Goal: Contribute content: Contribute content

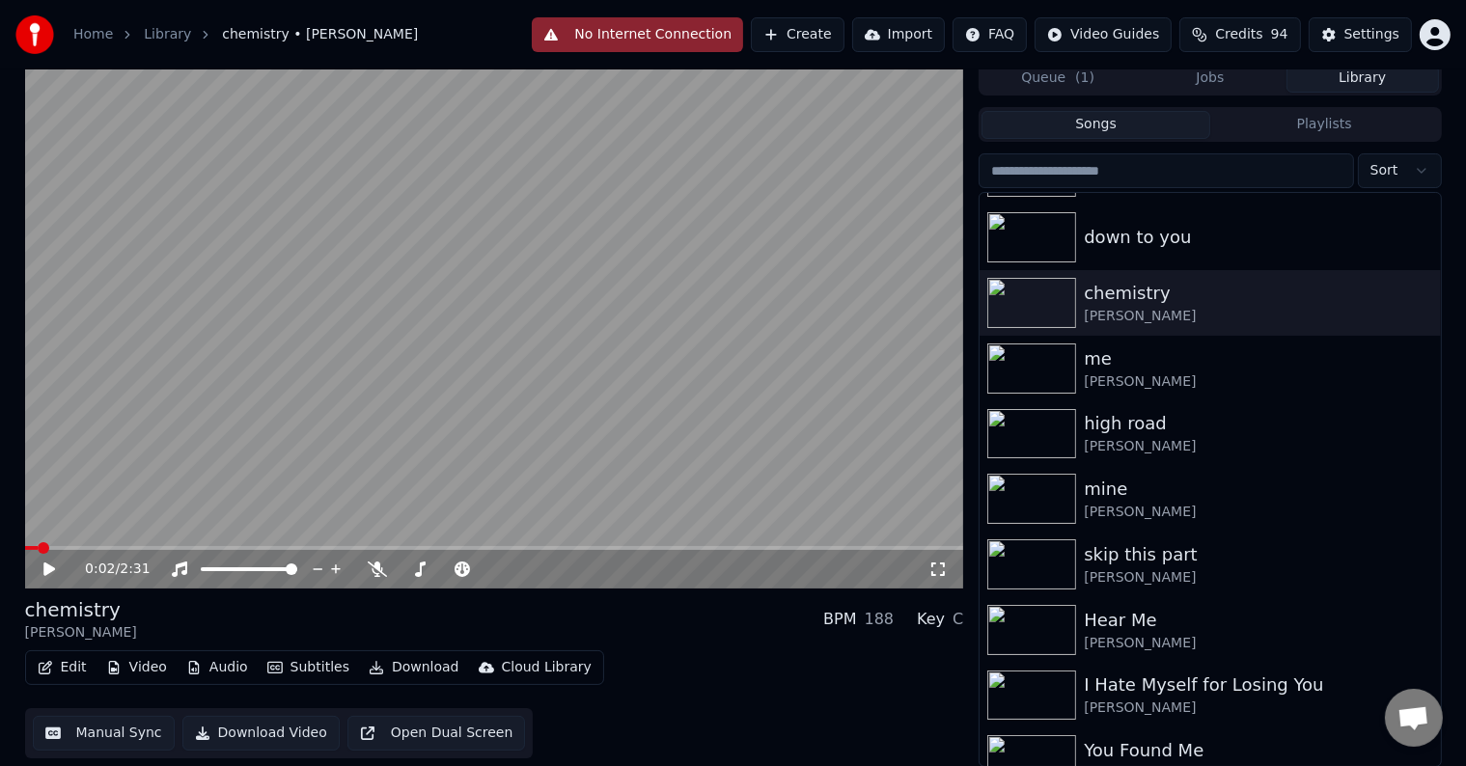
scroll to position [929, 0]
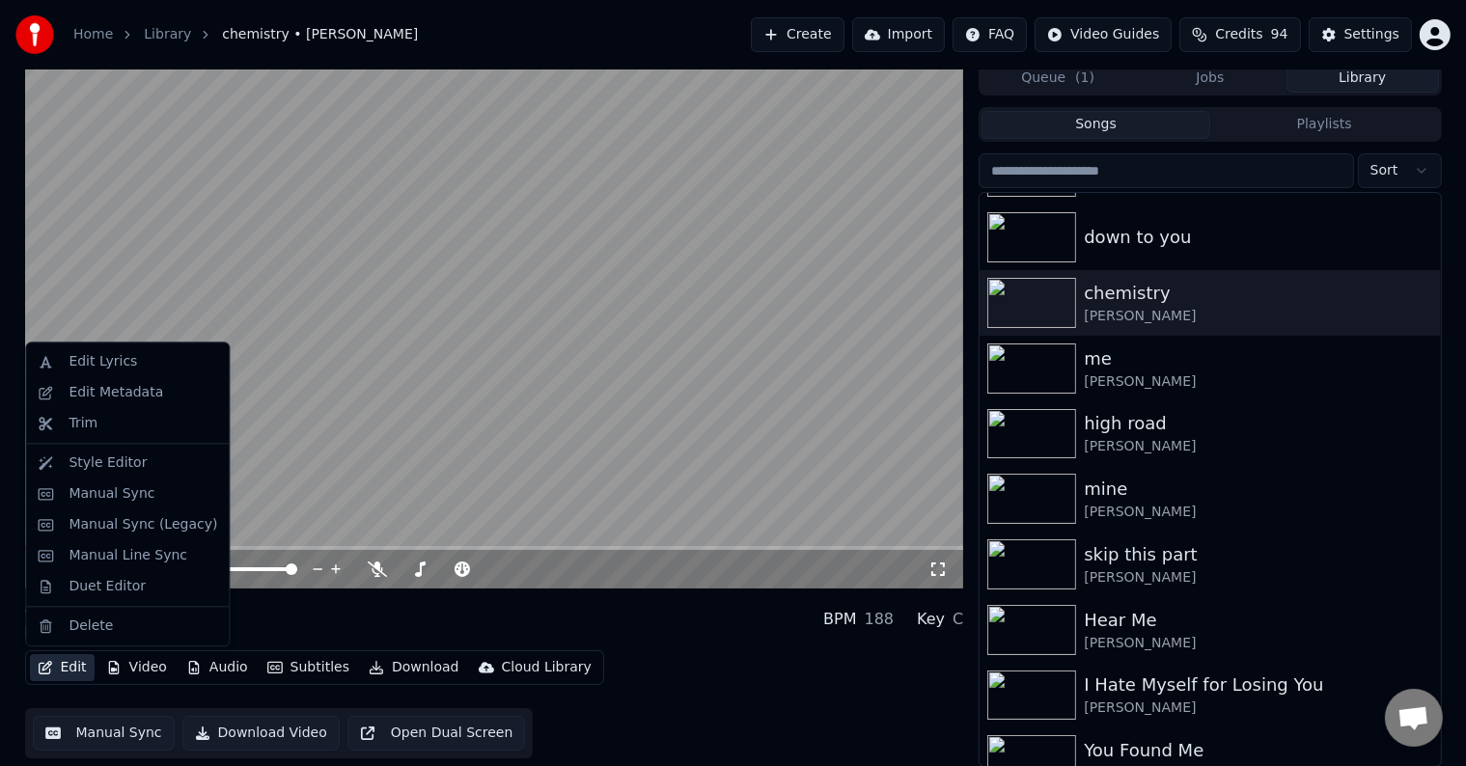
click at [68, 673] on button "Edit" at bounding box center [62, 667] width 65 height 27
click at [78, 510] on div "Manual Sync (Legacy)" at bounding box center [127, 525] width 195 height 31
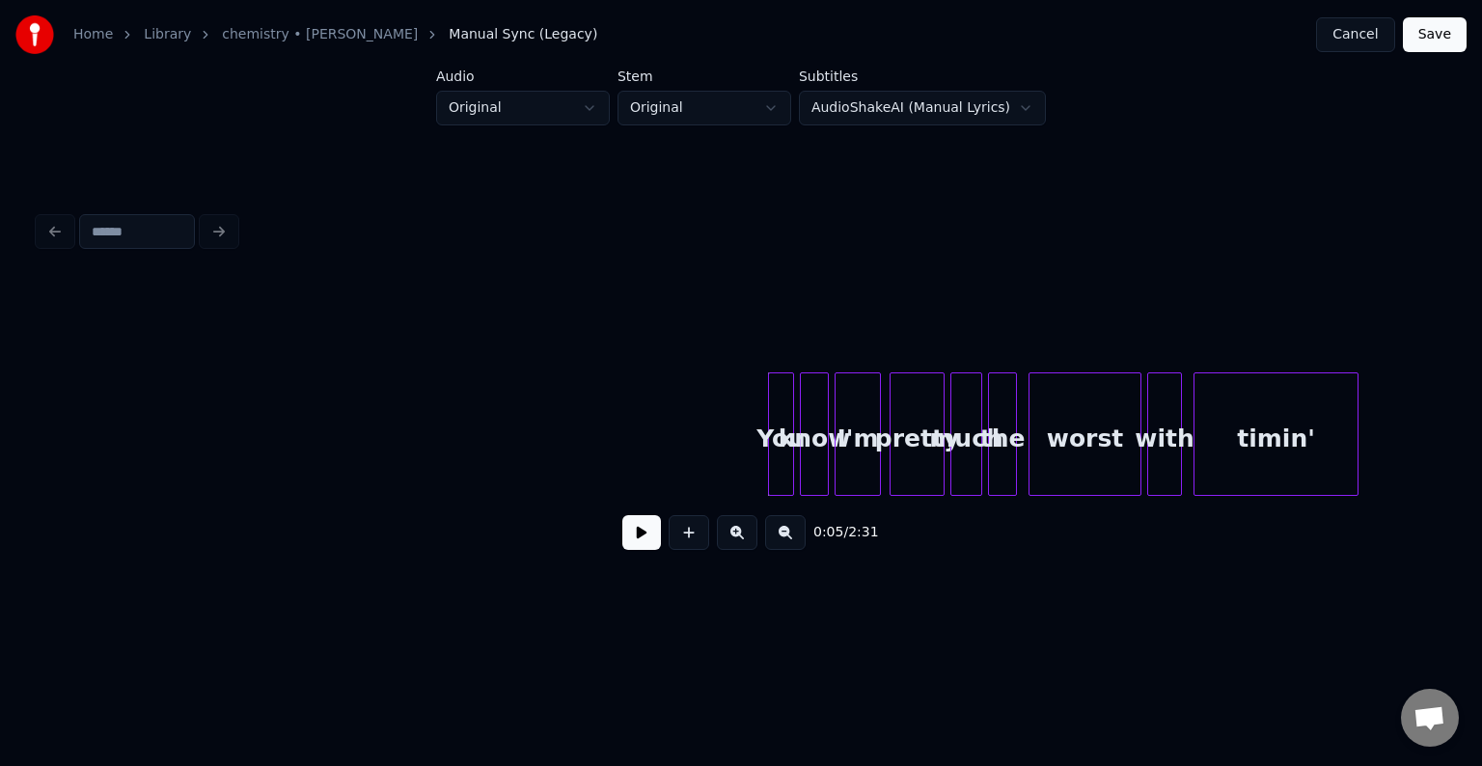
click at [625, 543] on button at bounding box center [641, 532] width 39 height 35
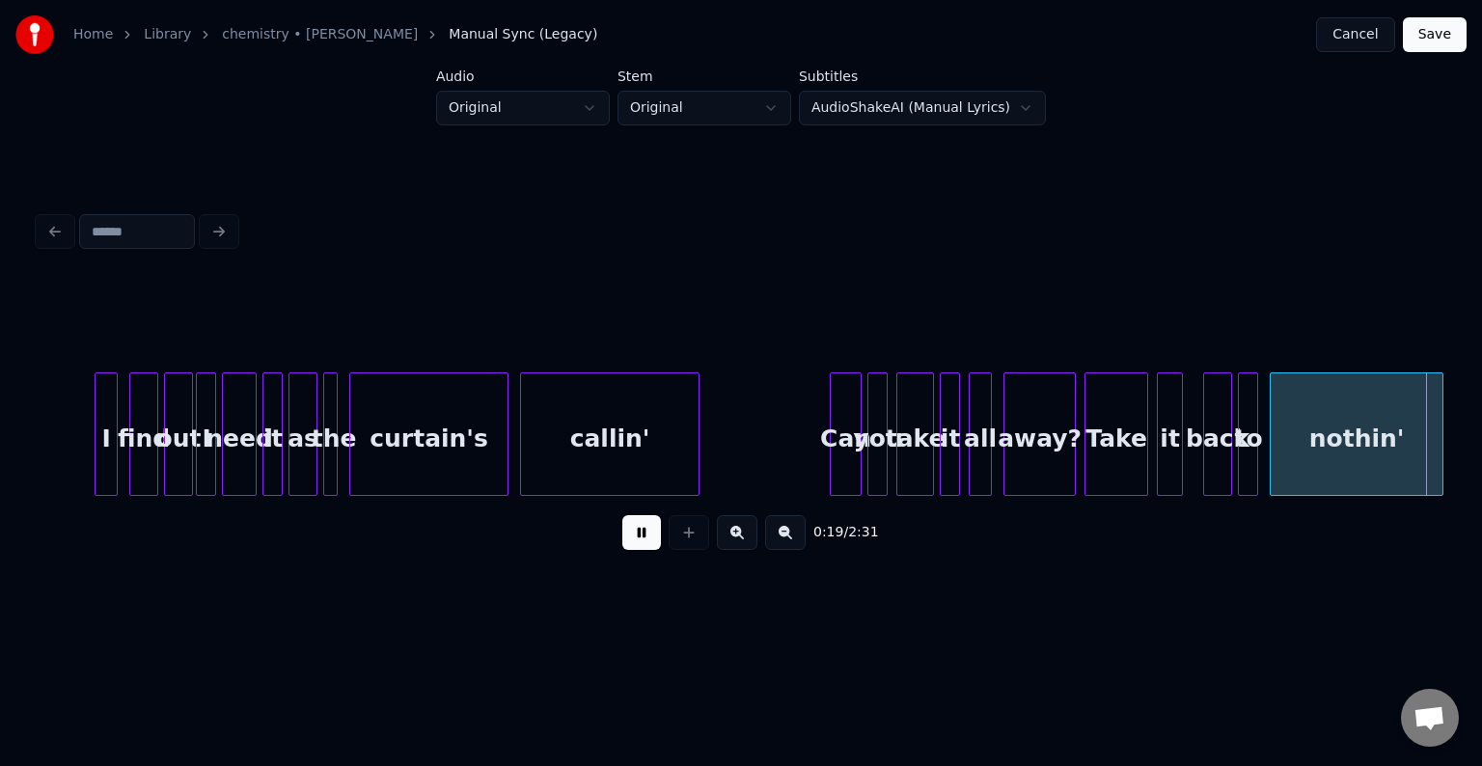
scroll to position [0, 2813]
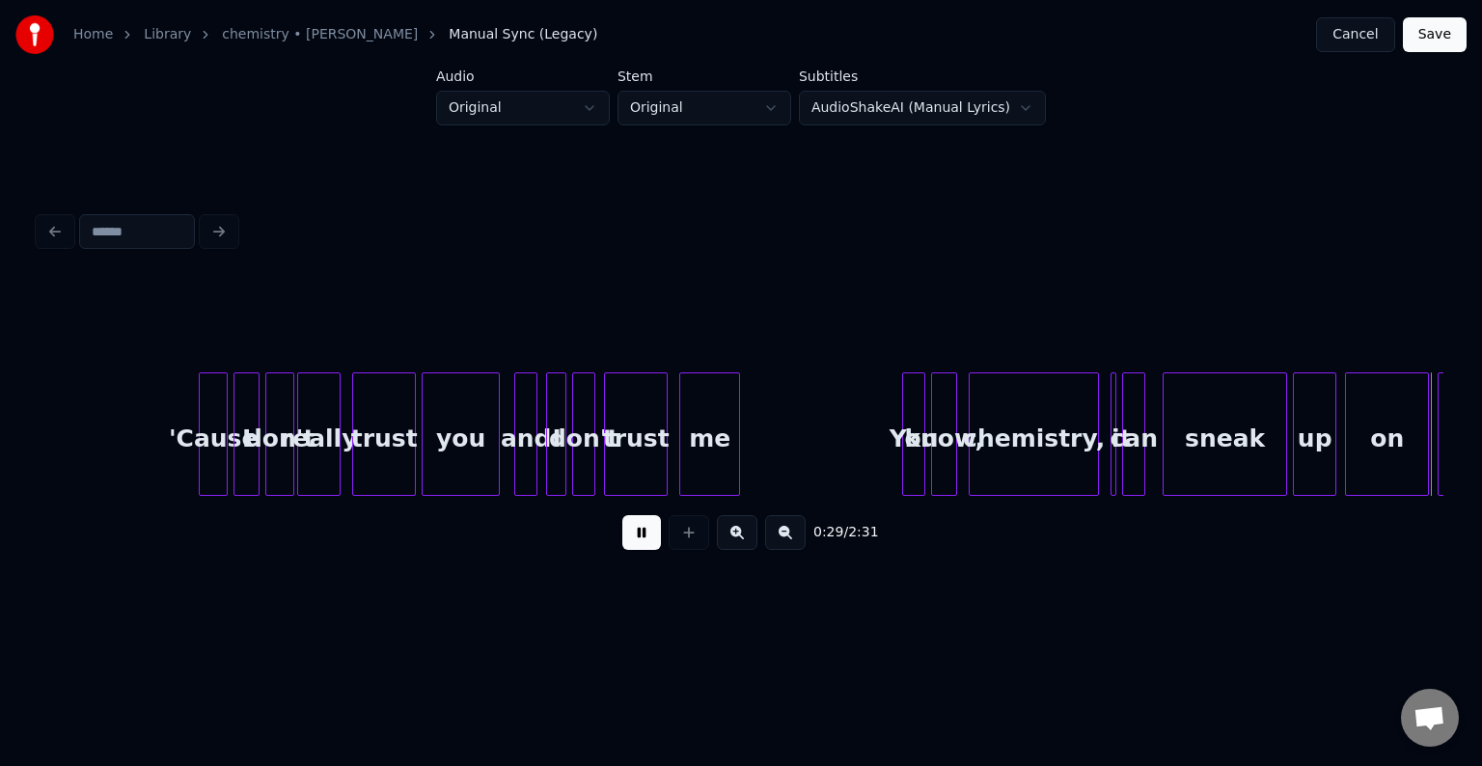
click at [625, 543] on button at bounding box center [641, 532] width 39 height 35
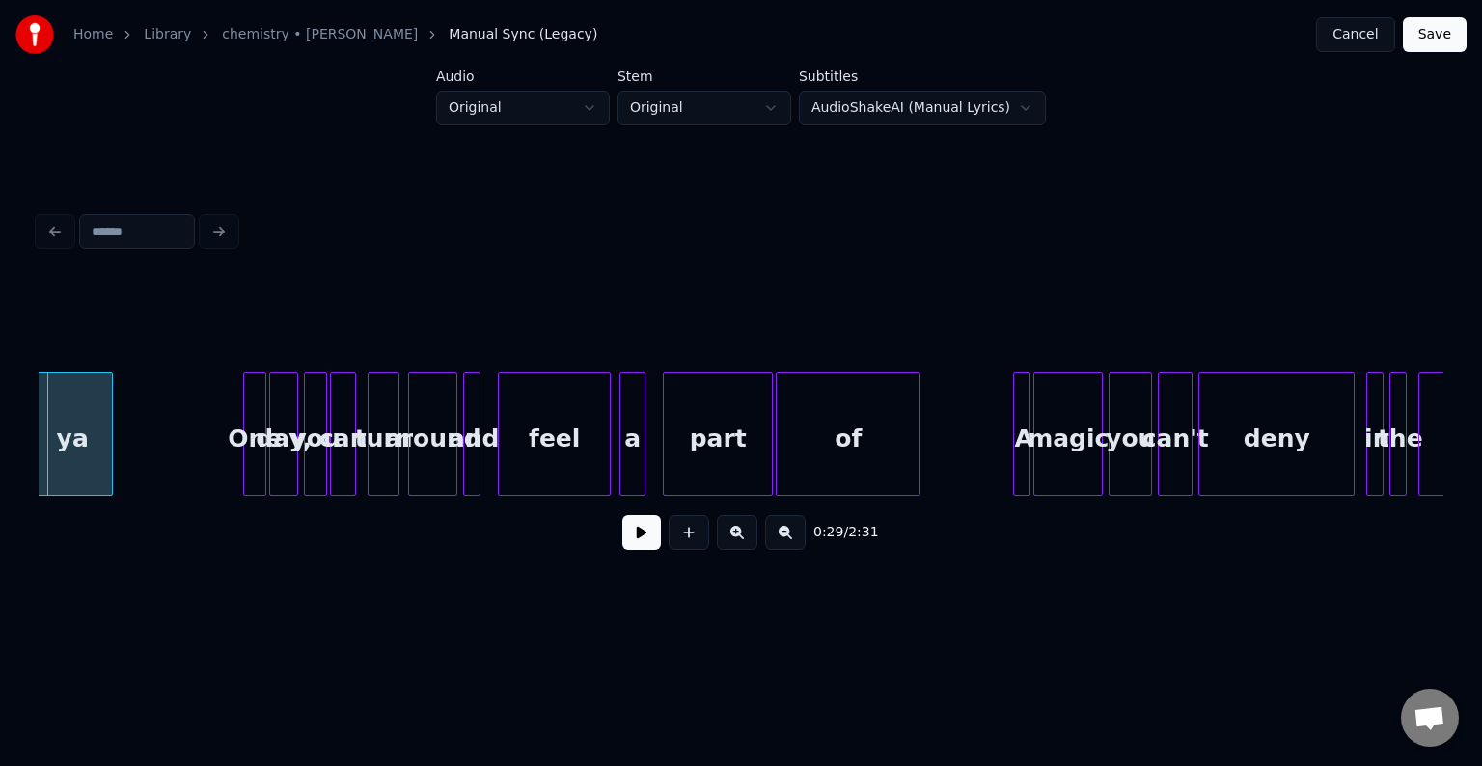
click at [625, 543] on button at bounding box center [641, 532] width 39 height 35
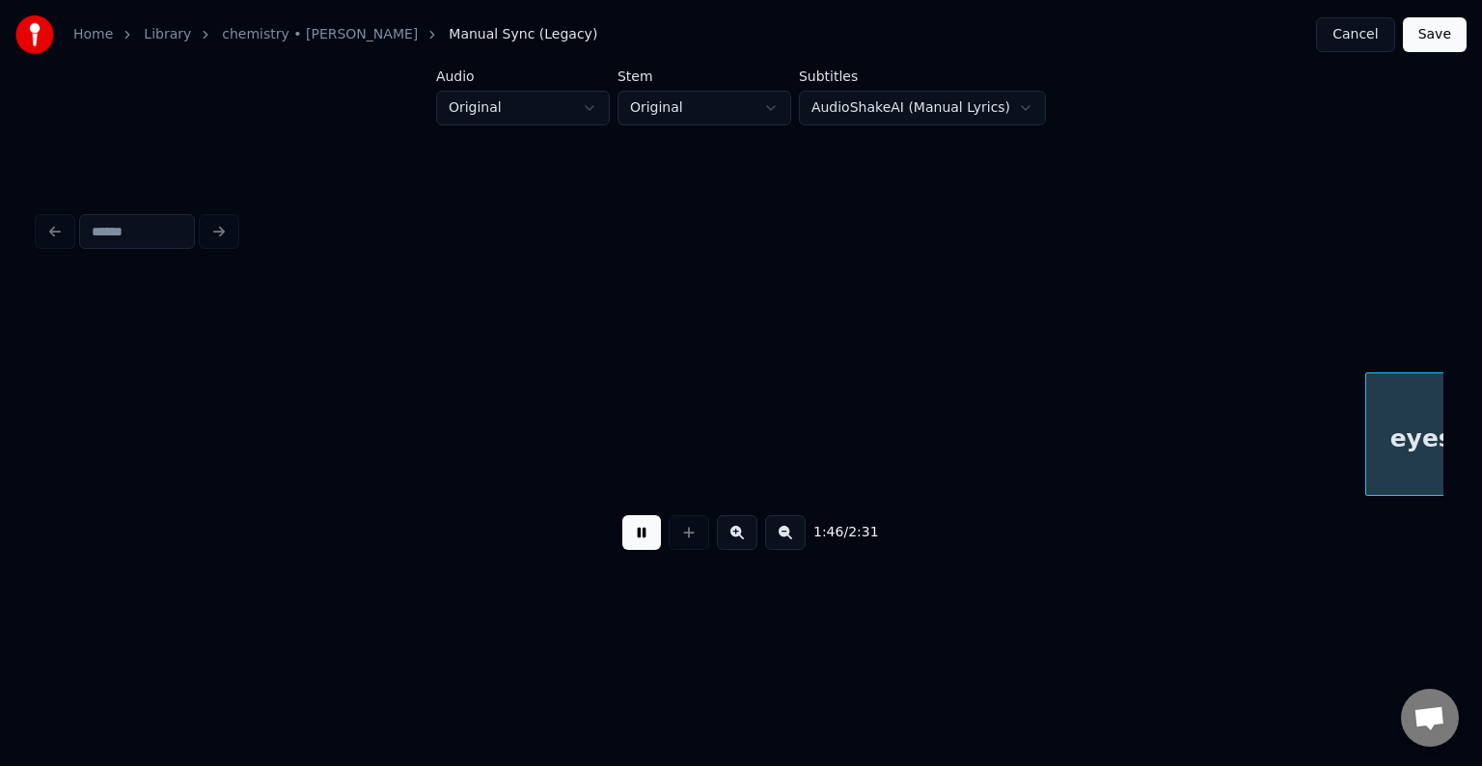
scroll to position [0, 15473]
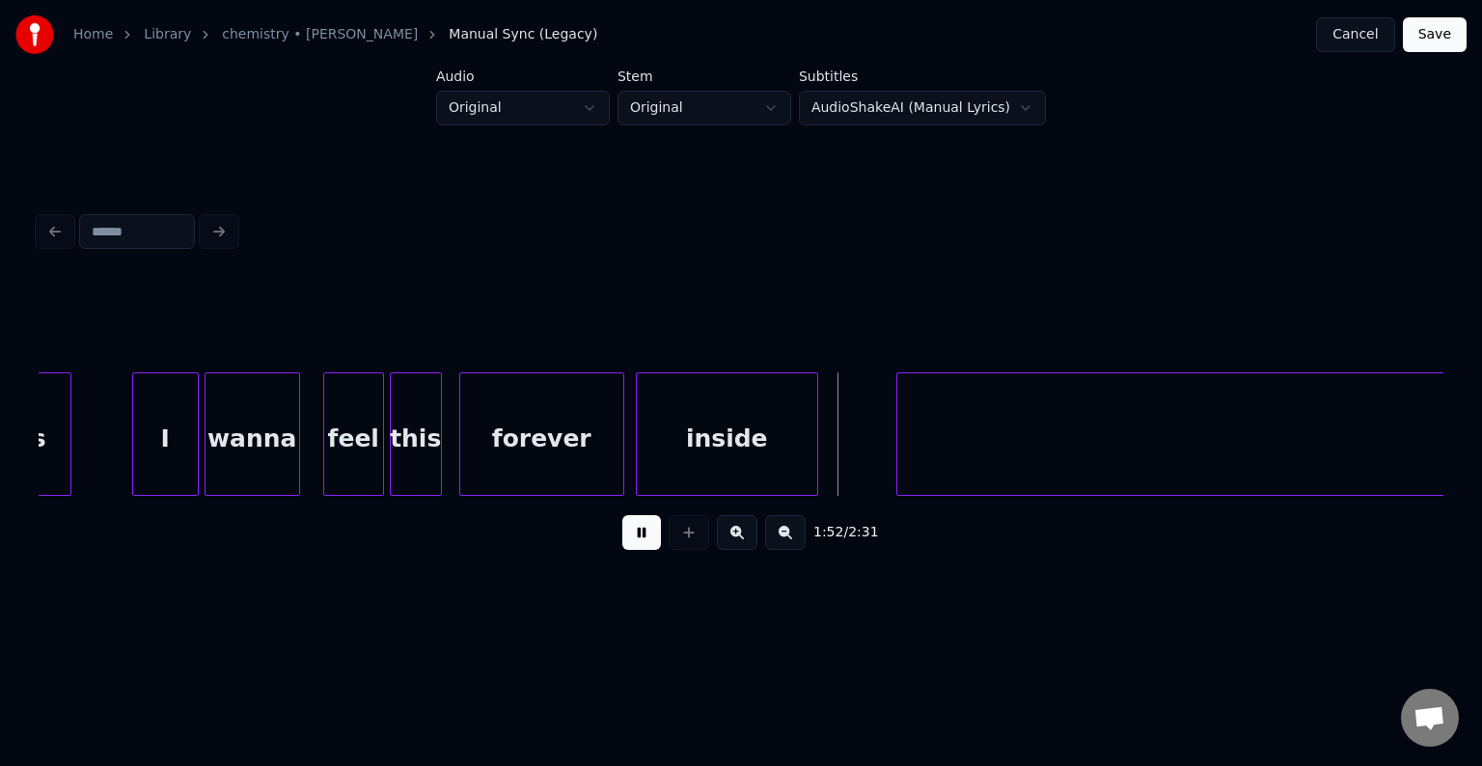
click at [625, 541] on button at bounding box center [641, 532] width 39 height 35
click at [638, 543] on button at bounding box center [641, 532] width 39 height 35
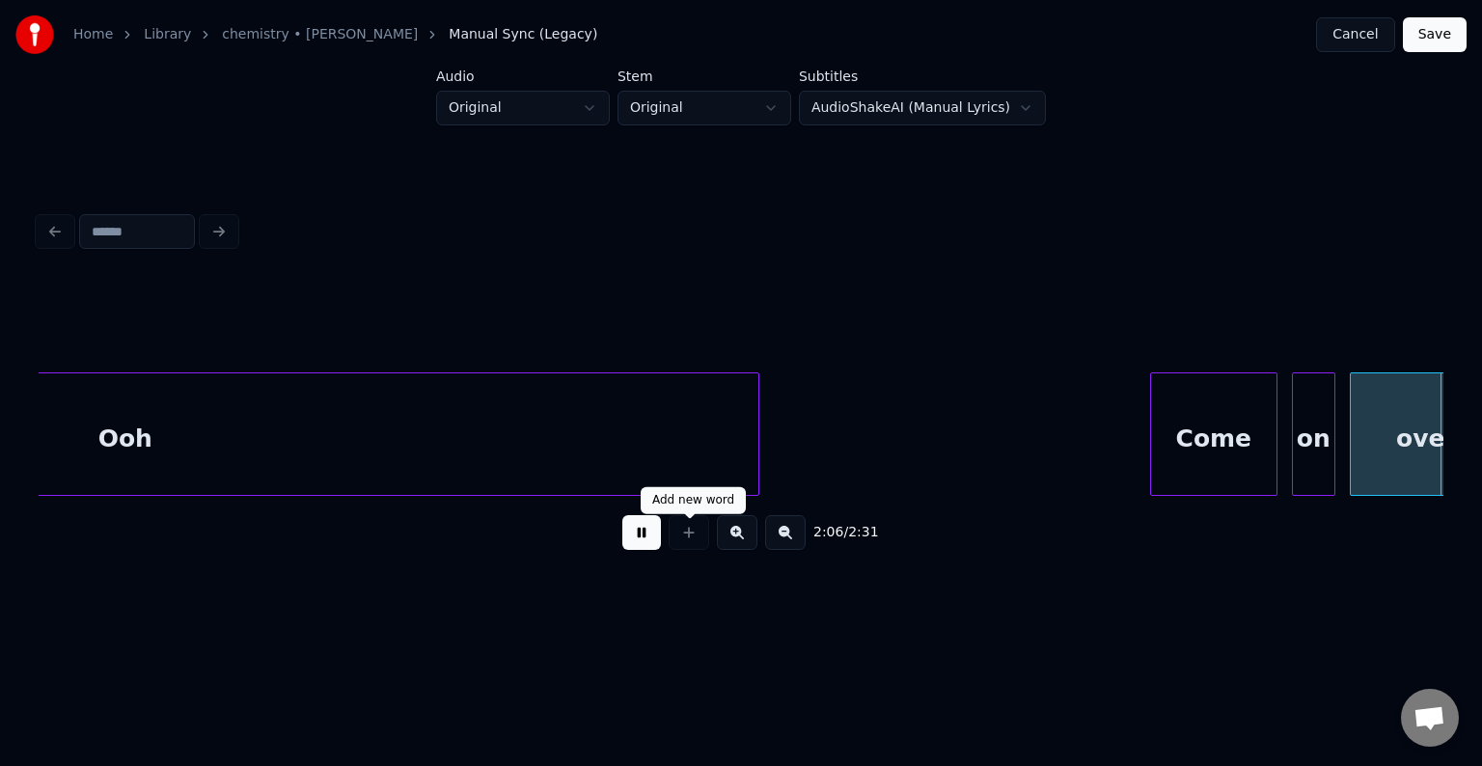
scroll to position [0, 18284]
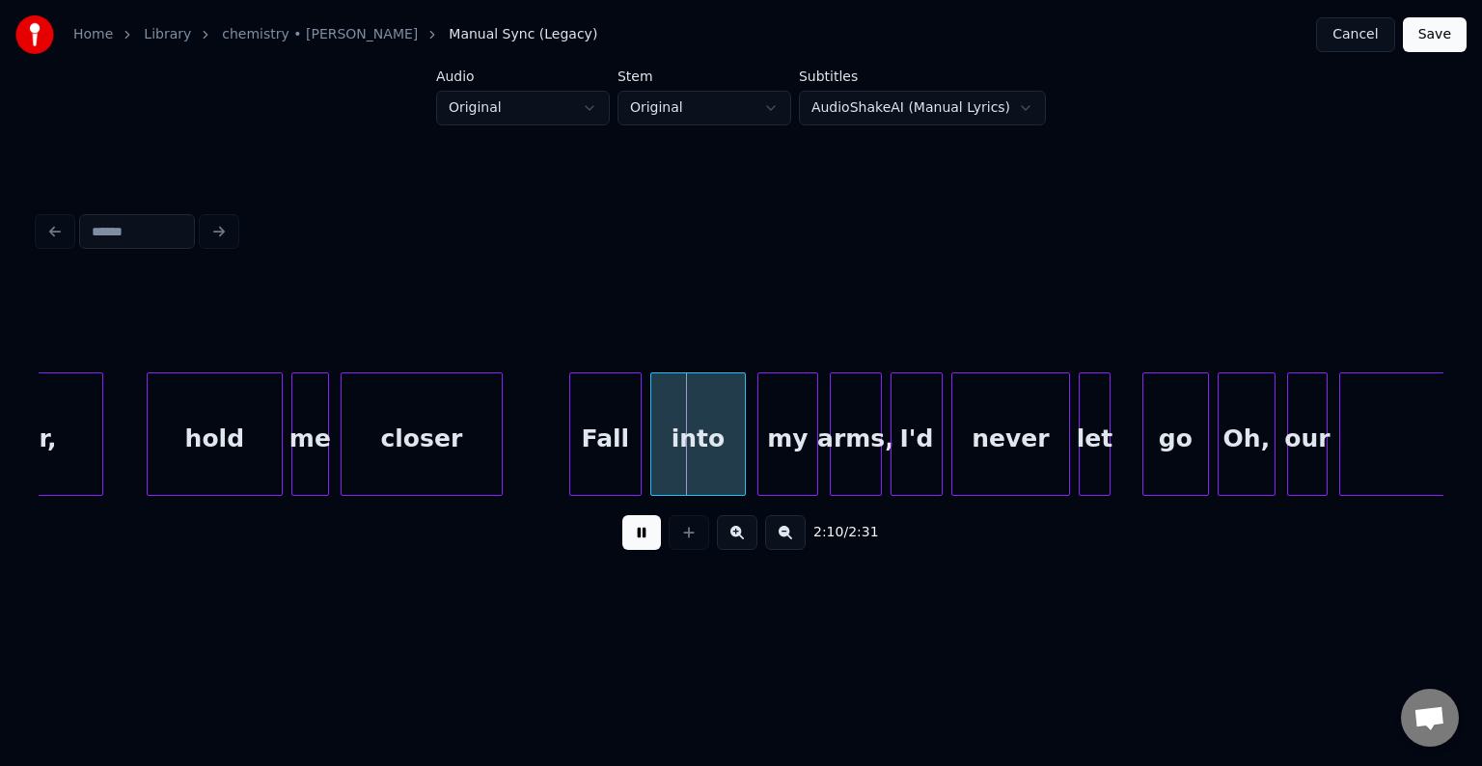
click at [636, 544] on button at bounding box center [641, 532] width 39 height 35
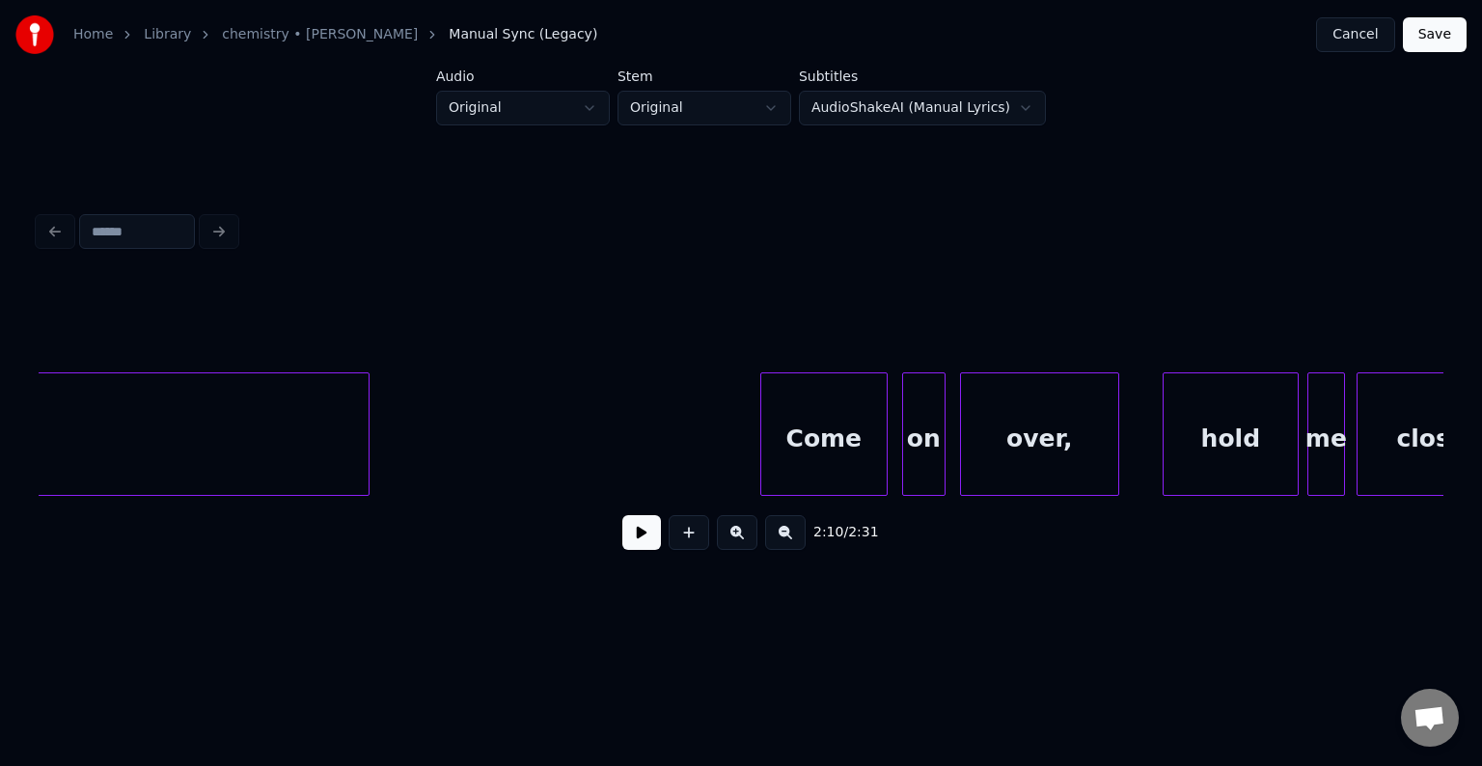
scroll to position [0, 17242]
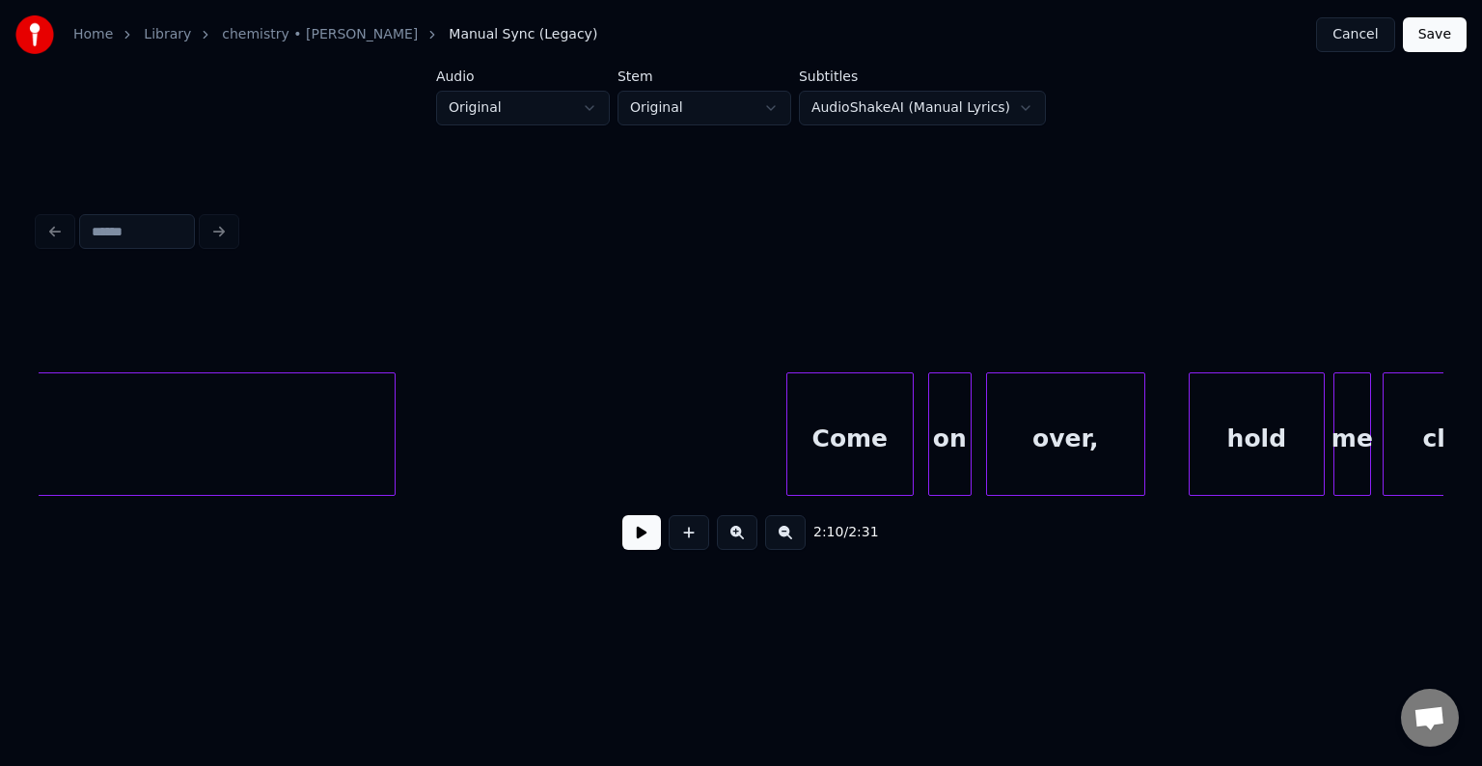
click at [652, 544] on button at bounding box center [641, 532] width 39 height 35
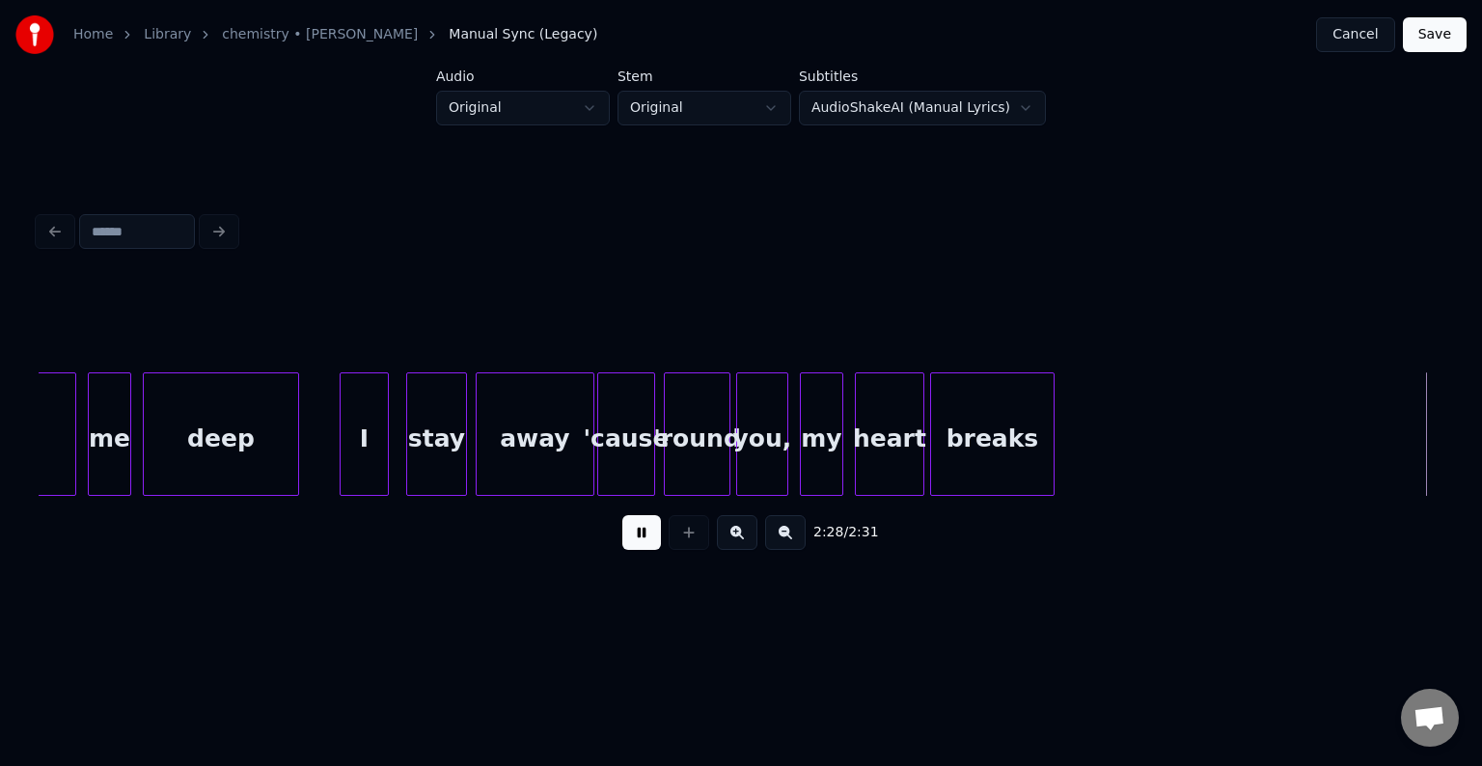
scroll to position [0, 20460]
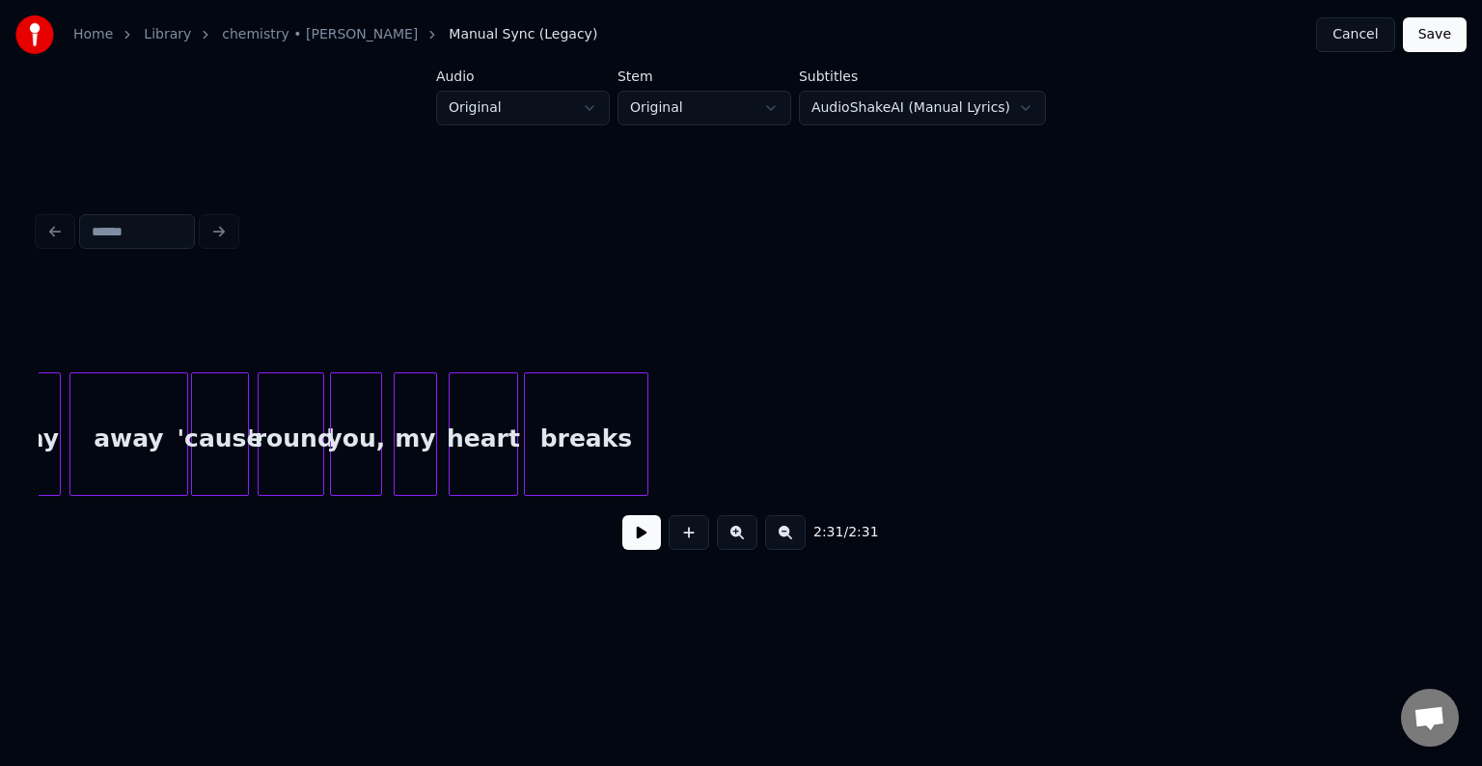
click at [1452, 37] on button "Save" at bounding box center [1435, 34] width 64 height 35
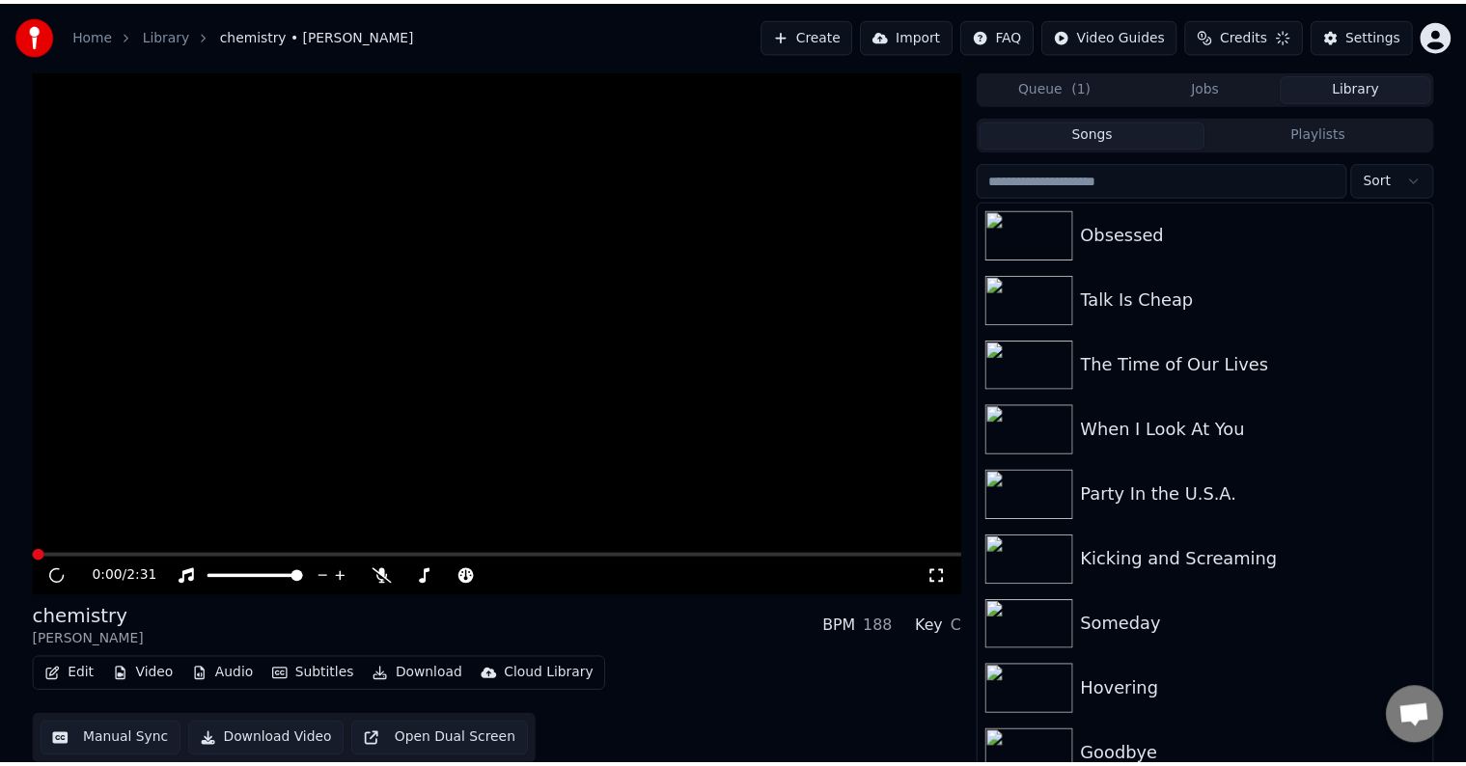
scroll to position [9, 0]
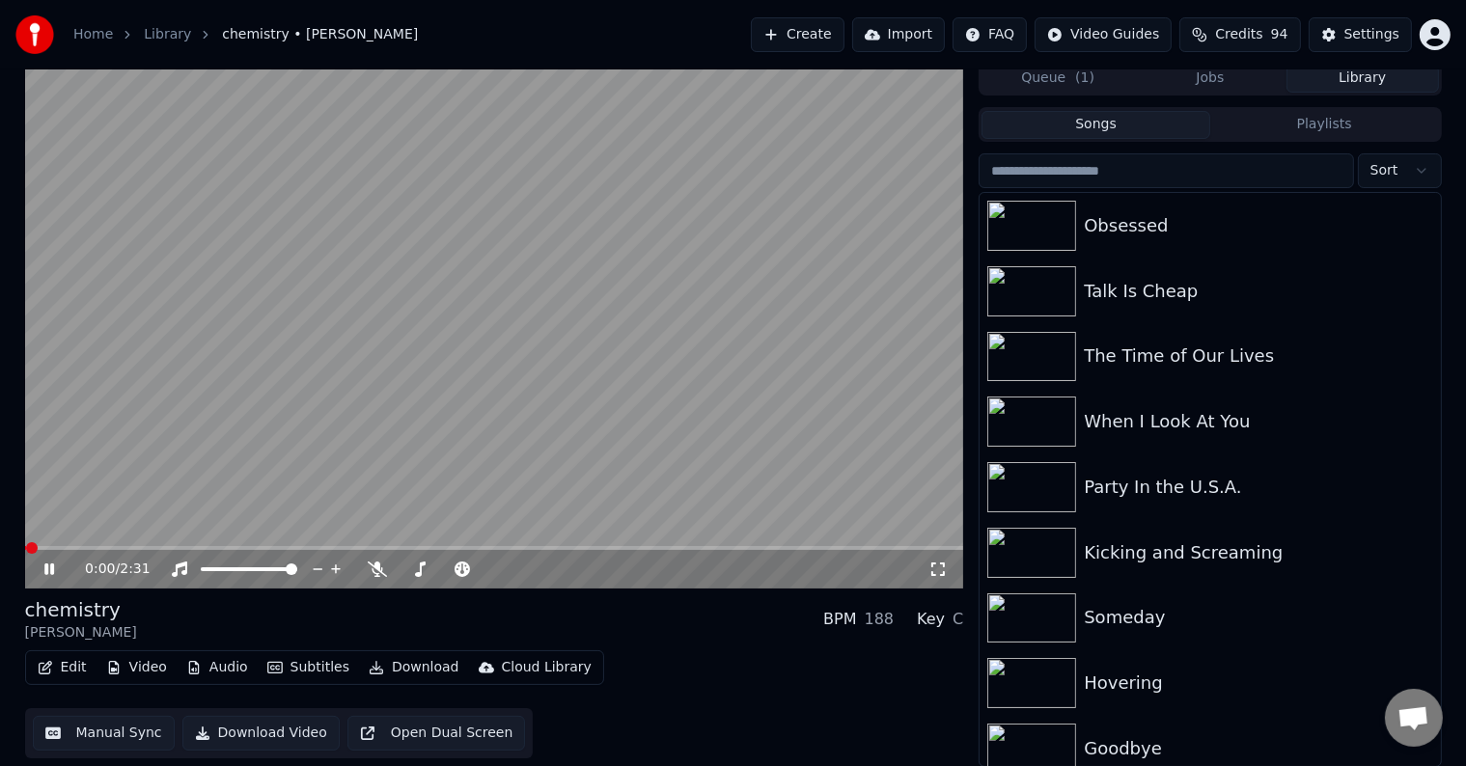
click at [401, 668] on button "Download" at bounding box center [414, 667] width 106 height 27
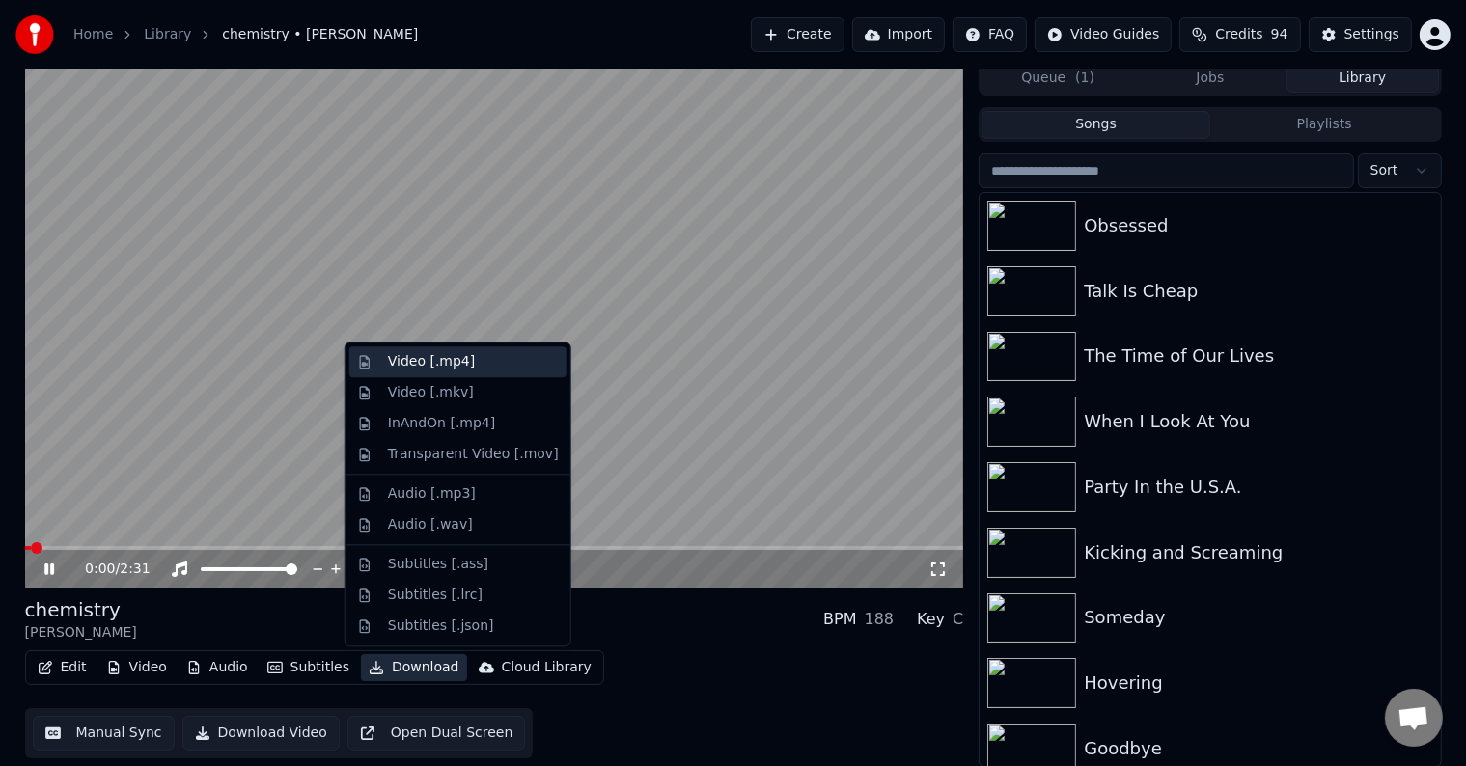
click at [394, 355] on div "Video [.mp4]" at bounding box center [431, 361] width 87 height 19
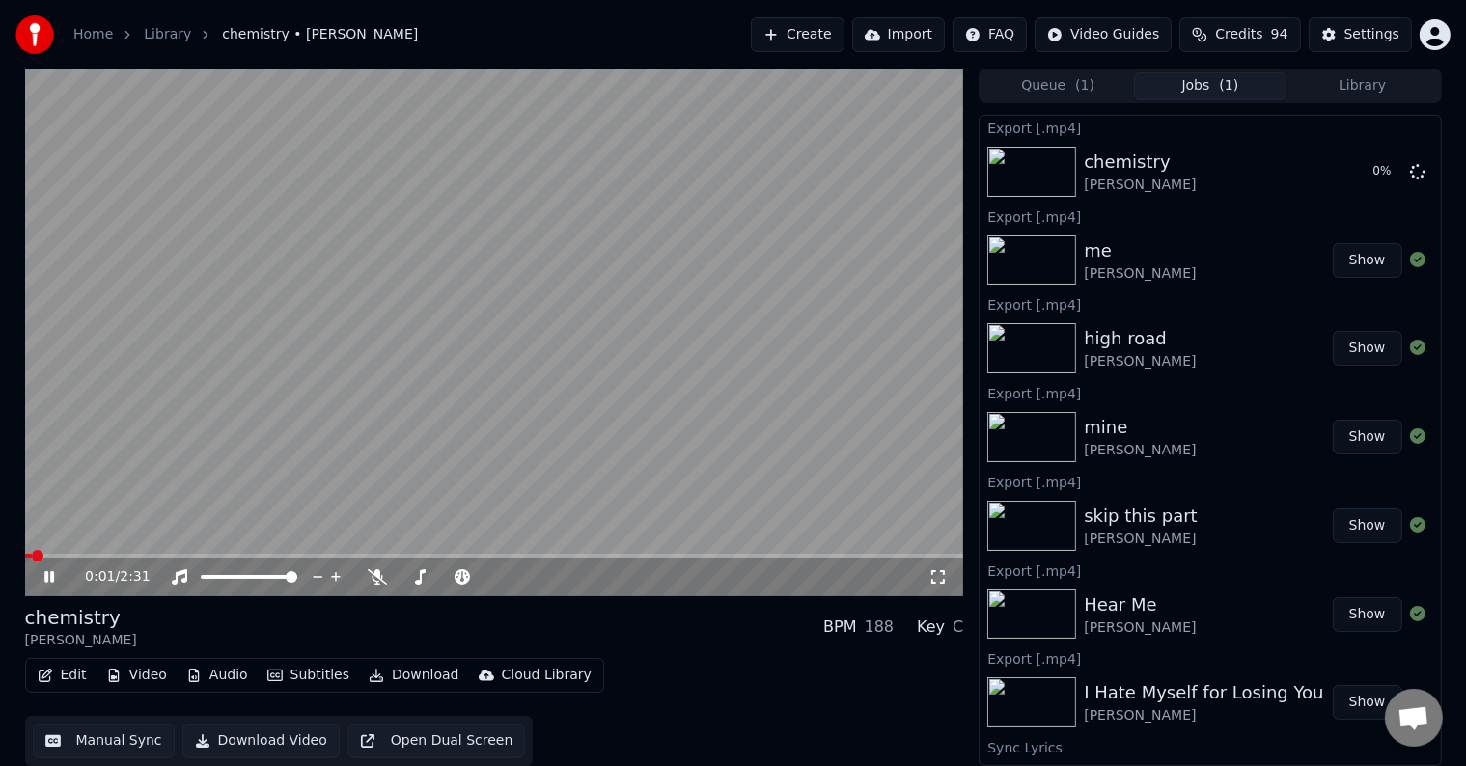
click at [43, 569] on icon at bounding box center [63, 576] width 45 height 15
click at [1347, 78] on button "Library" at bounding box center [1362, 86] width 152 height 28
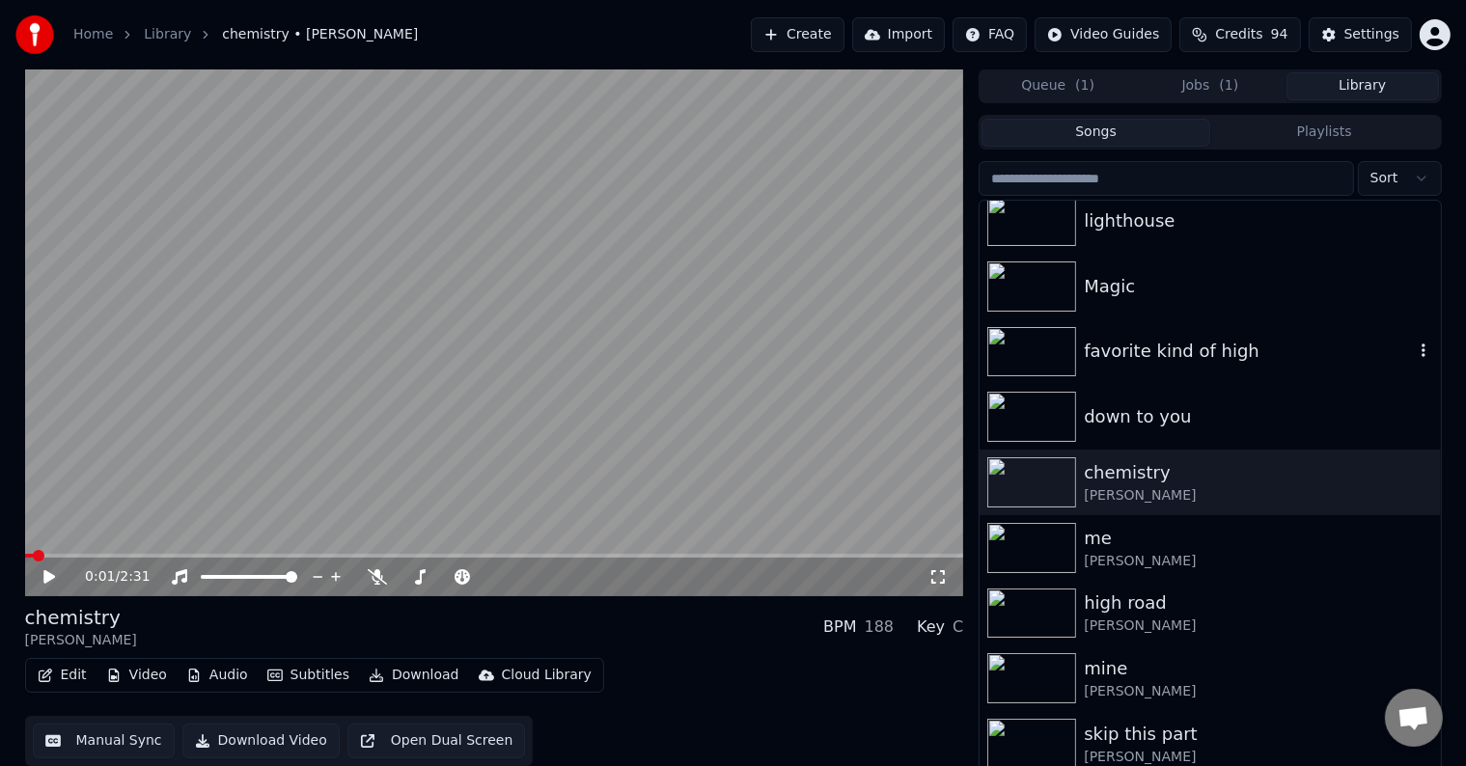
scroll to position [16442, 0]
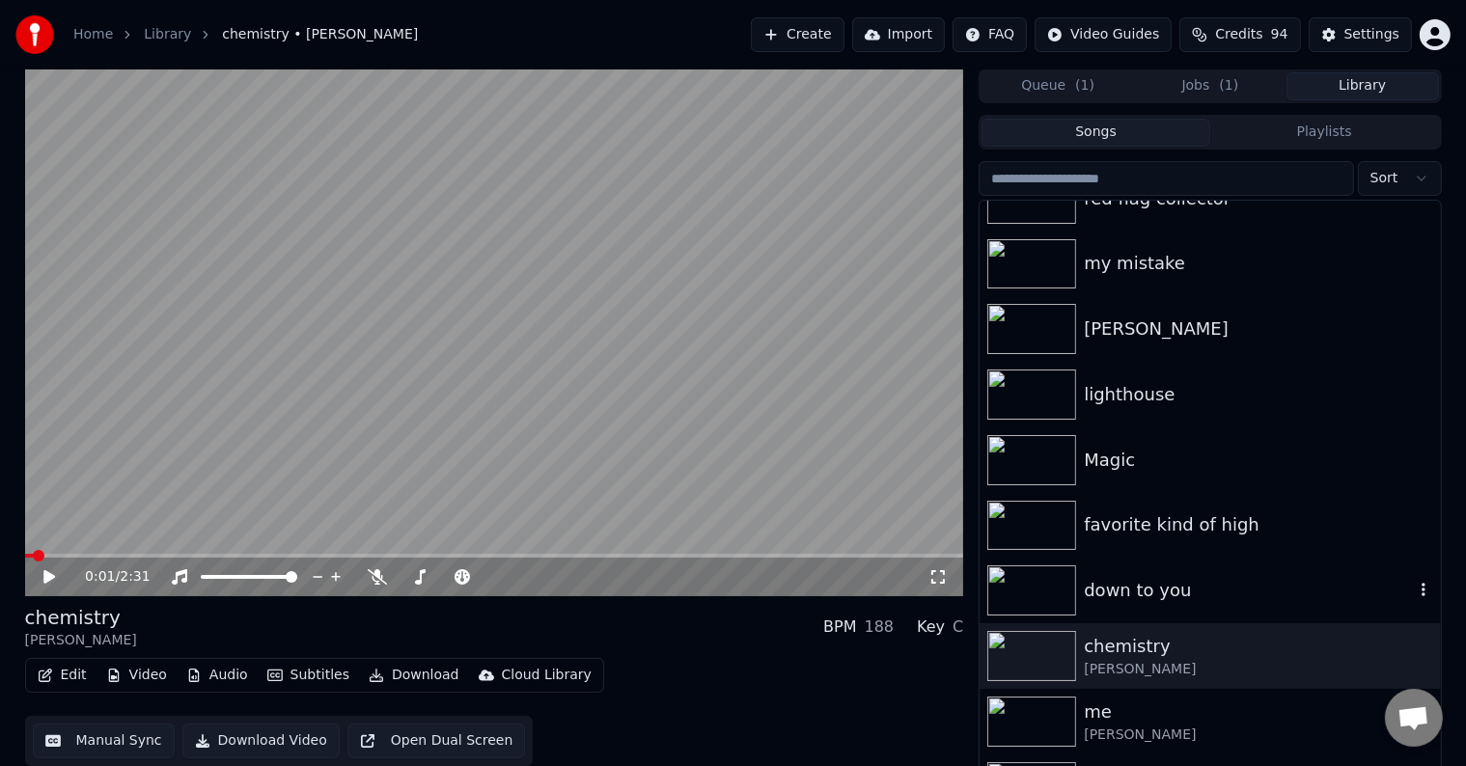
click at [1207, 603] on div "down to you" at bounding box center [1210, 591] width 460 height 66
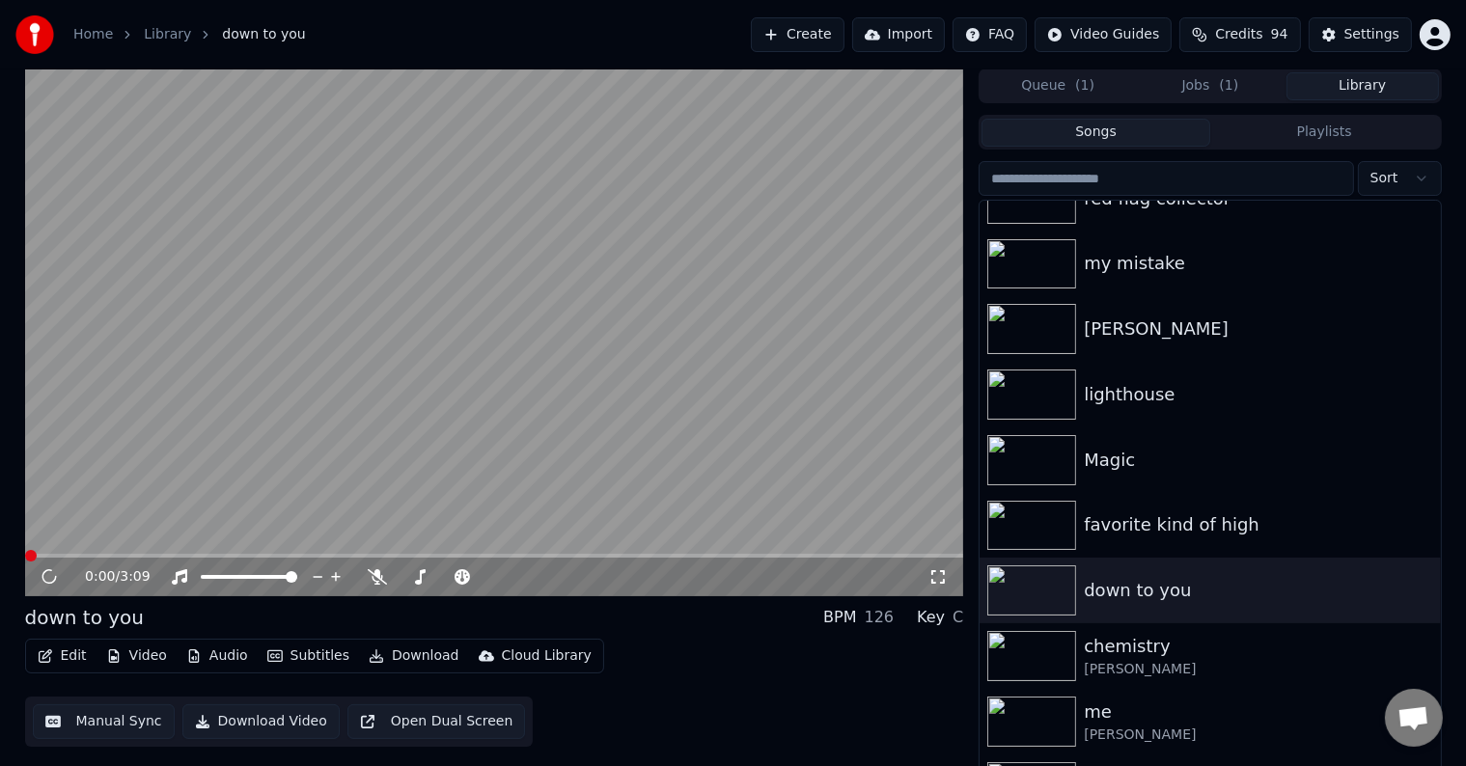
click at [44, 653] on icon "button" at bounding box center [46, 657] width 14 height 14
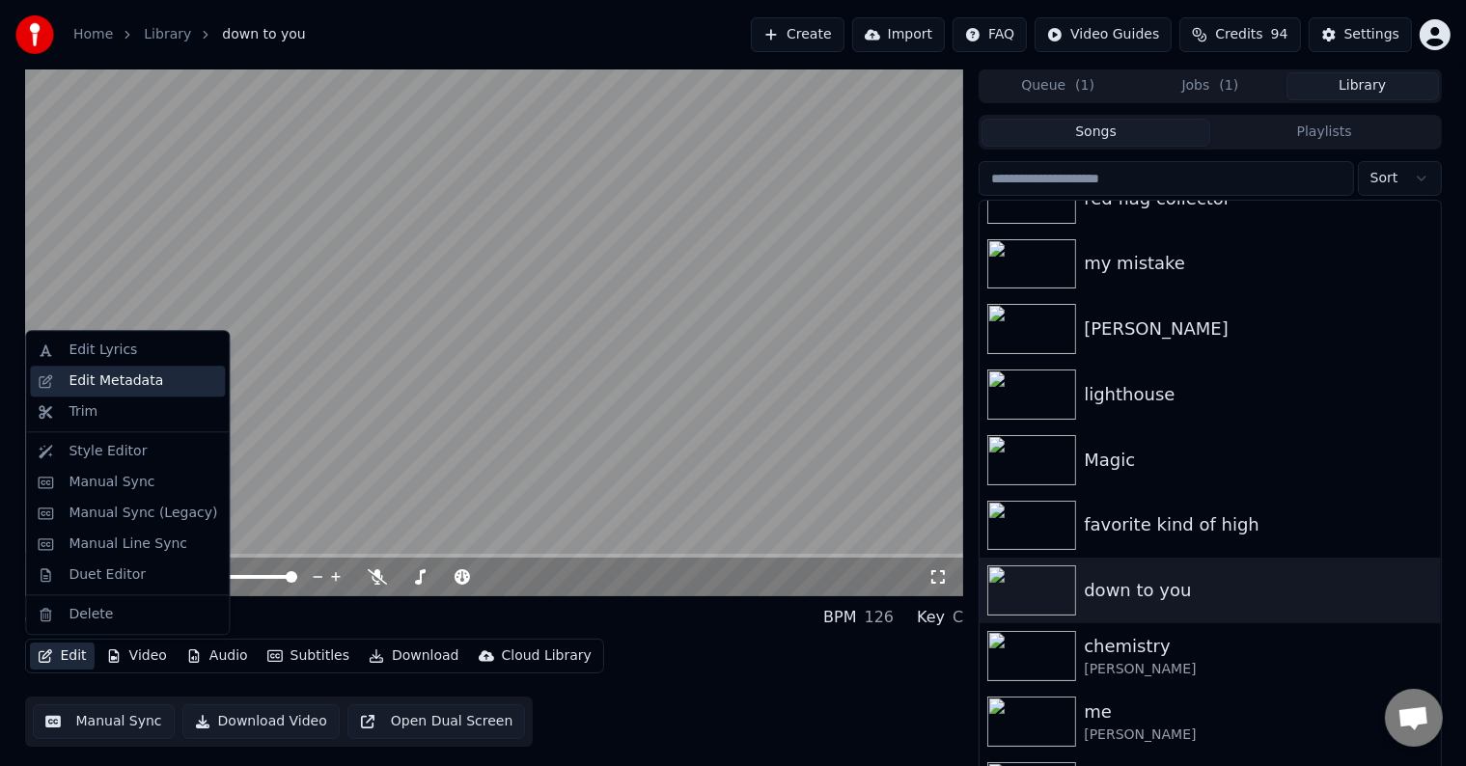
click at [98, 385] on div "Edit Metadata" at bounding box center [116, 381] width 95 height 19
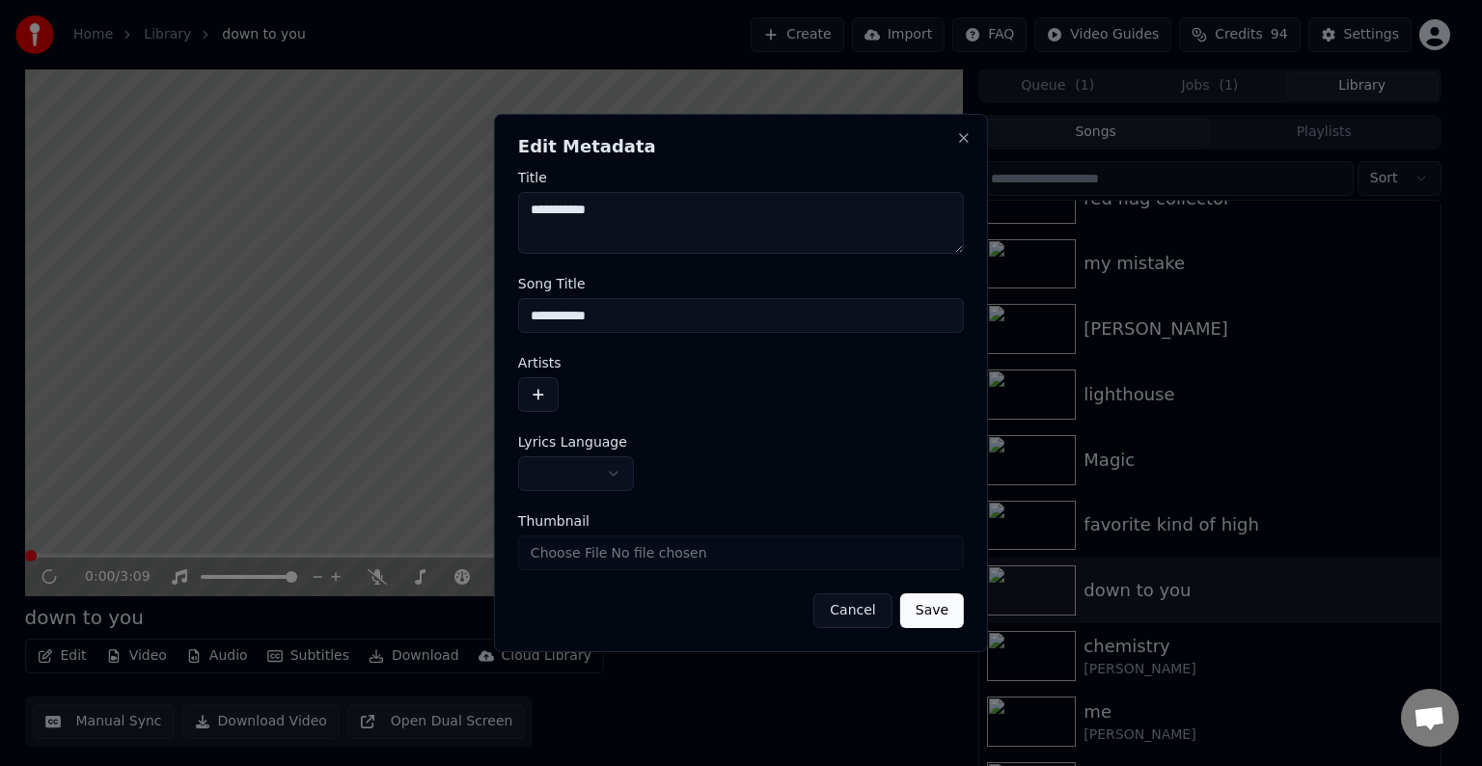
click at [598, 466] on button "button" at bounding box center [576, 473] width 116 height 35
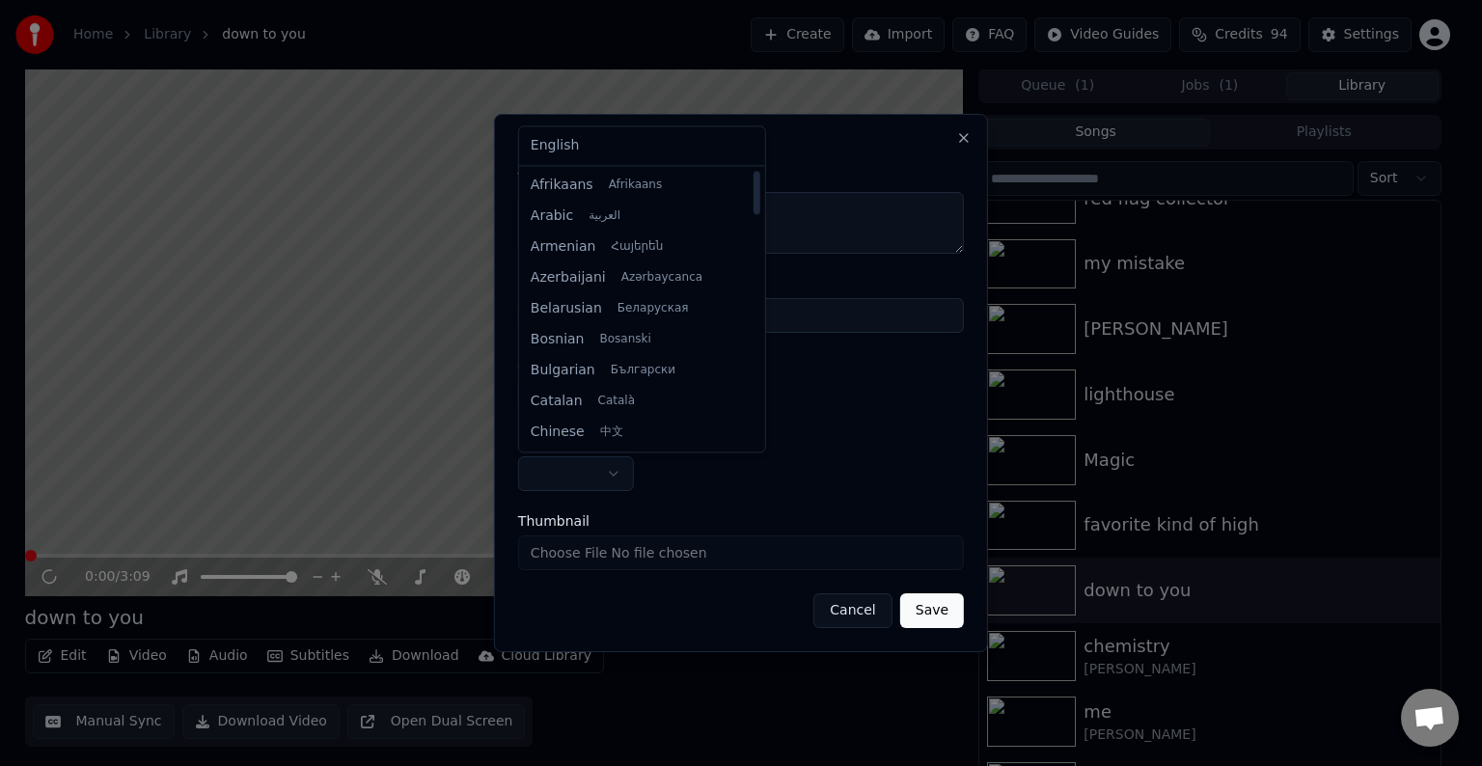
select select "**"
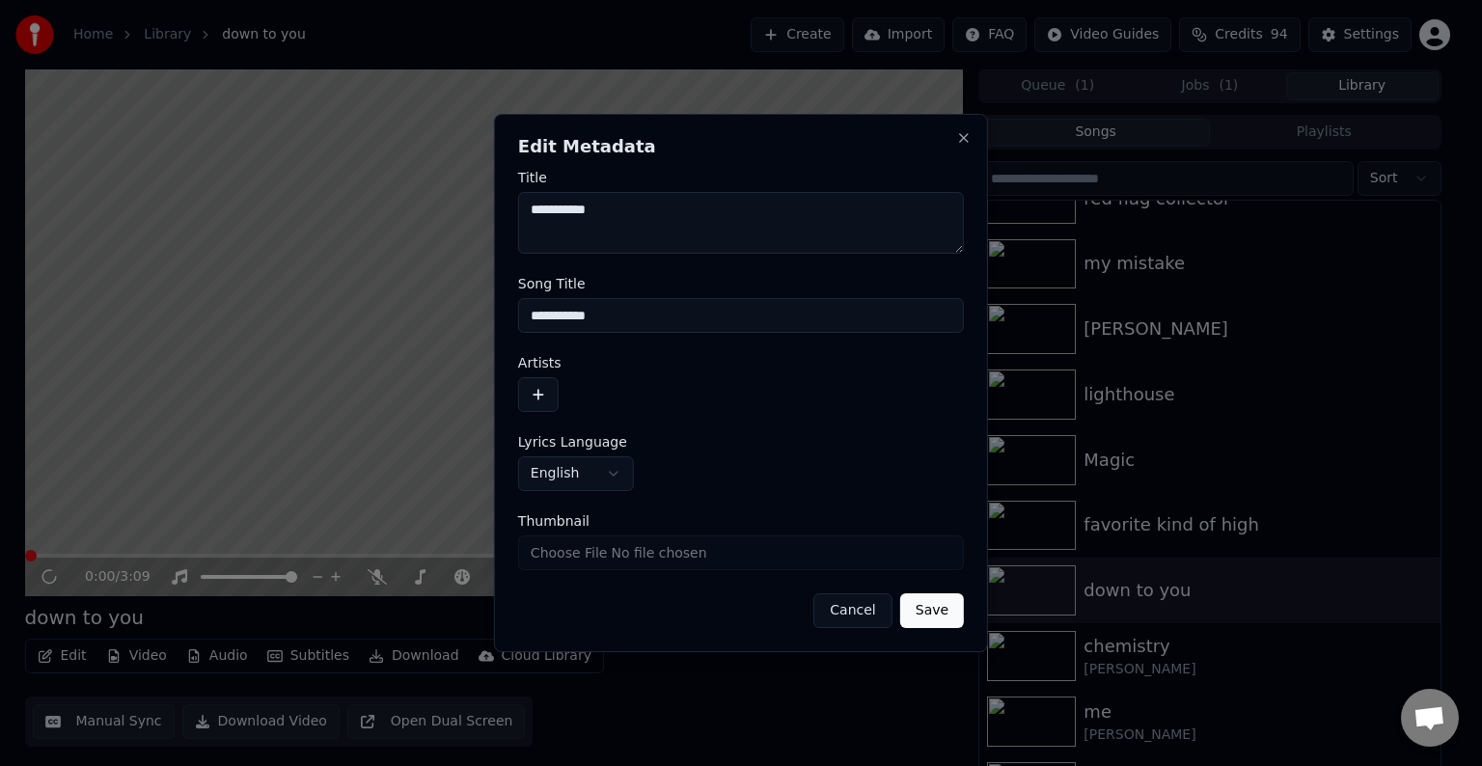
click at [533, 409] on button "button" at bounding box center [538, 394] width 41 height 35
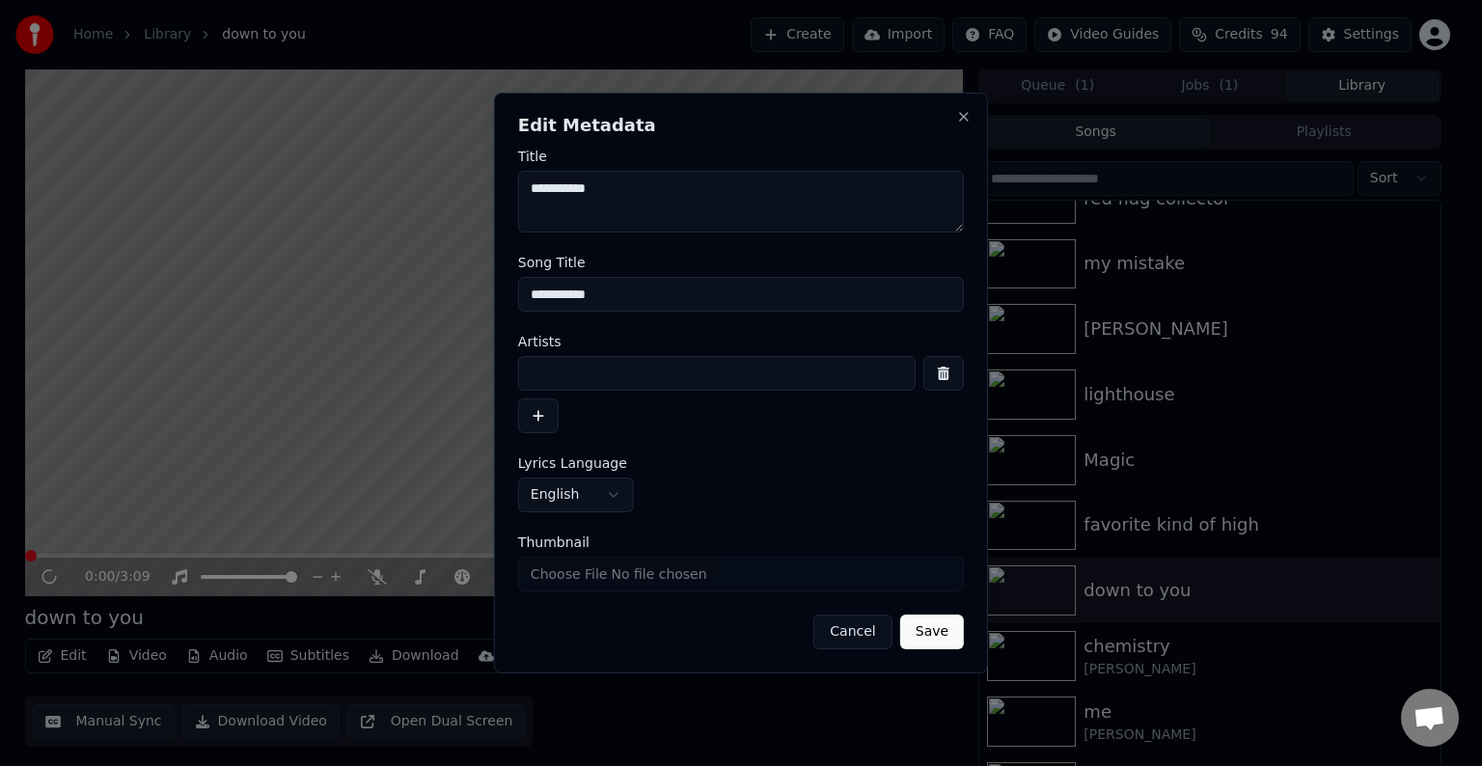
click at [580, 372] on input at bounding box center [717, 373] width 398 height 35
type input "**********"
click at [900, 615] on button "Save" at bounding box center [932, 632] width 64 height 35
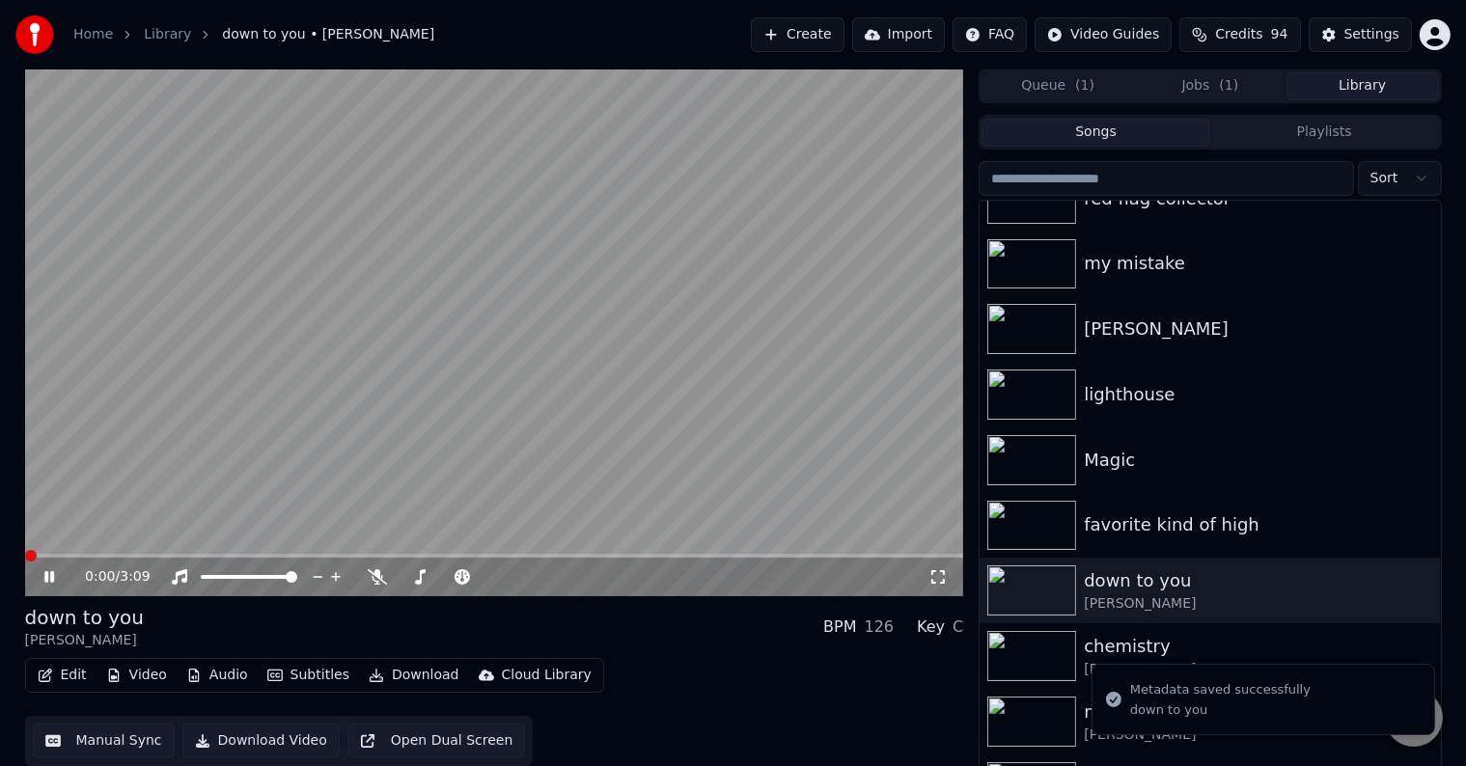
click at [53, 666] on button "Edit" at bounding box center [62, 675] width 65 height 27
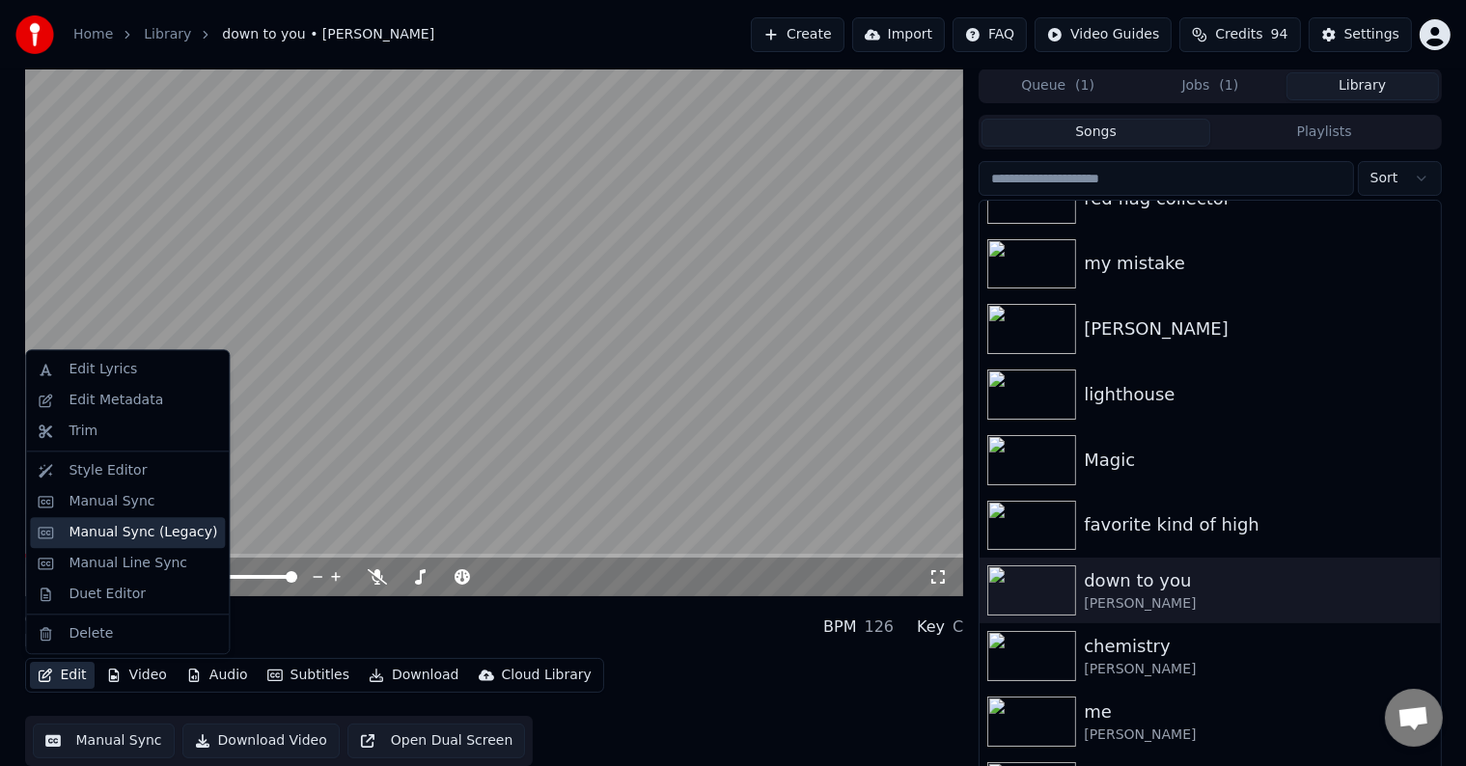
click at [94, 536] on div "Manual Sync (Legacy)" at bounding box center [143, 532] width 149 height 19
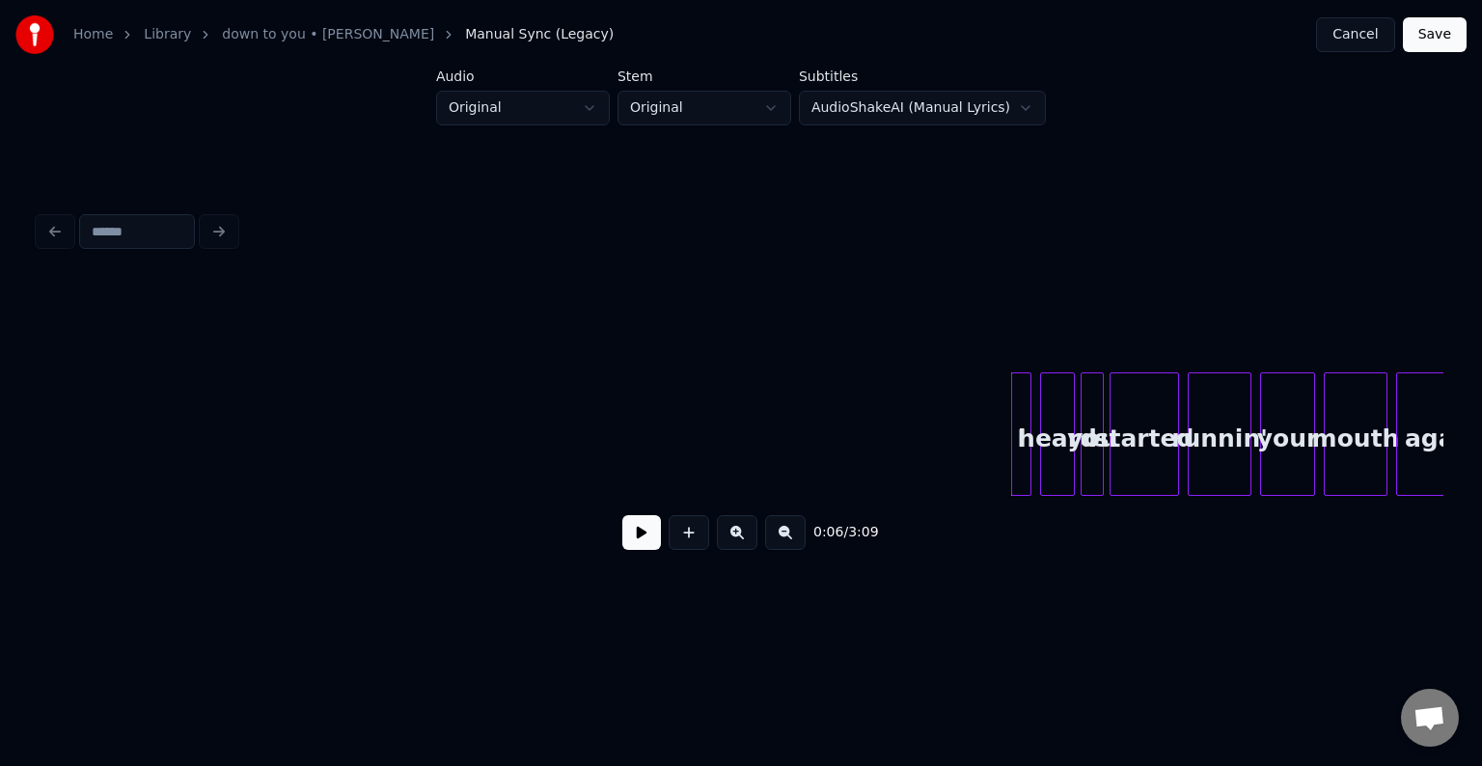
click at [629, 545] on button at bounding box center [641, 532] width 39 height 35
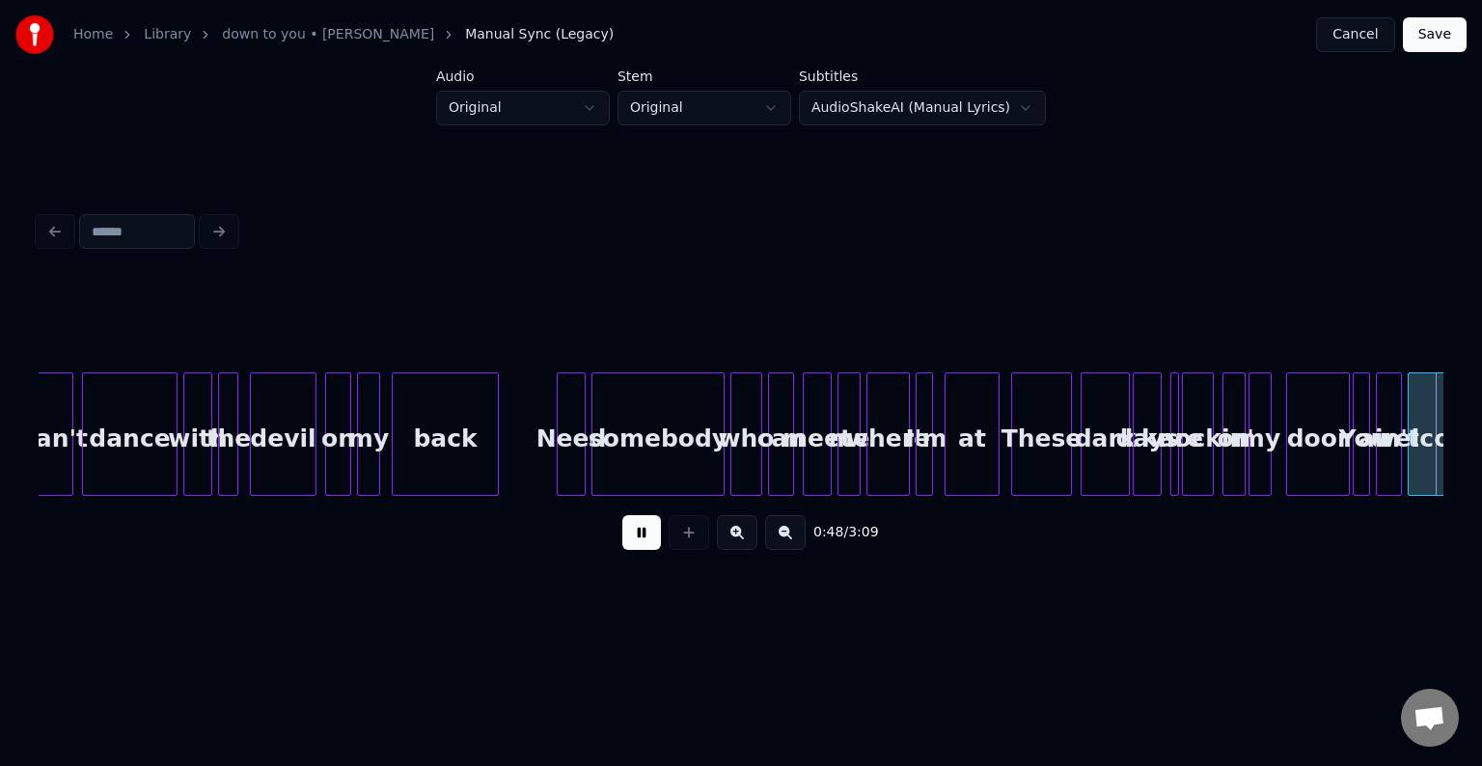
scroll to position [0, 7030]
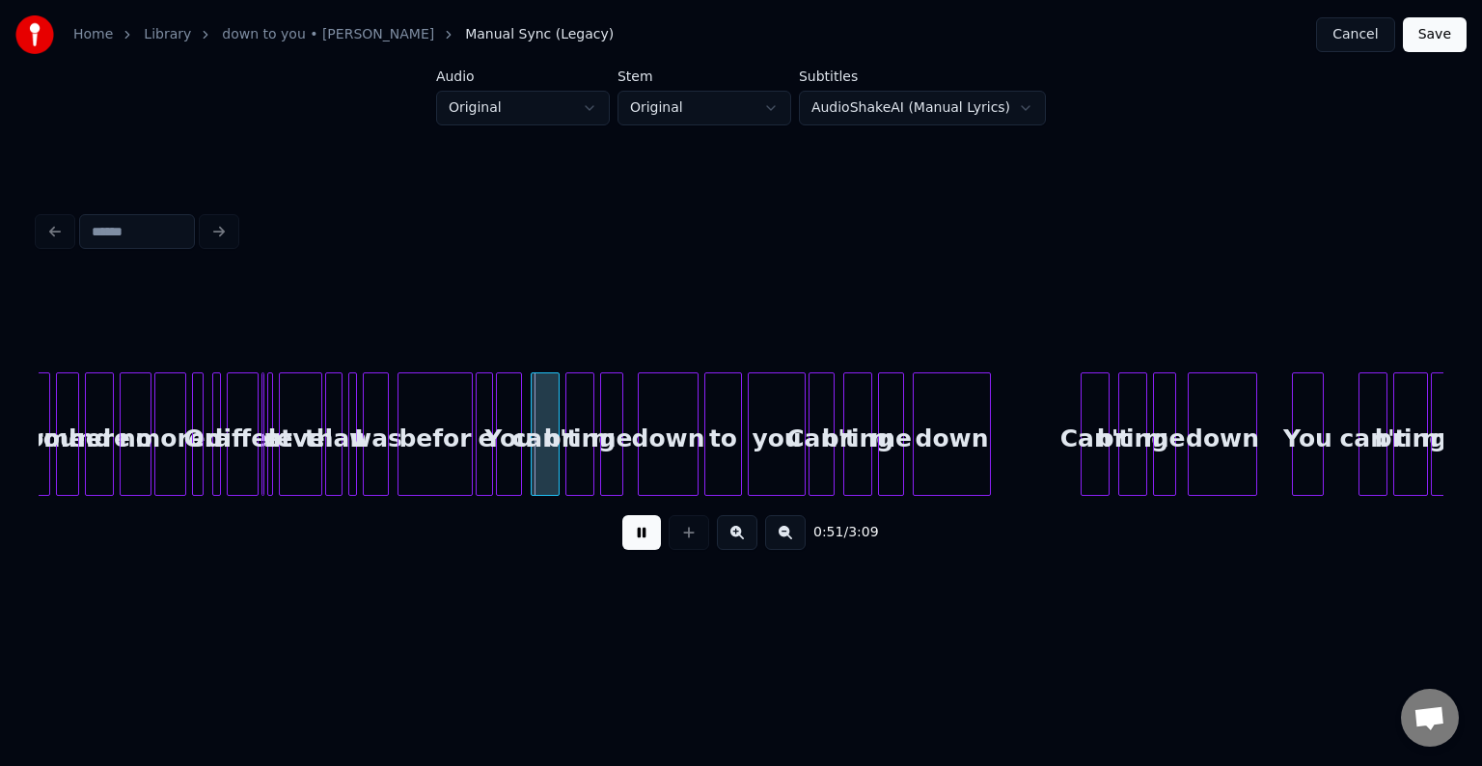
click at [203, 481] on div "On" at bounding box center [202, 438] width 19 height 131
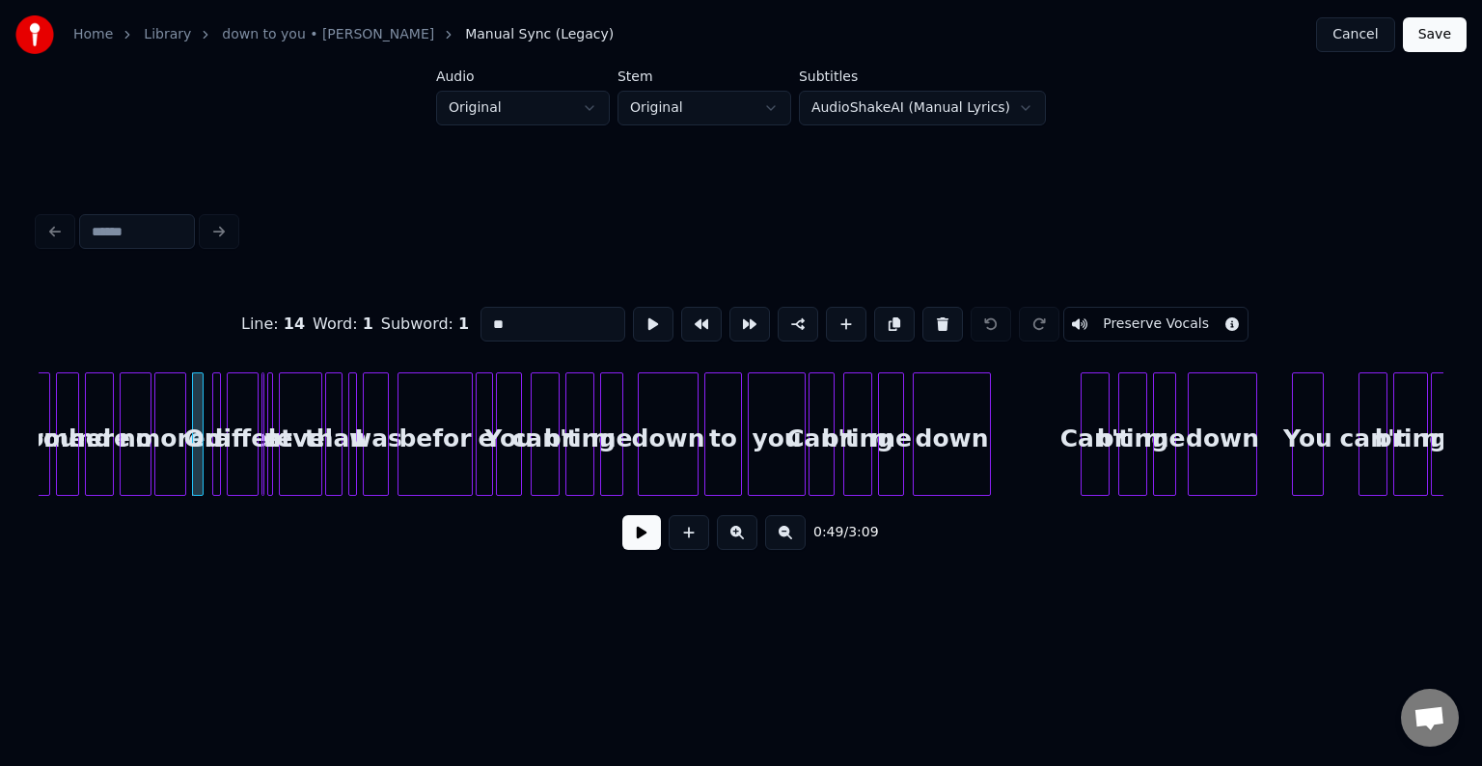
click at [214, 480] on div at bounding box center [217, 434] width 6 height 122
click at [241, 479] on div "differ" at bounding box center [243, 438] width 30 height 131
click at [266, 479] on div at bounding box center [269, 434] width 6 height 122
click at [923, 317] on button at bounding box center [943, 324] width 41 height 35
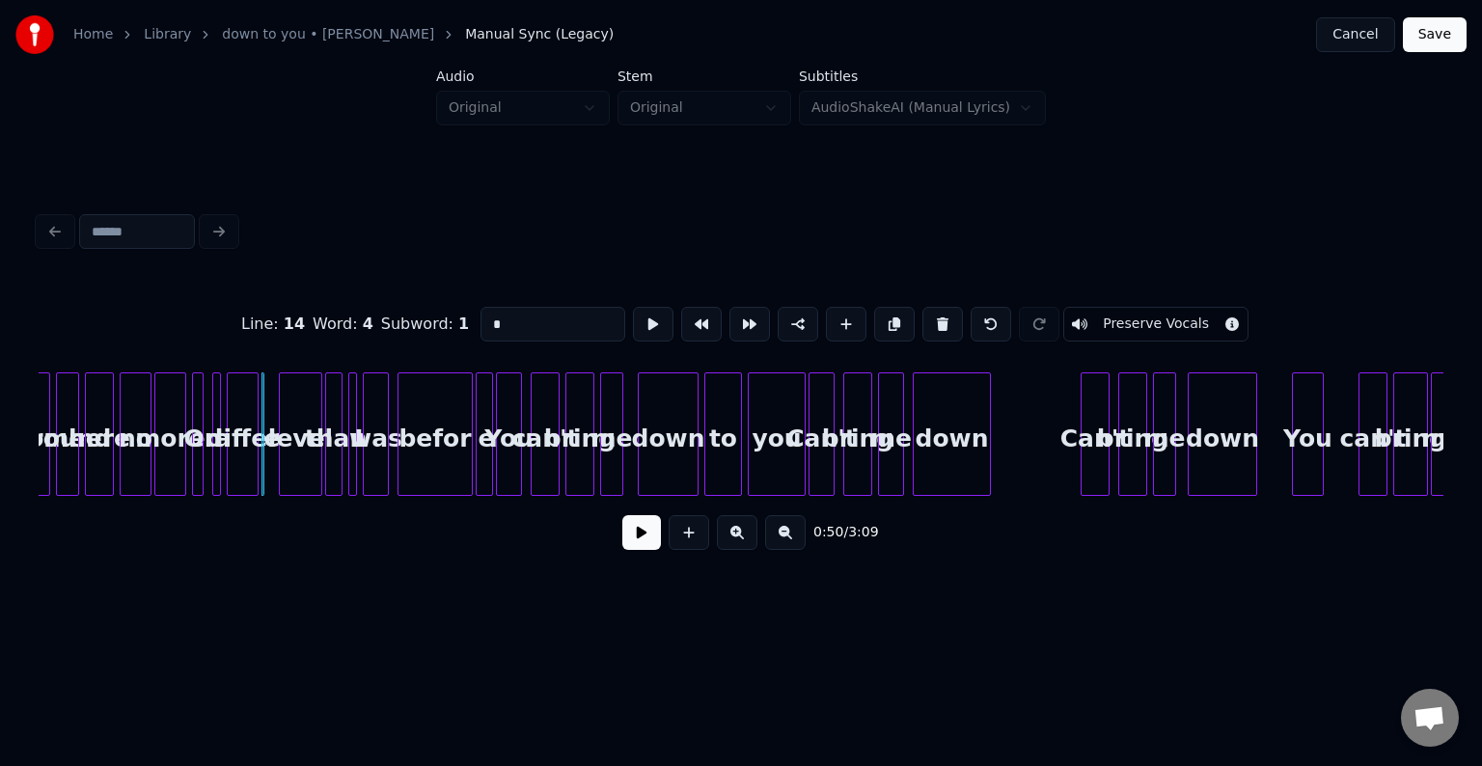
click at [923, 317] on button at bounding box center [943, 324] width 41 height 35
click at [520, 322] on input "******" at bounding box center [553, 324] width 145 height 35
click at [267, 473] on div at bounding box center [270, 434] width 6 height 122
click at [290, 463] on div "level" at bounding box center [300, 438] width 41 height 131
click at [344, 467] on div "than" at bounding box center [335, 438] width 19 height 131
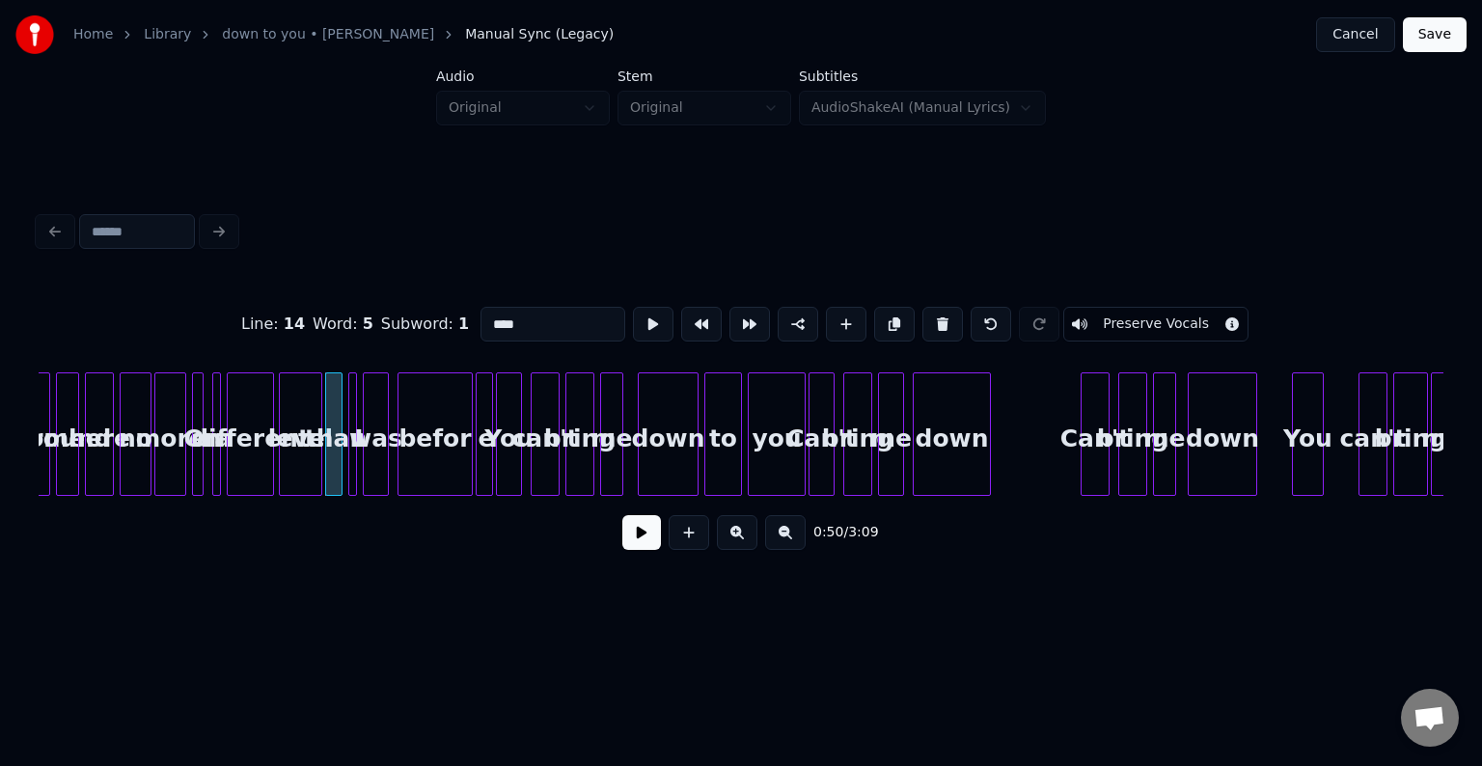
click at [349, 469] on div at bounding box center [352, 434] width 6 height 122
click at [479, 469] on div at bounding box center [480, 434] width 6 height 122
click at [926, 324] on button at bounding box center [943, 324] width 41 height 35
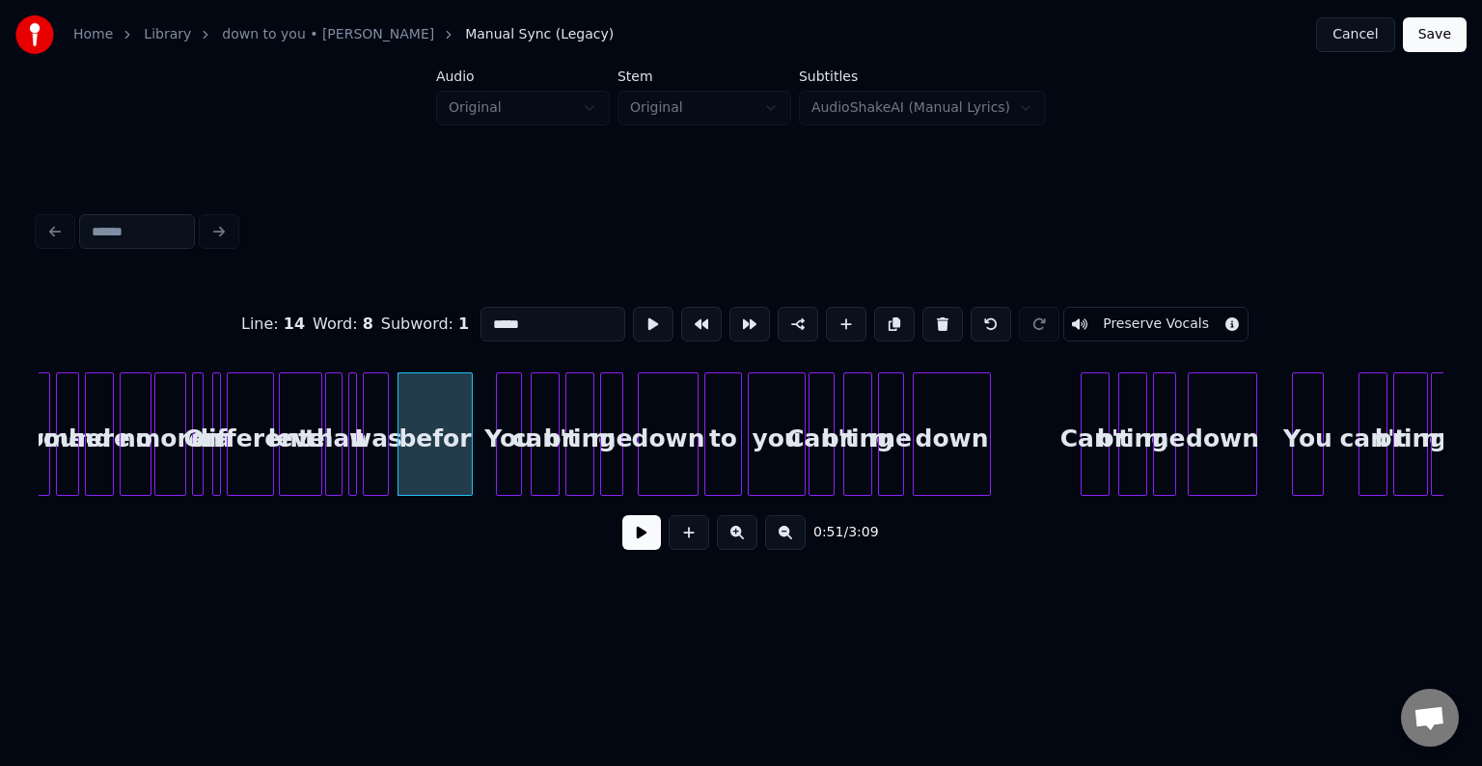
click at [548, 312] on input "*****" at bounding box center [553, 324] width 145 height 35
click at [485, 456] on div at bounding box center [487, 434] width 6 height 122
type input "******"
click at [630, 548] on button at bounding box center [641, 532] width 39 height 35
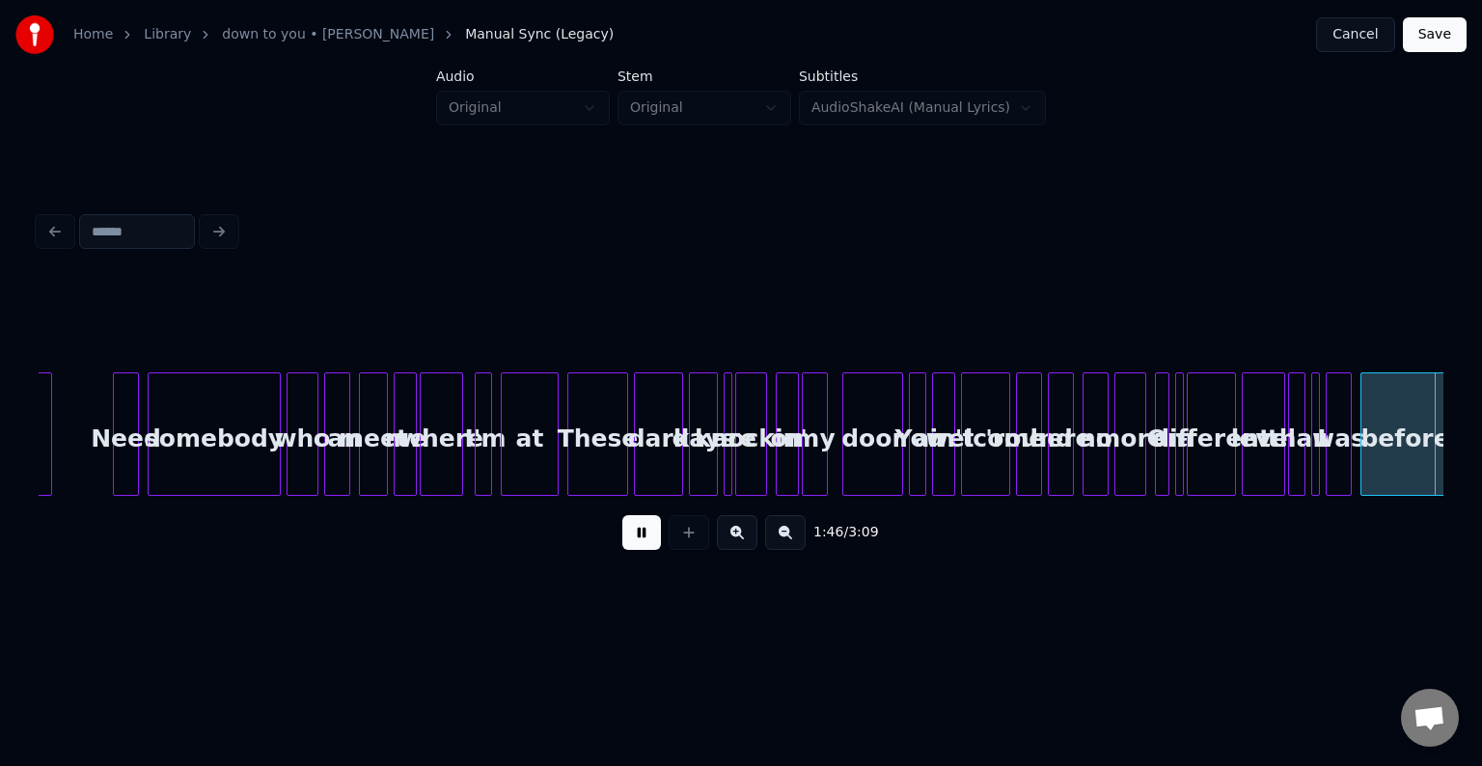
scroll to position [0, 15471]
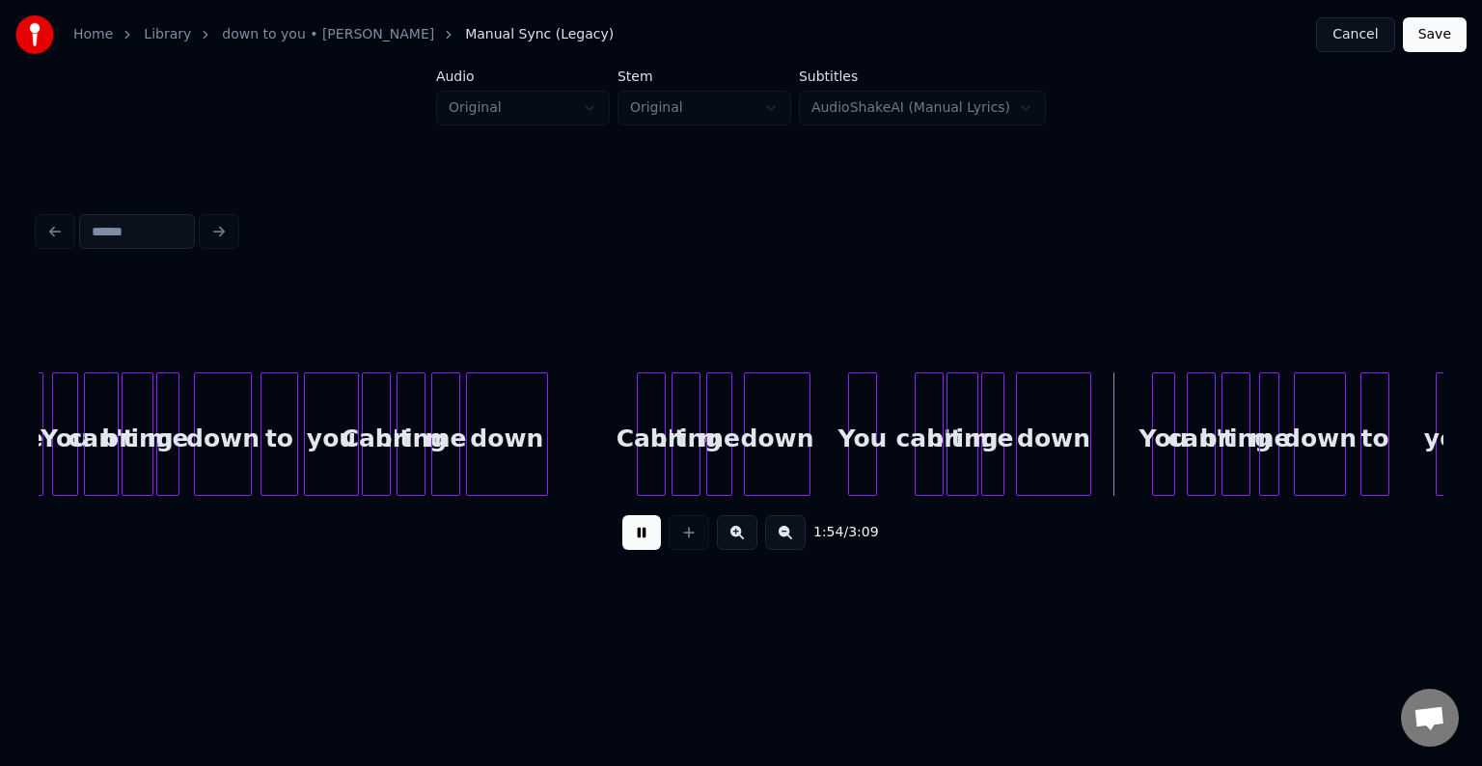
click at [541, 450] on div at bounding box center [544, 434] width 6 height 122
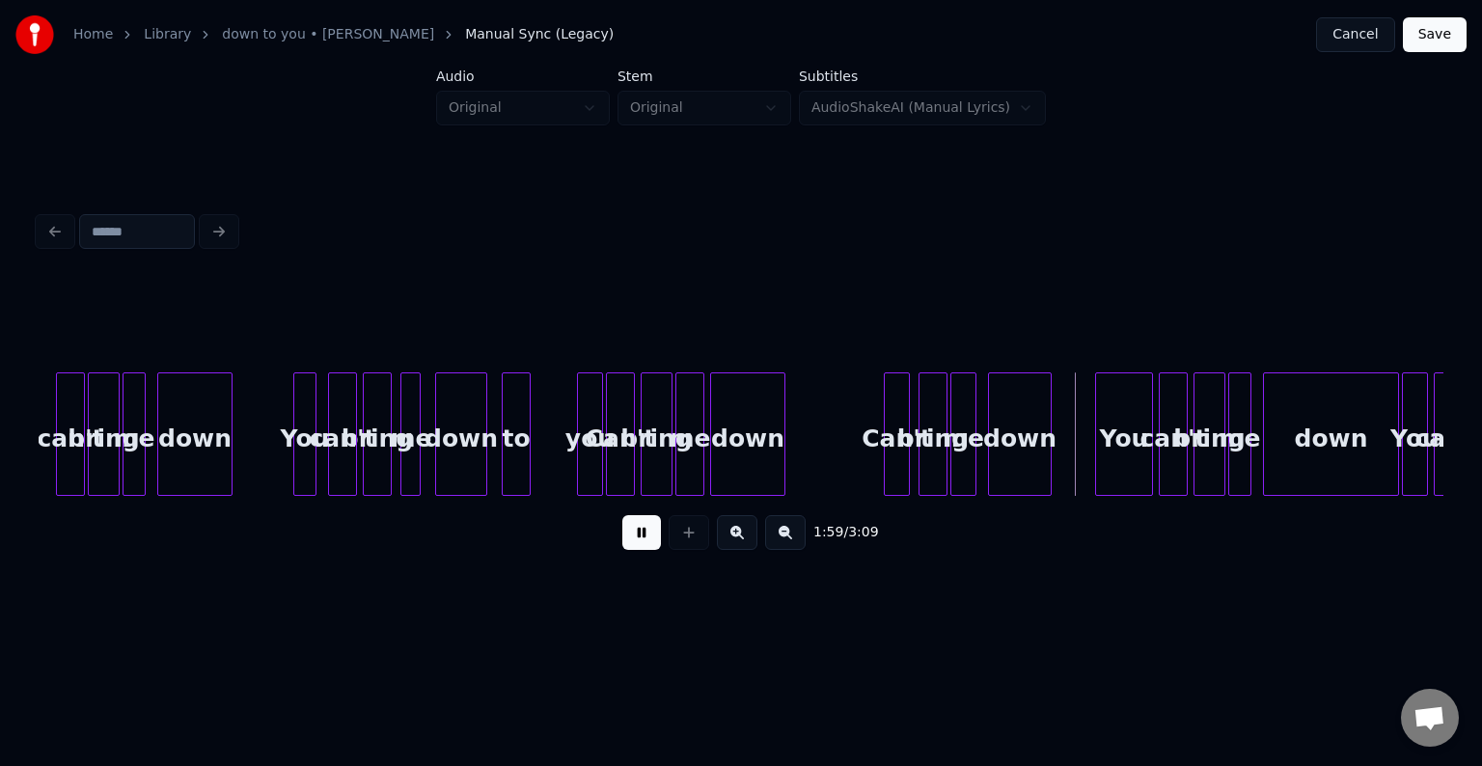
scroll to position [0, 16322]
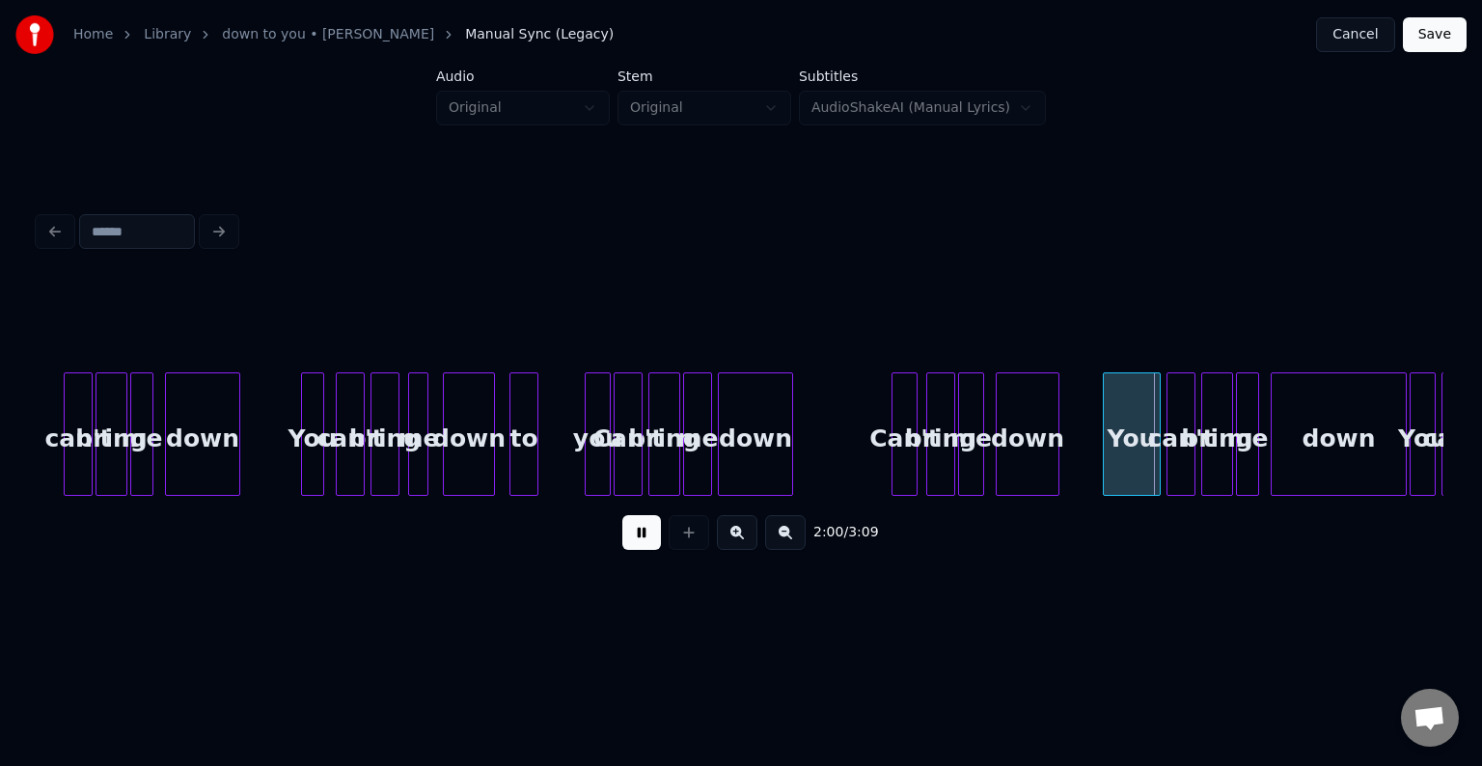
click at [637, 548] on button at bounding box center [641, 532] width 39 height 35
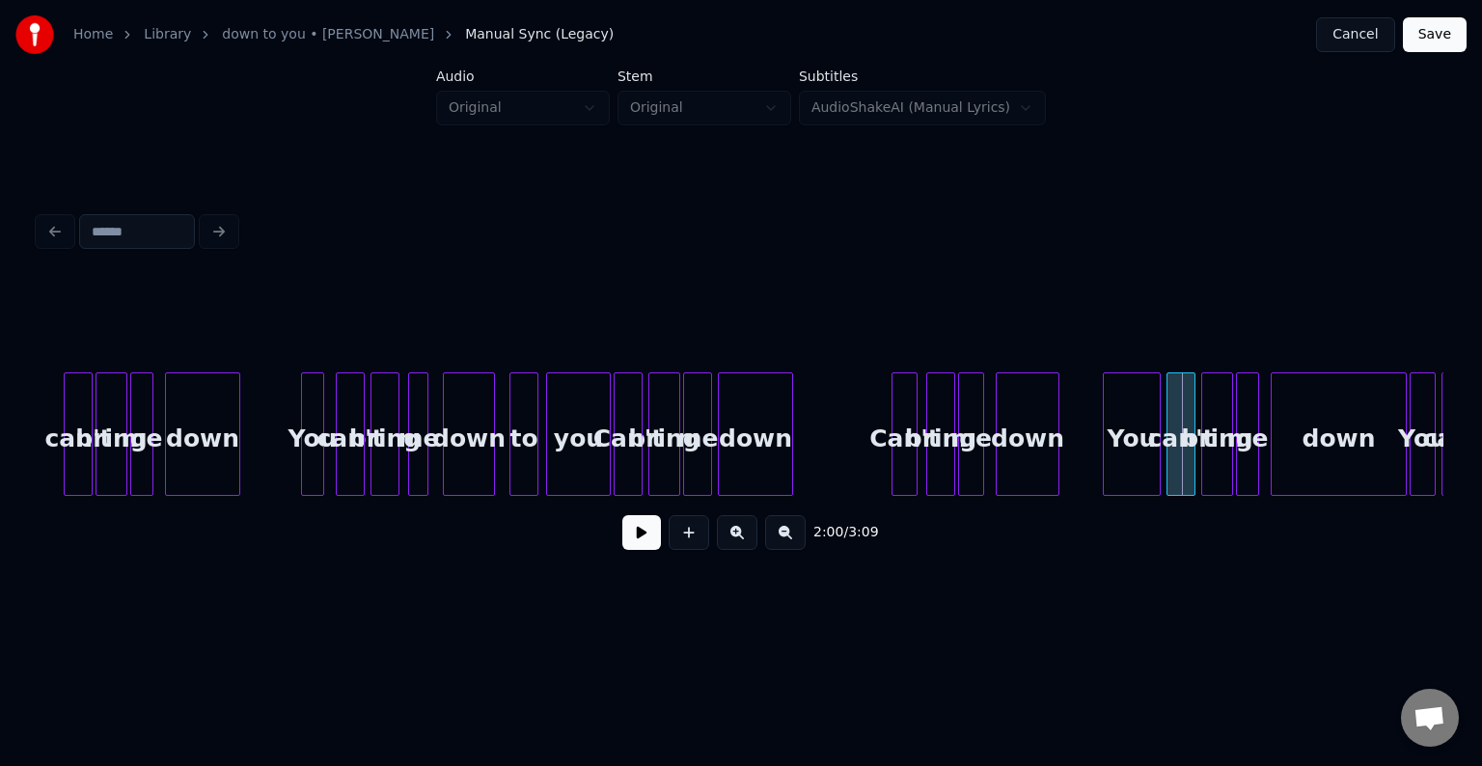
click at [547, 464] on div at bounding box center [550, 434] width 6 height 122
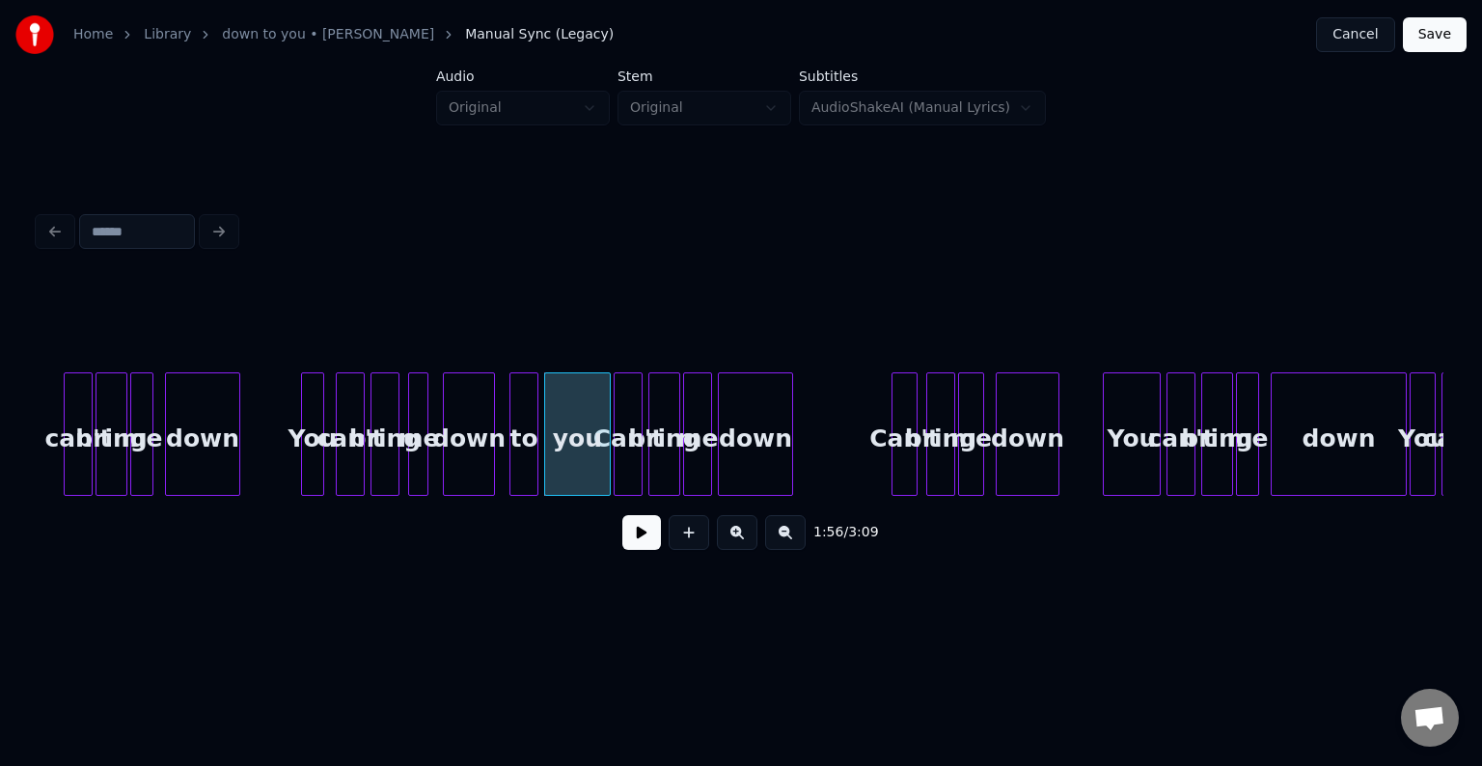
click at [636, 544] on button at bounding box center [641, 532] width 39 height 35
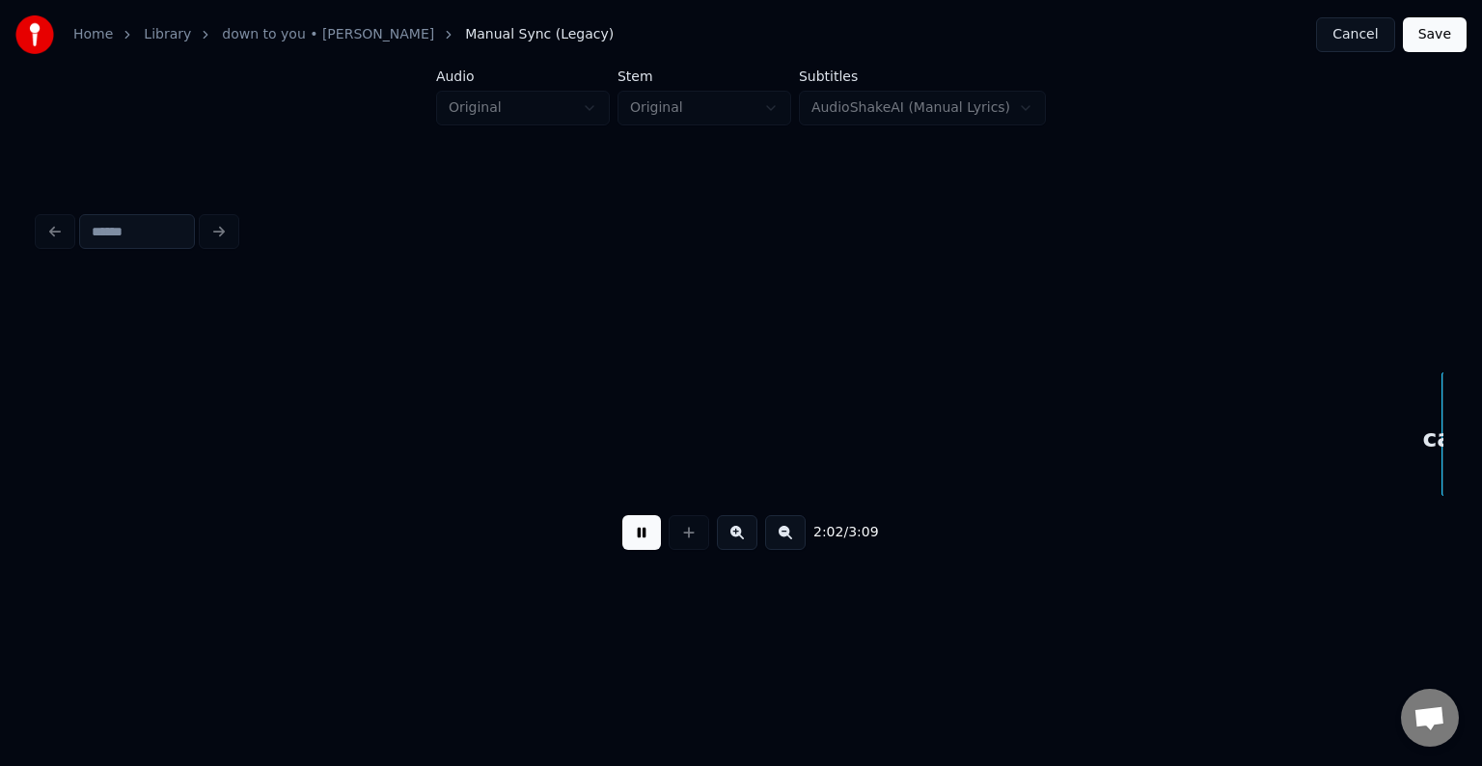
scroll to position [0, 17729]
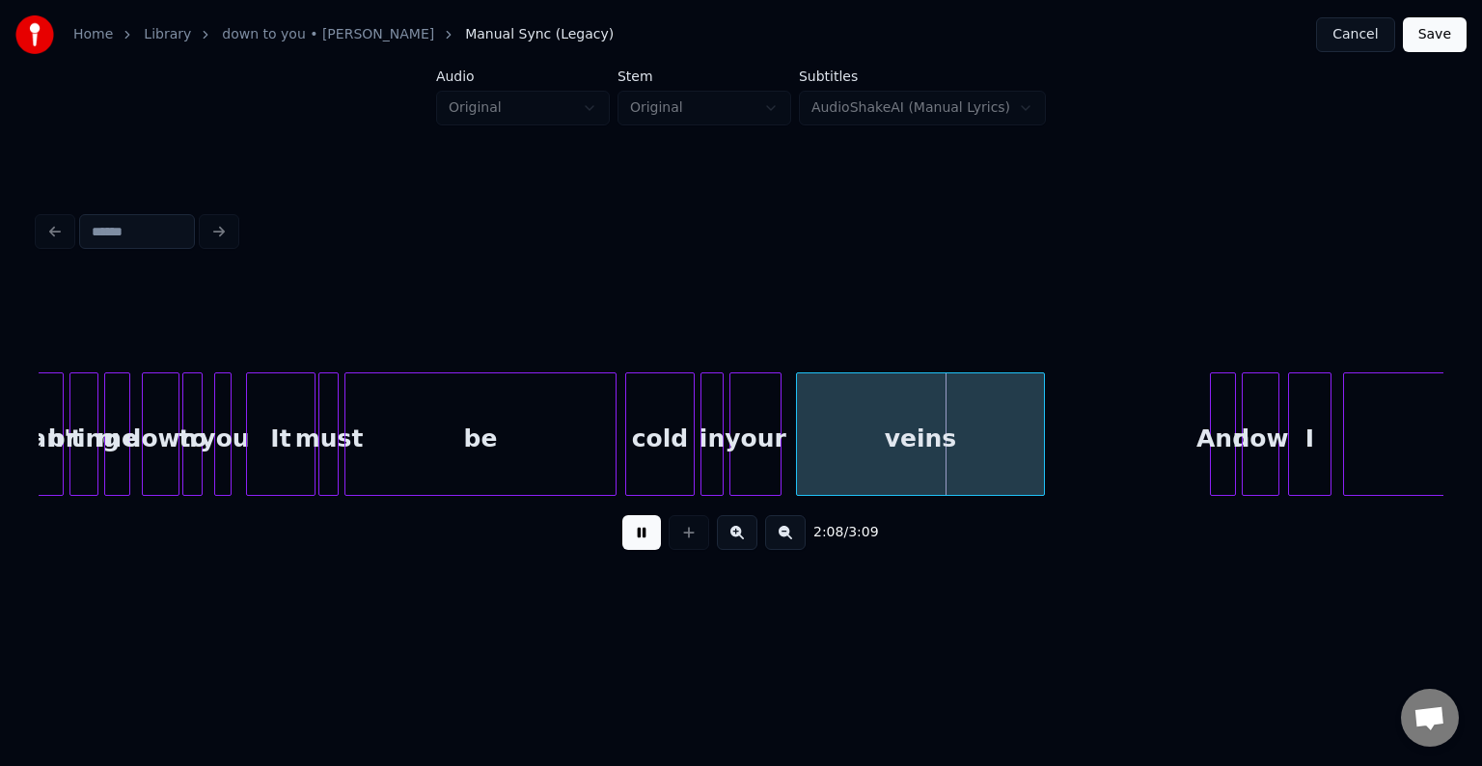
click at [649, 543] on button at bounding box center [641, 532] width 39 height 35
click at [143, 440] on div "down" at bounding box center [161, 438] width 36 height 131
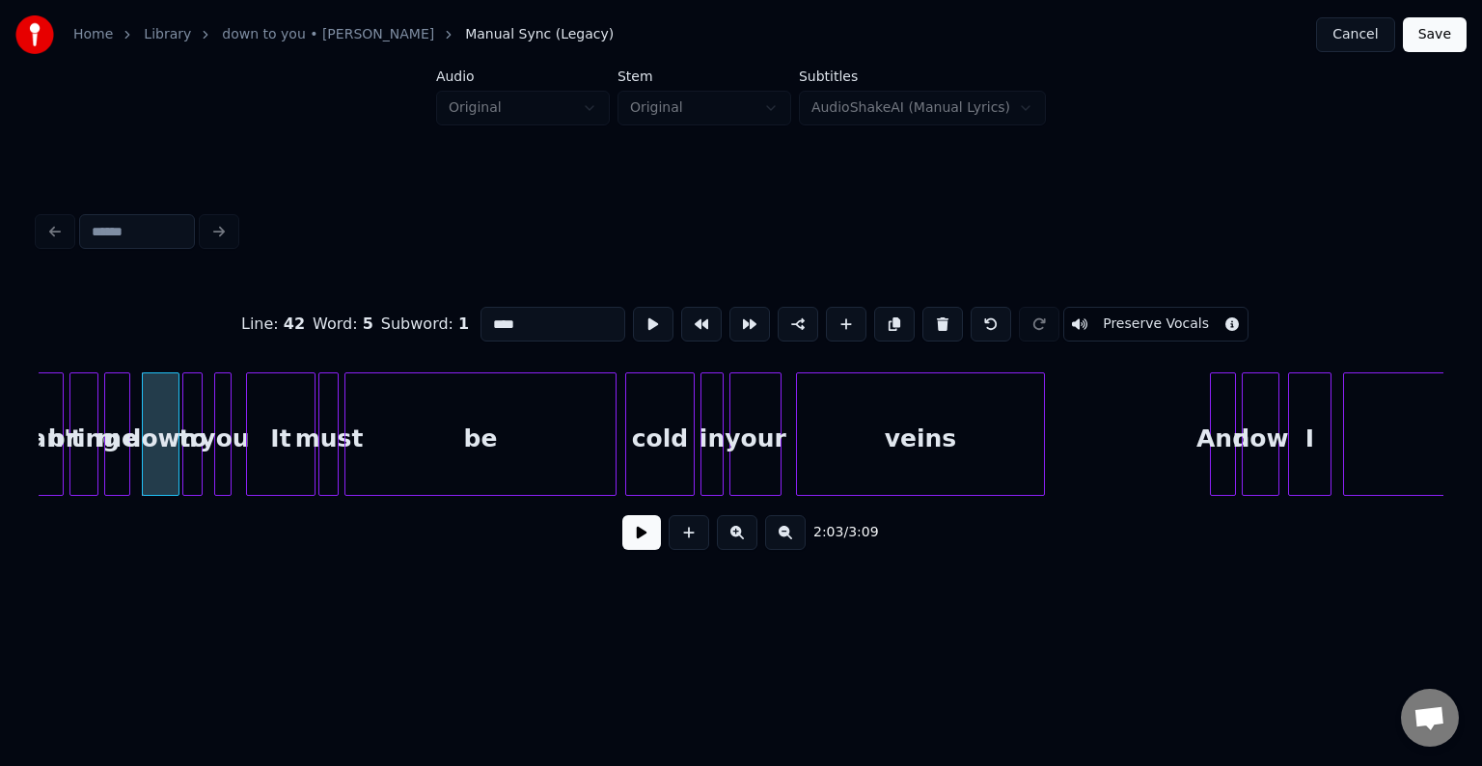
click at [638, 533] on button at bounding box center [641, 532] width 39 height 35
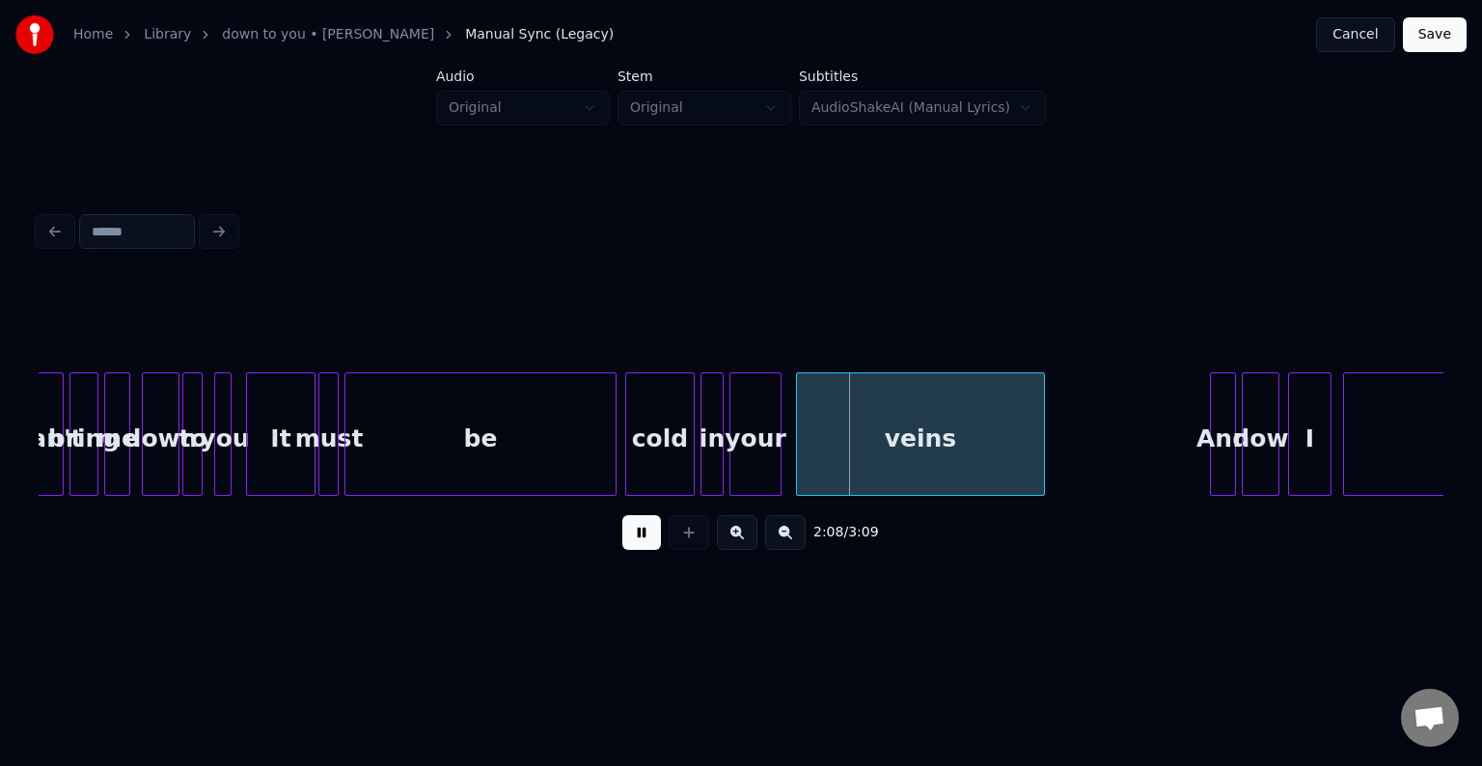
click at [641, 535] on button at bounding box center [641, 532] width 39 height 35
click at [81, 420] on div "bring" at bounding box center [83, 438] width 27 height 131
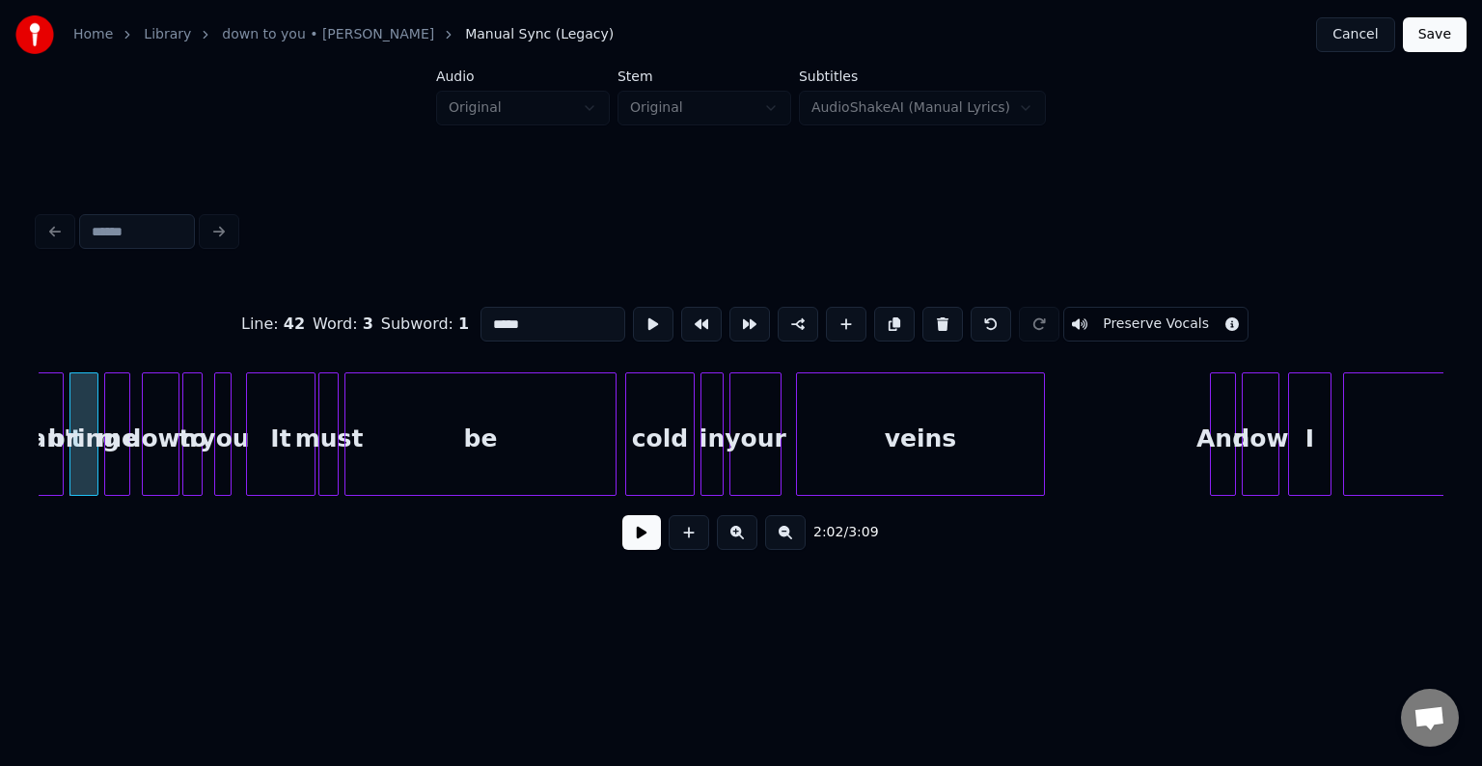
click at [652, 549] on button at bounding box center [641, 532] width 39 height 35
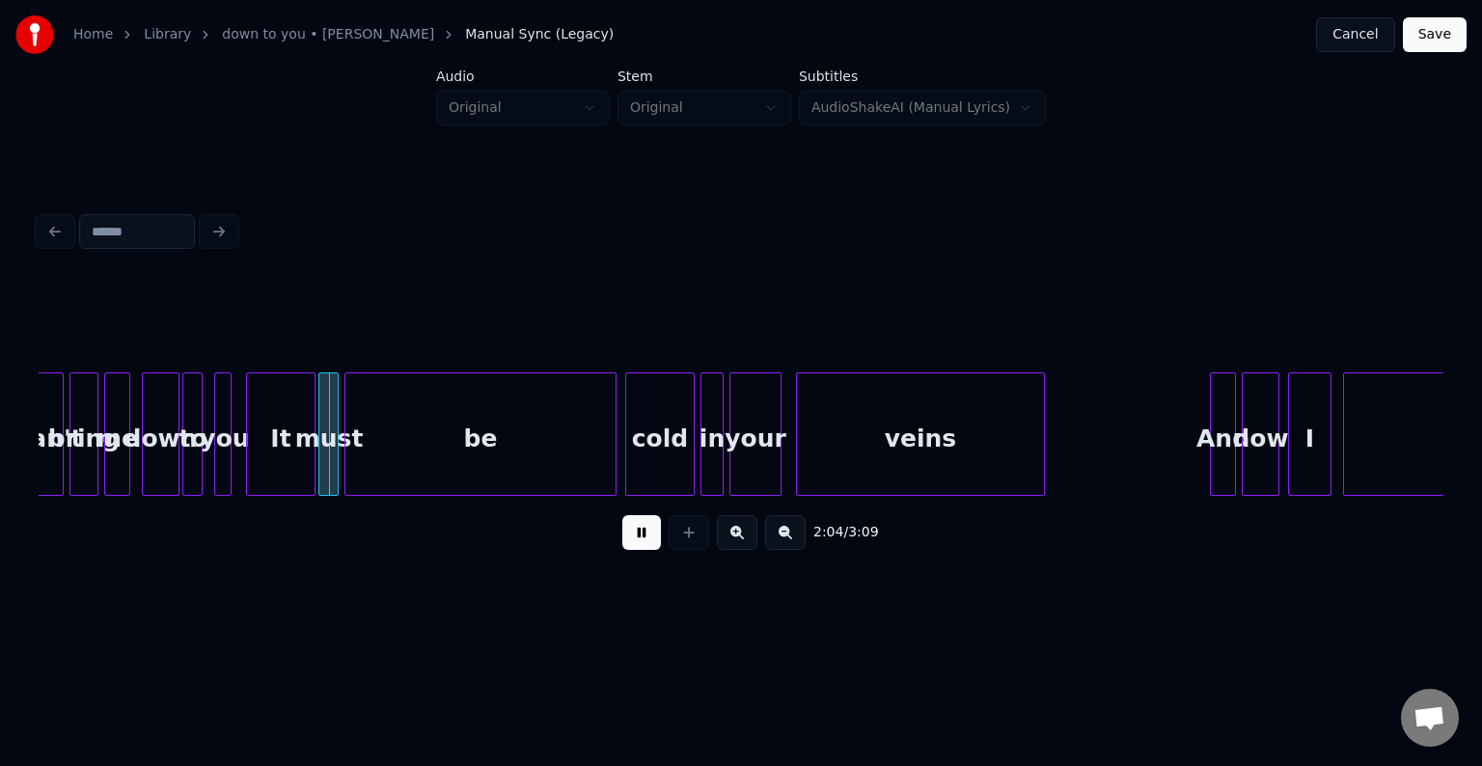
click at [652, 549] on button at bounding box center [641, 532] width 39 height 35
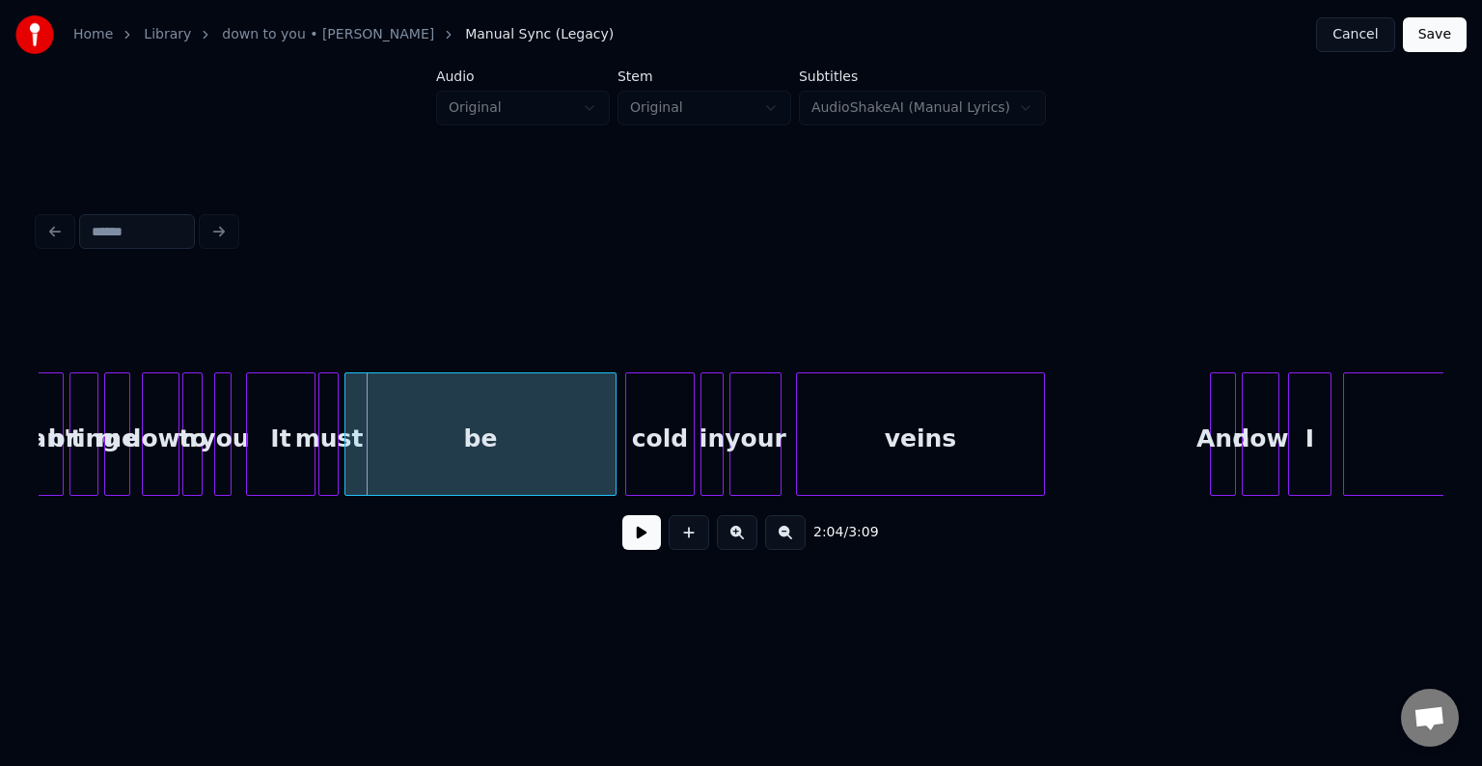
click at [77, 447] on div "bring" at bounding box center [83, 438] width 27 height 131
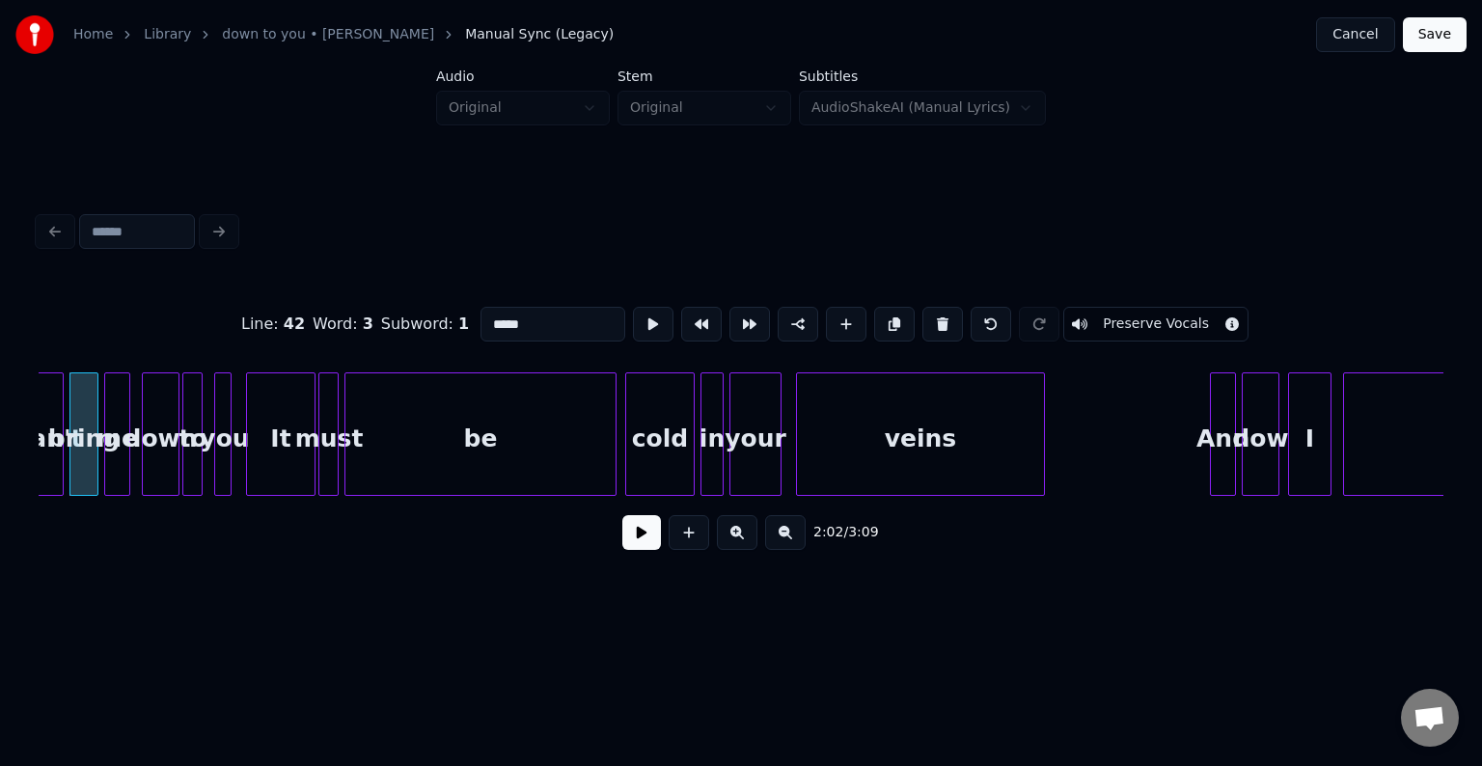
click at [638, 532] on button at bounding box center [641, 532] width 39 height 35
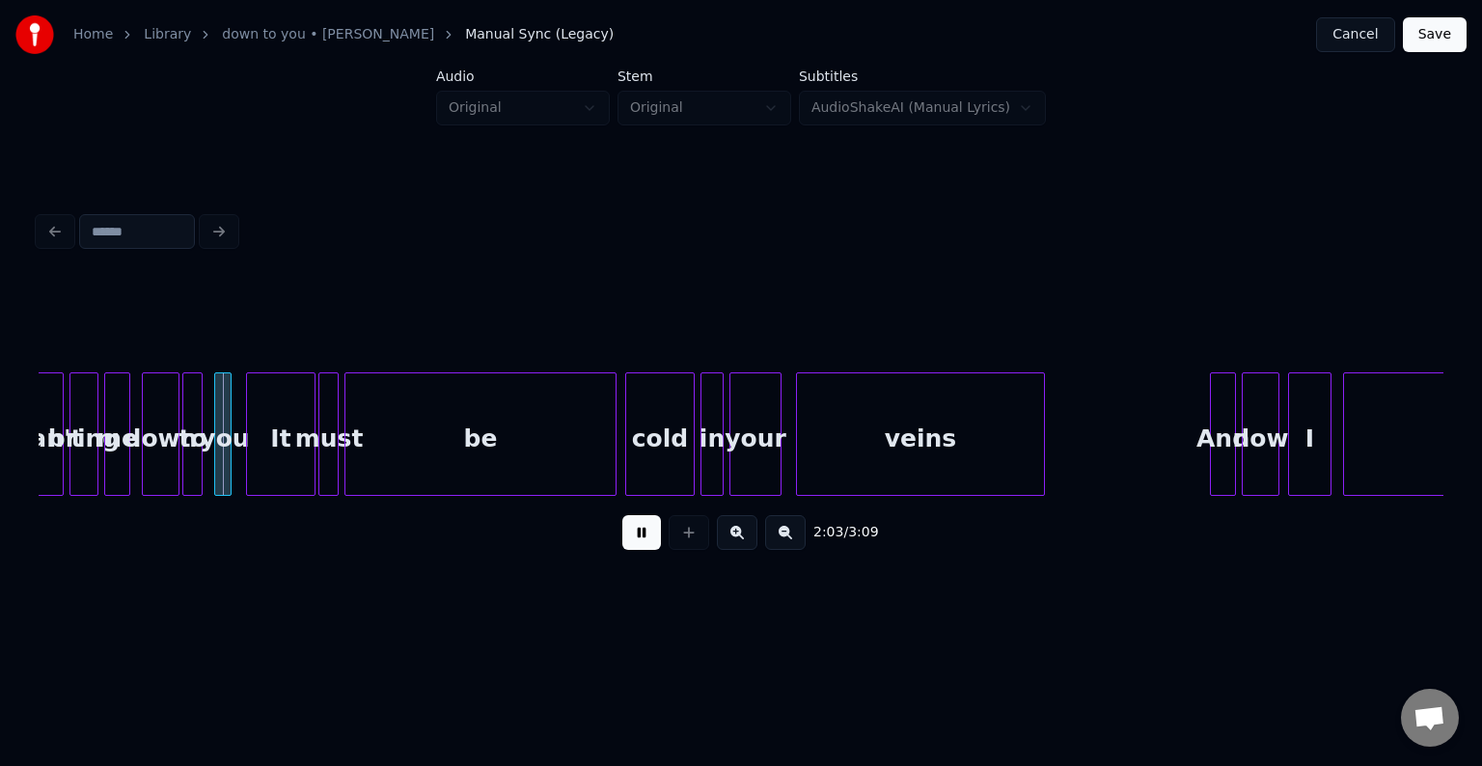
click at [638, 532] on button at bounding box center [641, 532] width 39 height 35
click at [225, 467] on div at bounding box center [228, 434] width 6 height 122
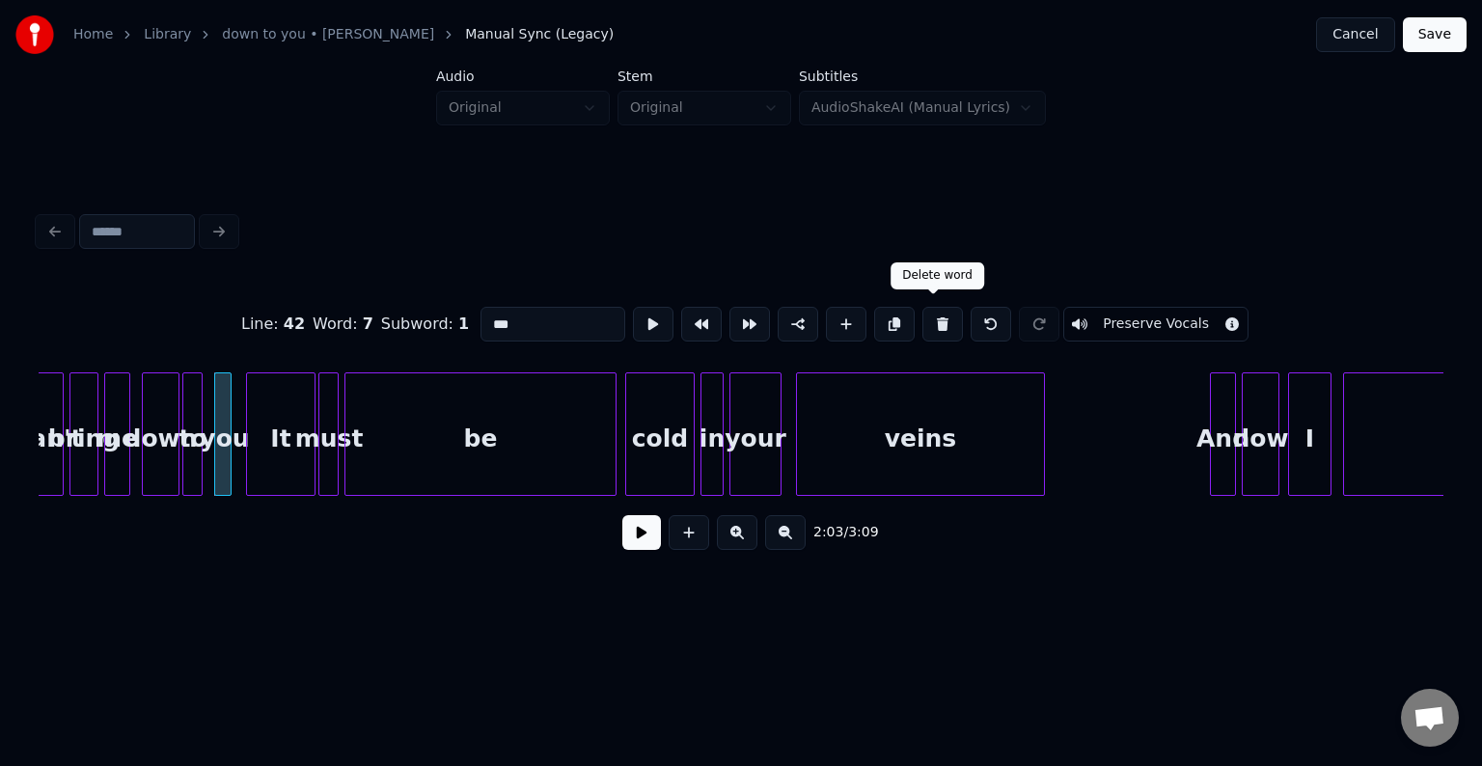
click at [936, 320] on button at bounding box center [943, 324] width 41 height 35
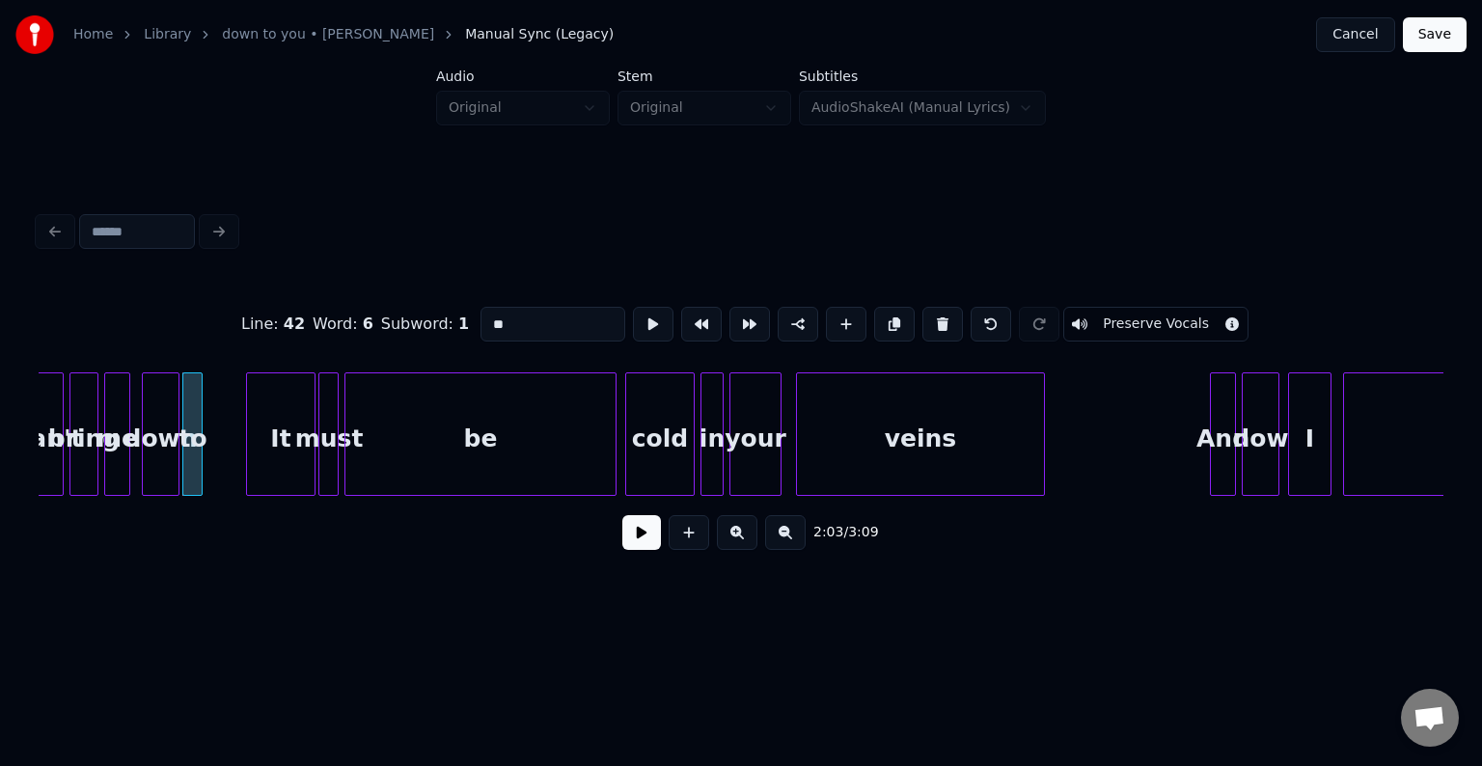
click at [936, 320] on button at bounding box center [943, 324] width 41 height 35
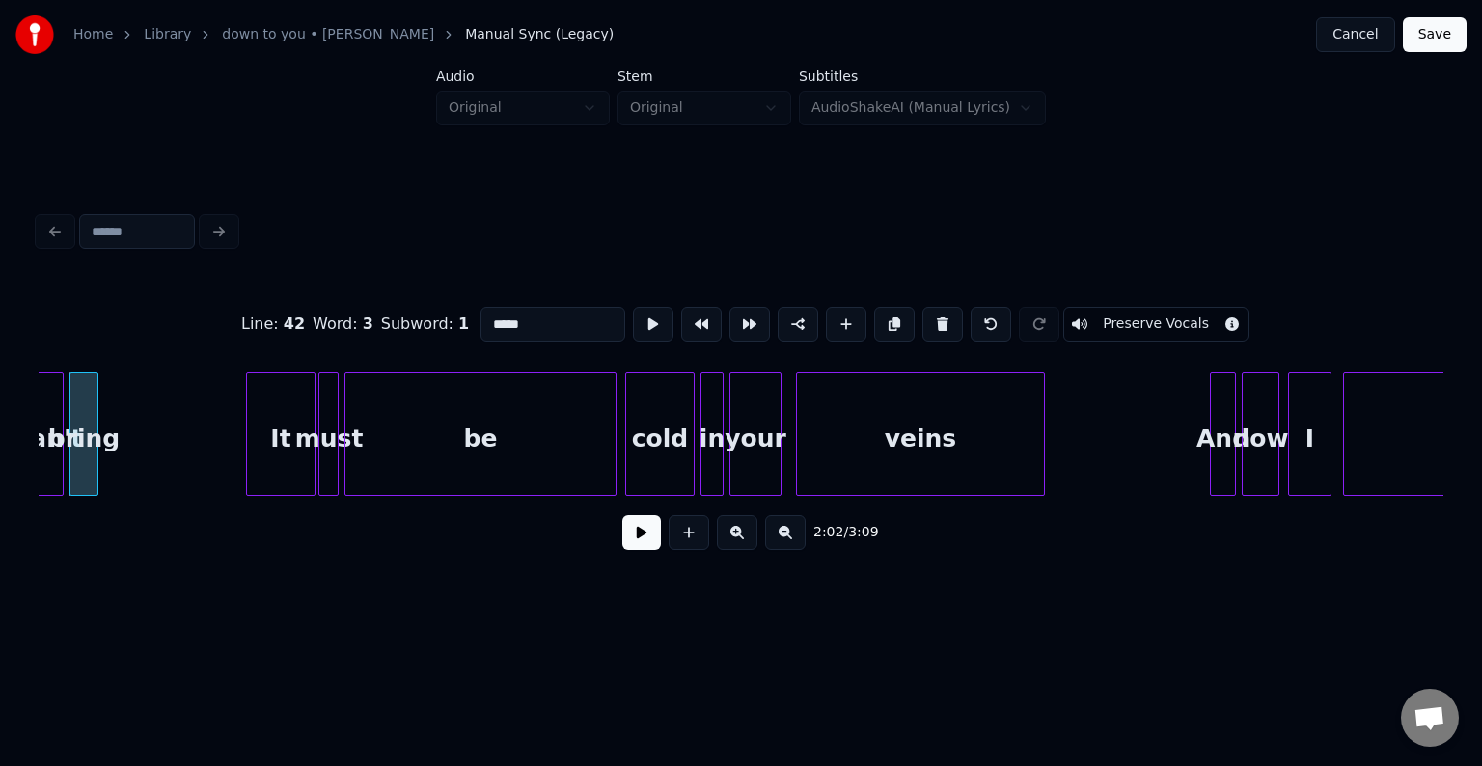
click at [936, 320] on button at bounding box center [943, 324] width 41 height 35
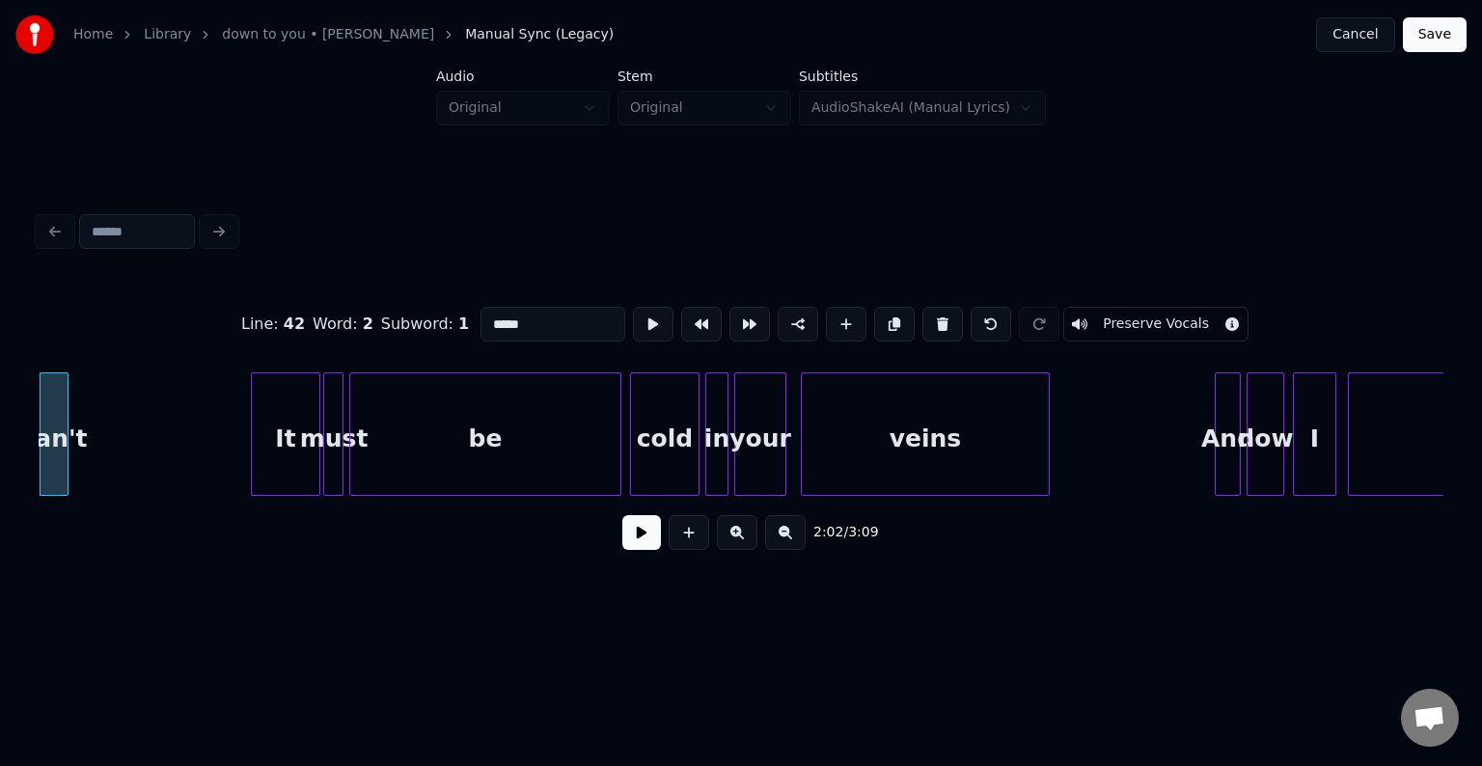
click at [936, 320] on button at bounding box center [943, 324] width 41 height 35
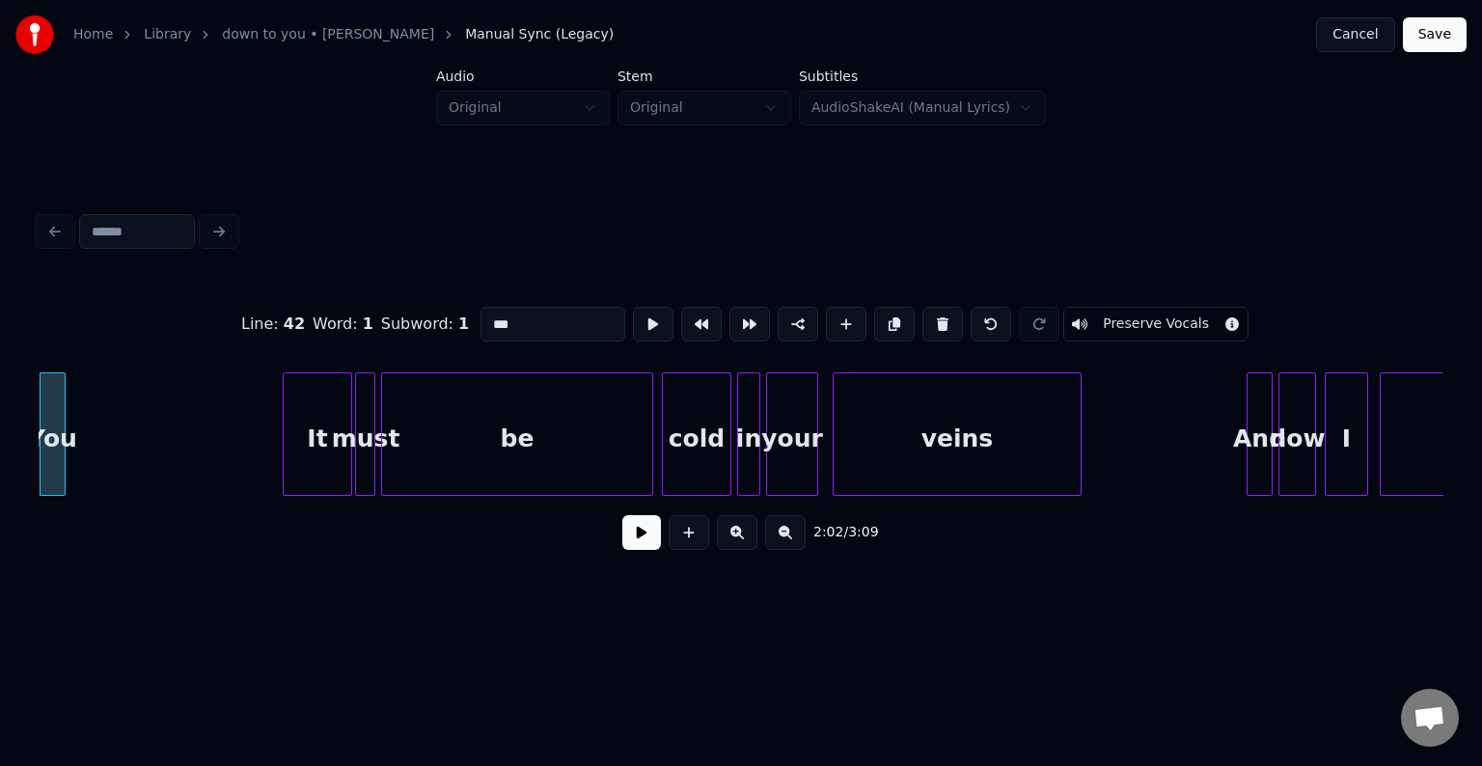
click at [936, 320] on button at bounding box center [943, 324] width 41 height 35
type input "****"
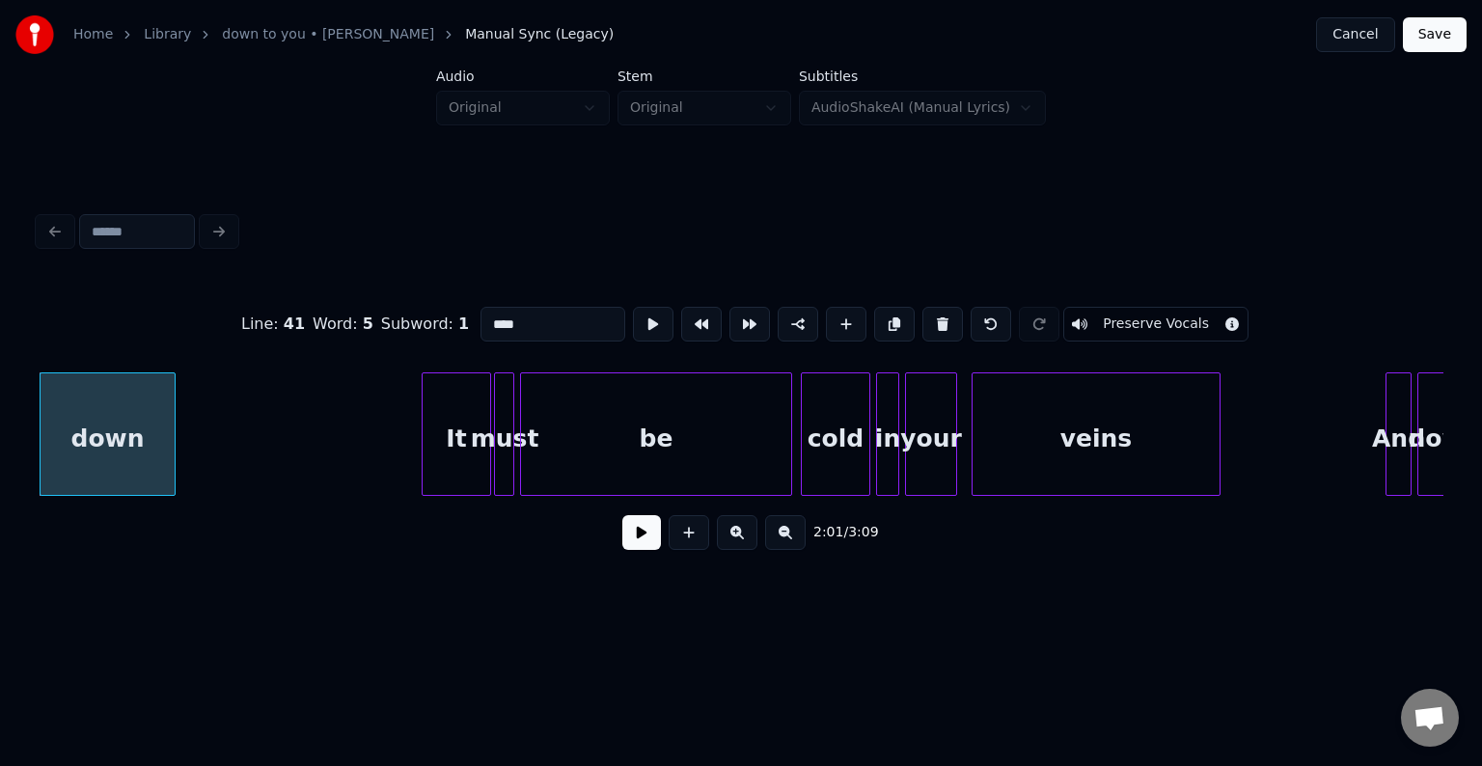
click at [637, 544] on button at bounding box center [641, 532] width 39 height 35
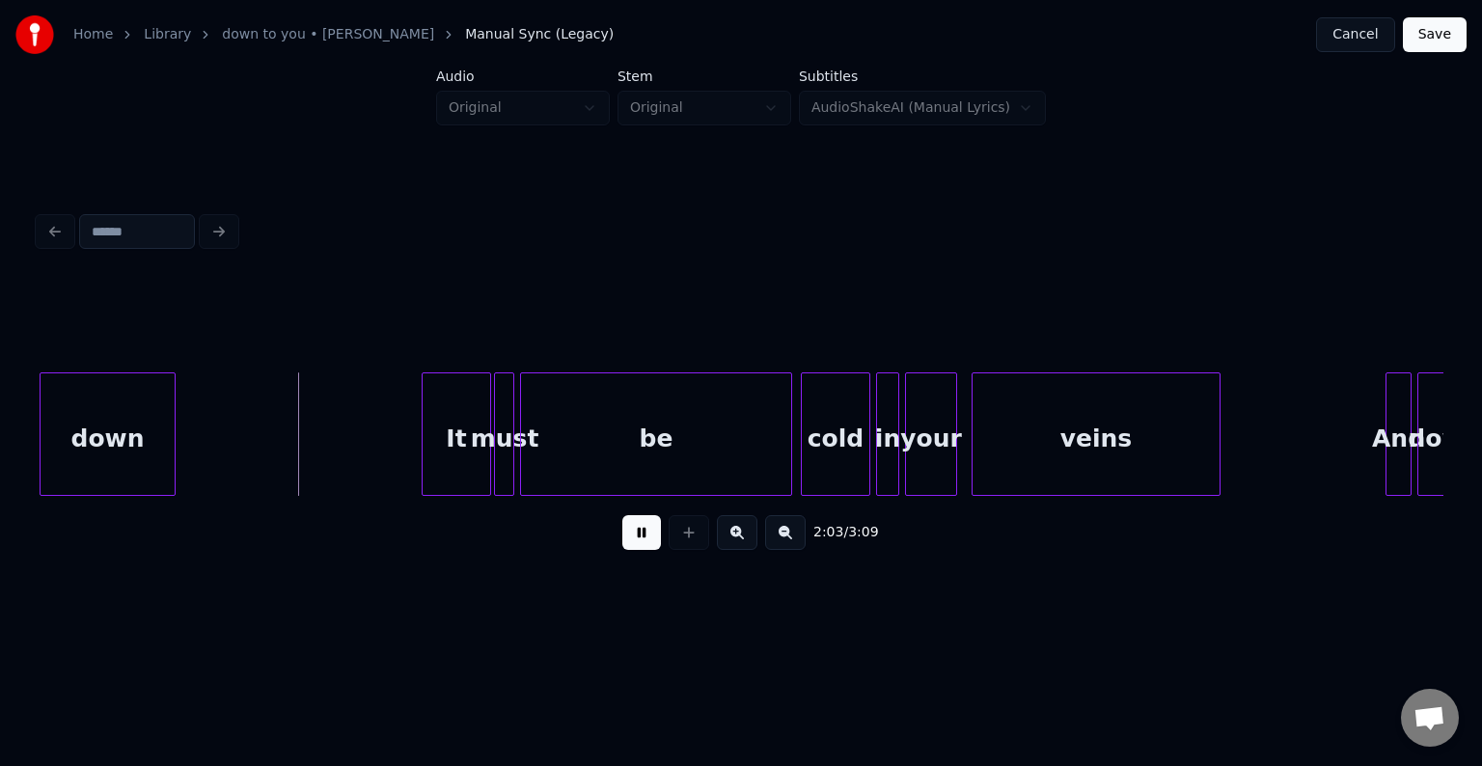
click at [637, 544] on button at bounding box center [641, 532] width 39 height 35
click at [323, 450] on div "It" at bounding box center [331, 438] width 68 height 131
click at [326, 465] on div at bounding box center [324, 434] width 6 height 122
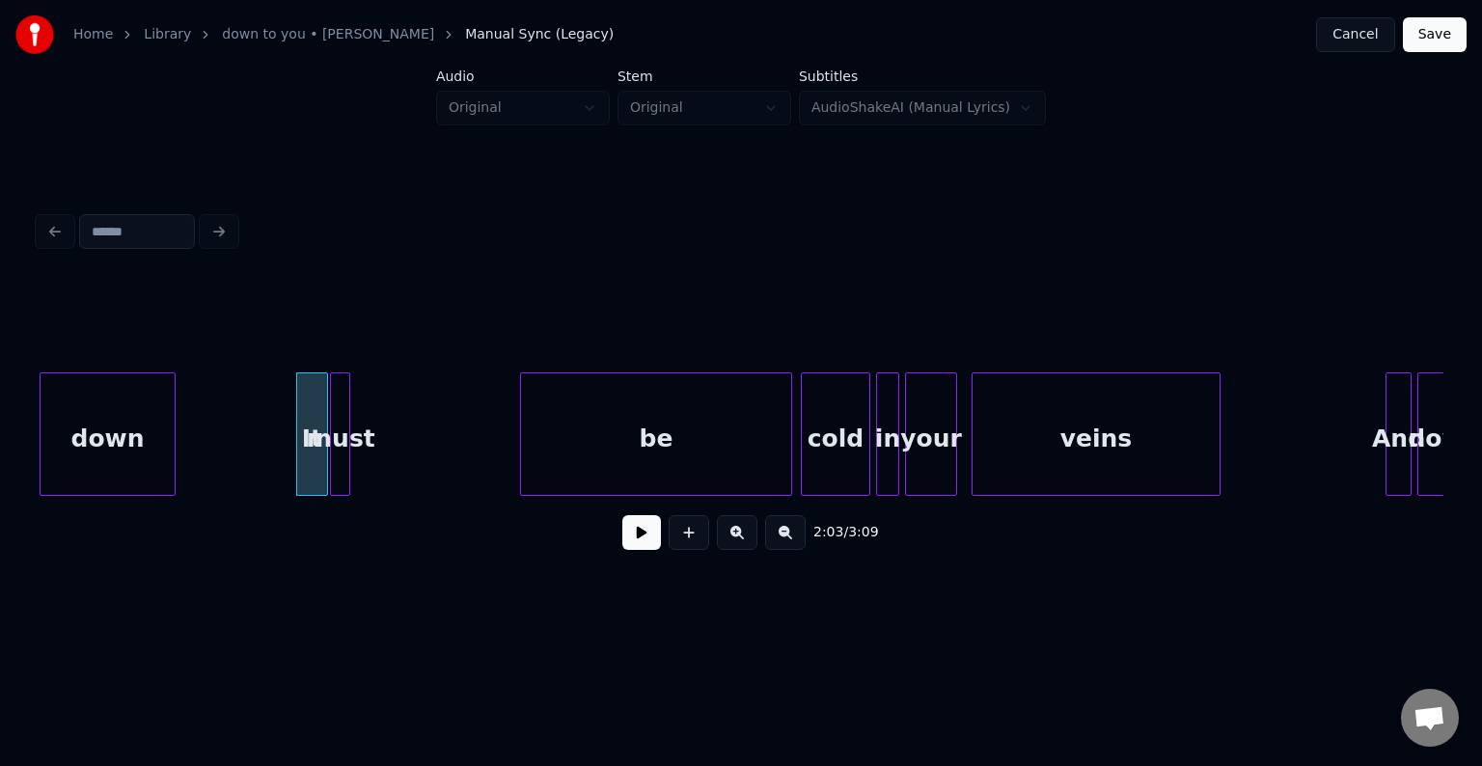
click at [340, 475] on div "must" at bounding box center [340, 438] width 19 height 131
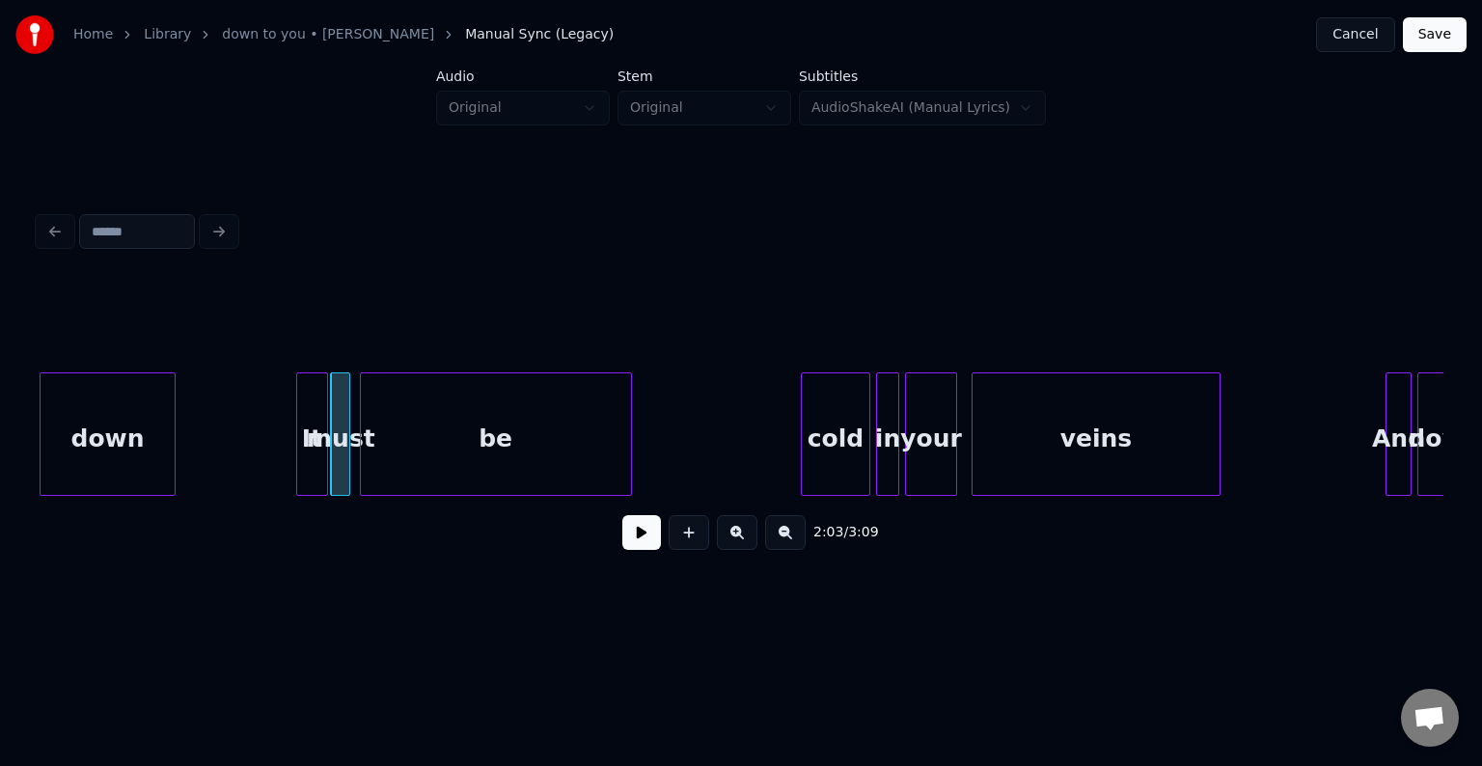
click at [441, 480] on div "be" at bounding box center [496, 438] width 270 height 131
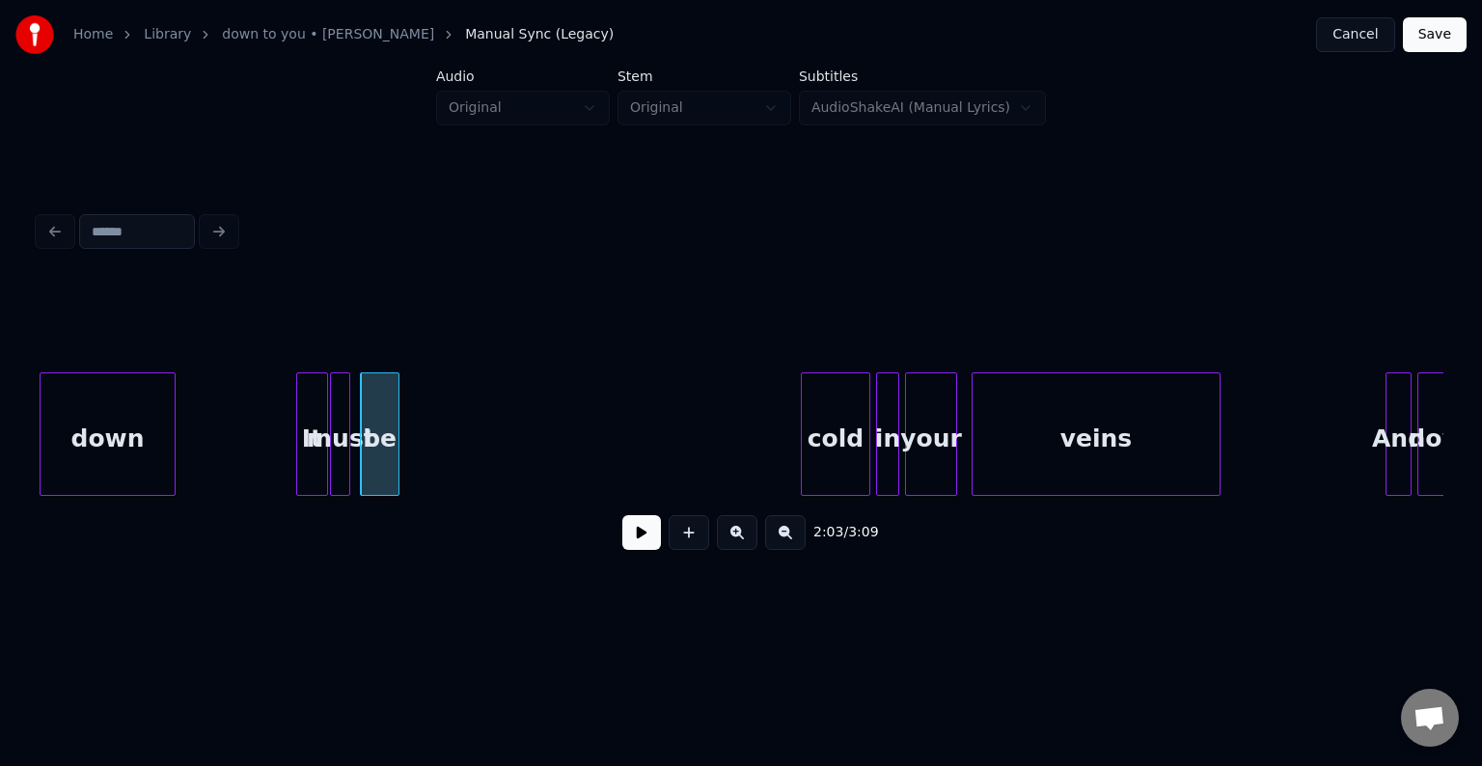
click at [394, 460] on div at bounding box center [396, 434] width 6 height 122
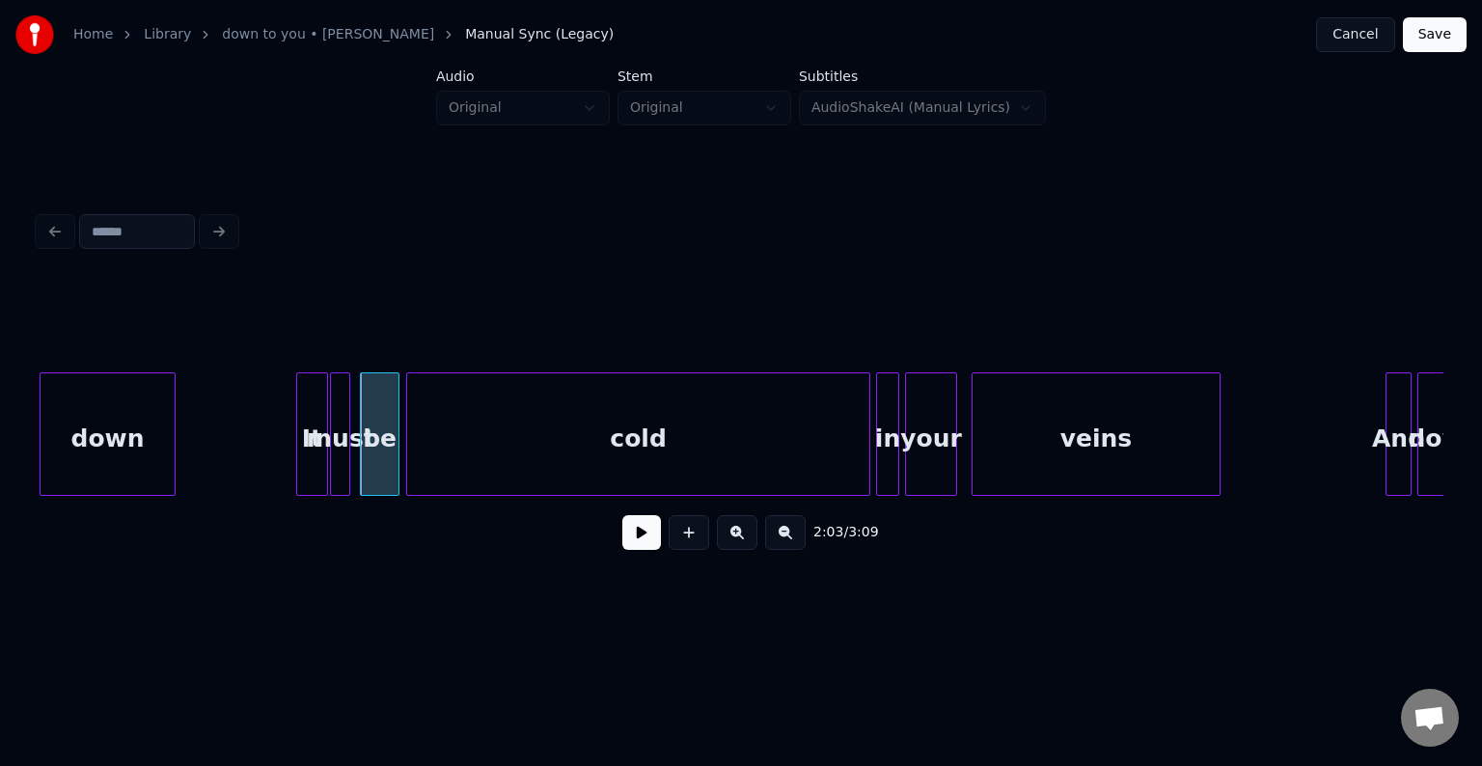
click at [410, 483] on div at bounding box center [410, 434] width 6 height 122
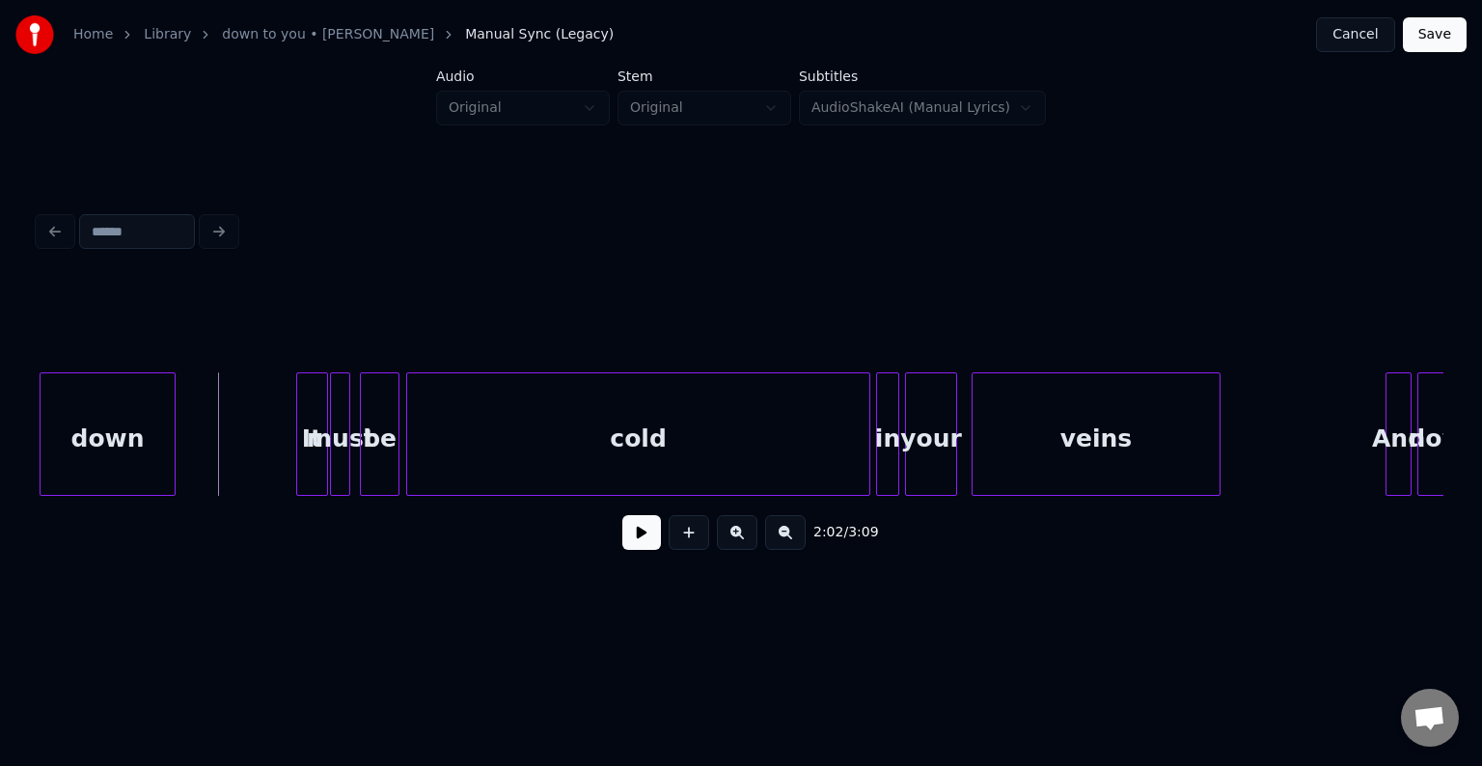
click at [635, 550] on button at bounding box center [641, 532] width 39 height 35
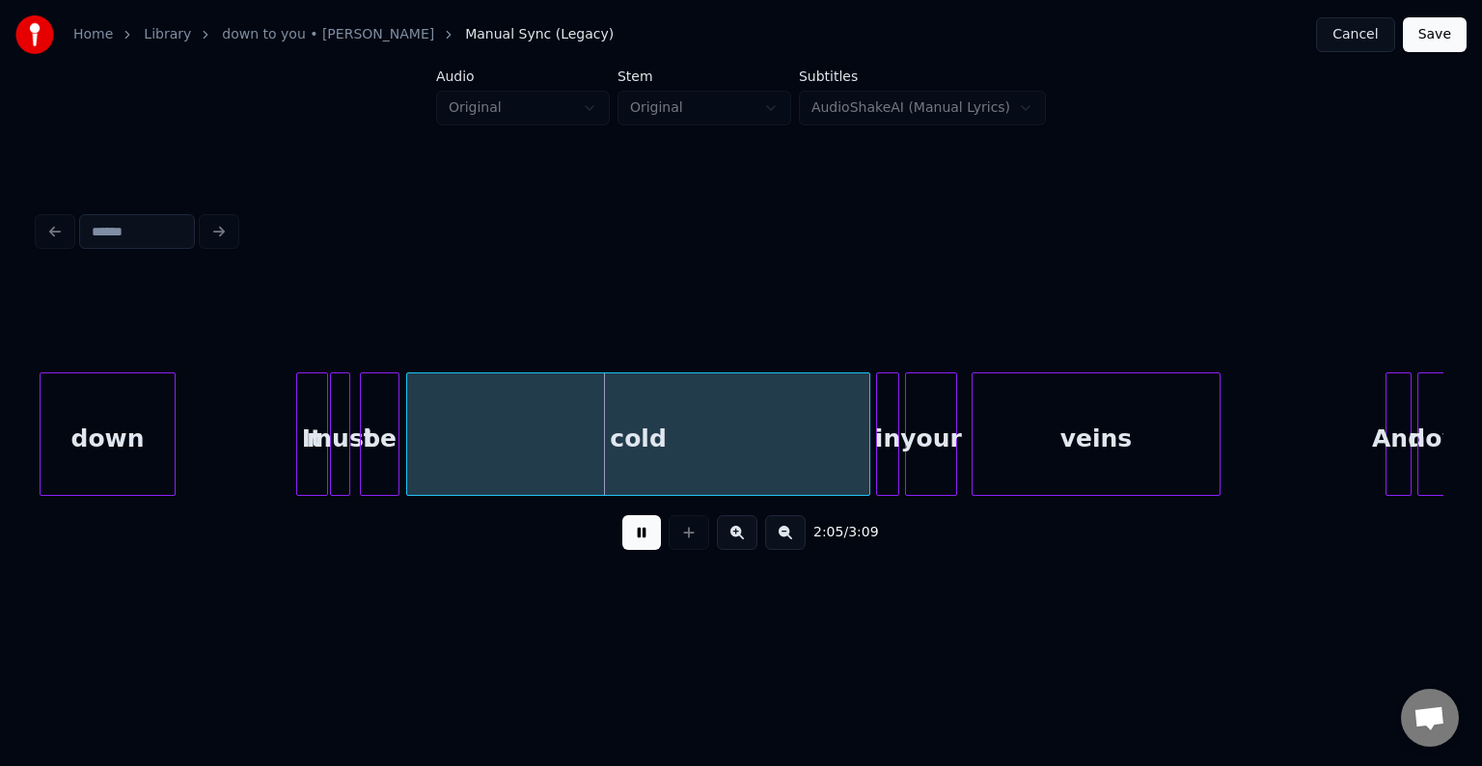
click at [421, 450] on div "cold" at bounding box center [638, 438] width 462 height 131
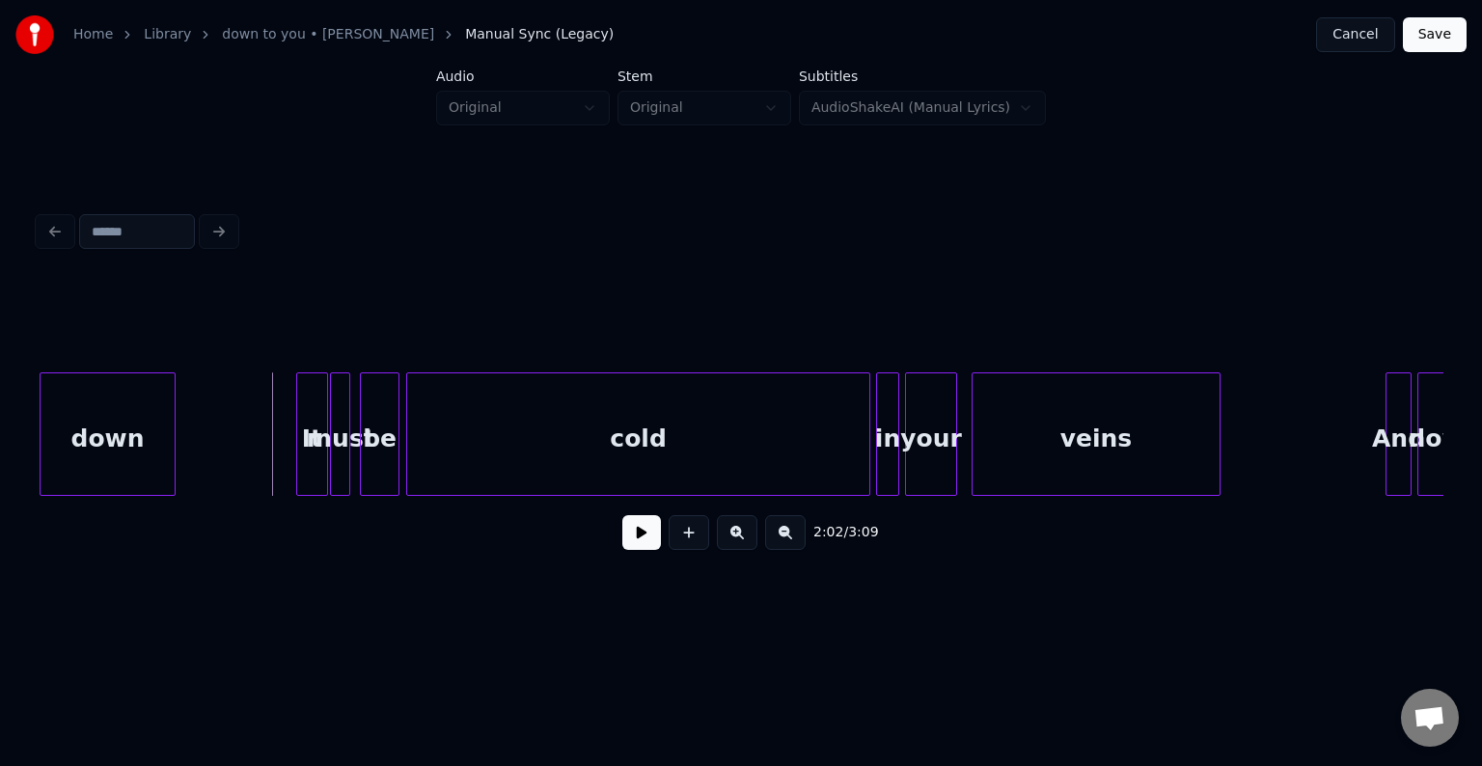
click at [634, 545] on button at bounding box center [641, 532] width 39 height 35
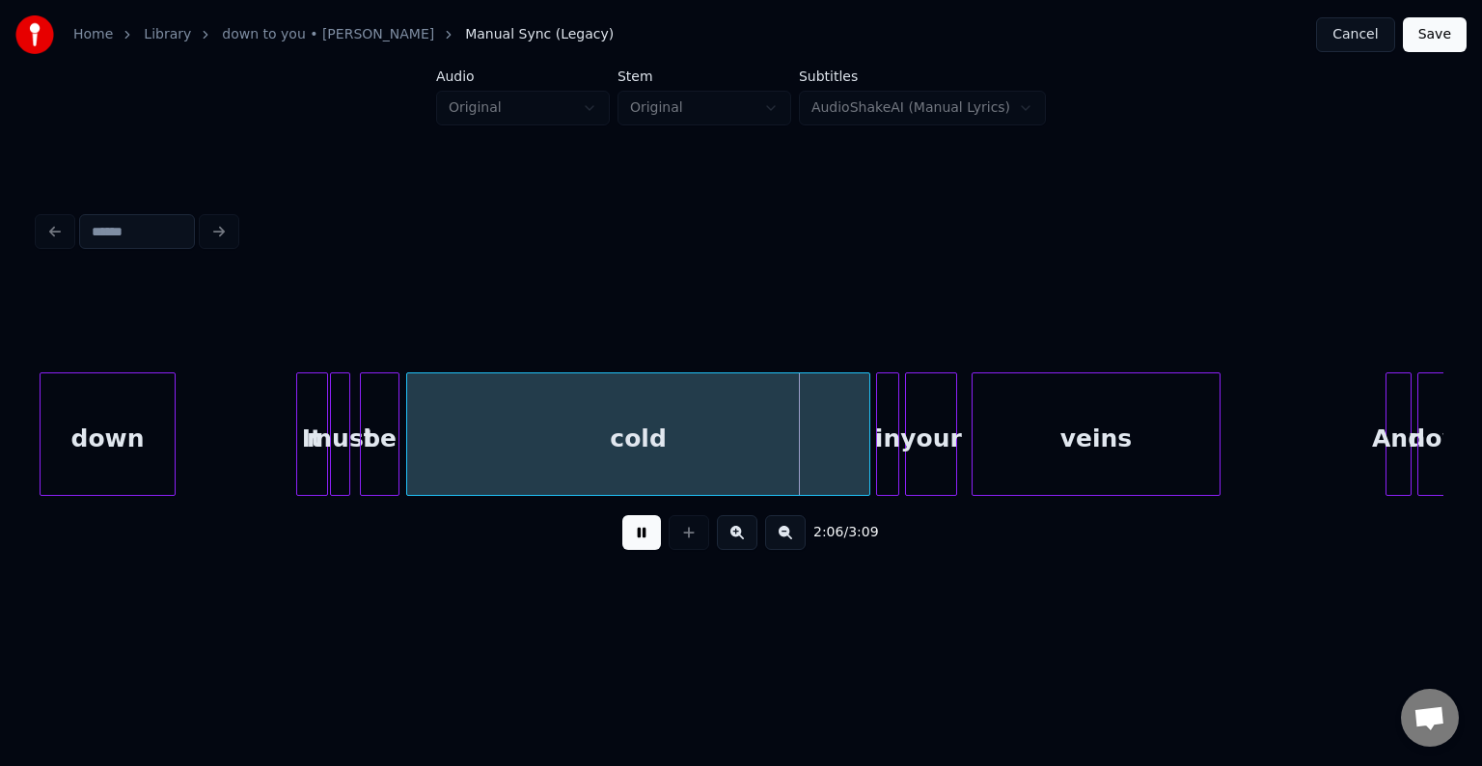
click at [302, 453] on div "It" at bounding box center [312, 438] width 31 height 131
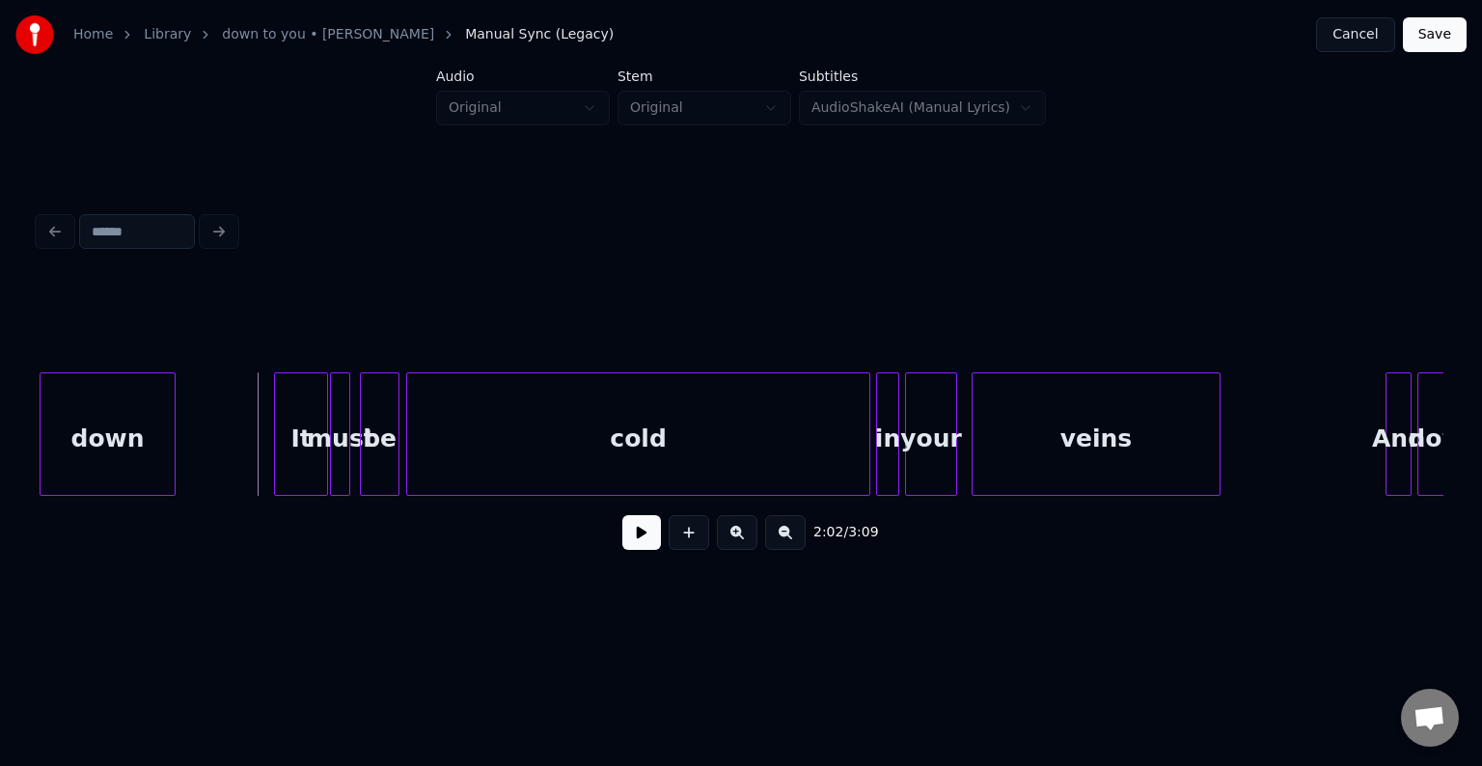
click at [276, 460] on div at bounding box center [278, 434] width 6 height 122
click at [647, 539] on button at bounding box center [641, 532] width 39 height 35
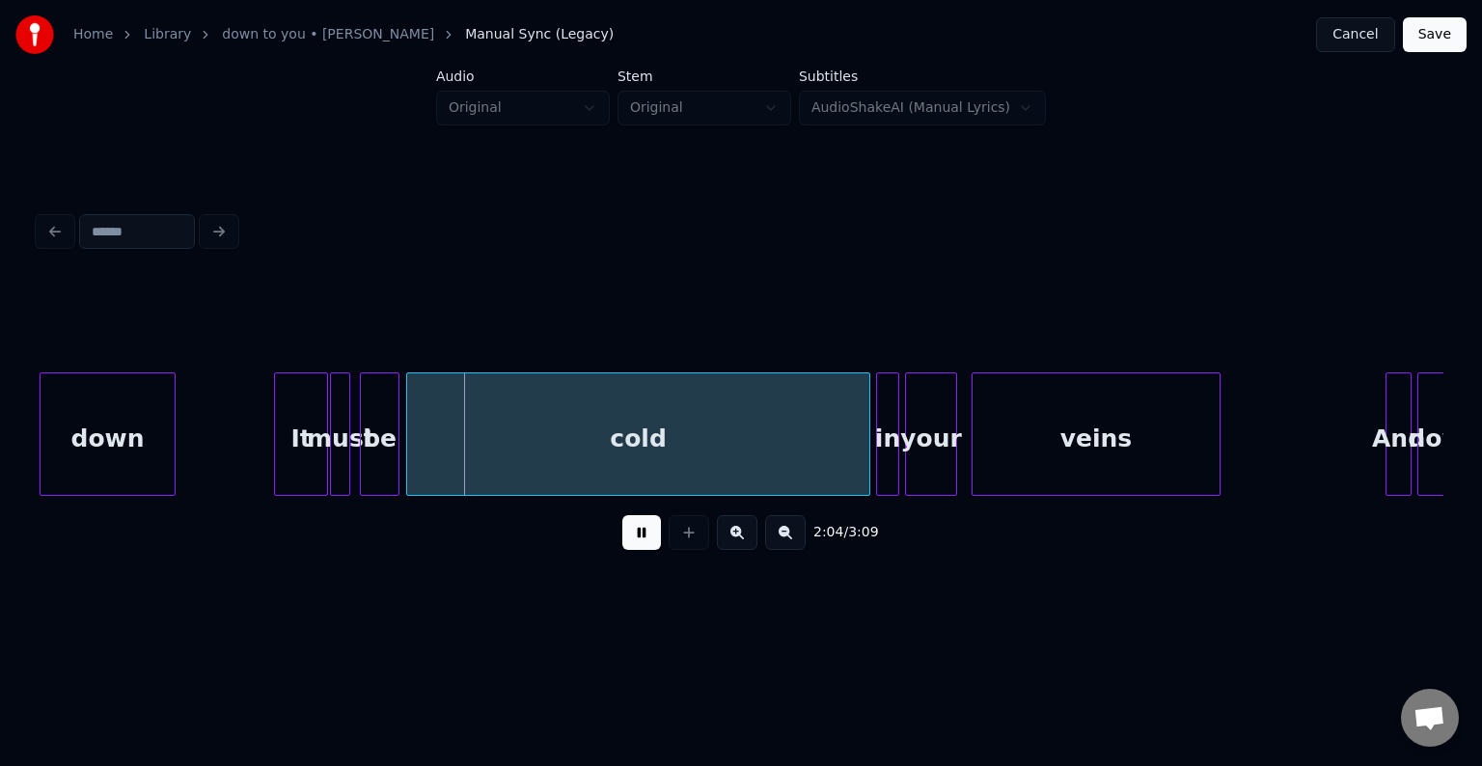
click at [301, 432] on div "It" at bounding box center [301, 438] width 52 height 131
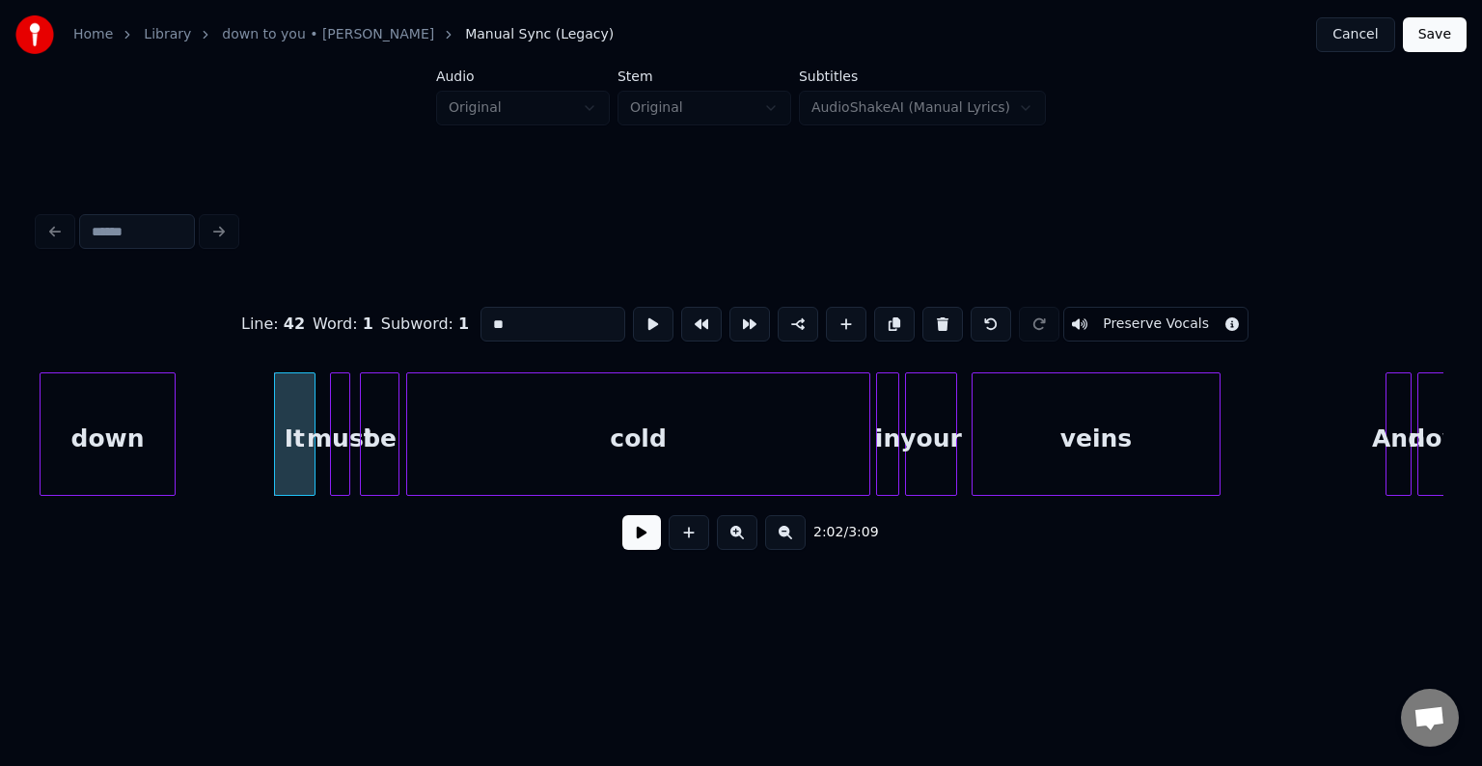
click at [312, 456] on div at bounding box center [312, 434] width 6 height 122
click at [324, 459] on div at bounding box center [322, 434] width 6 height 122
click at [637, 540] on button at bounding box center [641, 532] width 39 height 35
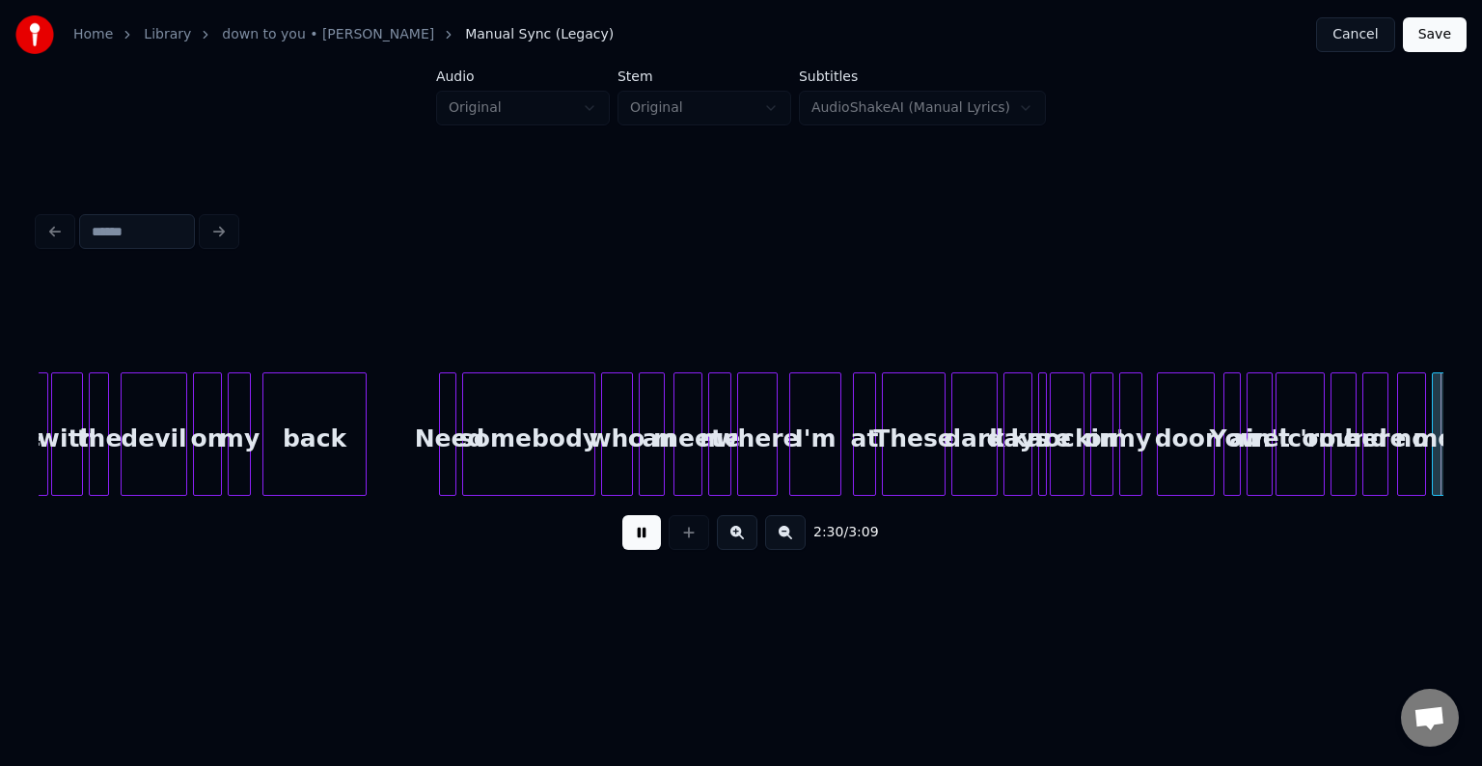
scroll to position [0, 21775]
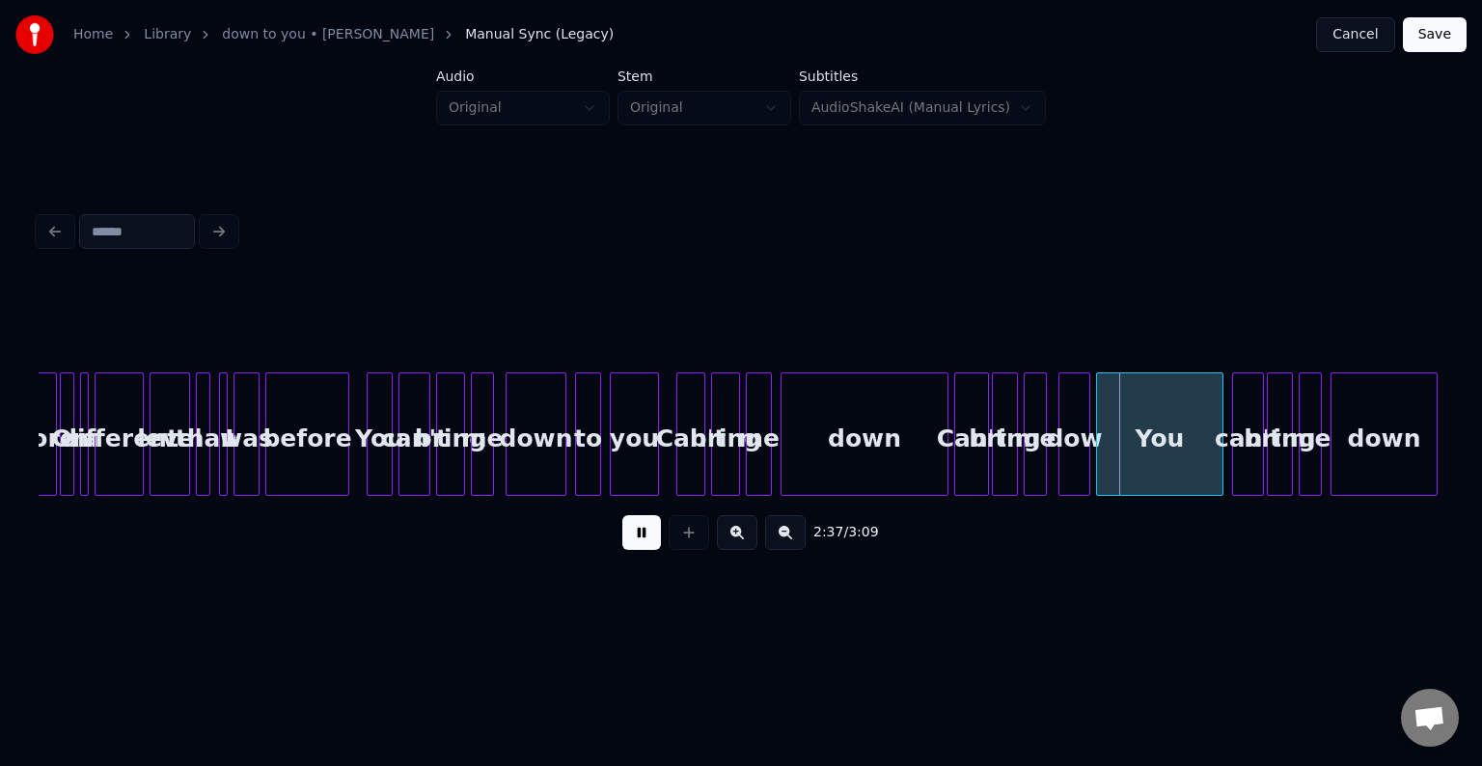
click at [630, 549] on button at bounding box center [641, 532] width 39 height 35
click at [862, 457] on div at bounding box center [862, 434] width 6 height 122
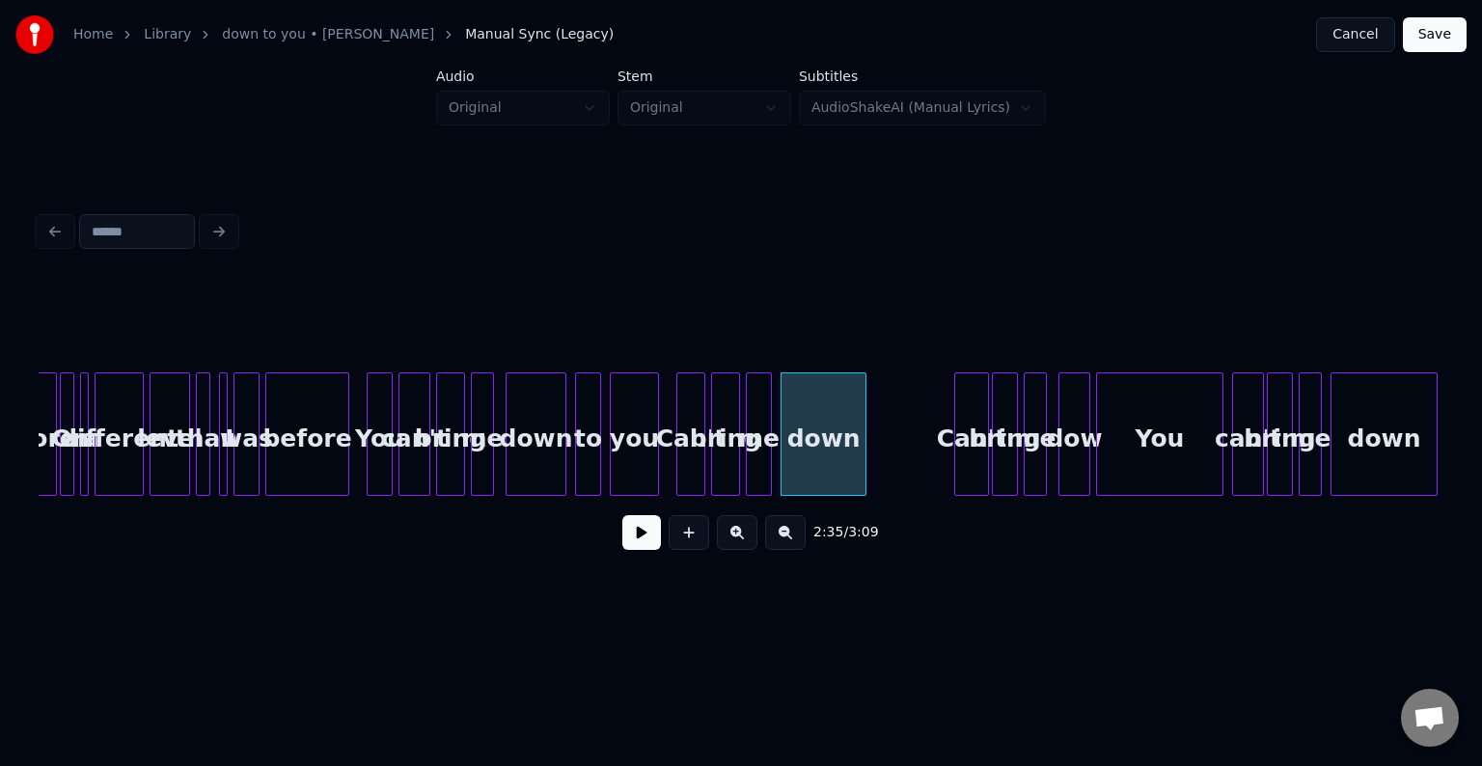
click at [640, 546] on button at bounding box center [641, 532] width 39 height 35
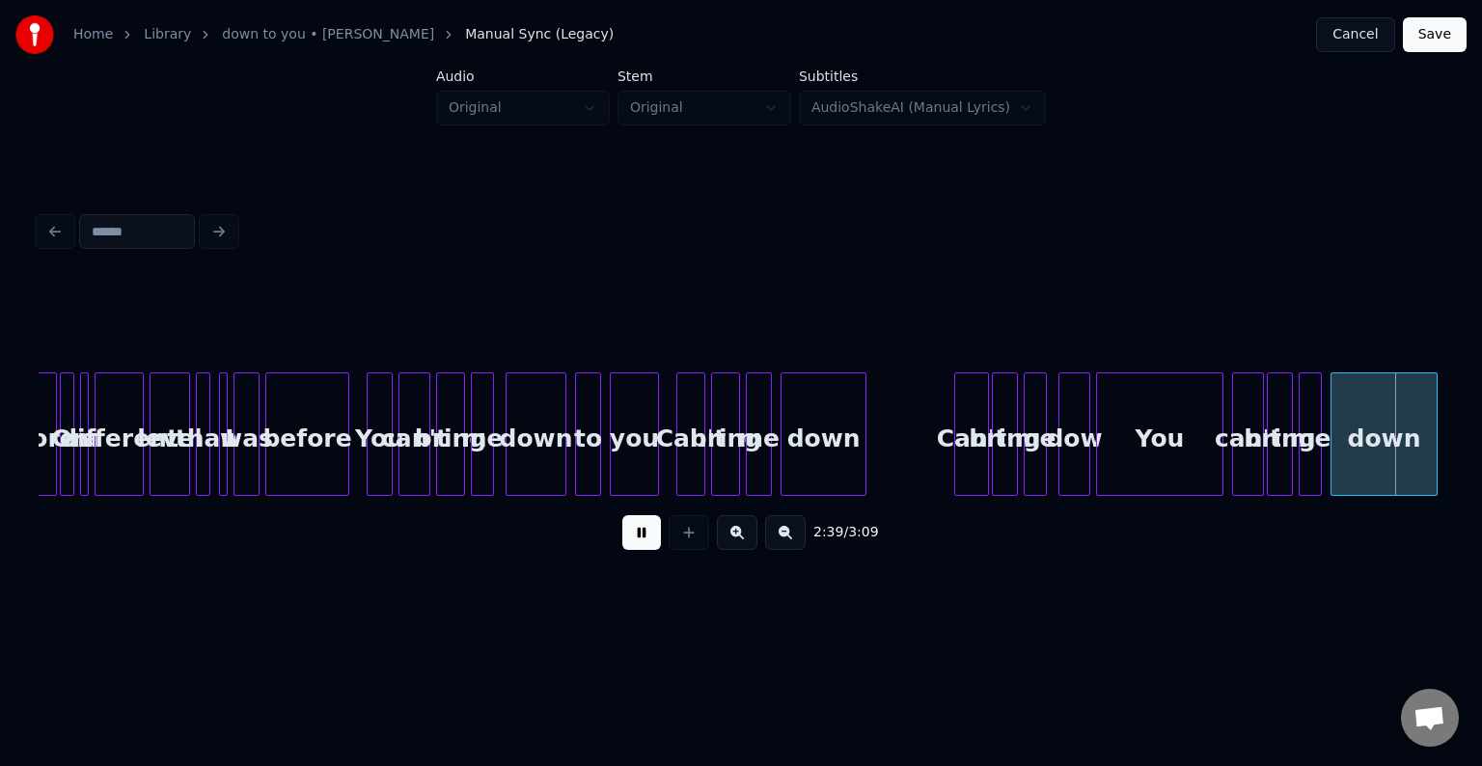
click at [641, 543] on button at bounding box center [641, 532] width 39 height 35
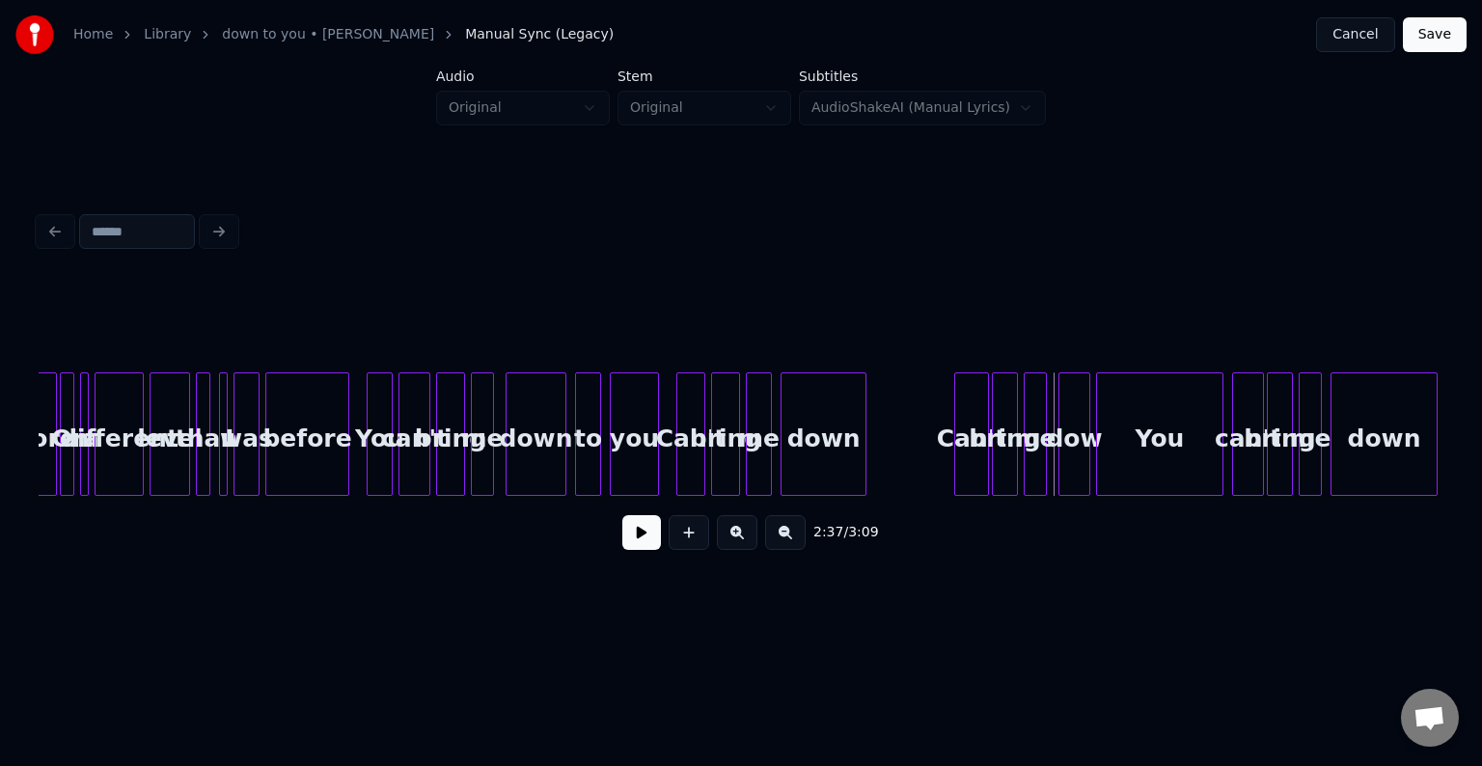
click at [1077, 456] on div "dow" at bounding box center [1075, 438] width 30 height 131
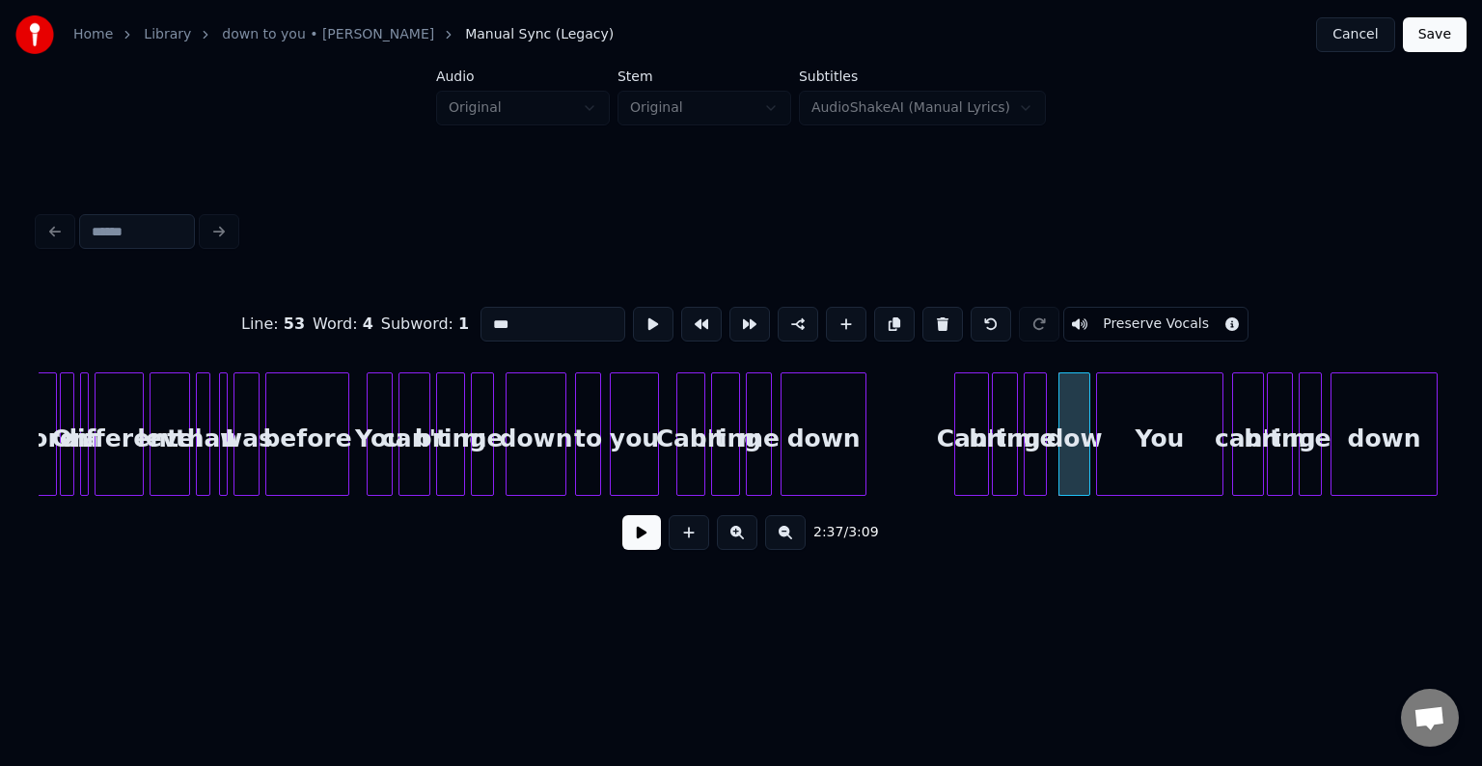
click at [552, 307] on input "***" at bounding box center [553, 324] width 145 height 35
type input "****"
click at [647, 547] on button at bounding box center [641, 532] width 39 height 35
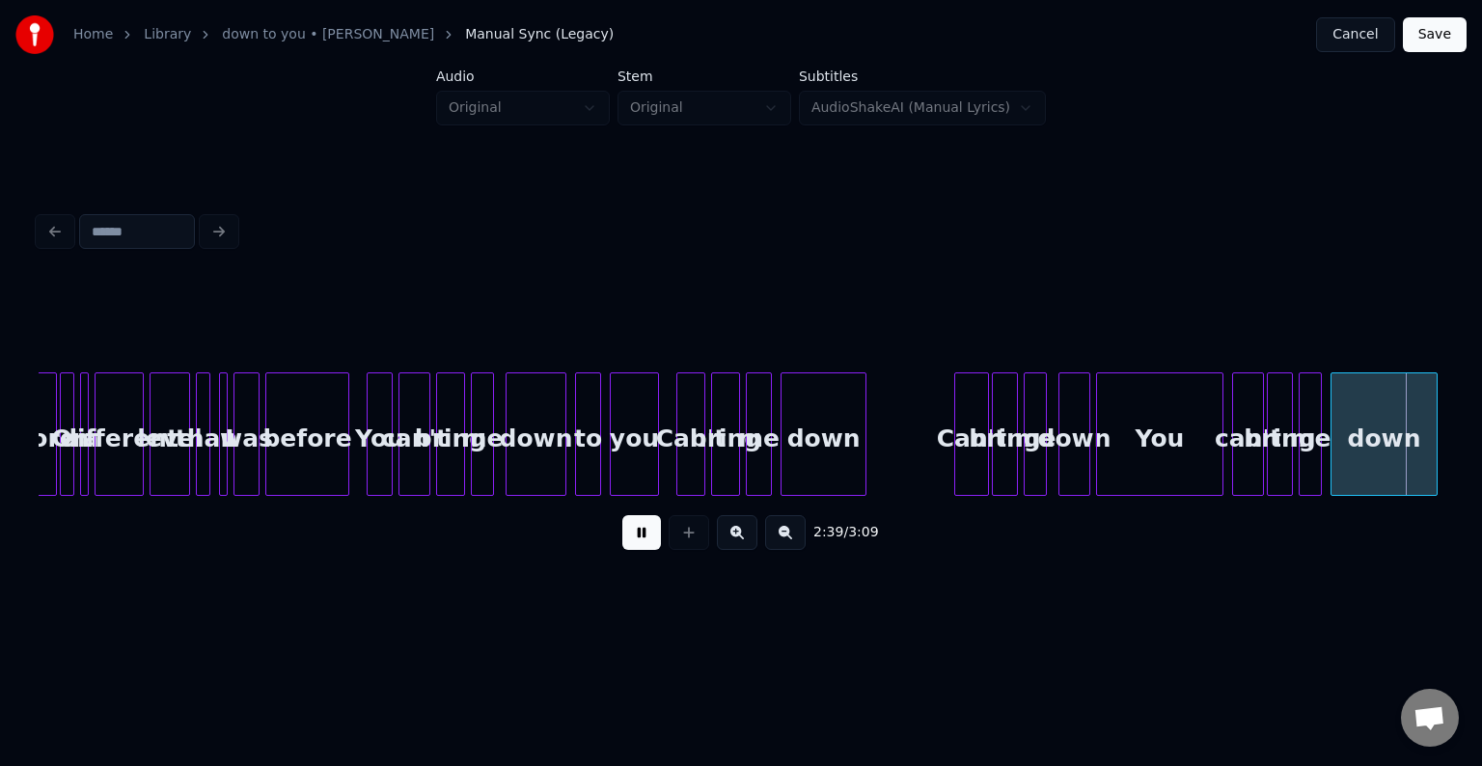
click at [647, 547] on button at bounding box center [641, 532] width 39 height 35
click at [1138, 438] on div "You" at bounding box center [1159, 438] width 125 height 131
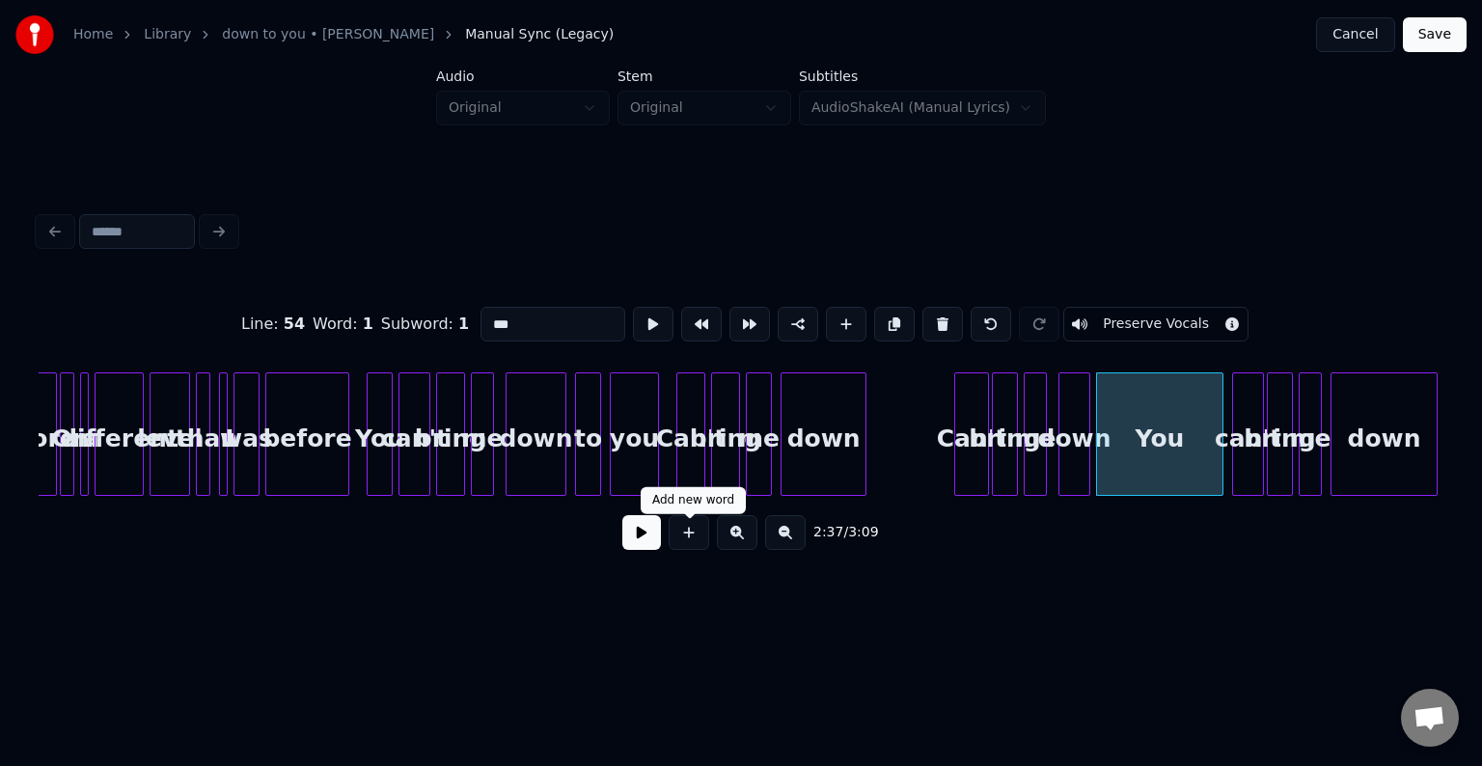
click at [625, 531] on button at bounding box center [641, 532] width 39 height 35
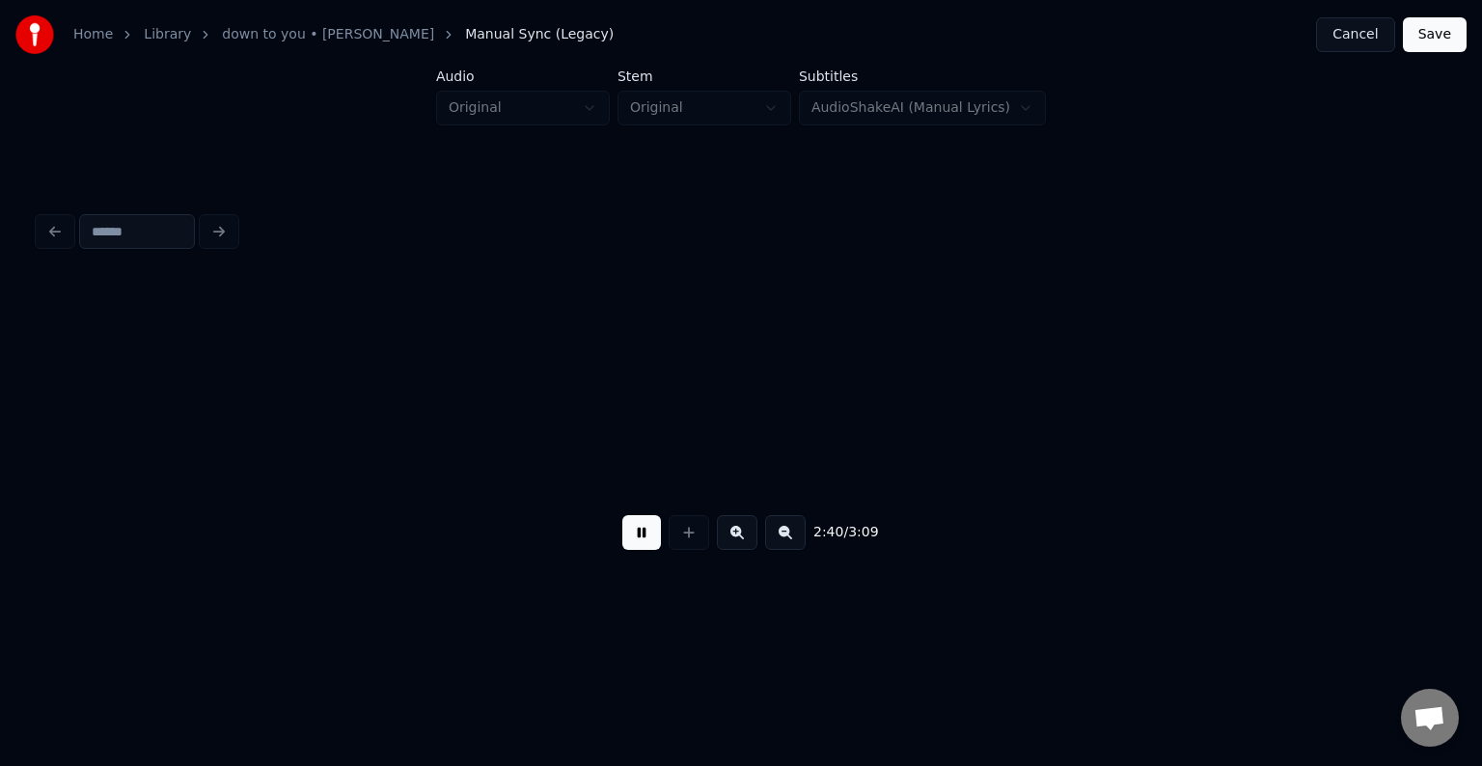
scroll to position [0, 23181]
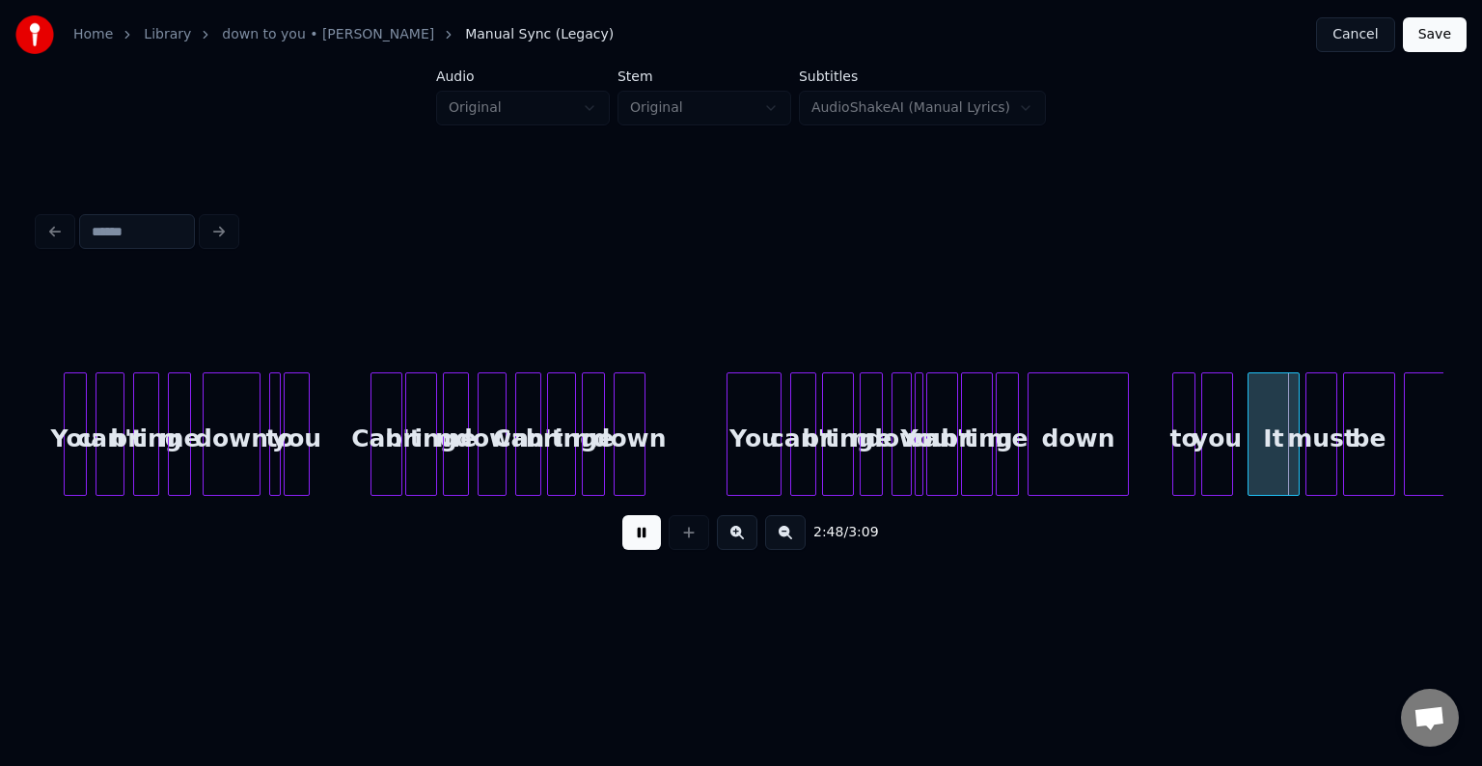
click at [630, 520] on div "2:48 / 3:09" at bounding box center [741, 533] width 1374 height 42
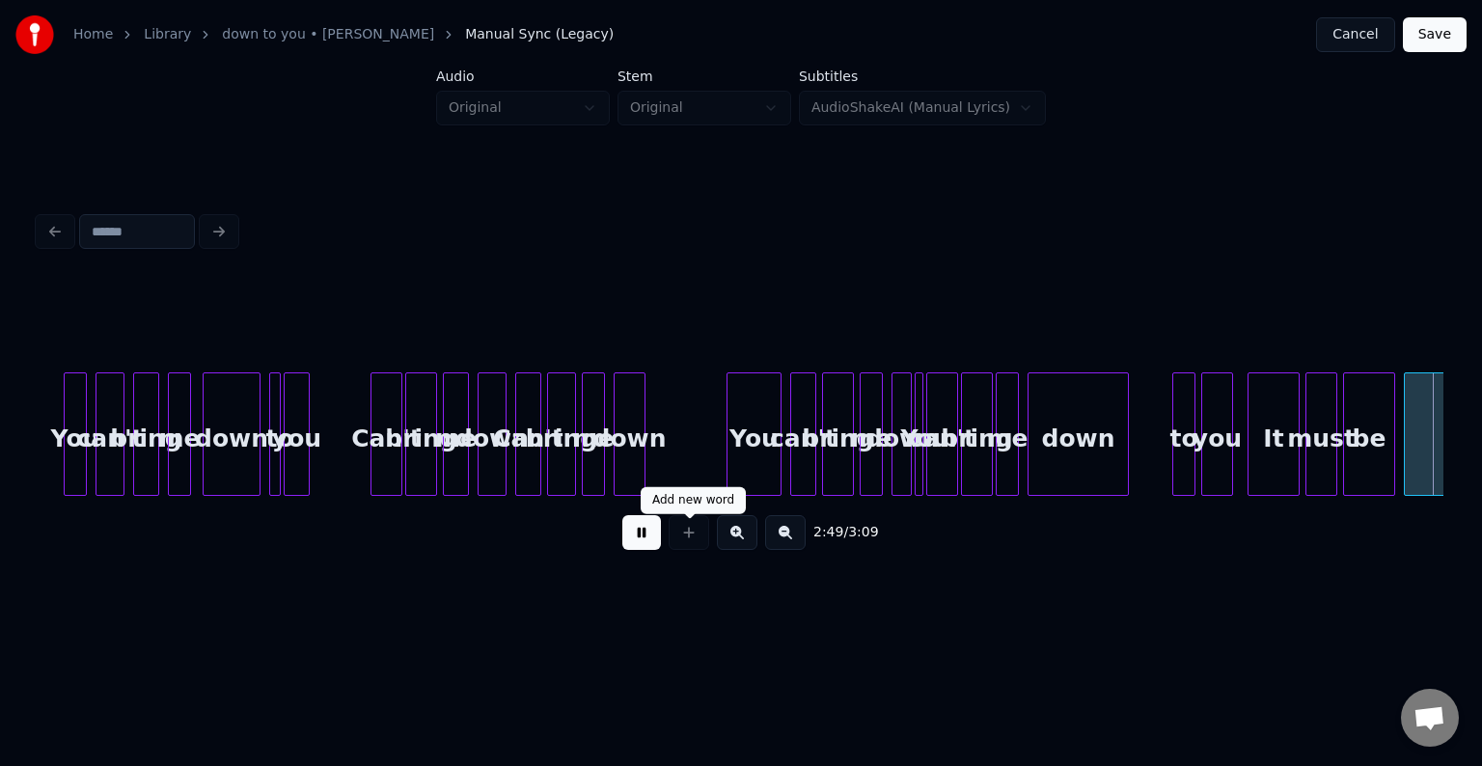
click at [673, 544] on div at bounding box center [689, 532] width 48 height 35
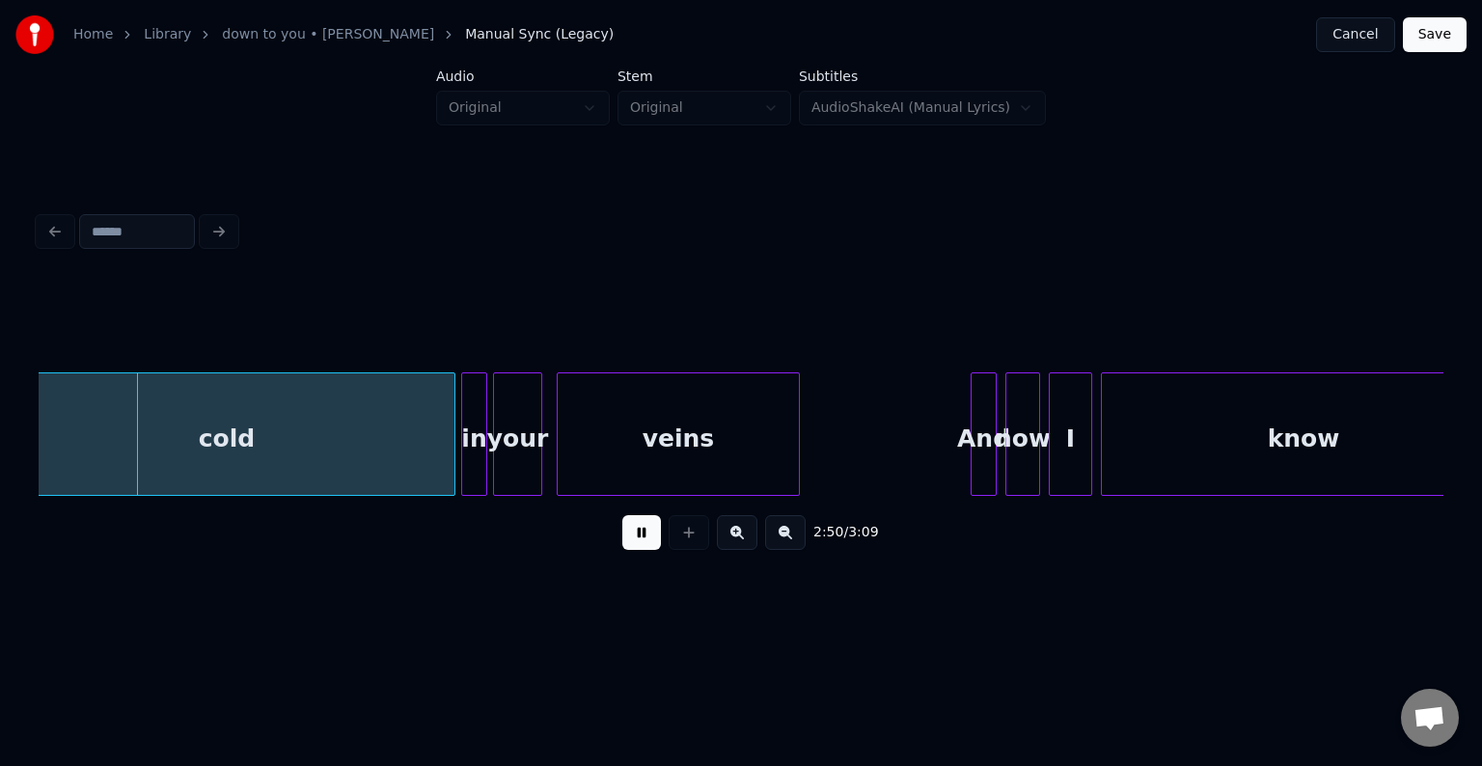
click at [649, 544] on button at bounding box center [641, 532] width 39 height 35
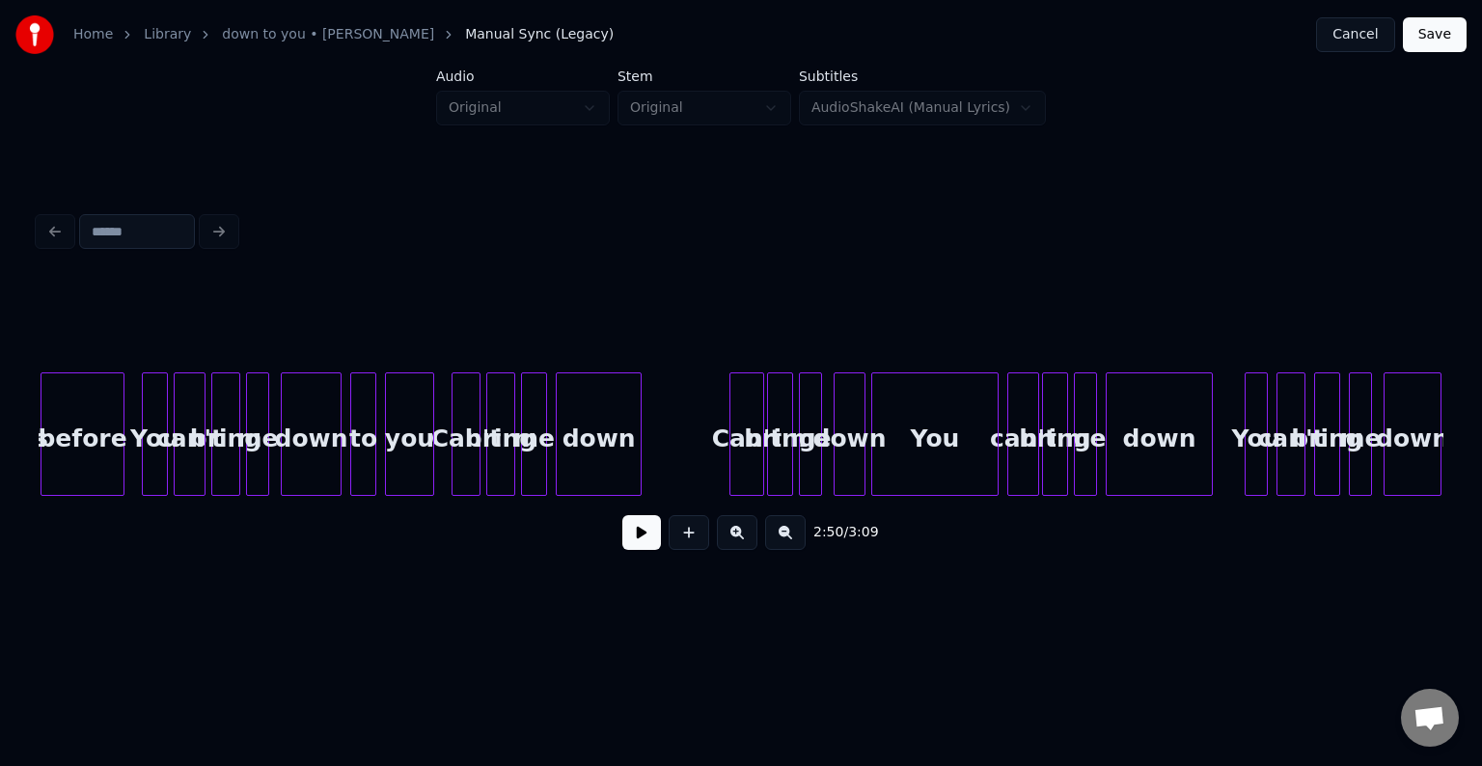
scroll to position [0, 21962]
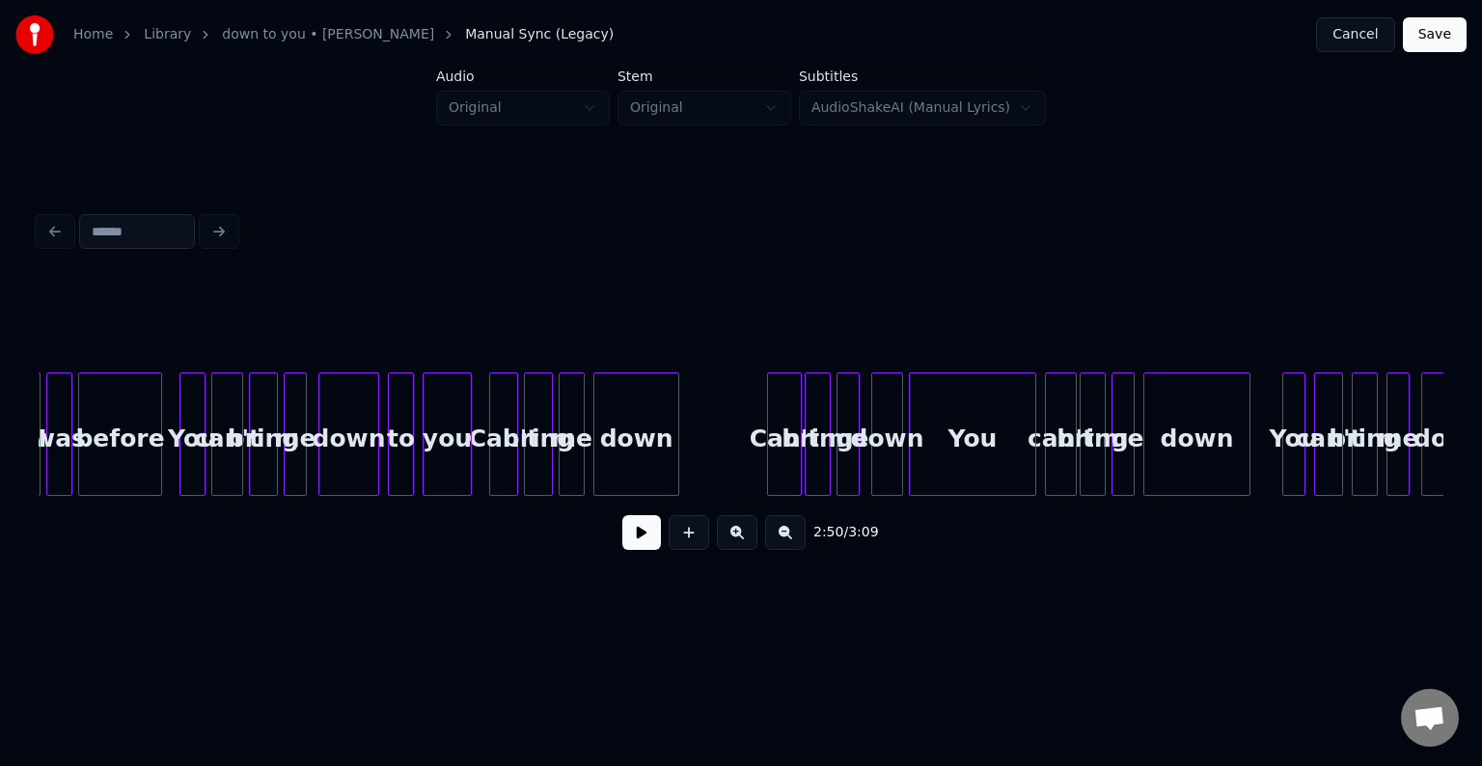
click at [912, 453] on div at bounding box center [913, 434] width 6 height 122
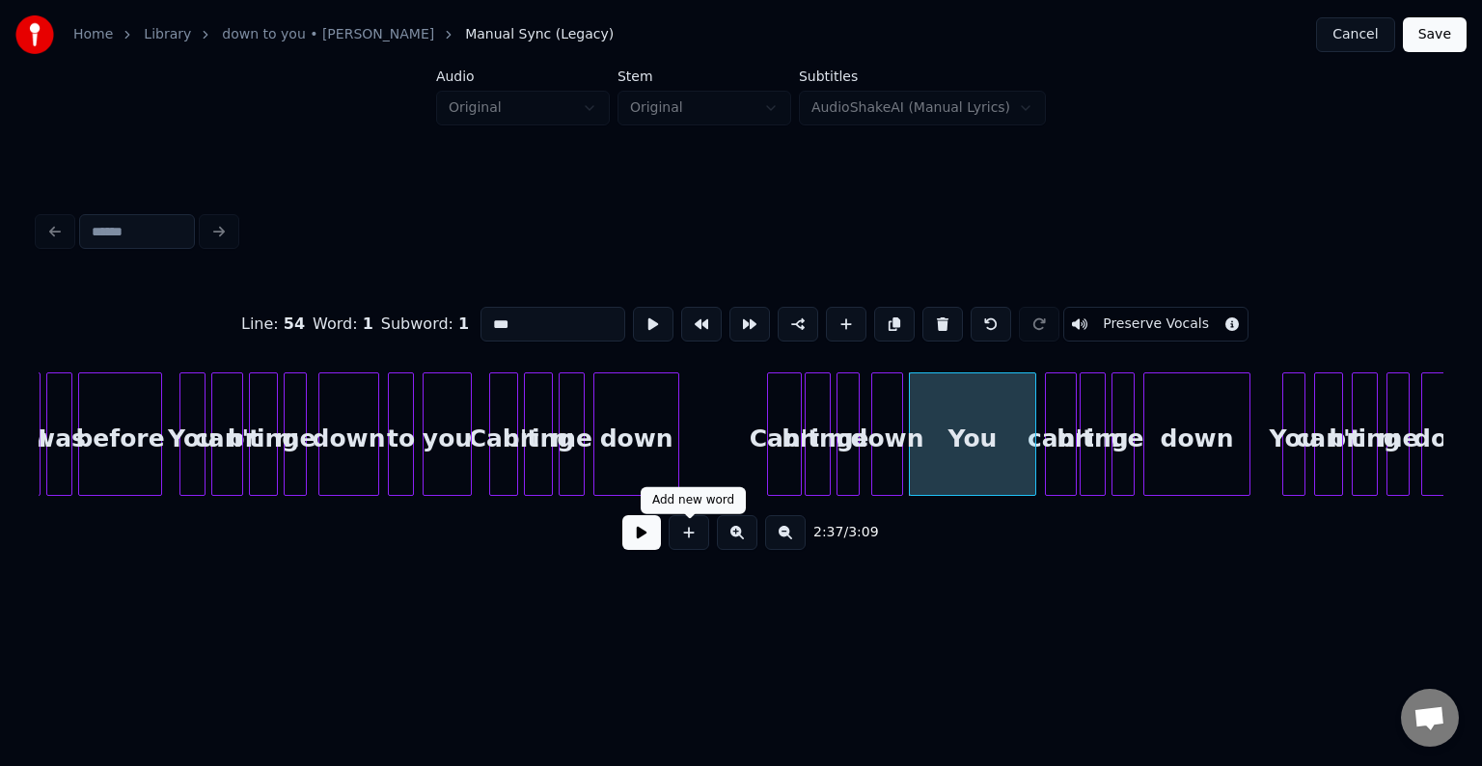
click at [656, 536] on button at bounding box center [641, 532] width 39 height 35
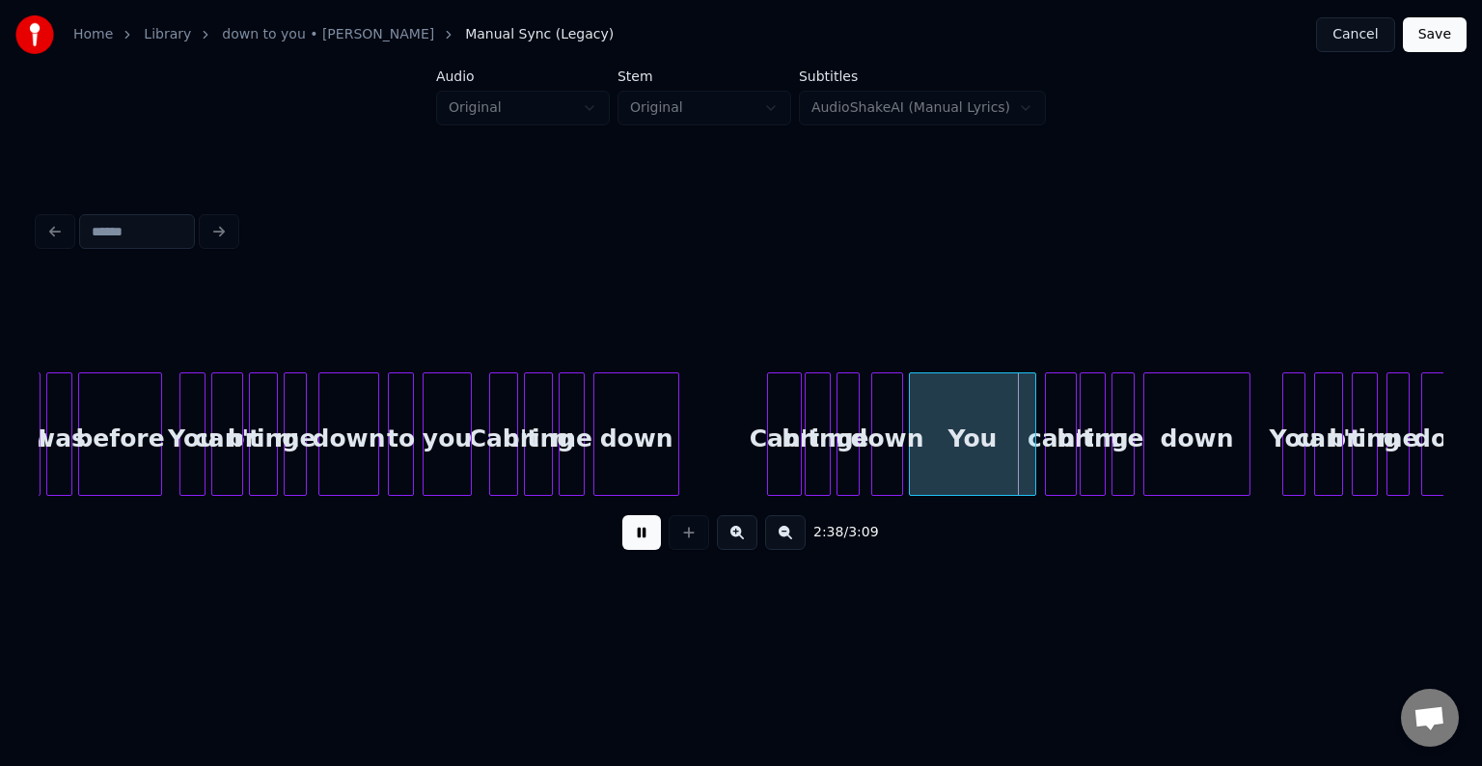
click at [652, 537] on button at bounding box center [641, 532] width 39 height 35
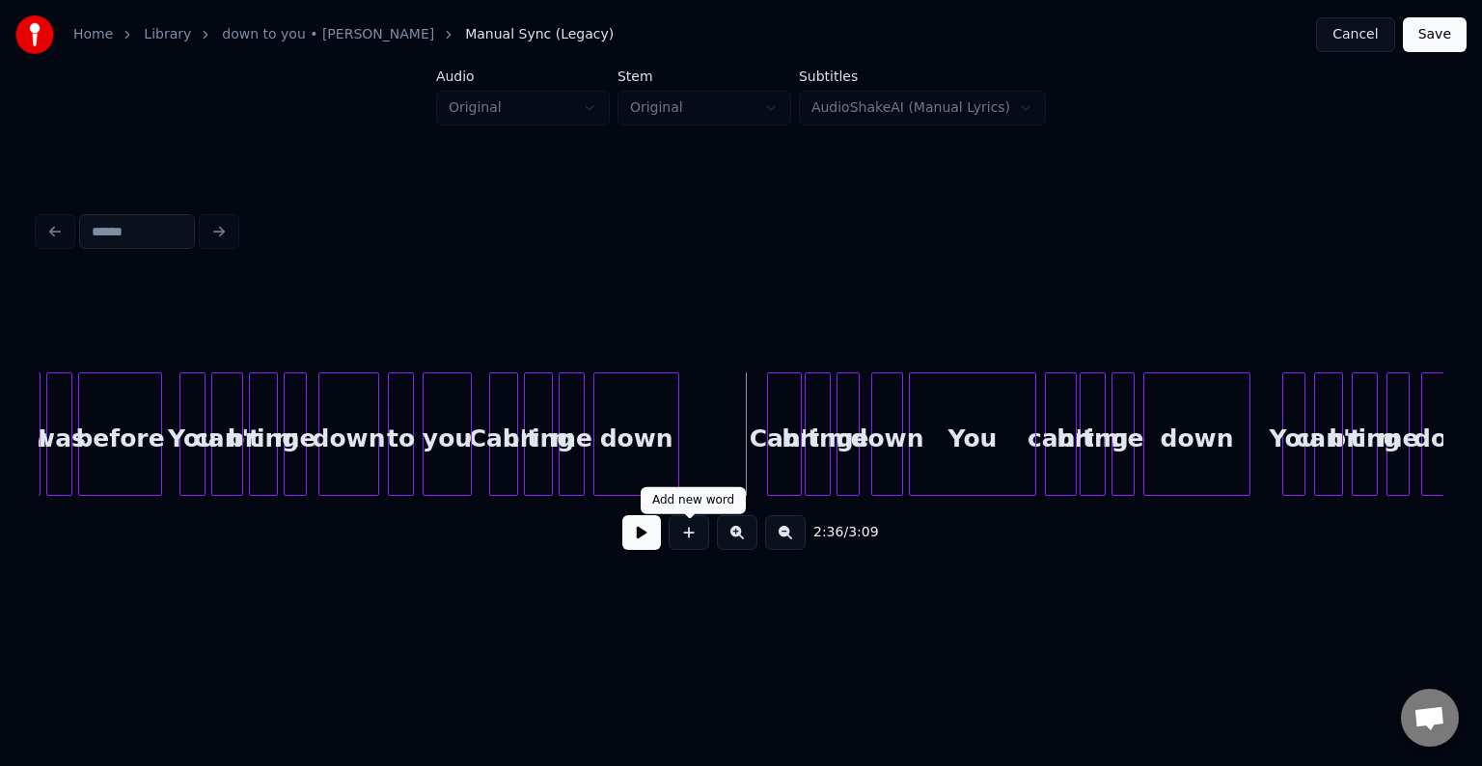
click at [652, 538] on button at bounding box center [641, 532] width 39 height 35
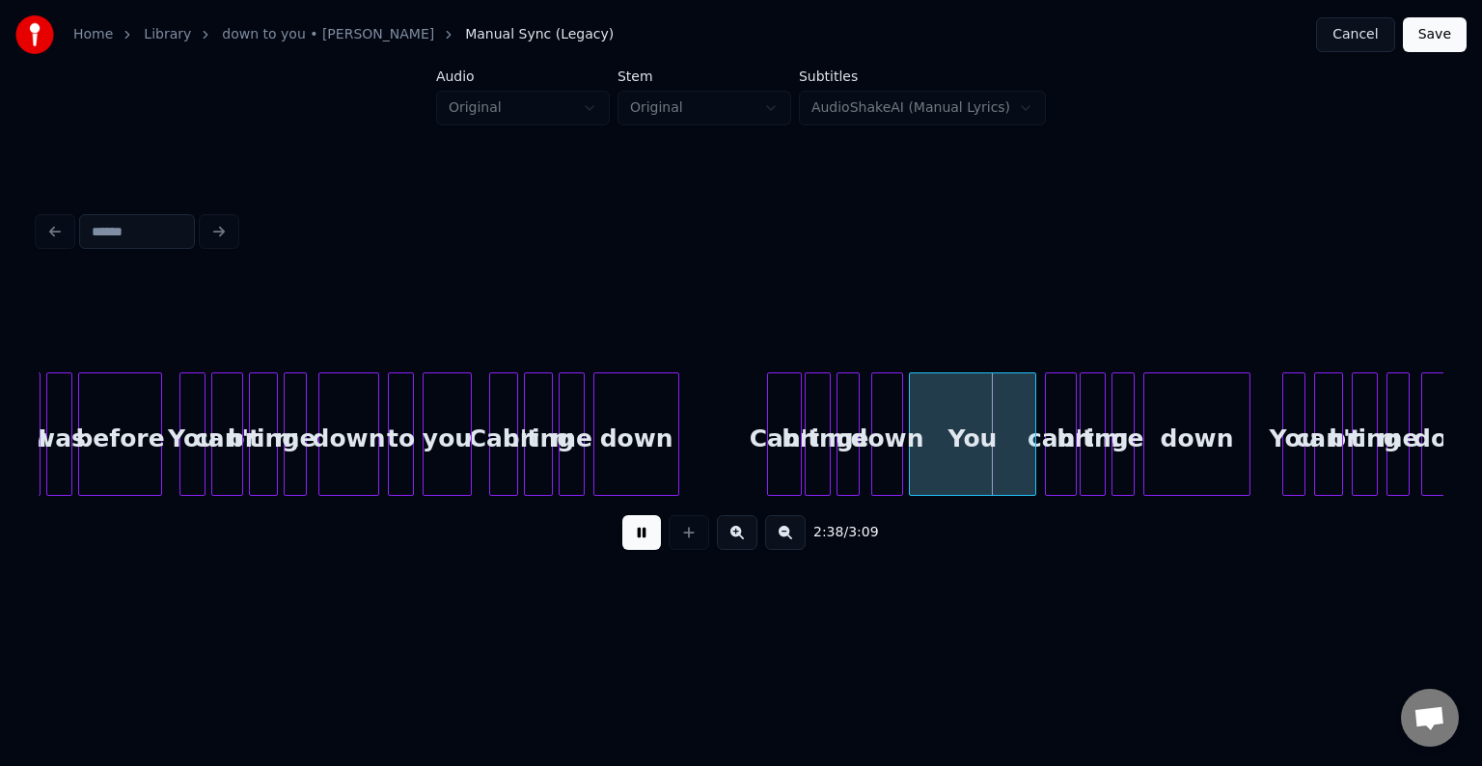
click at [652, 538] on button at bounding box center [641, 532] width 39 height 35
click at [968, 452] on div at bounding box center [971, 434] width 6 height 122
click at [945, 466] on div at bounding box center [944, 434] width 6 height 122
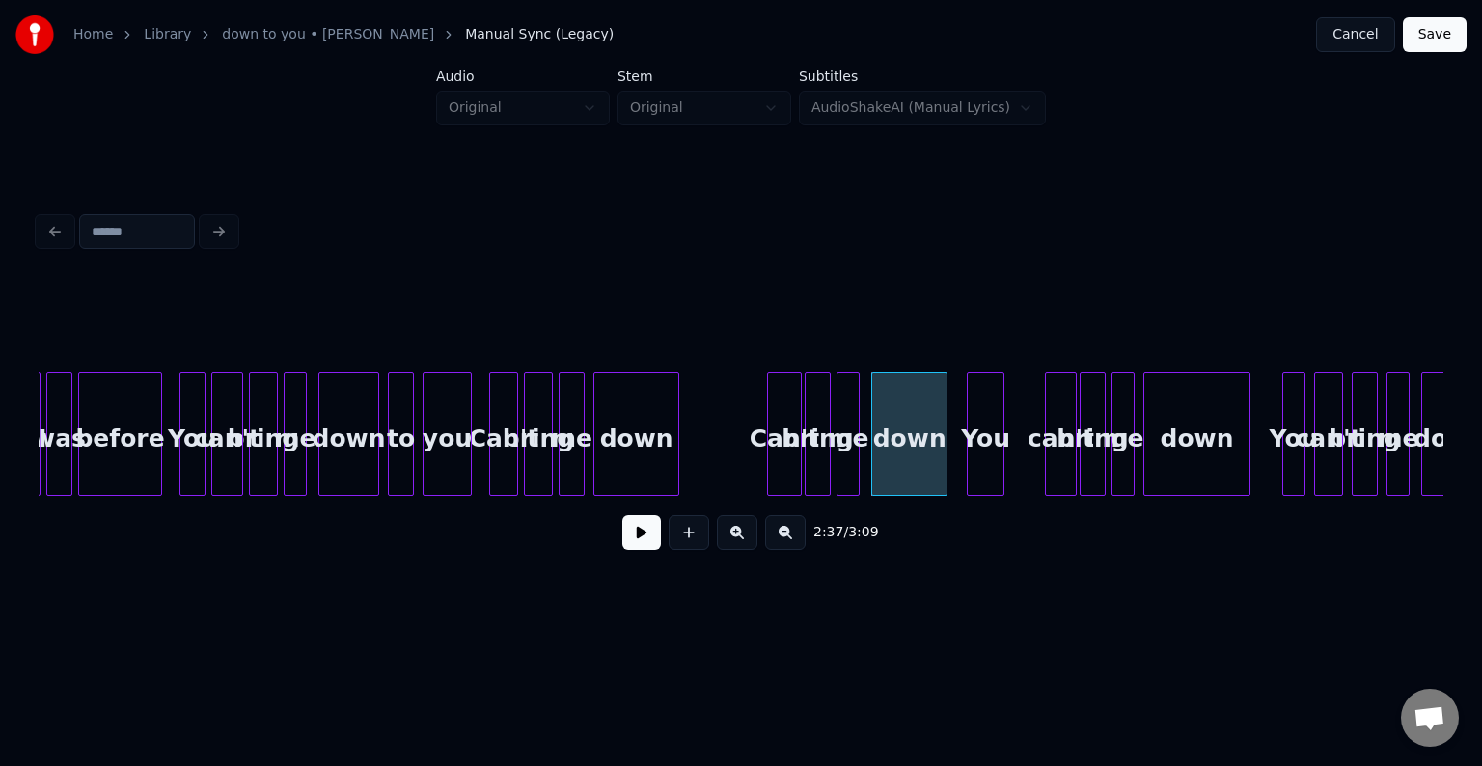
click at [998, 467] on div at bounding box center [1001, 434] width 6 height 122
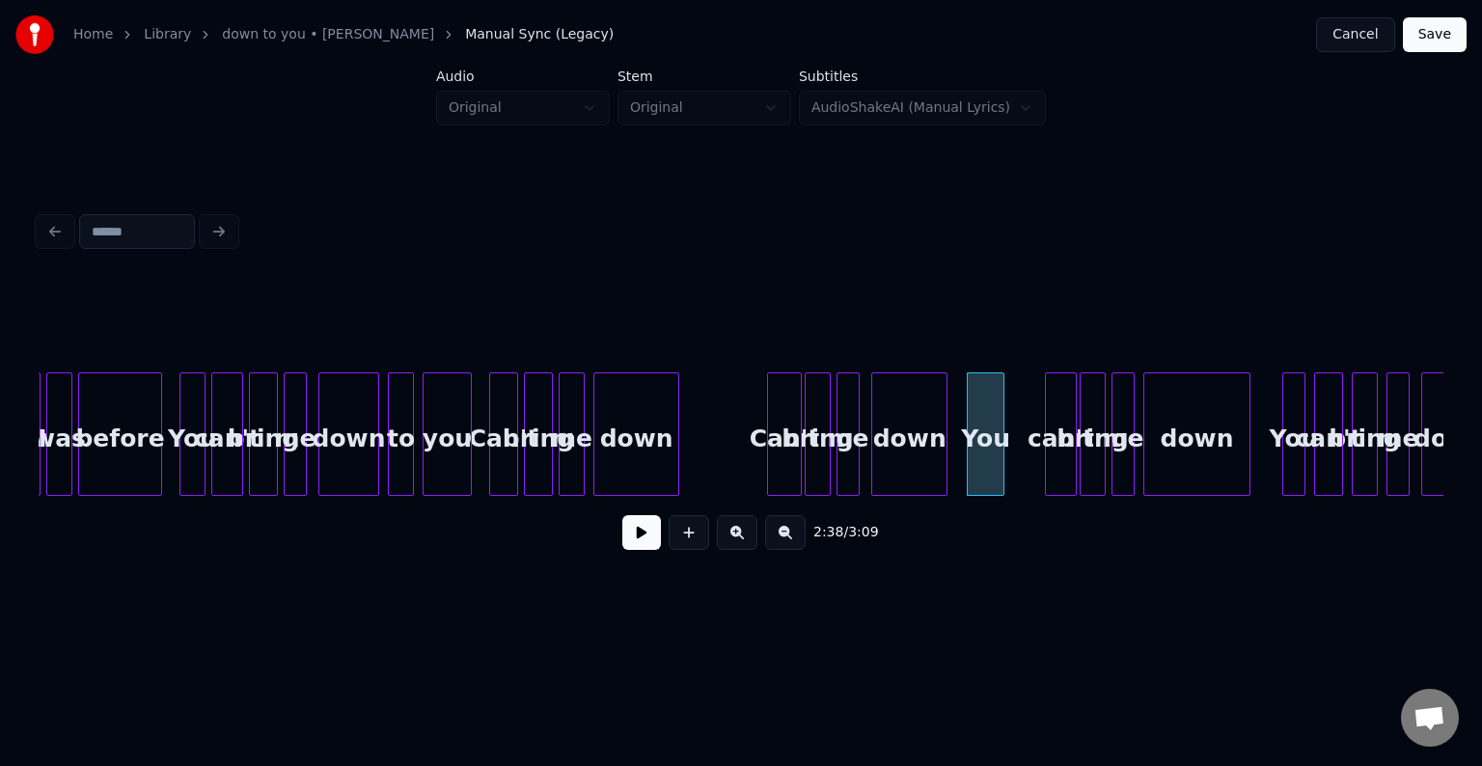
click at [638, 543] on button at bounding box center [641, 532] width 39 height 35
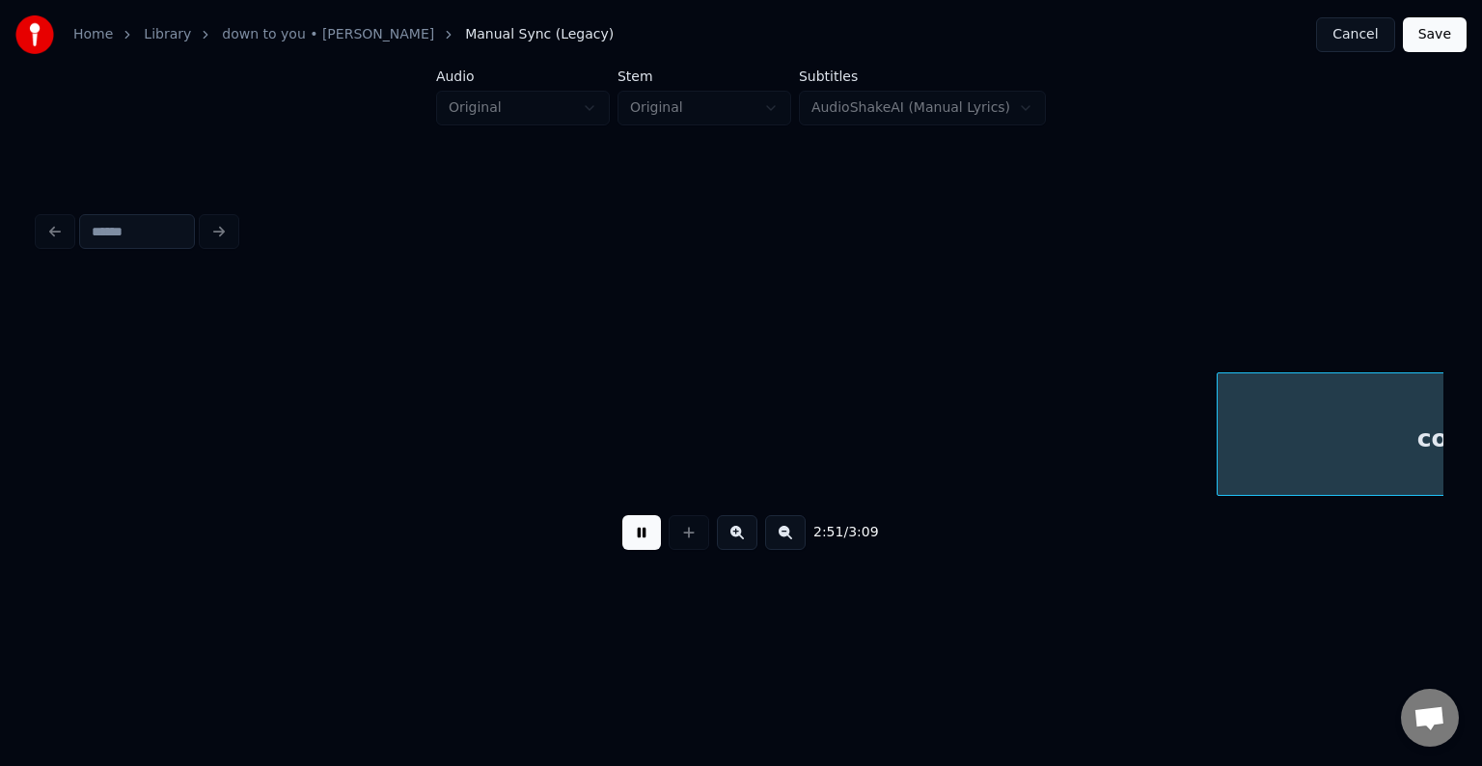
scroll to position [0, 24775]
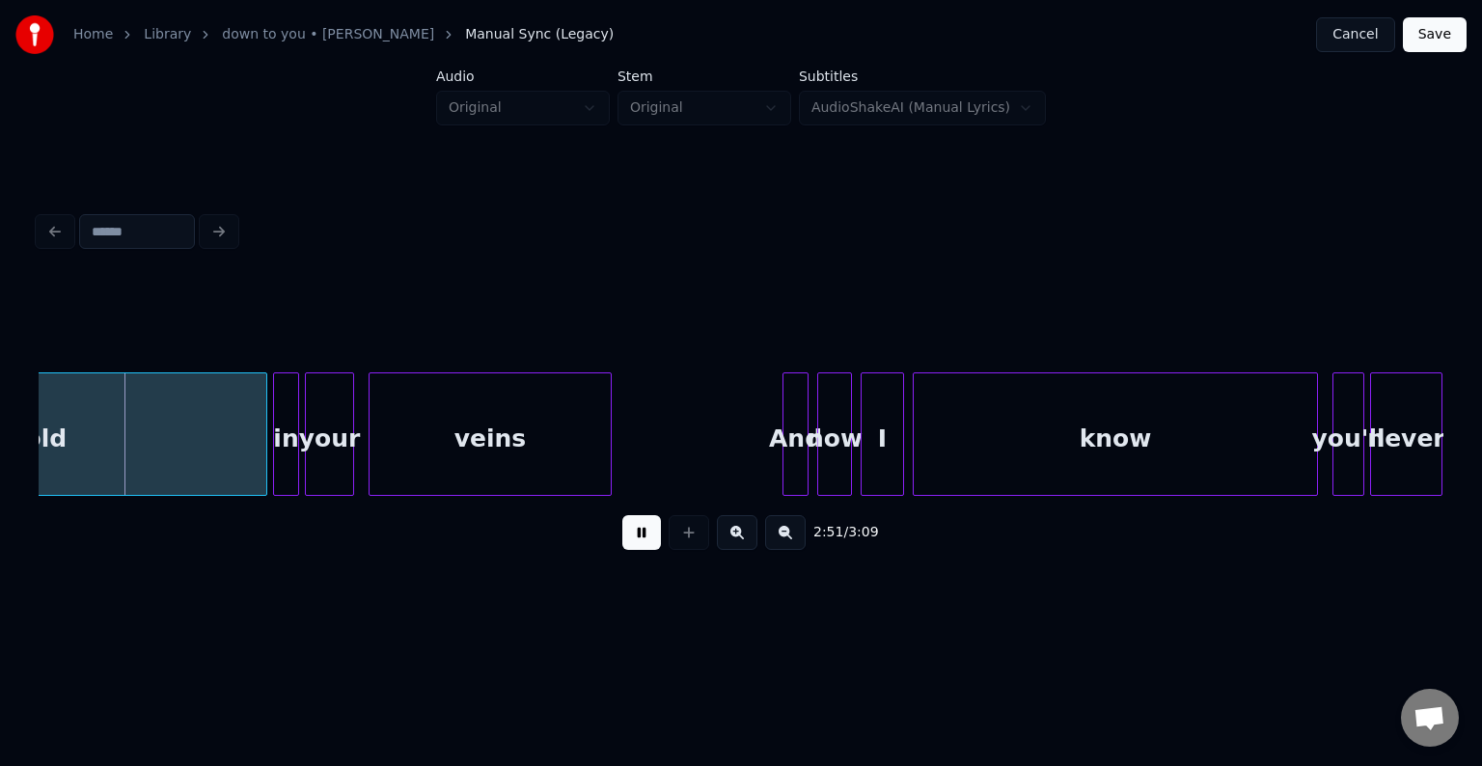
click at [638, 543] on button at bounding box center [641, 532] width 39 height 35
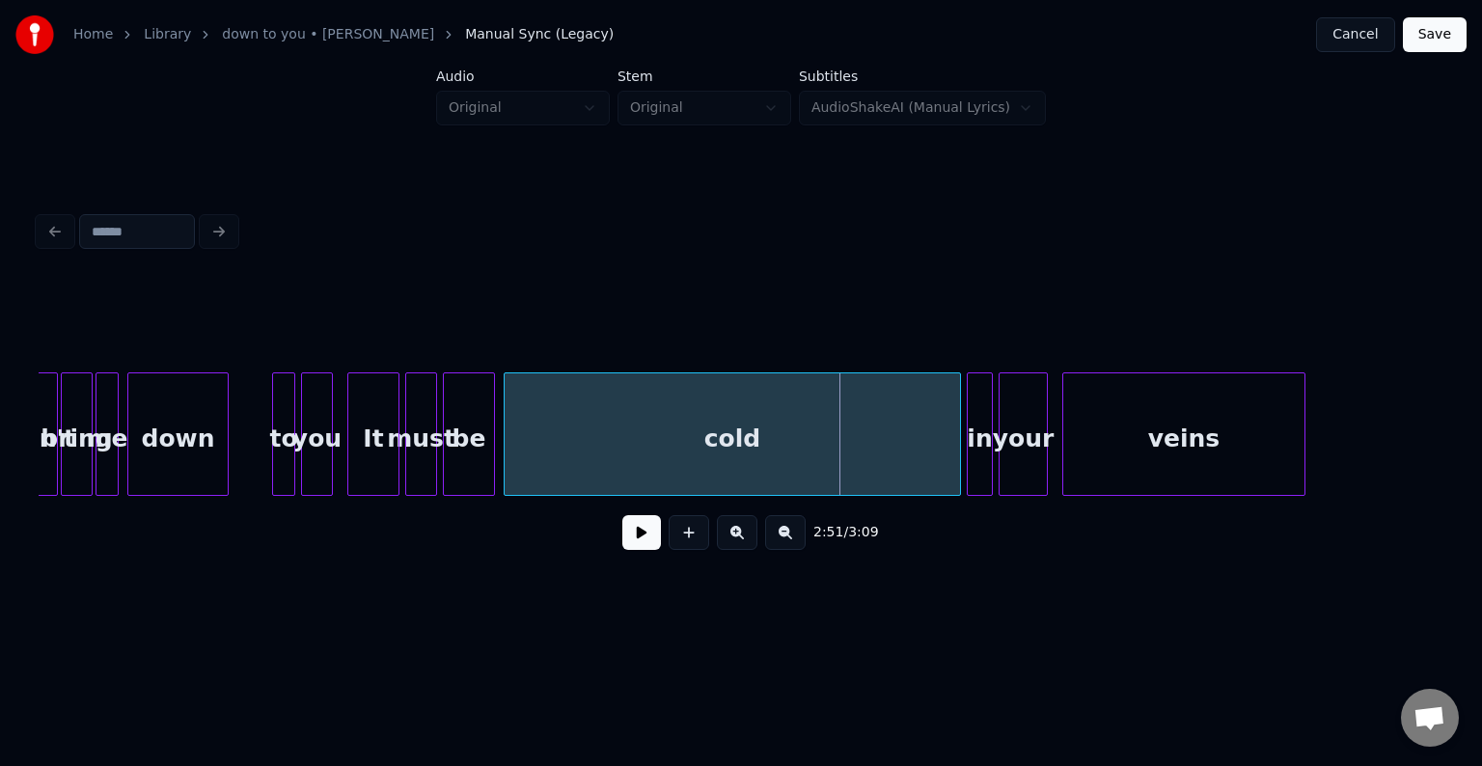
scroll to position [0, 24080]
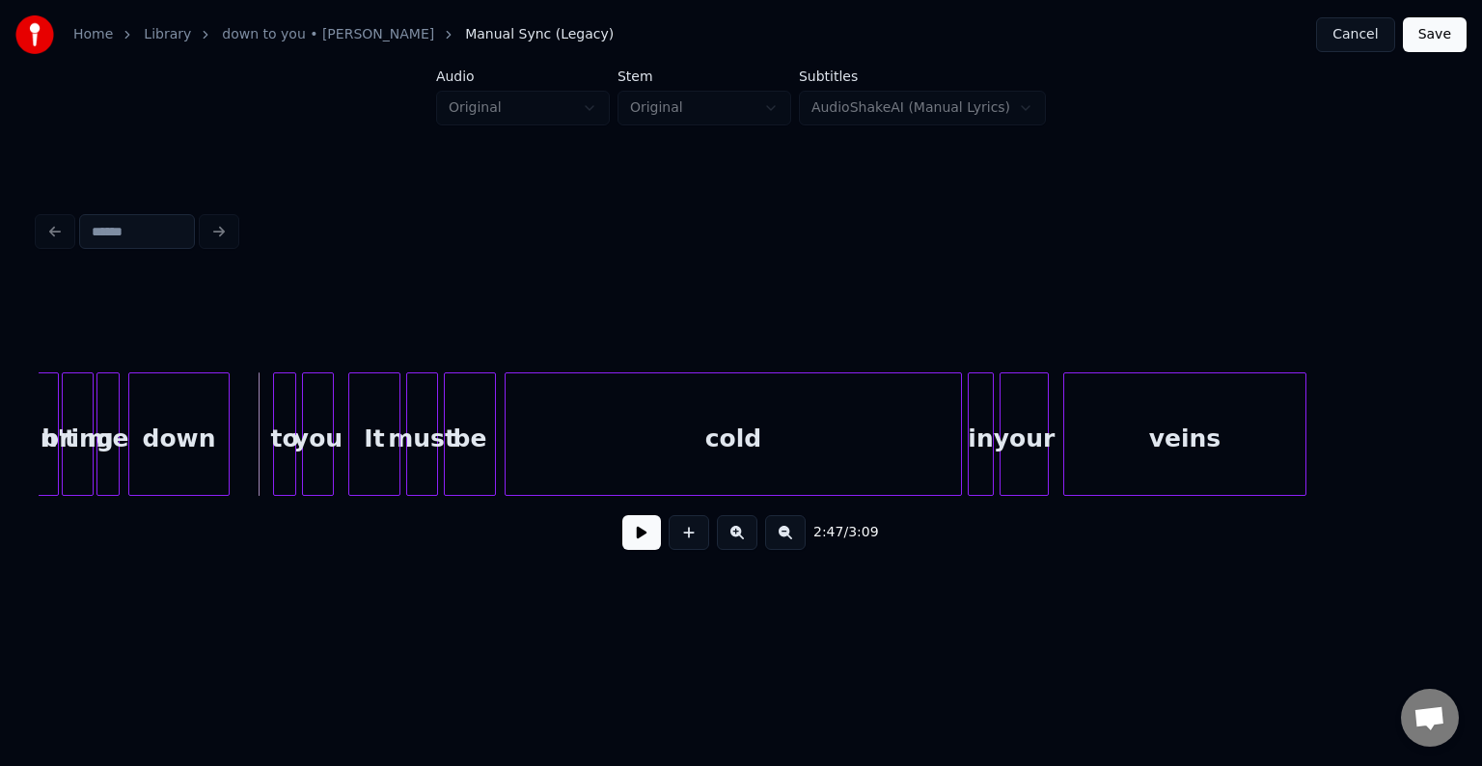
click at [629, 529] on button at bounding box center [641, 532] width 39 height 35
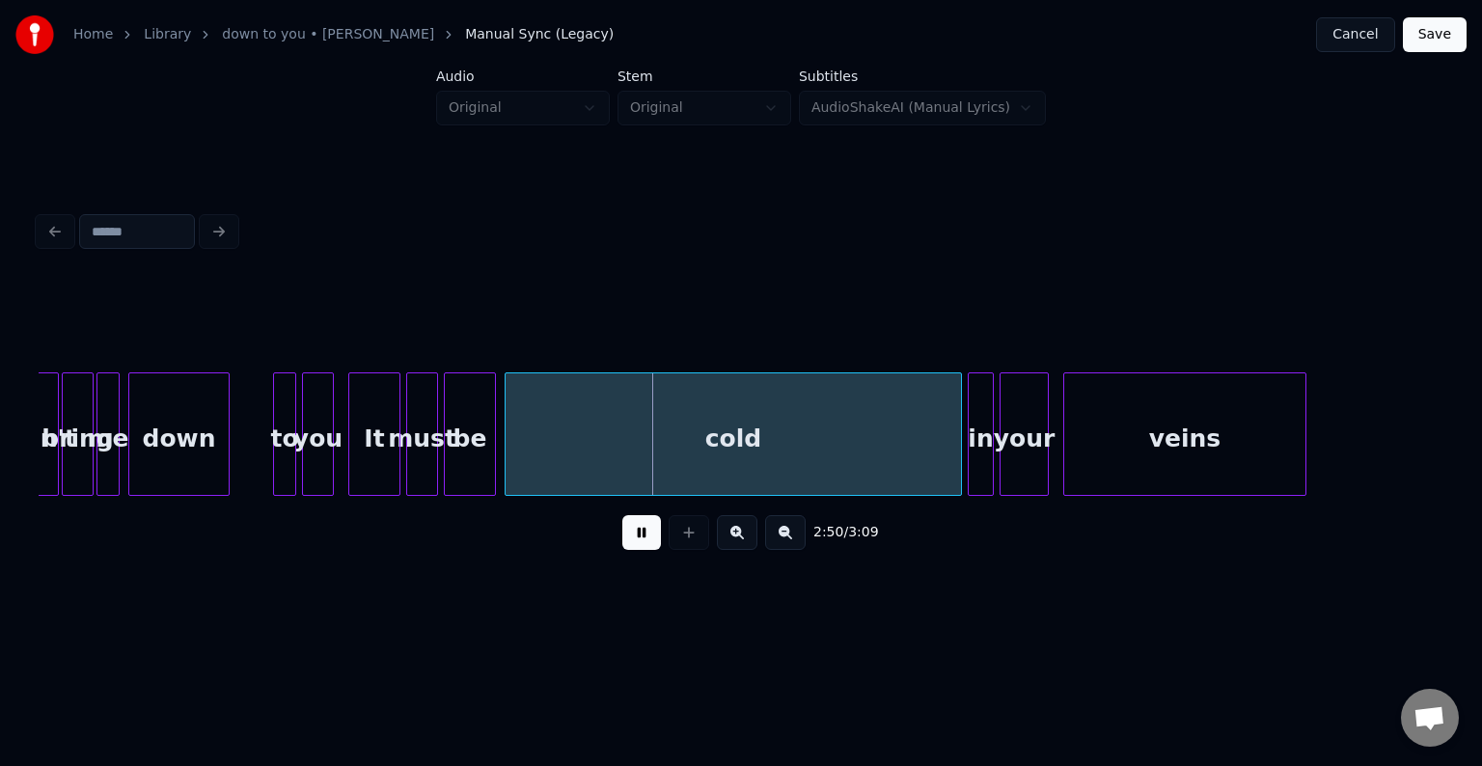
click at [379, 446] on div "It" at bounding box center [374, 438] width 50 height 131
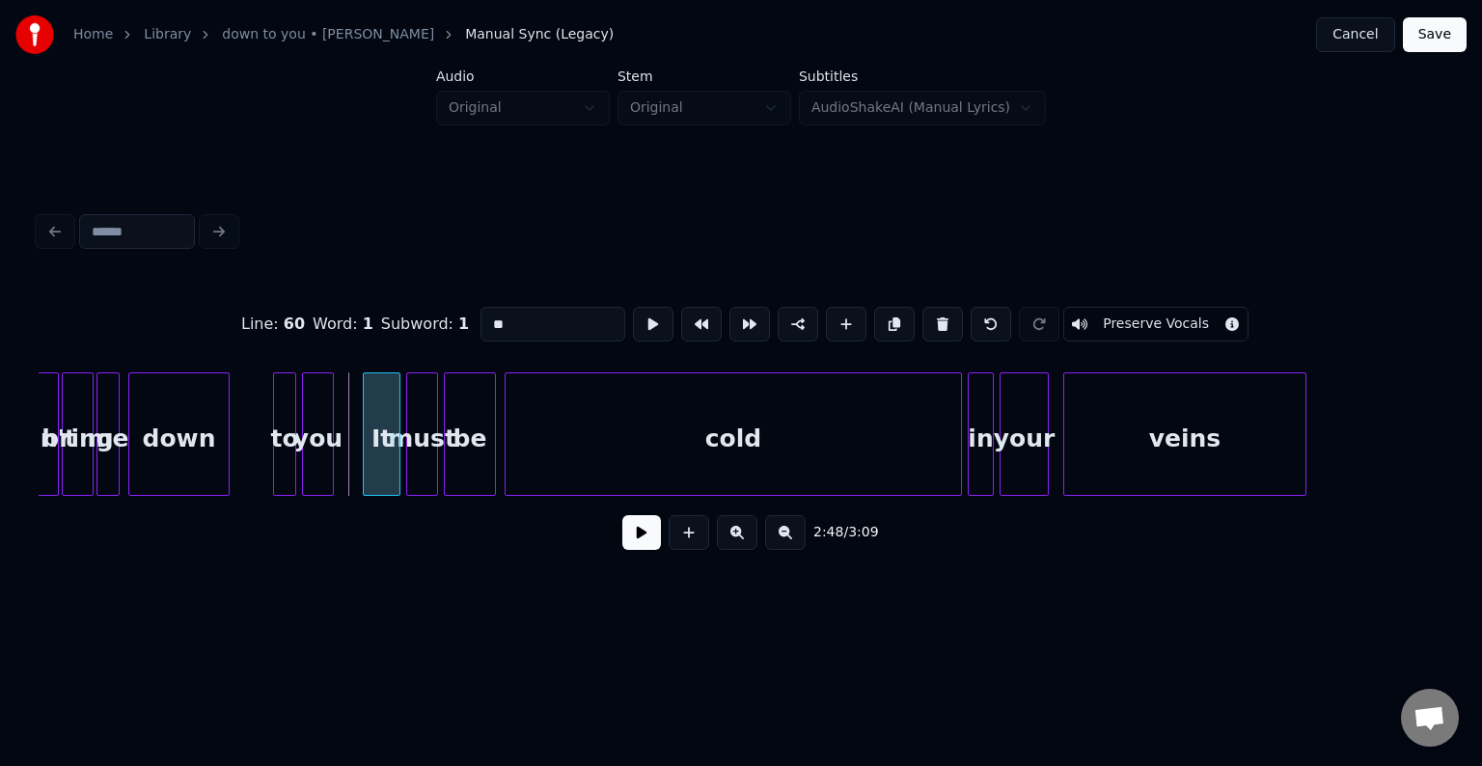
click at [366, 467] on div at bounding box center [367, 434] width 6 height 122
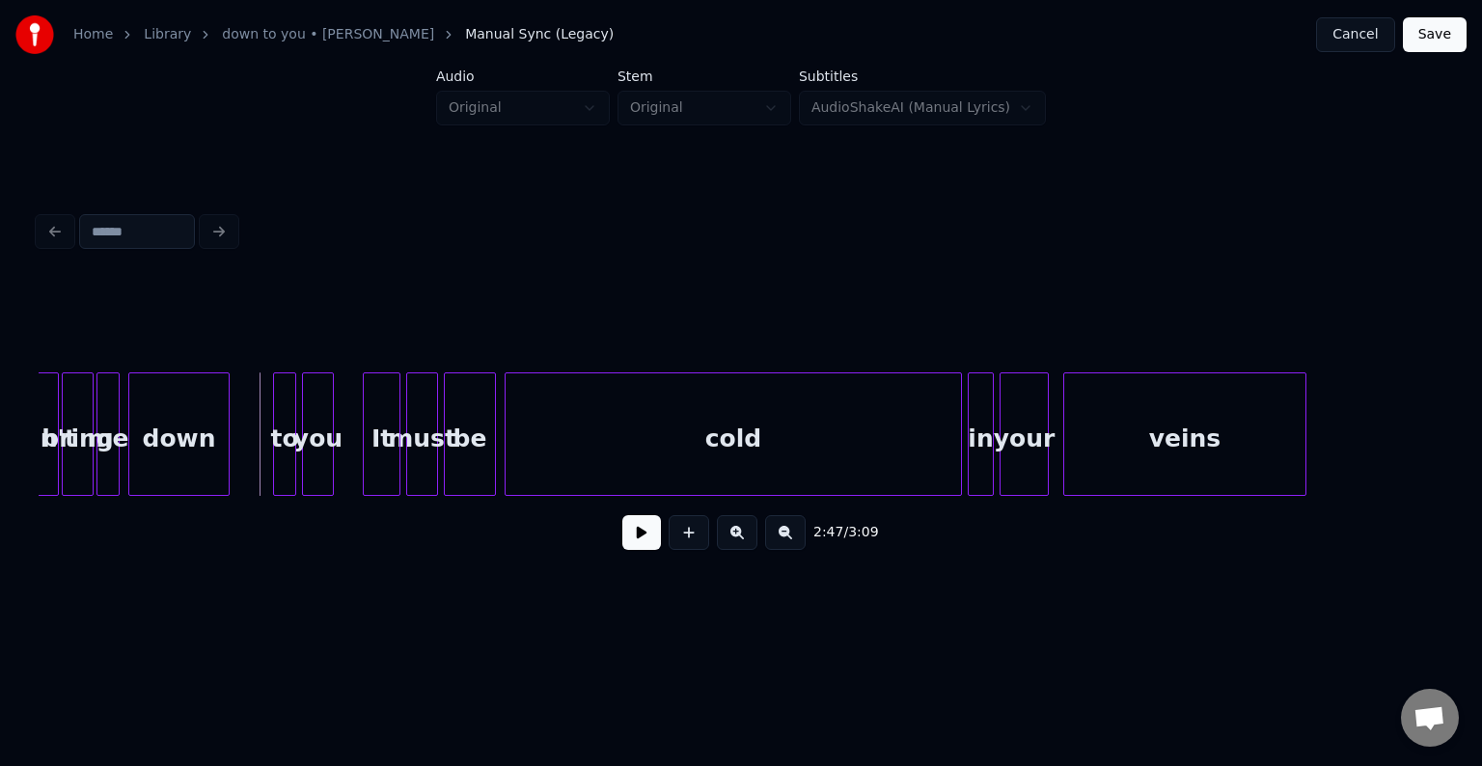
click at [643, 550] on button at bounding box center [641, 532] width 39 height 35
click at [149, 456] on div "down" at bounding box center [178, 438] width 99 height 131
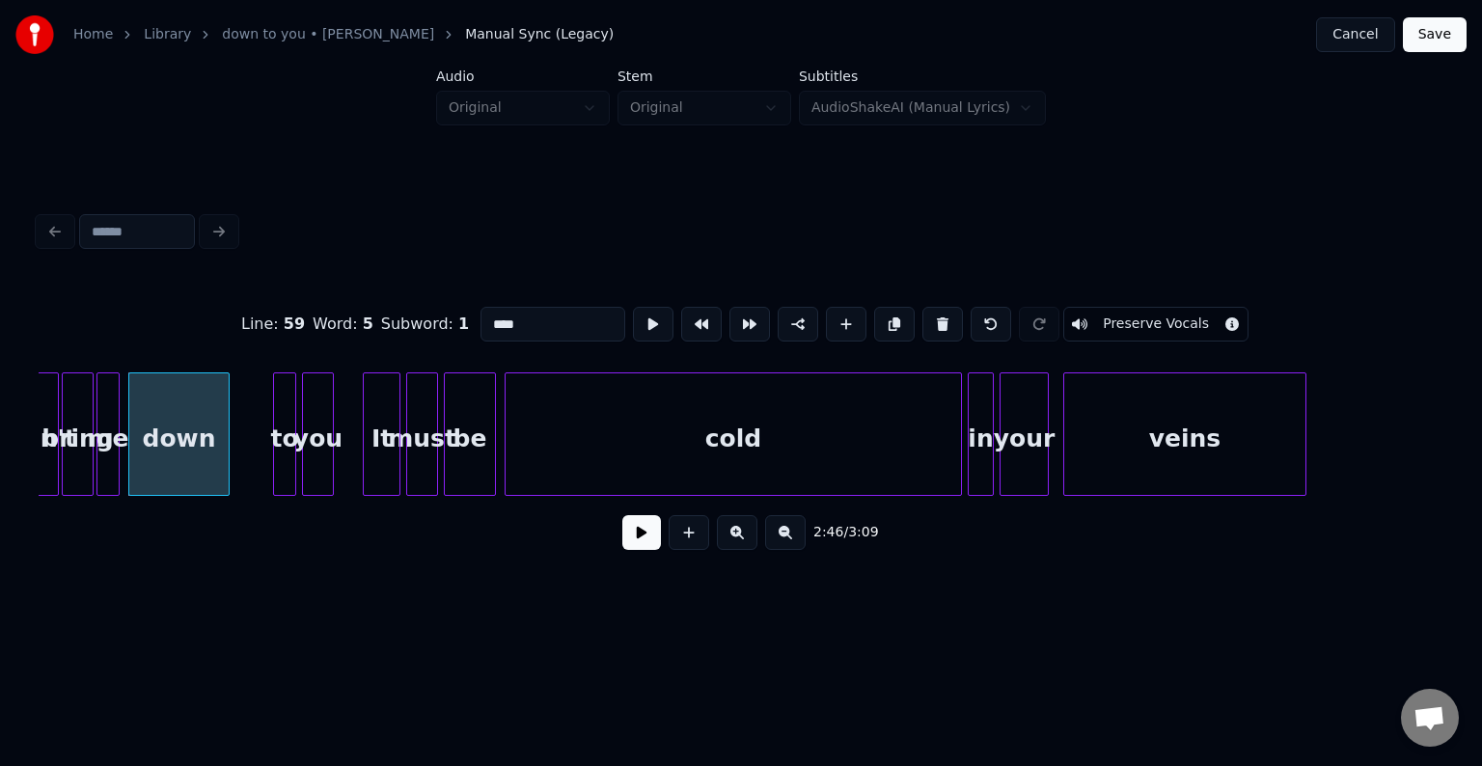
click at [643, 550] on button at bounding box center [641, 532] width 39 height 35
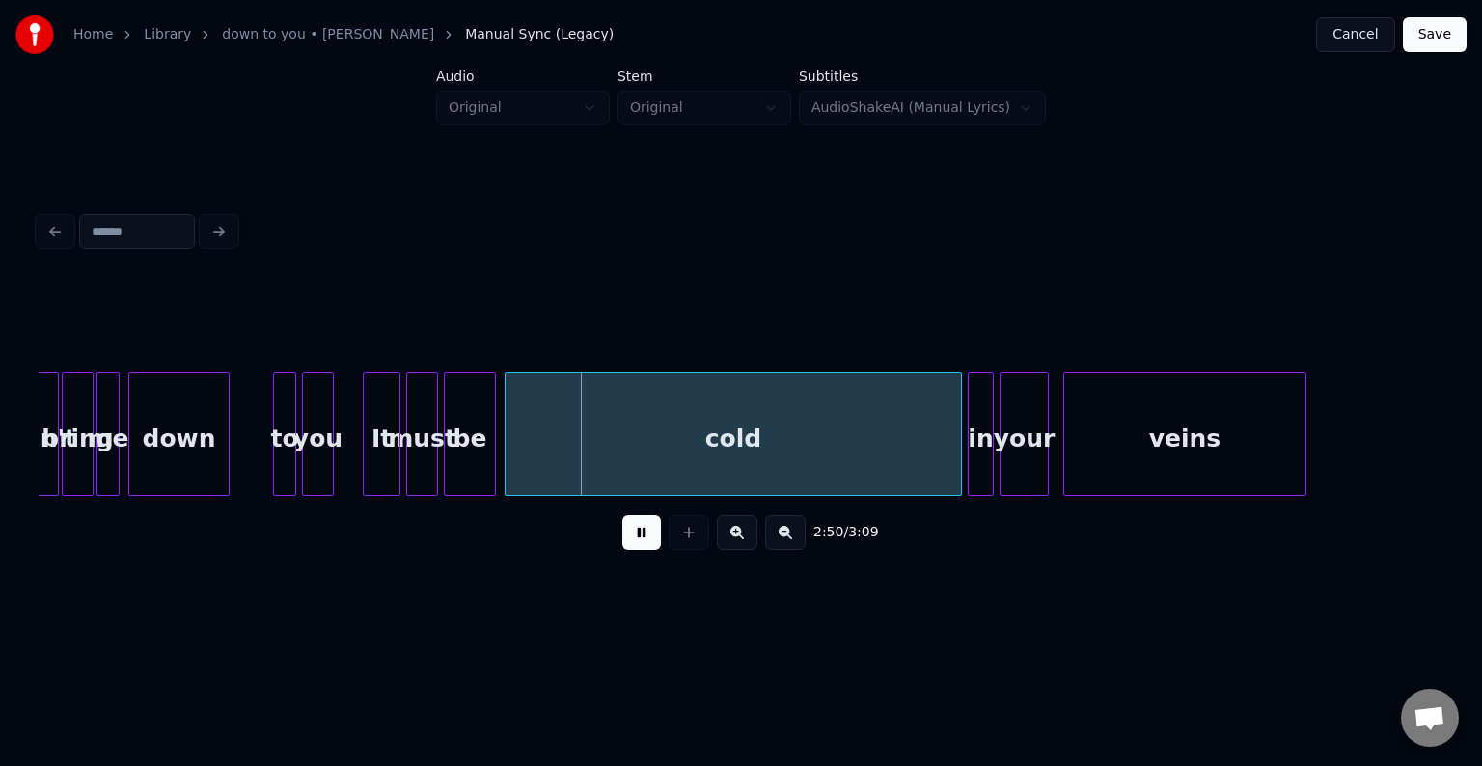
click at [643, 550] on button at bounding box center [641, 532] width 39 height 35
click at [327, 452] on div at bounding box center [330, 434] width 6 height 122
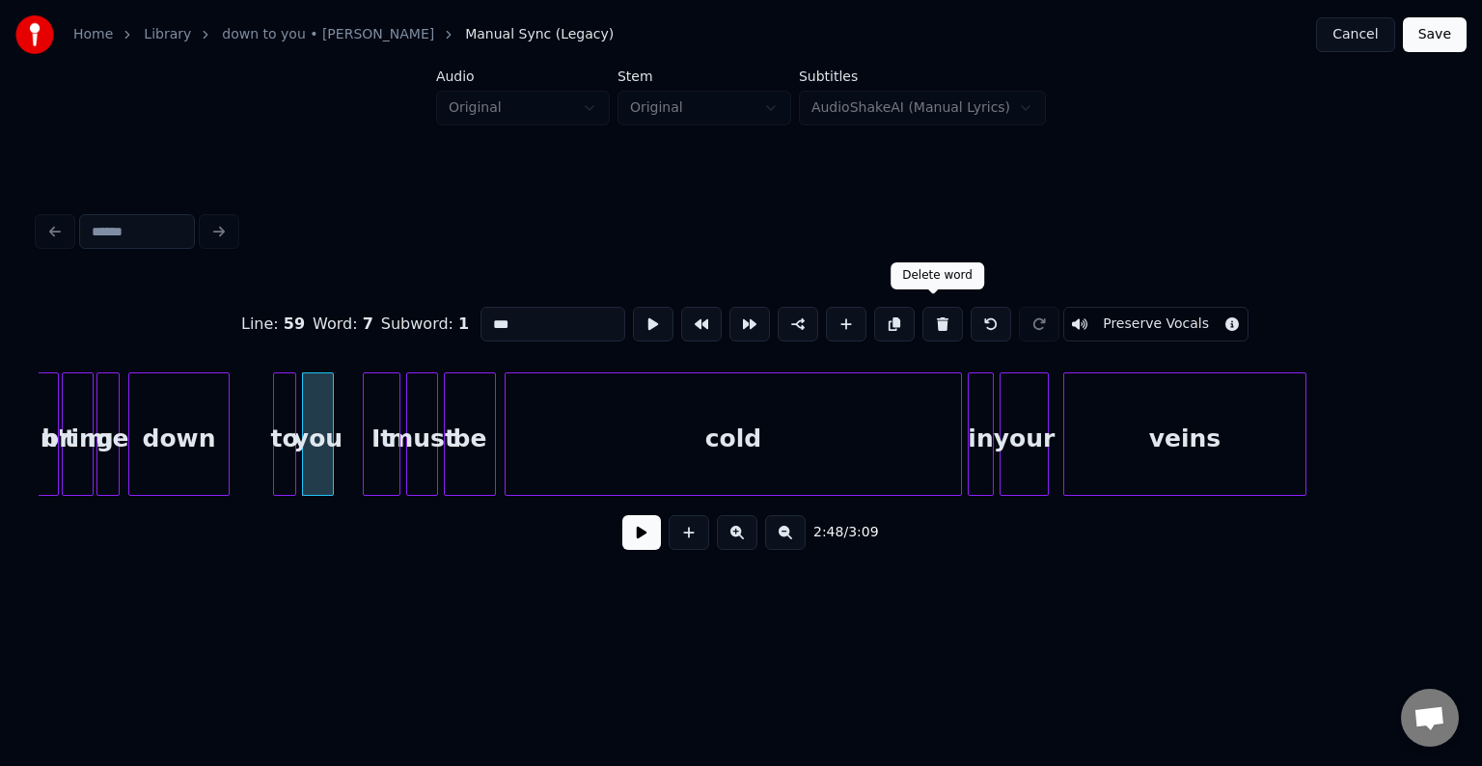
click at [937, 313] on button at bounding box center [943, 324] width 41 height 35
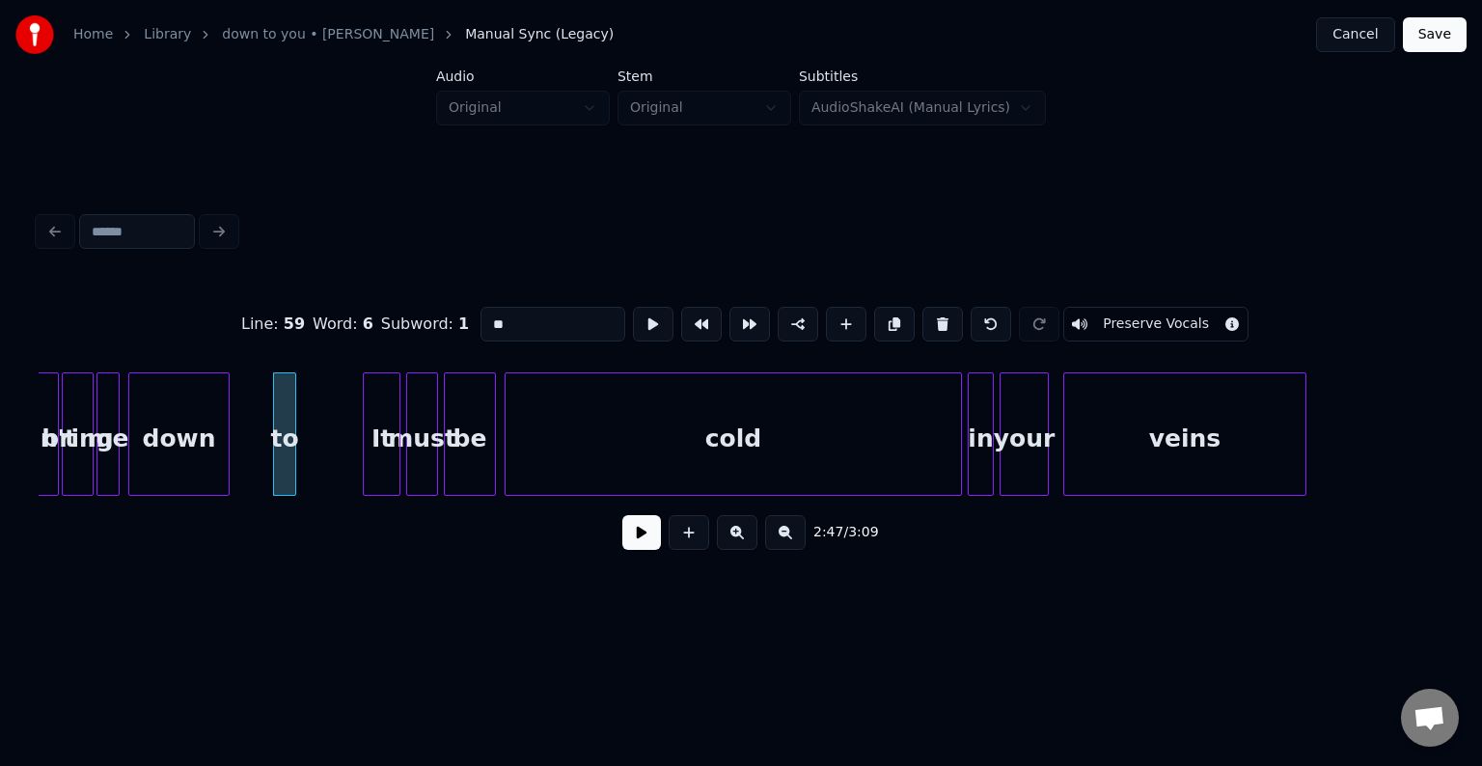
click at [937, 313] on button at bounding box center [943, 324] width 41 height 35
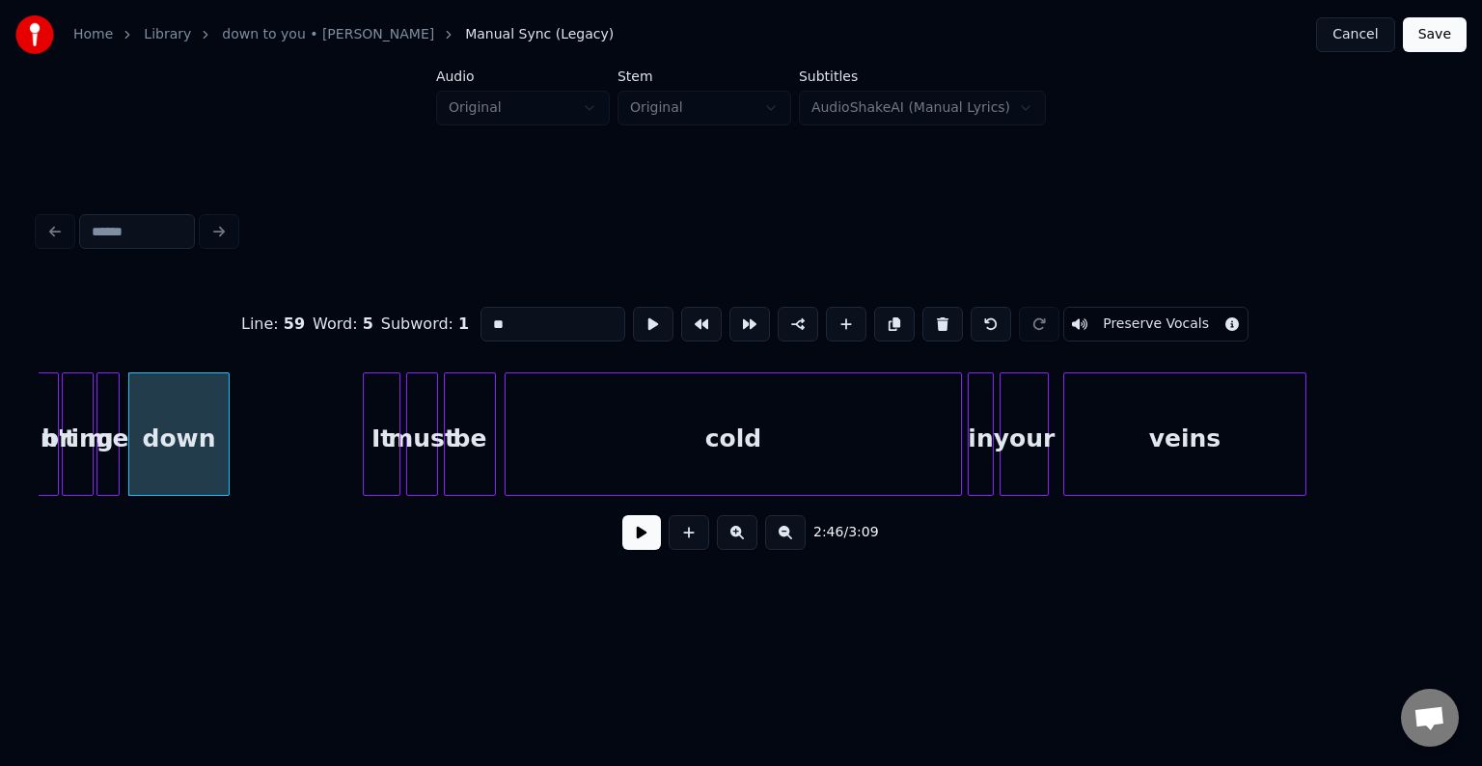
type input "****"
click at [632, 539] on button at bounding box center [641, 532] width 39 height 35
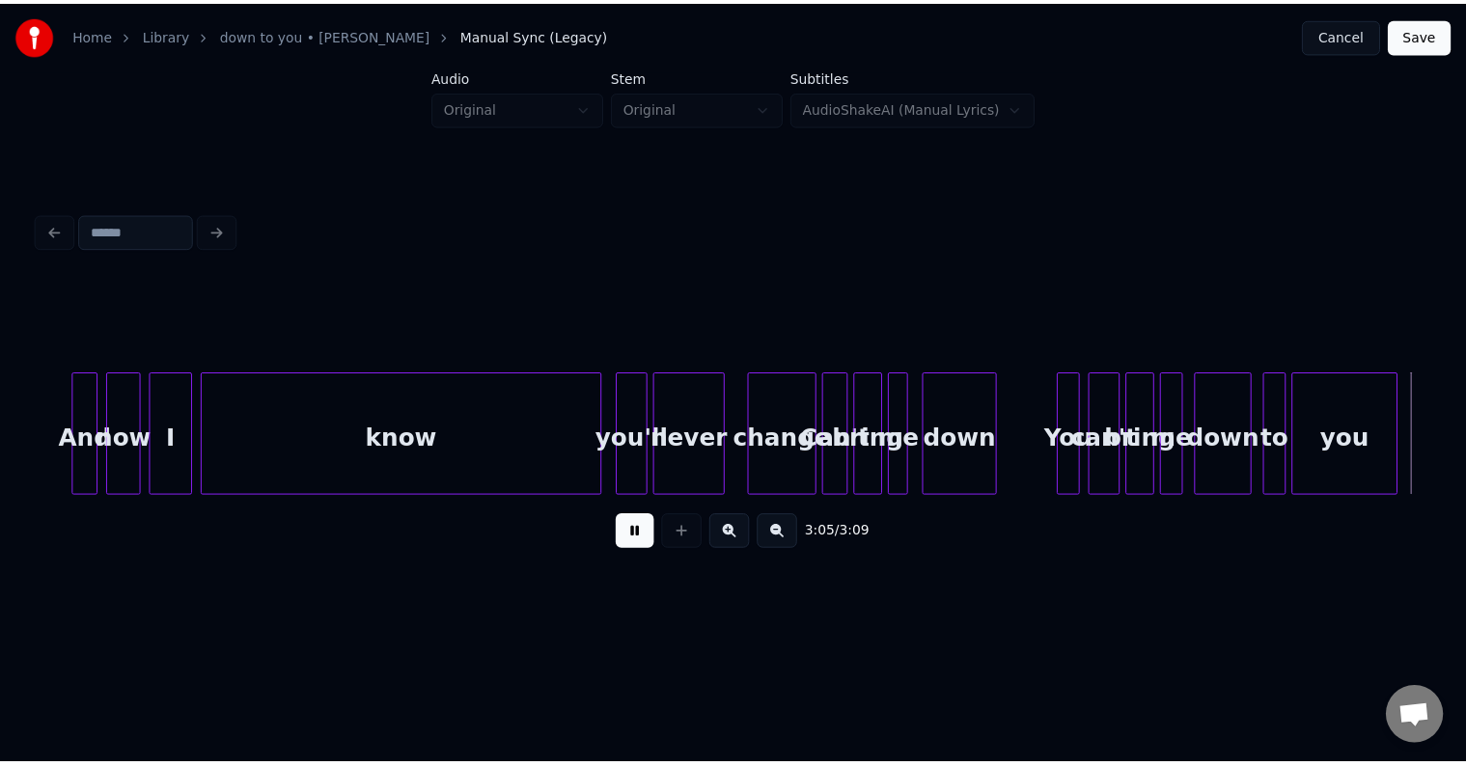
scroll to position [0, 26025]
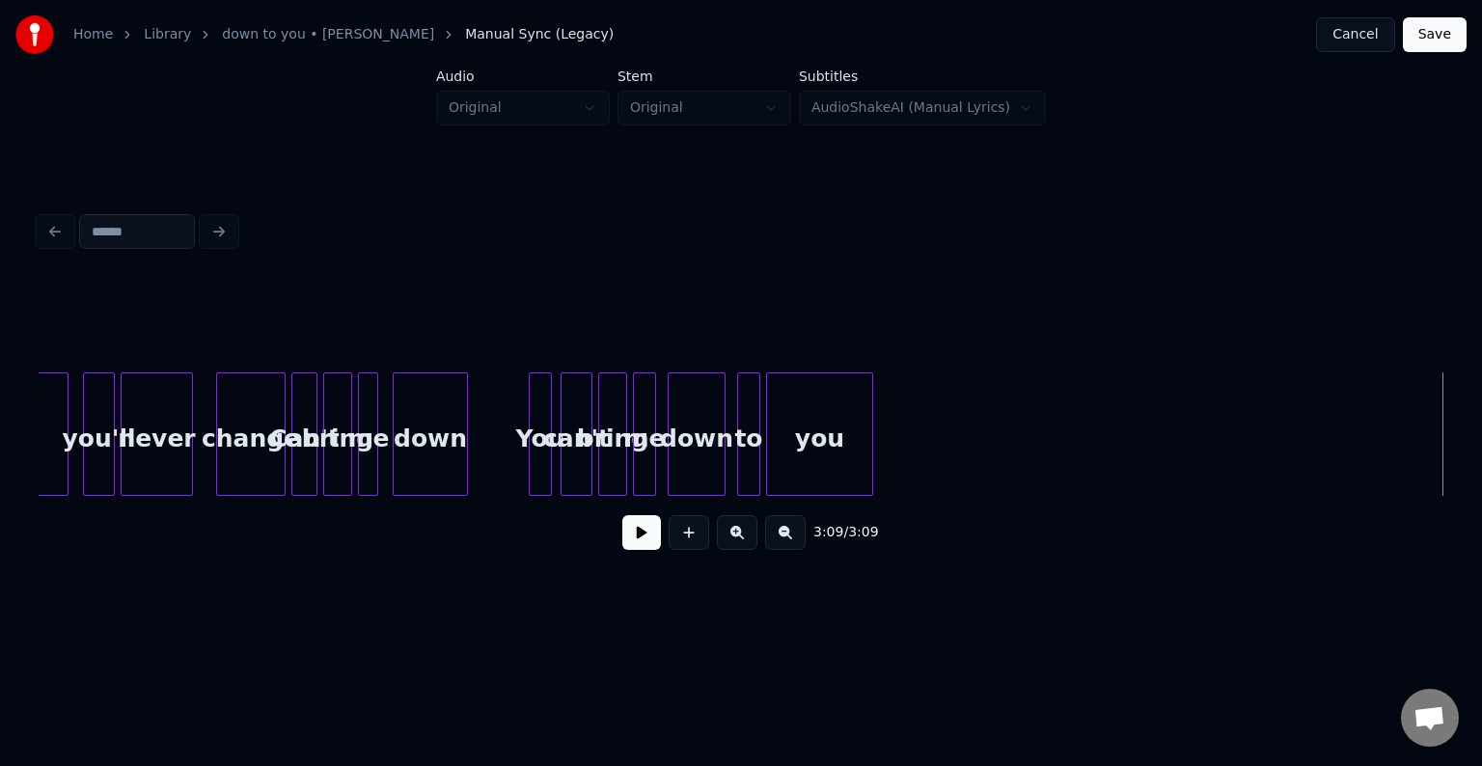
click at [1452, 35] on button "Save" at bounding box center [1435, 34] width 64 height 35
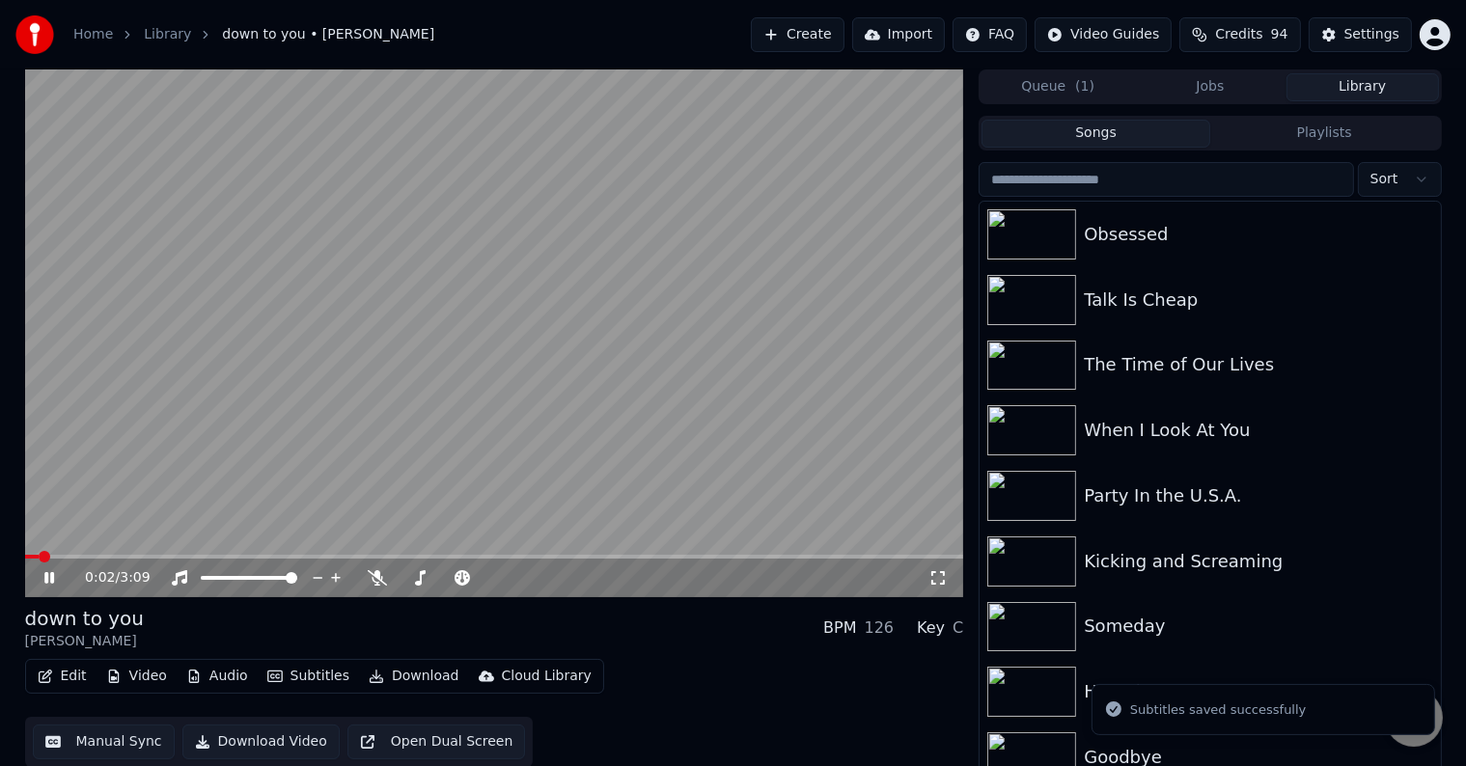
click at [390, 679] on button "Download" at bounding box center [414, 676] width 106 height 27
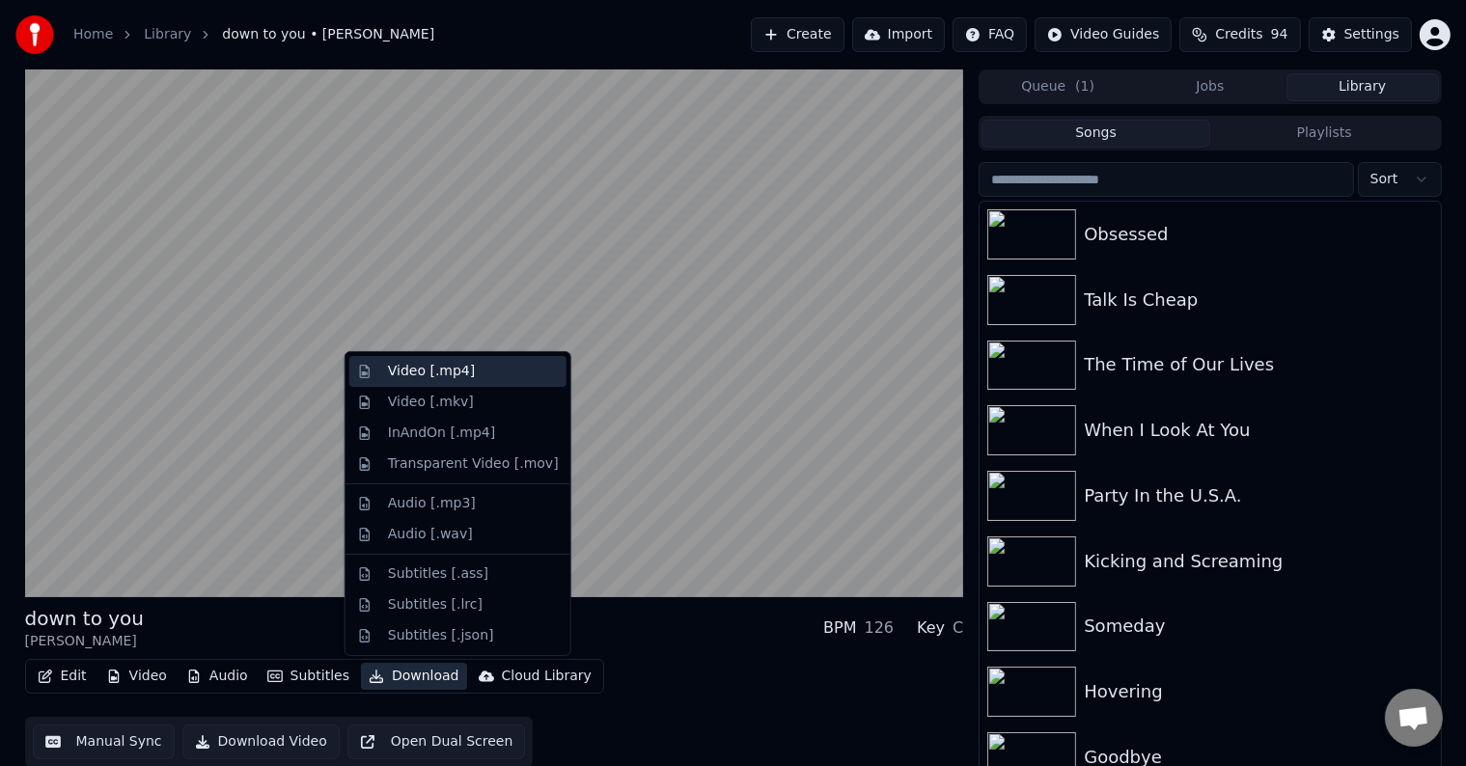
click at [444, 372] on div "Video [.mp4]" at bounding box center [431, 371] width 87 height 19
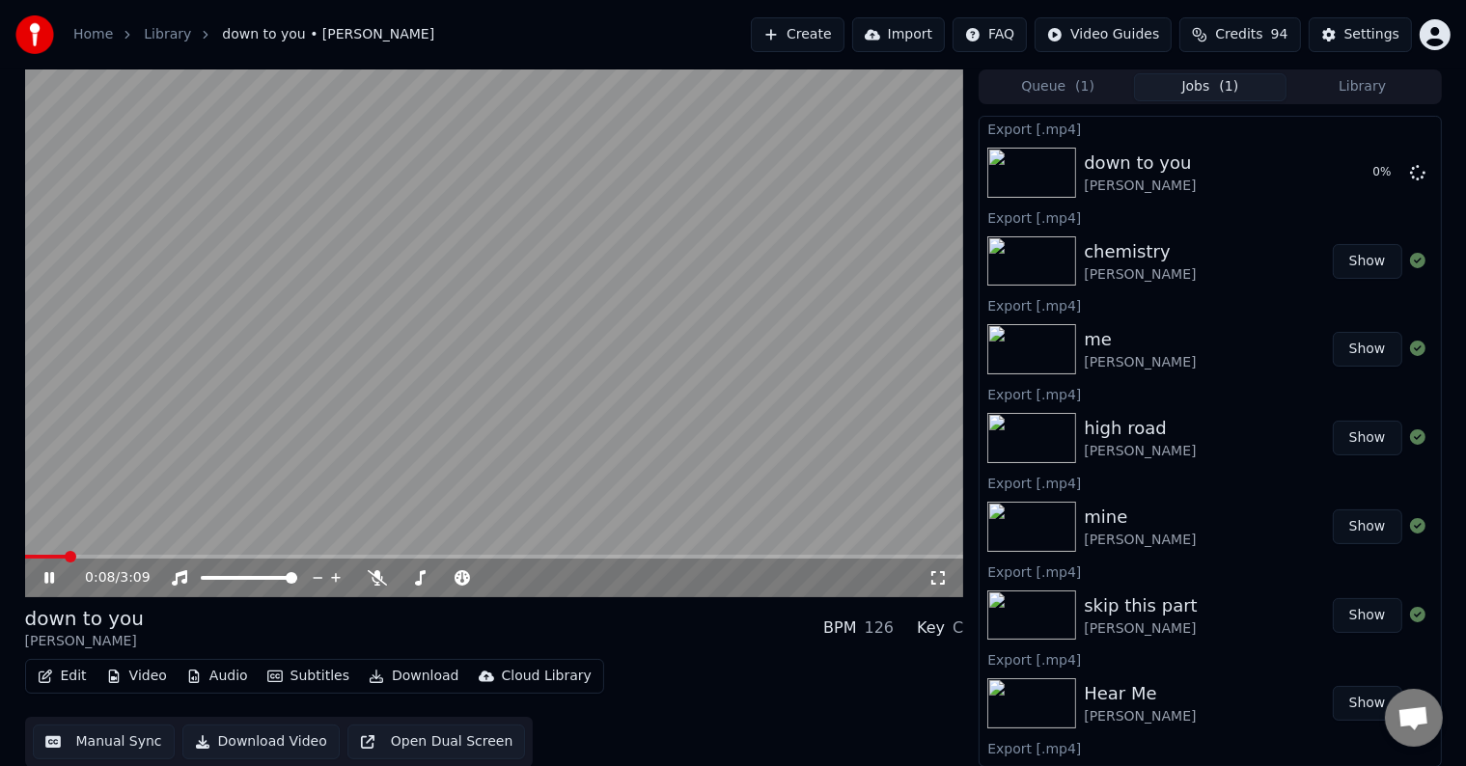
click at [55, 576] on icon at bounding box center [63, 577] width 45 height 15
click at [1376, 84] on button "Library" at bounding box center [1362, 87] width 152 height 28
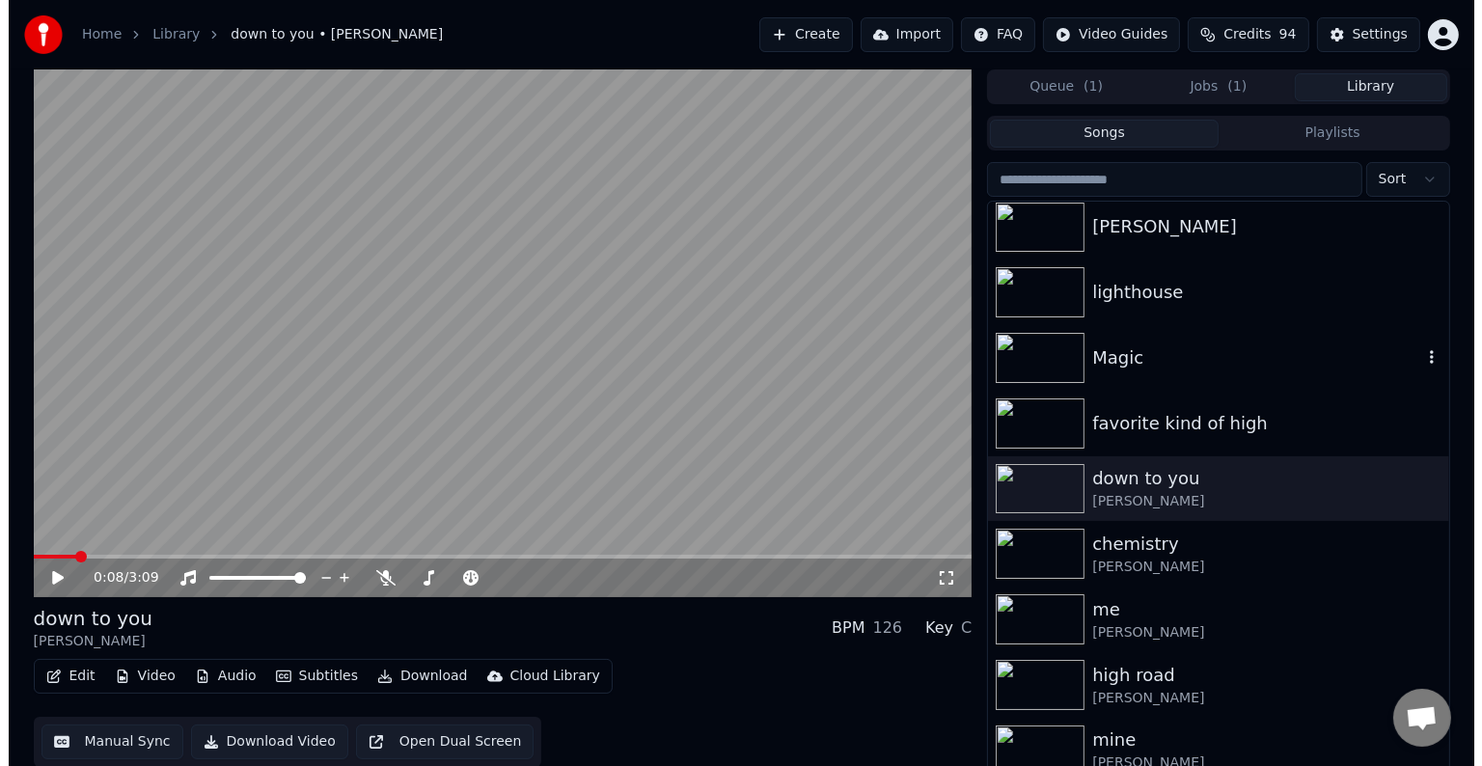
scroll to position [16523, 0]
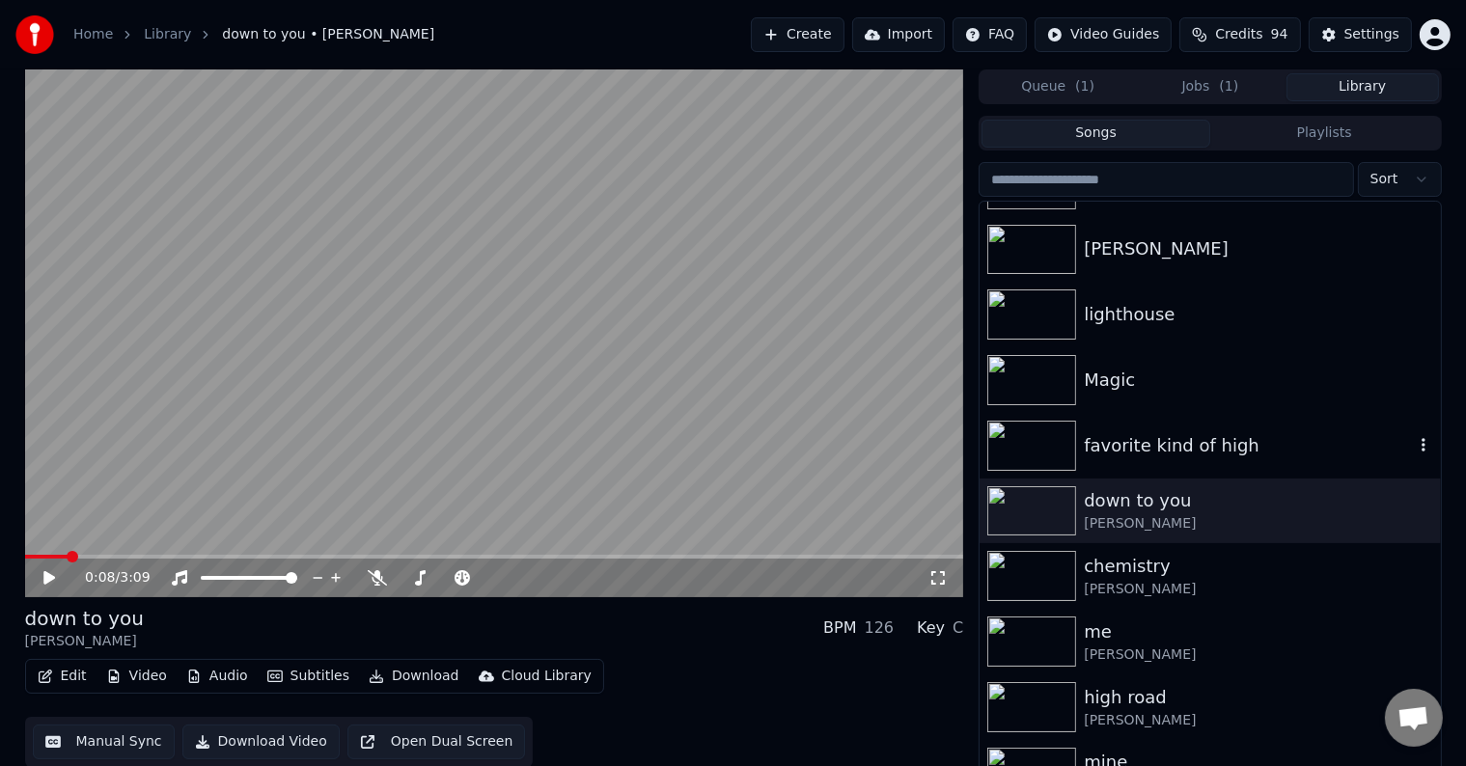
click at [1145, 448] on div "favorite kind of high" at bounding box center [1248, 445] width 329 height 27
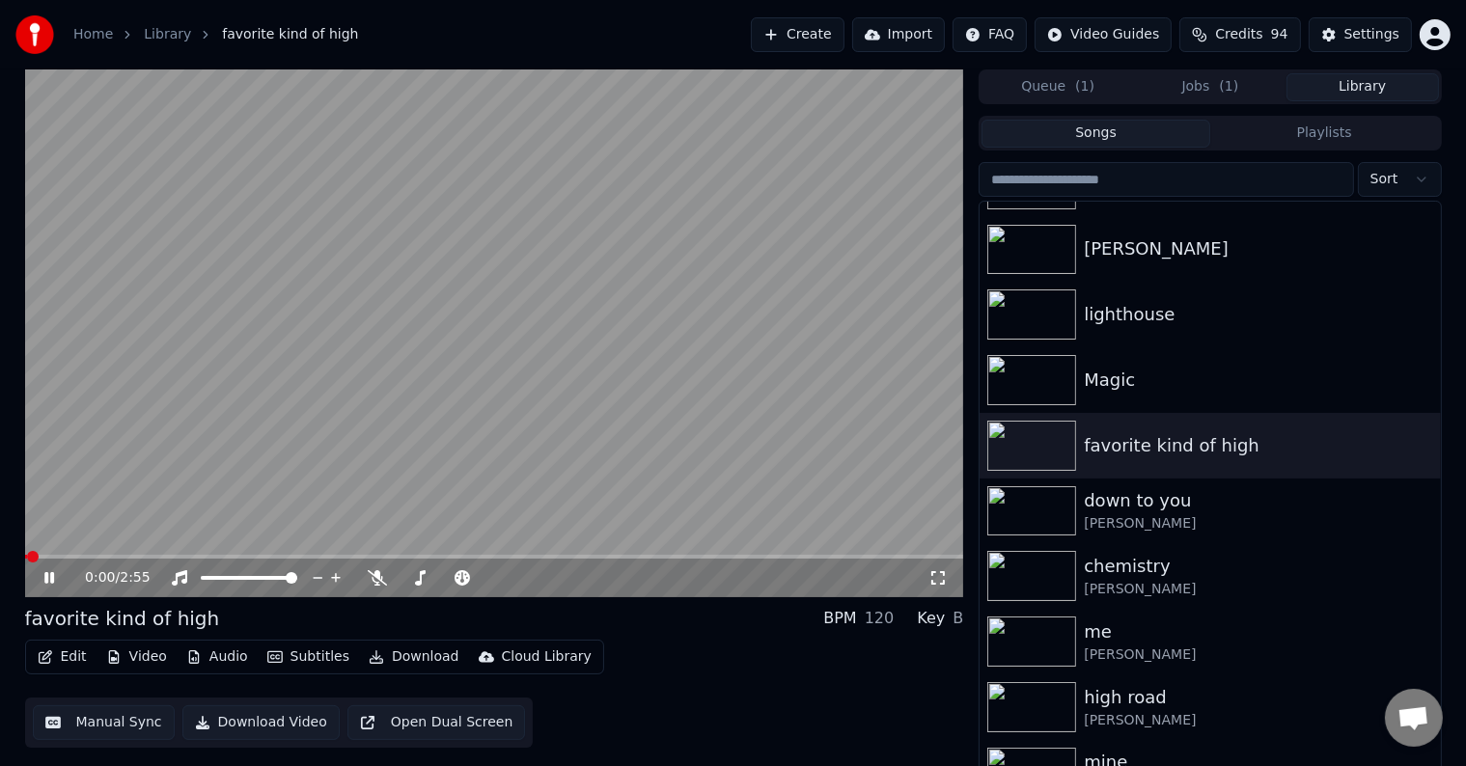
click at [51, 654] on icon "button" at bounding box center [45, 657] width 15 height 14
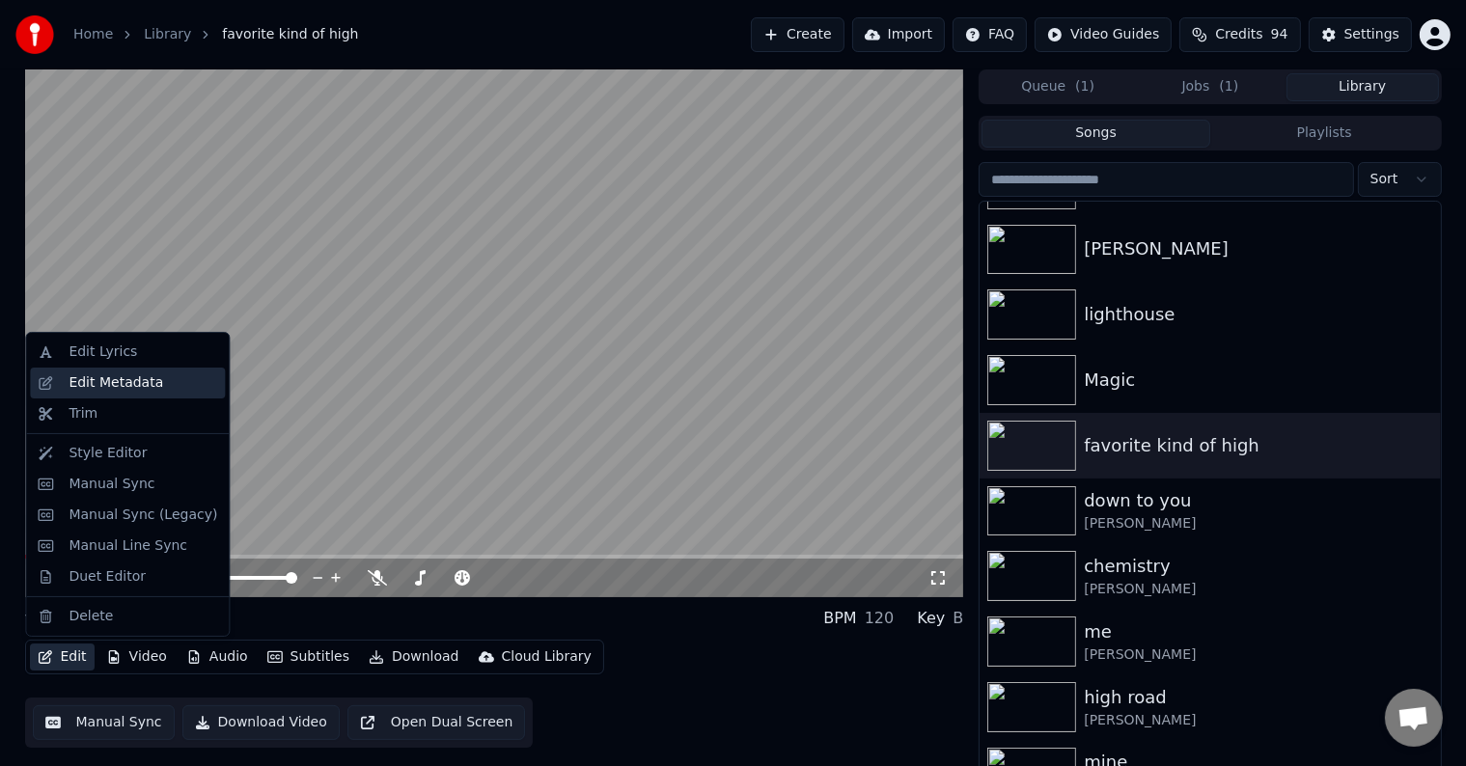
click at [112, 392] on div "Edit Metadata" at bounding box center [116, 382] width 95 height 19
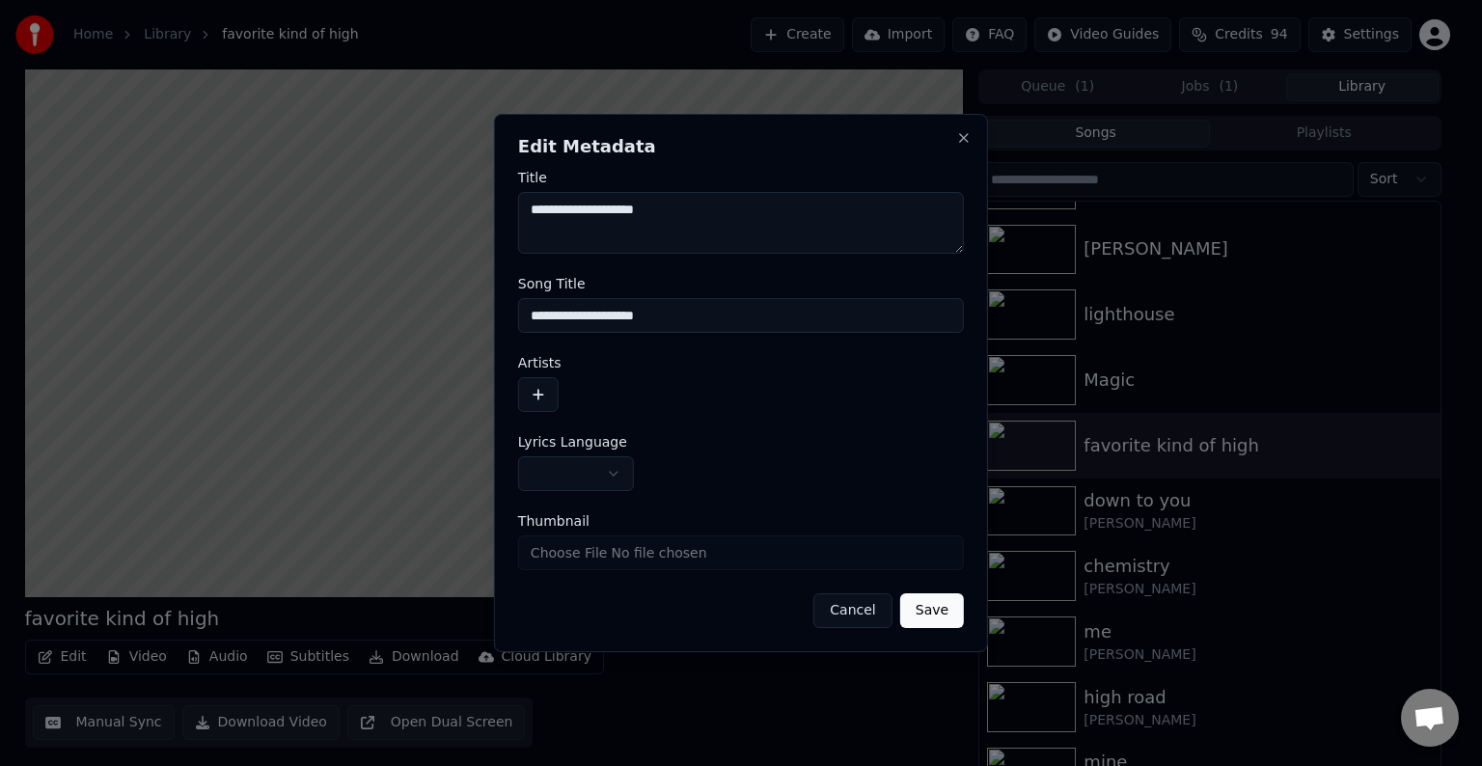
click at [570, 476] on body "Home Library favorite kind of high Create Import FAQ Video Guides Credits 94 Se…" at bounding box center [733, 383] width 1466 height 766
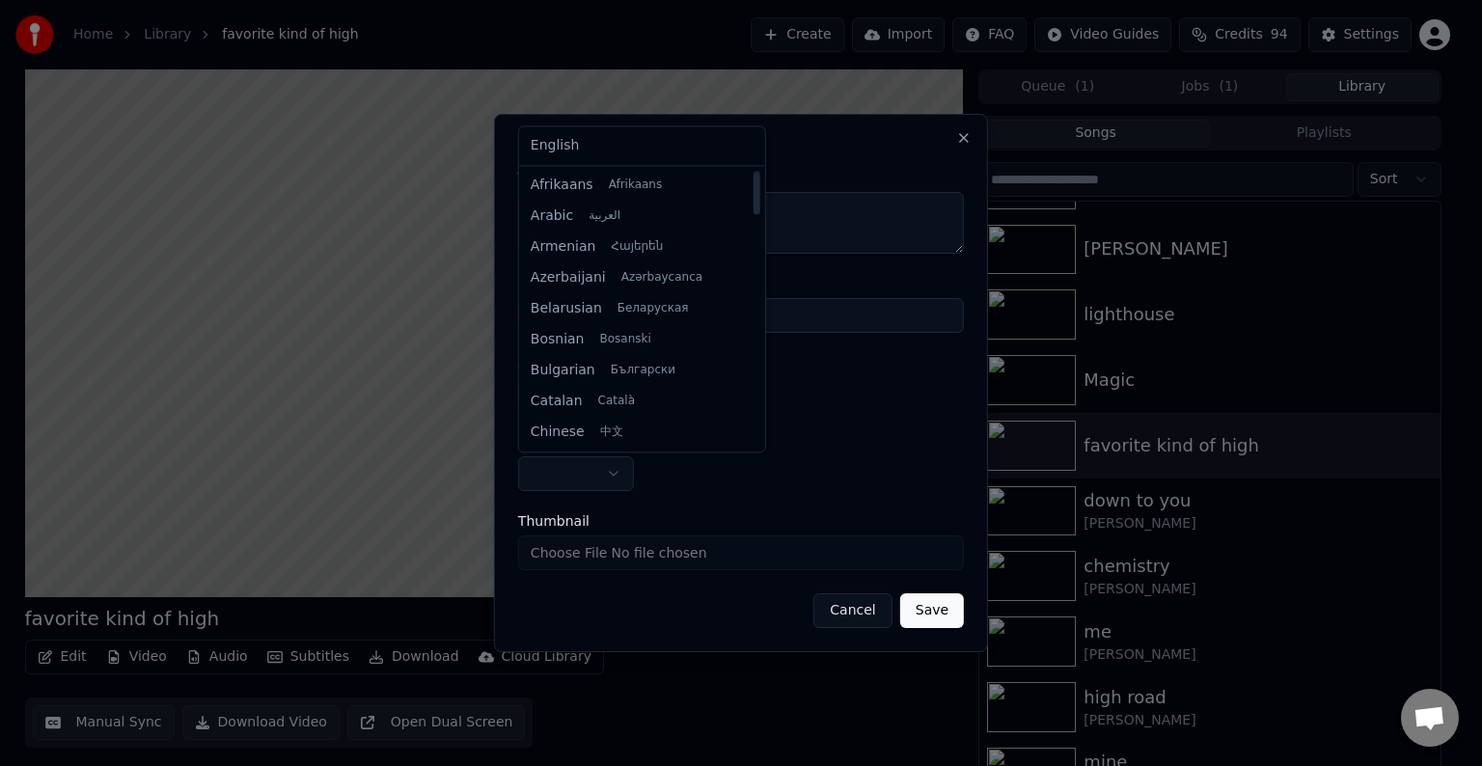
select select "**"
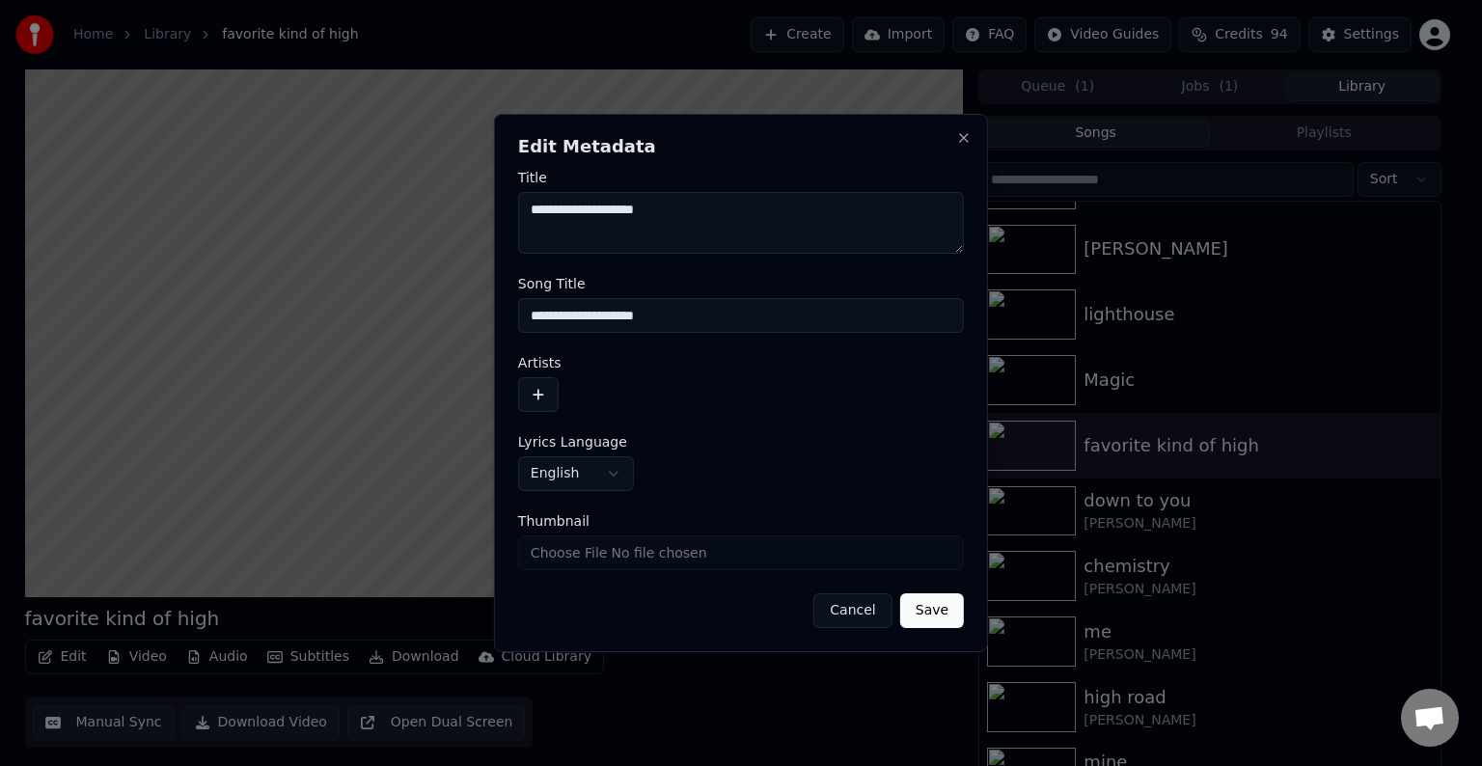
click at [540, 390] on button "button" at bounding box center [538, 394] width 41 height 35
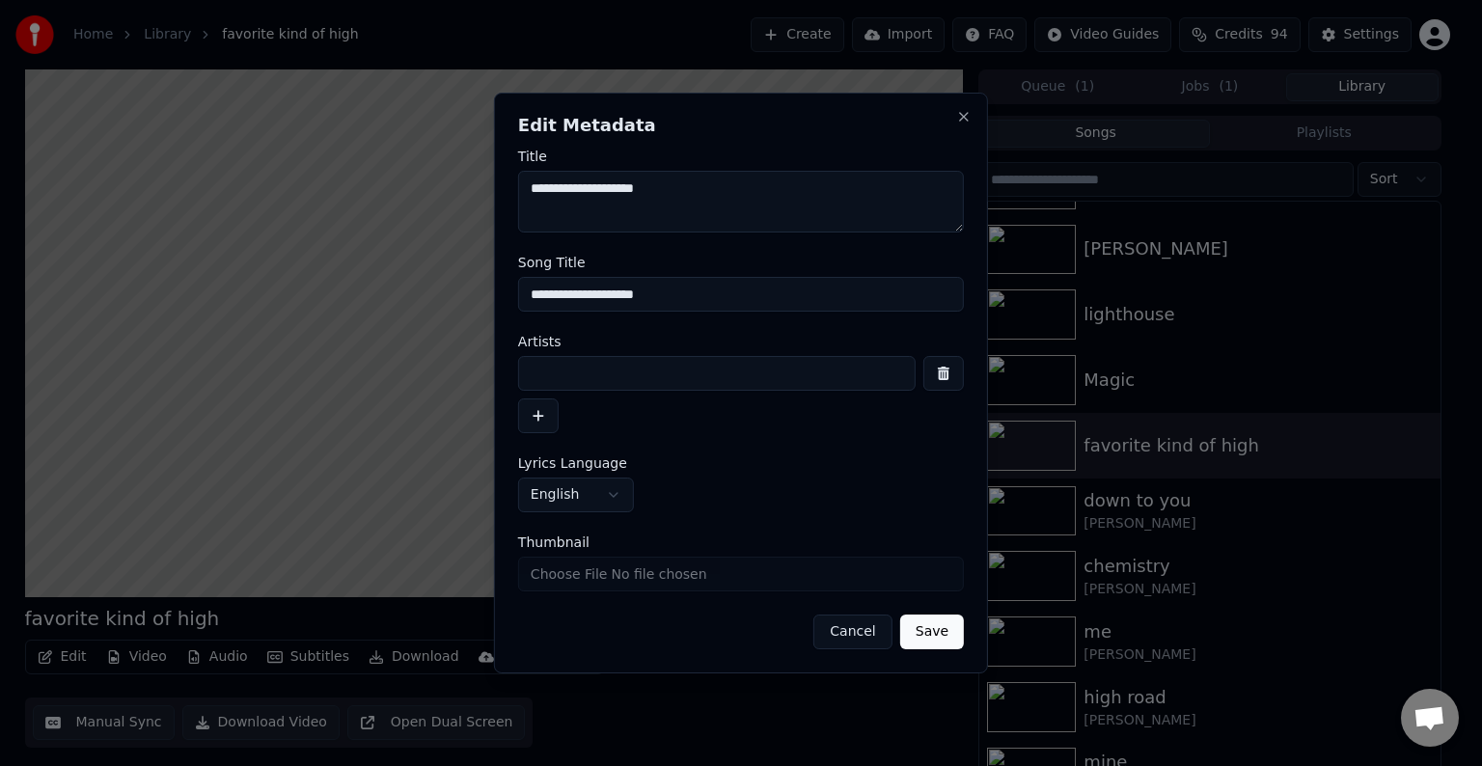
click at [591, 373] on input at bounding box center [717, 373] width 398 height 35
click at [556, 371] on input "**********" at bounding box center [717, 373] width 398 height 35
type input "**********"
click at [942, 626] on button "Save" at bounding box center [932, 632] width 64 height 35
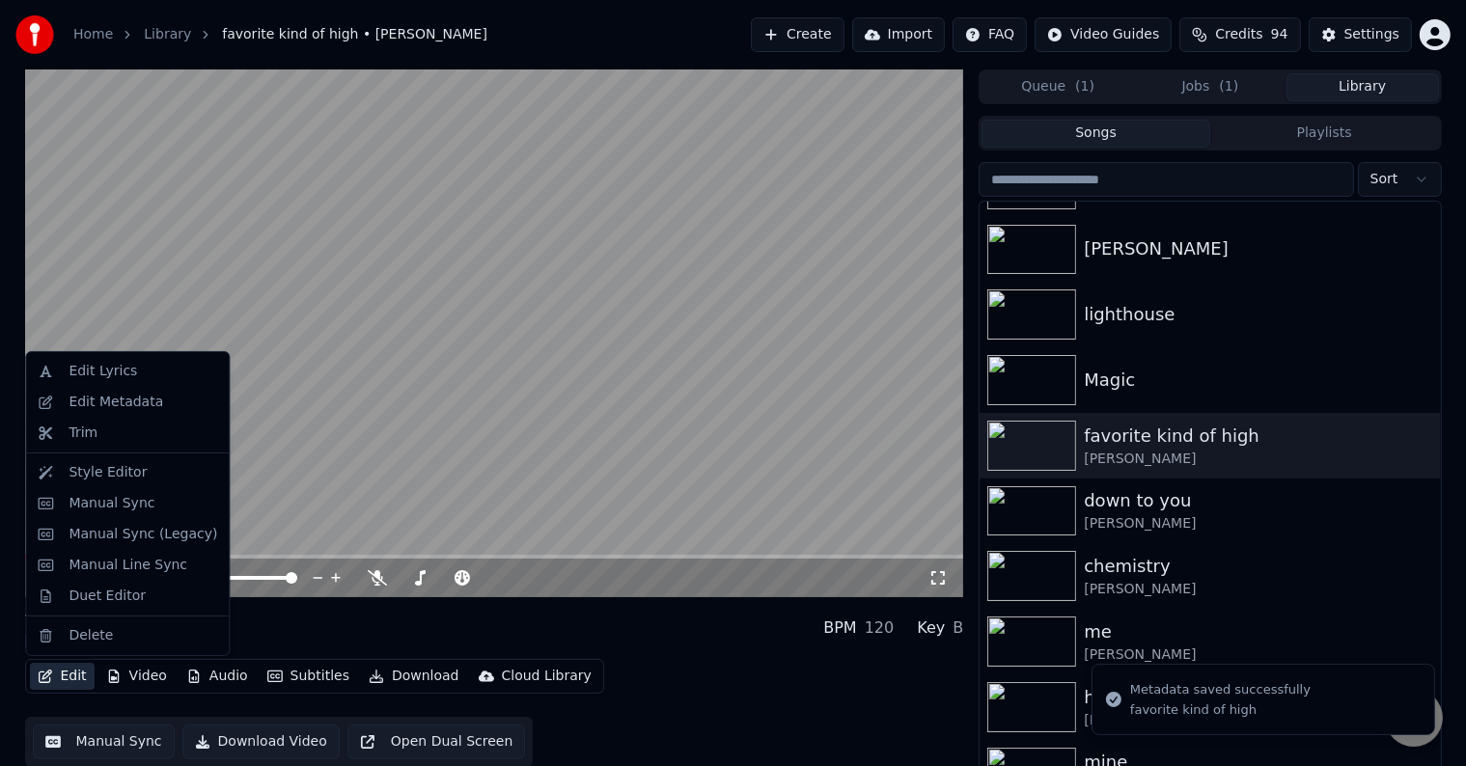
click at [42, 679] on icon "button" at bounding box center [46, 677] width 14 height 14
click at [125, 525] on div "Manual Sync (Legacy)" at bounding box center [143, 534] width 149 height 19
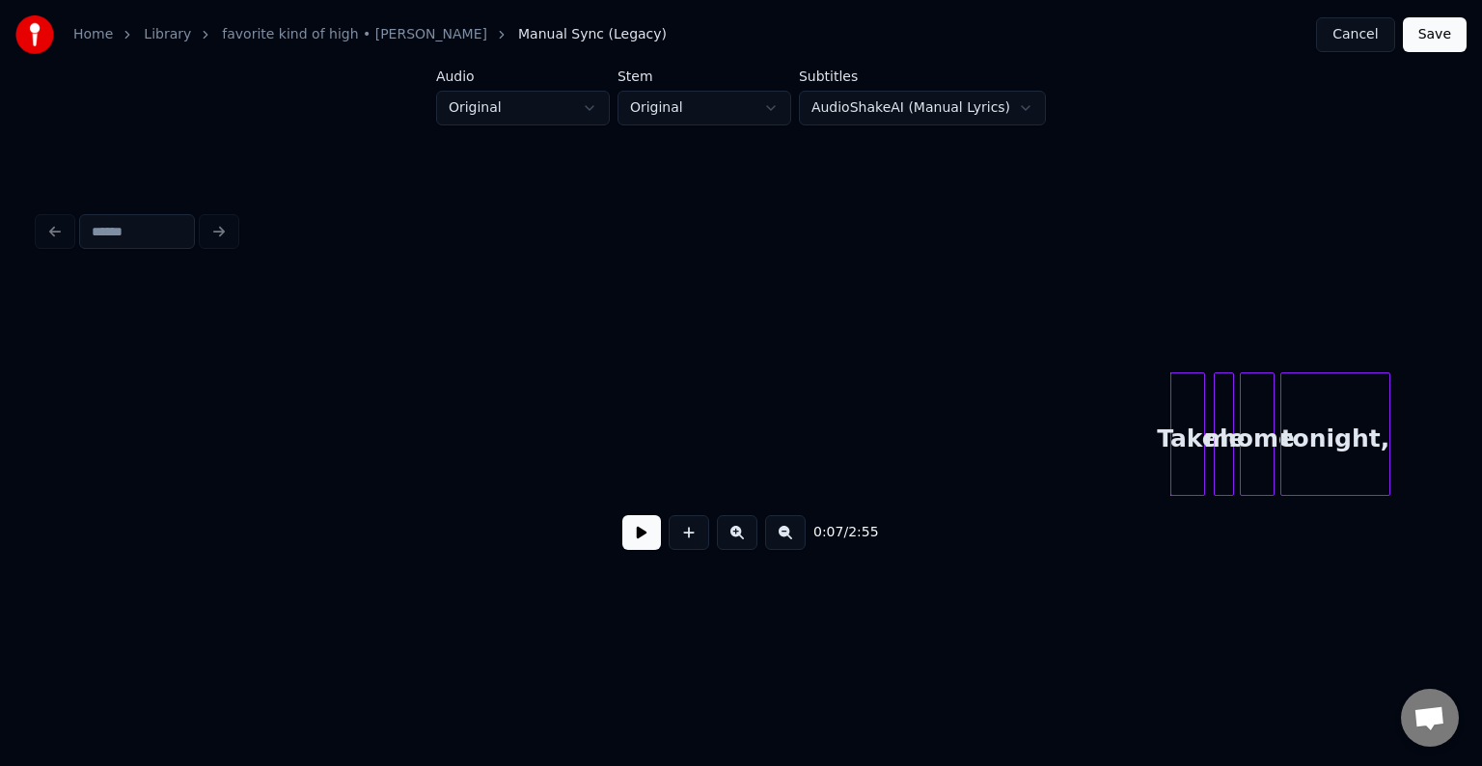
click at [604, 545] on div "0:07 / 2:55" at bounding box center [741, 533] width 1374 height 42
click at [656, 545] on button at bounding box center [641, 532] width 39 height 35
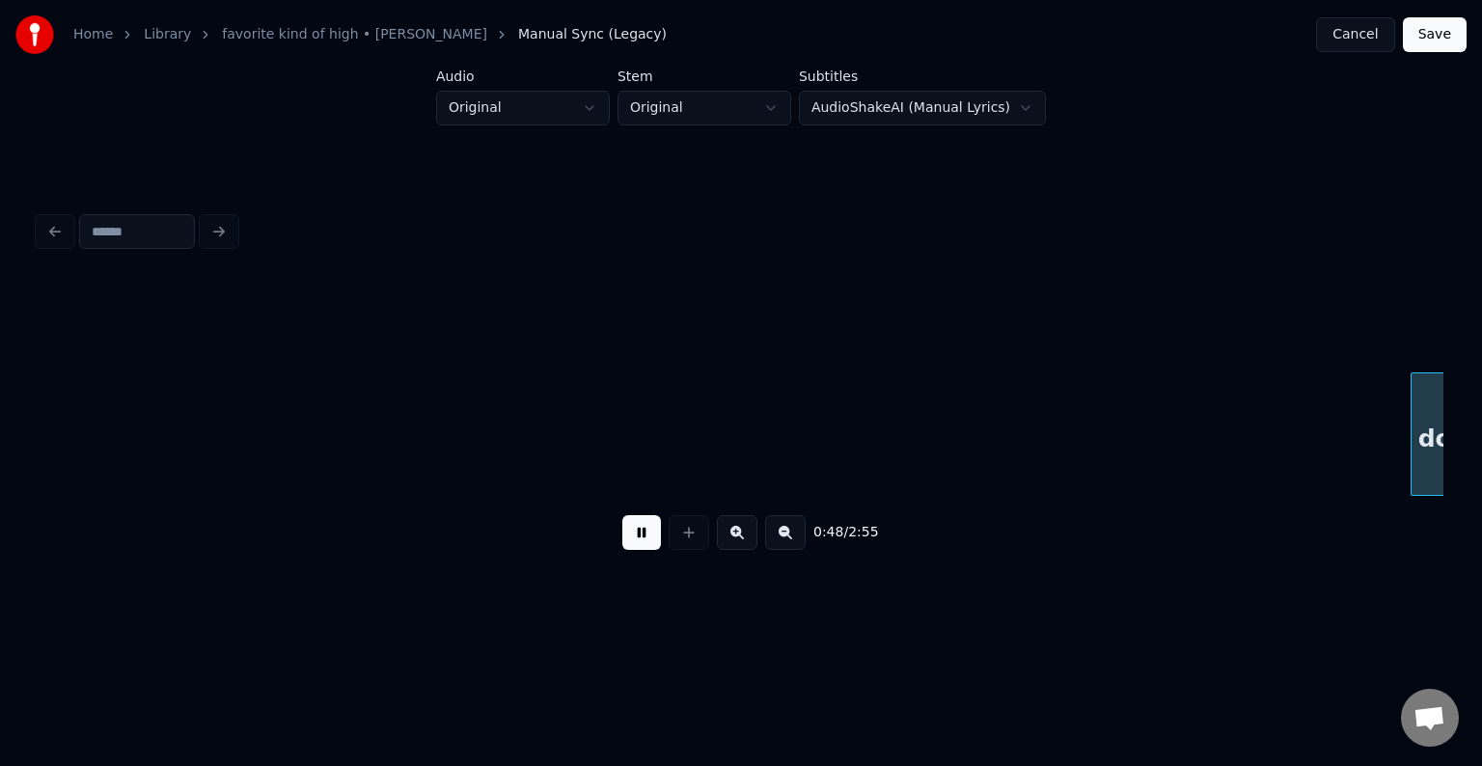
scroll to position [0, 7029]
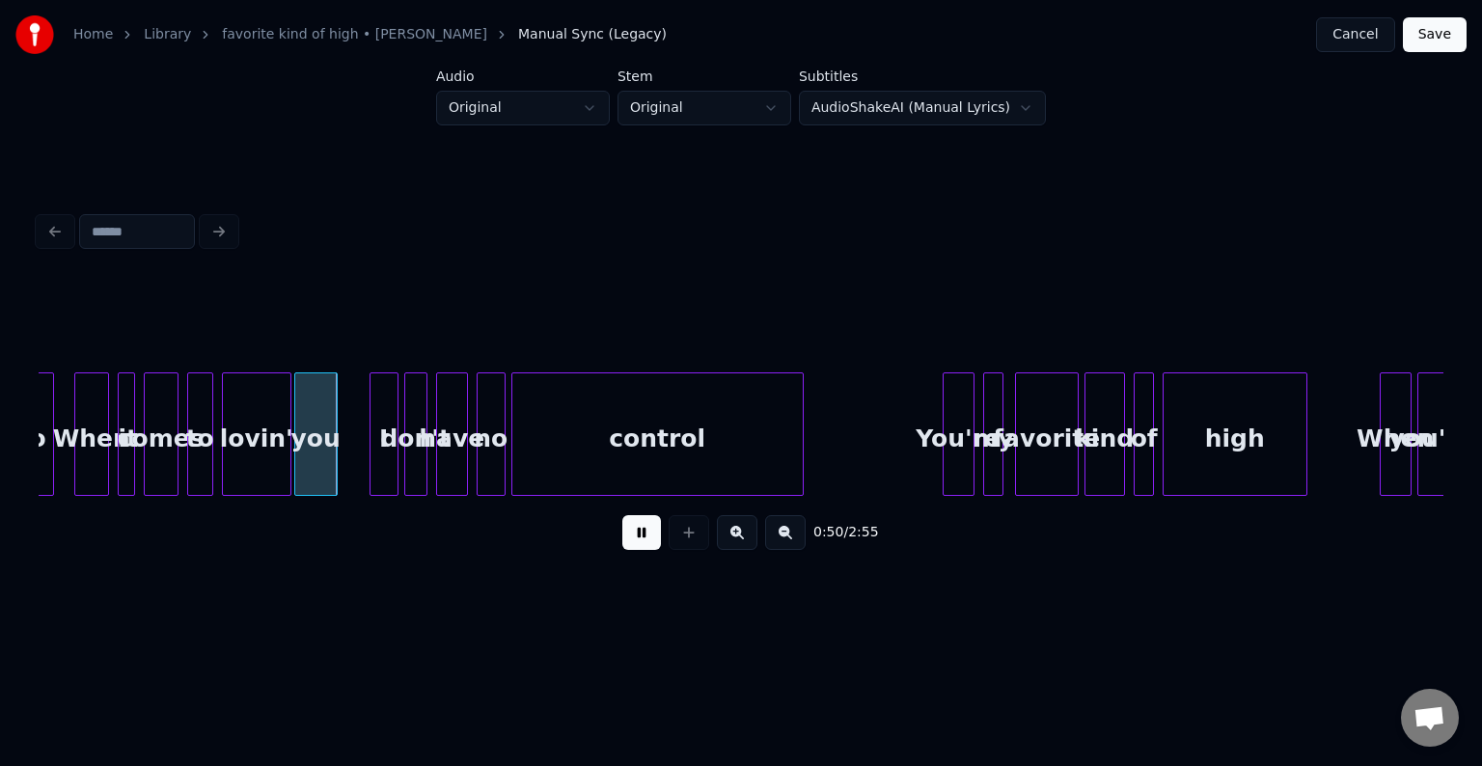
click at [641, 548] on button at bounding box center [641, 532] width 39 height 35
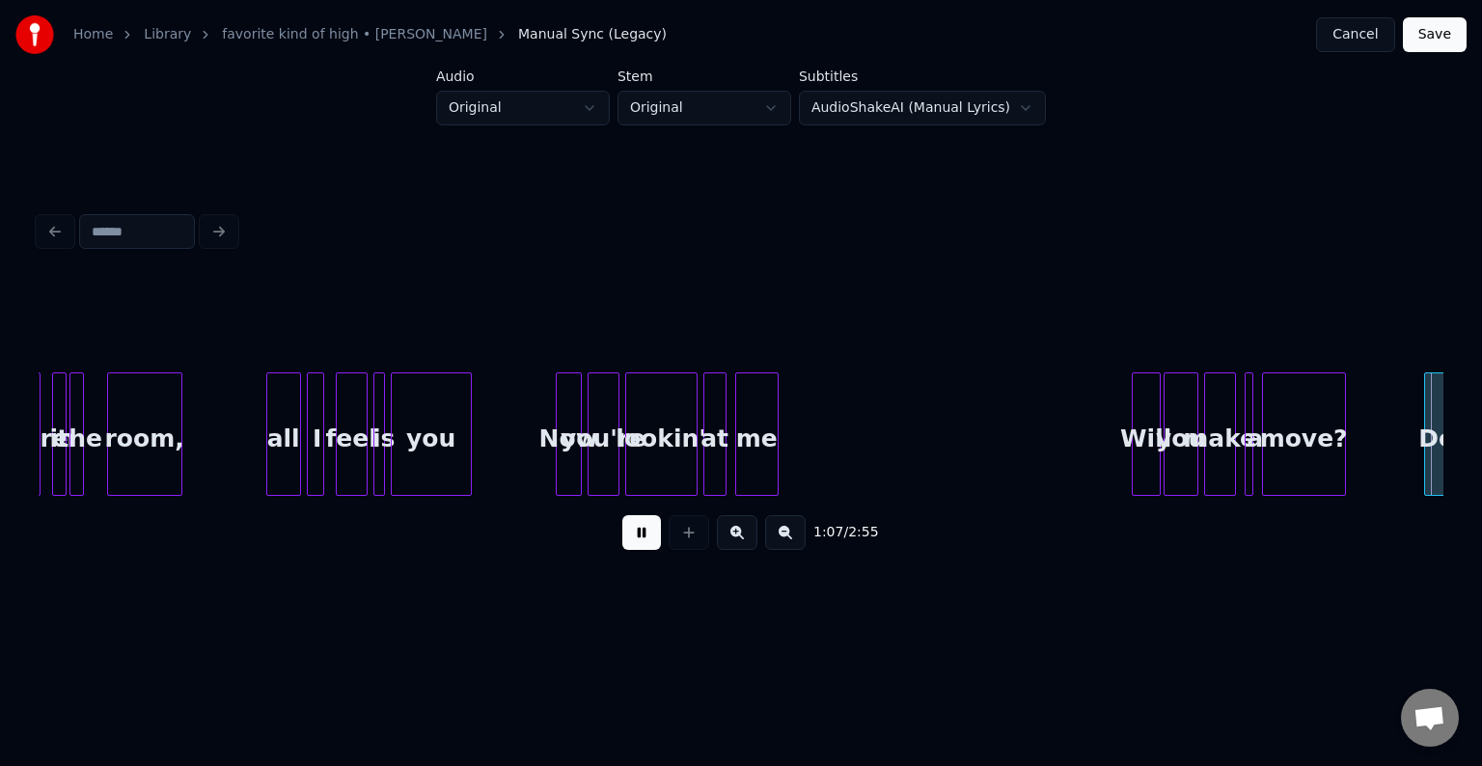
scroll to position [0, 9841]
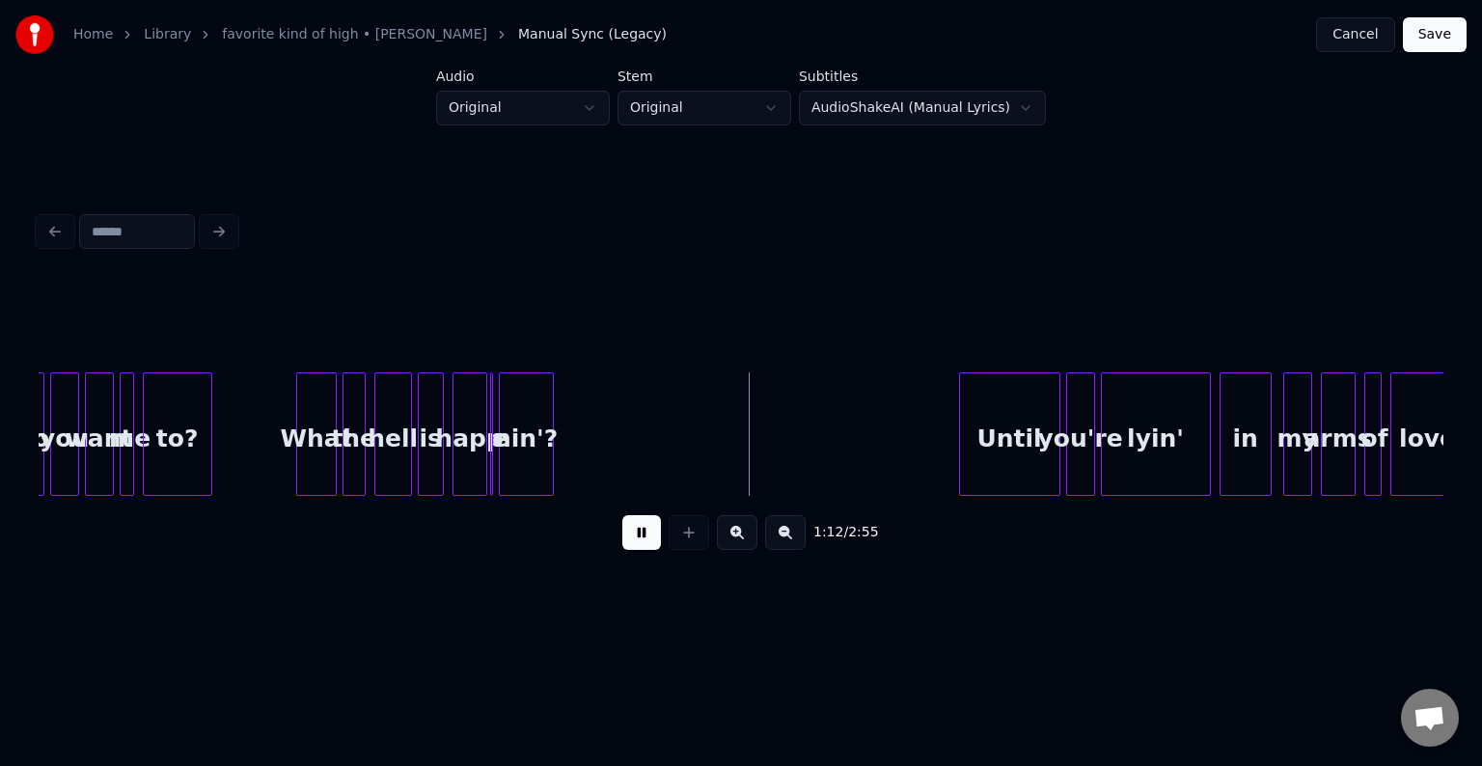
click at [641, 547] on button at bounding box center [641, 532] width 39 height 35
click at [537, 420] on div "nin'?" at bounding box center [526, 438] width 53 height 131
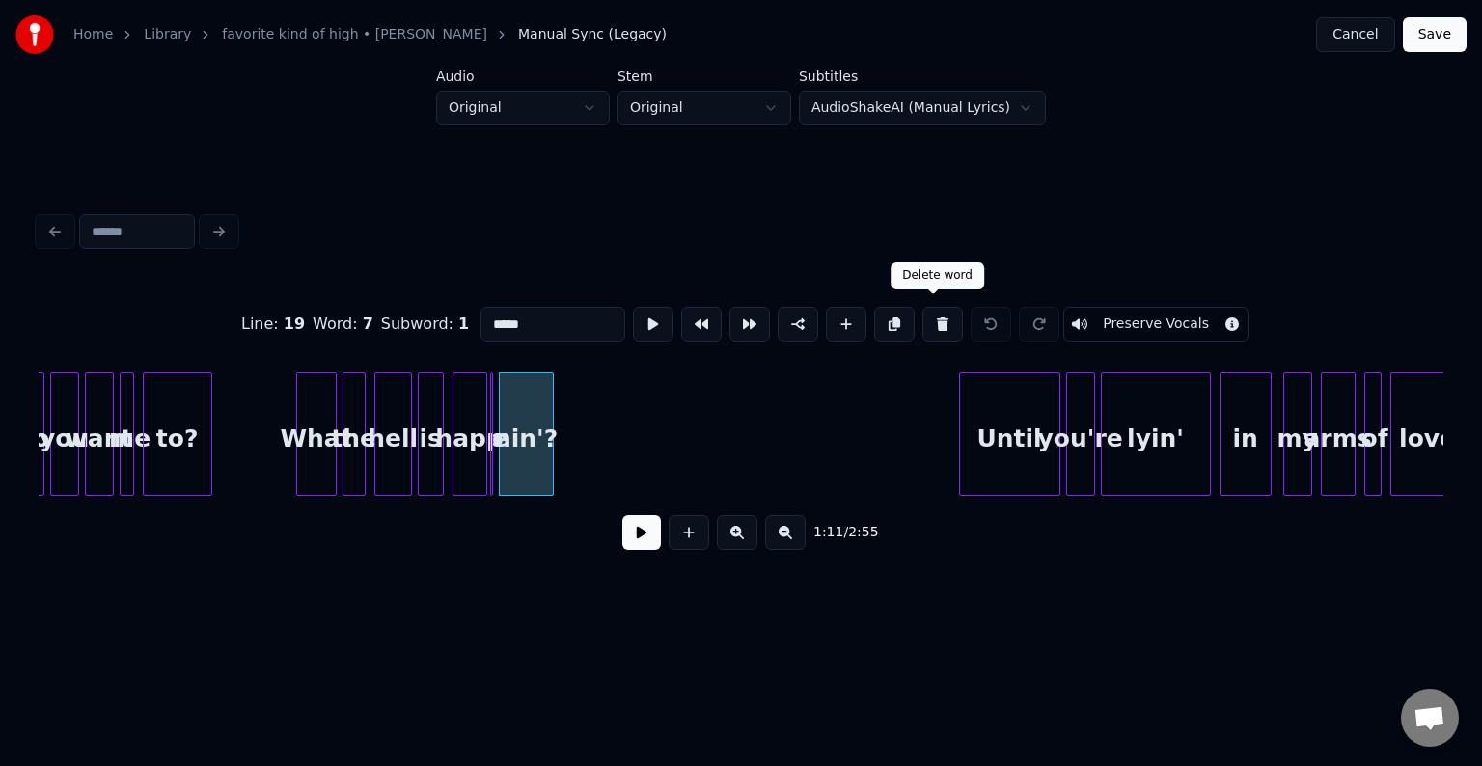
click at [923, 313] on button at bounding box center [943, 324] width 41 height 35
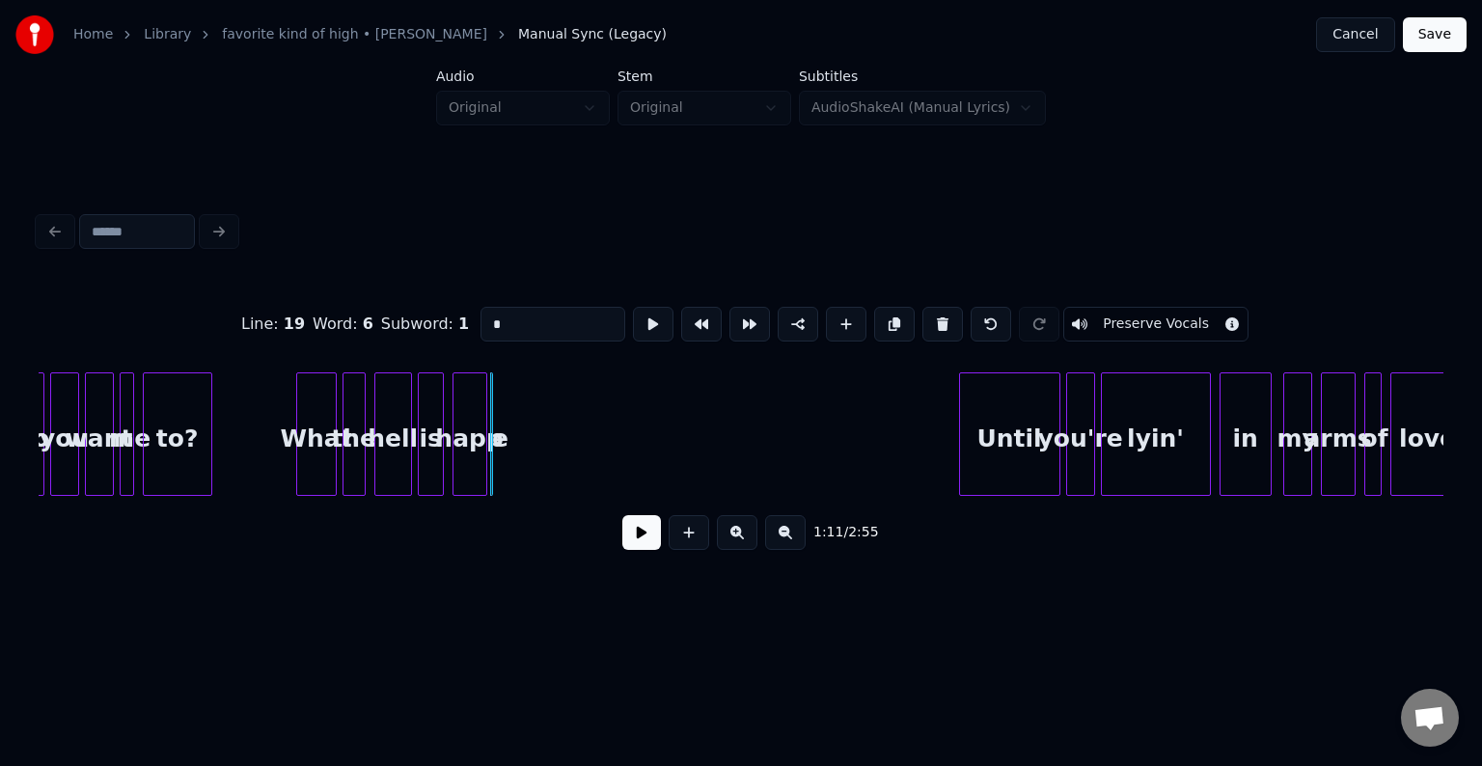
click at [923, 313] on button at bounding box center [943, 324] width 41 height 35
click at [537, 320] on input "****" at bounding box center [553, 324] width 145 height 35
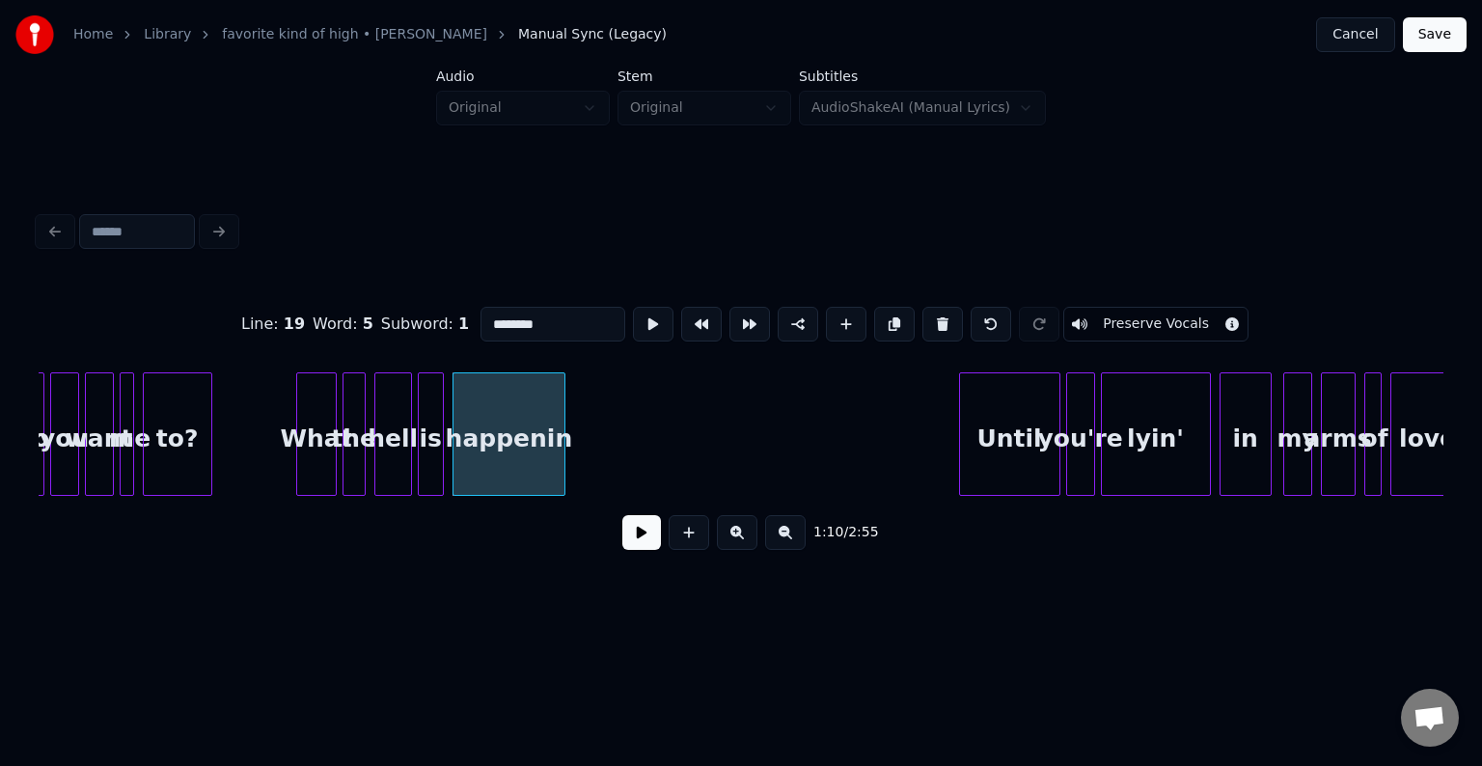
click at [559, 470] on div at bounding box center [562, 434] width 6 height 122
type input "********"
click at [642, 550] on button at bounding box center [641, 532] width 39 height 35
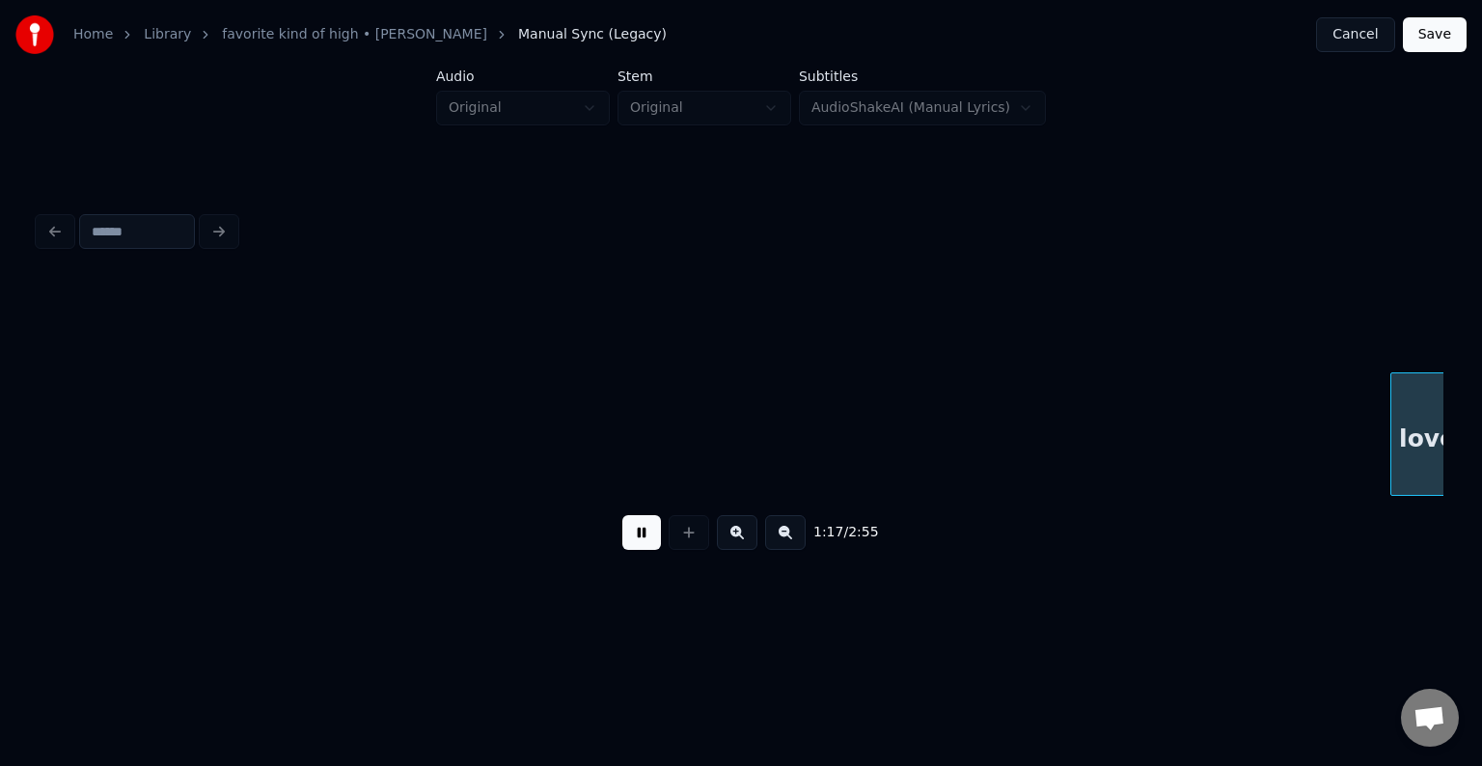
scroll to position [0, 11248]
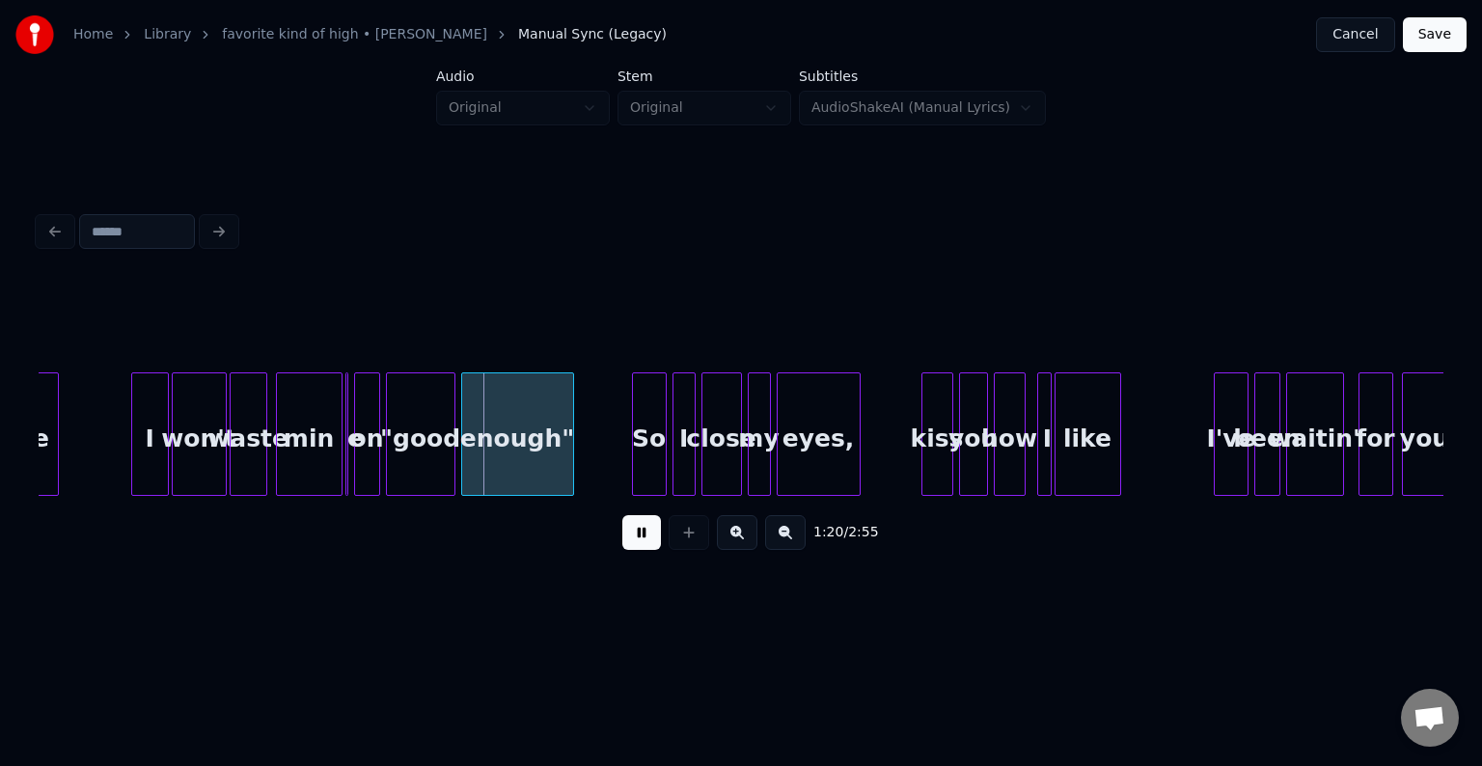
click at [642, 550] on button at bounding box center [641, 532] width 39 height 35
click at [346, 464] on div at bounding box center [345, 434] width 6 height 122
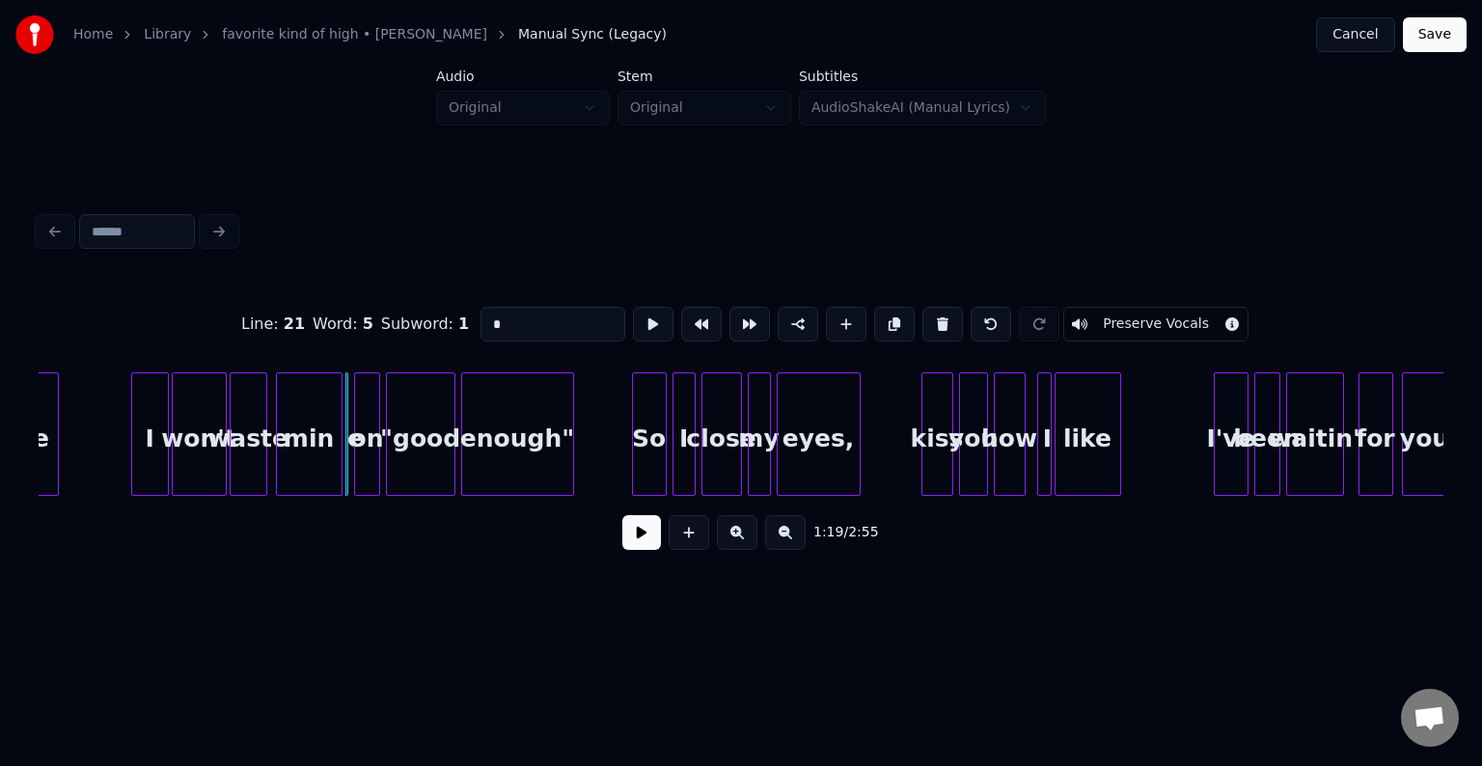
click at [923, 324] on button at bounding box center [943, 324] width 41 height 35
click at [525, 328] on input "***" at bounding box center [553, 324] width 145 height 35
click at [347, 456] on div at bounding box center [347, 434] width 6 height 122
type input "****"
click at [645, 543] on button at bounding box center [641, 532] width 39 height 35
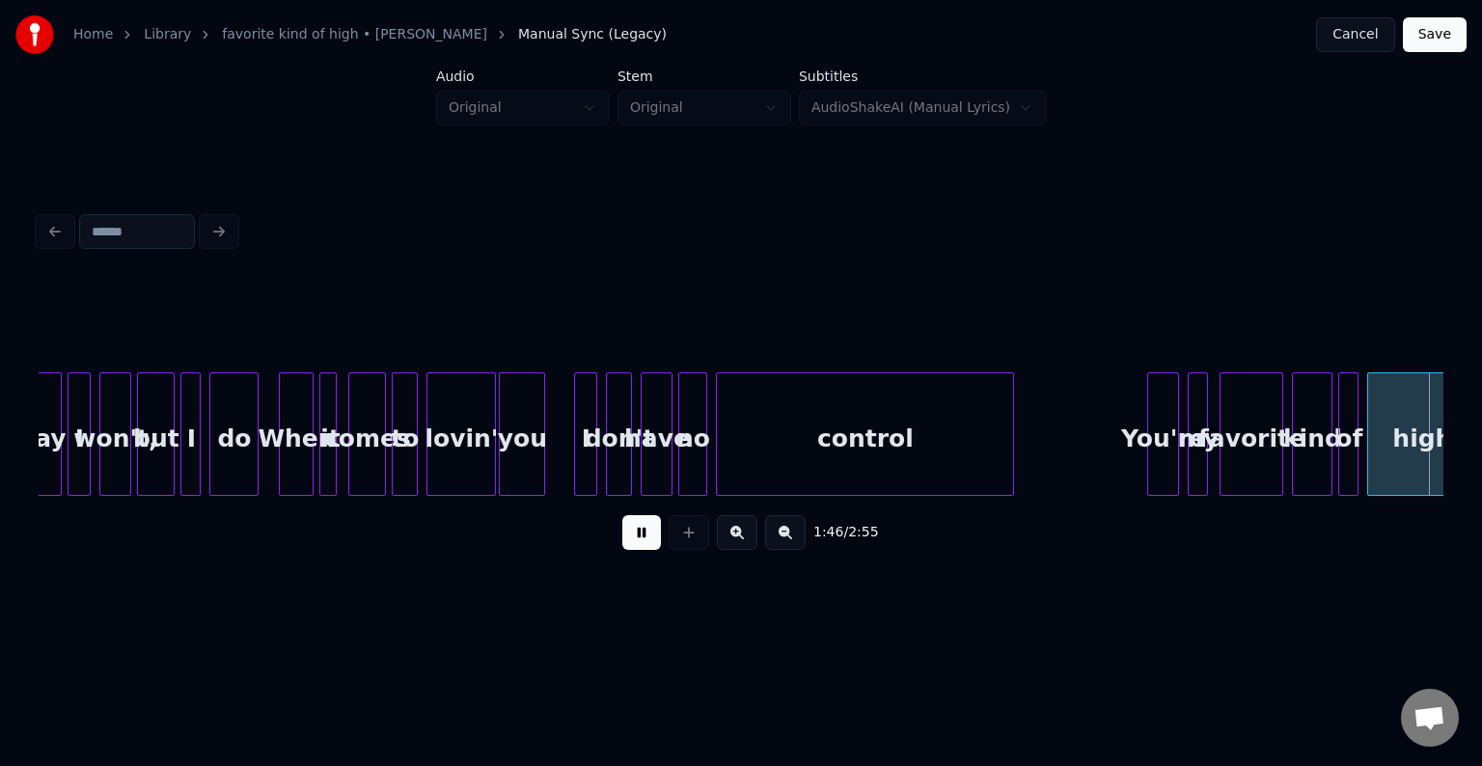
scroll to position [0, 15469]
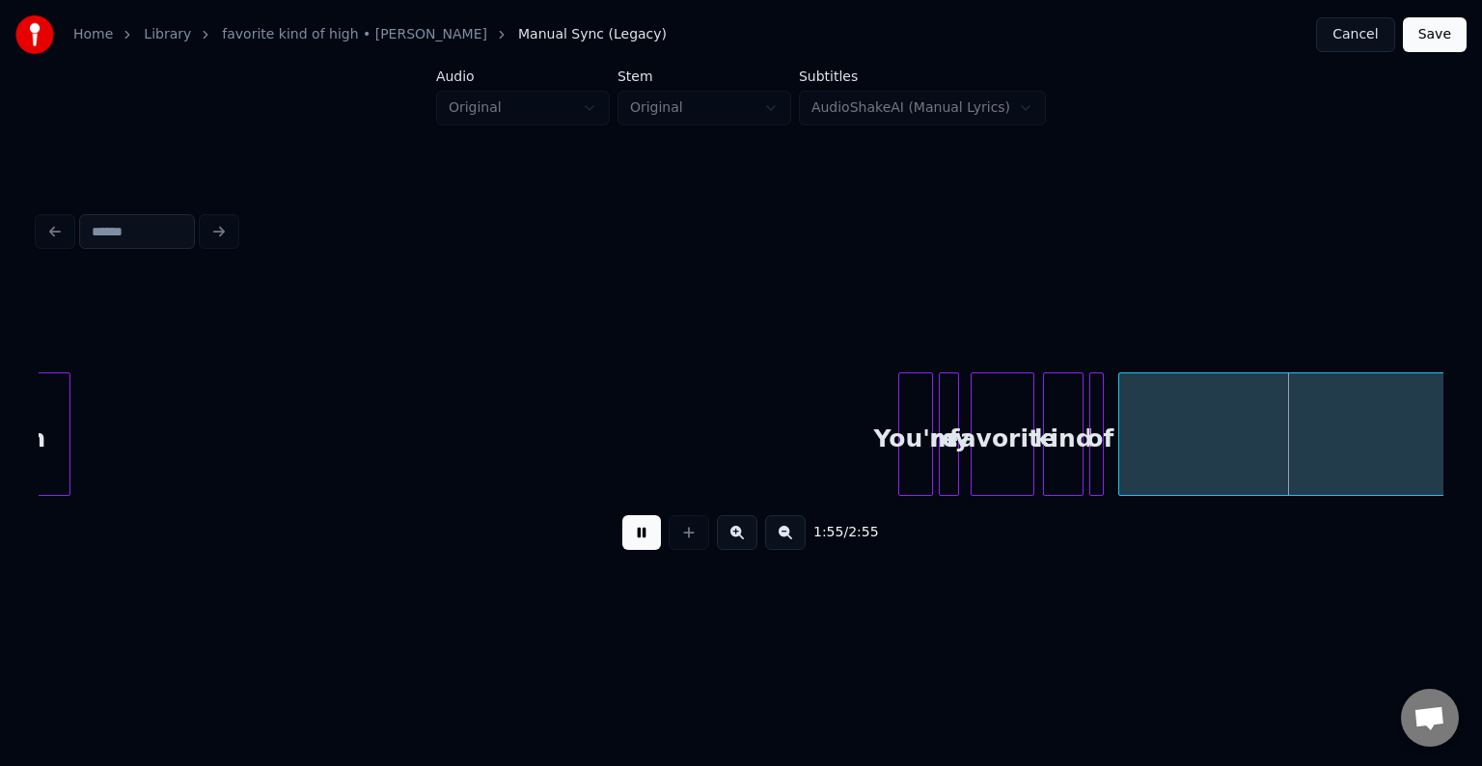
click at [645, 543] on button at bounding box center [641, 532] width 39 height 35
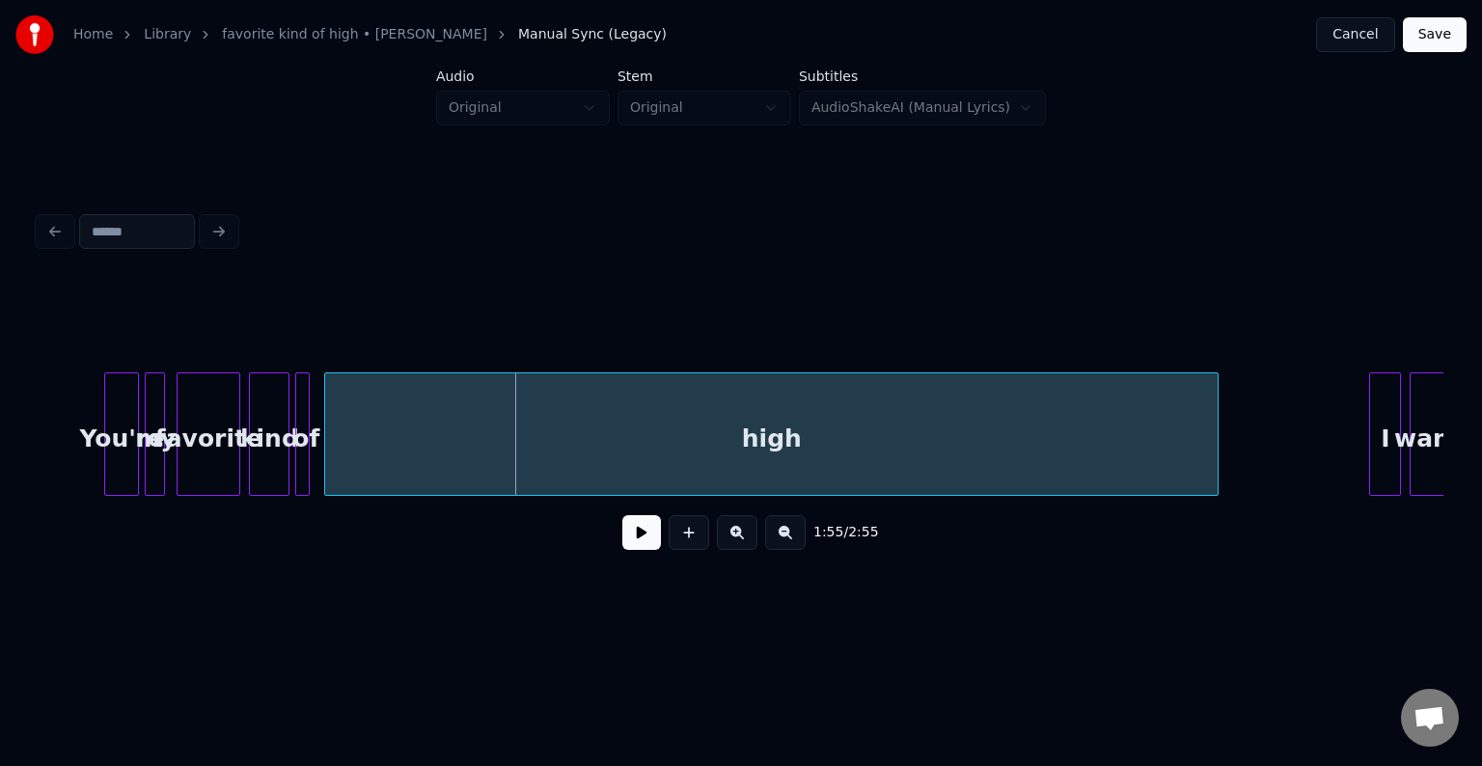
scroll to position [0, 16395]
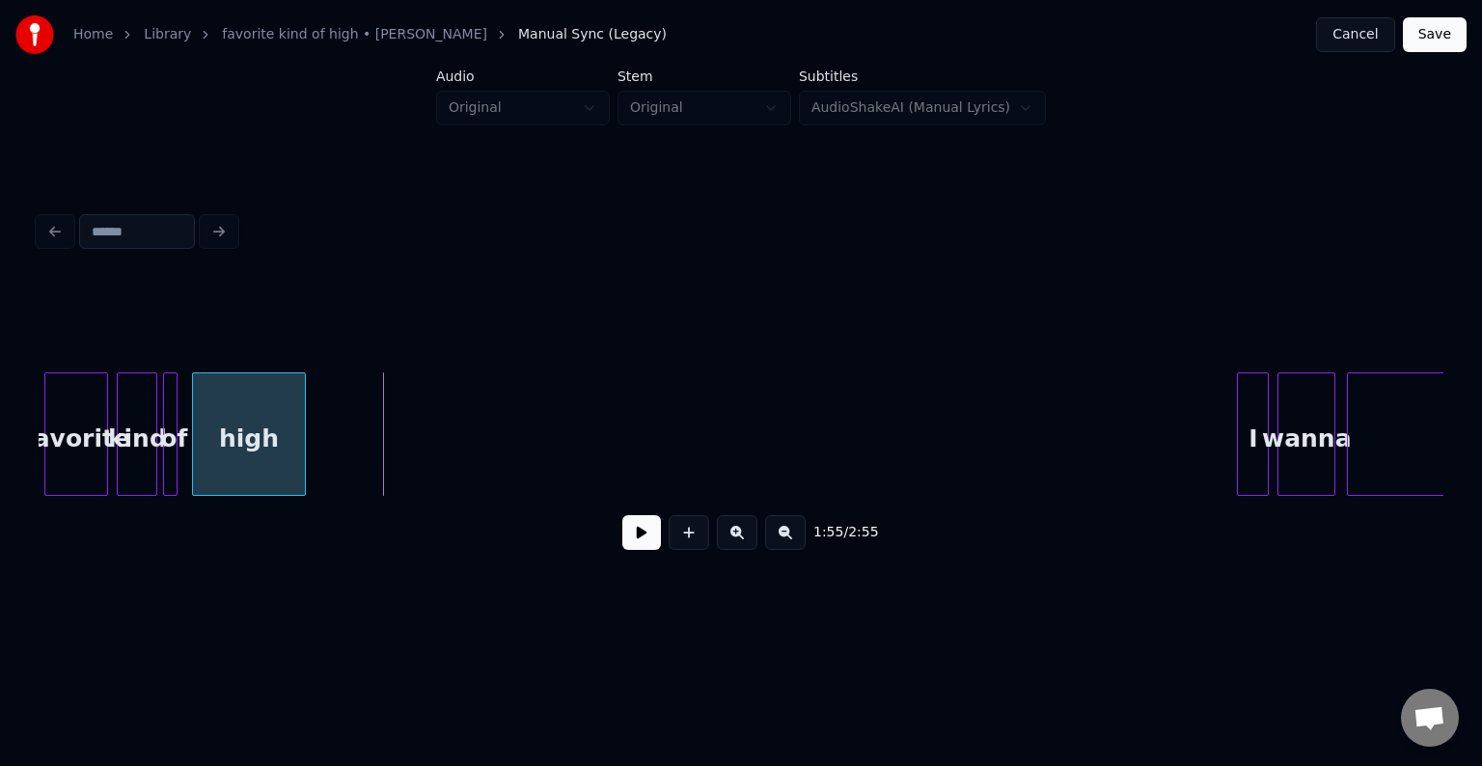
click at [301, 373] on div at bounding box center [302, 434] width 6 height 122
click at [639, 529] on button at bounding box center [641, 532] width 39 height 35
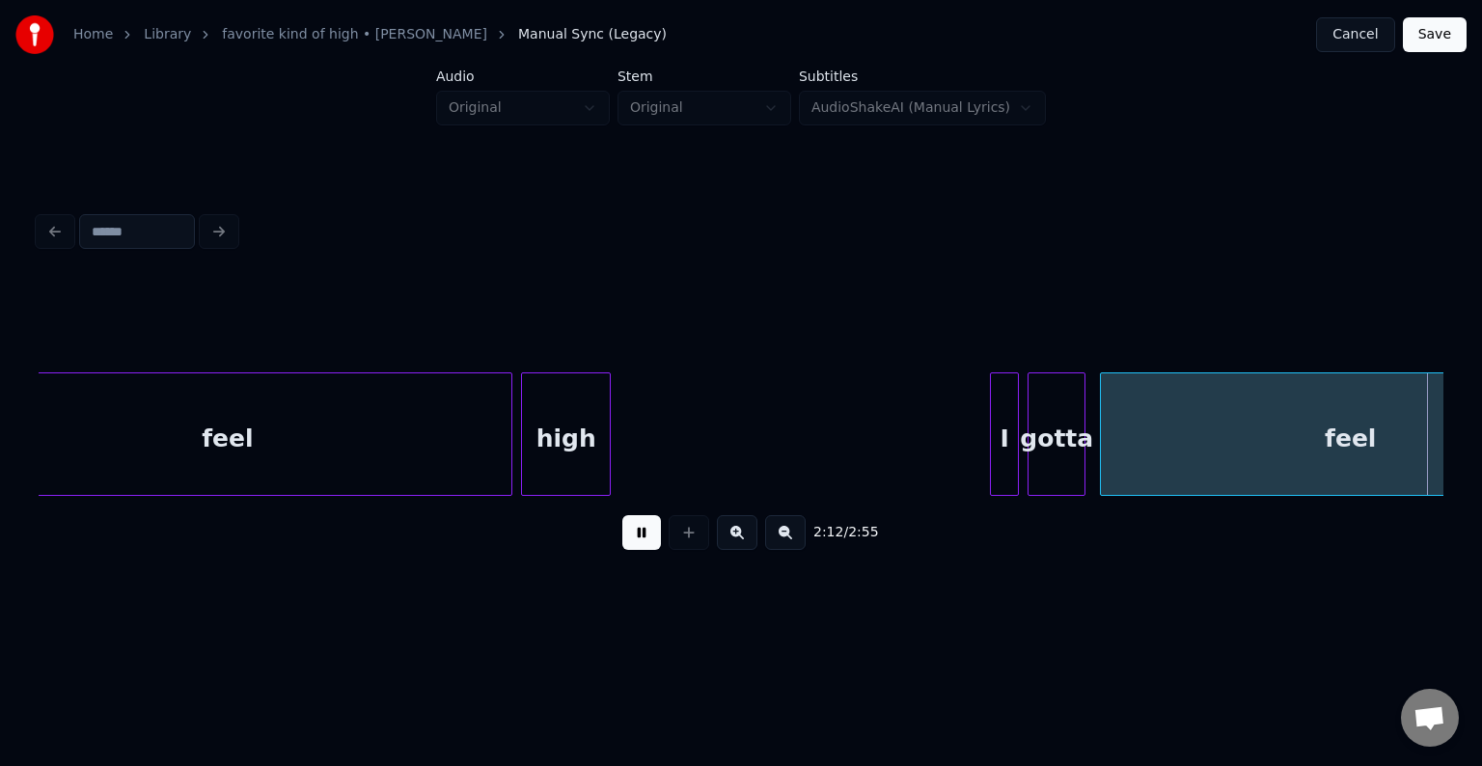
scroll to position [0, 19206]
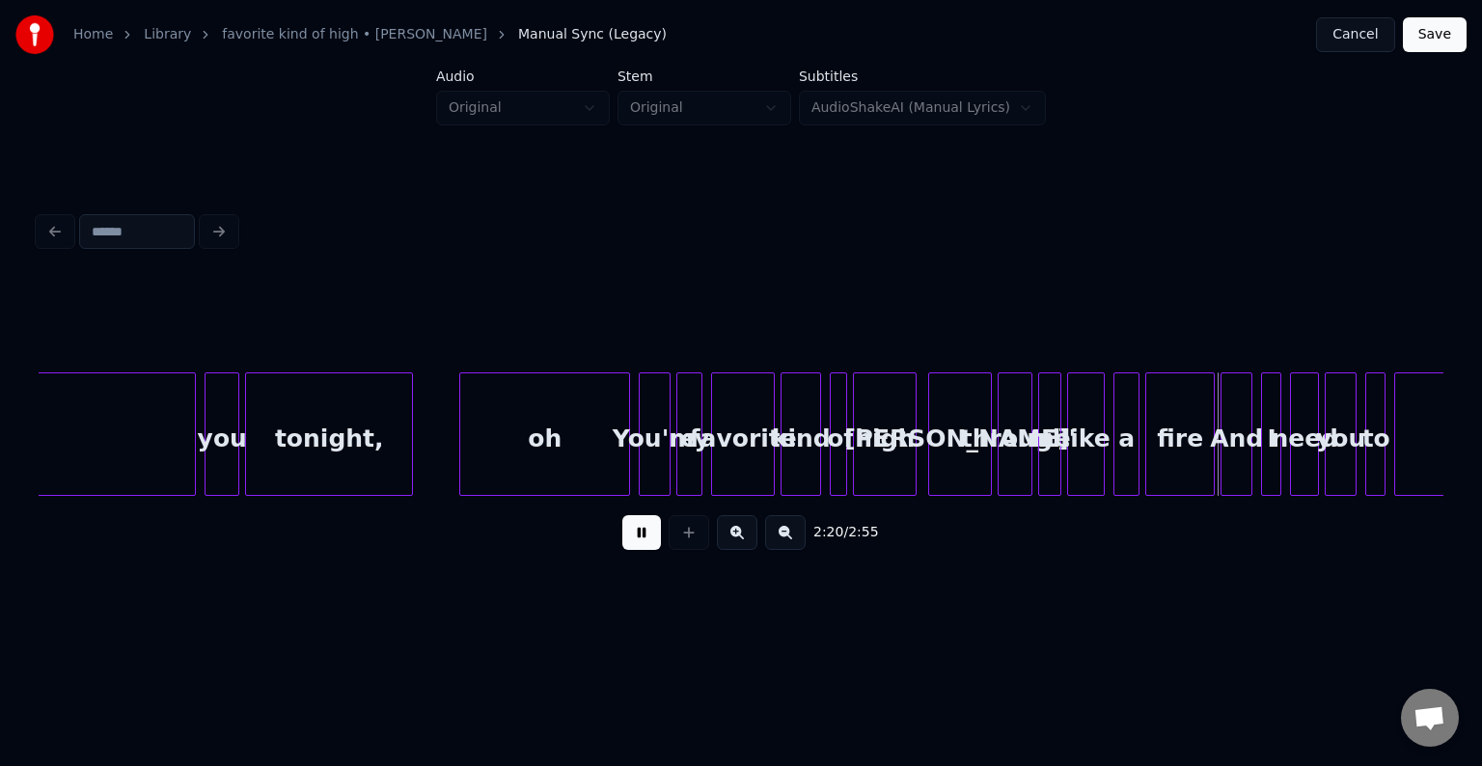
click at [517, 417] on div "oh" at bounding box center [544, 438] width 169 height 131
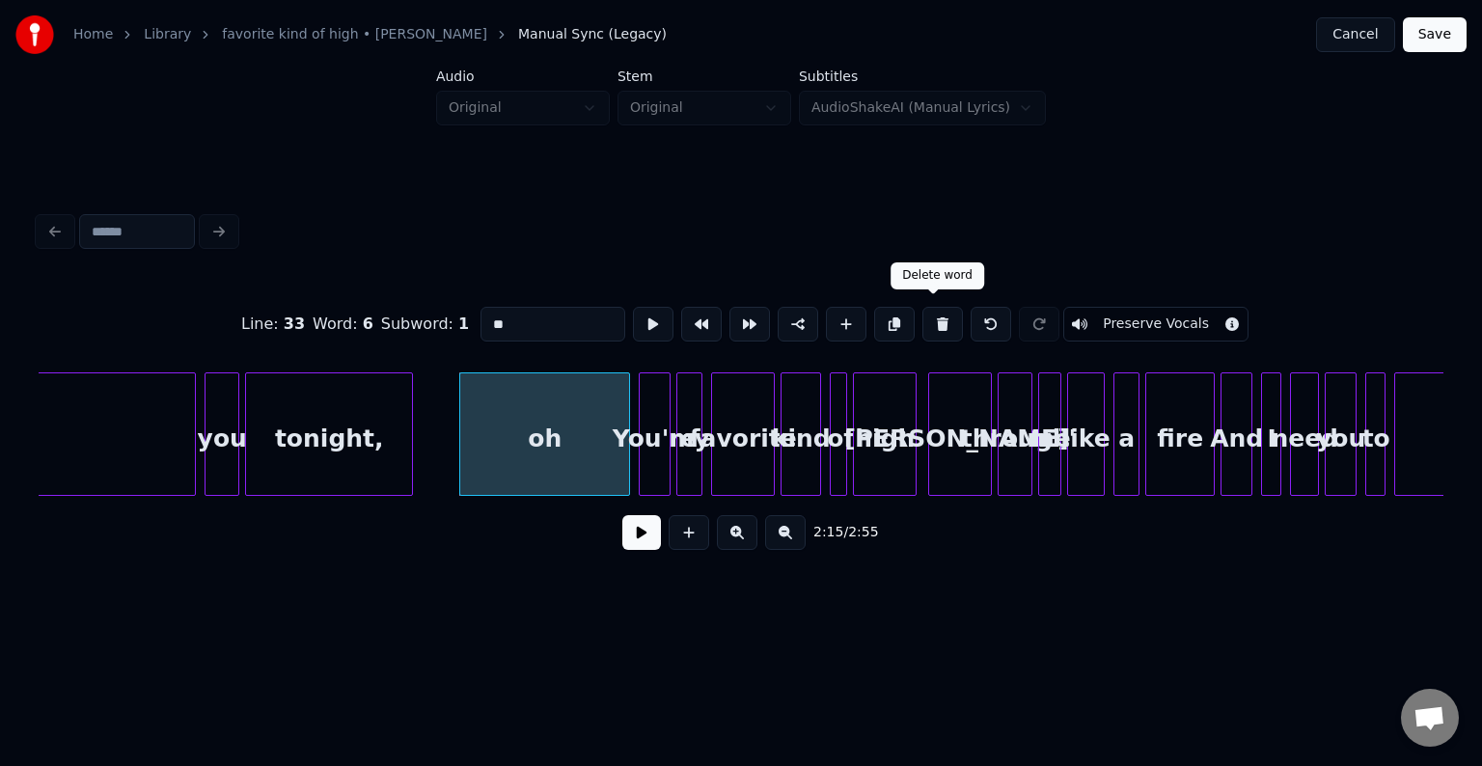
click at [944, 329] on button at bounding box center [943, 324] width 41 height 35
type input "********"
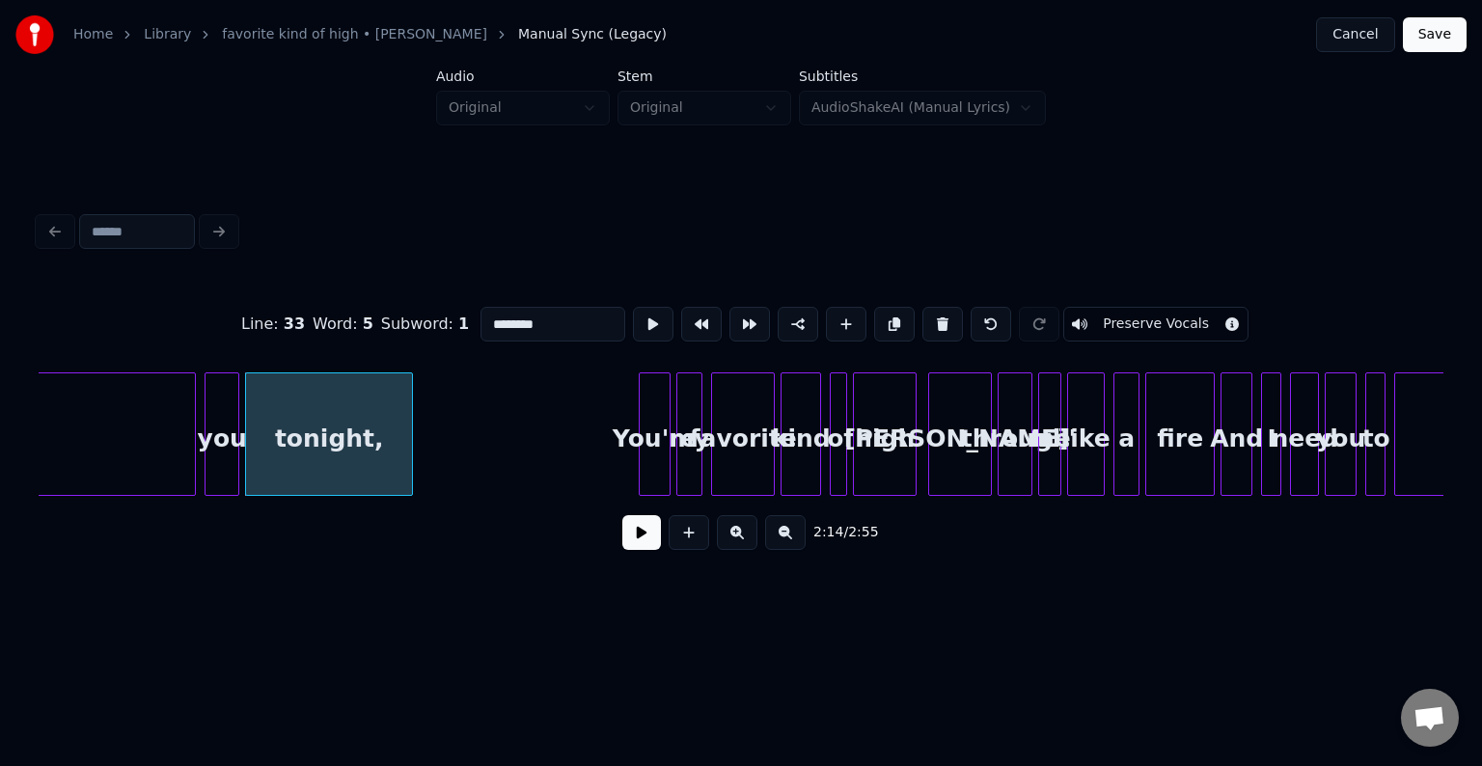
click at [642, 545] on button at bounding box center [641, 532] width 39 height 35
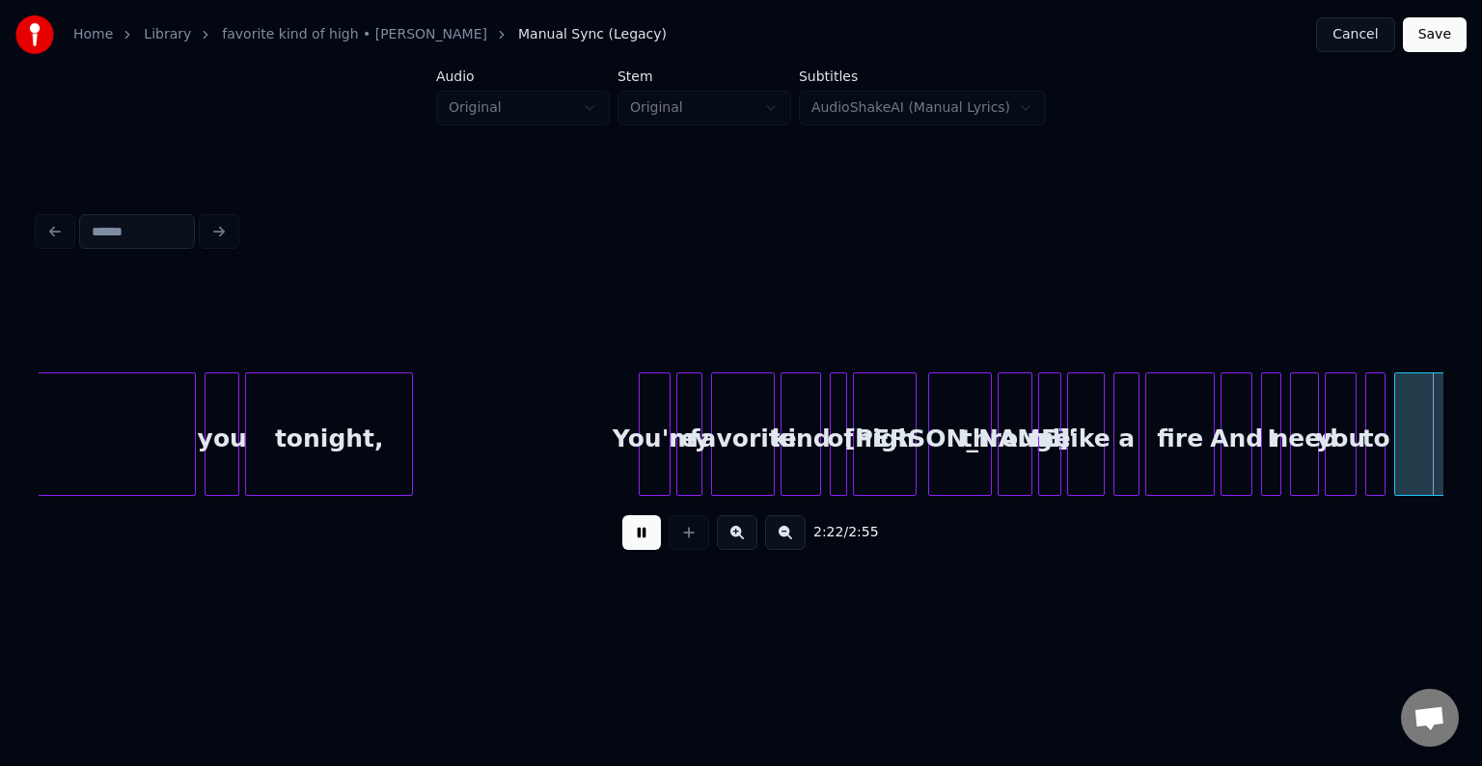
scroll to position [0, 20611]
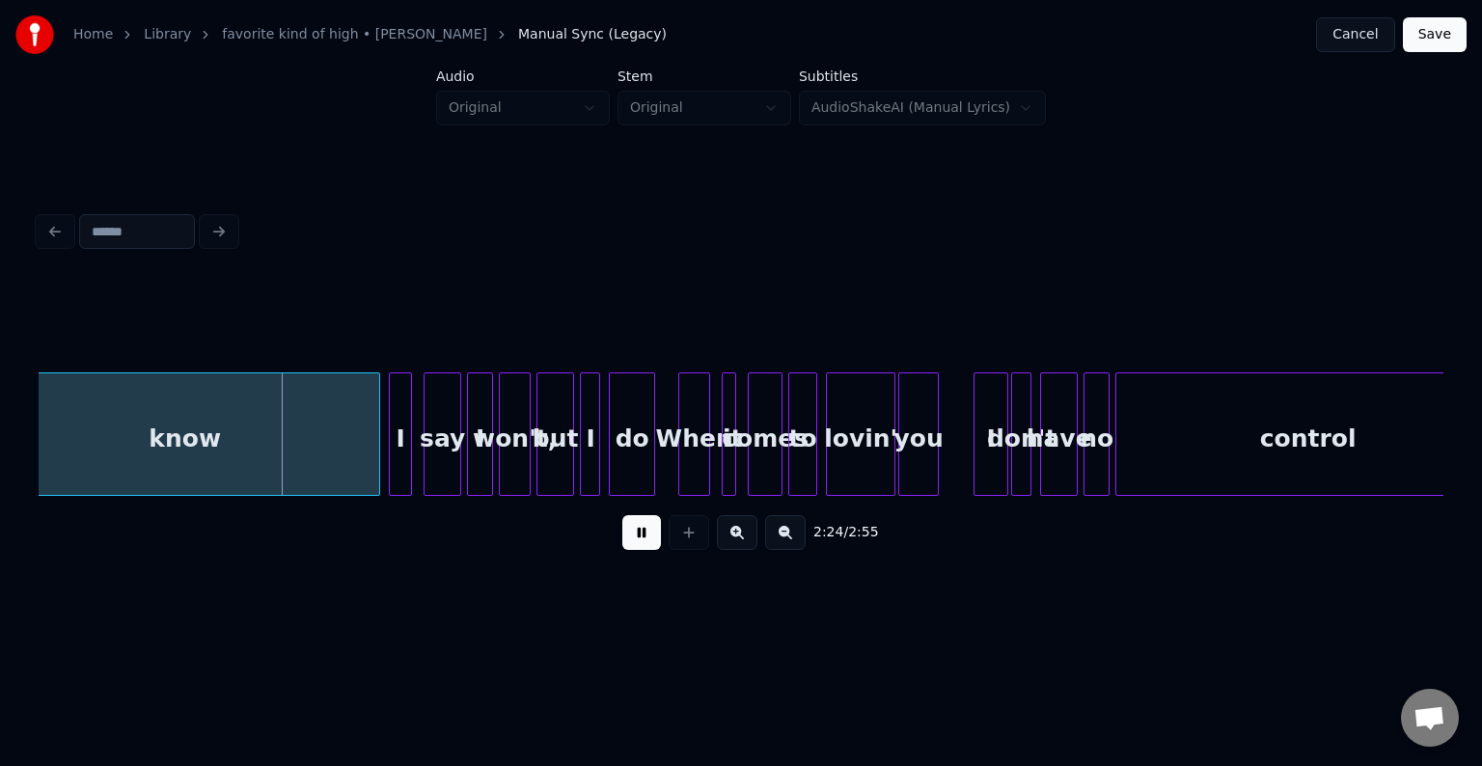
click at [642, 545] on button at bounding box center [641, 532] width 39 height 35
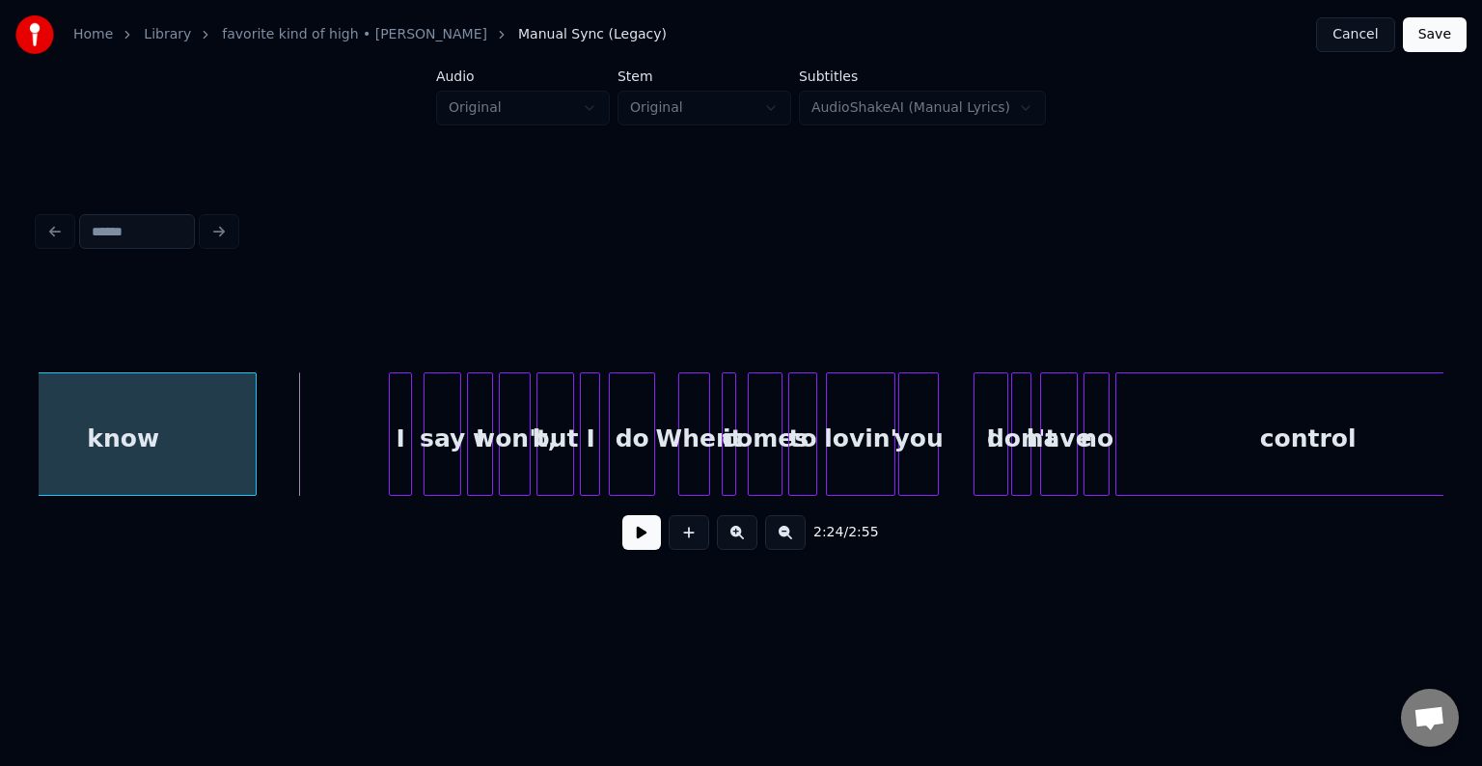
click at [254, 471] on div at bounding box center [253, 434] width 6 height 122
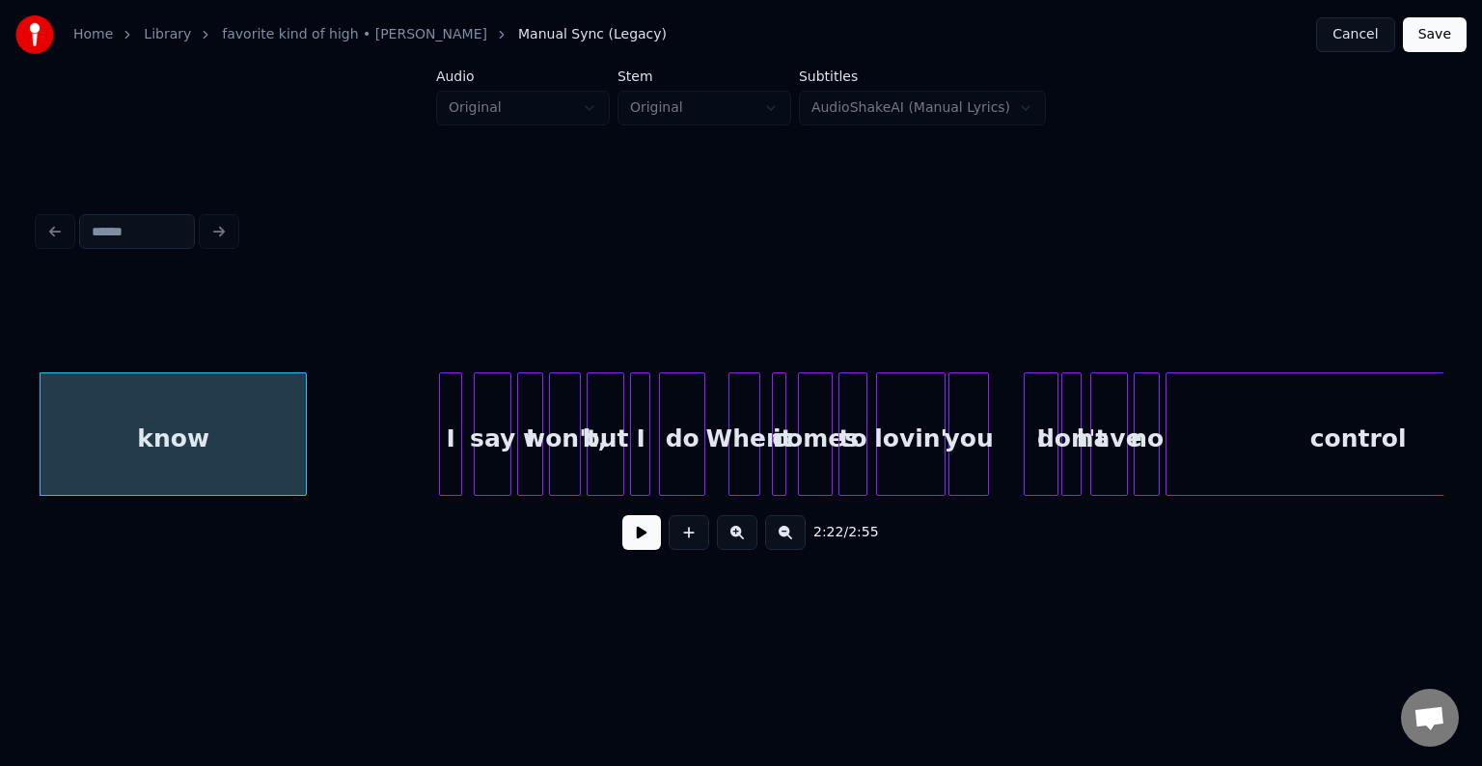
click at [650, 545] on button at bounding box center [641, 532] width 39 height 35
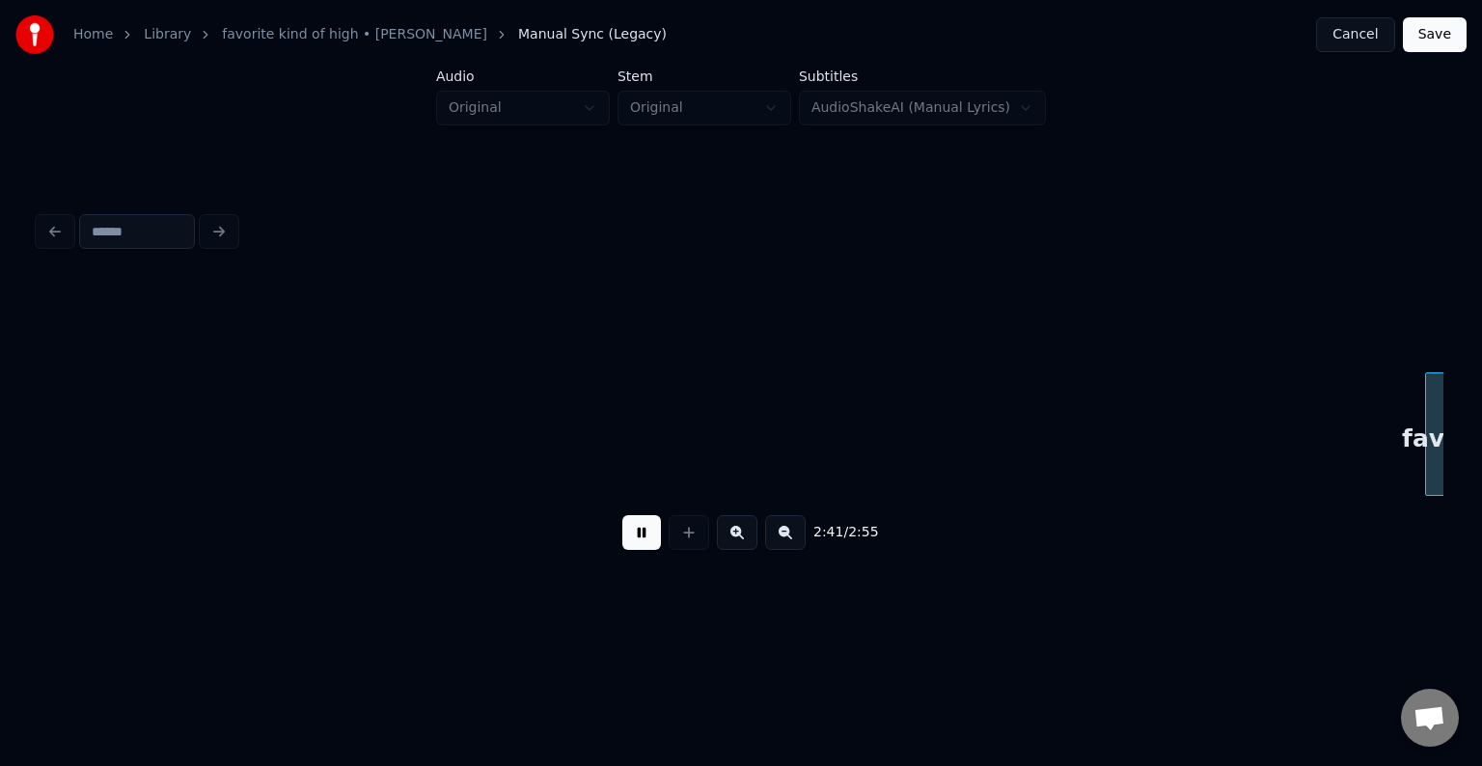
scroll to position [0, 23374]
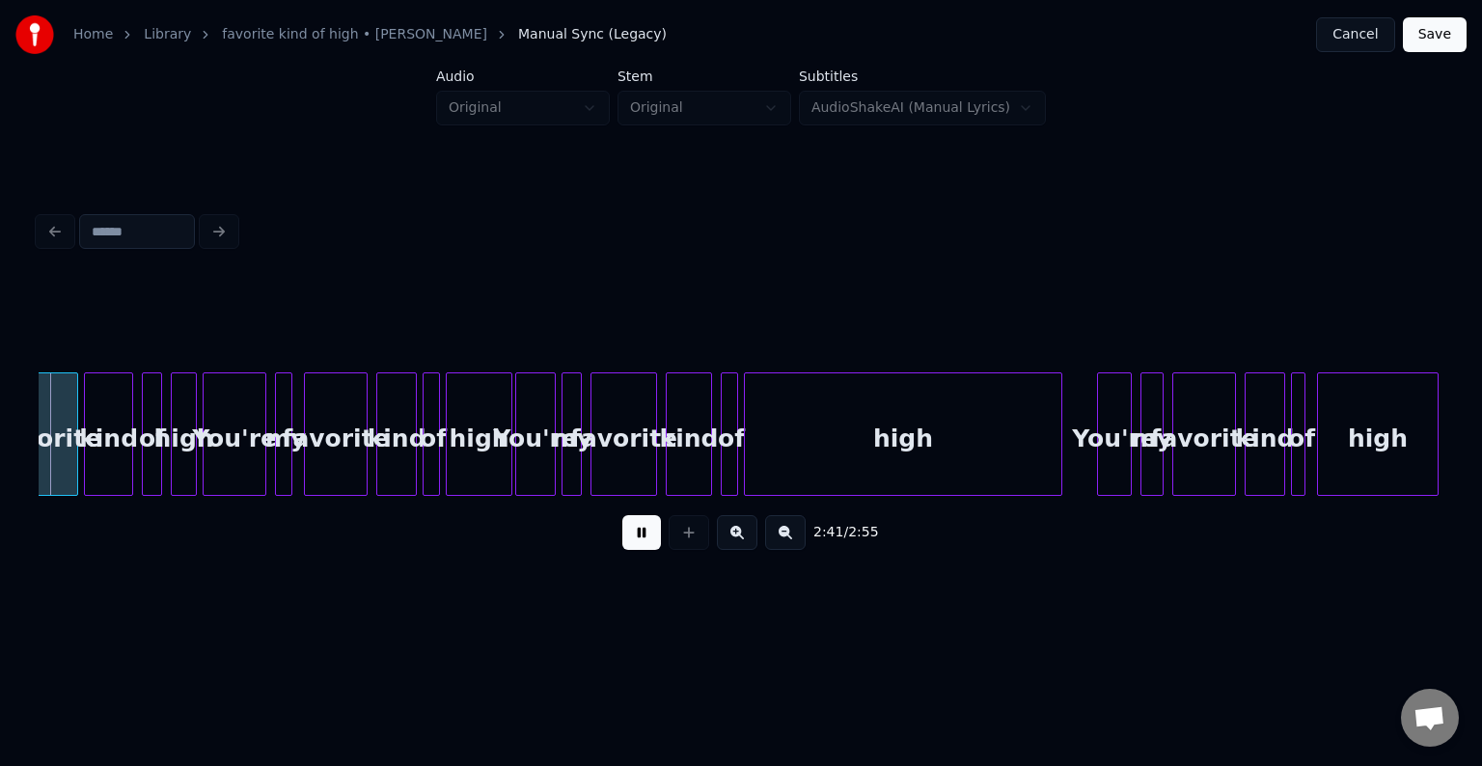
click at [630, 541] on button at bounding box center [641, 532] width 39 height 35
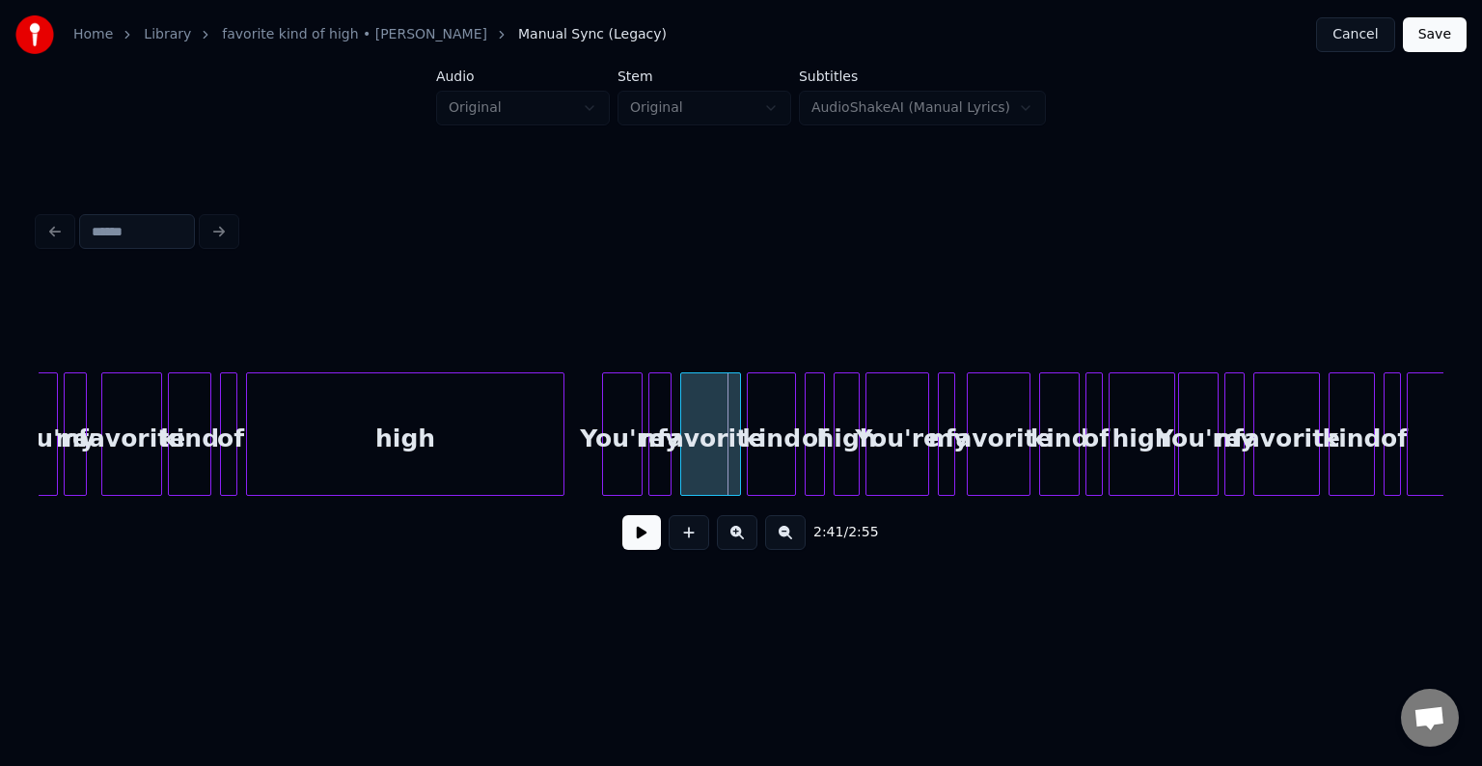
scroll to position [0, 22679]
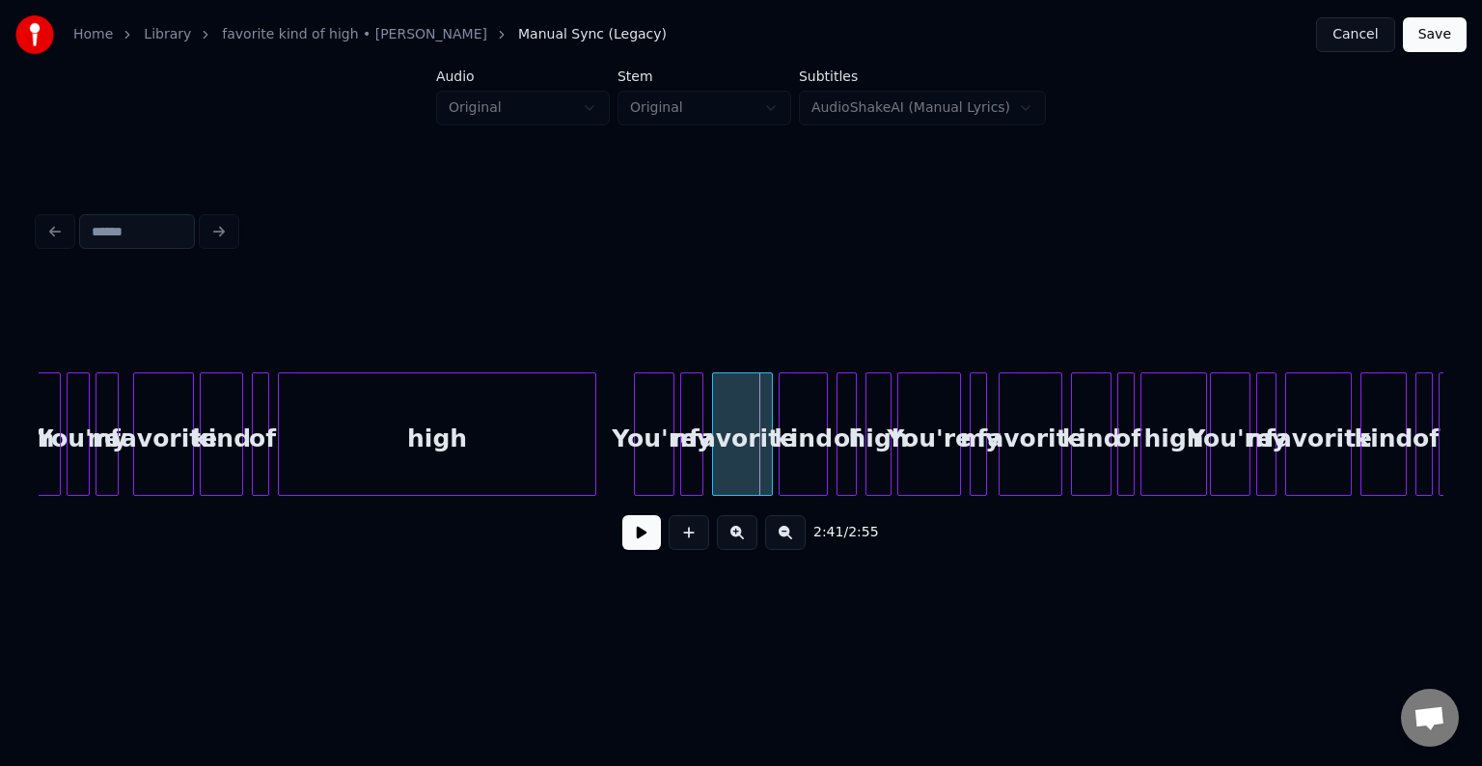
click at [347, 430] on div "high" at bounding box center [437, 438] width 317 height 131
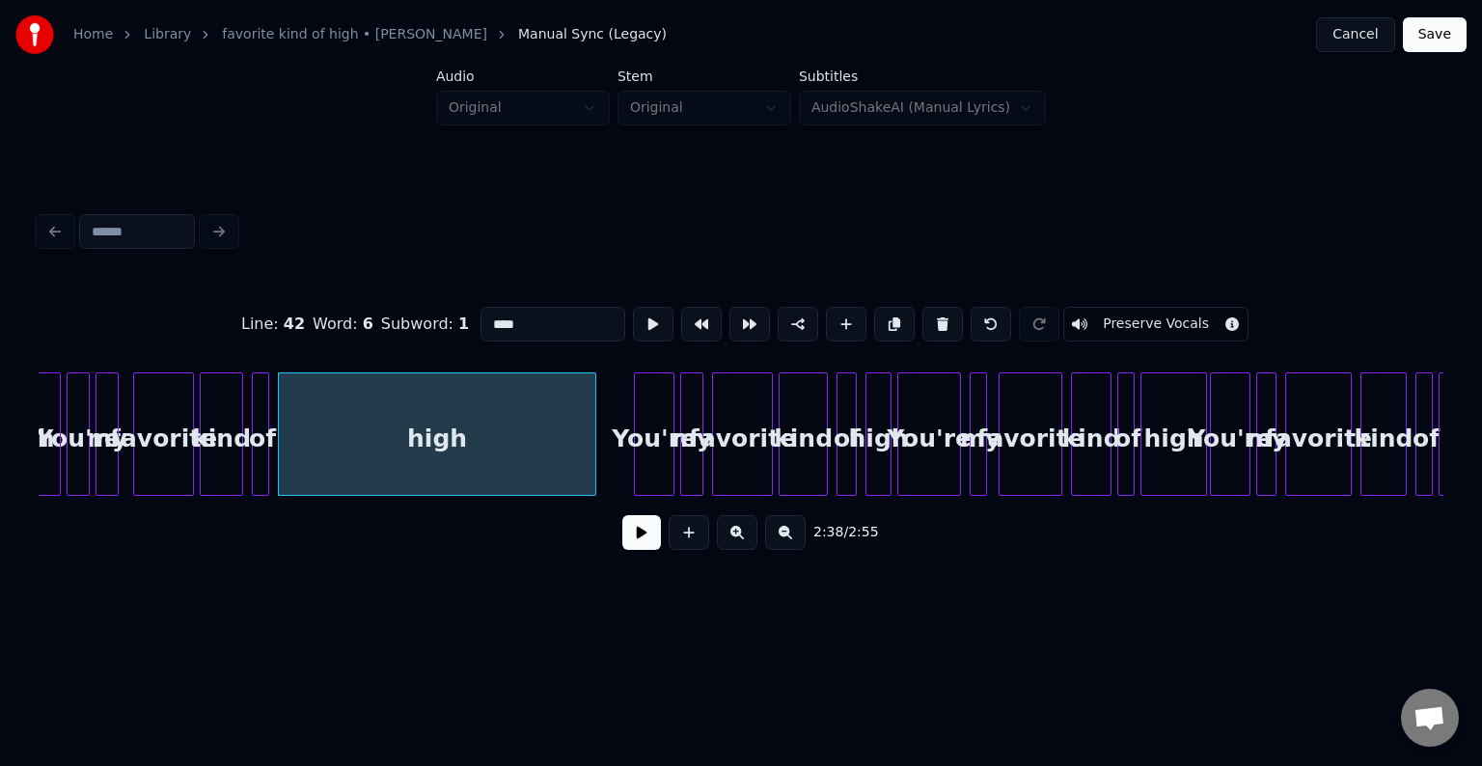
click at [35, 490] on div "Line : 42 Word : 6 Subword : 1 **** Preserve Vocals 2:38 / 2:55" at bounding box center [741, 386] width 1421 height 382
click at [36, 490] on div "Line : 42 Word : 6 Subword : 1 **** Preserve Vocals 2:38 / 2:55" at bounding box center [741, 386] width 1421 height 382
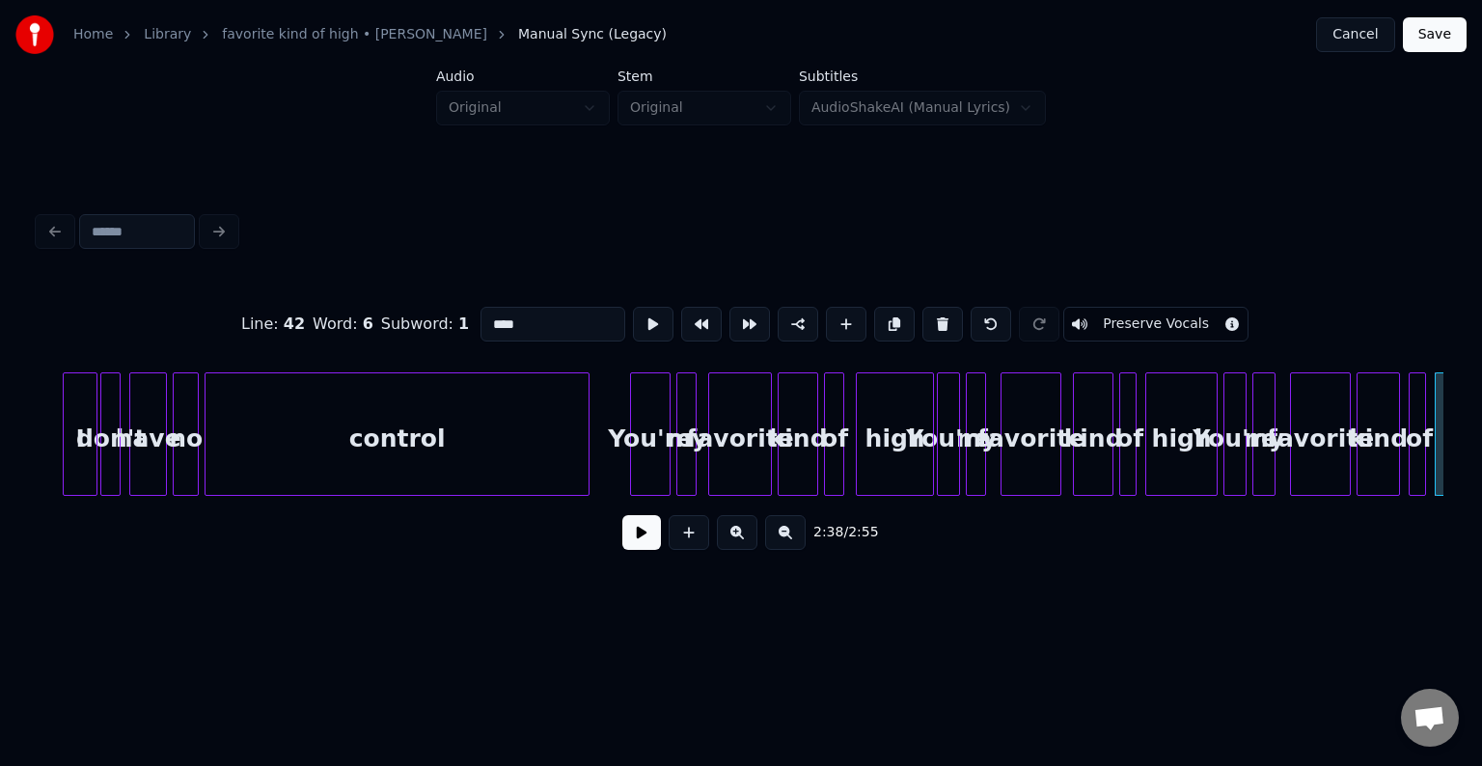
scroll to position [0, 21521]
click at [297, 438] on div "control" at bounding box center [398, 438] width 383 height 131
type input "*******"
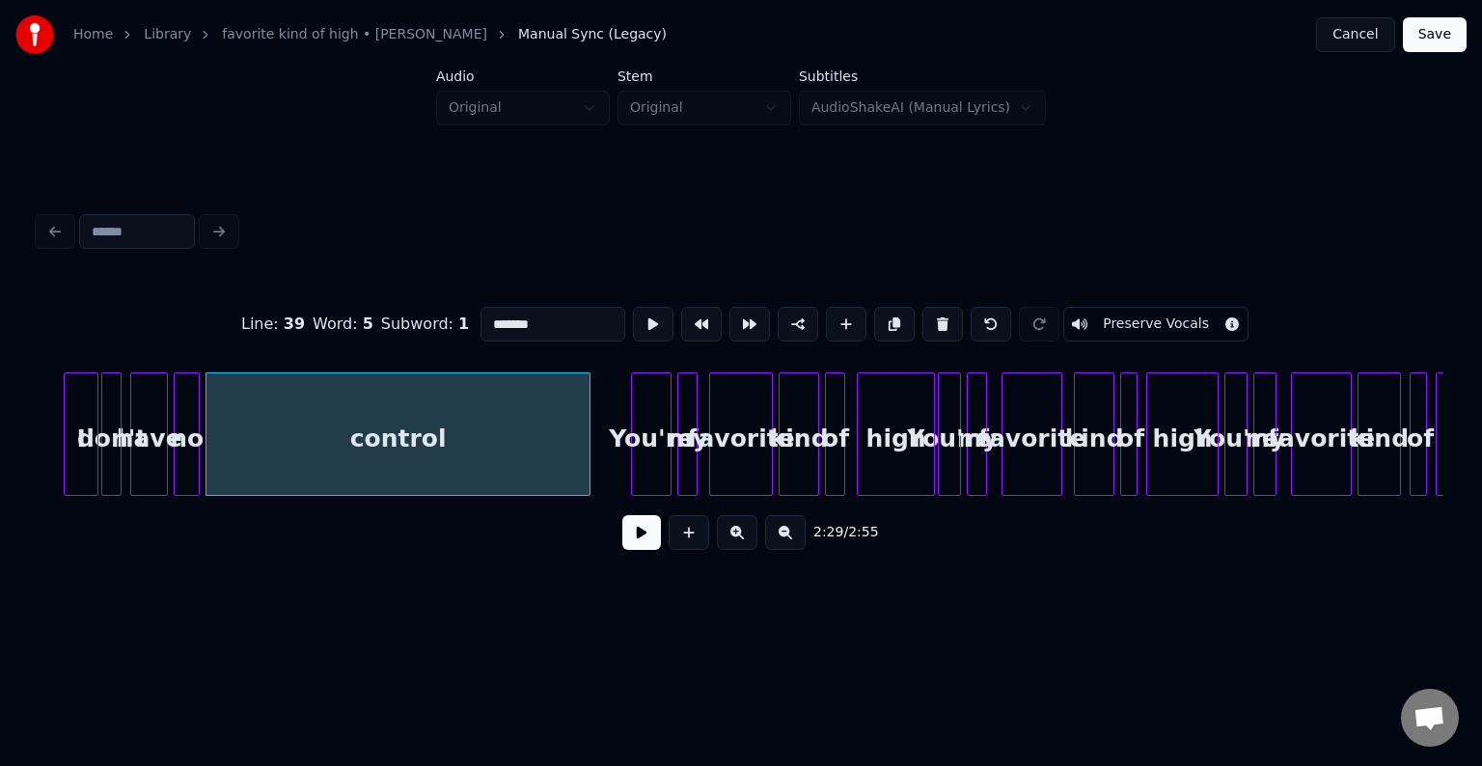
click at [650, 540] on button at bounding box center [641, 532] width 39 height 35
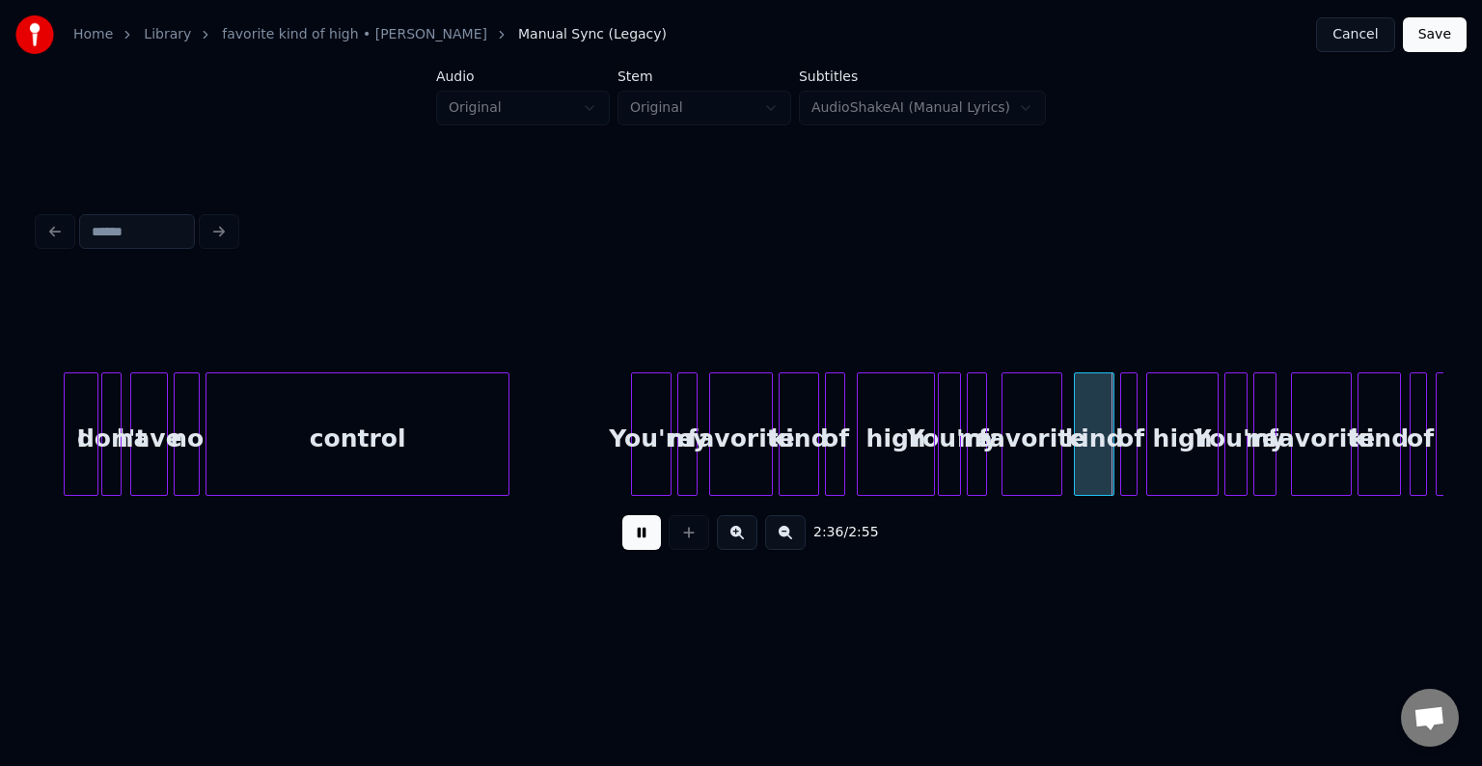
click at [503, 456] on div at bounding box center [506, 434] width 6 height 122
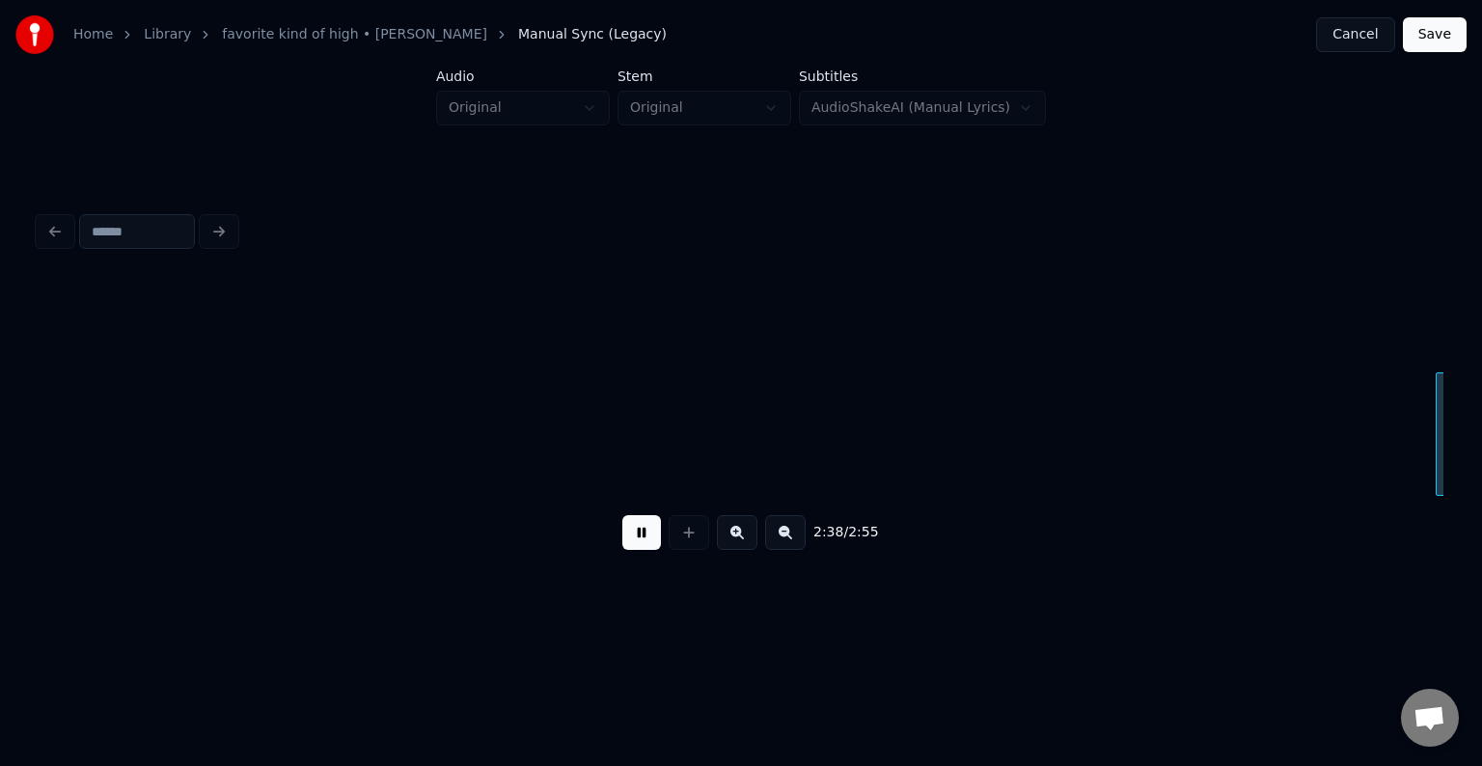
scroll to position [0, 22926]
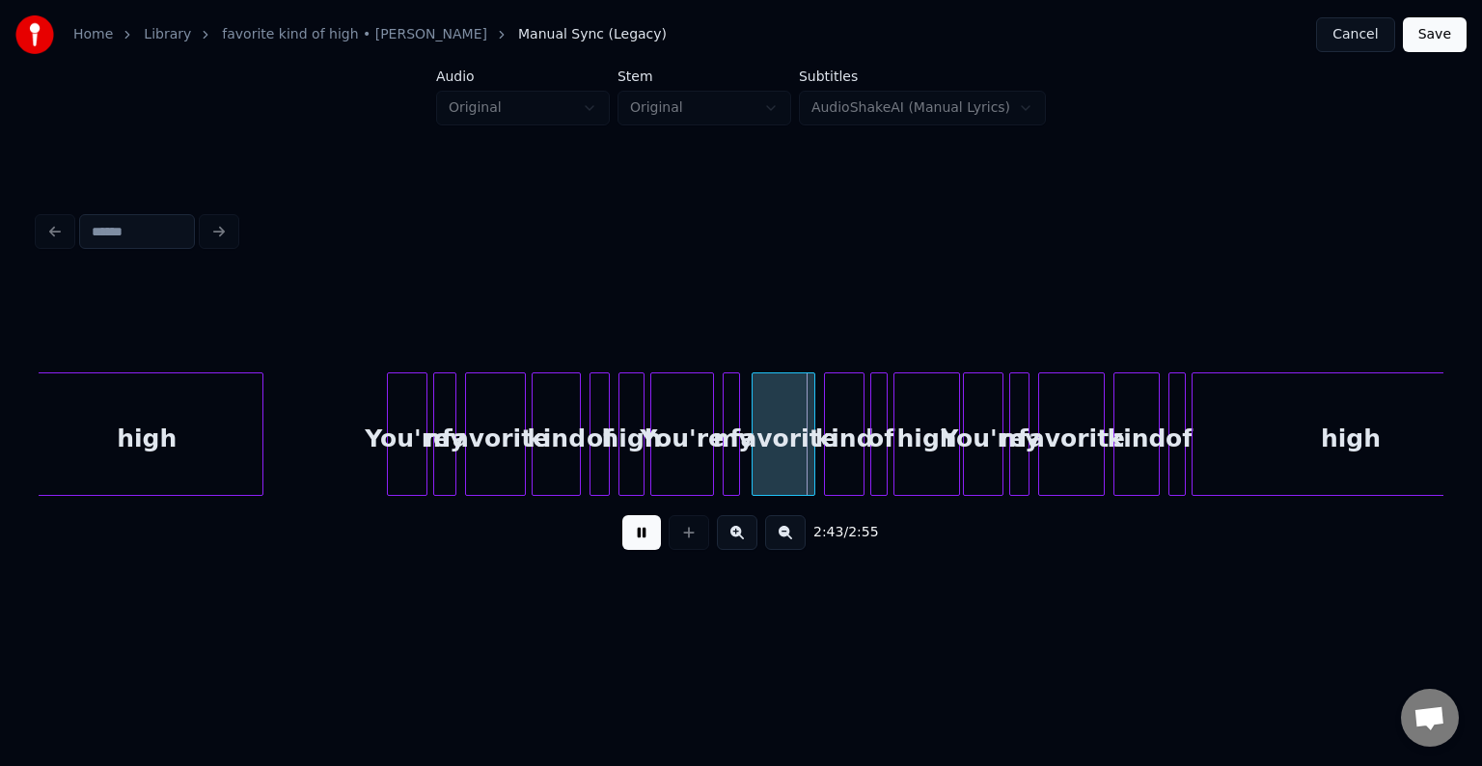
click at [261, 458] on div at bounding box center [260, 434] width 6 height 122
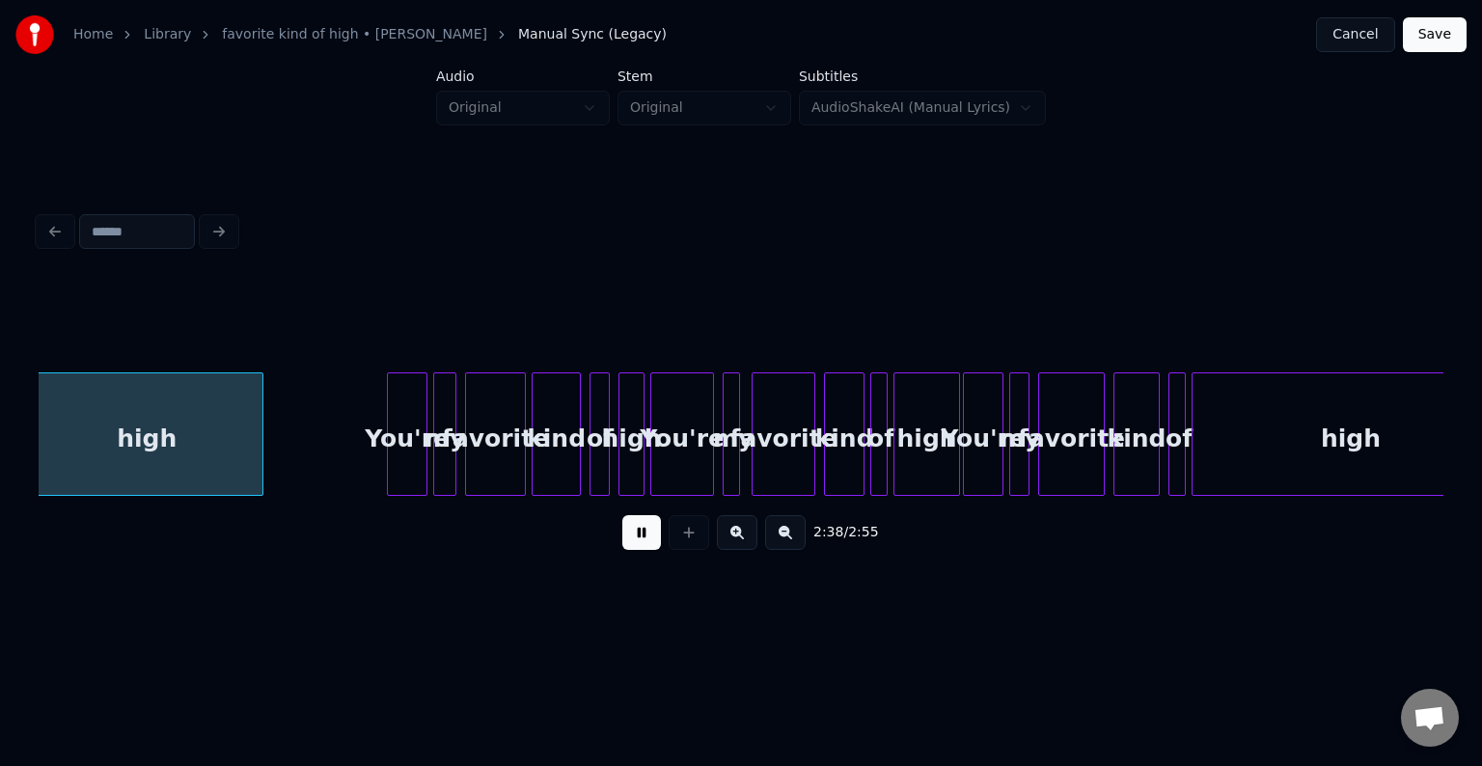
scroll to position [0, 22918]
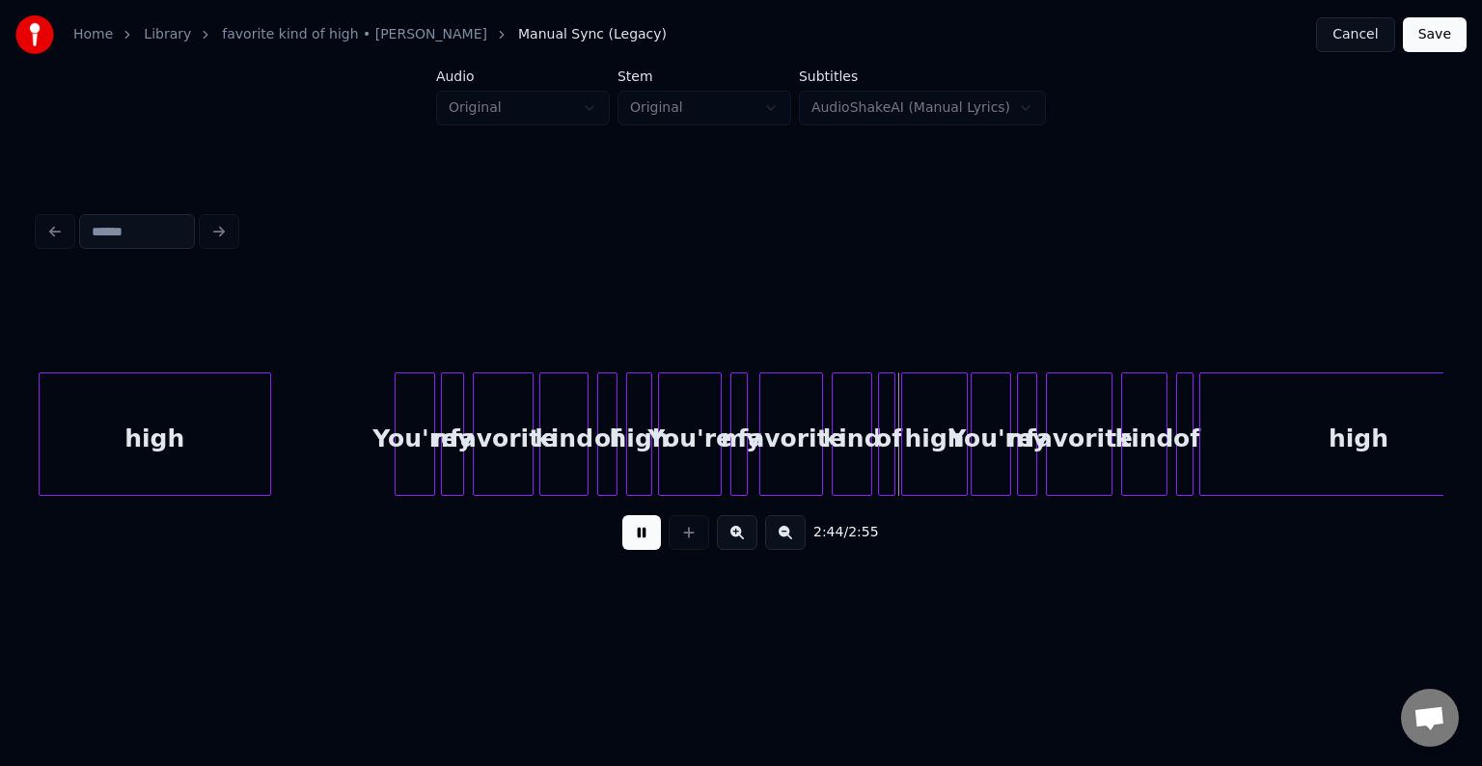
click at [484, 599] on div "2:44 / 2:55" at bounding box center [741, 385] width 1421 height 459
click at [636, 548] on button at bounding box center [641, 532] width 39 height 35
click at [691, 473] on div at bounding box center [692, 434] width 6 height 122
click at [679, 481] on div at bounding box center [681, 434] width 6 height 122
click at [642, 531] on button at bounding box center [641, 532] width 39 height 35
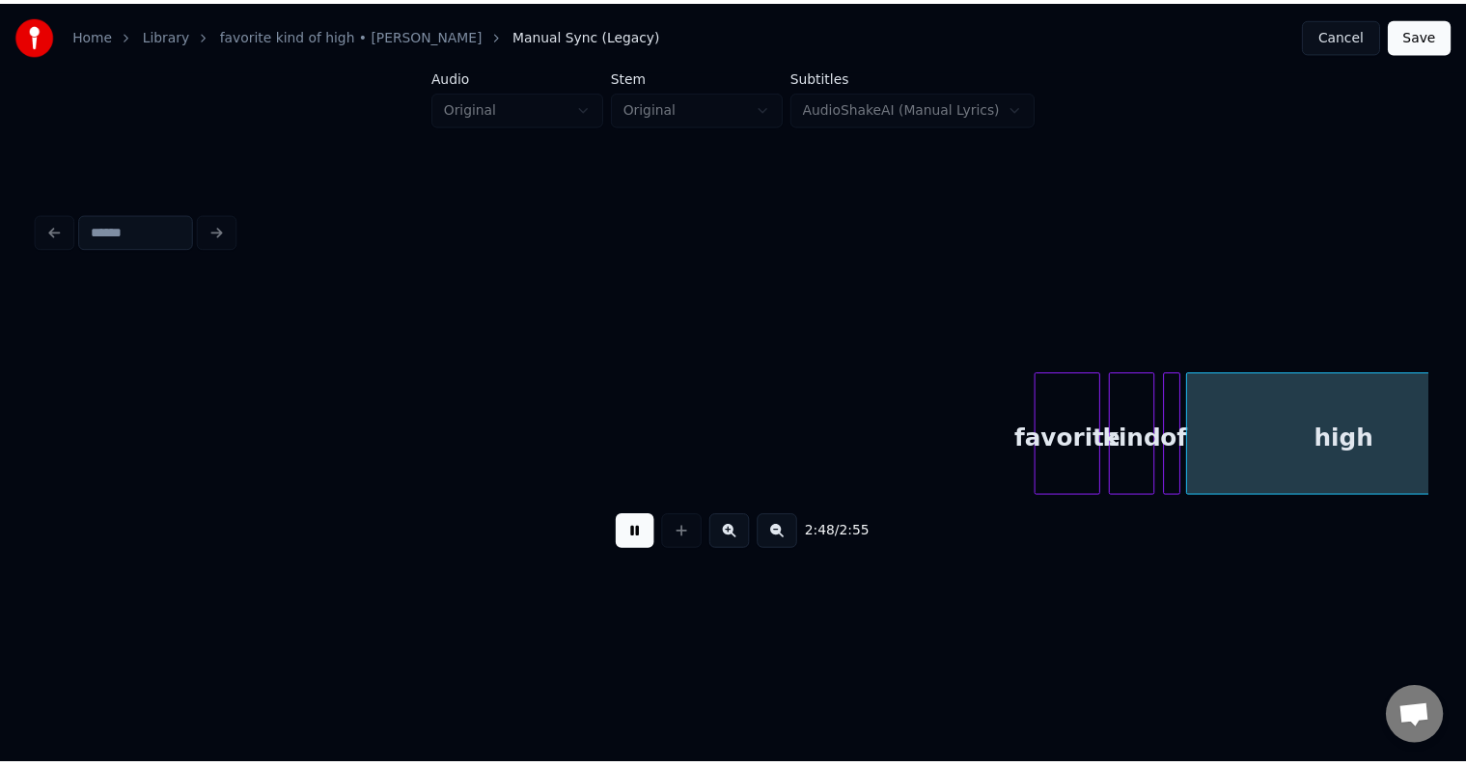
scroll to position [0, 23973]
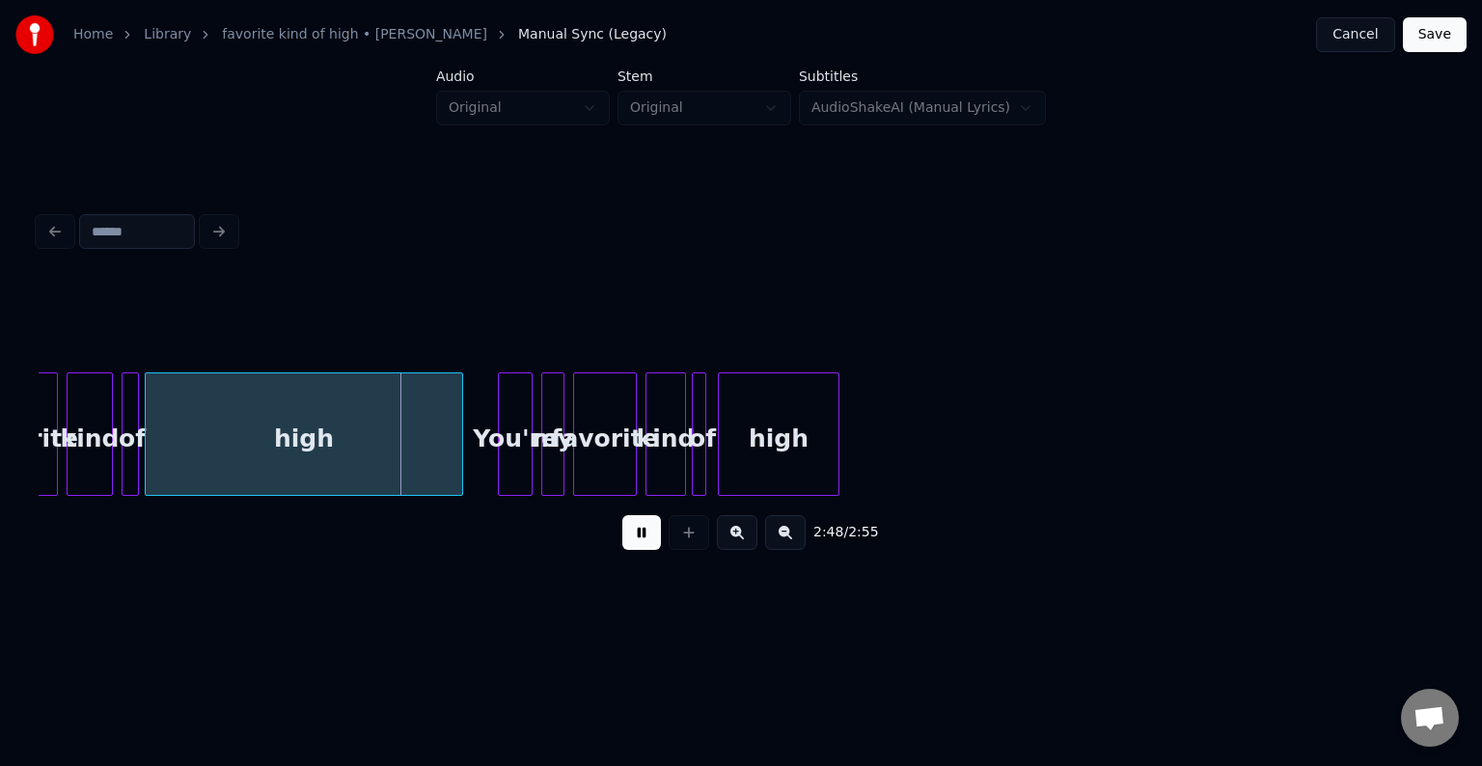
click at [642, 531] on button at bounding box center [641, 532] width 39 height 35
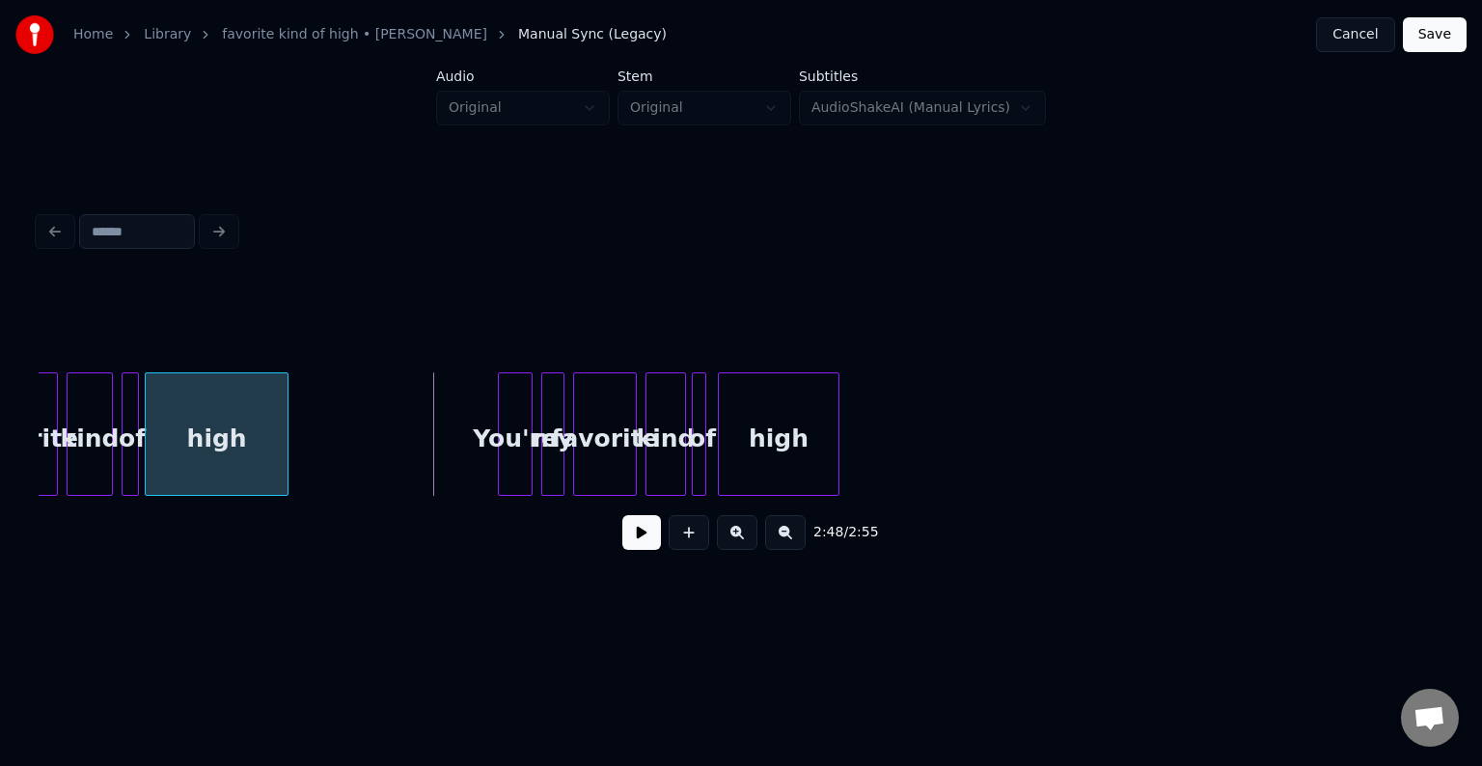
click at [282, 451] on div at bounding box center [285, 434] width 6 height 122
click at [633, 547] on button at bounding box center [641, 532] width 39 height 35
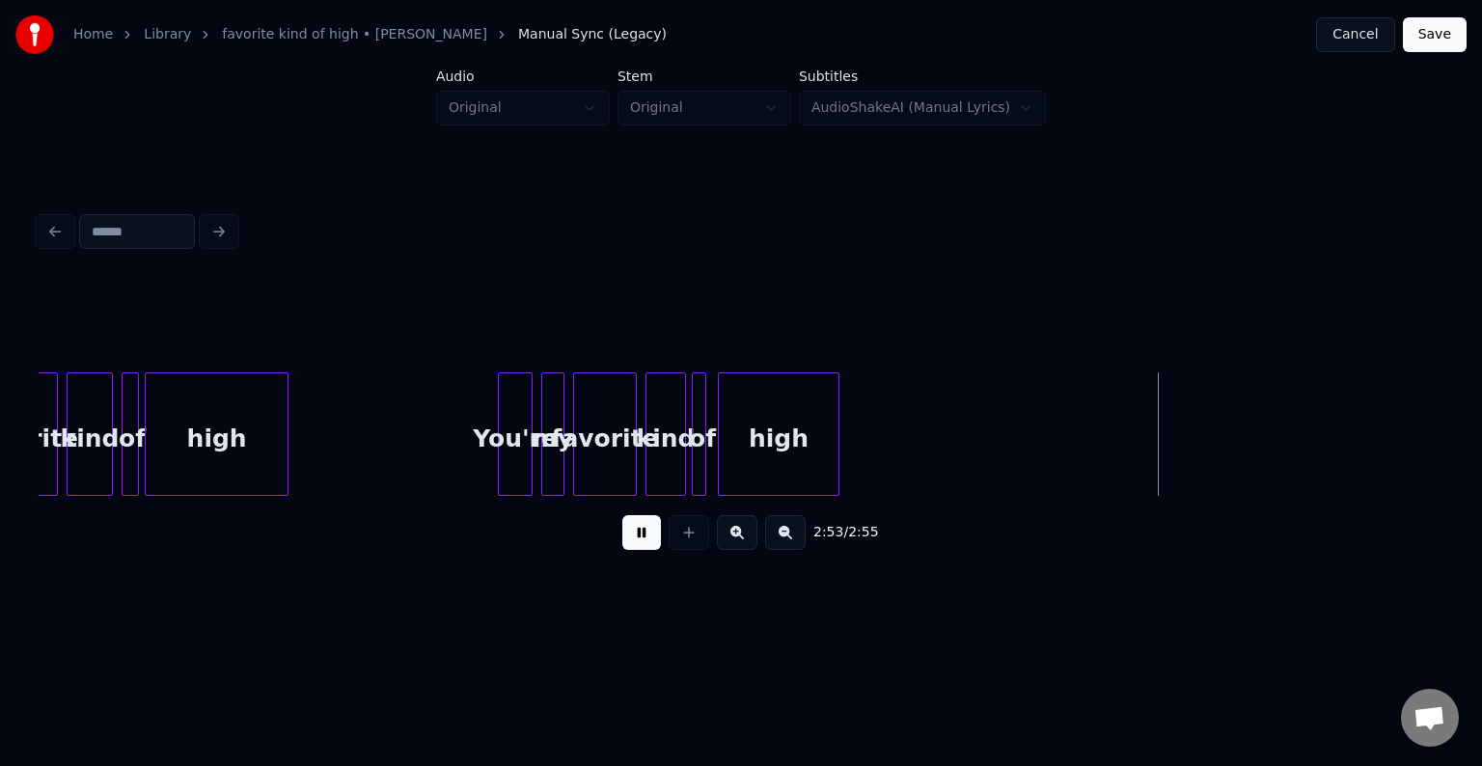
click at [1441, 35] on button "Save" at bounding box center [1435, 34] width 64 height 35
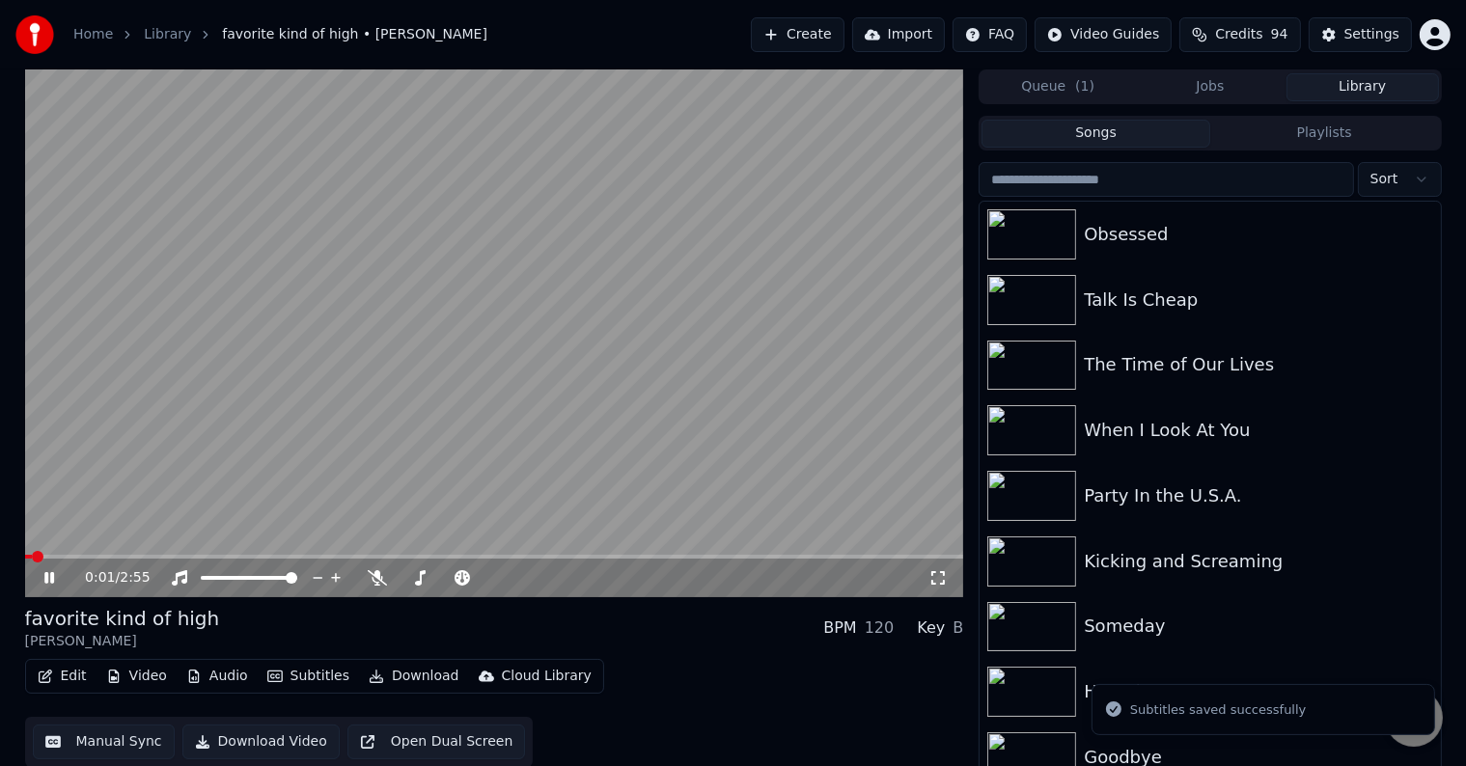
click at [49, 578] on icon at bounding box center [63, 577] width 45 height 15
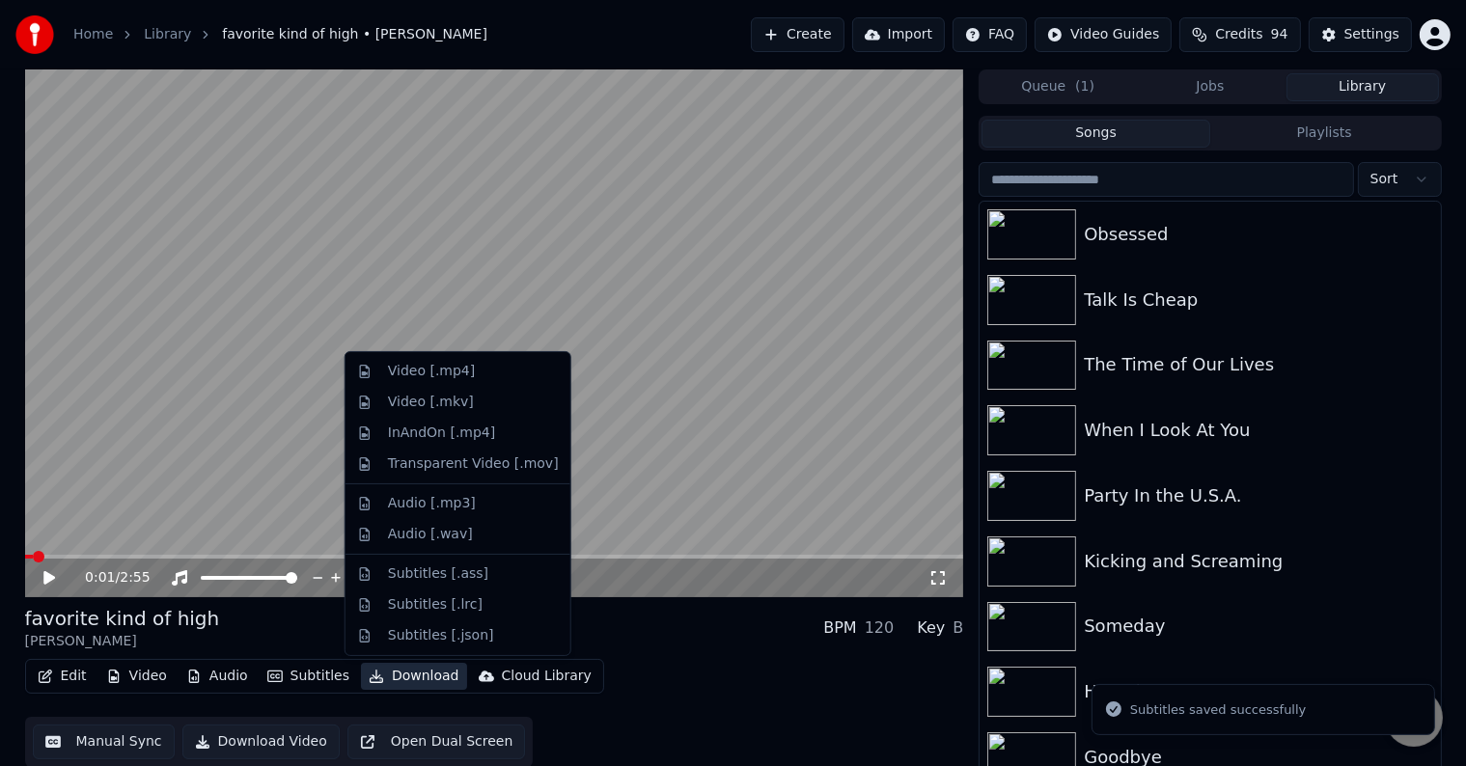
click at [408, 679] on button "Download" at bounding box center [414, 676] width 106 height 27
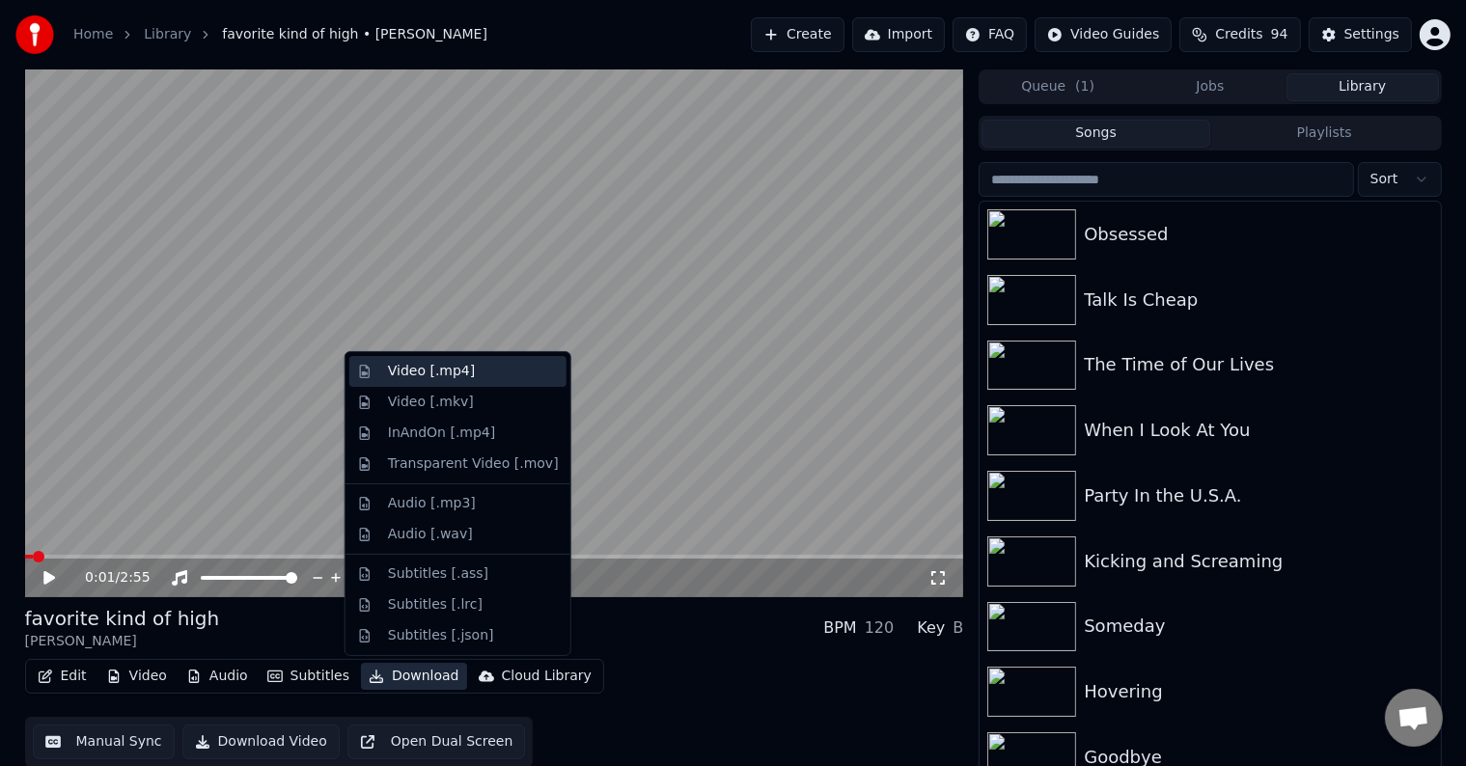
click at [421, 368] on div "Video [.mp4]" at bounding box center [431, 371] width 87 height 19
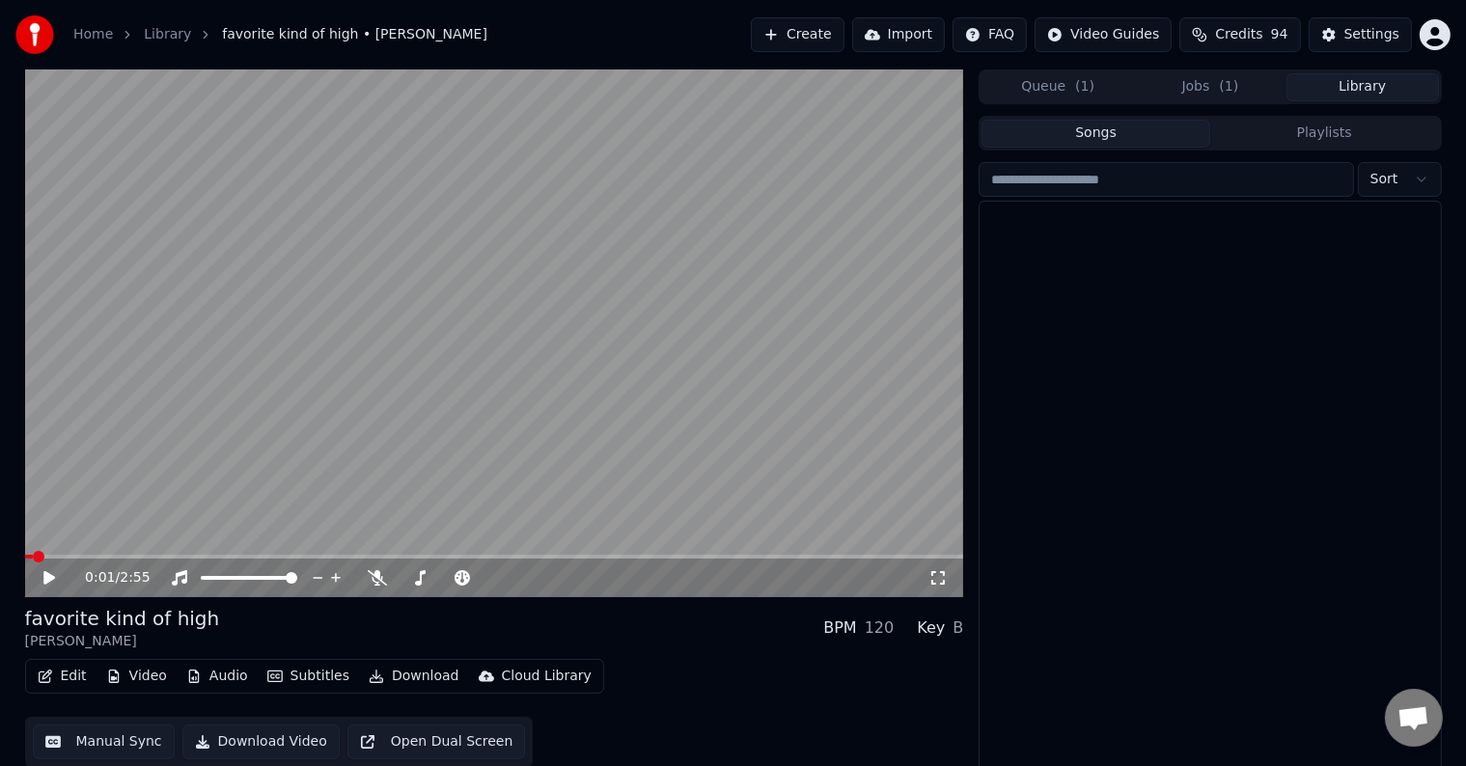
click at [1382, 78] on button "Library" at bounding box center [1362, 87] width 152 height 28
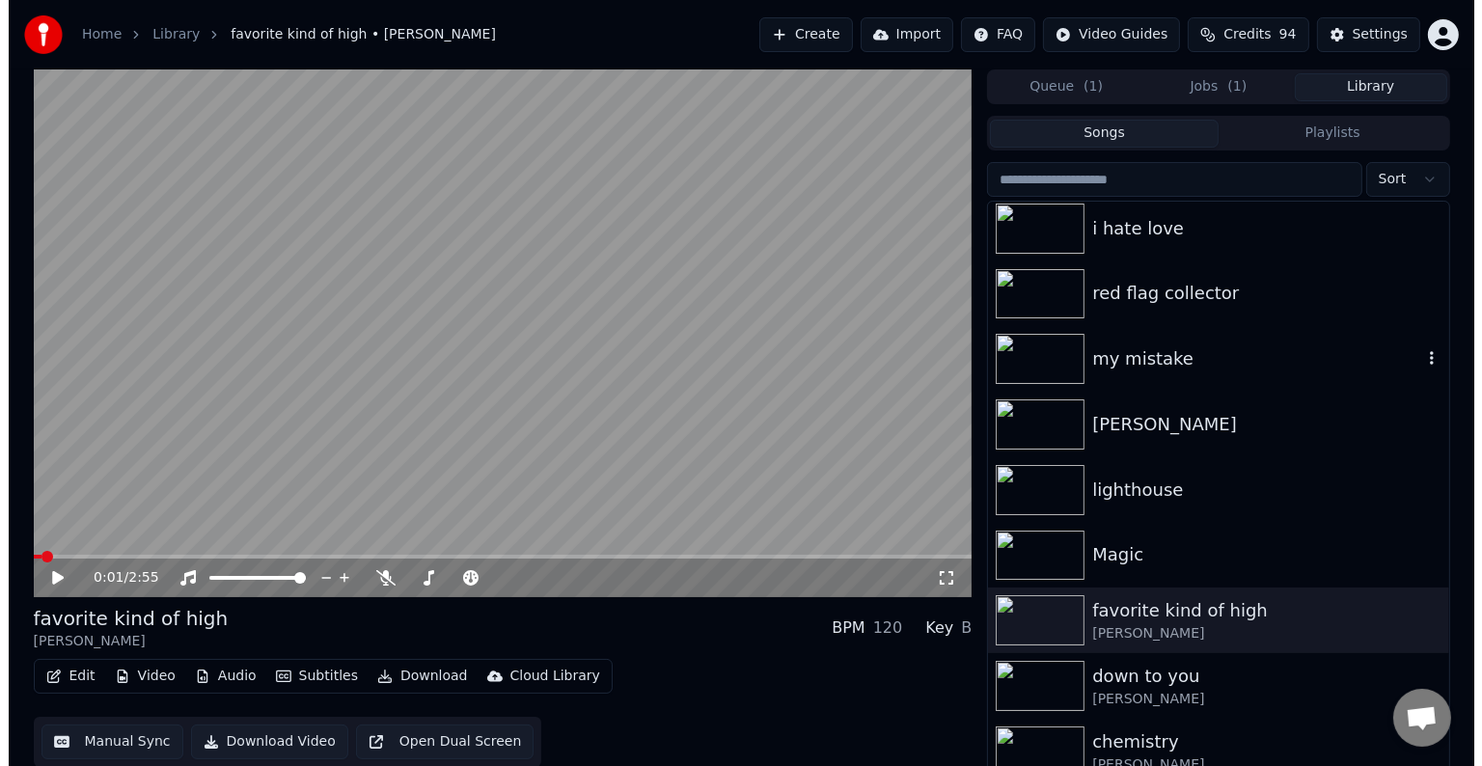
scroll to position [16337, 0]
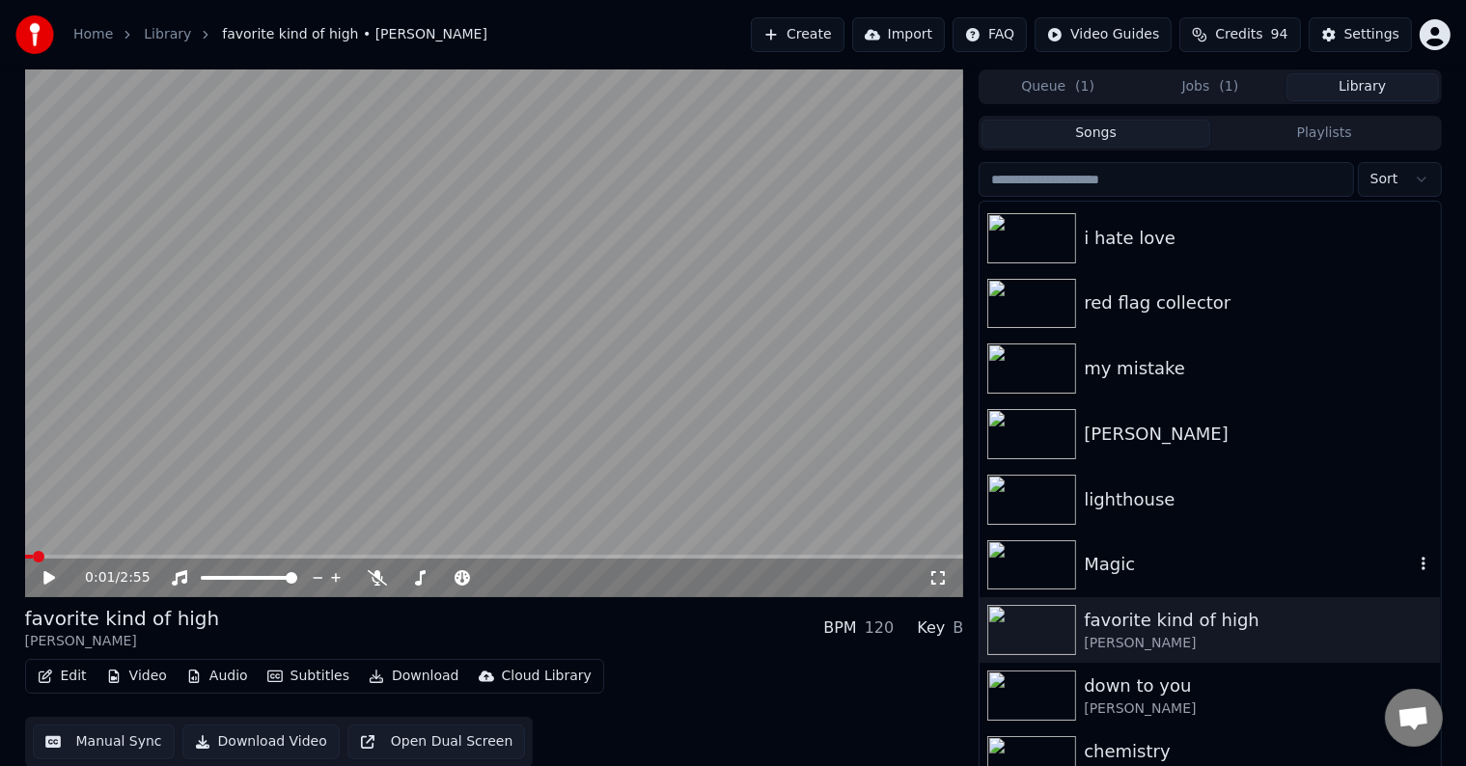
click at [1187, 541] on div "Magic" at bounding box center [1210, 566] width 460 height 66
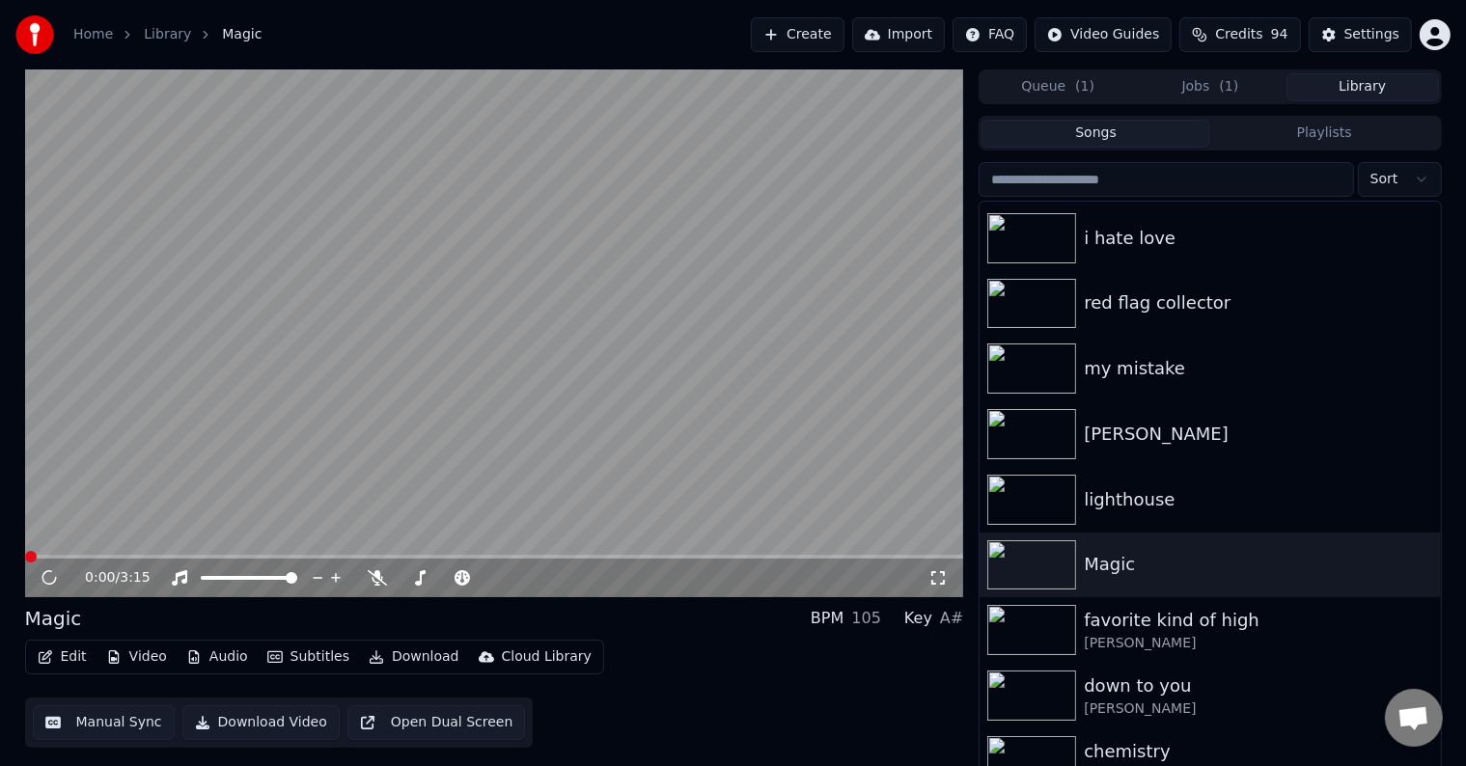
click at [50, 664] on icon "button" at bounding box center [45, 657] width 15 height 14
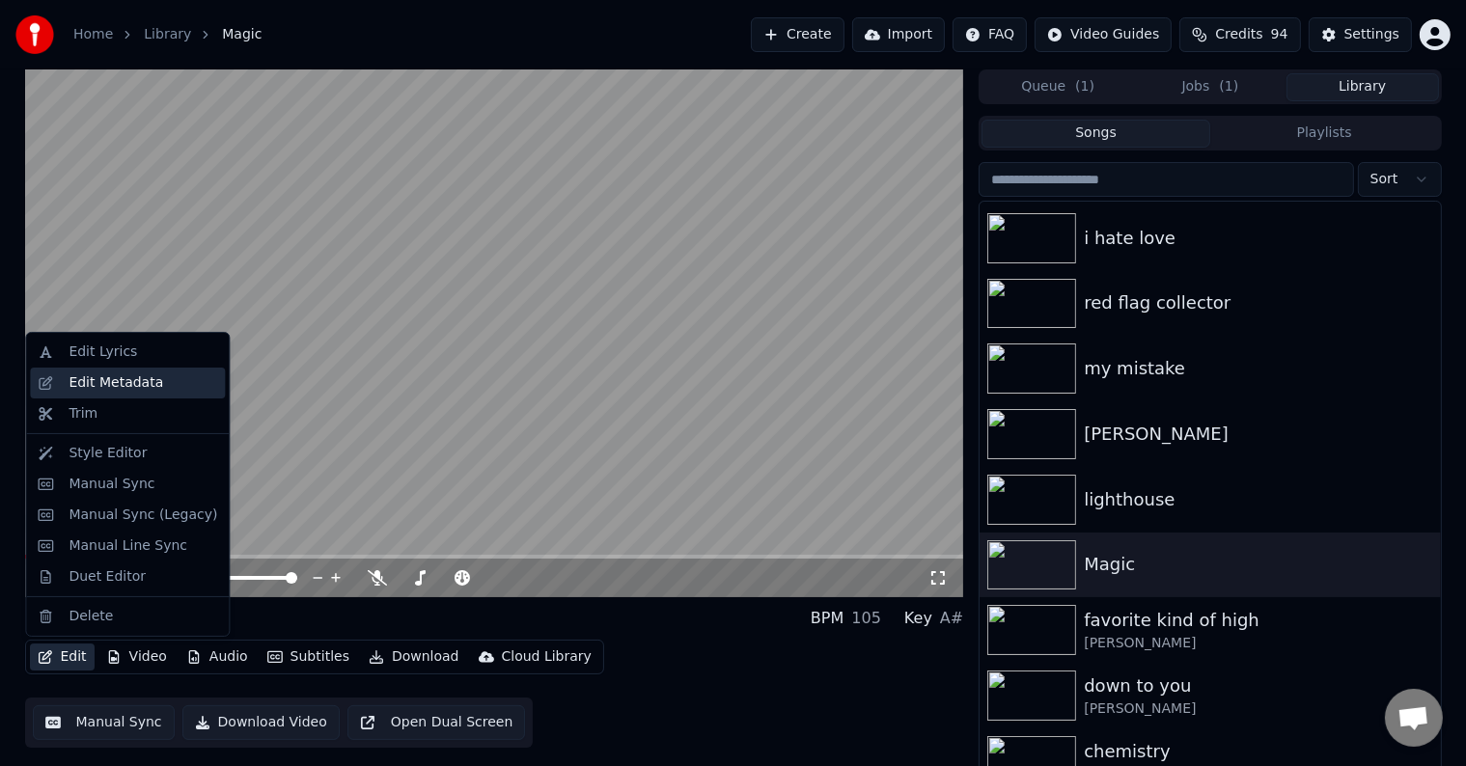
click at [91, 371] on div "Edit Metadata" at bounding box center [127, 383] width 195 height 31
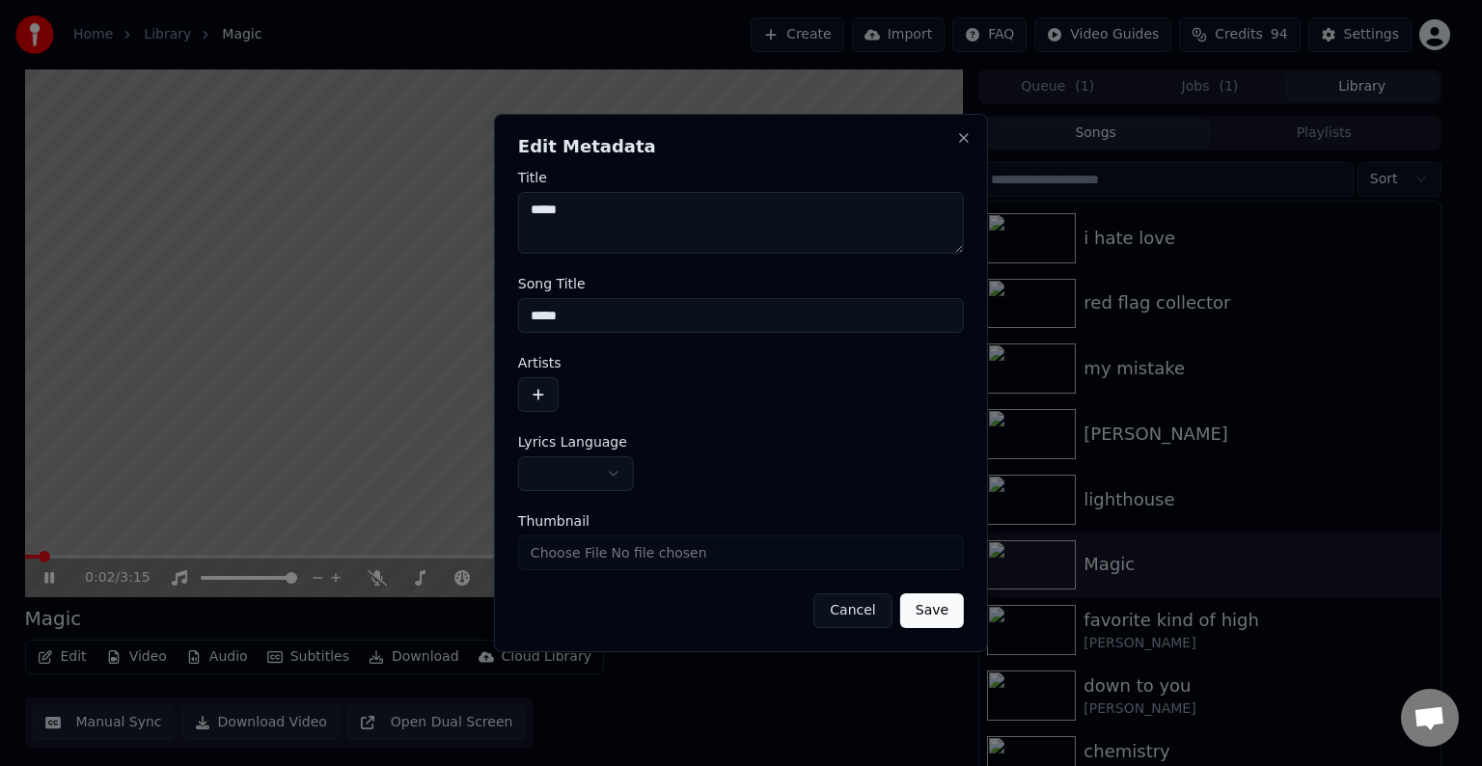
click at [537, 312] on input "*****" at bounding box center [741, 315] width 446 height 35
type input "*****"
click at [595, 481] on body "Home Library Magic Create Import FAQ Video Guides Credits 94 Settings Magic BPM…" at bounding box center [733, 383] width 1466 height 766
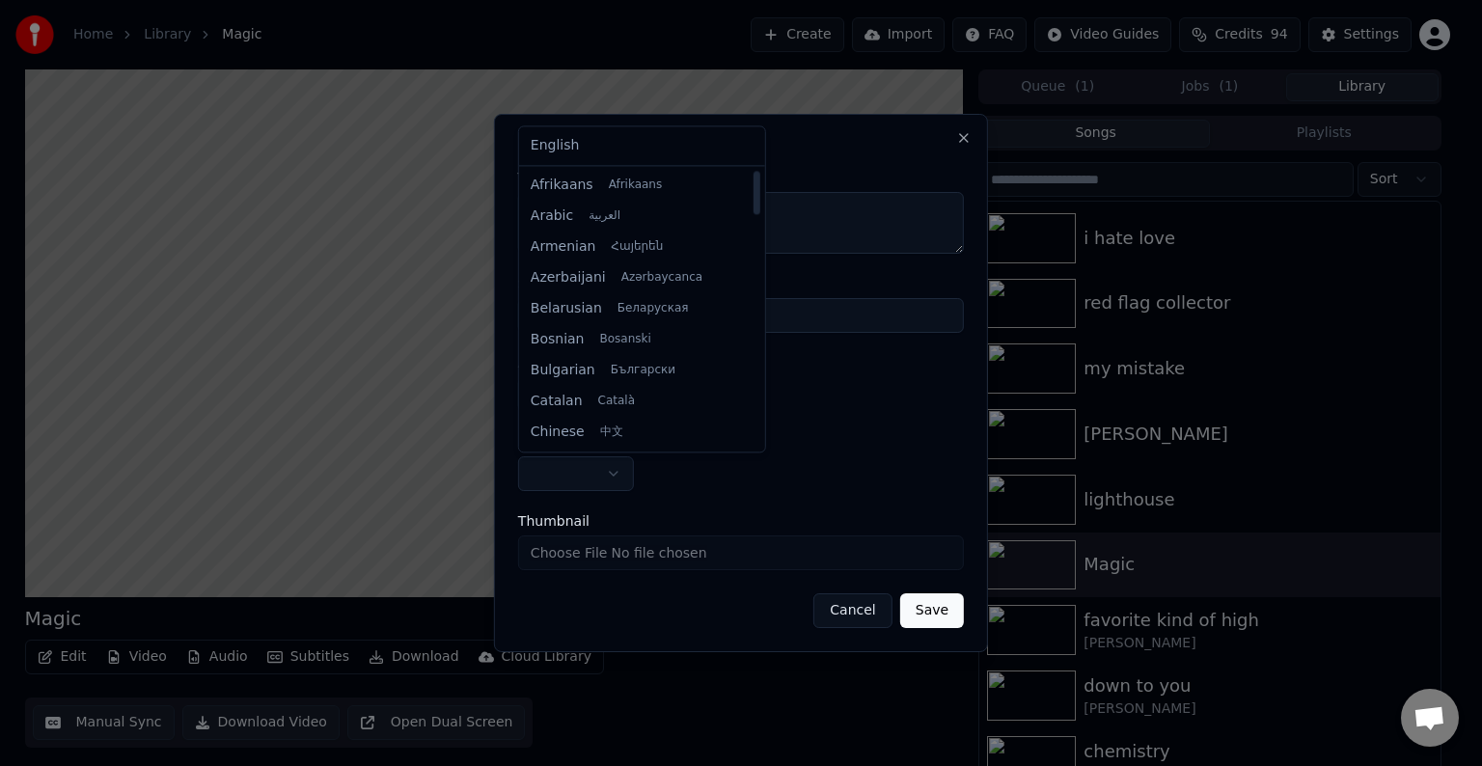
select select "**"
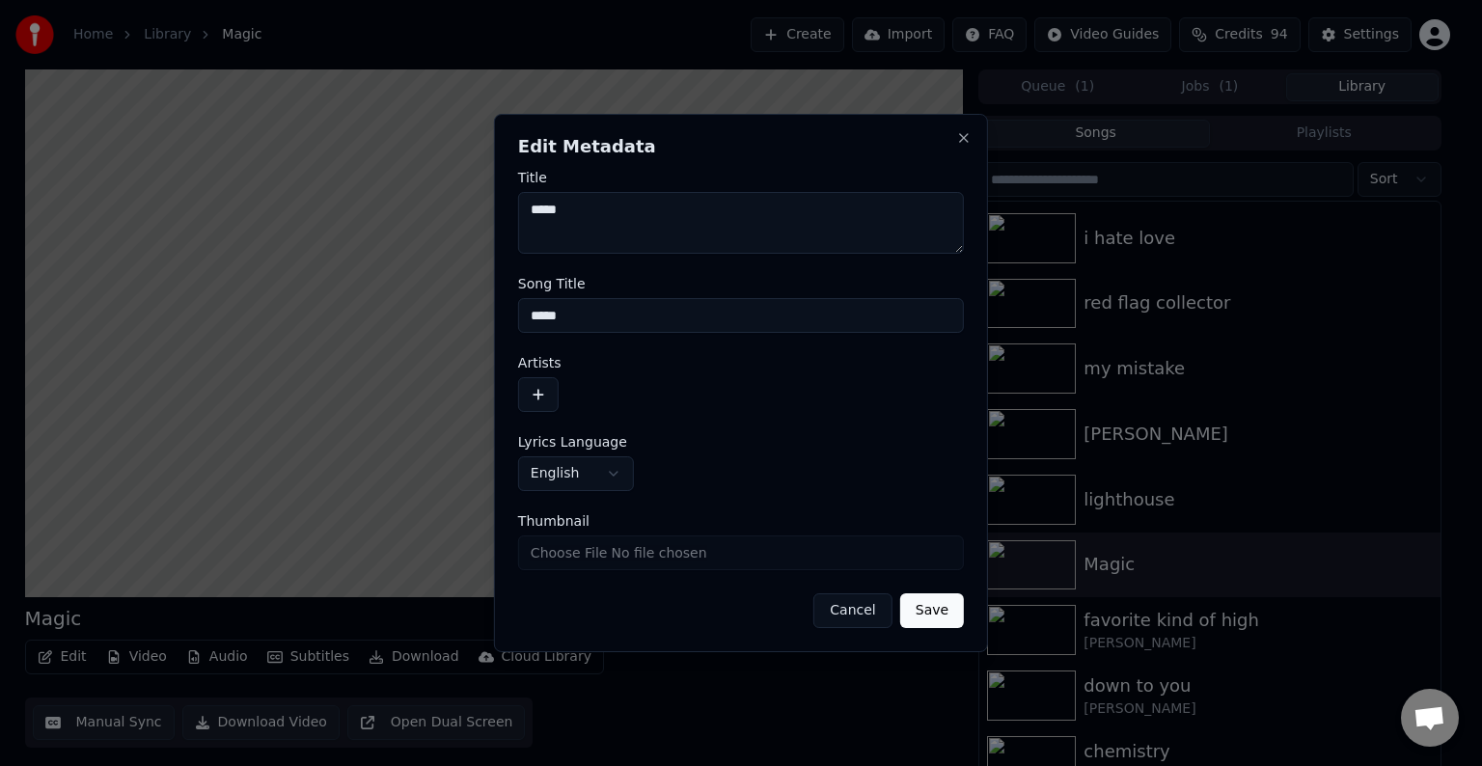
click at [540, 401] on button "button" at bounding box center [538, 394] width 41 height 35
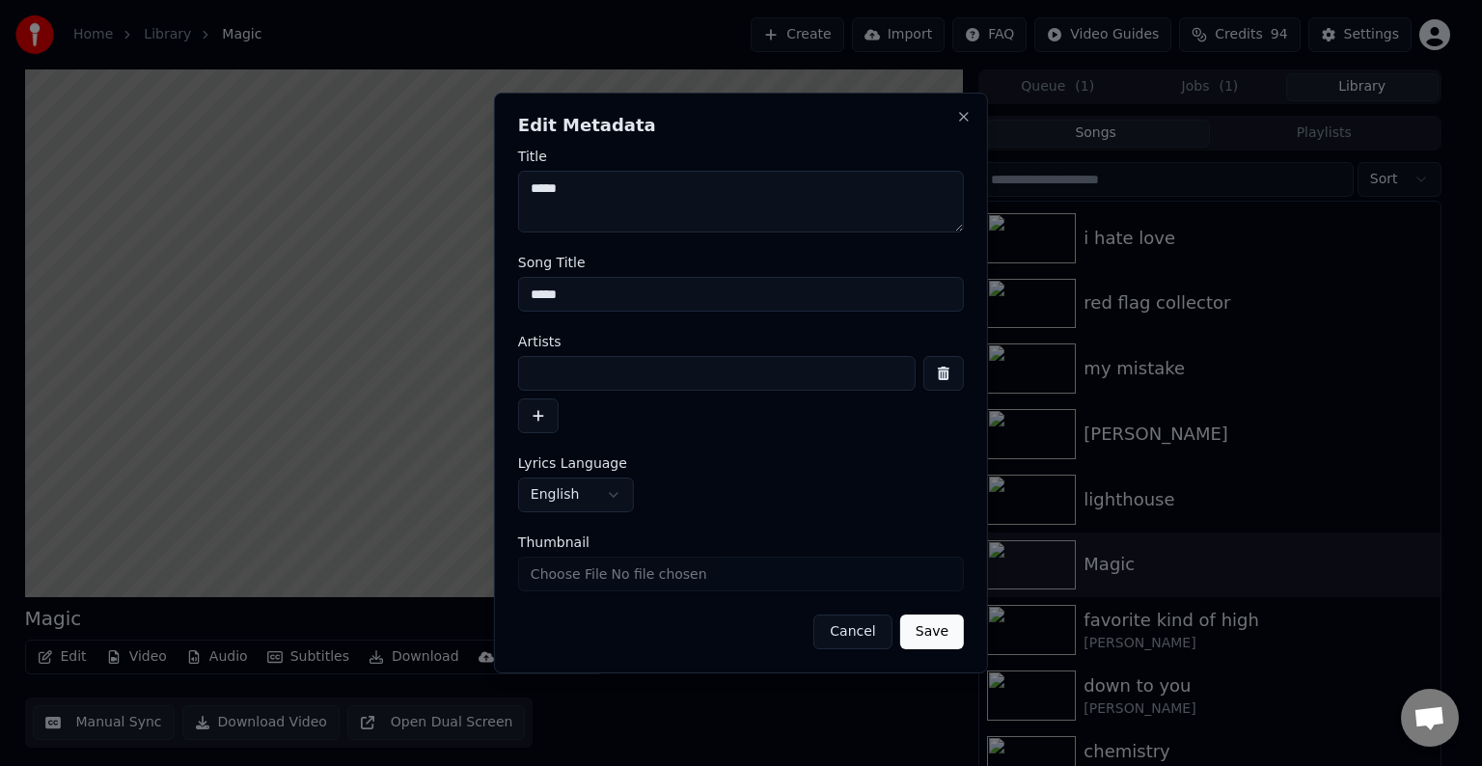
click at [571, 390] on div at bounding box center [741, 394] width 446 height 77
click at [593, 382] on input at bounding box center [717, 373] width 398 height 35
type input "**********"
click at [900, 615] on button "Save" at bounding box center [932, 632] width 64 height 35
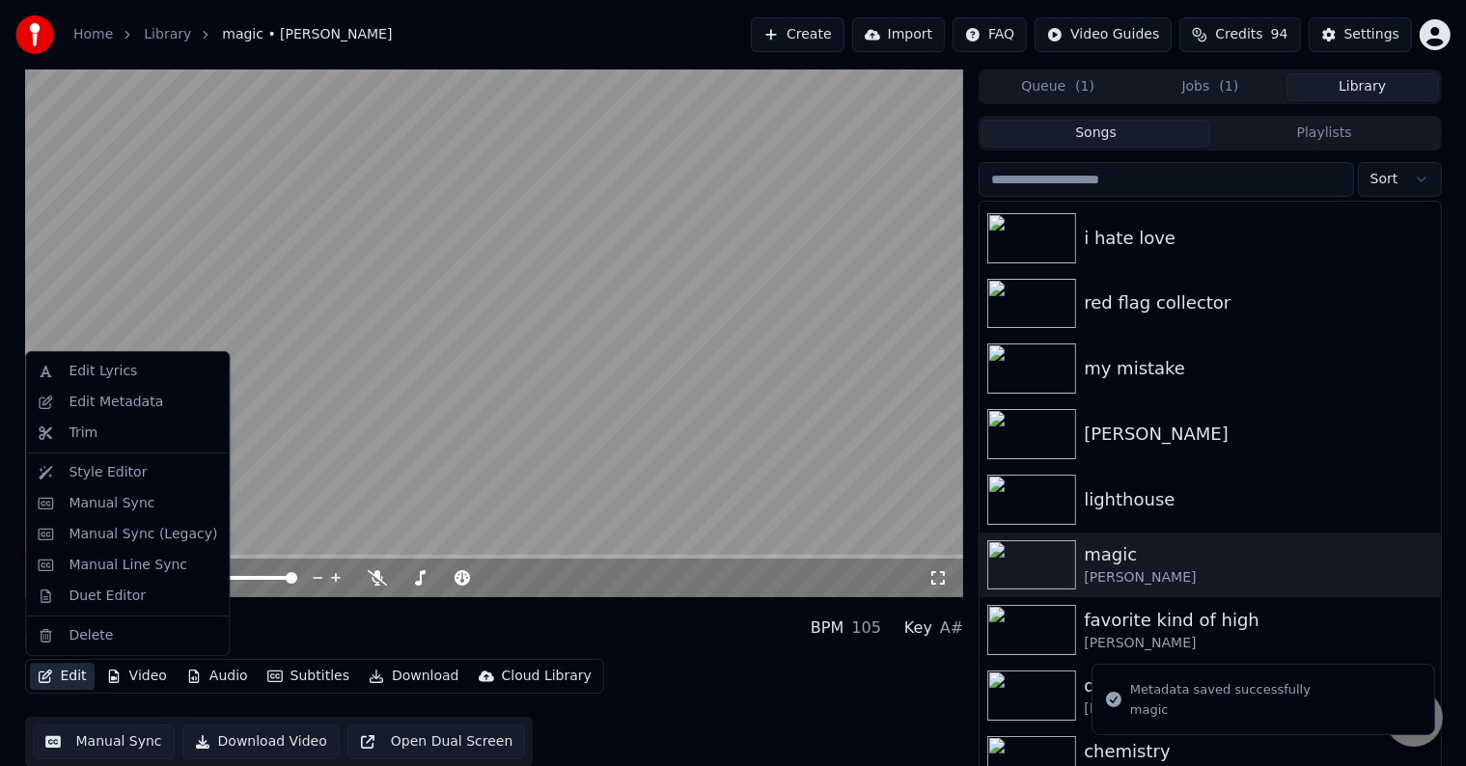
click at [38, 686] on button "Edit" at bounding box center [62, 676] width 65 height 27
click at [128, 537] on div "Manual Sync (Legacy)" at bounding box center [143, 534] width 149 height 19
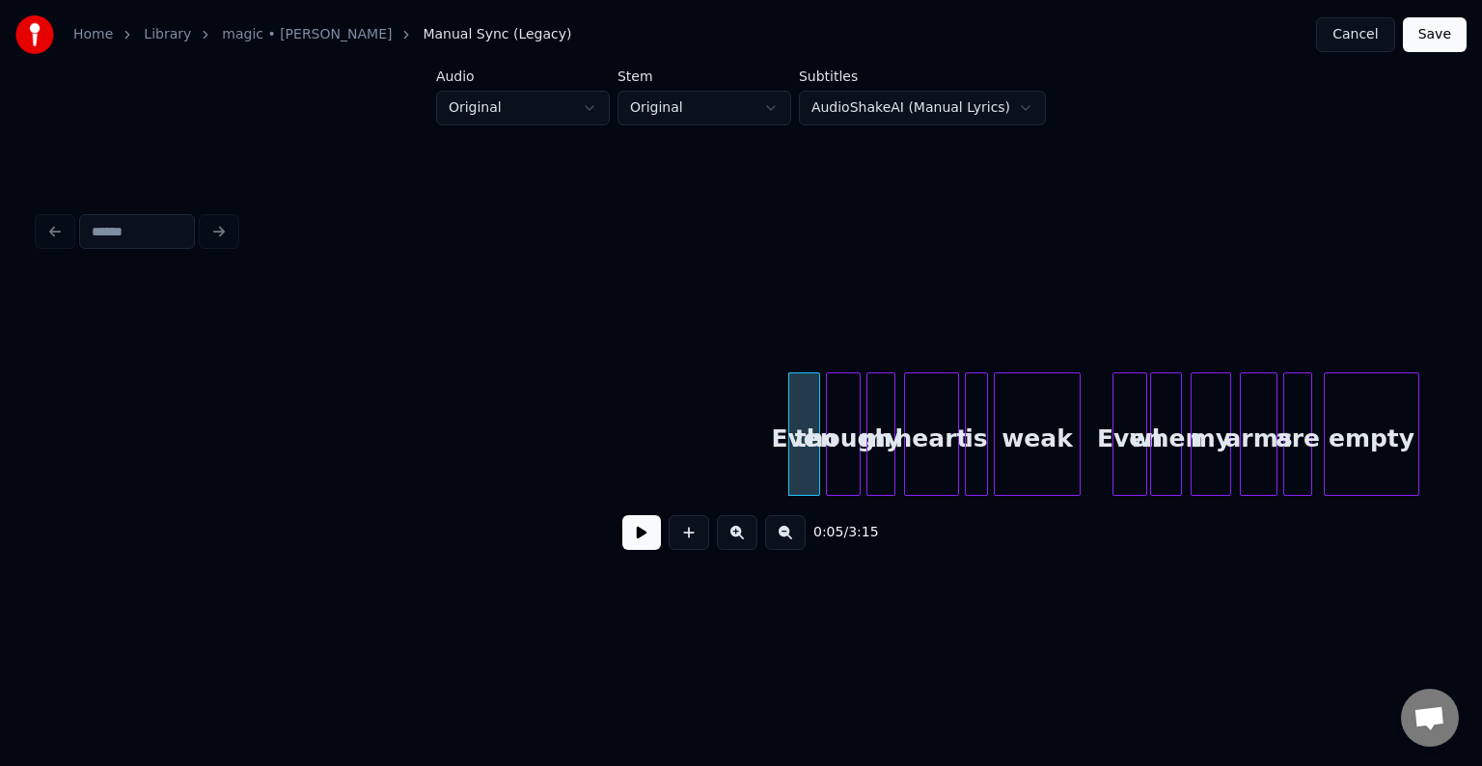
click at [632, 536] on button at bounding box center [641, 532] width 39 height 35
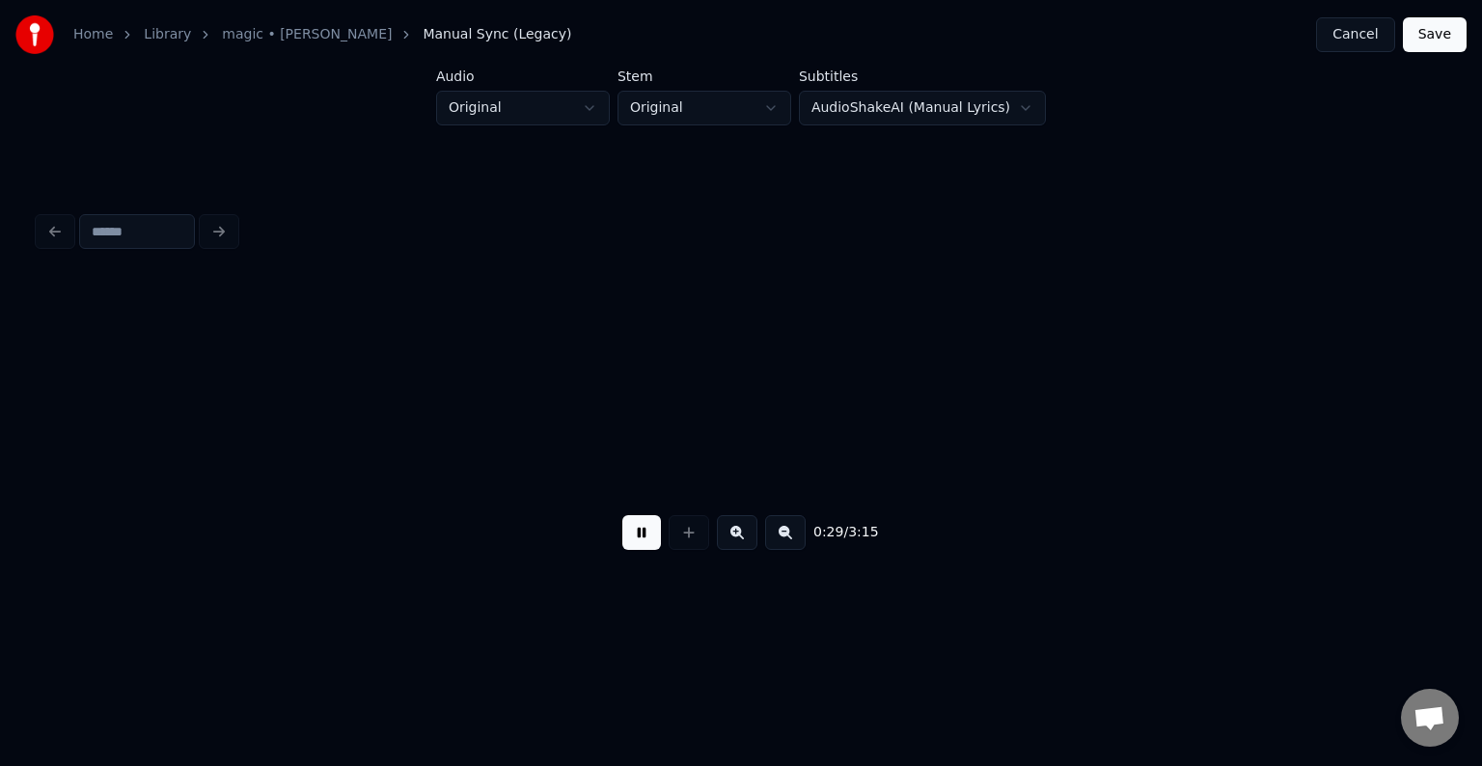
scroll to position [0, 4219]
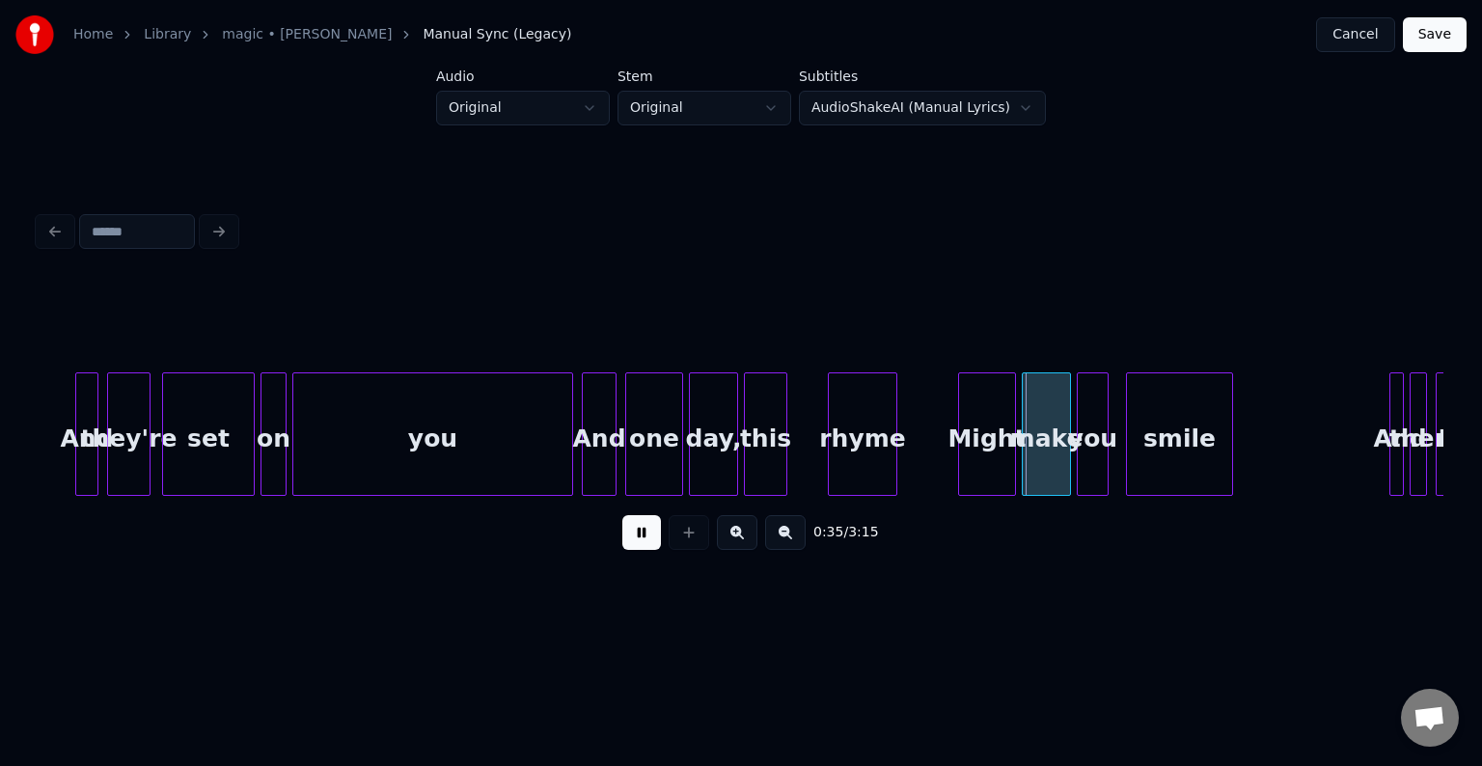
click at [632, 536] on button at bounding box center [641, 532] width 39 height 35
click at [795, 449] on div at bounding box center [797, 434] width 6 height 122
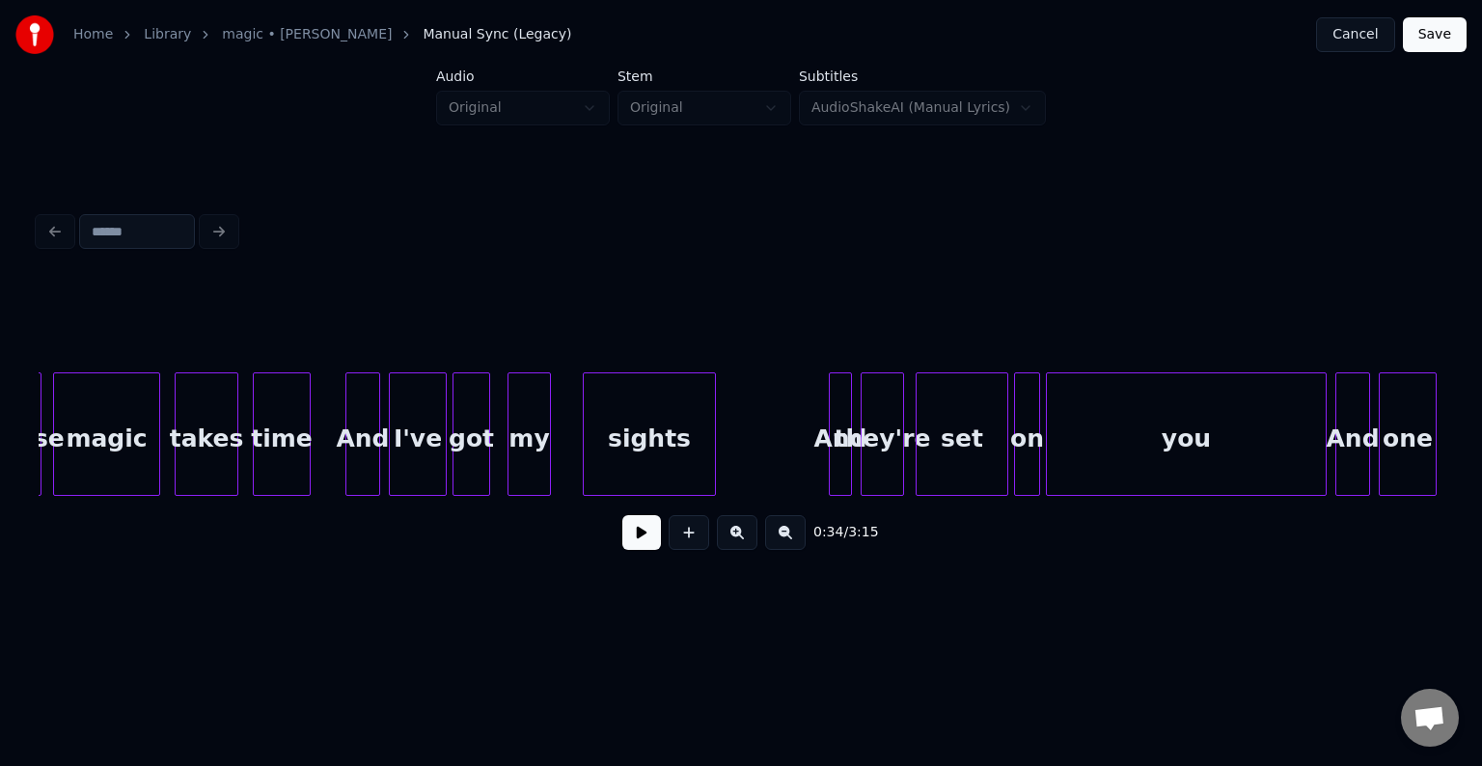
scroll to position [0, 3447]
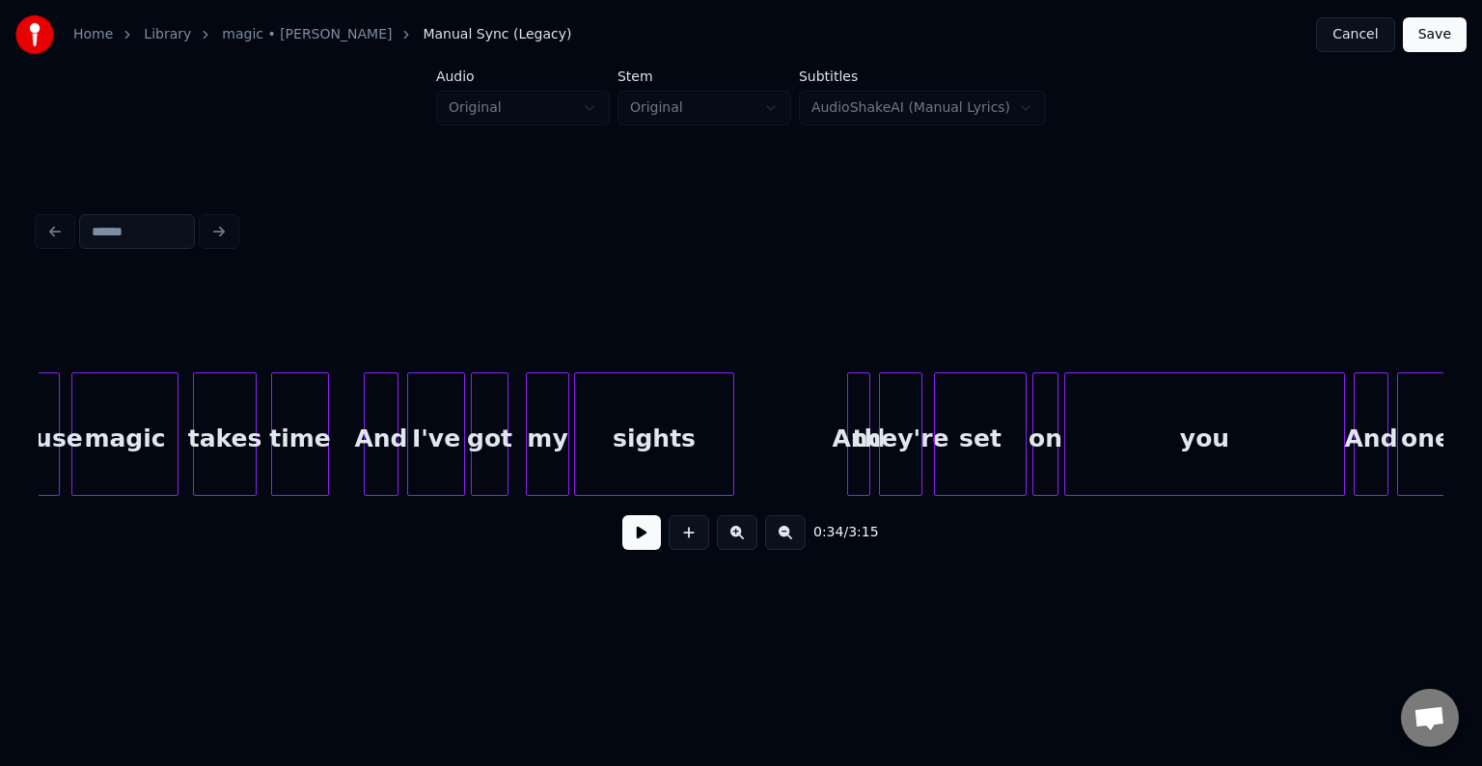
click at [576, 456] on div at bounding box center [578, 434] width 6 height 122
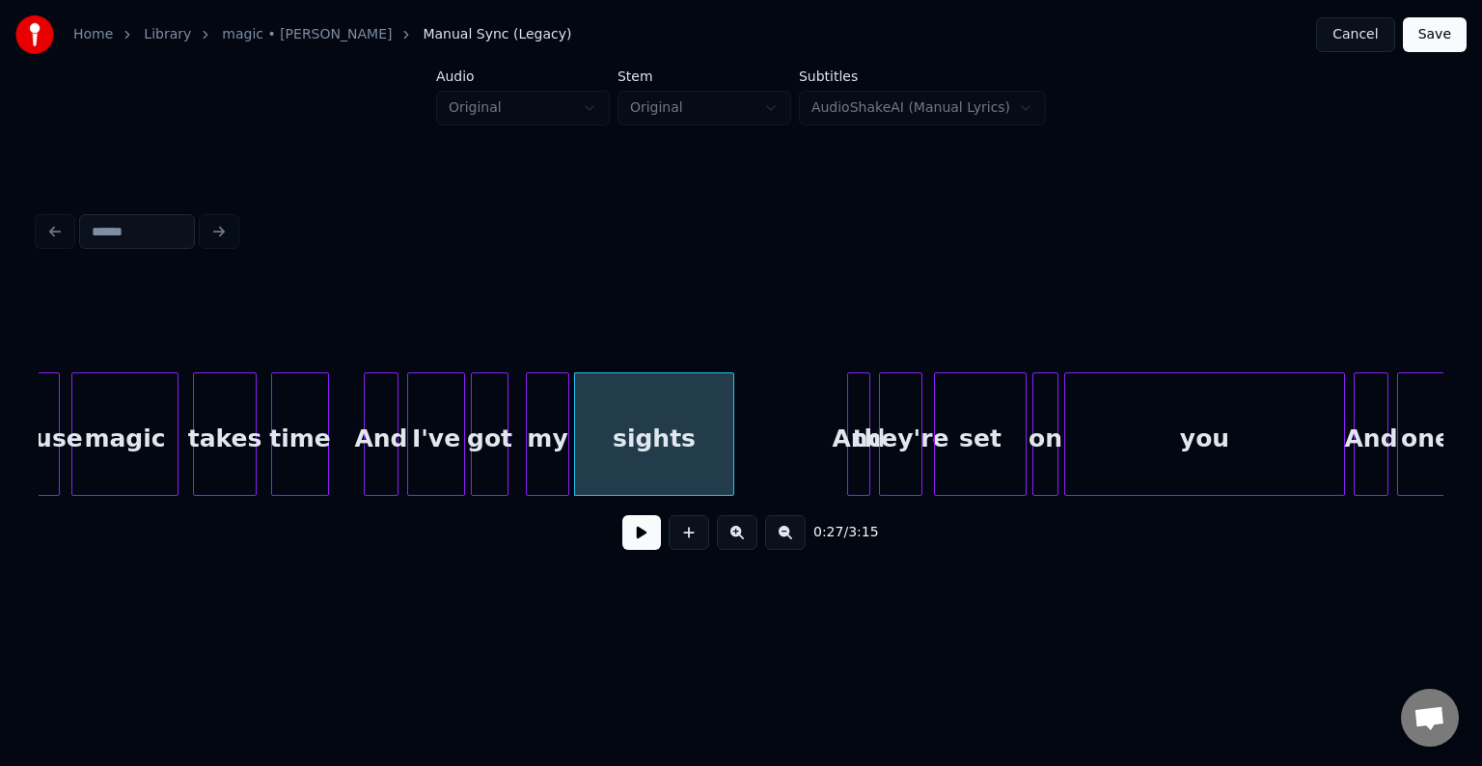
click at [633, 541] on button at bounding box center [641, 532] width 39 height 35
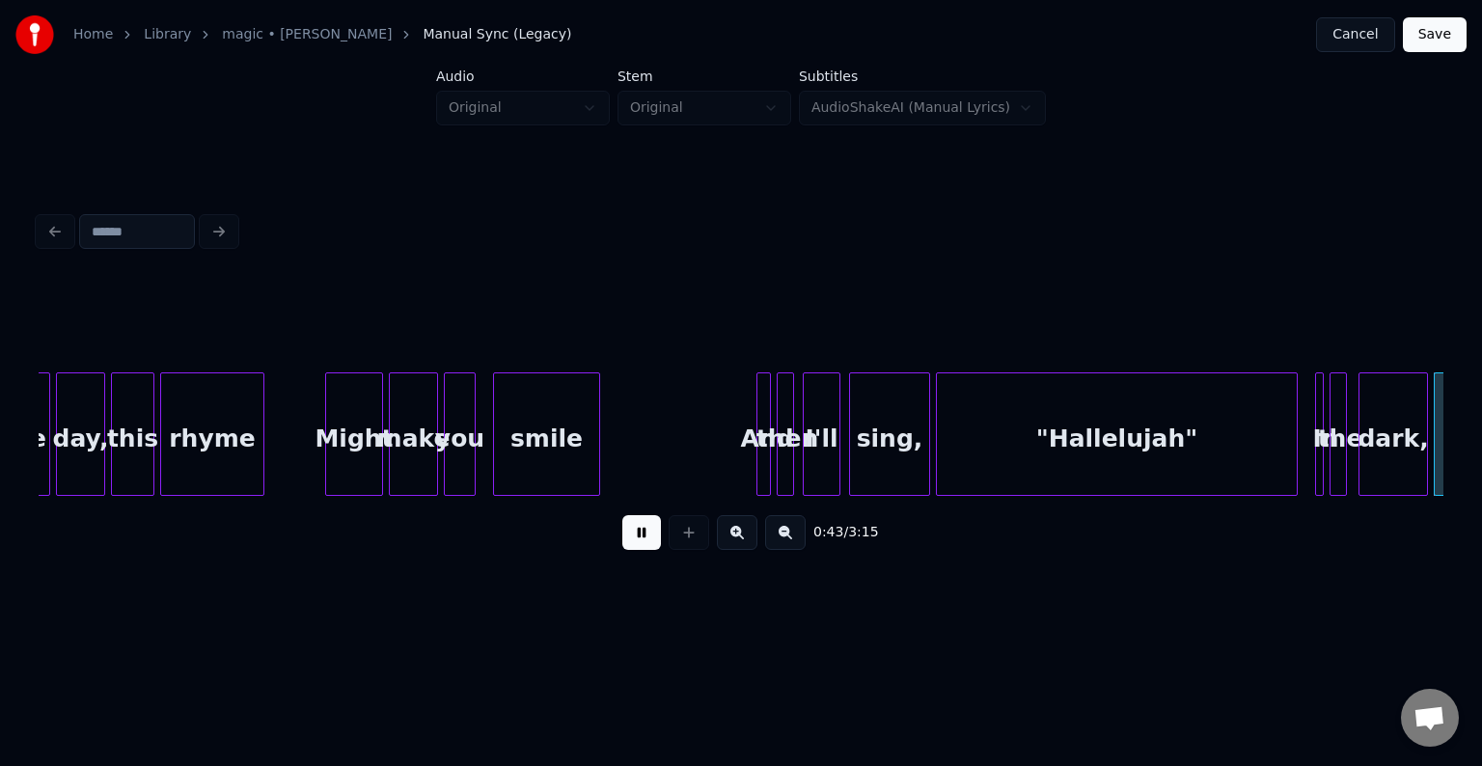
scroll to position [0, 6259]
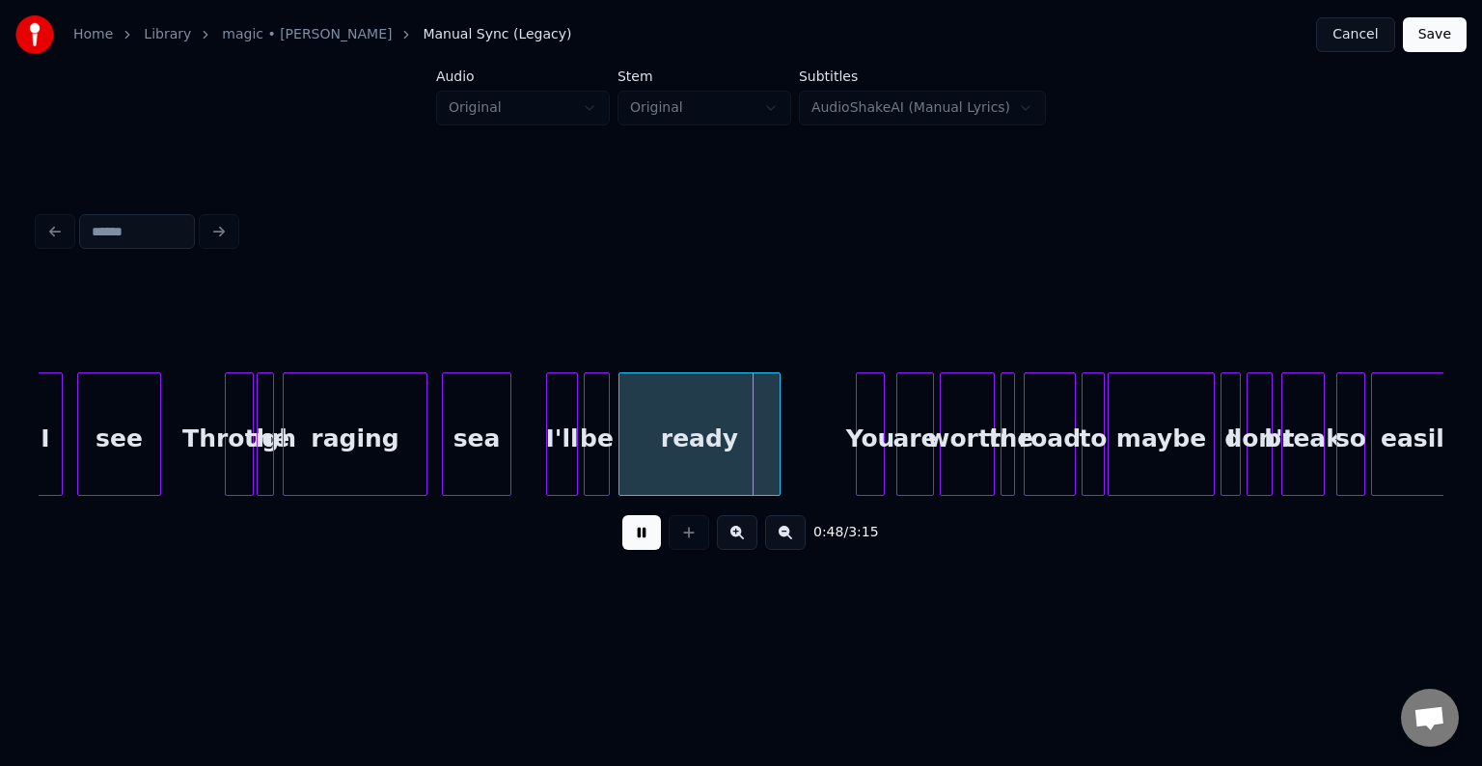
click at [633, 541] on button at bounding box center [641, 532] width 39 height 35
click at [525, 473] on div at bounding box center [525, 434] width 6 height 122
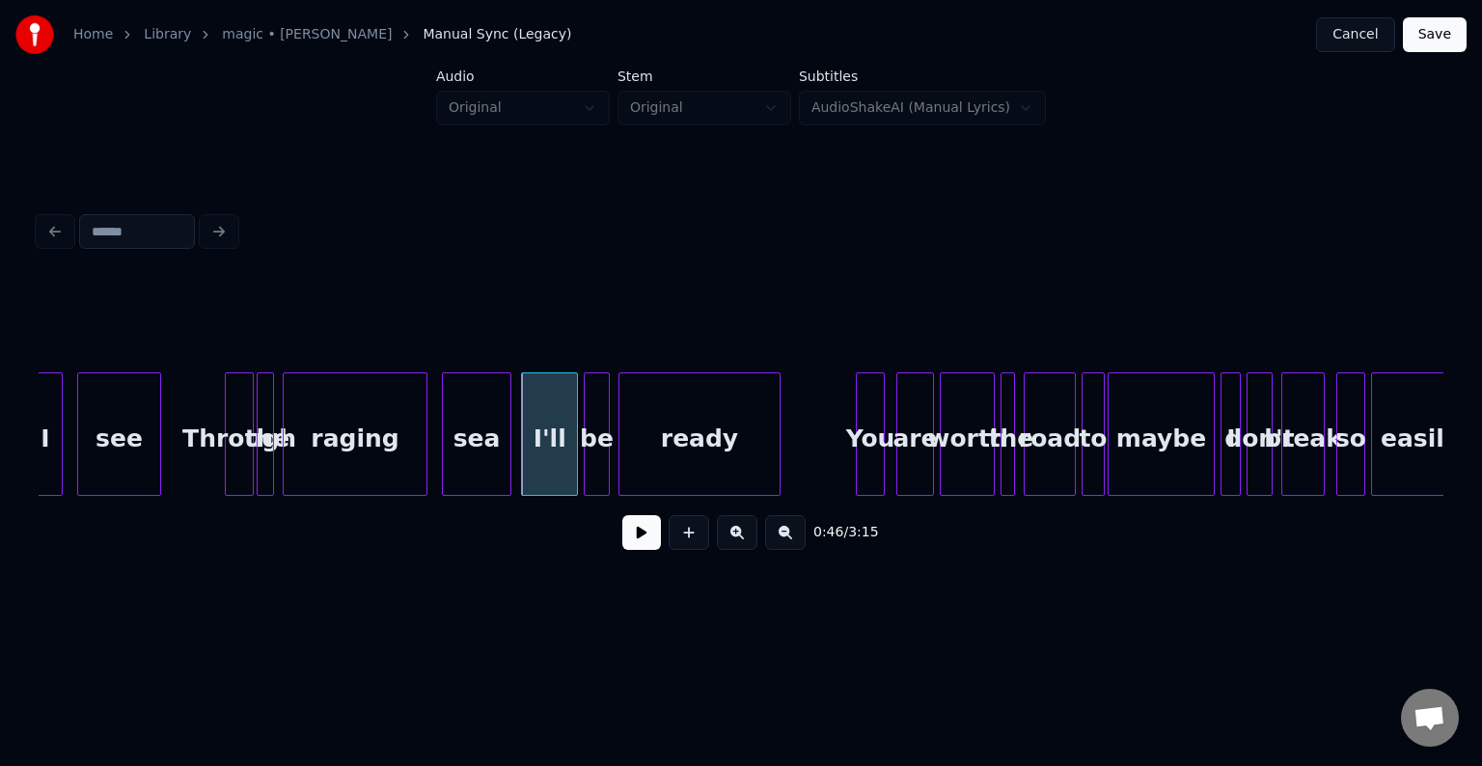
click at [641, 539] on button at bounding box center [641, 532] width 39 height 35
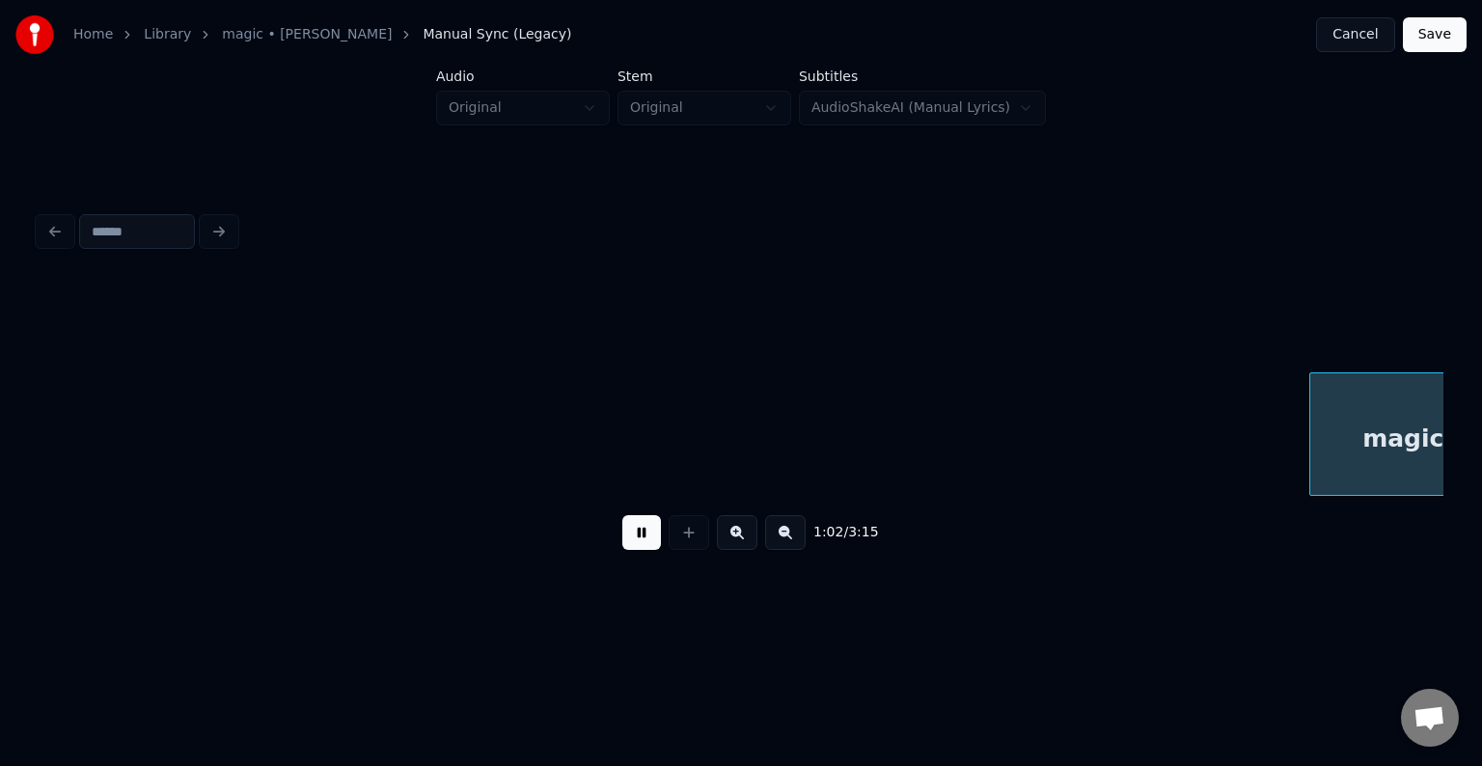
scroll to position [0, 9073]
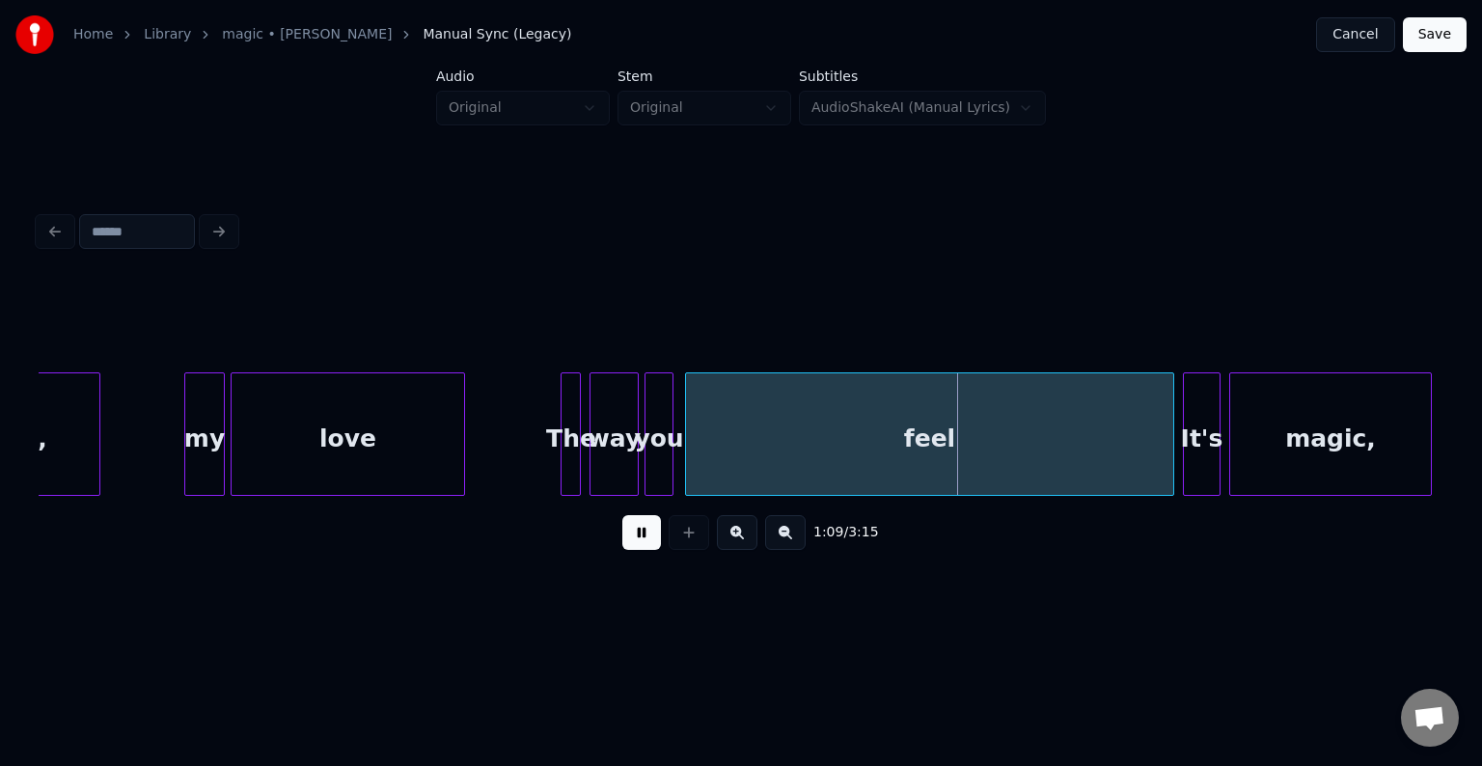
click at [641, 539] on button at bounding box center [641, 532] width 39 height 35
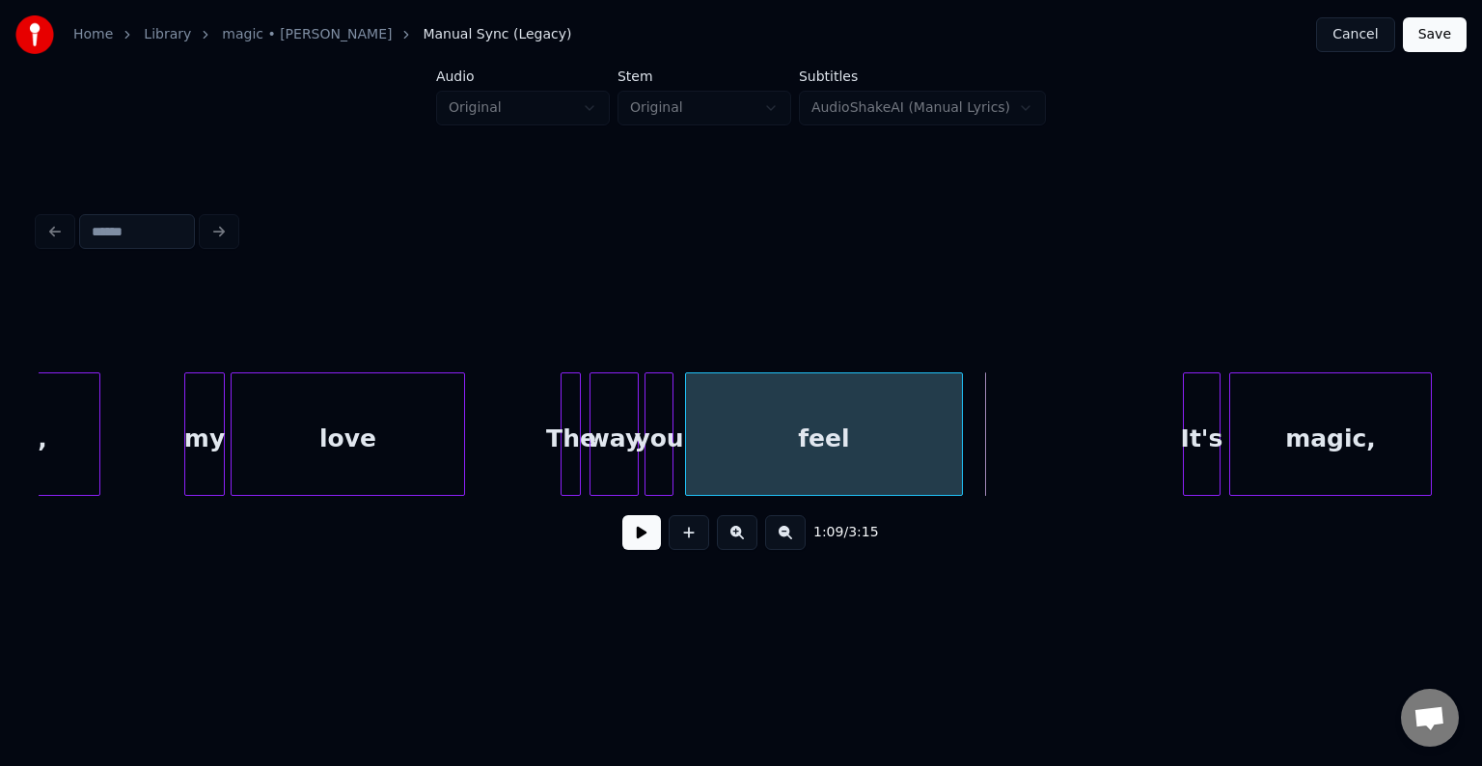
click at [957, 440] on div at bounding box center [959, 434] width 6 height 122
click at [639, 550] on button at bounding box center [641, 532] width 39 height 35
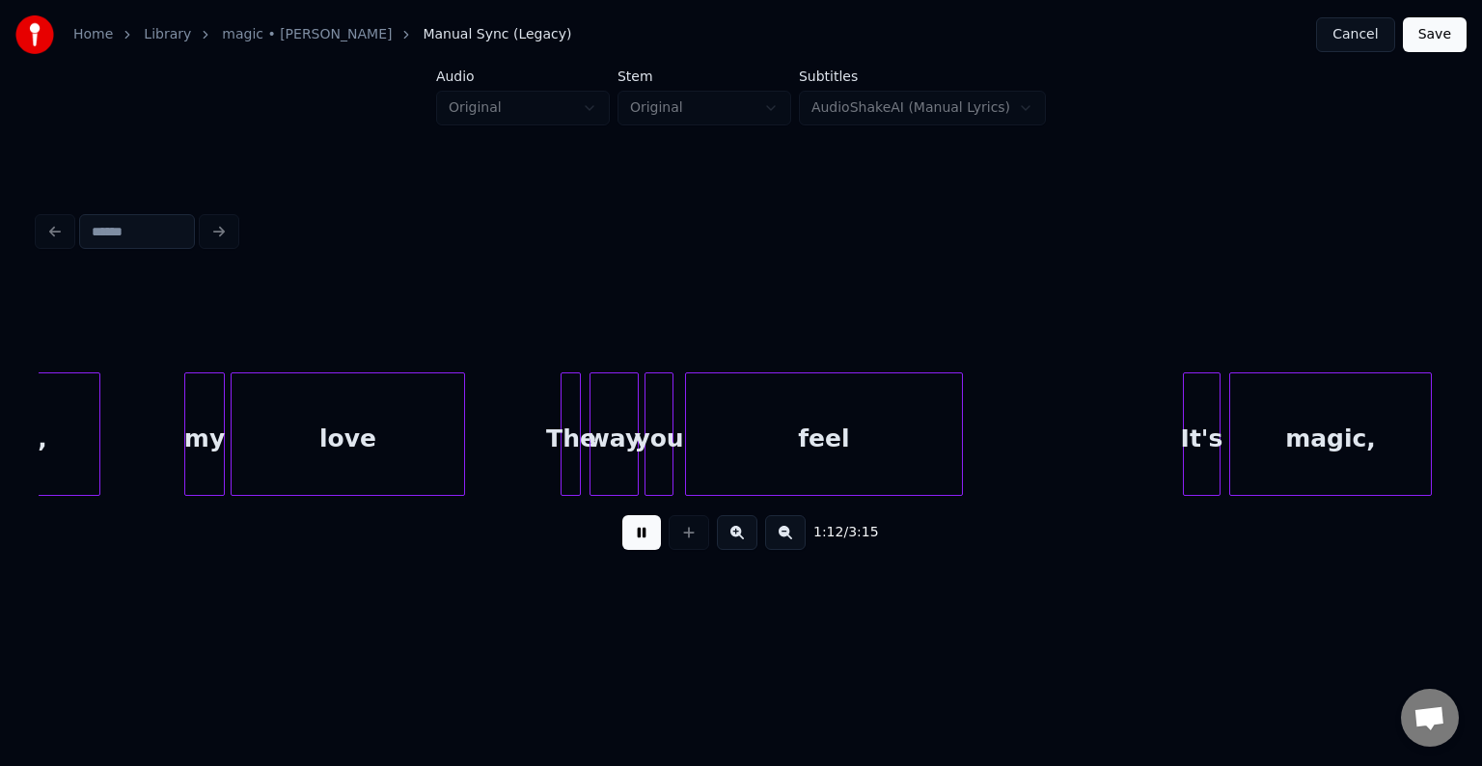
scroll to position [0, 10481]
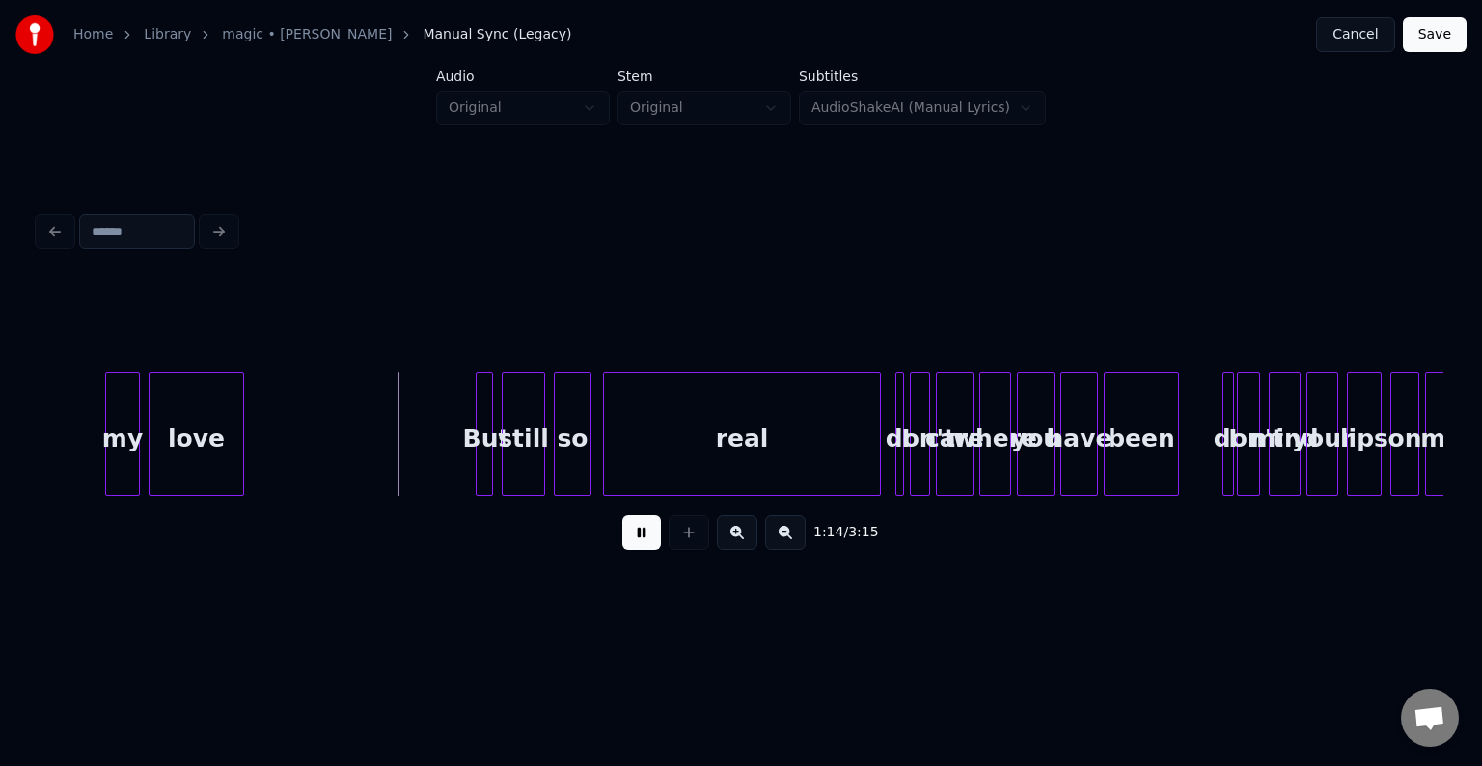
click at [639, 550] on button at bounding box center [641, 532] width 39 height 35
click at [428, 464] on div at bounding box center [431, 434] width 6 height 122
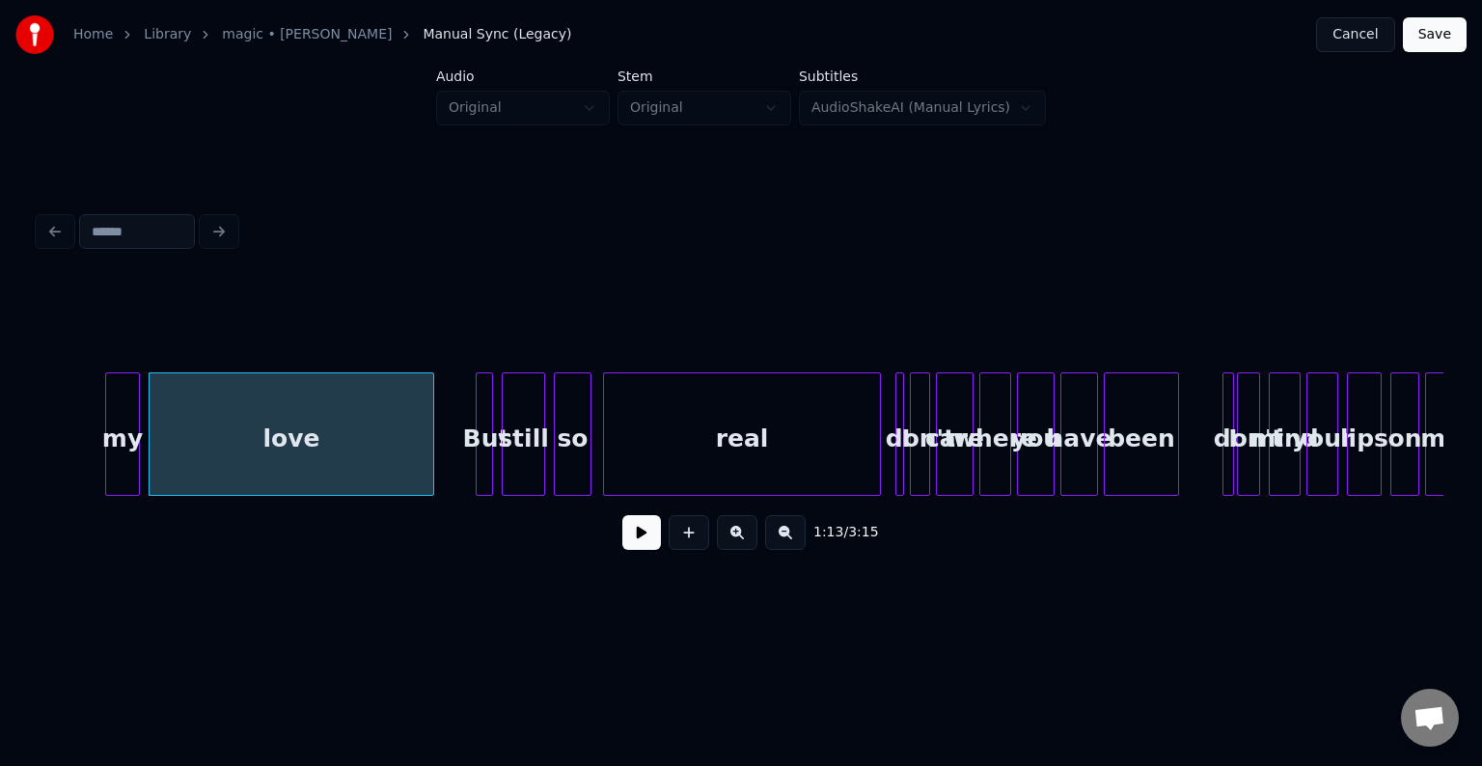
click at [635, 540] on button at bounding box center [641, 532] width 39 height 35
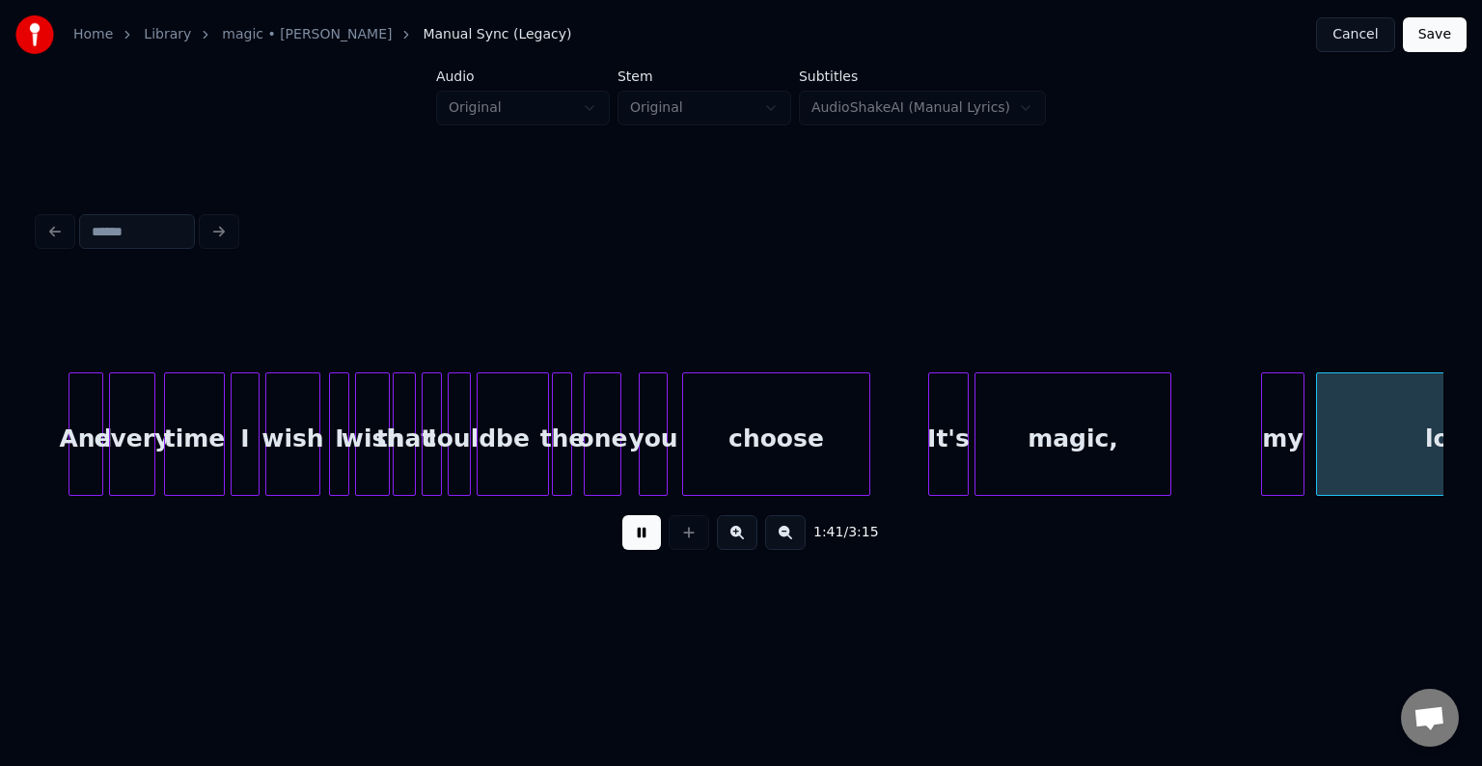
scroll to position [0, 14701]
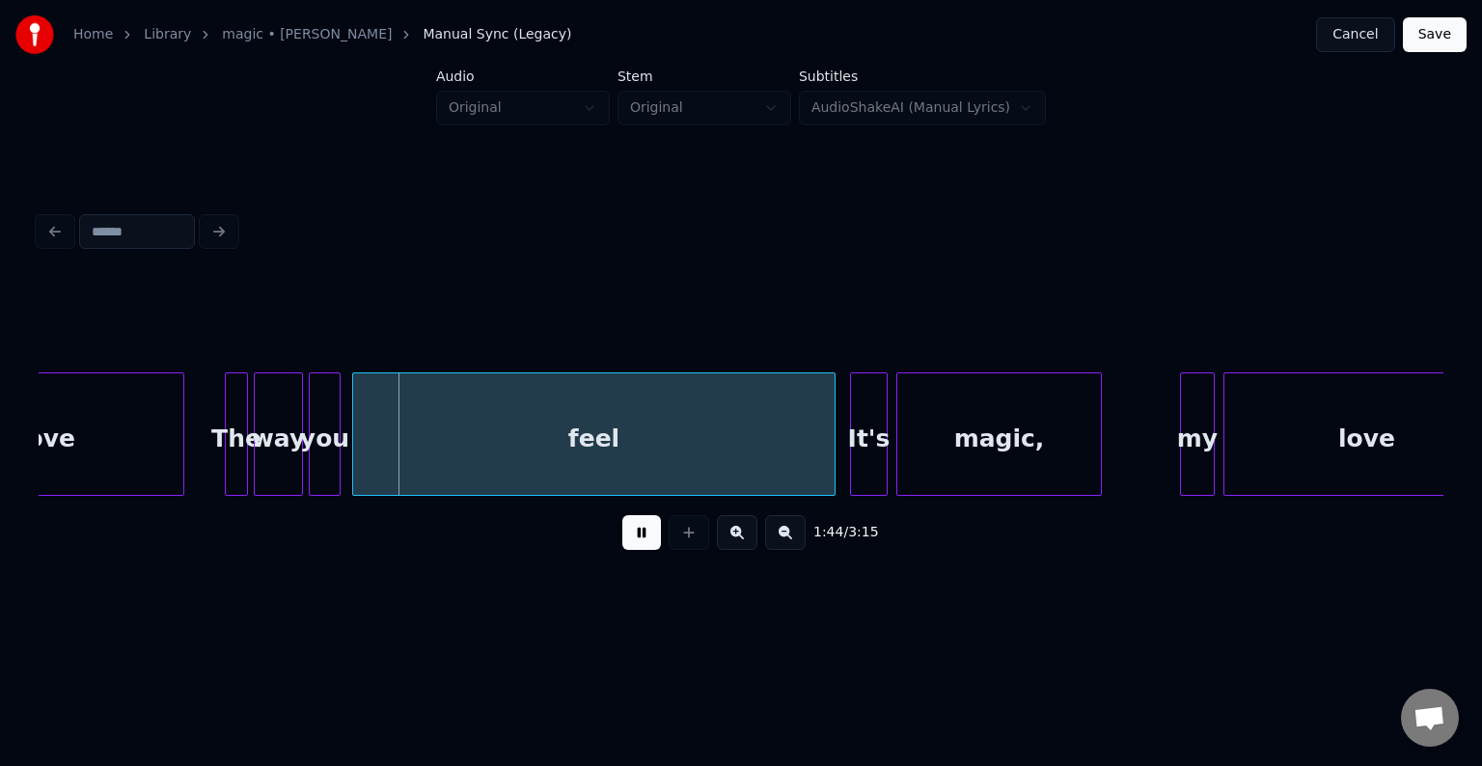
click at [633, 540] on button at bounding box center [641, 532] width 39 height 35
click at [151, 455] on div "love" at bounding box center [46, 438] width 273 height 131
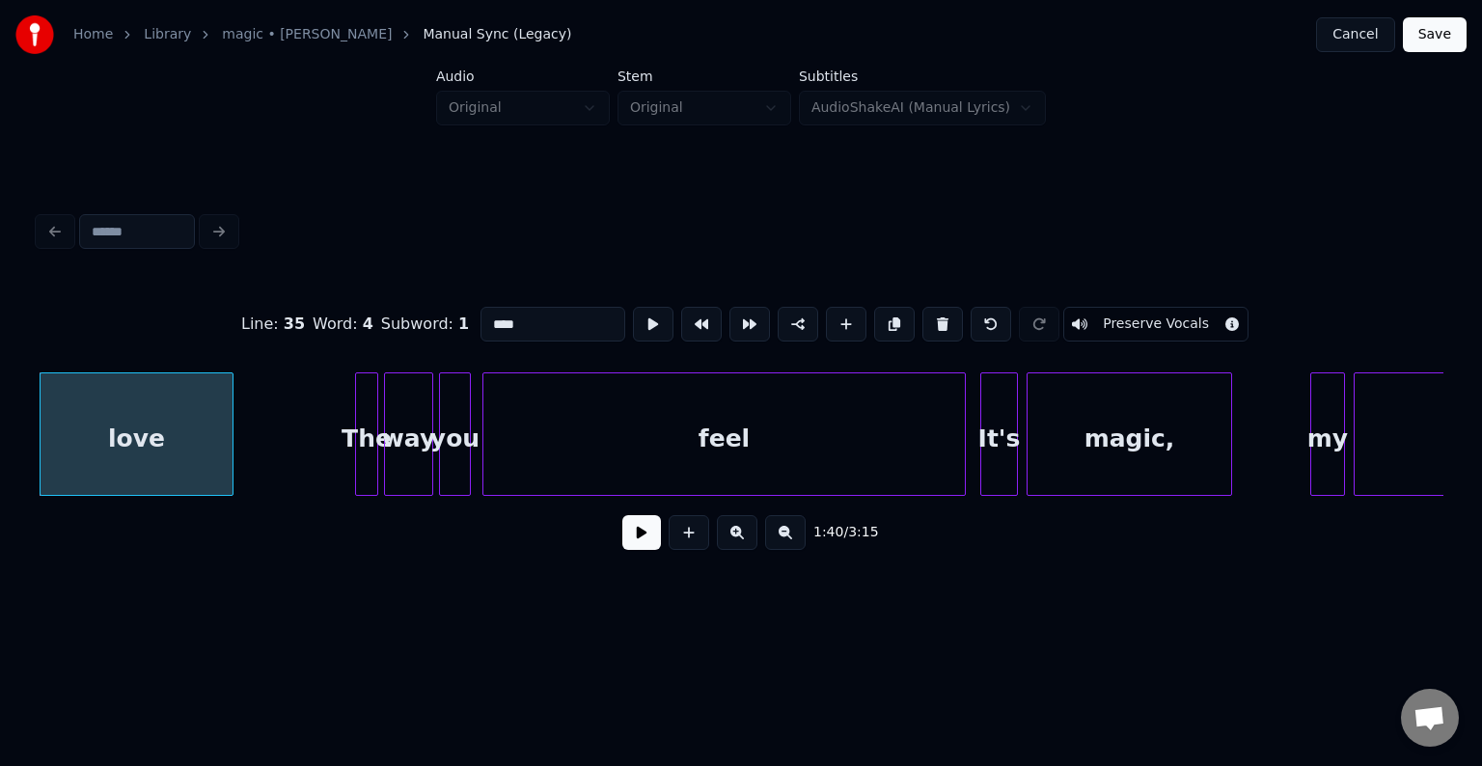
click at [228, 459] on div at bounding box center [230, 434] width 6 height 122
click at [653, 550] on button at bounding box center [641, 532] width 39 height 35
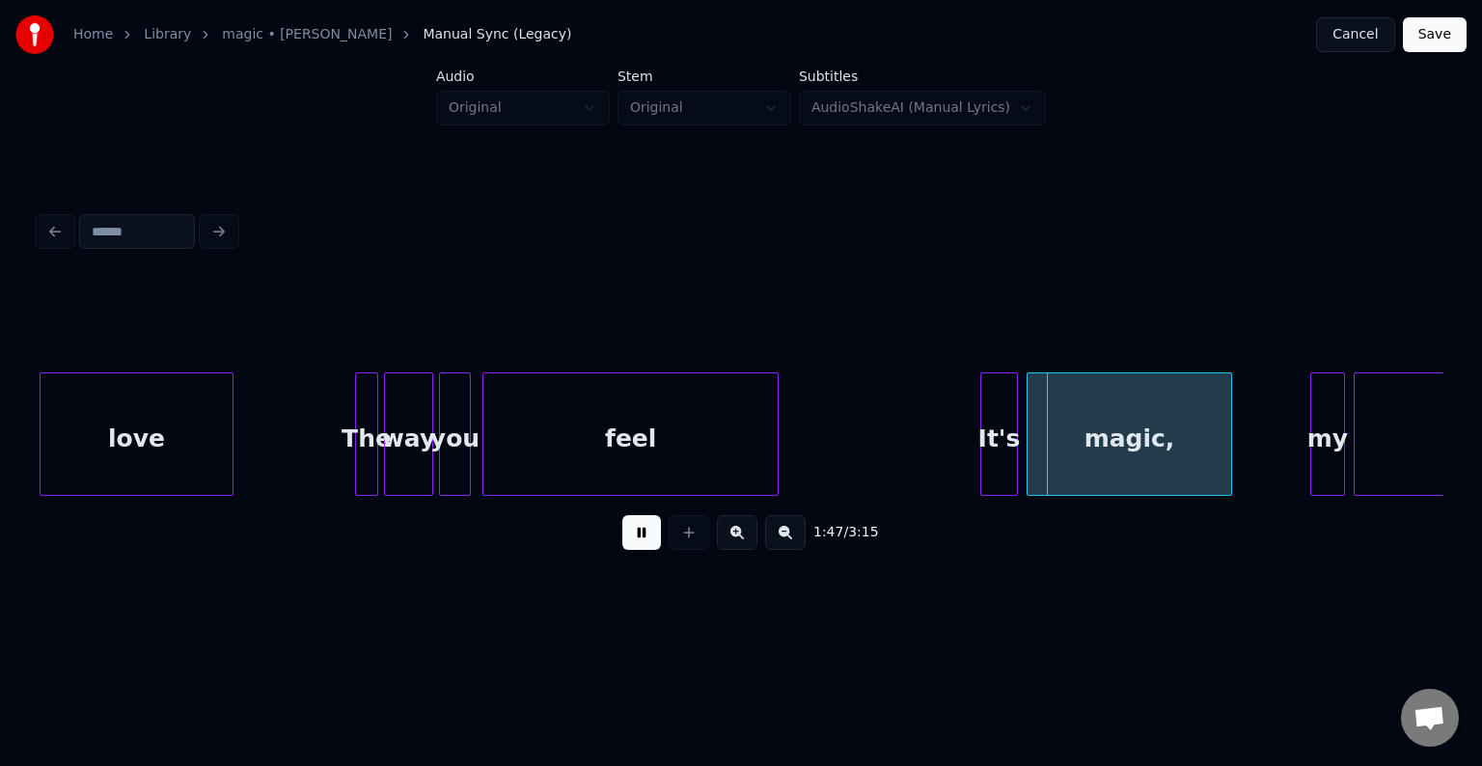
click at [772, 456] on div at bounding box center [775, 434] width 6 height 122
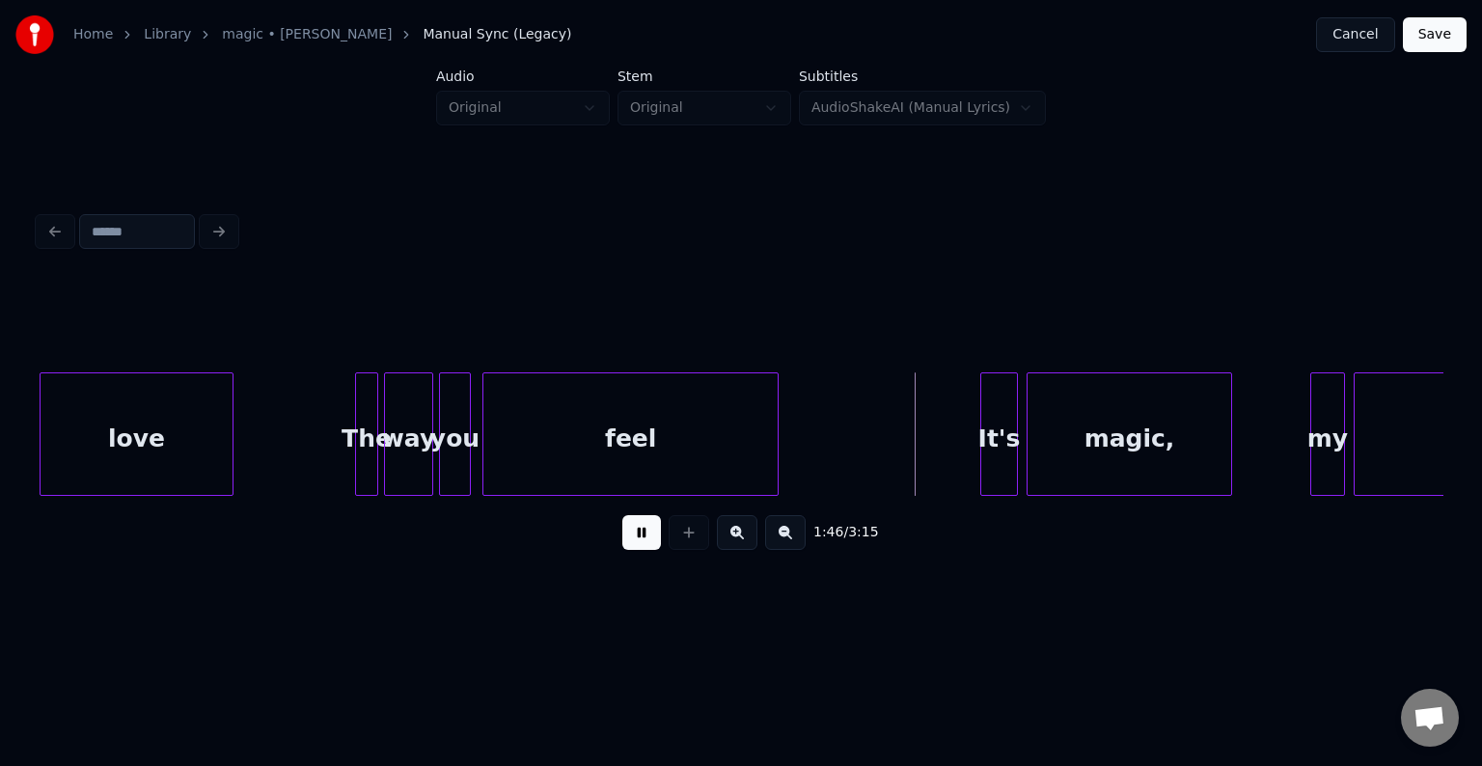
click at [778, 455] on div "feel" at bounding box center [631, 435] width 296 height 124
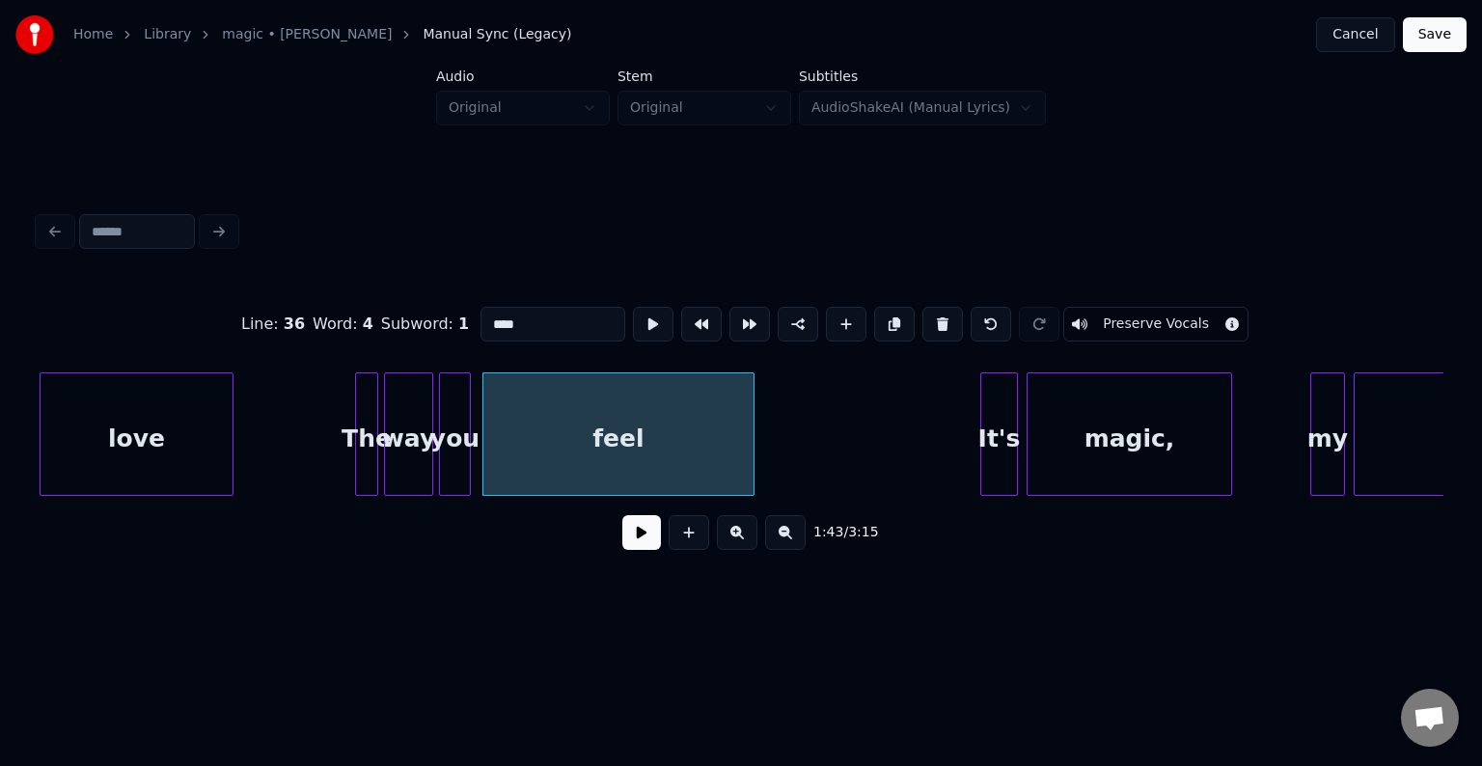
click at [751, 458] on div at bounding box center [751, 434] width 6 height 122
click at [636, 541] on button at bounding box center [641, 532] width 39 height 35
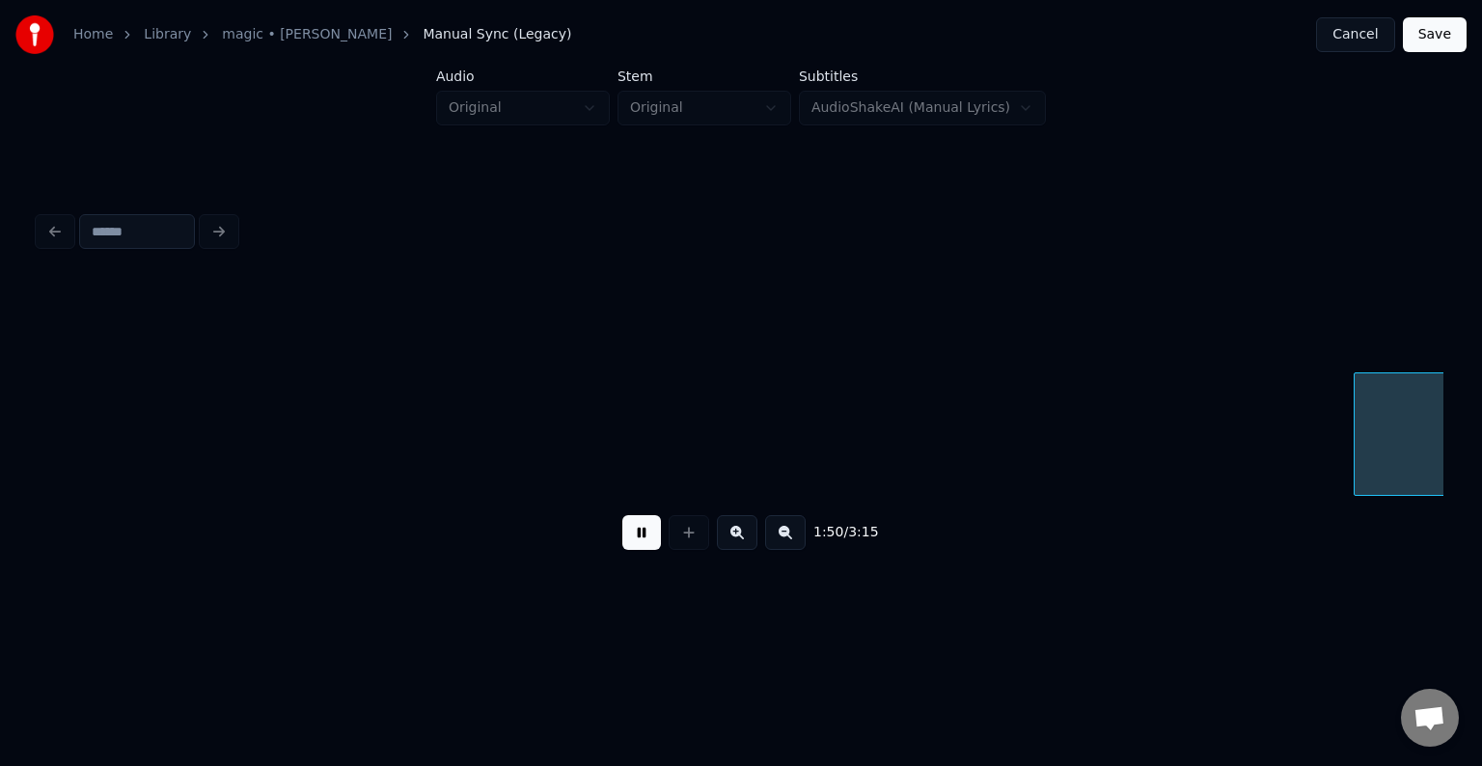
scroll to position [0, 15977]
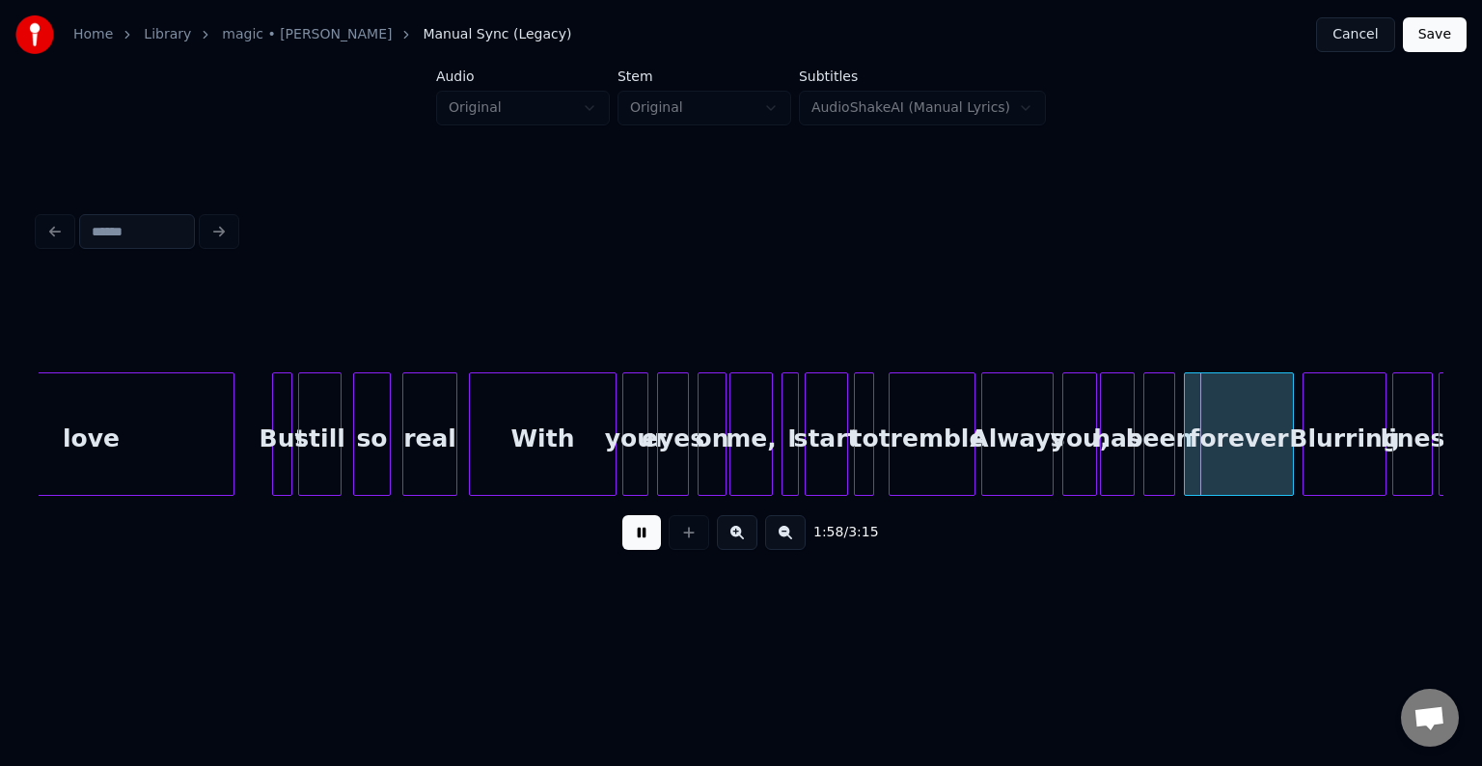
click at [636, 541] on button at bounding box center [641, 532] width 39 height 35
click at [475, 434] on div "With" at bounding box center [543, 438] width 146 height 131
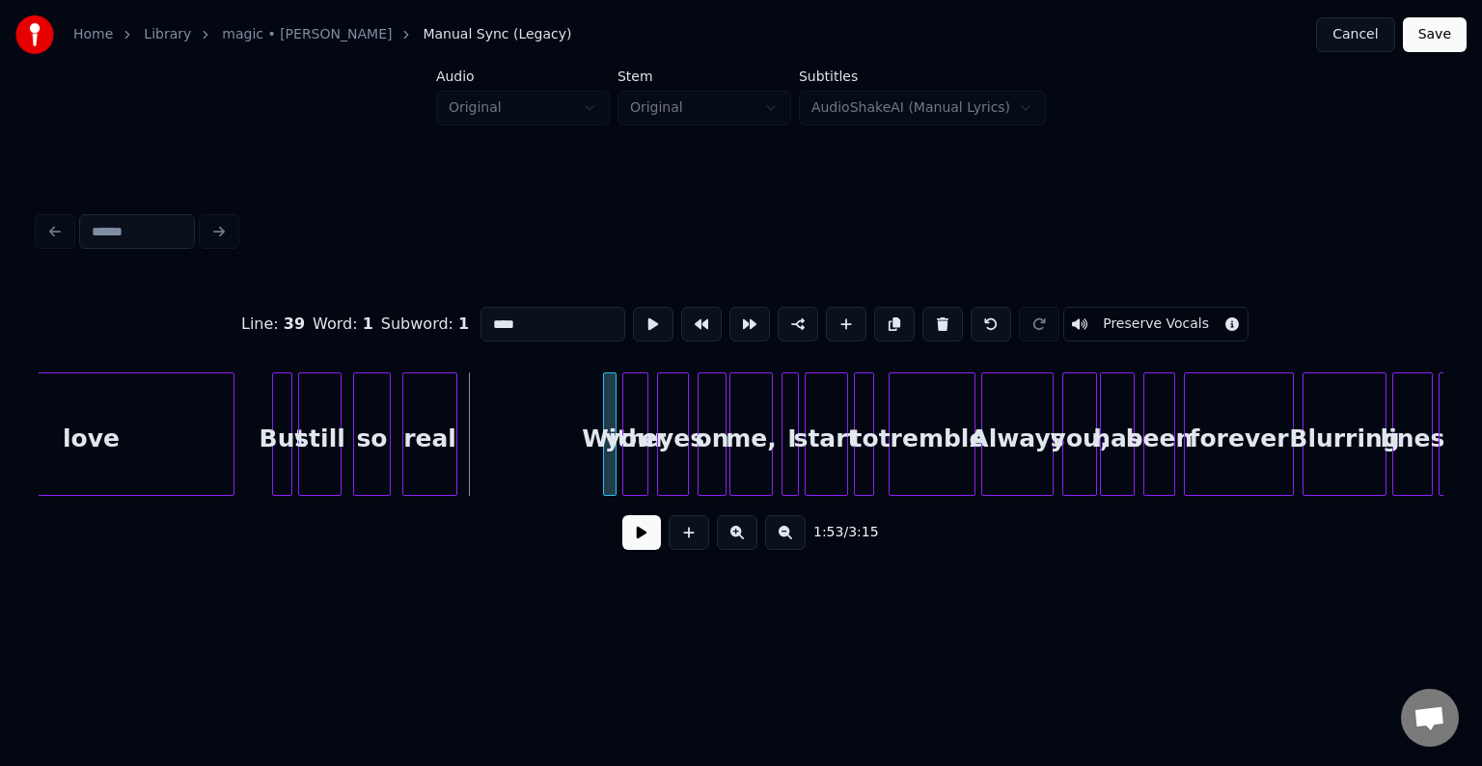
click at [606, 456] on div at bounding box center [607, 434] width 6 height 122
click at [589, 482] on div at bounding box center [591, 434] width 6 height 122
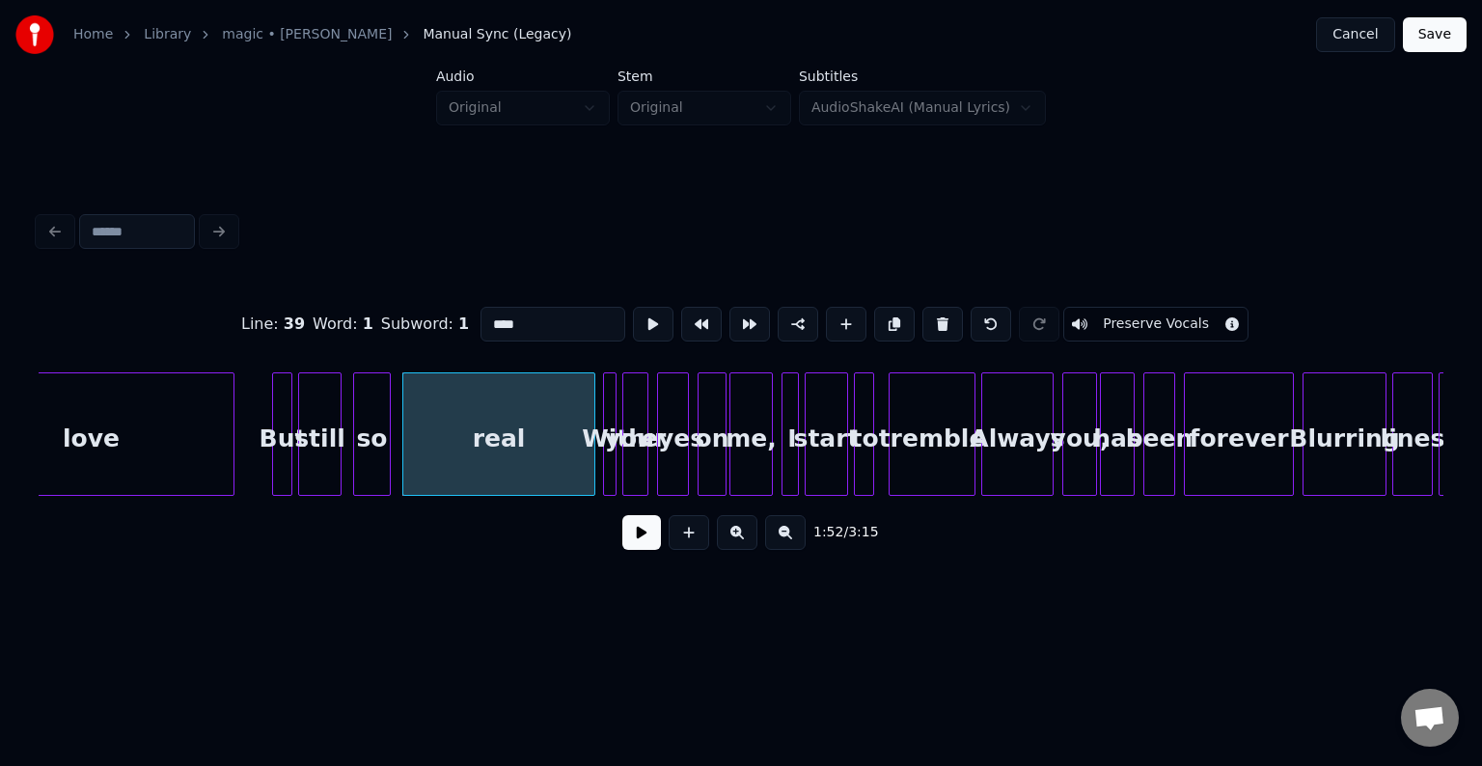
click at [647, 544] on button at bounding box center [641, 532] width 39 height 35
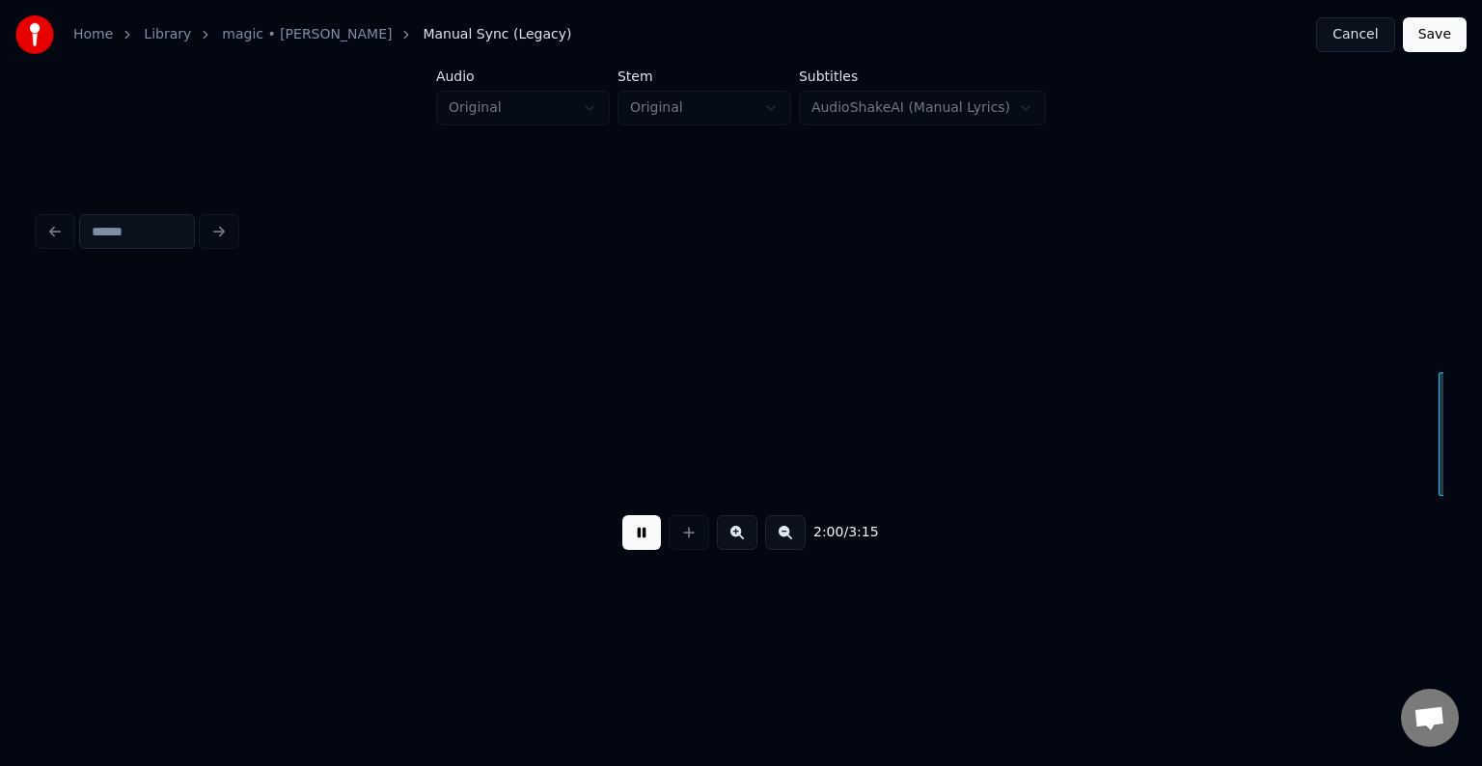
scroll to position [0, 17383]
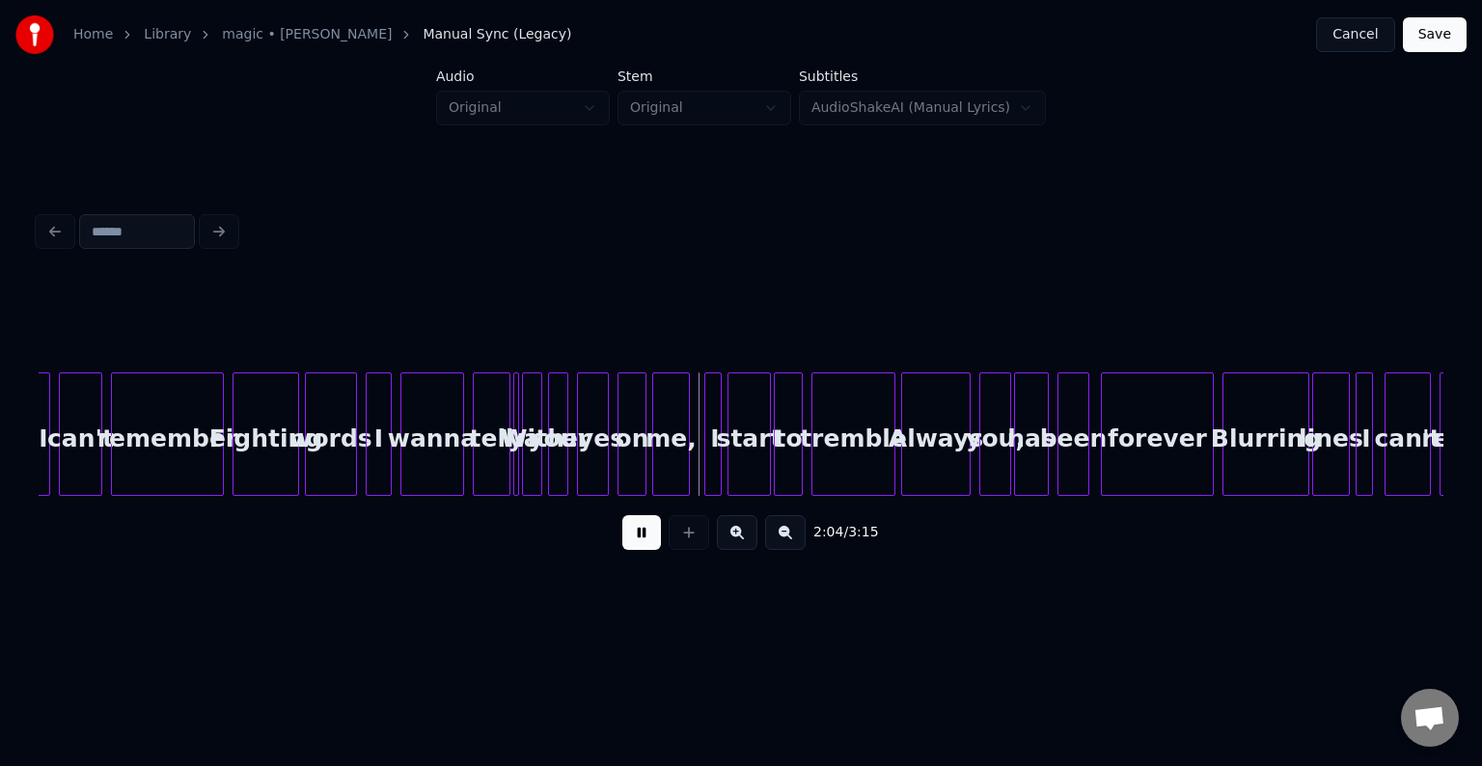
click at [532, 464] on div "With" at bounding box center [532, 438] width 19 height 131
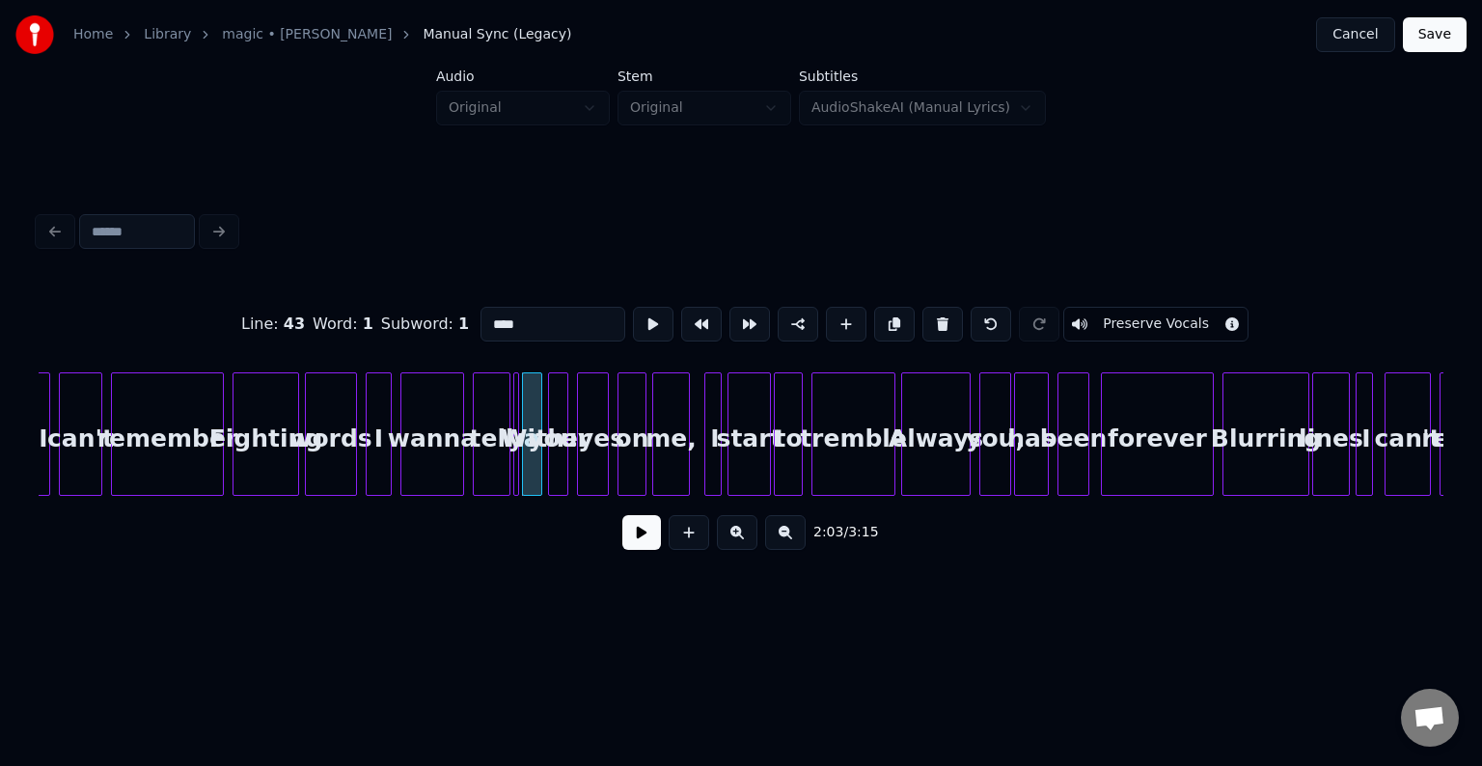
click at [517, 467] on div at bounding box center [515, 434] width 6 height 122
type input "**"
click at [627, 544] on button at bounding box center [641, 532] width 39 height 35
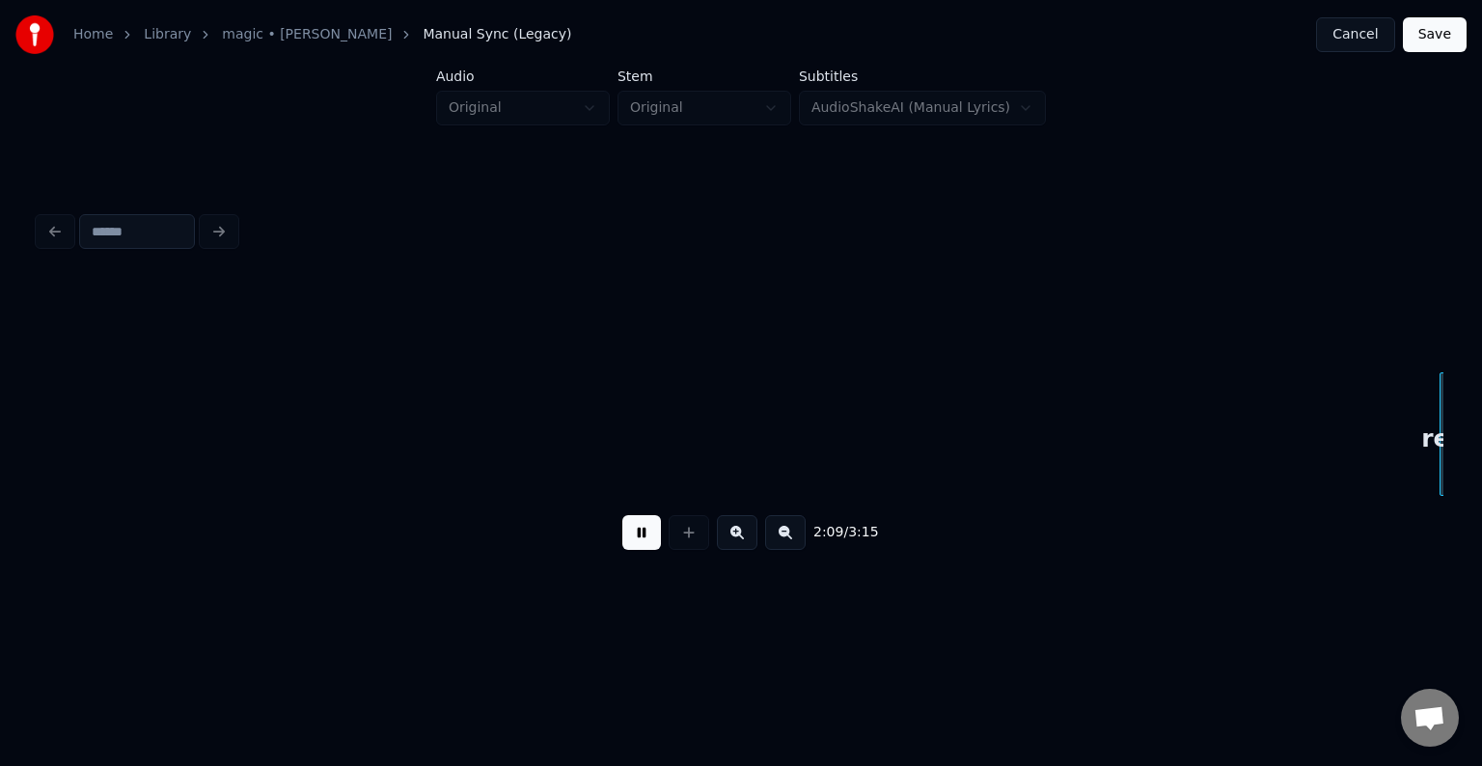
scroll to position [0, 18791]
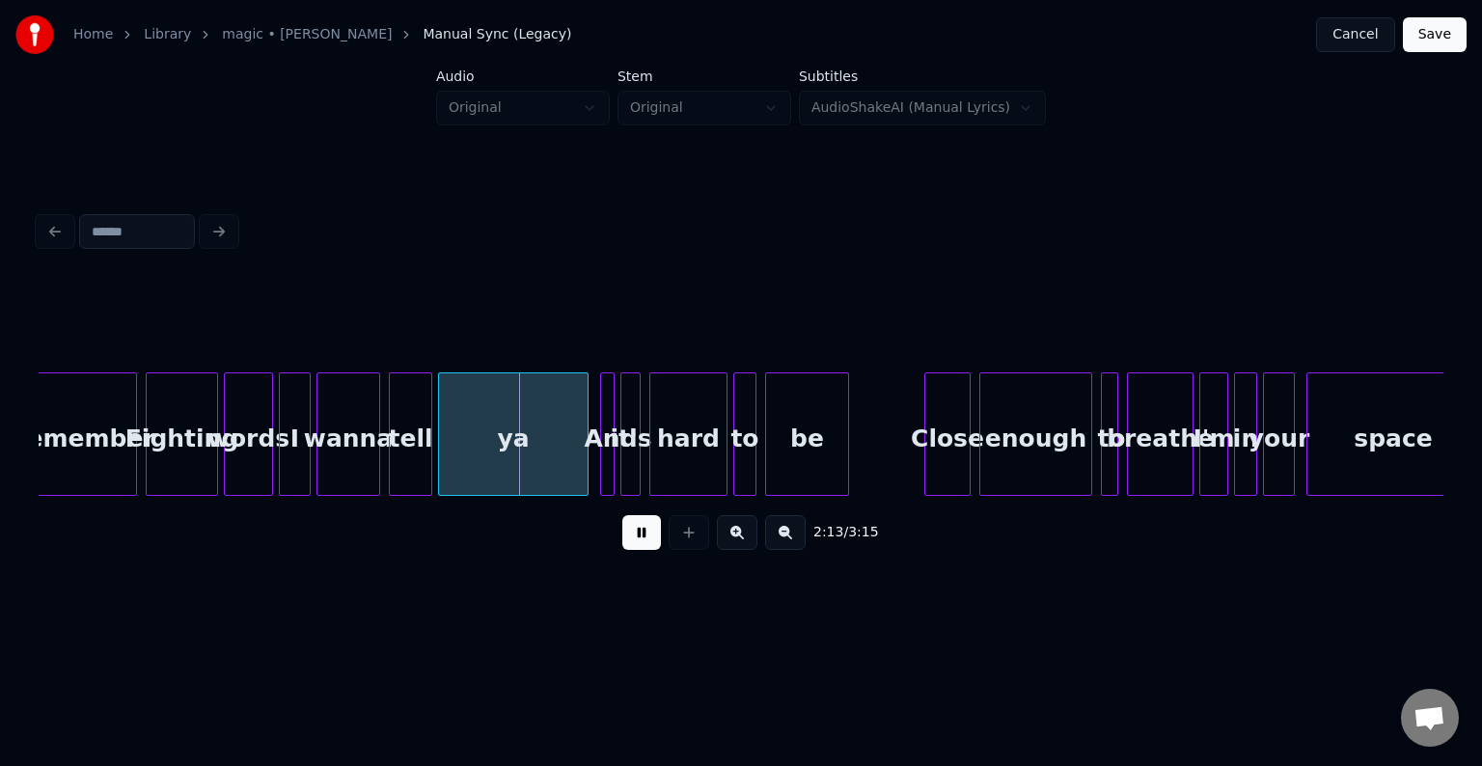
click at [627, 544] on button at bounding box center [641, 532] width 39 height 35
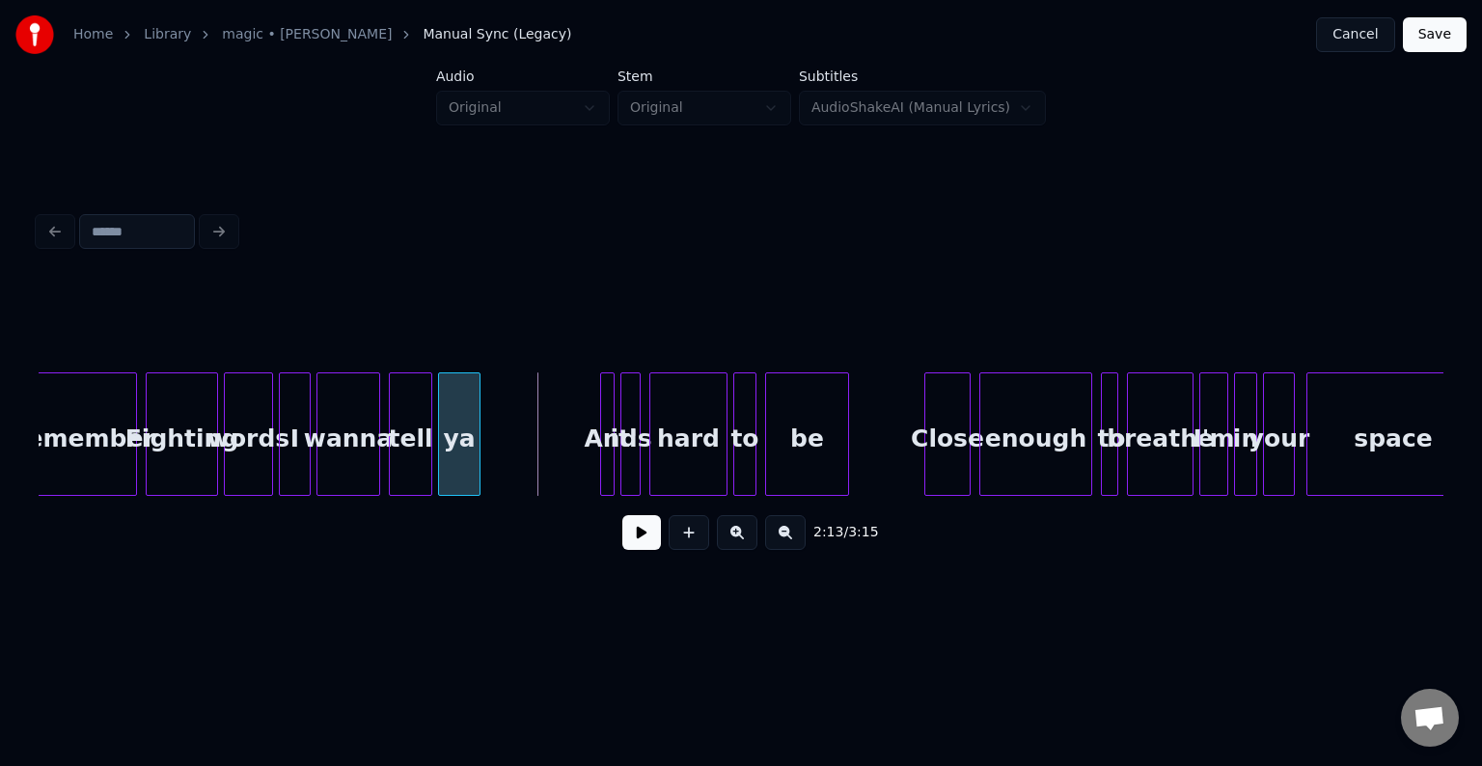
click at [475, 463] on div at bounding box center [477, 434] width 6 height 122
click at [637, 541] on button at bounding box center [641, 532] width 39 height 35
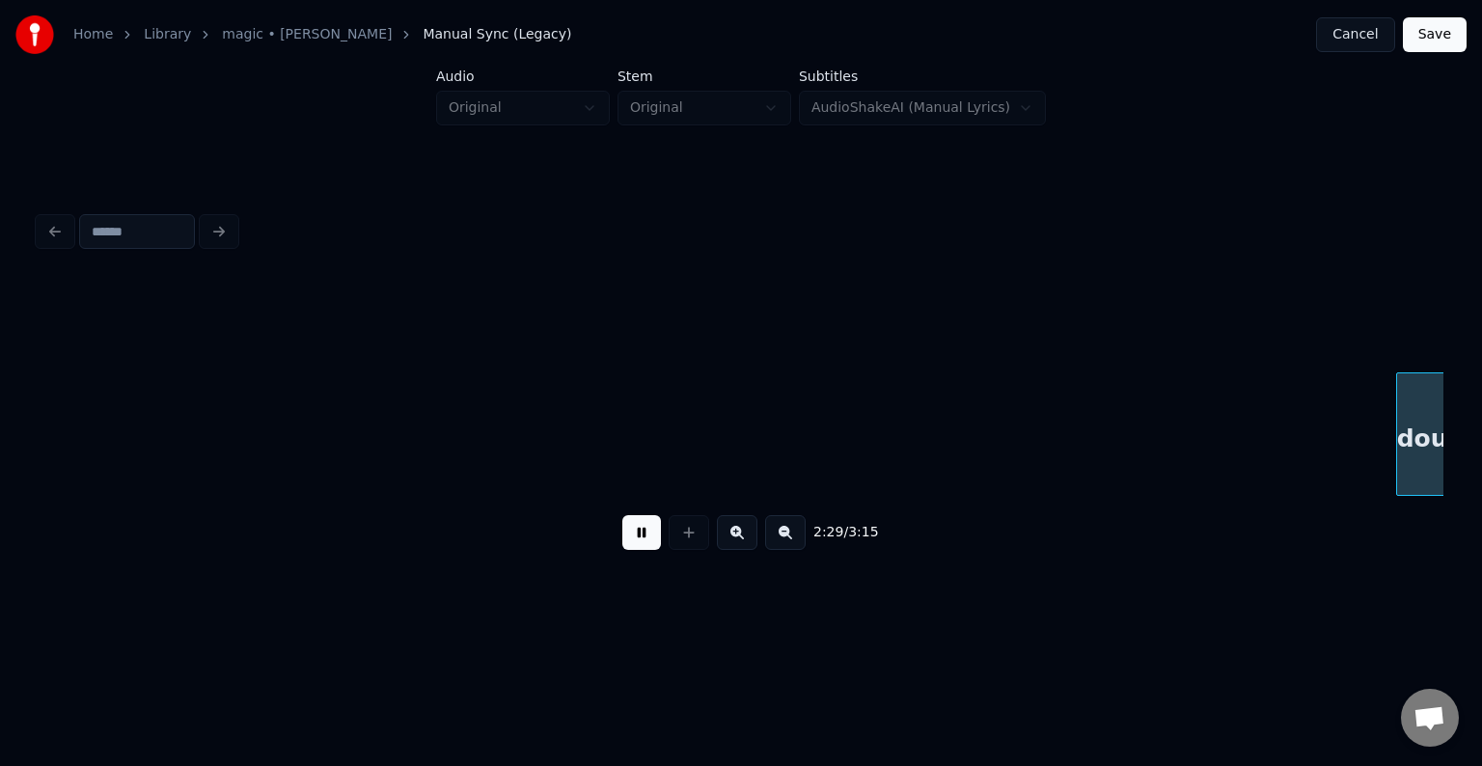
scroll to position [0, 21605]
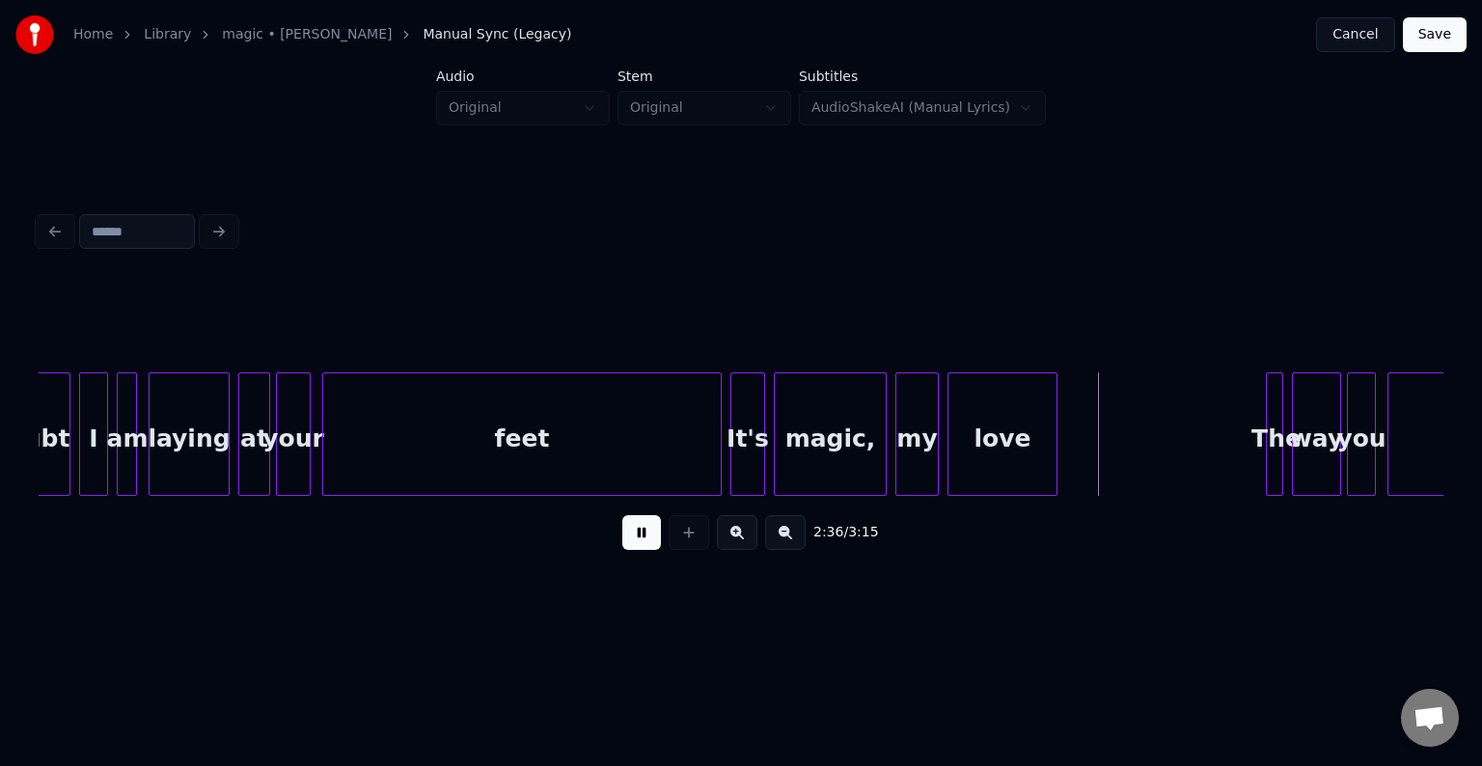
click at [622, 460] on div "feet" at bounding box center [522, 438] width 398 height 131
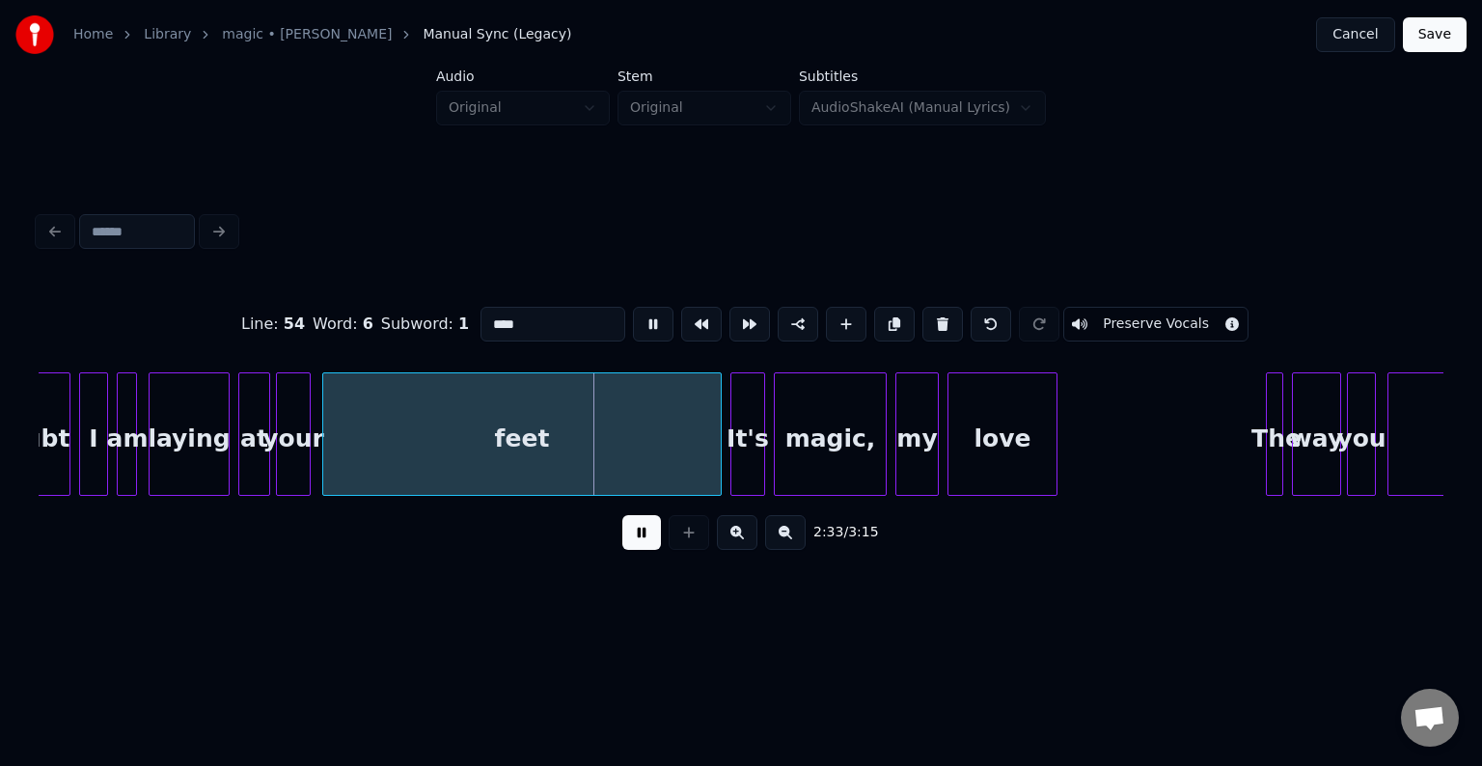
click at [638, 537] on button at bounding box center [641, 532] width 39 height 35
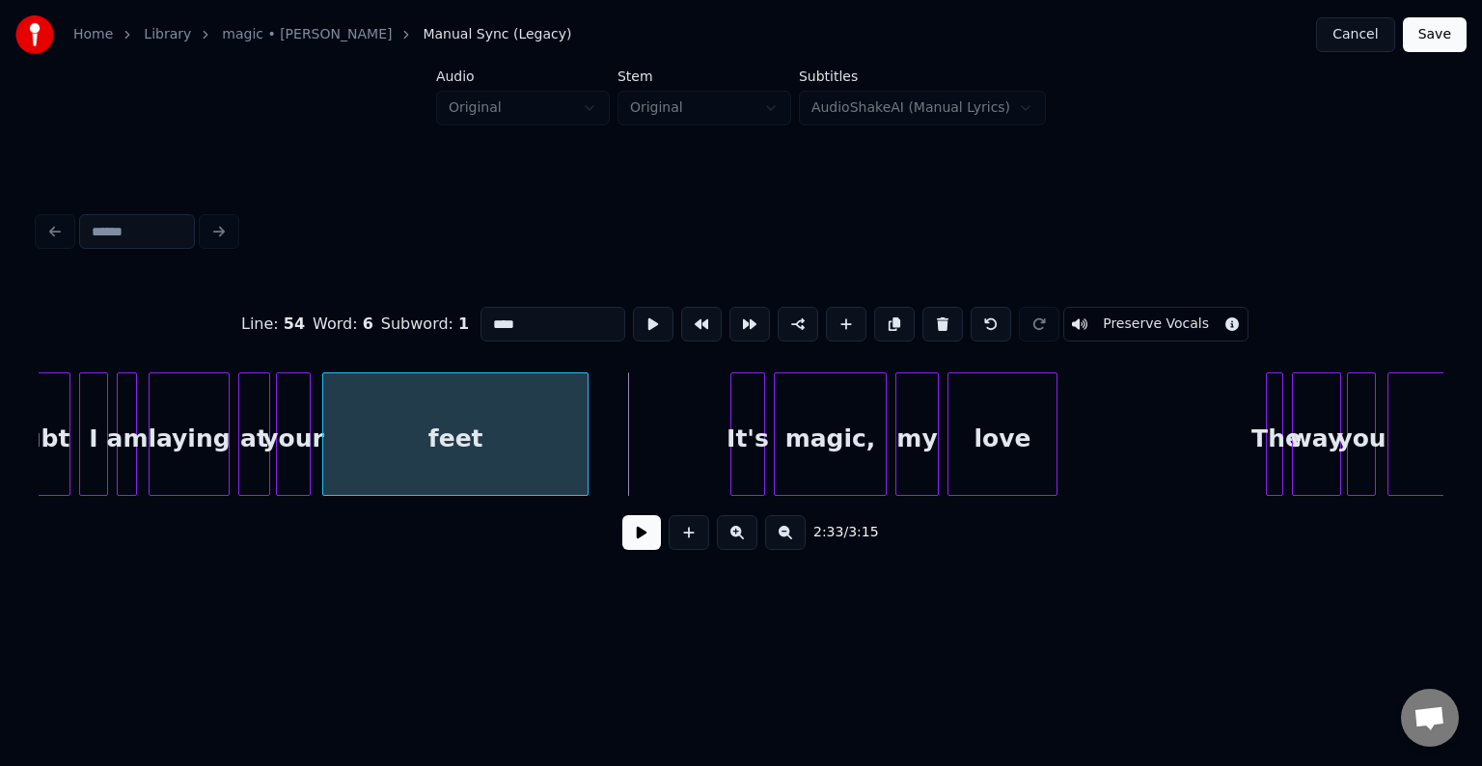
click at [583, 485] on div at bounding box center [585, 434] width 6 height 122
click at [644, 548] on button at bounding box center [641, 532] width 39 height 35
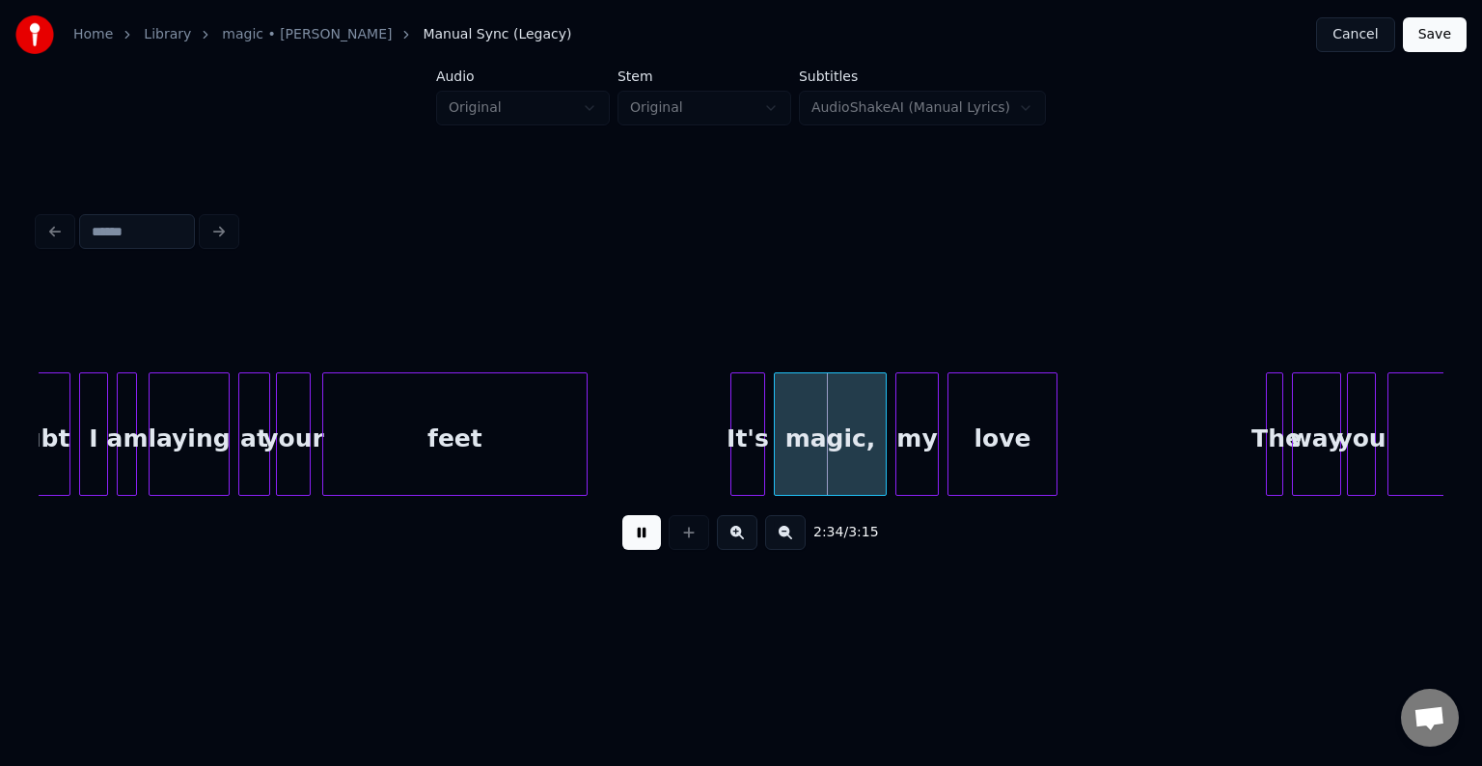
click at [644, 548] on button at bounding box center [641, 532] width 39 height 35
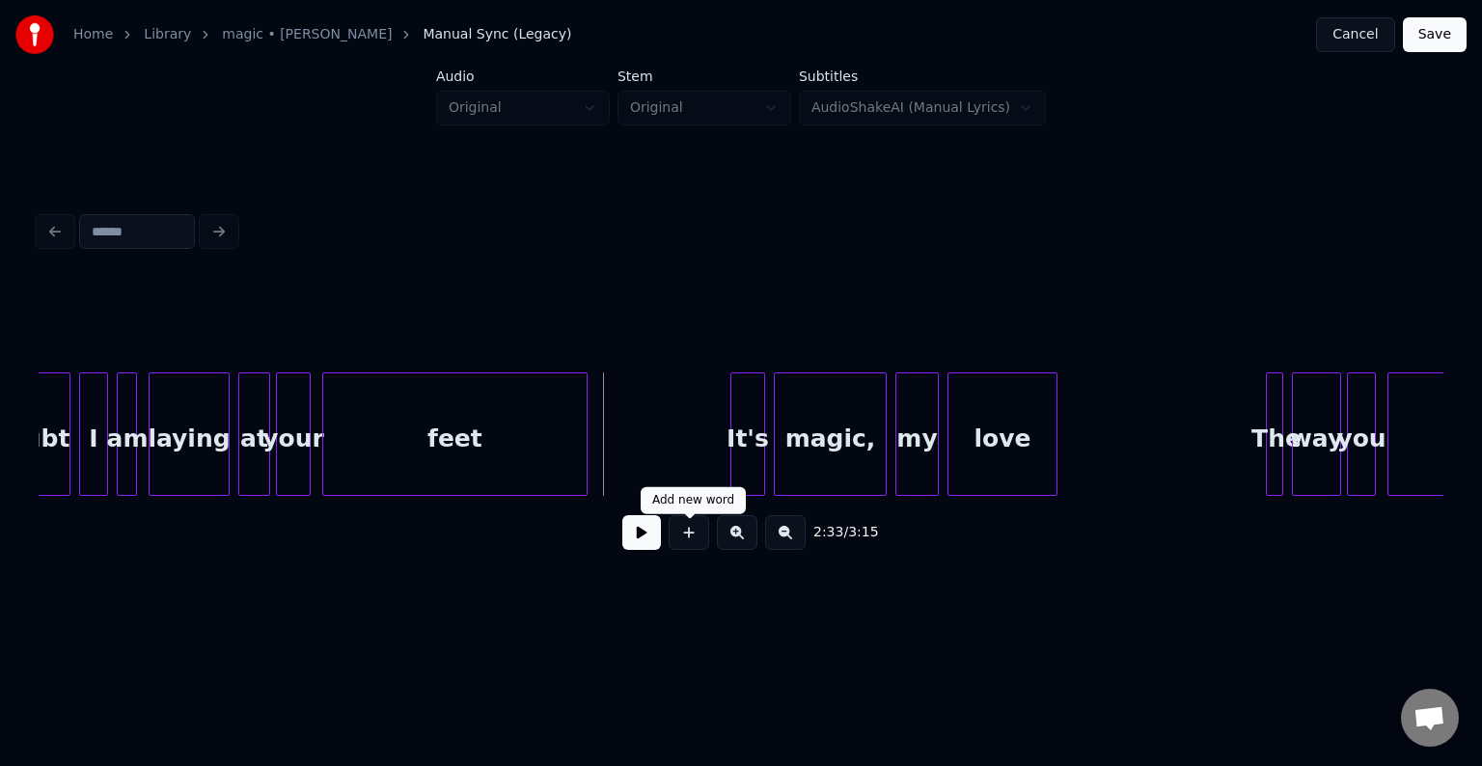
click at [679, 547] on button at bounding box center [689, 532] width 41 height 35
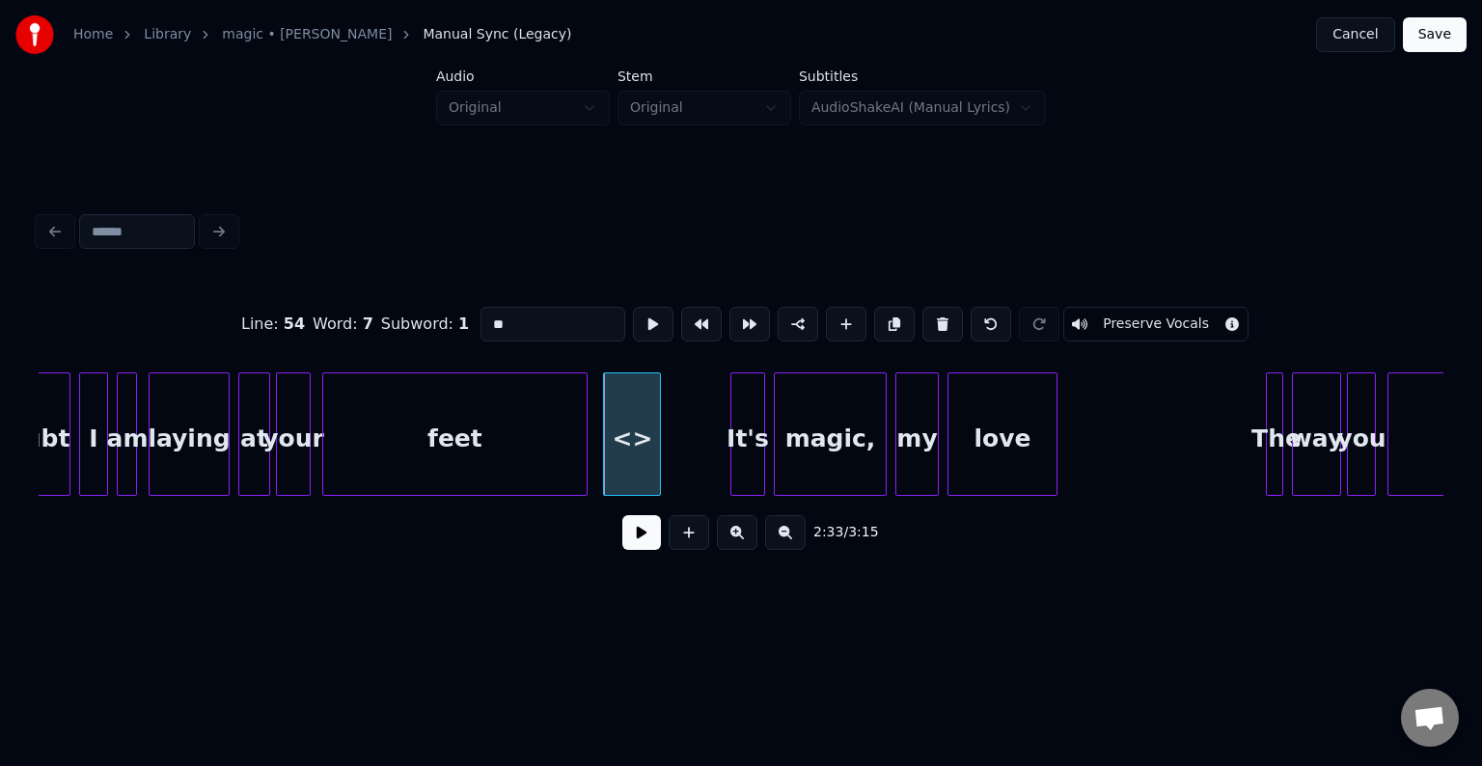
drag, startPoint x: 537, startPoint y: 325, endPoint x: 468, endPoint y: 326, distance: 68.5
click at [468, 326] on div "Line : 54 Word : 7 Subword : 1 ** Preserve Vocals" at bounding box center [741, 324] width 1405 height 97
click at [623, 465] on div "It's" at bounding box center [622, 438] width 56 height 131
type input "****"
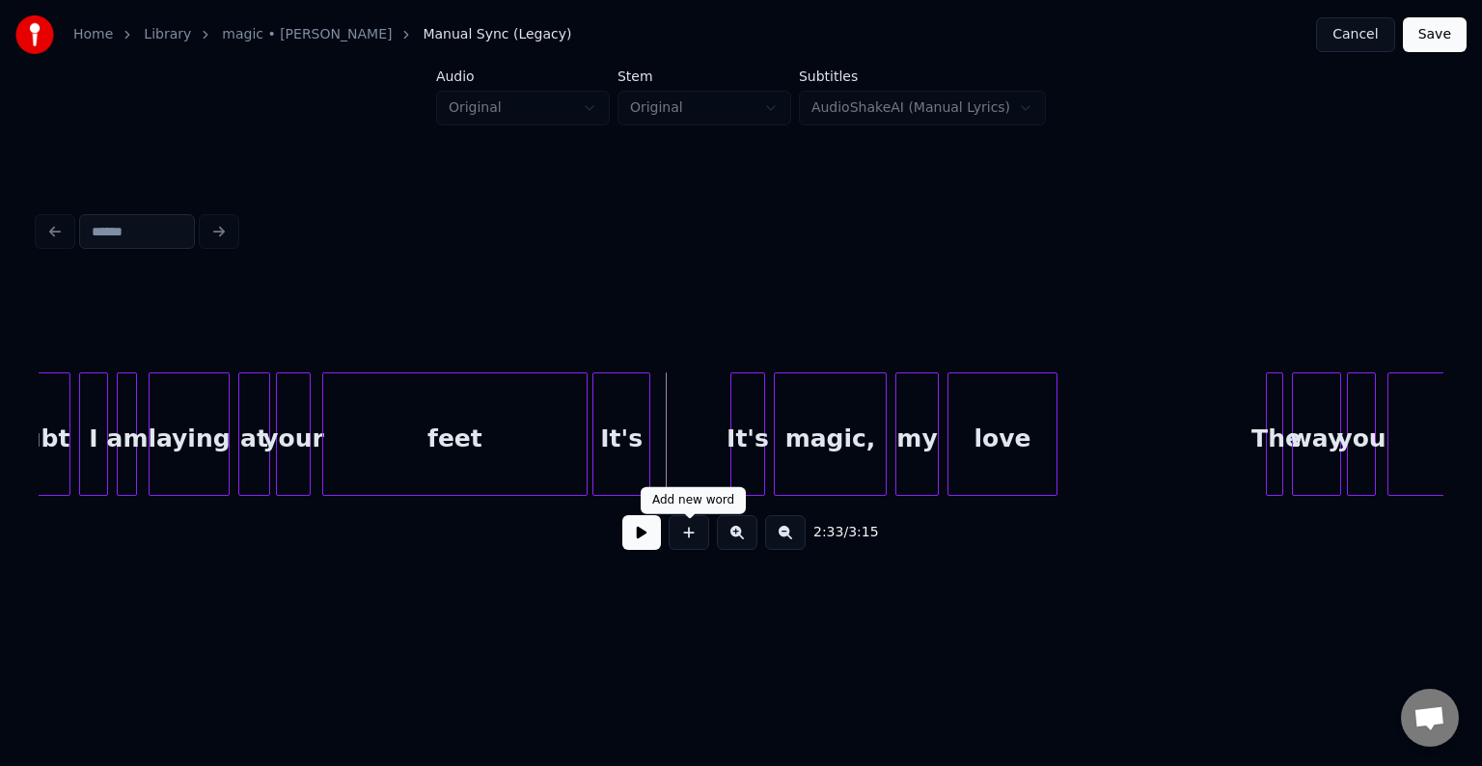
drag, startPoint x: 639, startPoint y: 552, endPoint x: 688, endPoint y: 540, distance: 50.6
click at [688, 540] on div "2:33 / 3:15" at bounding box center [741, 533] width 1374 height 42
click at [679, 533] on button at bounding box center [689, 532] width 41 height 35
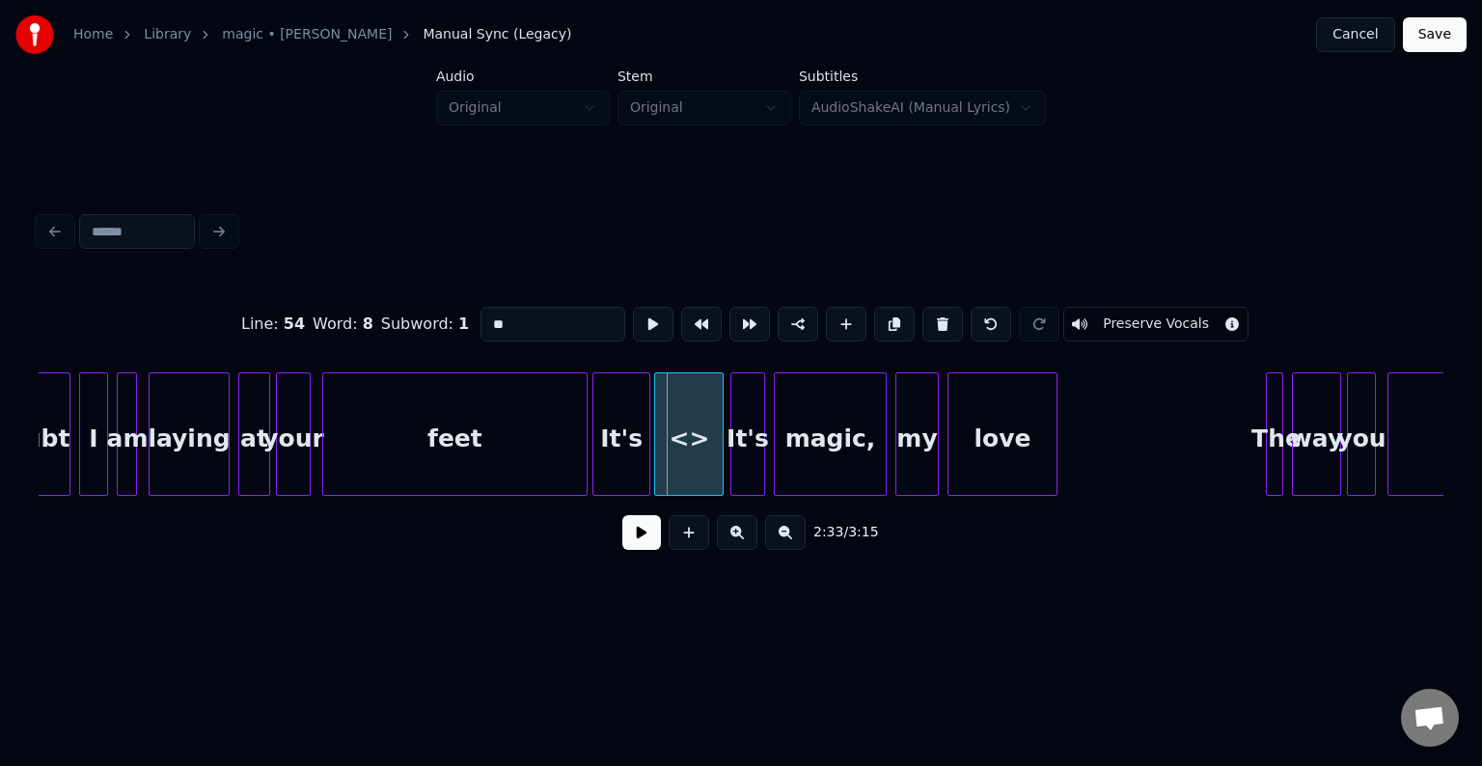
click at [655, 463] on div at bounding box center [658, 434] width 6 height 122
drag, startPoint x: 553, startPoint y: 321, endPoint x: 475, endPoint y: 334, distance: 79.2
click at [475, 334] on div "Line : 54 Word : 8 Subword : 1 ** Preserve Vocals" at bounding box center [741, 324] width 1405 height 97
click at [616, 480] on div "It's" at bounding box center [622, 438] width 56 height 131
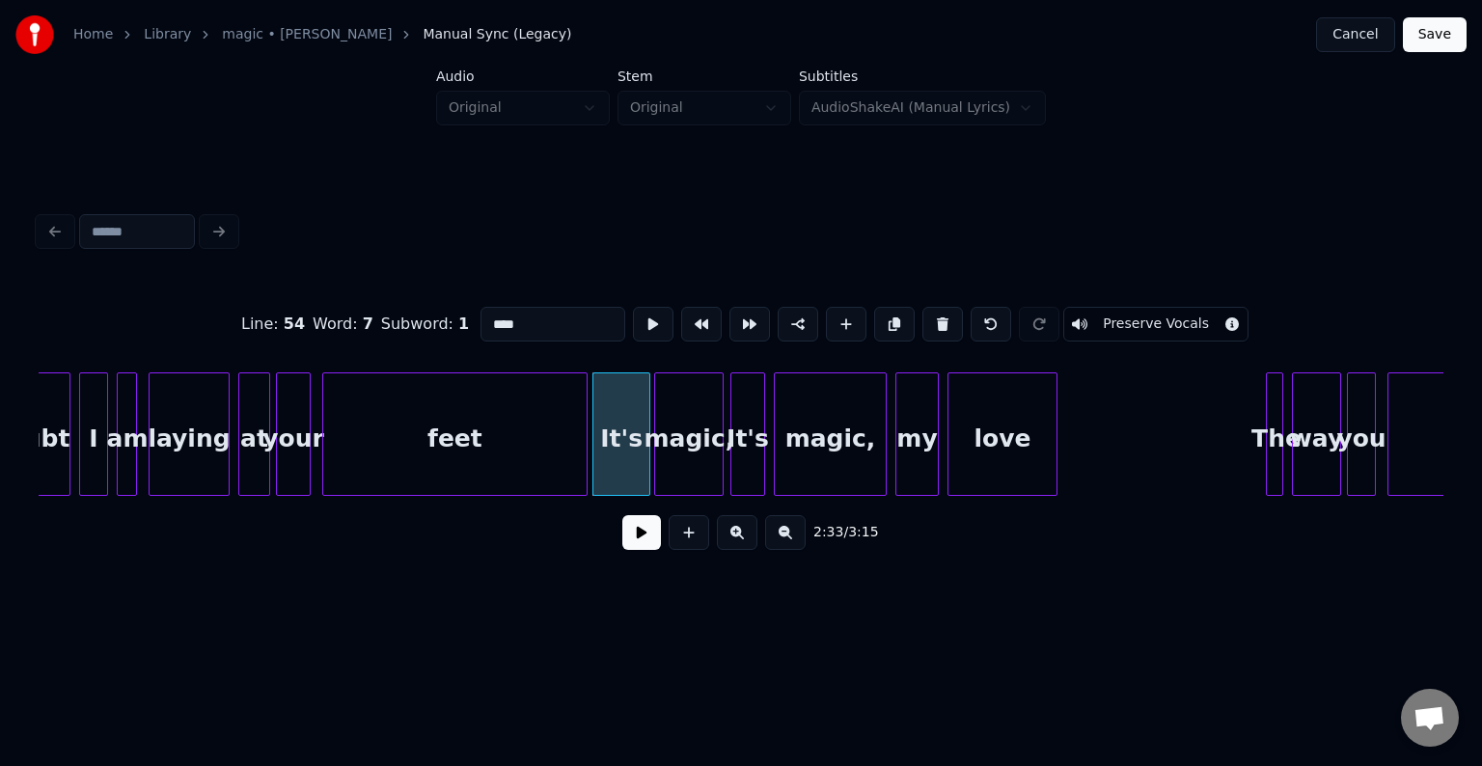
type input "****"
click at [635, 550] on button at bounding box center [641, 532] width 39 height 35
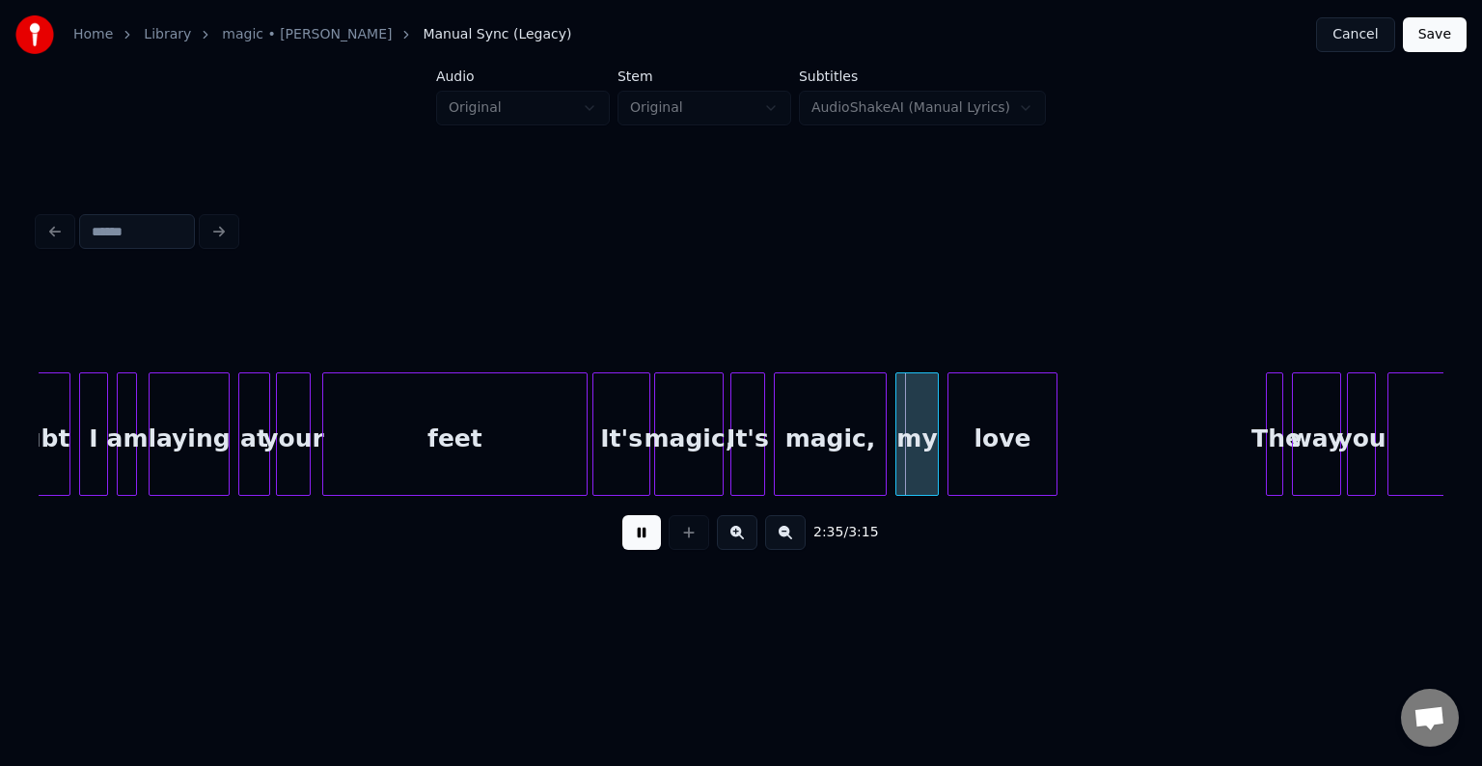
click at [554, 470] on div "feet" at bounding box center [454, 438] width 263 height 131
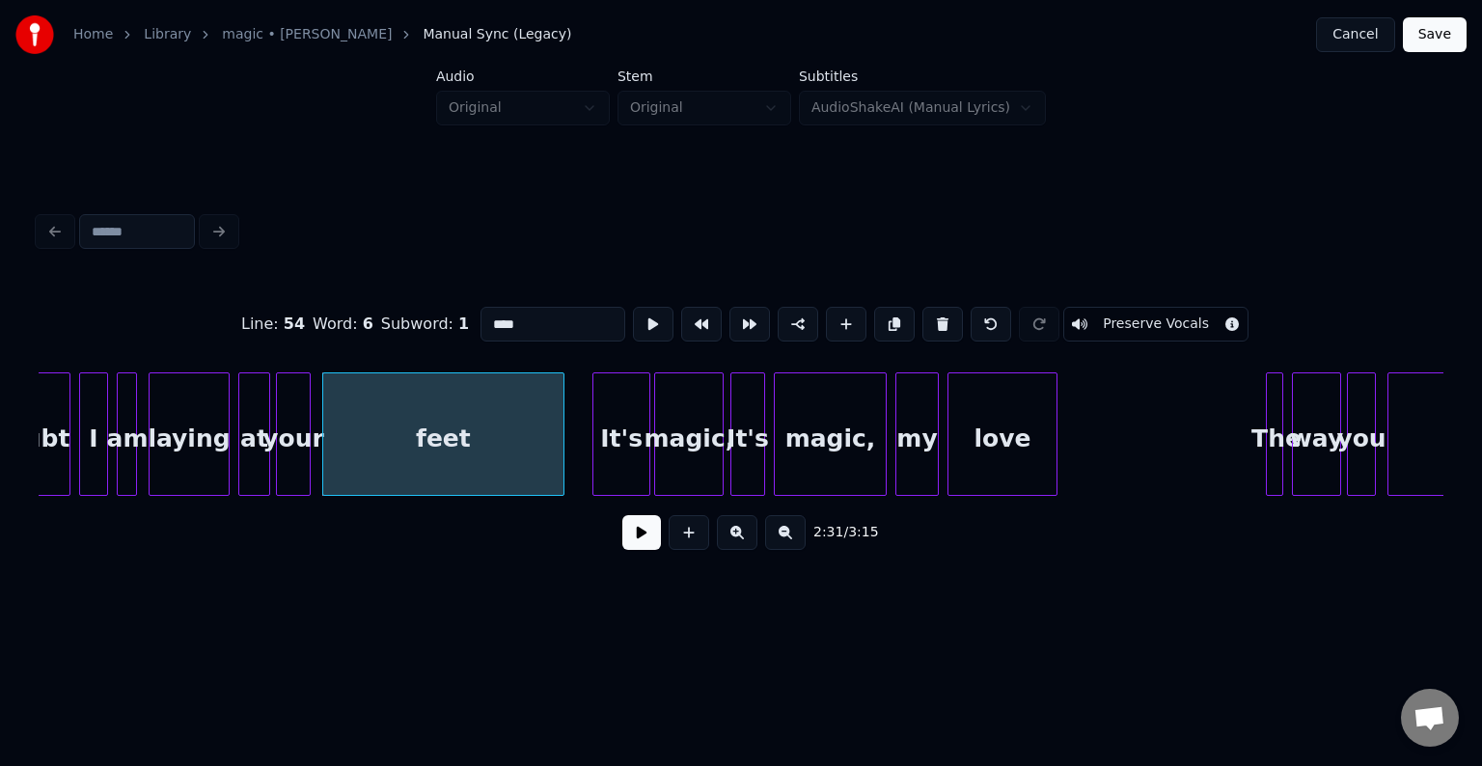
click at [560, 467] on div at bounding box center [561, 434] width 6 height 122
click at [579, 470] on div "It's" at bounding box center [597, 438] width 56 height 131
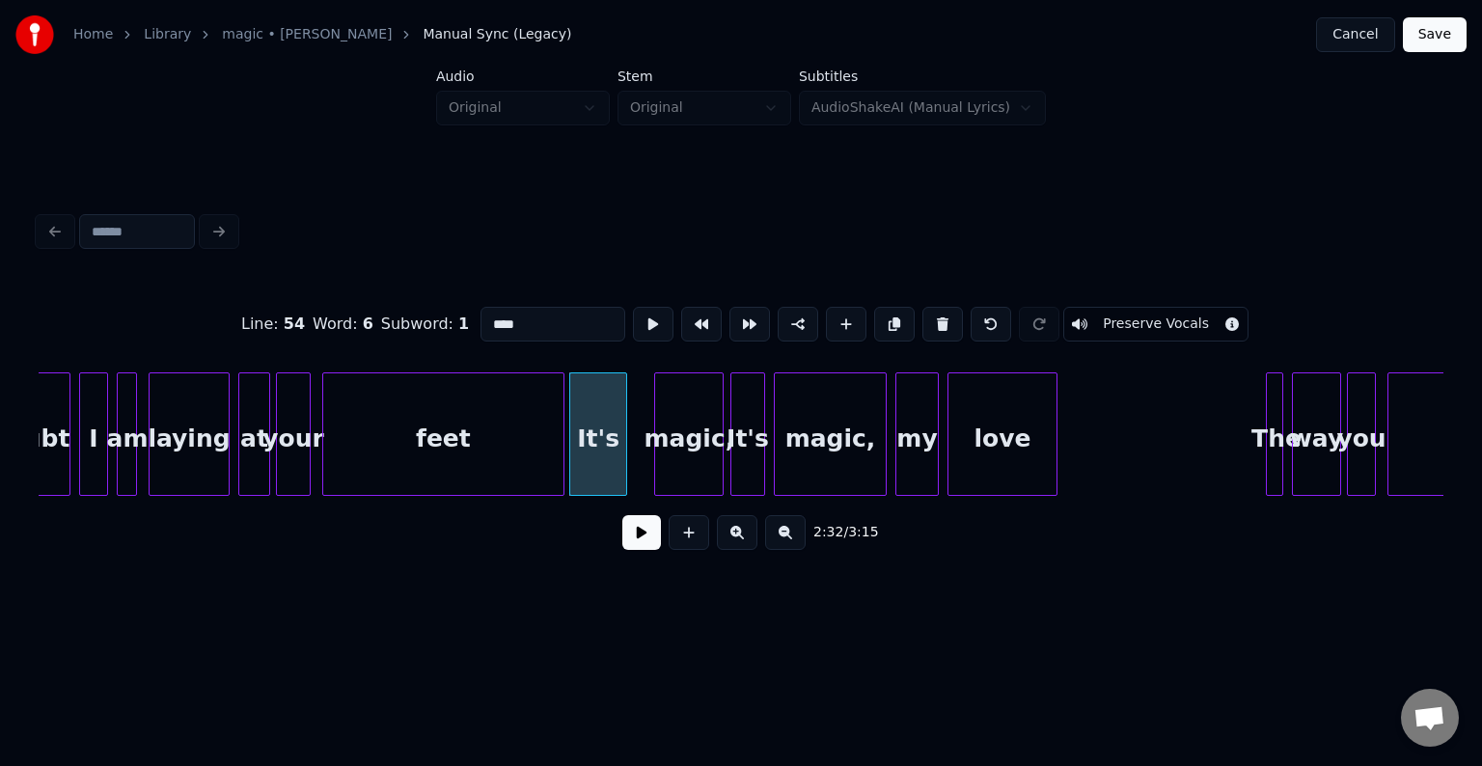
click at [679, 472] on div "magic," at bounding box center [689, 438] width 68 height 131
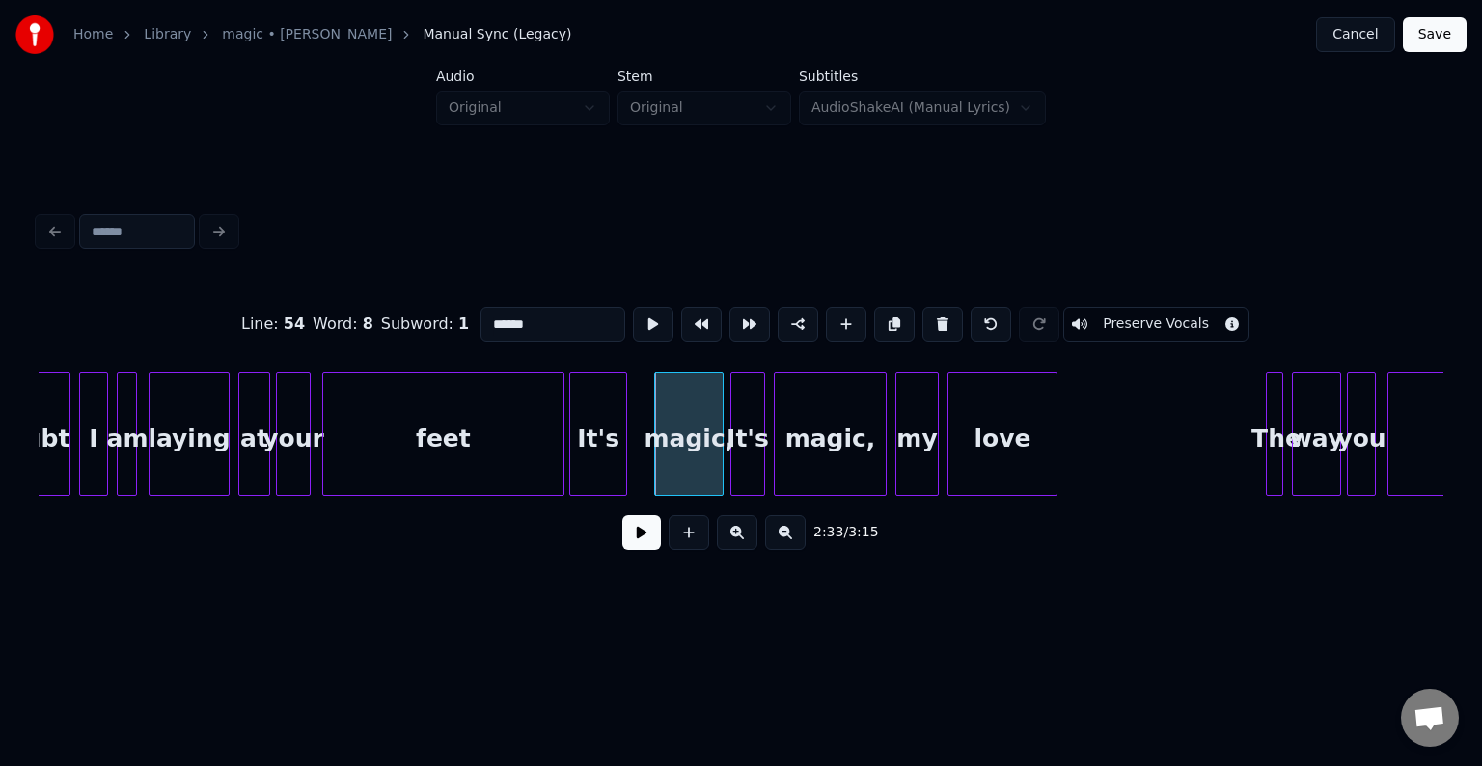
click at [616, 462] on div "It's" at bounding box center [598, 438] width 56 height 131
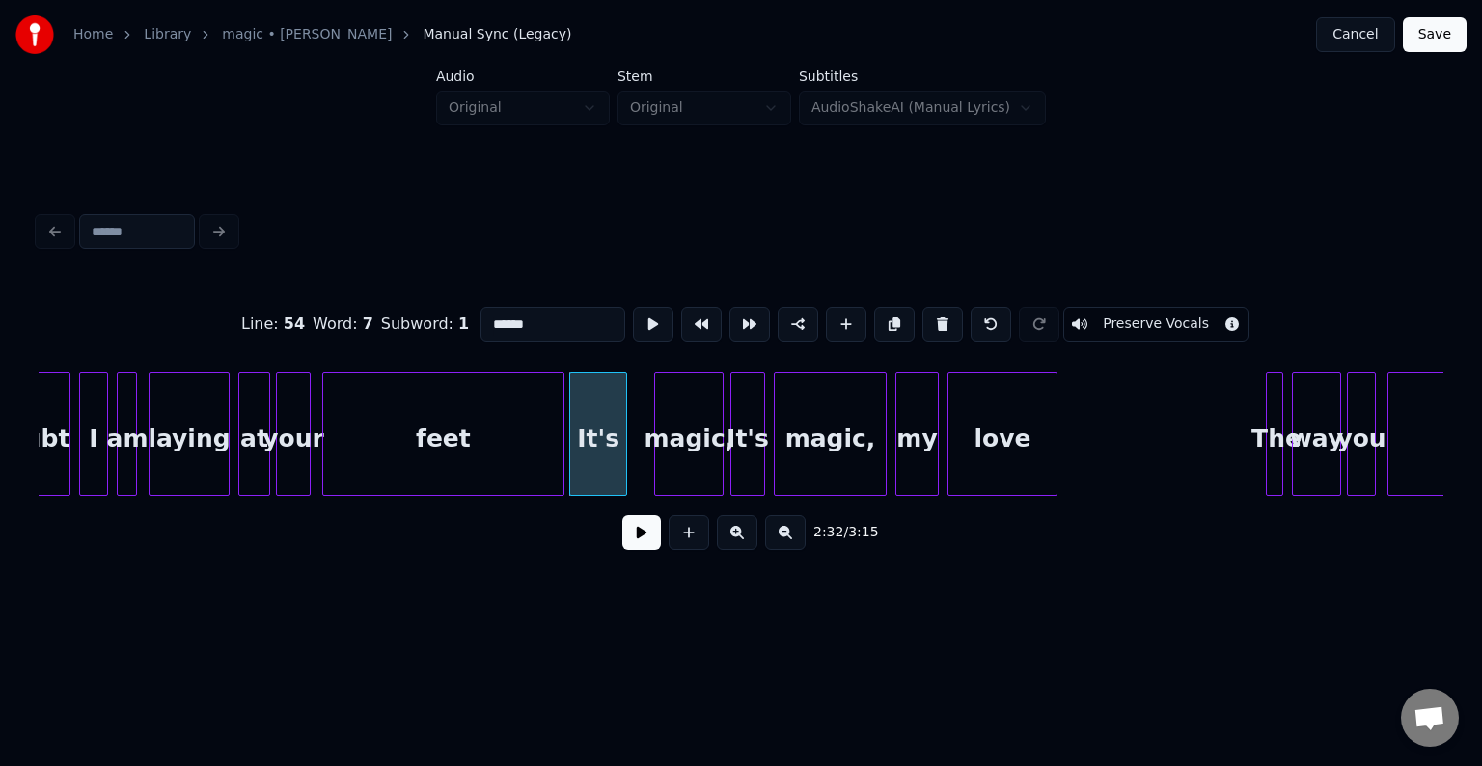
type input "****"
click at [630, 541] on button at bounding box center [641, 532] width 39 height 35
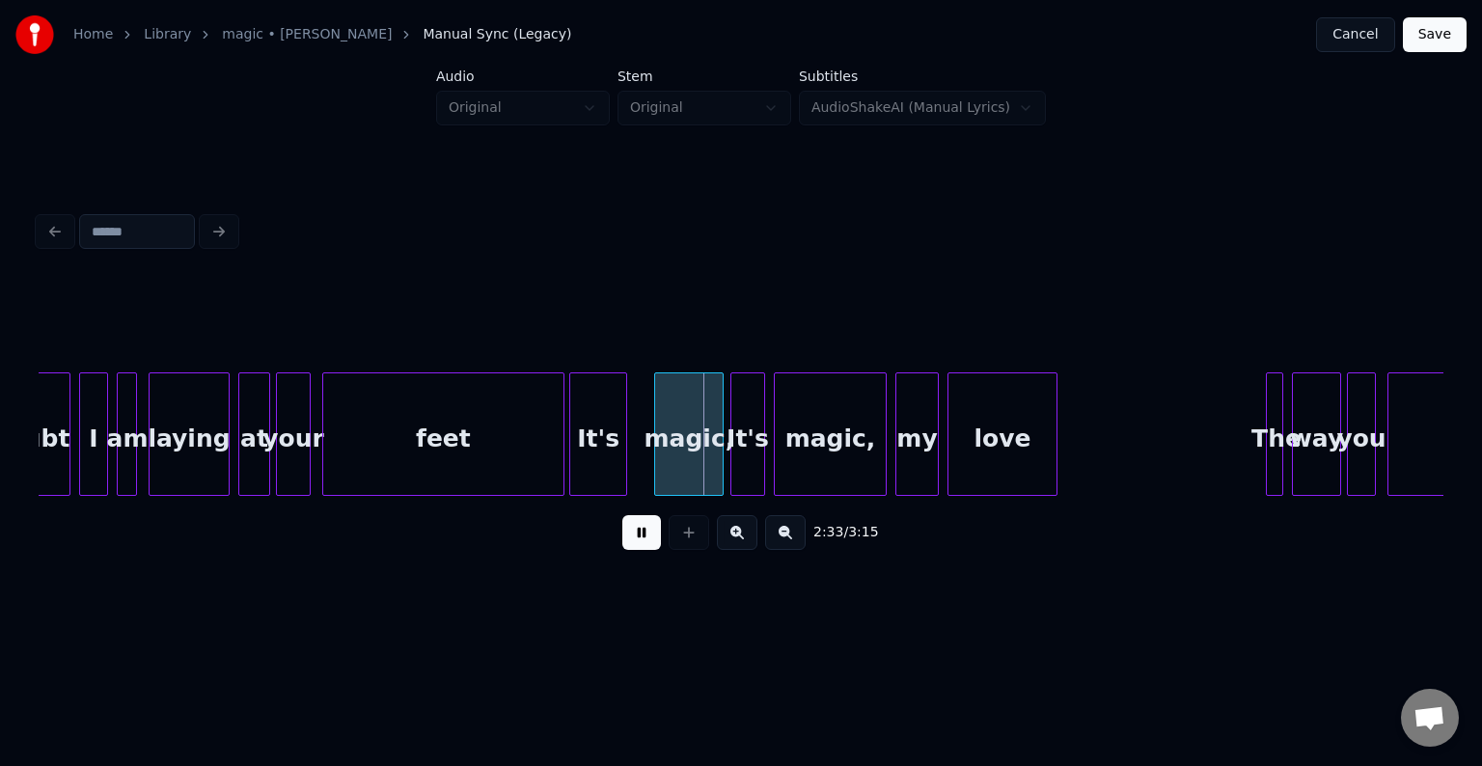
click at [630, 541] on button at bounding box center [641, 532] width 39 height 35
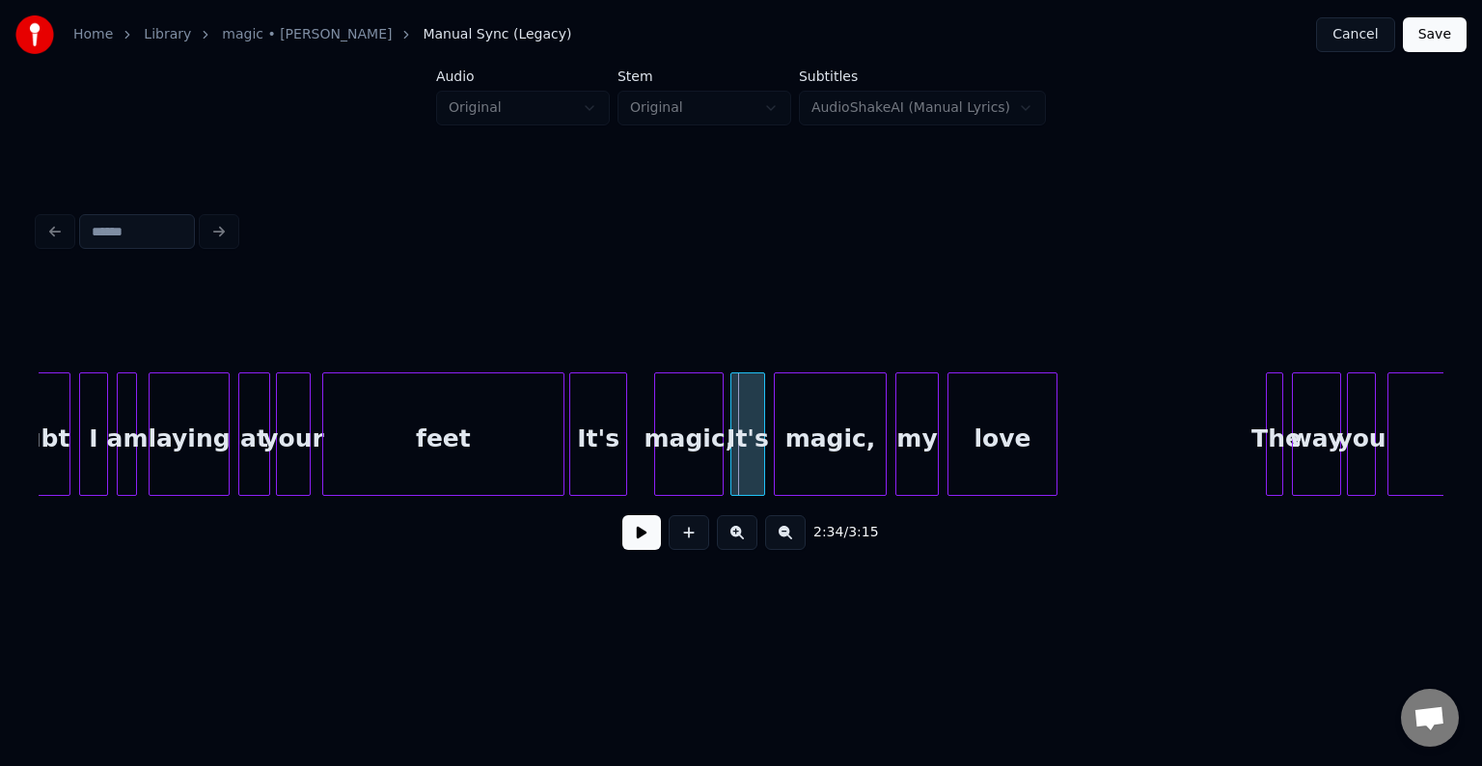
click at [655, 470] on div at bounding box center [658, 434] width 6 height 122
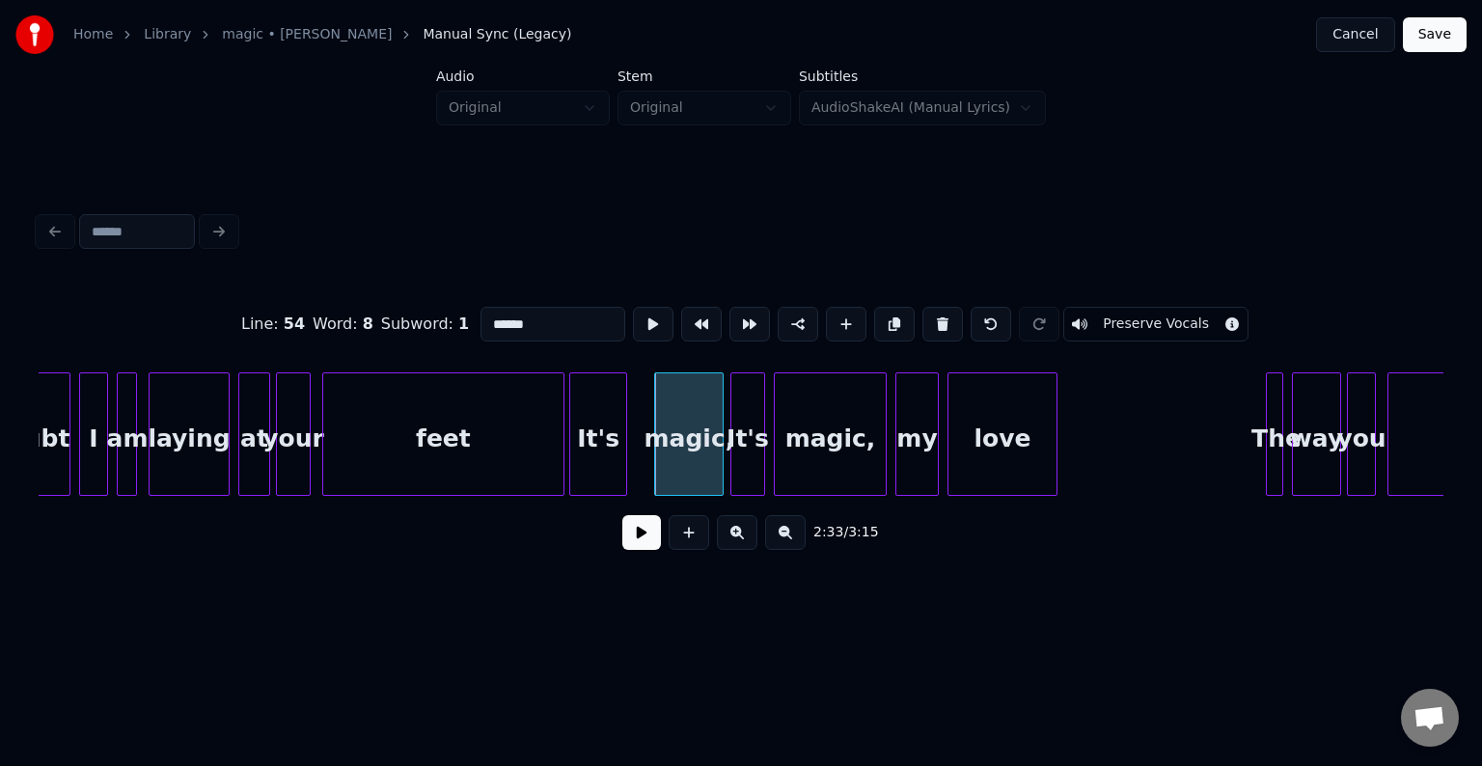
click at [643, 536] on button at bounding box center [641, 532] width 39 height 35
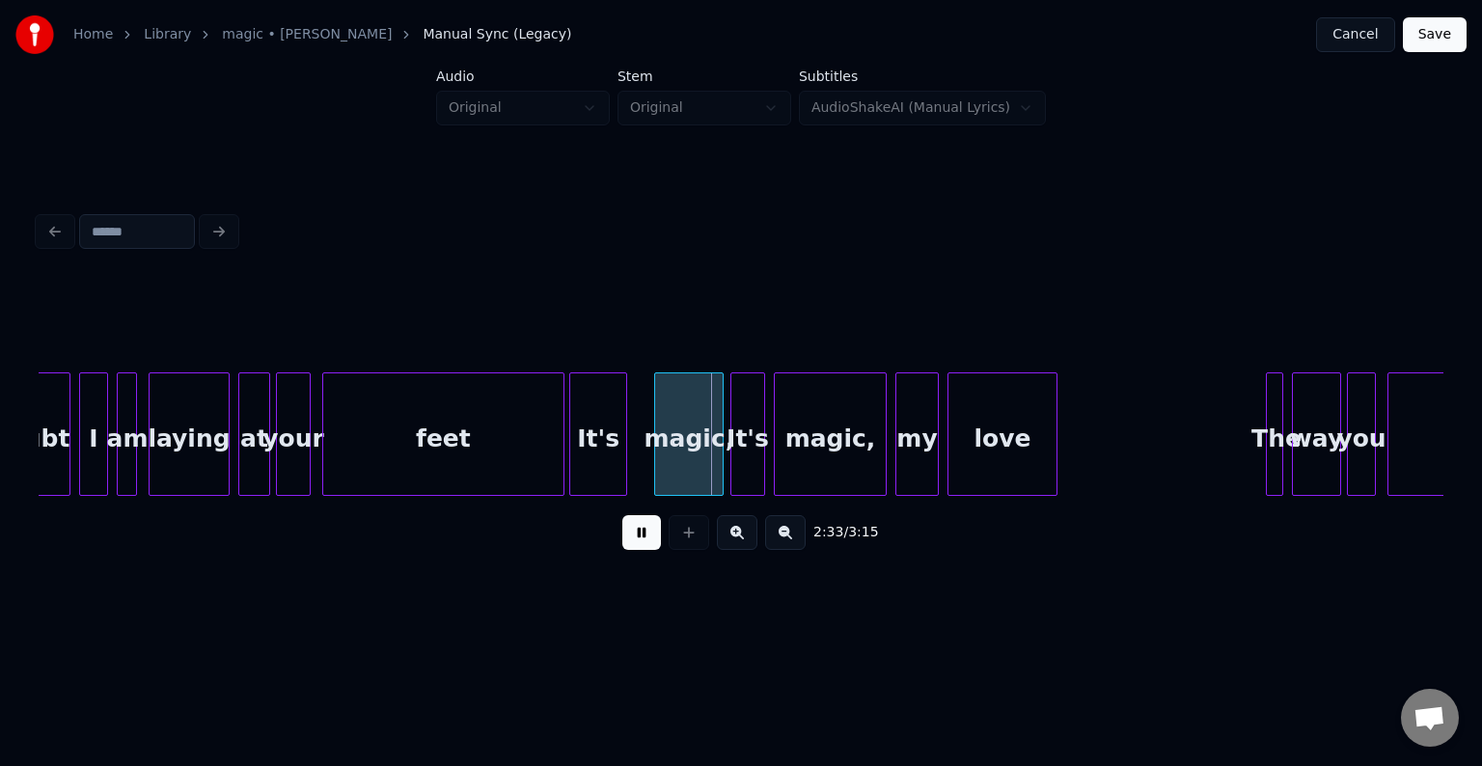
click at [643, 536] on button at bounding box center [641, 532] width 39 height 35
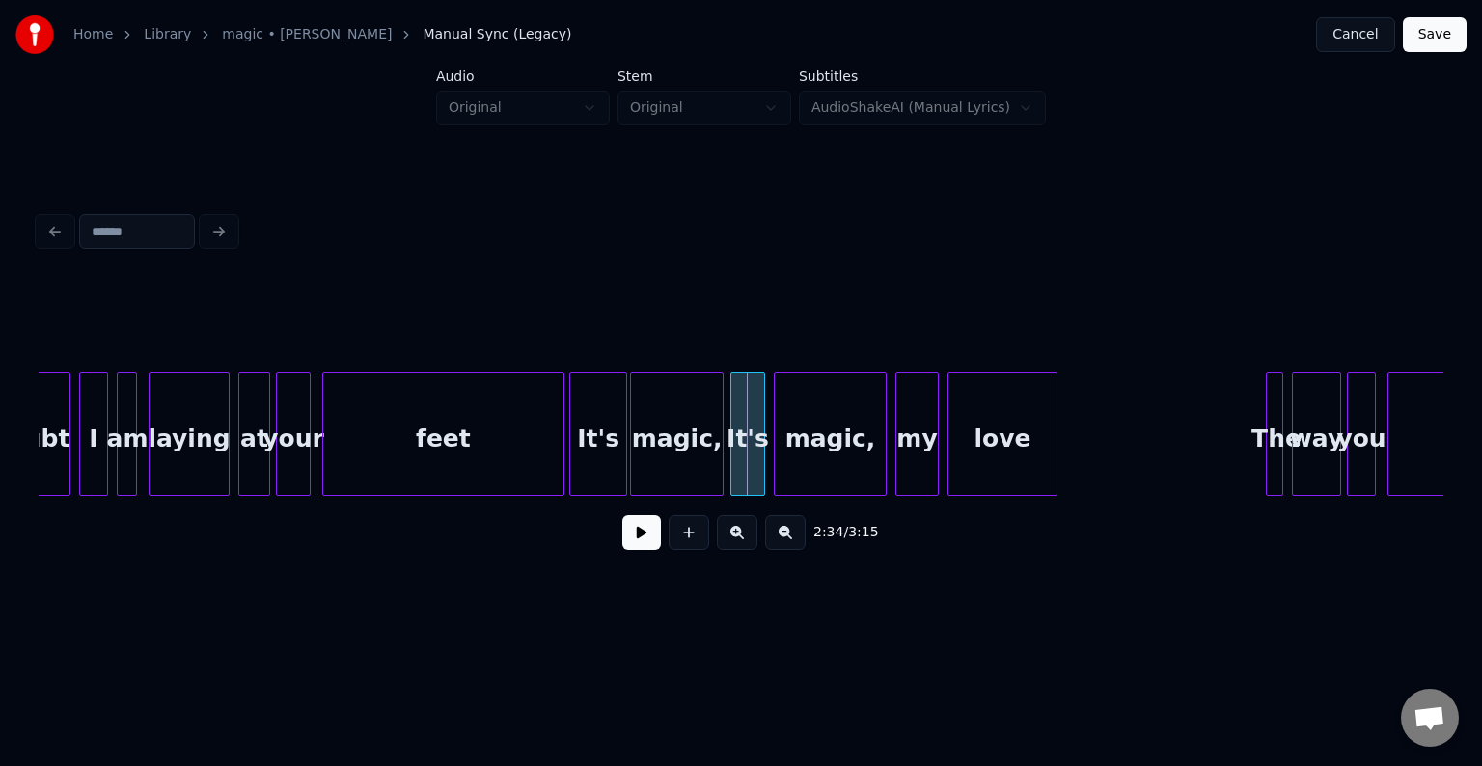
click at [631, 469] on div at bounding box center [634, 434] width 6 height 122
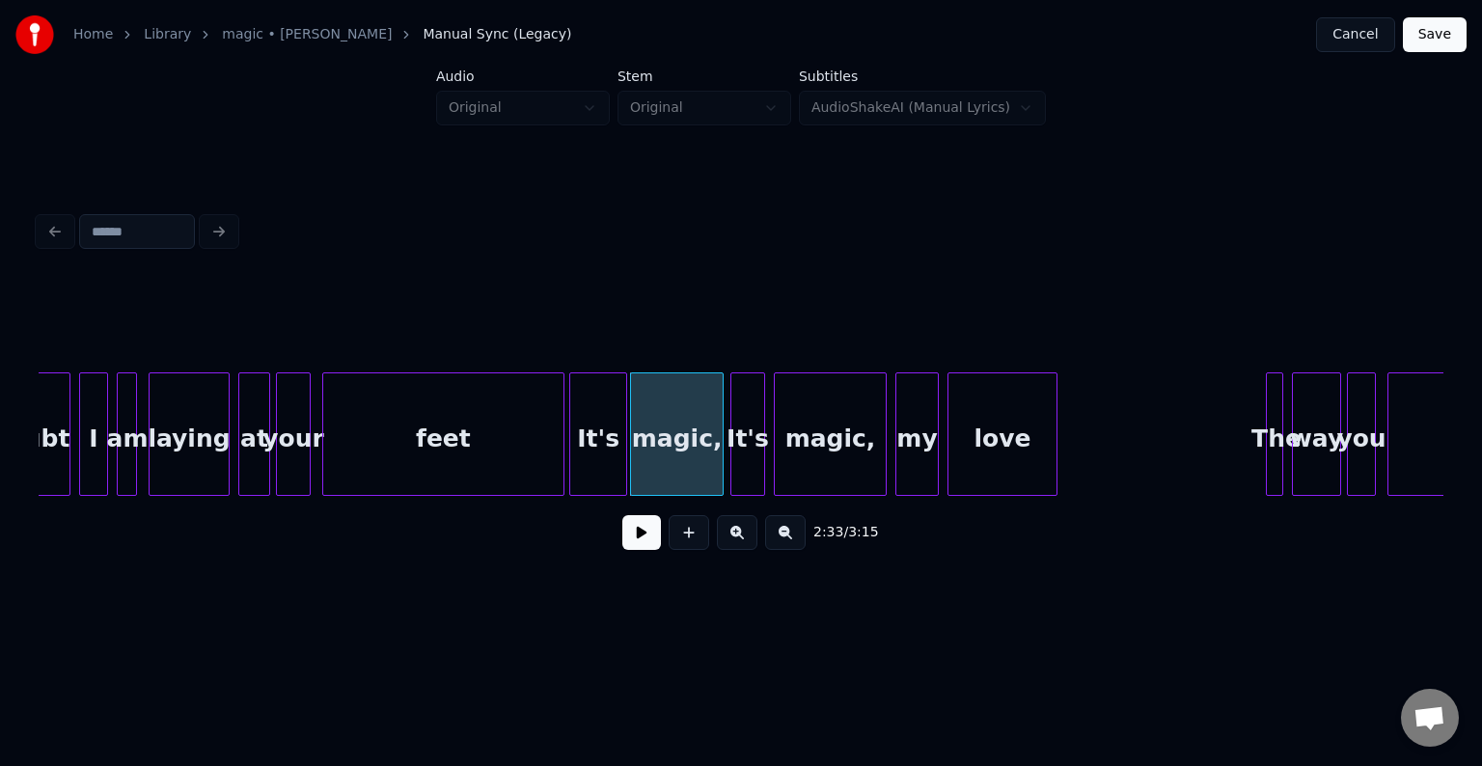
click at [631, 540] on button at bounding box center [641, 532] width 39 height 35
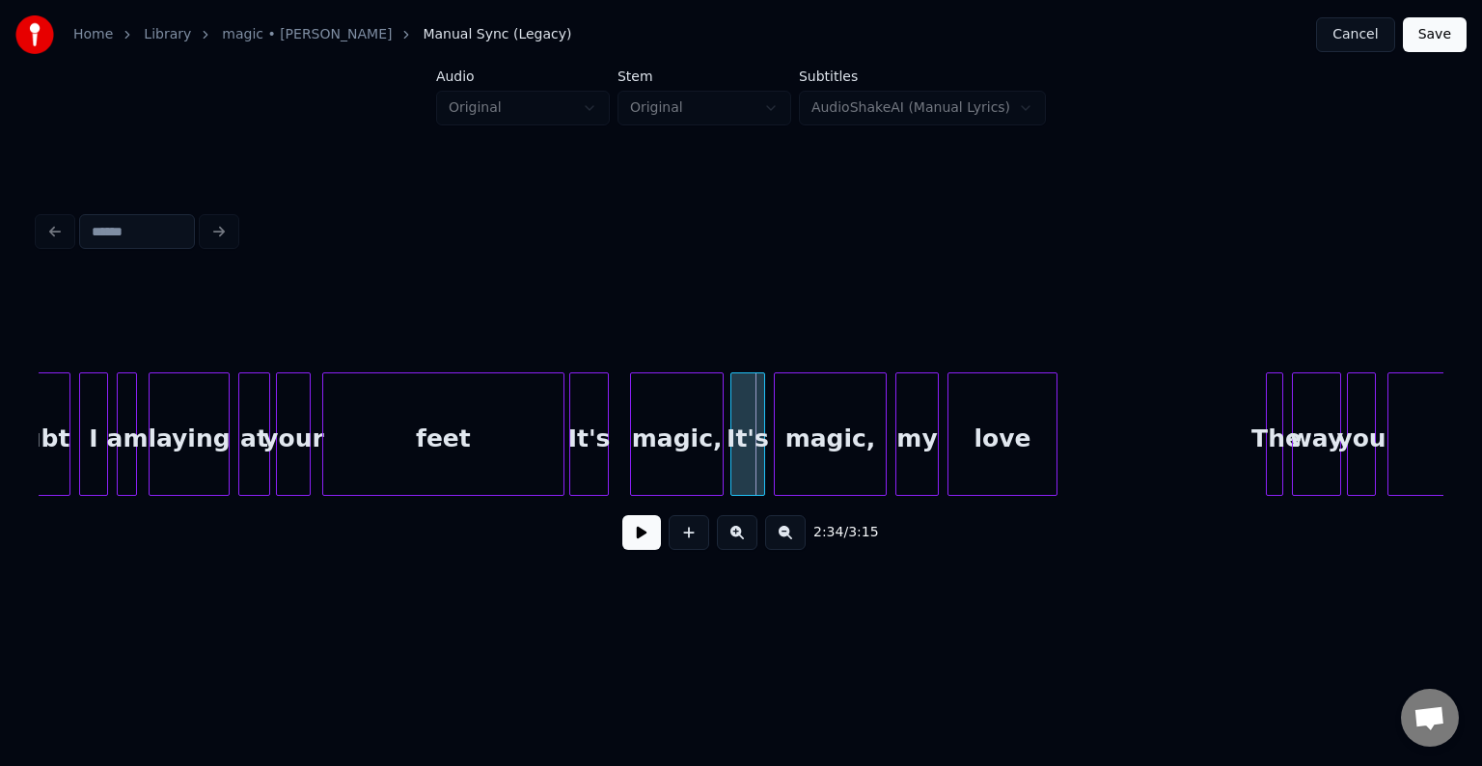
click at [605, 475] on div at bounding box center [605, 434] width 6 height 122
click at [618, 475] on div at bounding box center [617, 434] width 6 height 122
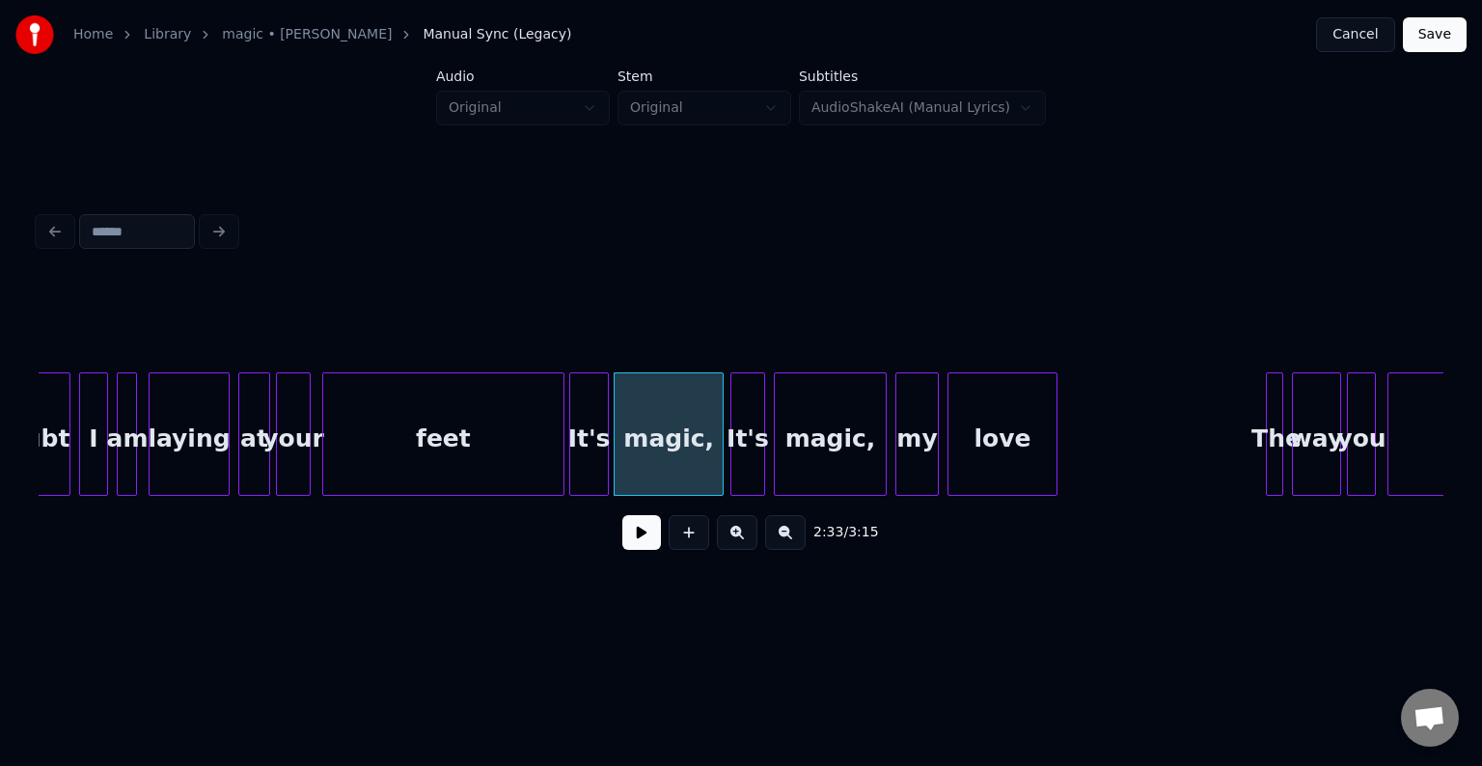
click at [599, 472] on div "It's" at bounding box center [589, 438] width 38 height 131
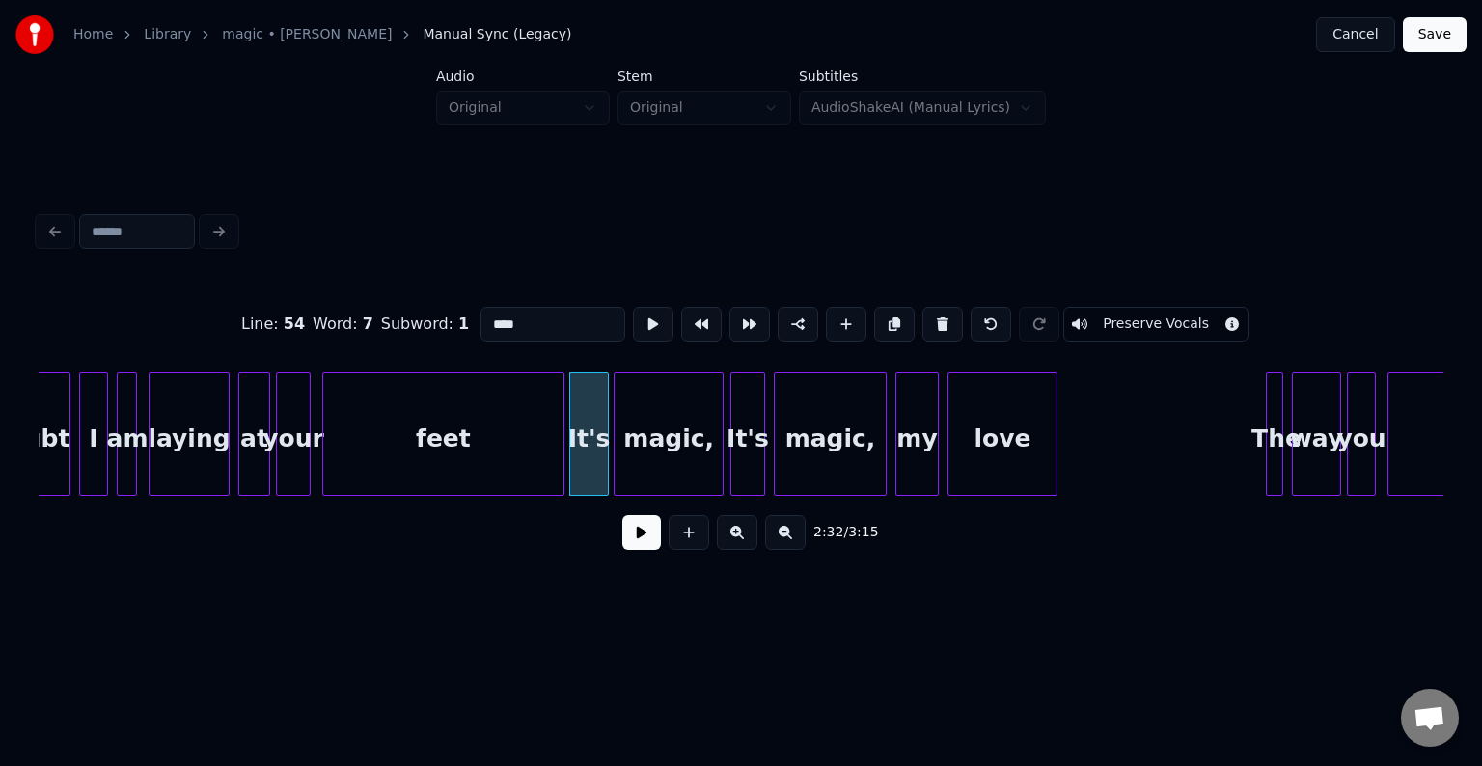
click at [639, 544] on button at bounding box center [641, 532] width 39 height 35
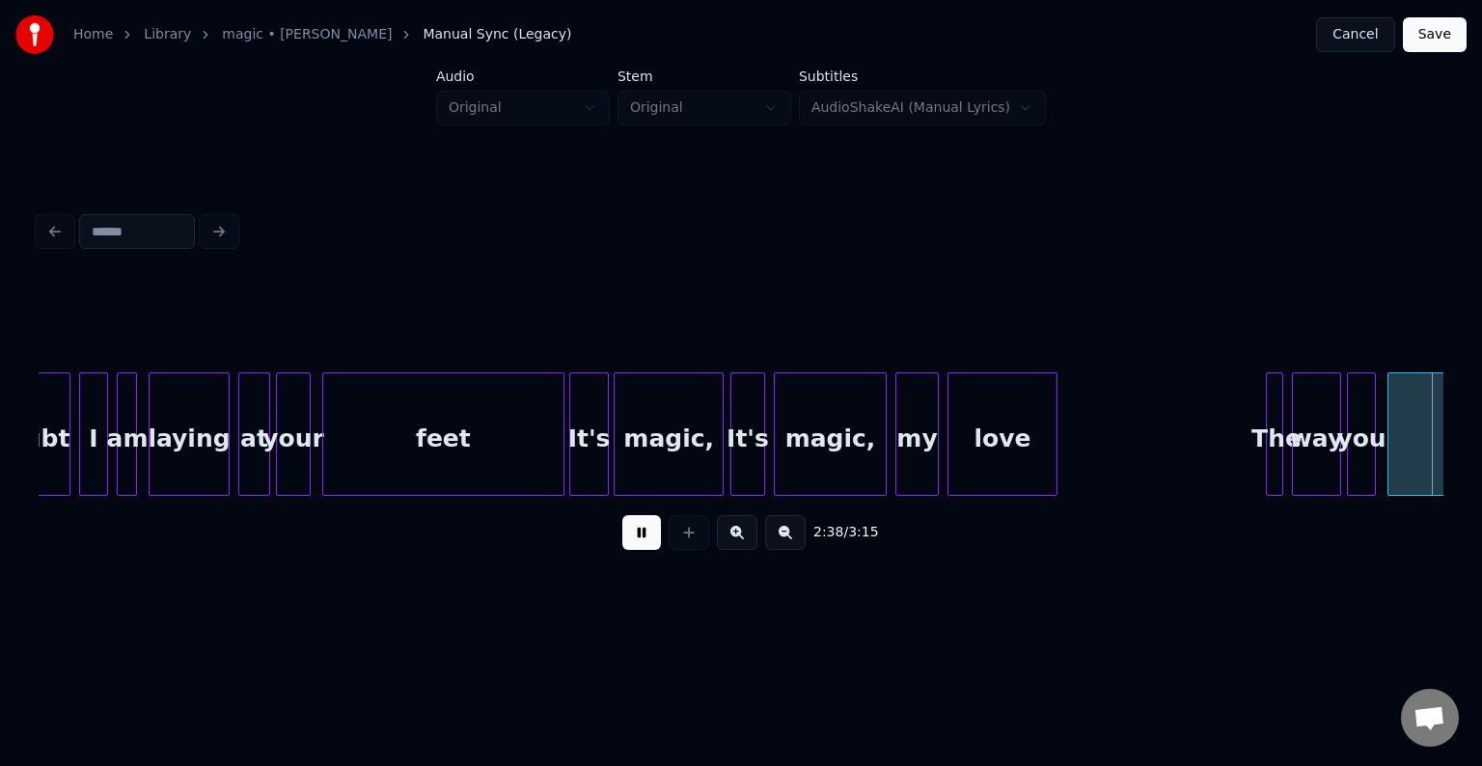
scroll to position [0, 23010]
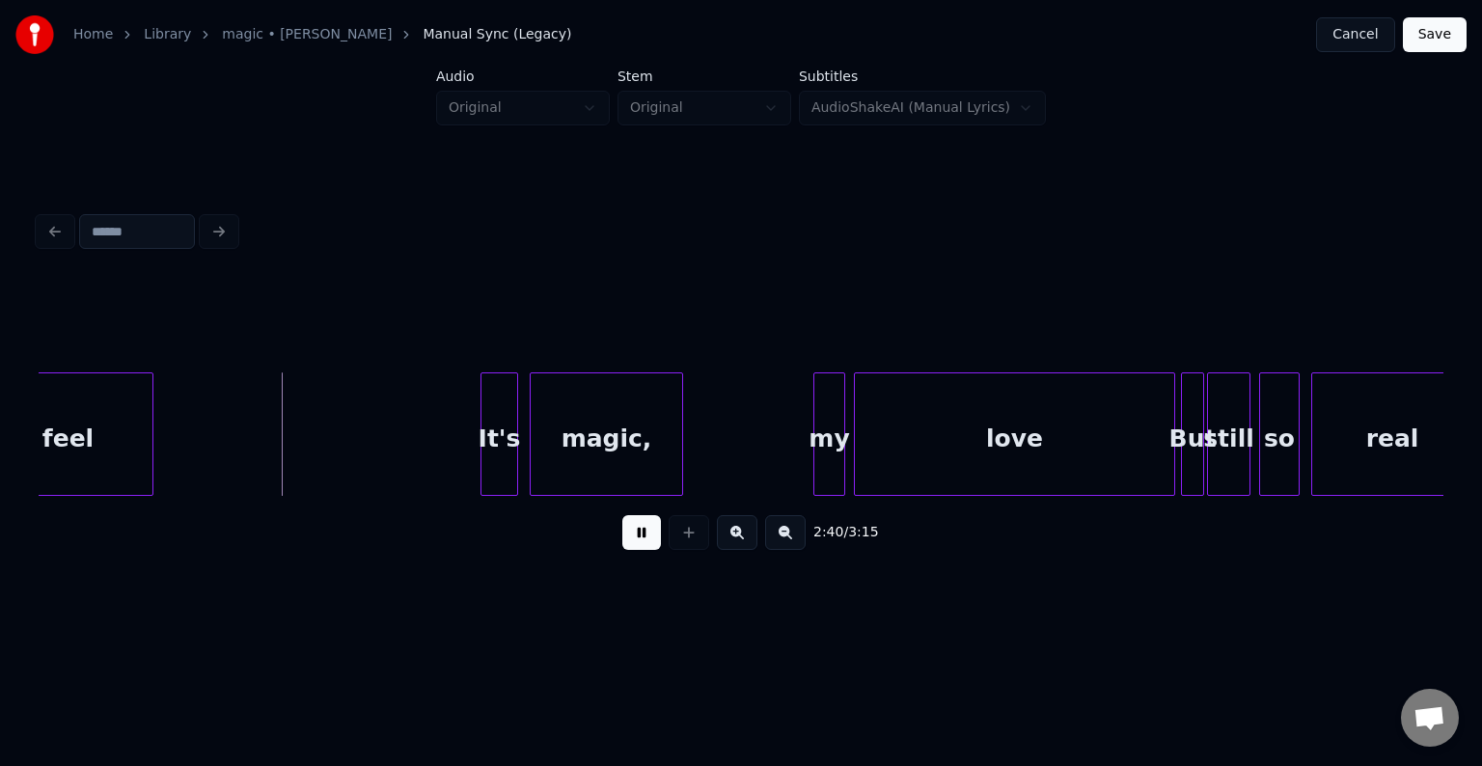
click at [639, 544] on button at bounding box center [641, 532] width 39 height 35
click at [252, 476] on div at bounding box center [252, 434] width 6 height 122
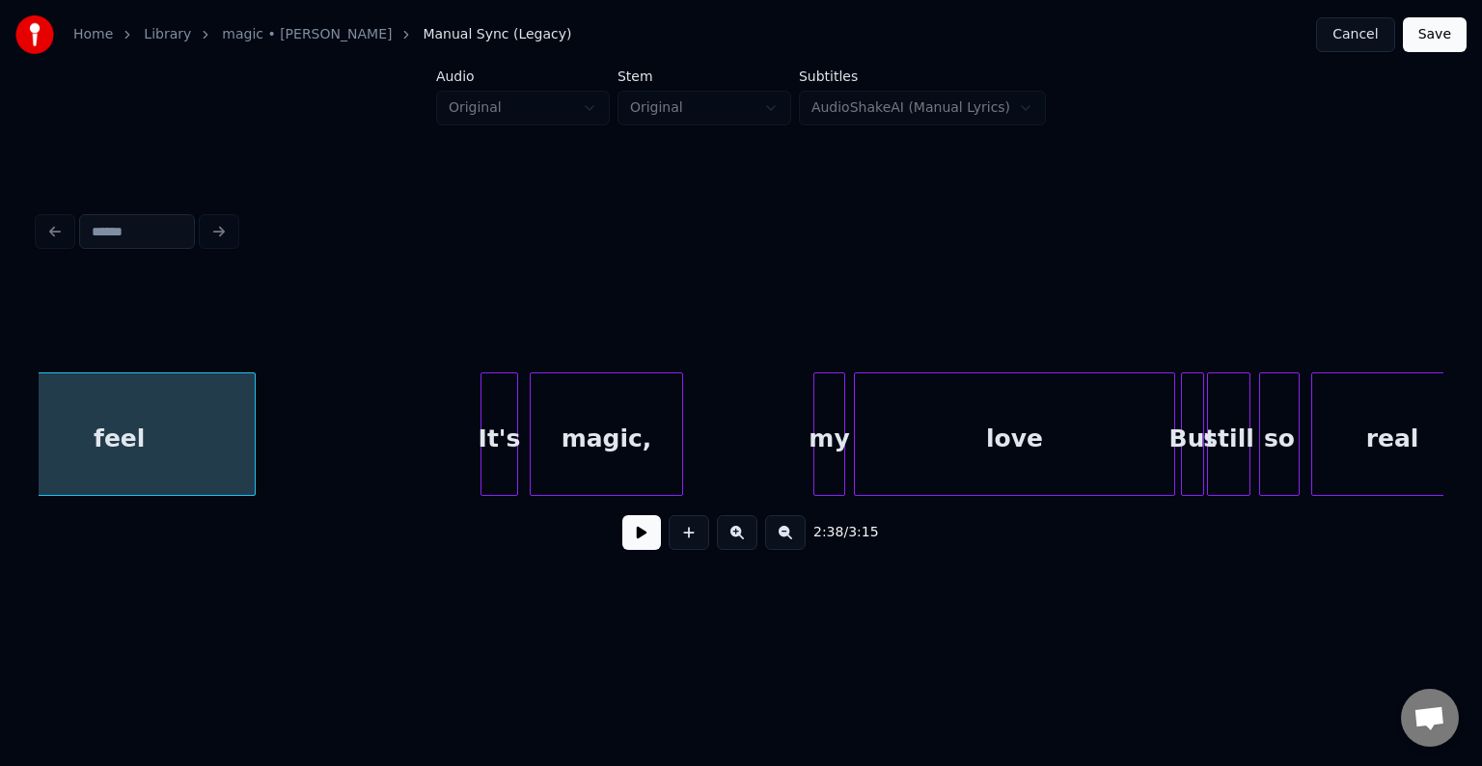
scroll to position [0, 22954]
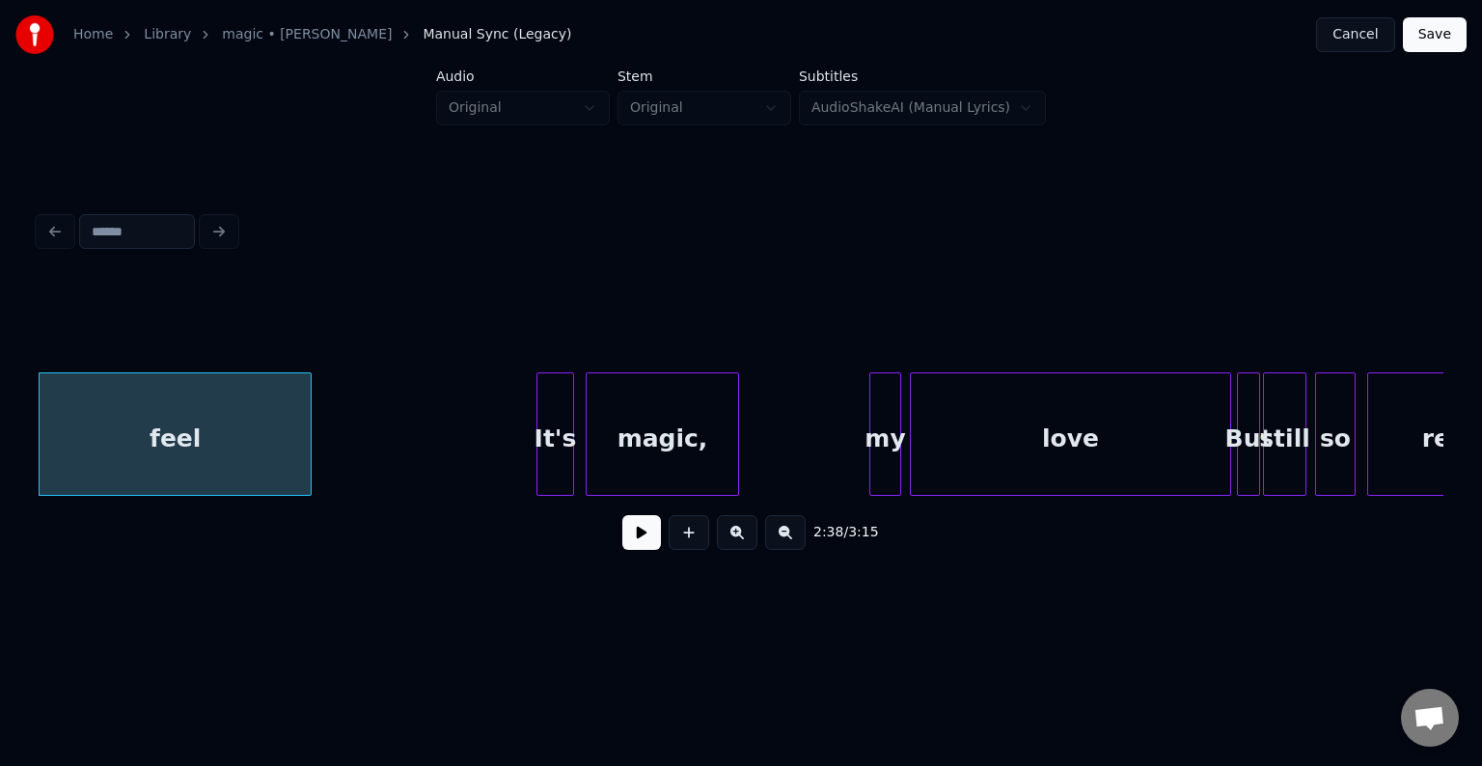
click at [627, 544] on button at bounding box center [641, 532] width 39 height 35
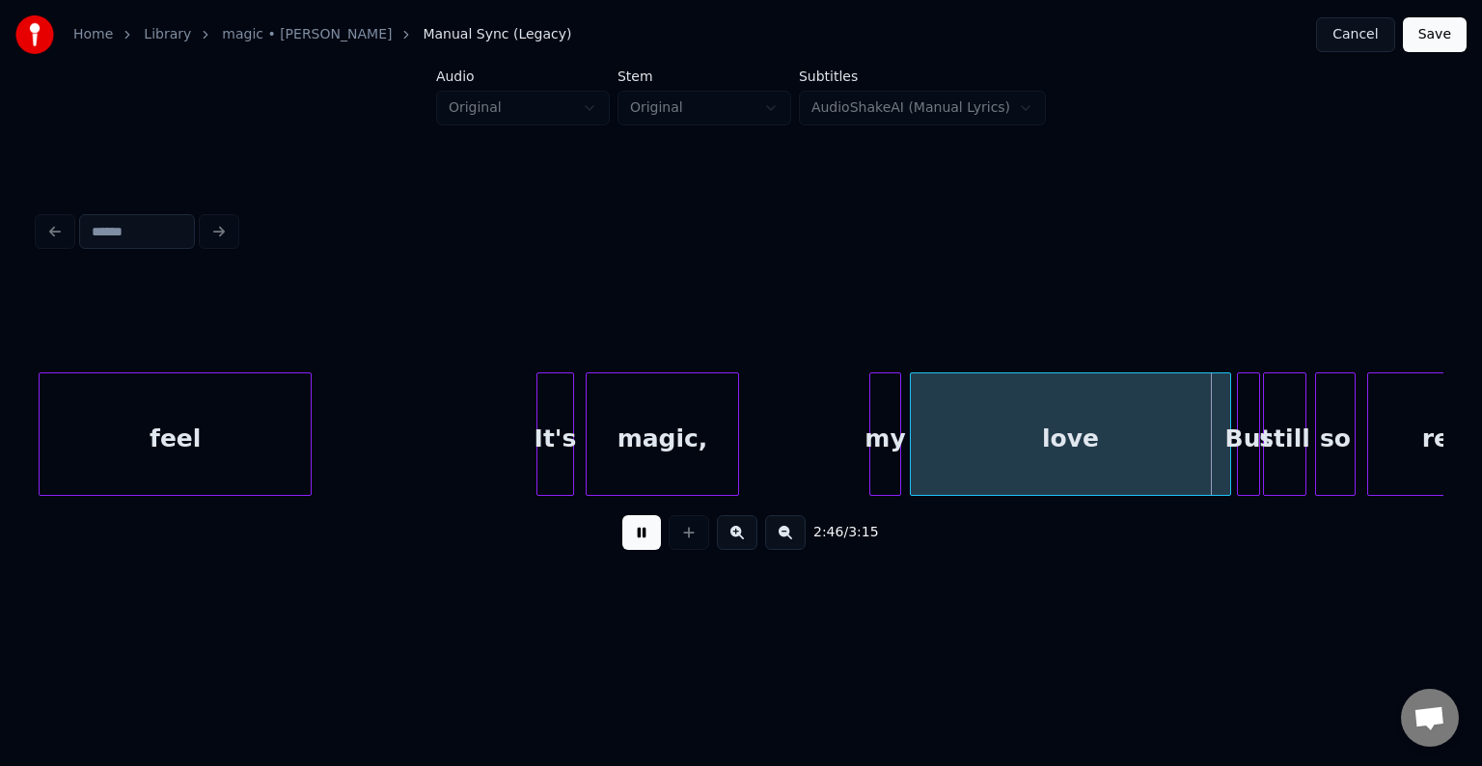
click at [627, 544] on button at bounding box center [641, 532] width 39 height 35
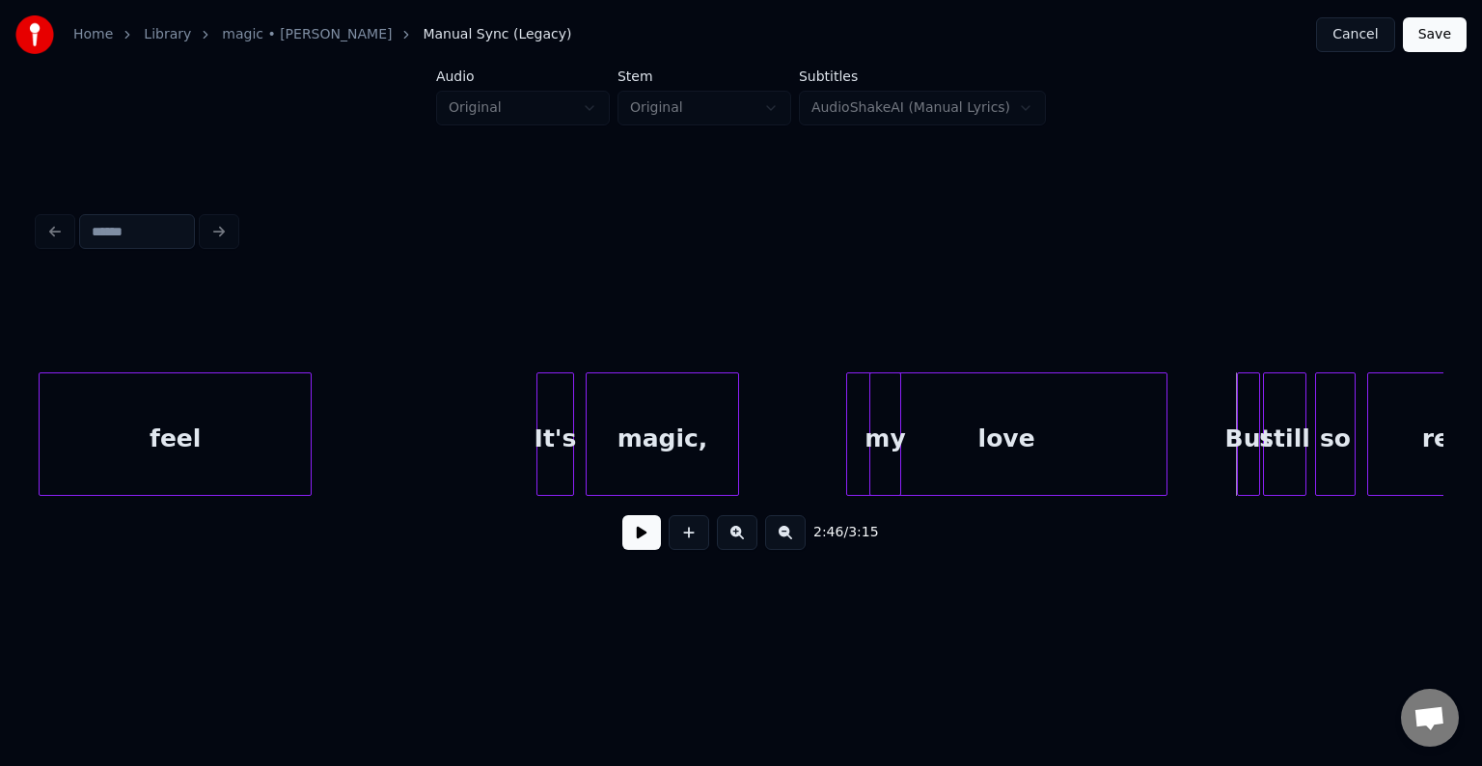
click at [1159, 451] on div "love" at bounding box center [1006, 438] width 319 height 131
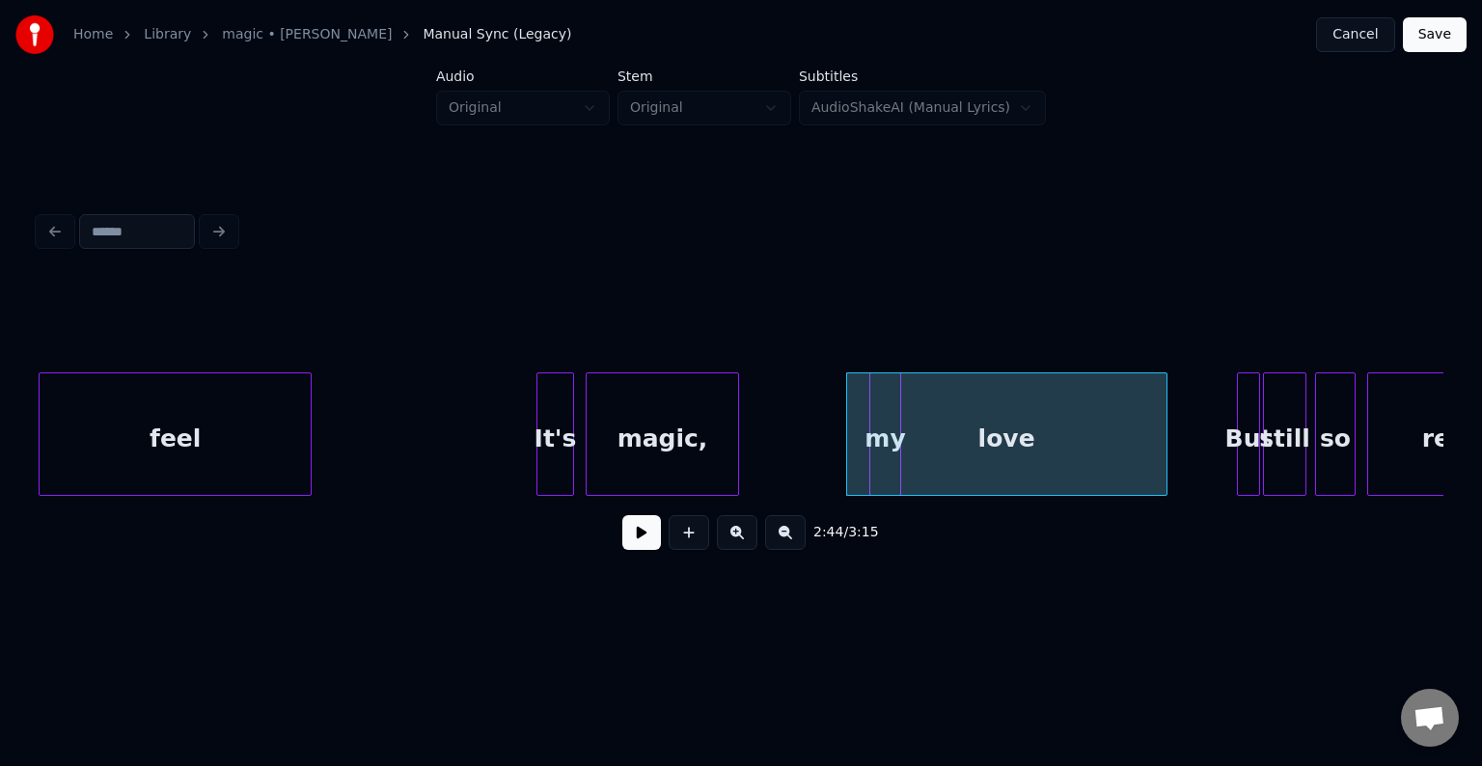
click at [1042, 454] on div "love" at bounding box center [1006, 438] width 319 height 131
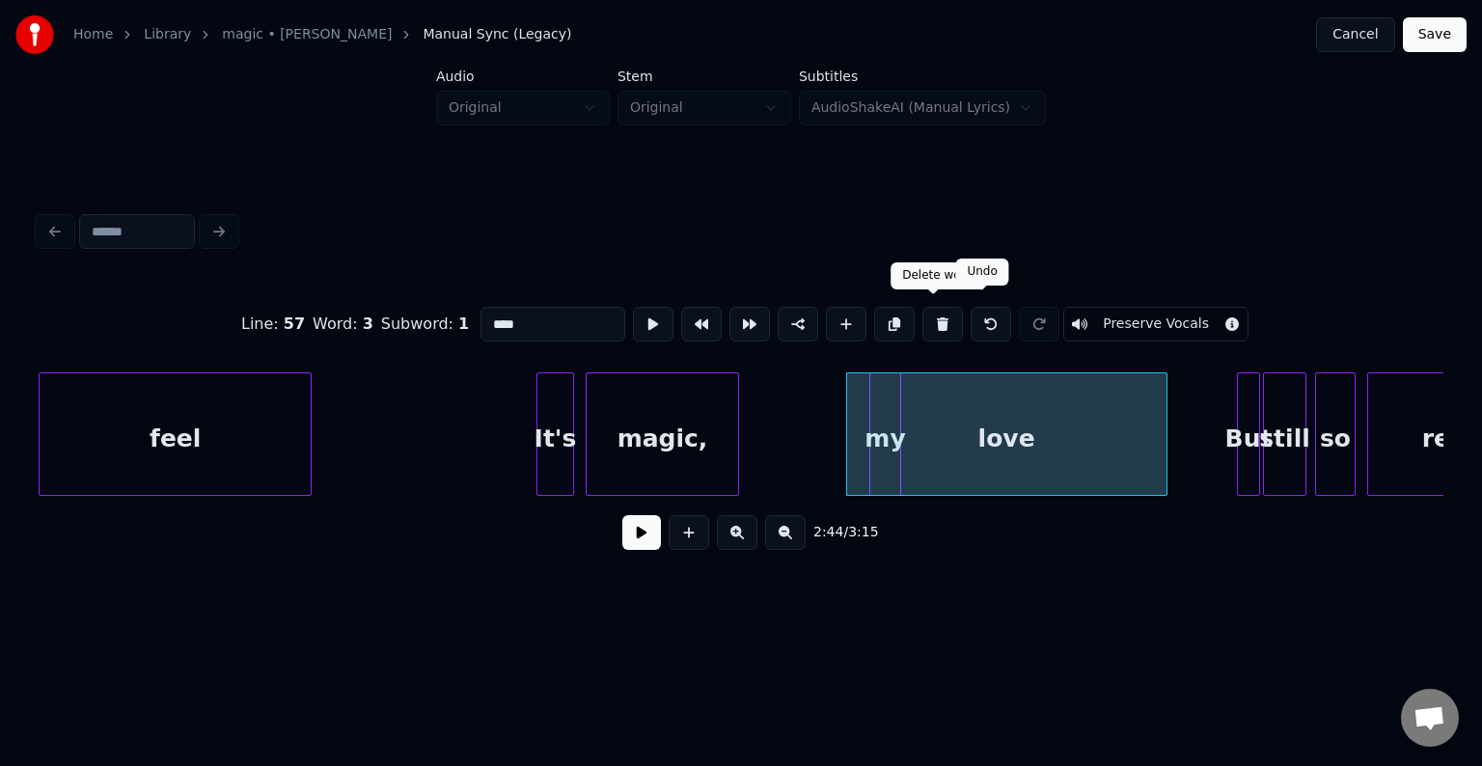
click at [971, 316] on button at bounding box center [991, 324] width 41 height 35
type input "**"
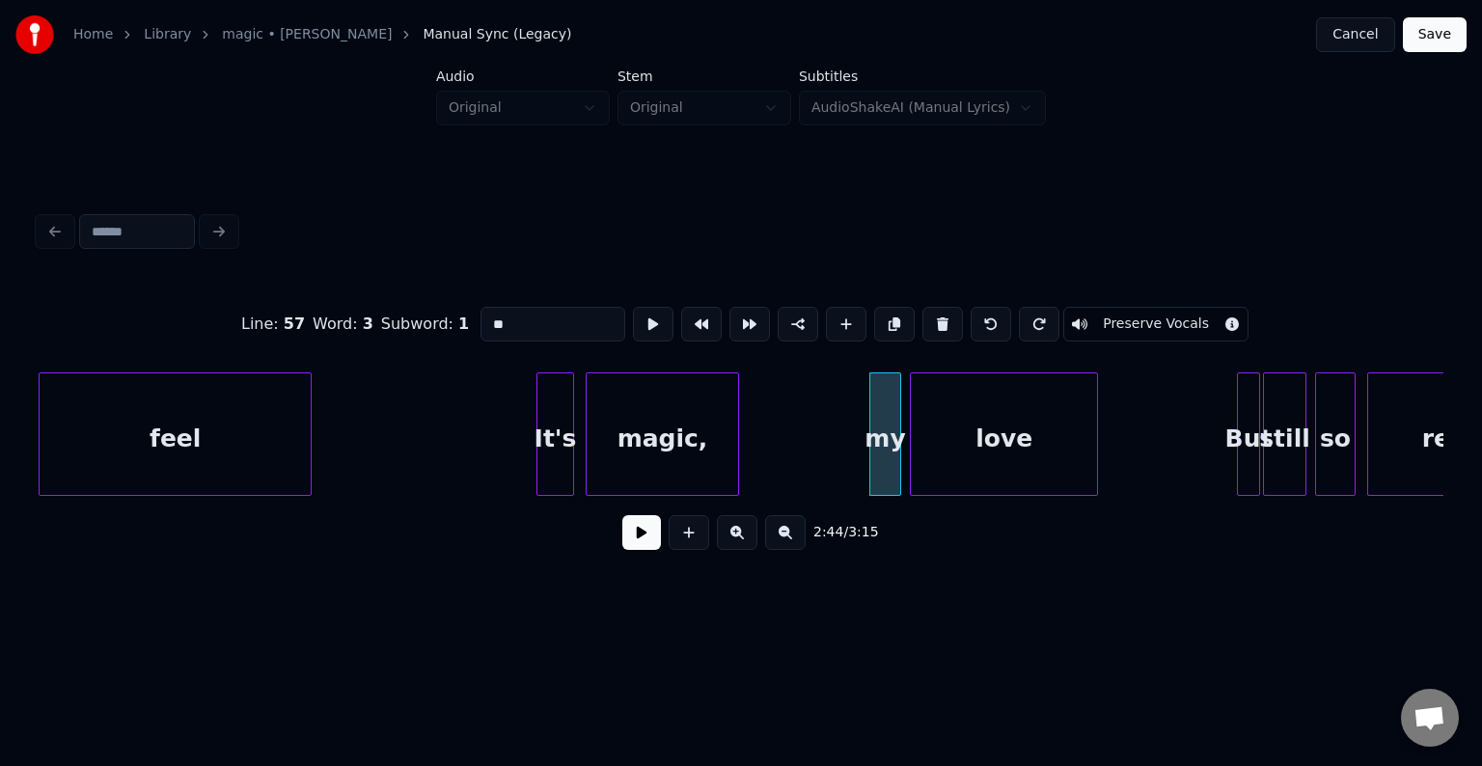
click at [1092, 484] on div at bounding box center [1095, 434] width 6 height 122
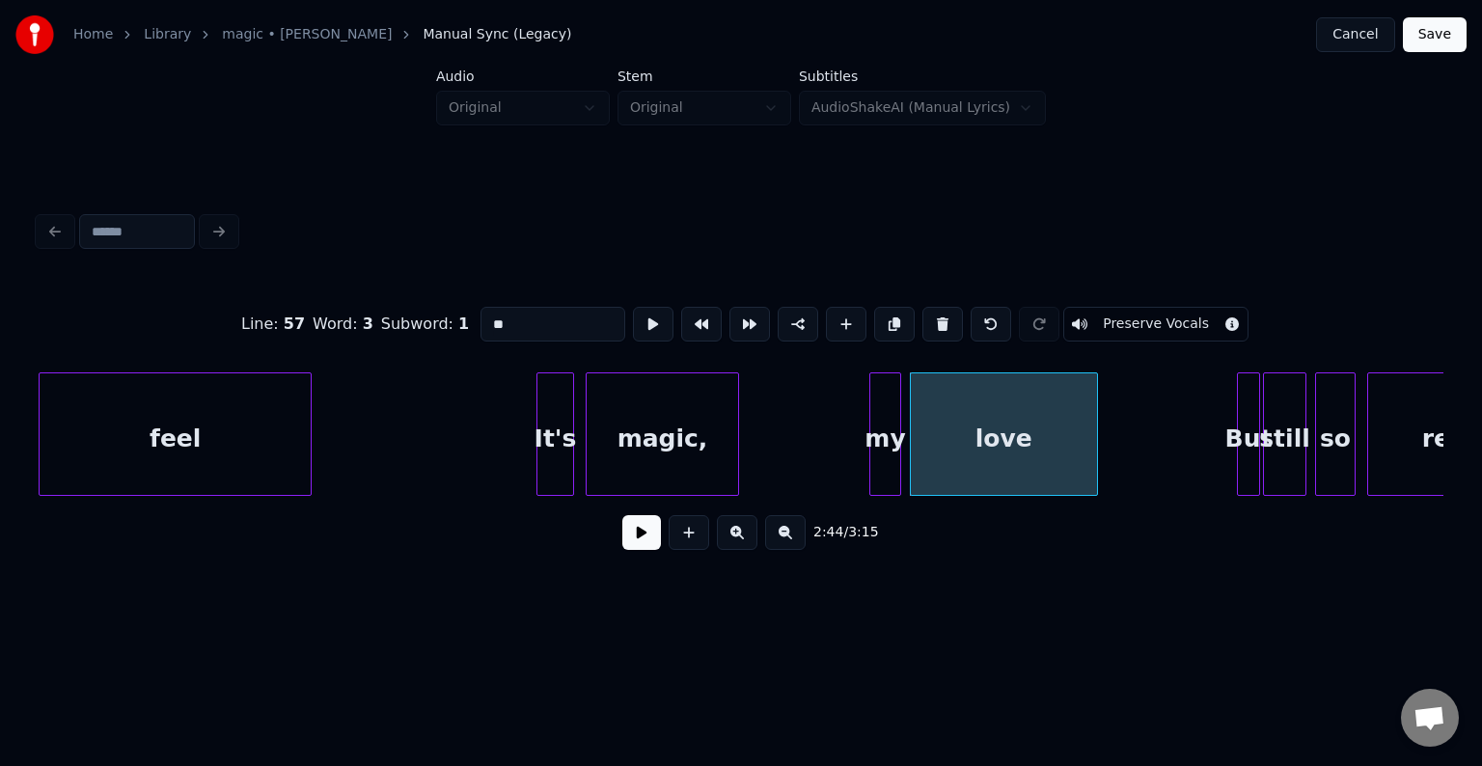
click at [651, 541] on button at bounding box center [641, 532] width 39 height 35
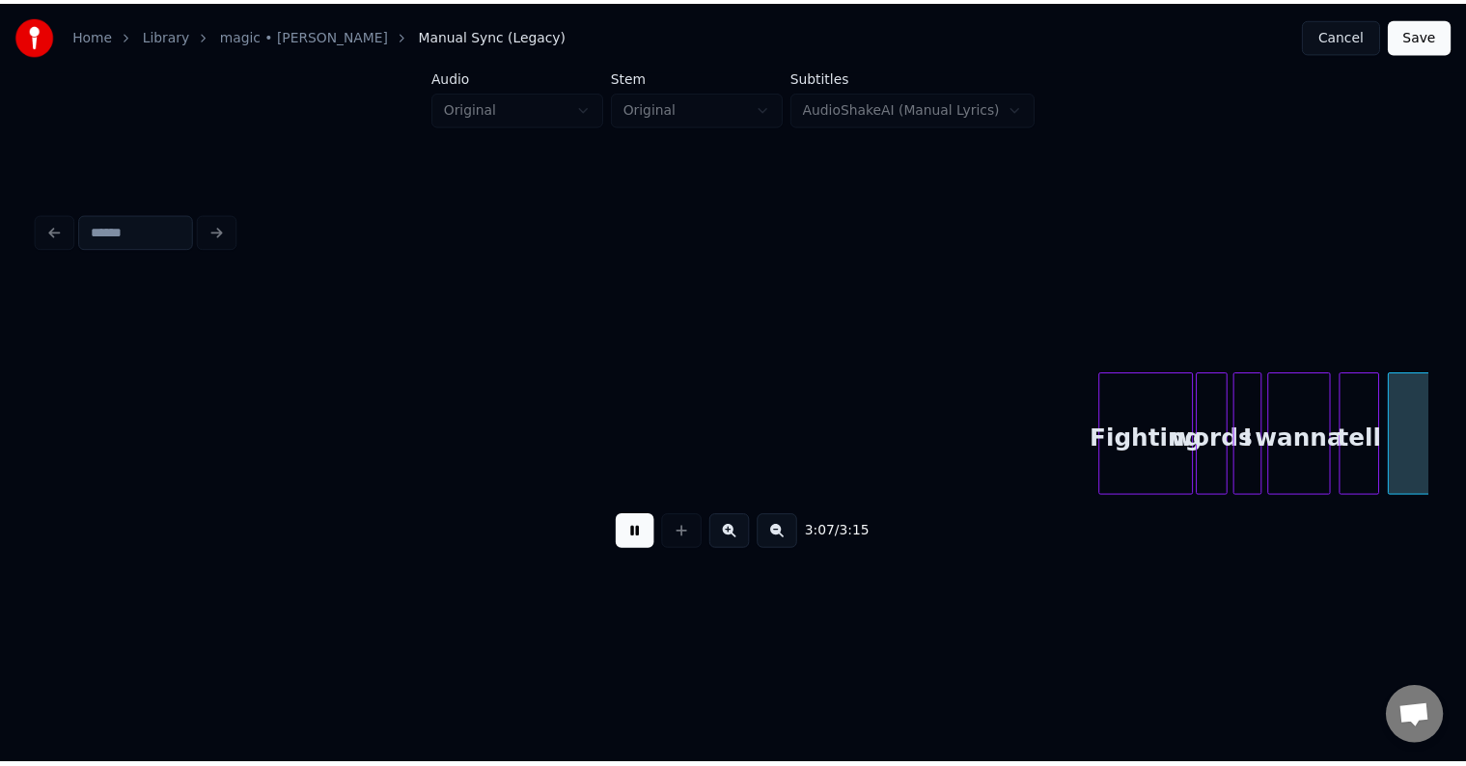
scroll to position [0, 26844]
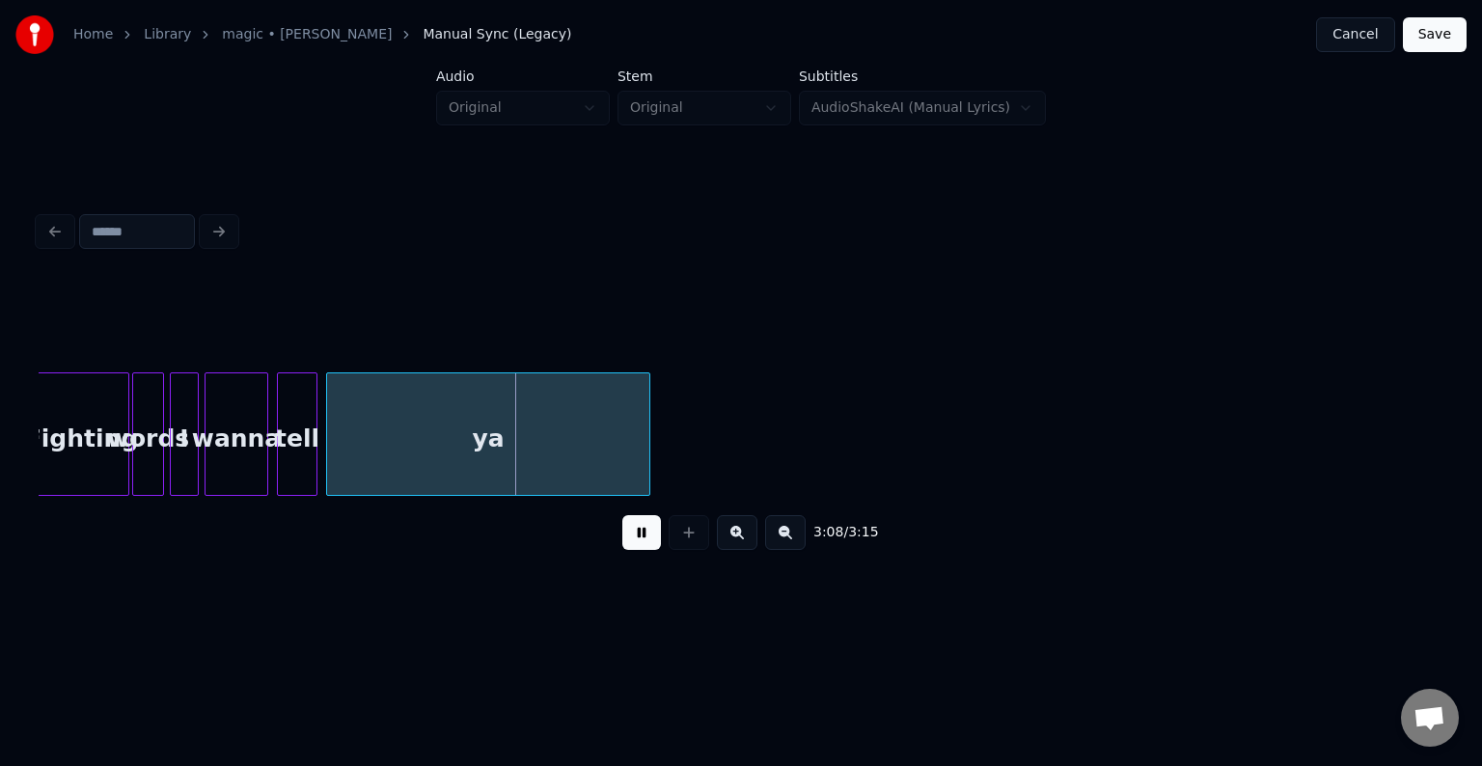
click at [636, 542] on button at bounding box center [641, 532] width 39 height 35
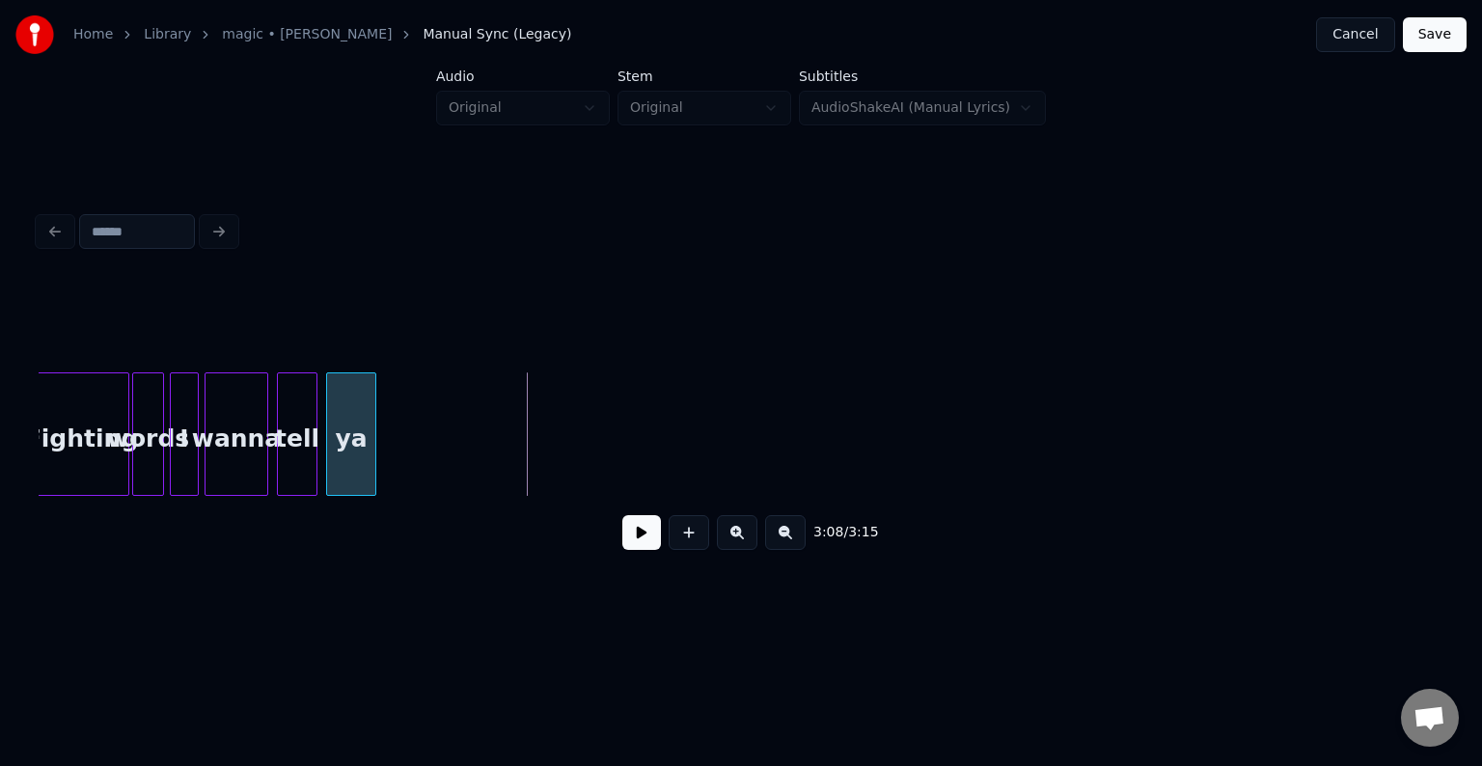
click at [373, 469] on div at bounding box center [373, 434] width 6 height 122
click at [634, 550] on button at bounding box center [641, 532] width 39 height 35
click at [1424, 42] on button "Save" at bounding box center [1435, 34] width 64 height 35
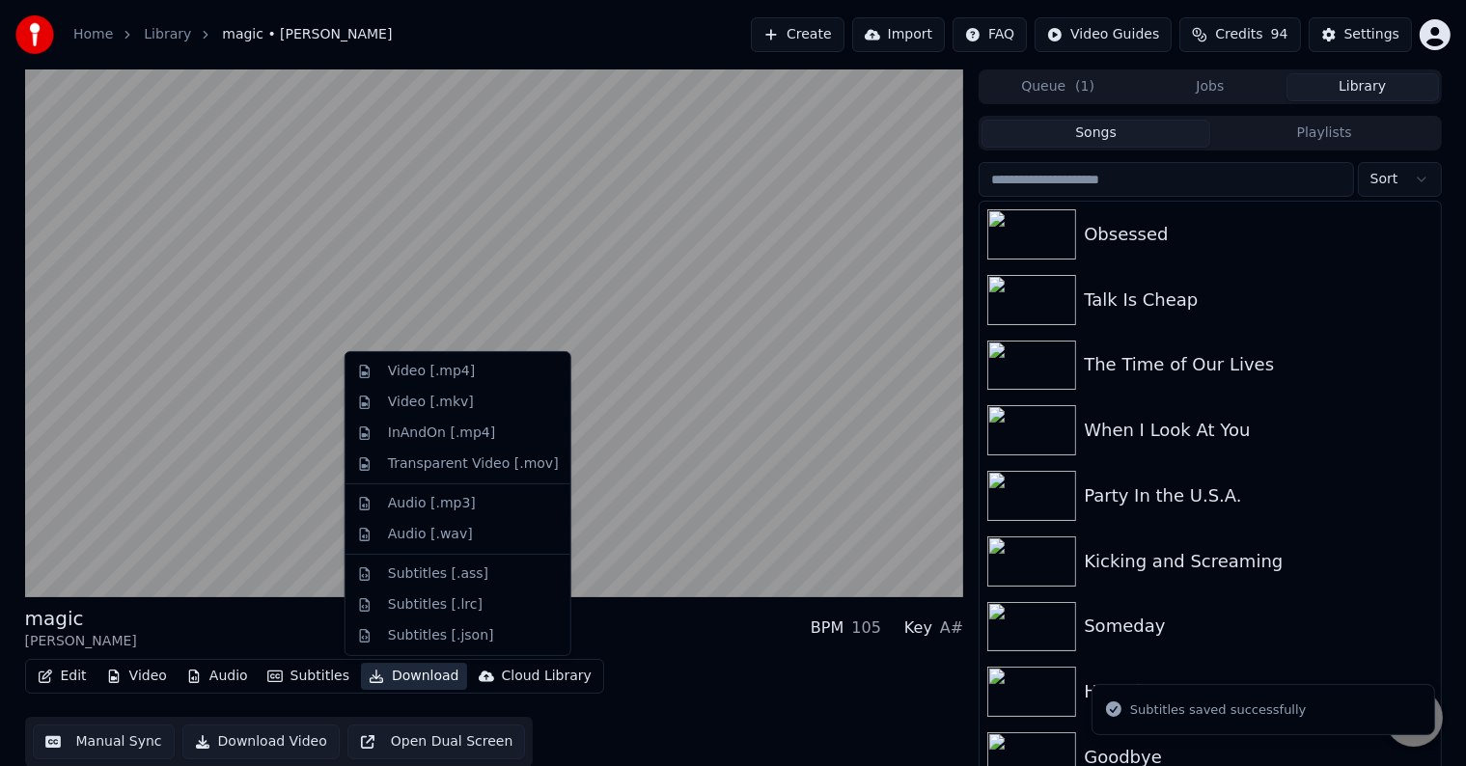
click at [400, 676] on button "Download" at bounding box center [414, 676] width 106 height 27
click at [459, 377] on div "Video [.mp4]" at bounding box center [431, 371] width 87 height 19
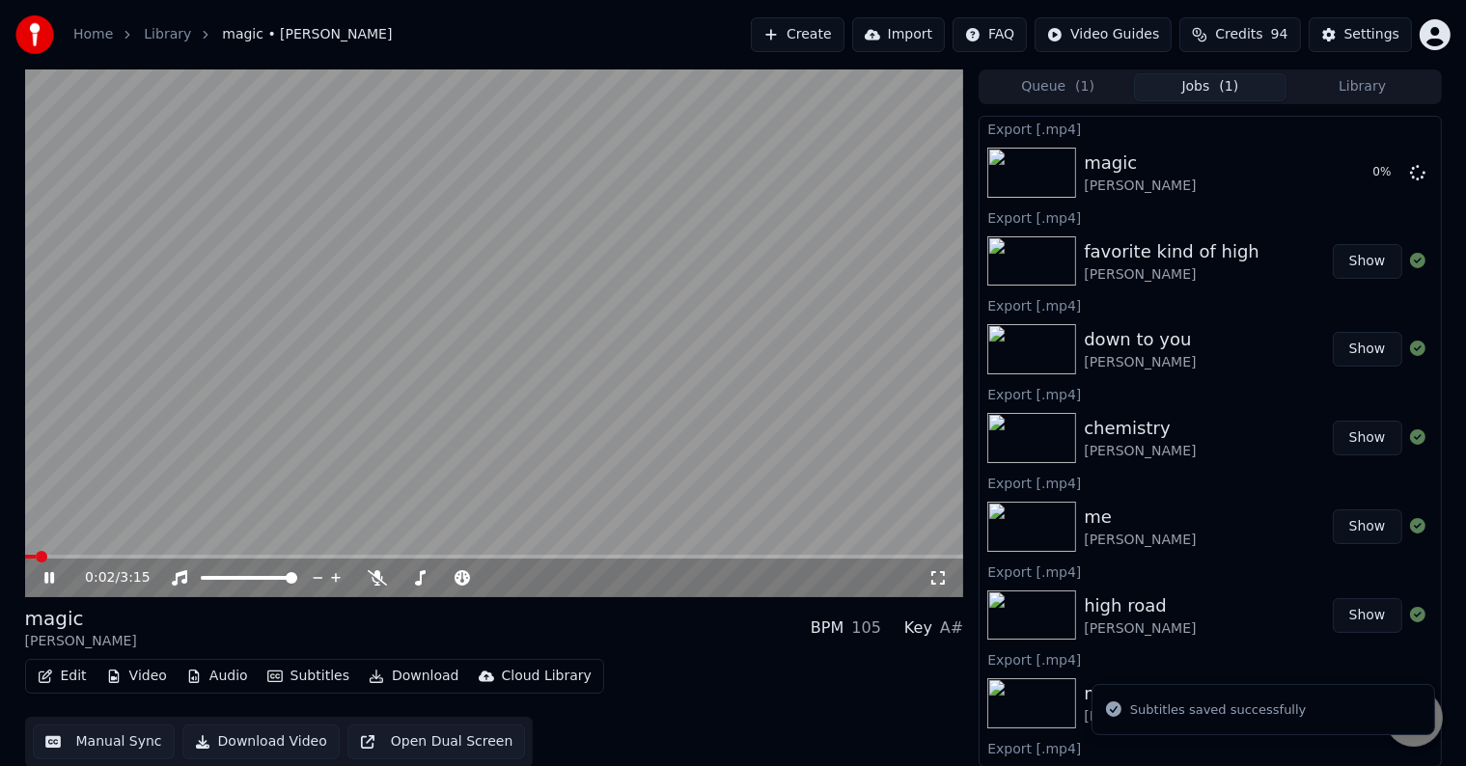
click at [49, 578] on icon at bounding box center [63, 577] width 45 height 15
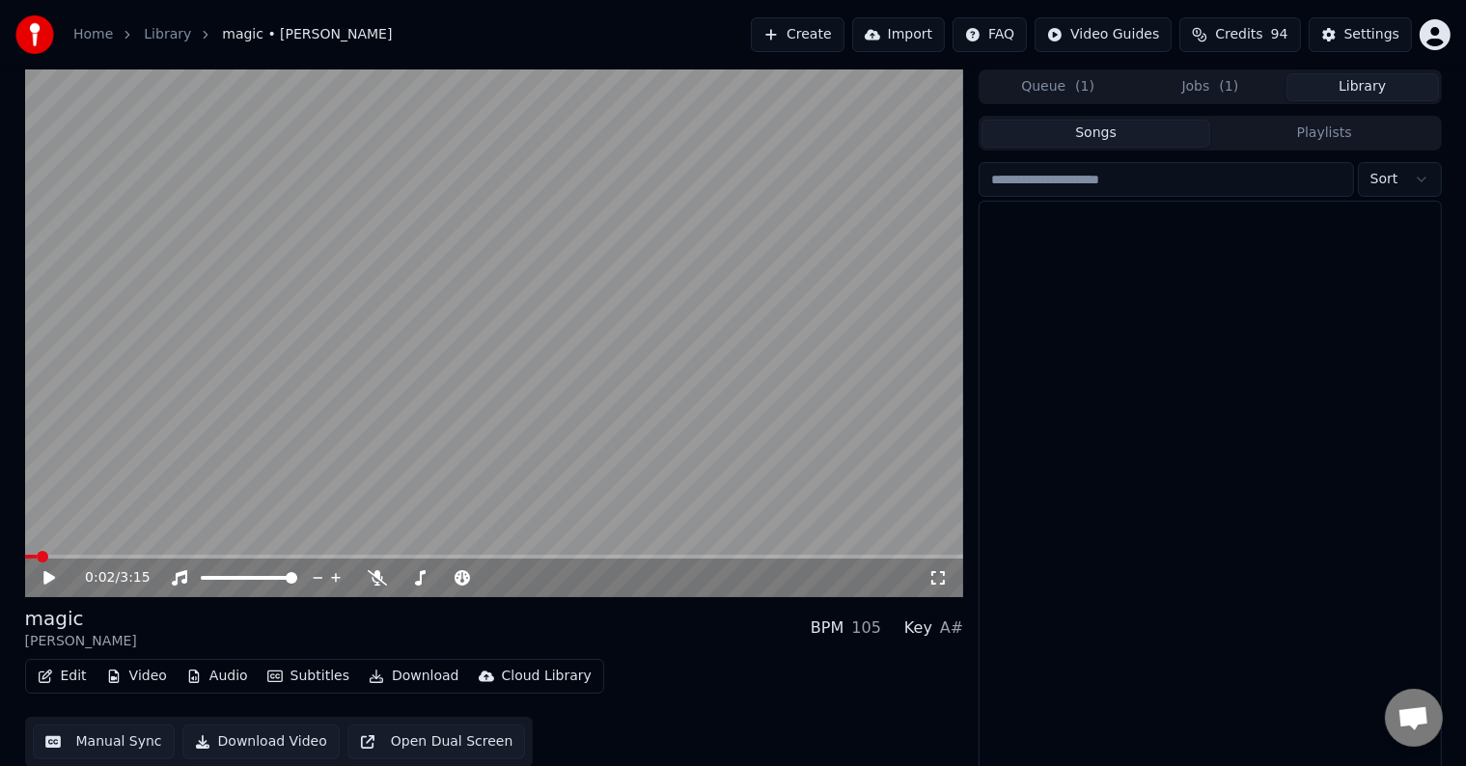
click at [1341, 85] on button "Library" at bounding box center [1362, 87] width 152 height 28
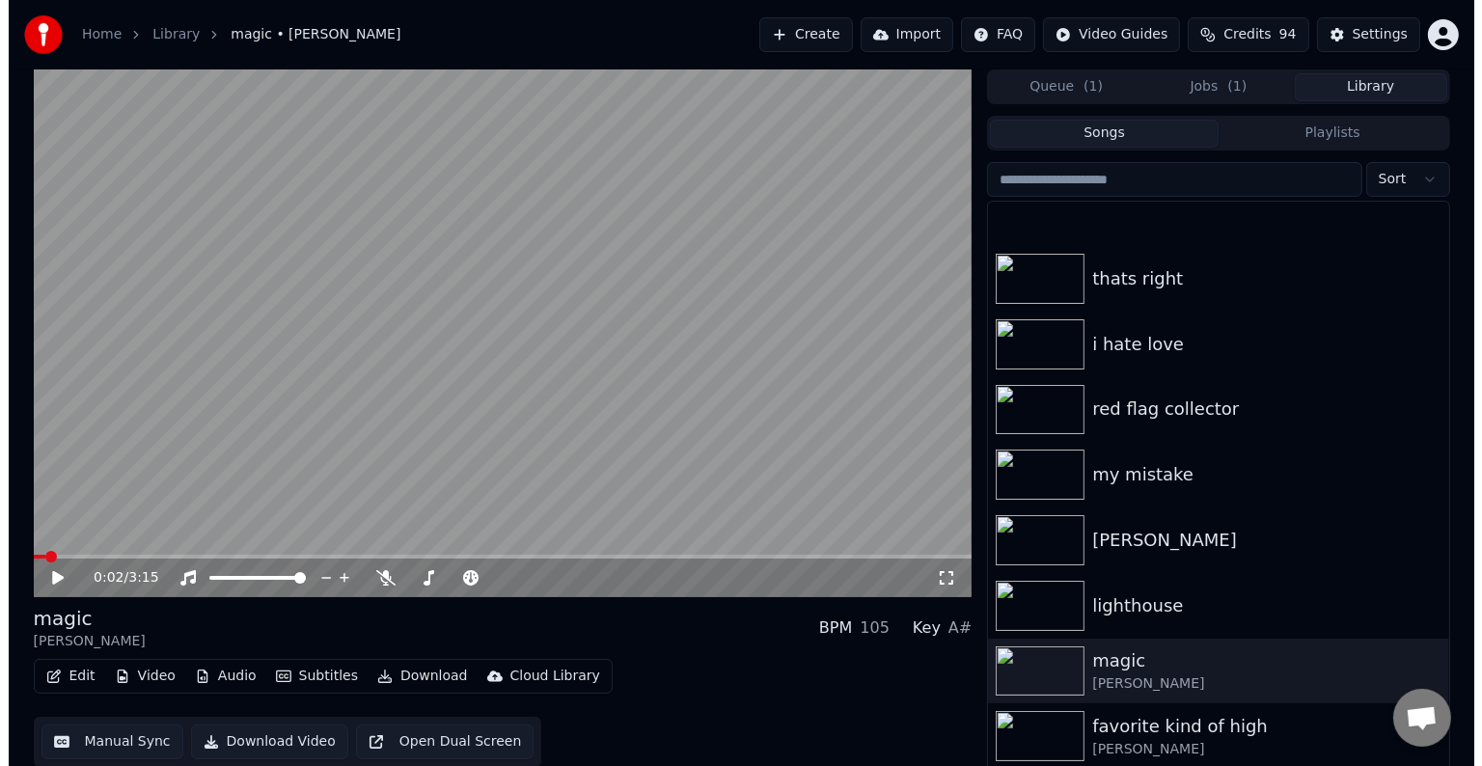
scroll to position [16310, 0]
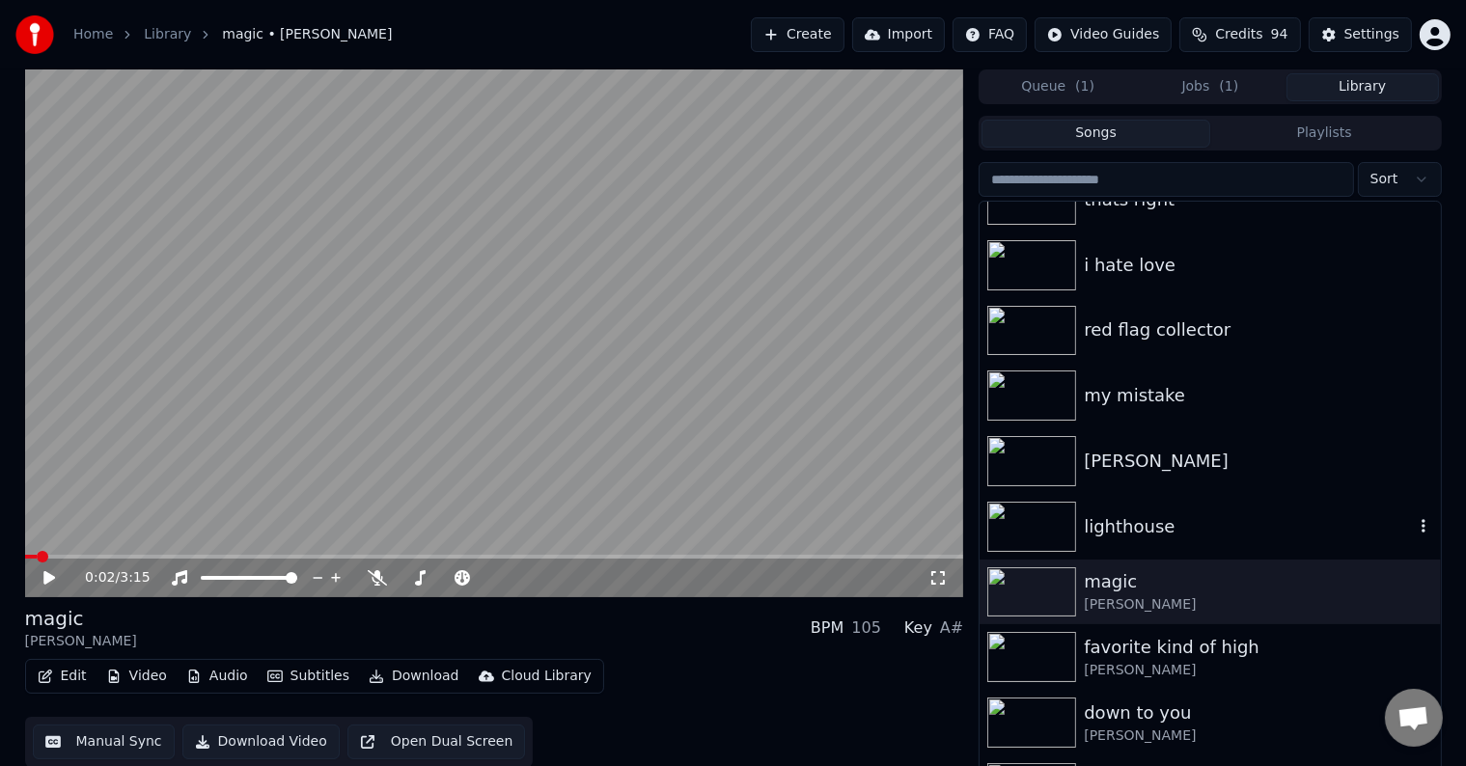
click at [1198, 526] on div "lighthouse" at bounding box center [1248, 526] width 329 height 27
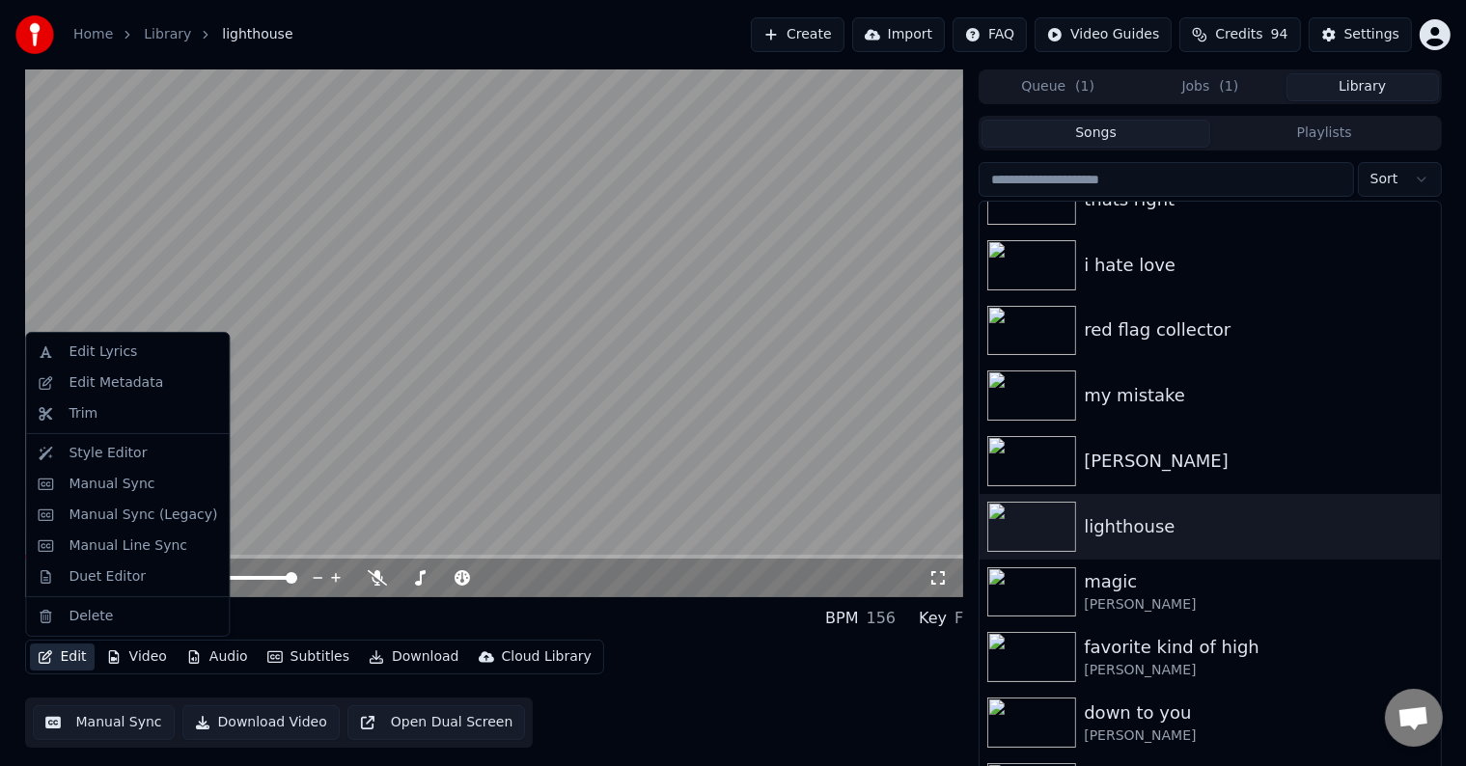
click at [45, 664] on button "Edit" at bounding box center [62, 657] width 65 height 27
click at [121, 382] on div "Edit Metadata" at bounding box center [116, 382] width 95 height 19
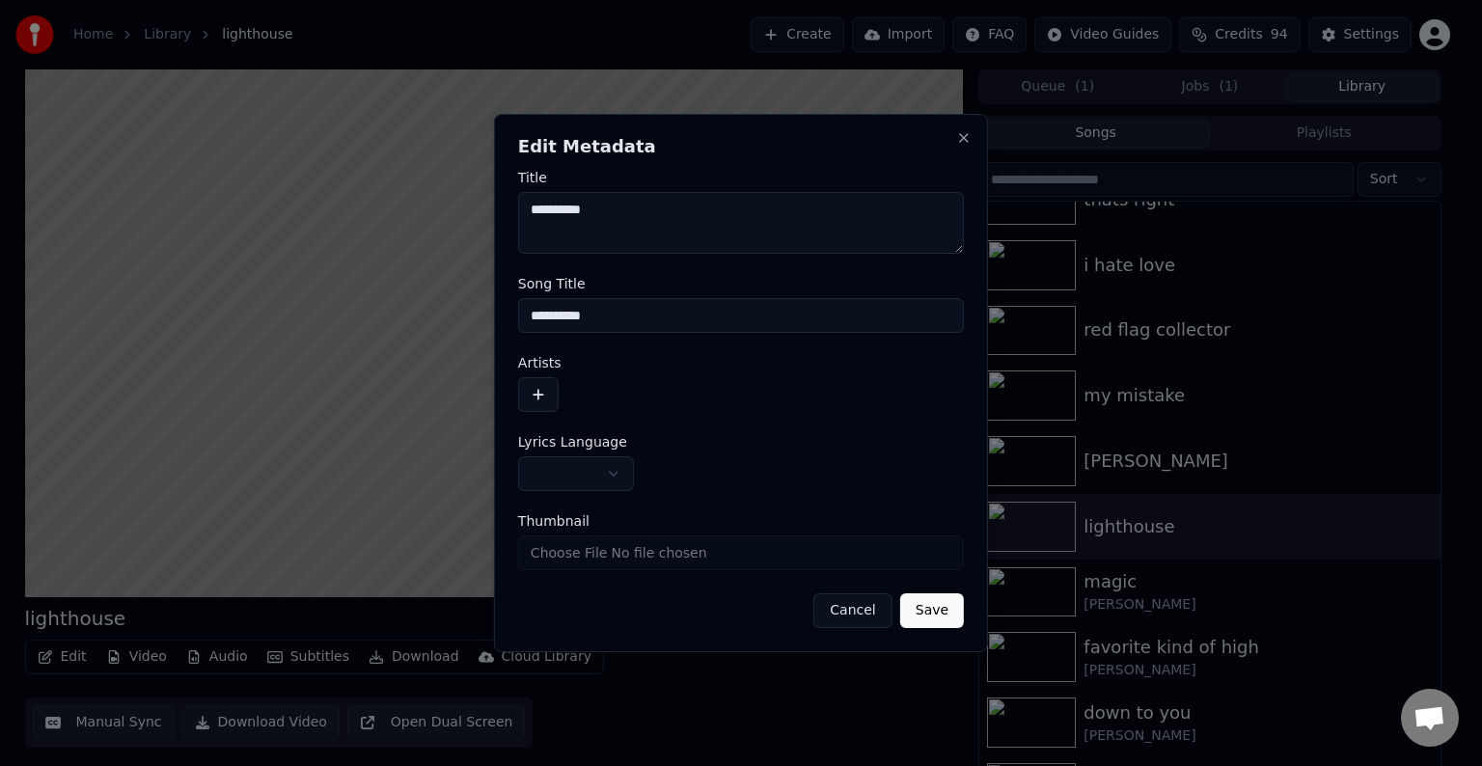
click at [585, 467] on body "Home Library lighthouse Create Import FAQ Video Guides Credits 94 Settings ligh…" at bounding box center [733, 383] width 1466 height 766
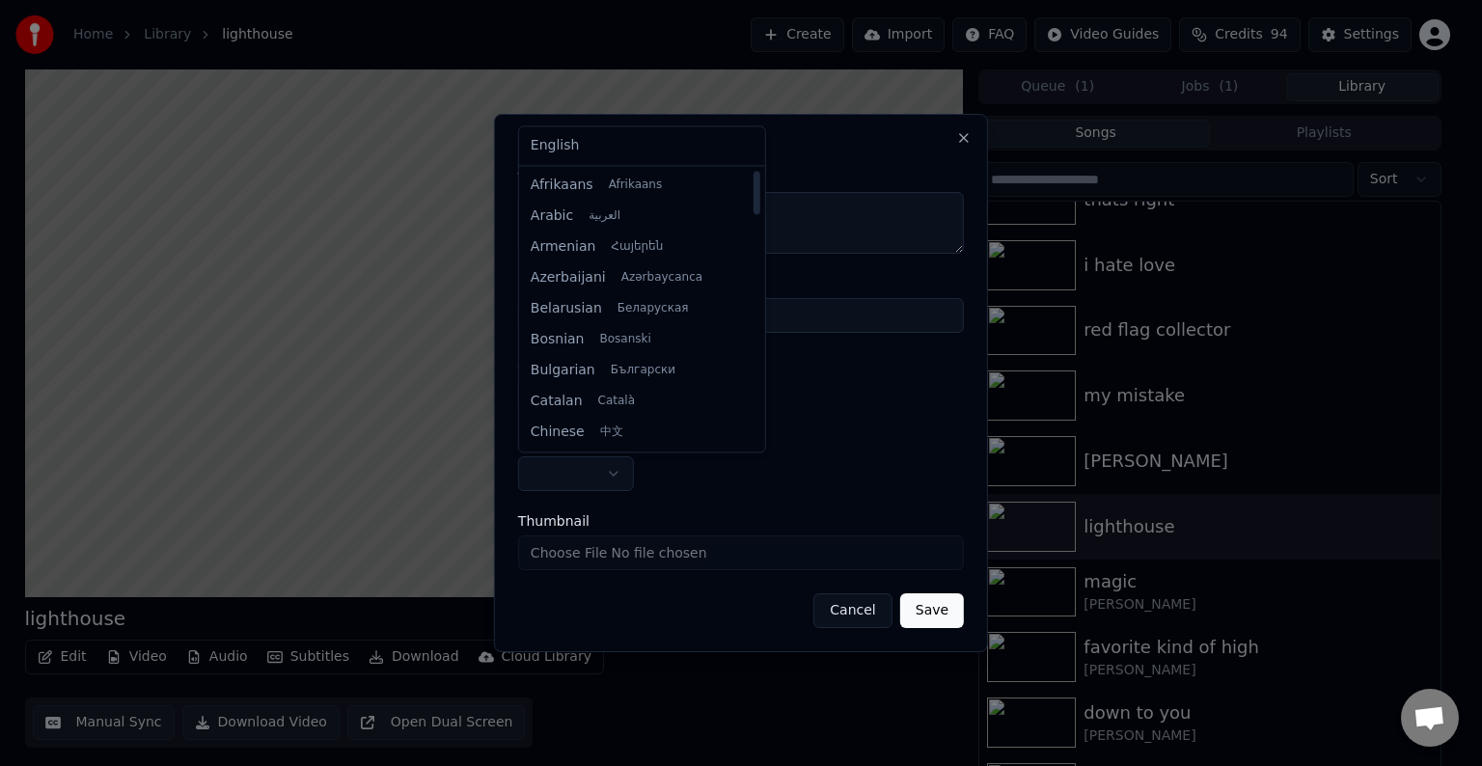
select select "**"
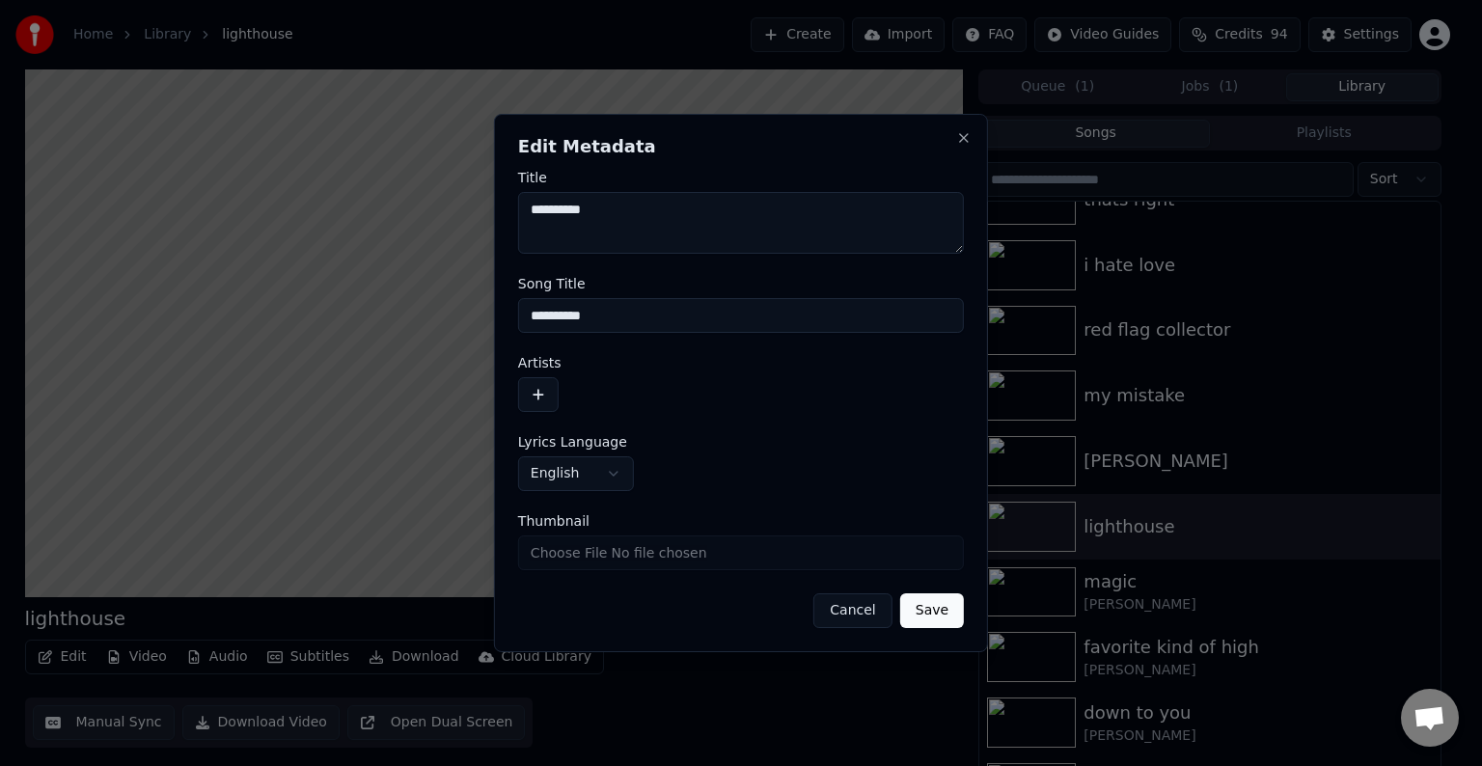
click at [533, 392] on button "button" at bounding box center [538, 394] width 41 height 35
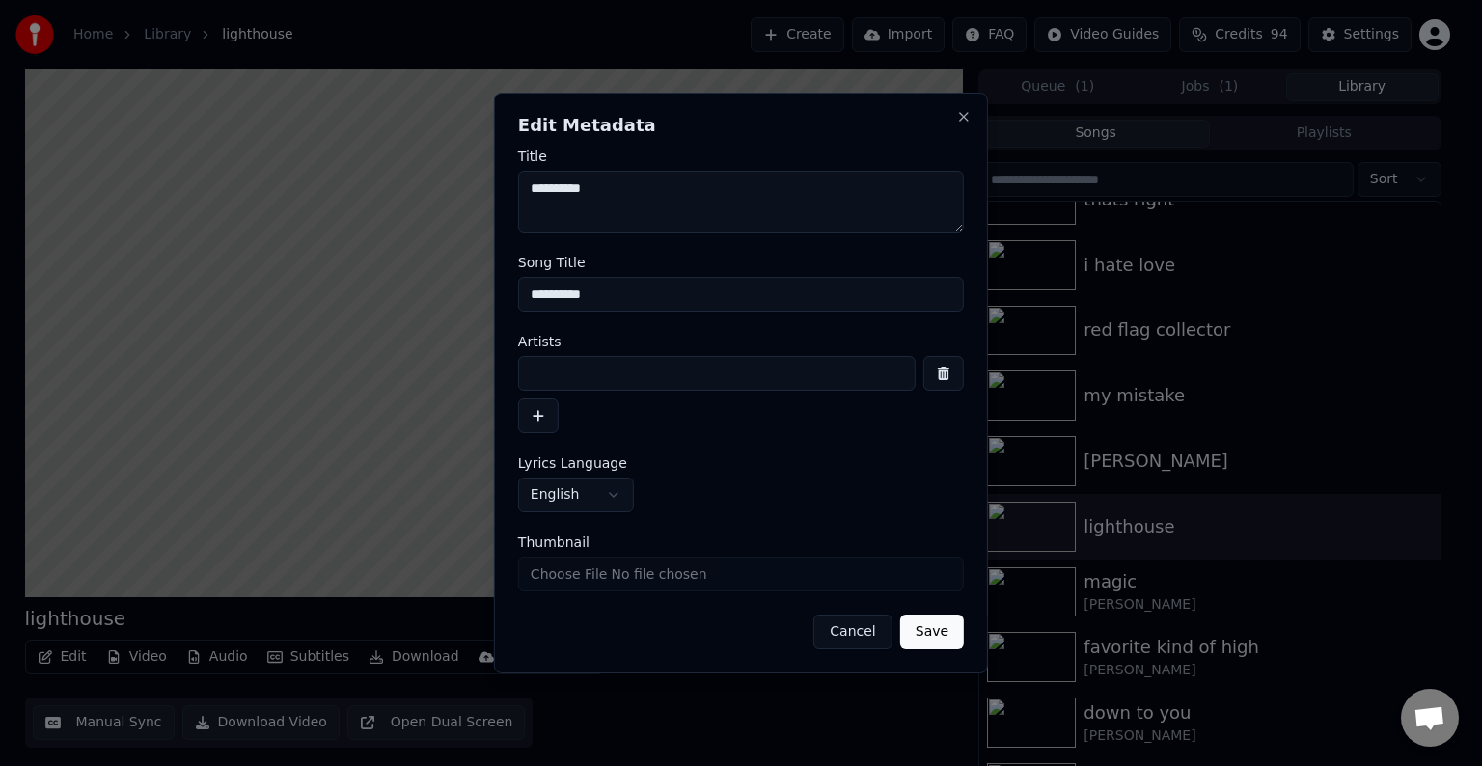
click at [576, 363] on input at bounding box center [717, 373] width 398 height 35
type input "**********"
click at [900, 615] on button "Save" at bounding box center [932, 632] width 64 height 35
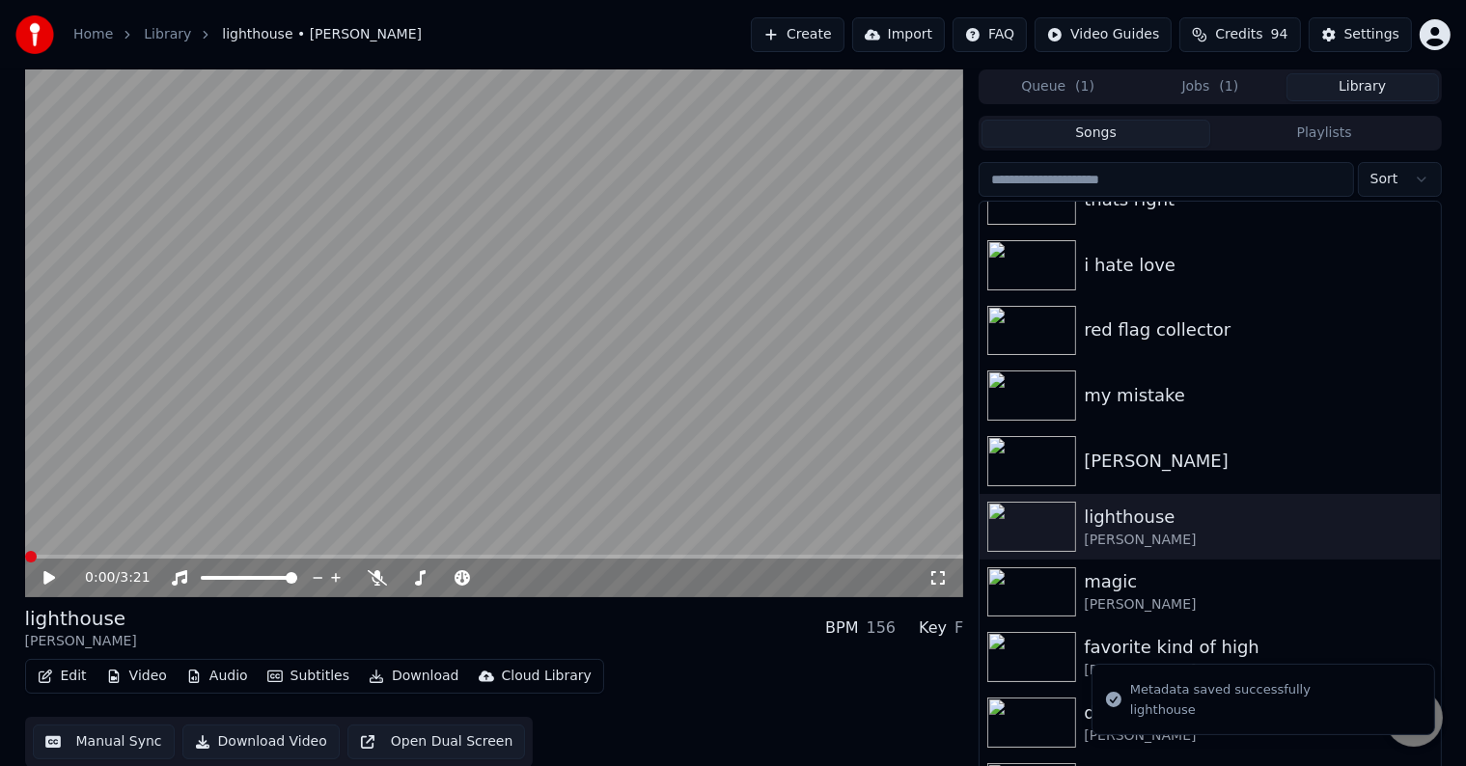
click at [50, 677] on icon "button" at bounding box center [45, 677] width 15 height 14
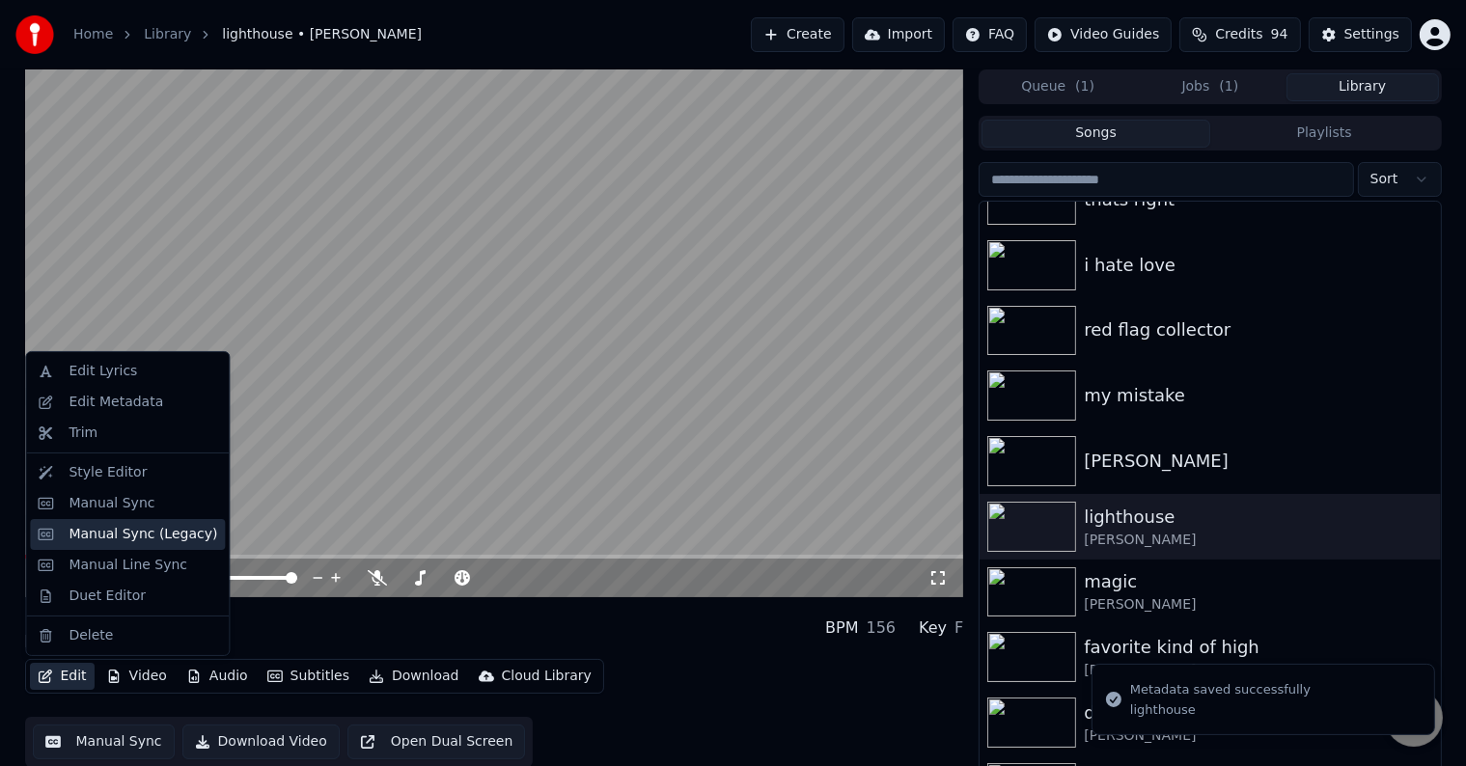
click at [104, 534] on div "Manual Sync (Legacy)" at bounding box center [143, 534] width 149 height 19
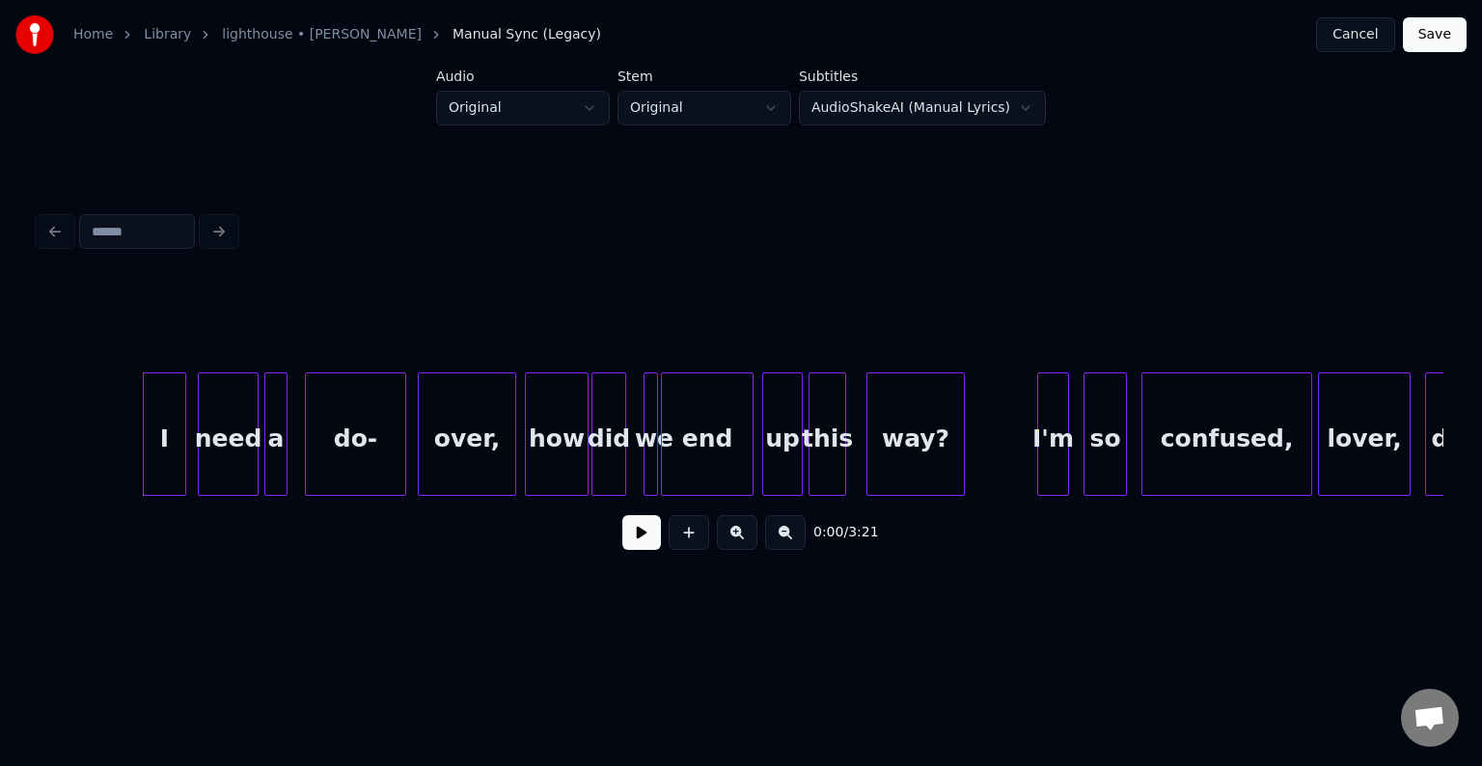
click at [633, 524] on button at bounding box center [641, 532] width 39 height 35
click at [687, 398] on div "end" at bounding box center [707, 438] width 91 height 131
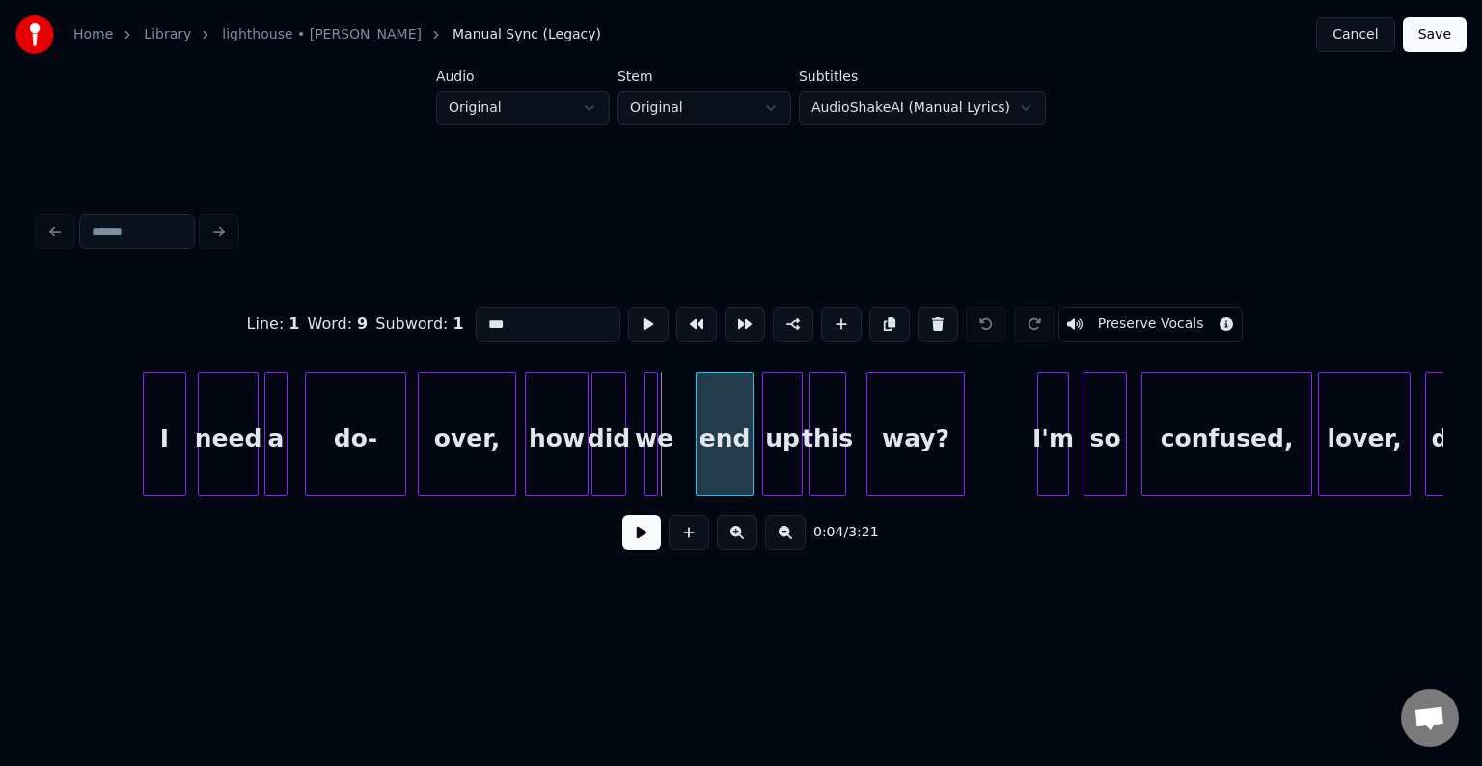
click at [699, 472] on div at bounding box center [700, 434] width 6 height 122
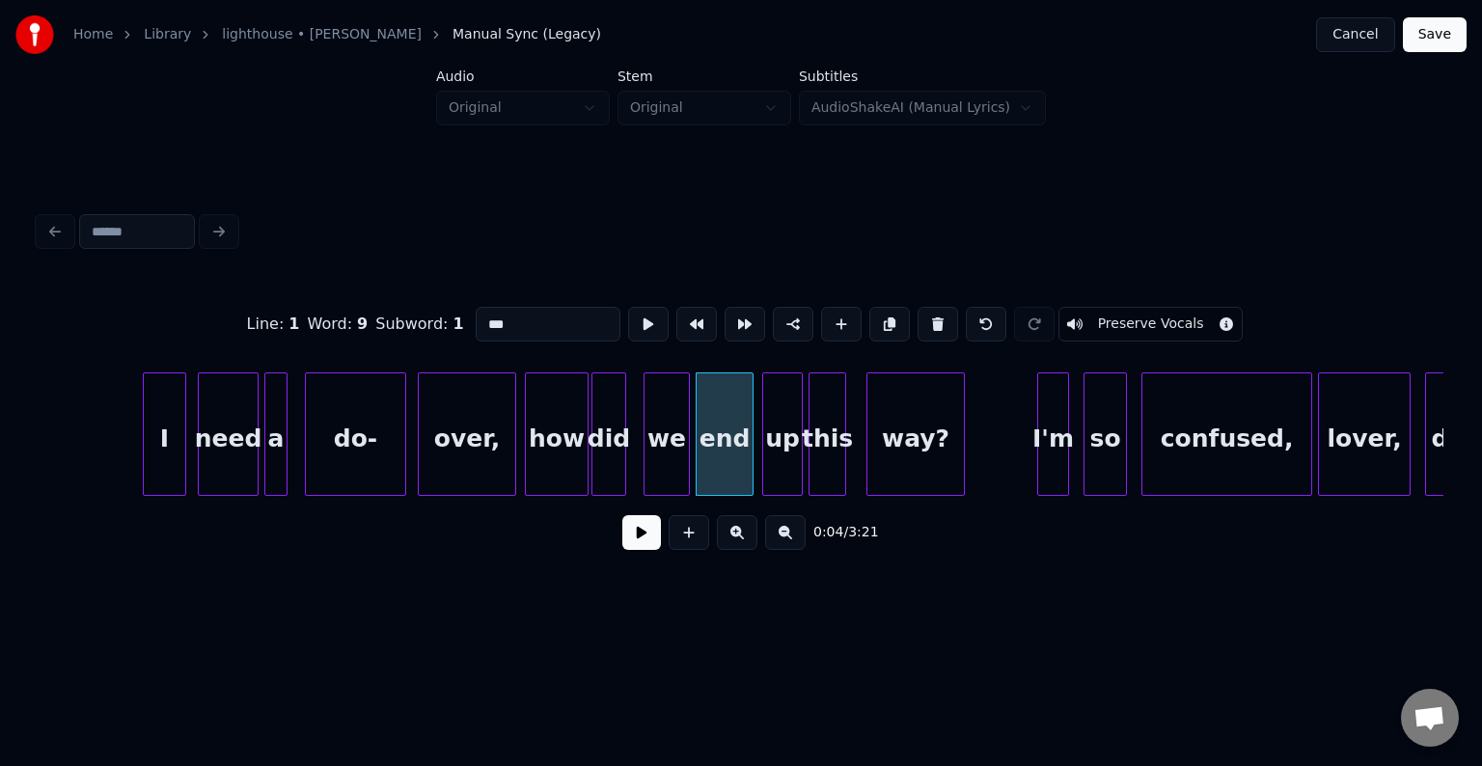
click at [687, 475] on div at bounding box center [686, 434] width 6 height 122
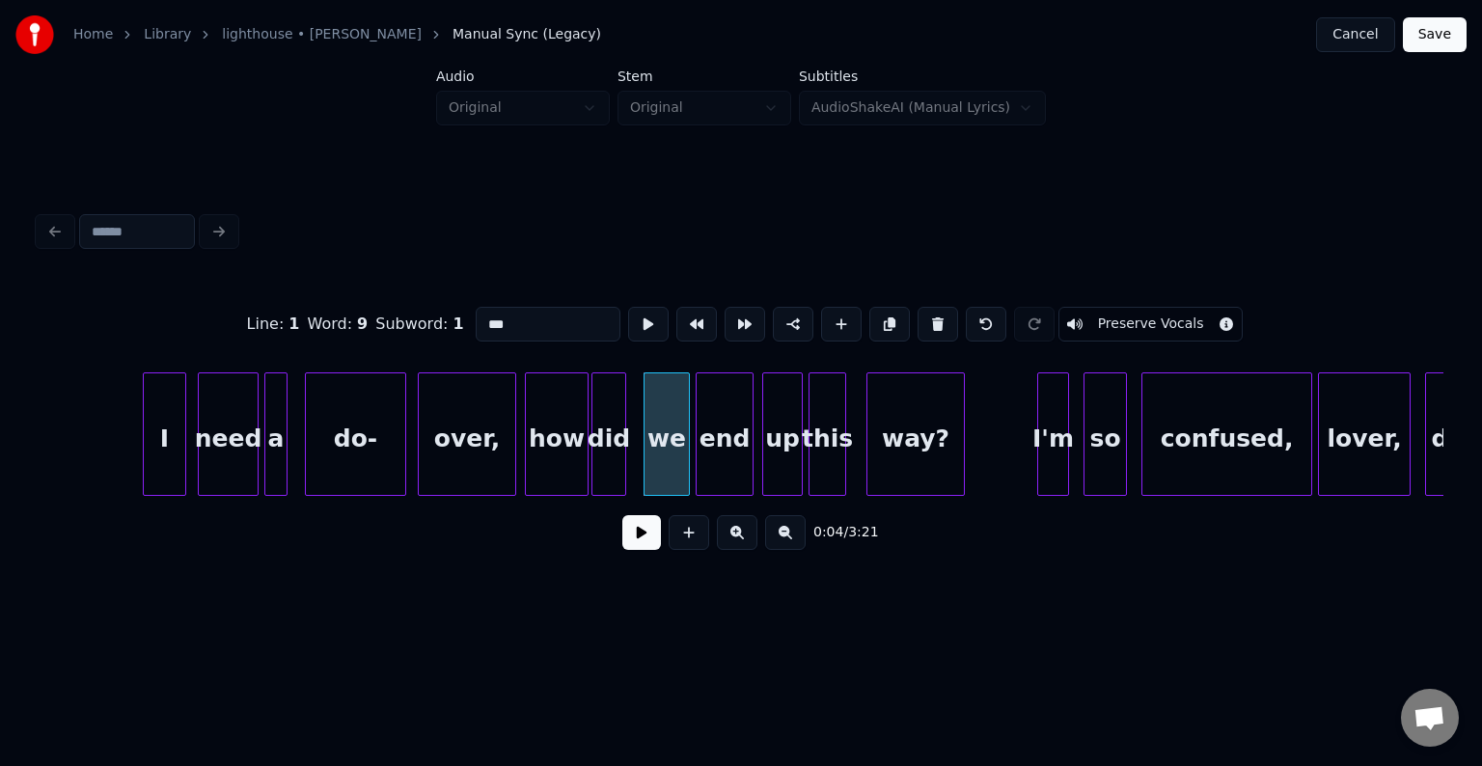
click at [624, 549] on button at bounding box center [641, 532] width 39 height 35
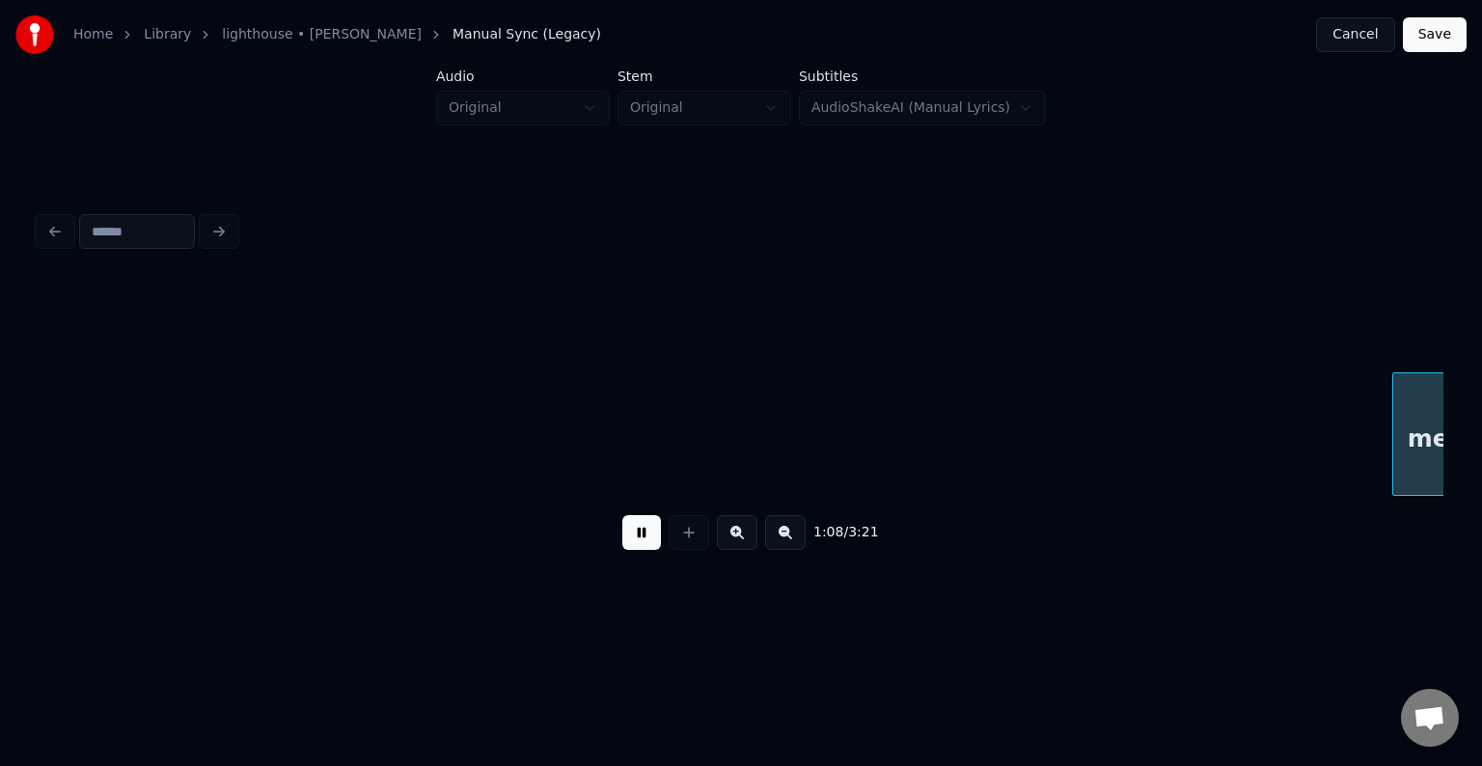
scroll to position [0, 9846]
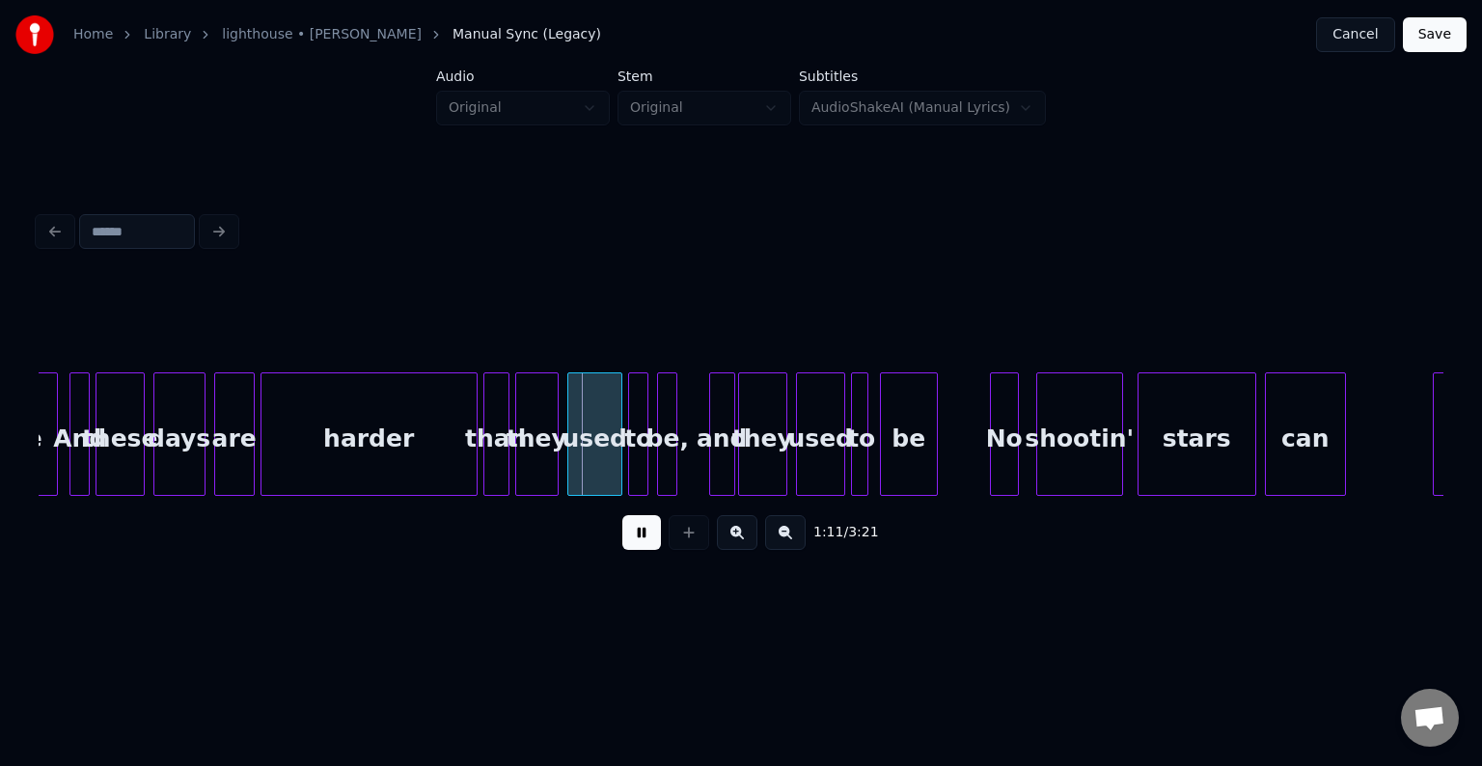
click at [78, 473] on div "And" at bounding box center [79, 438] width 19 height 131
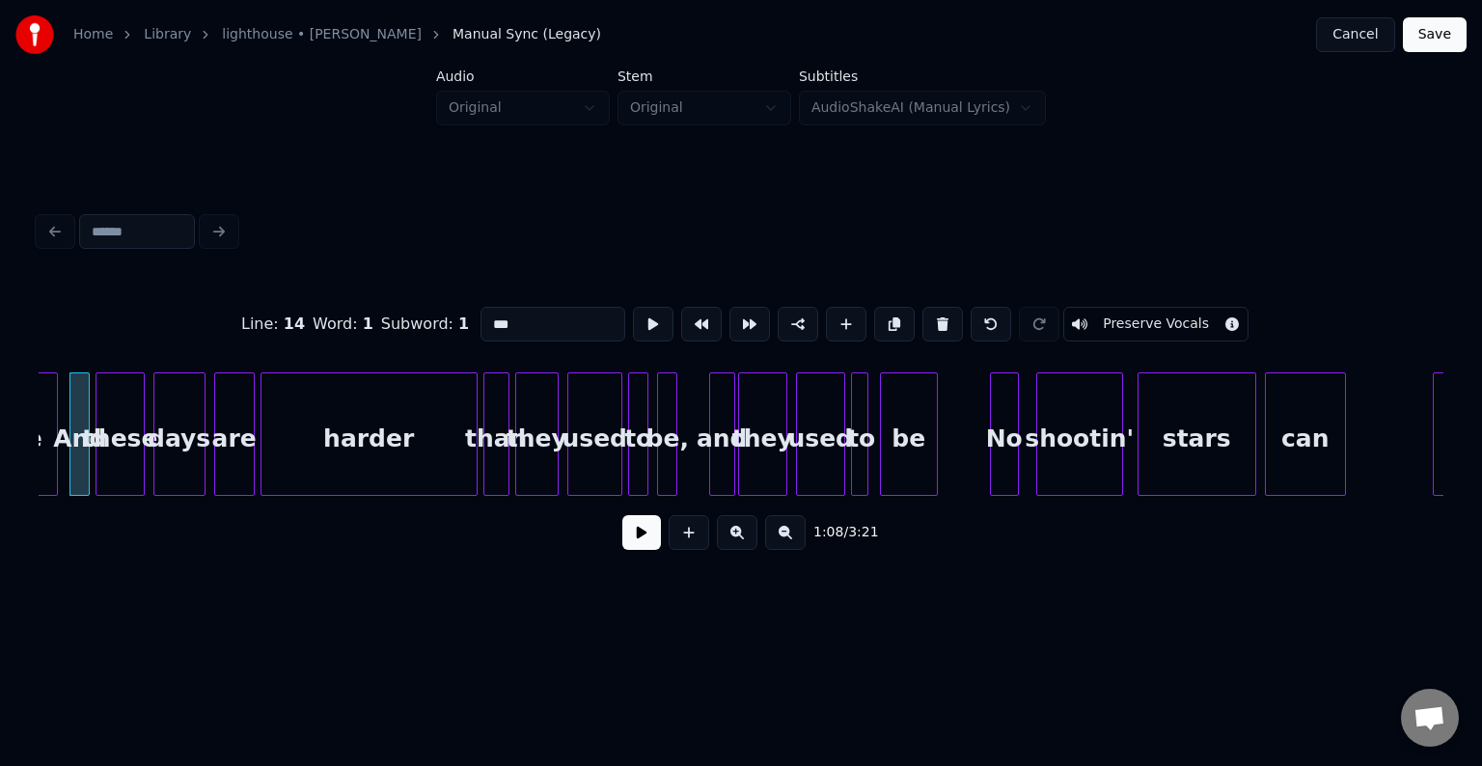
click at [641, 538] on button at bounding box center [641, 532] width 39 height 35
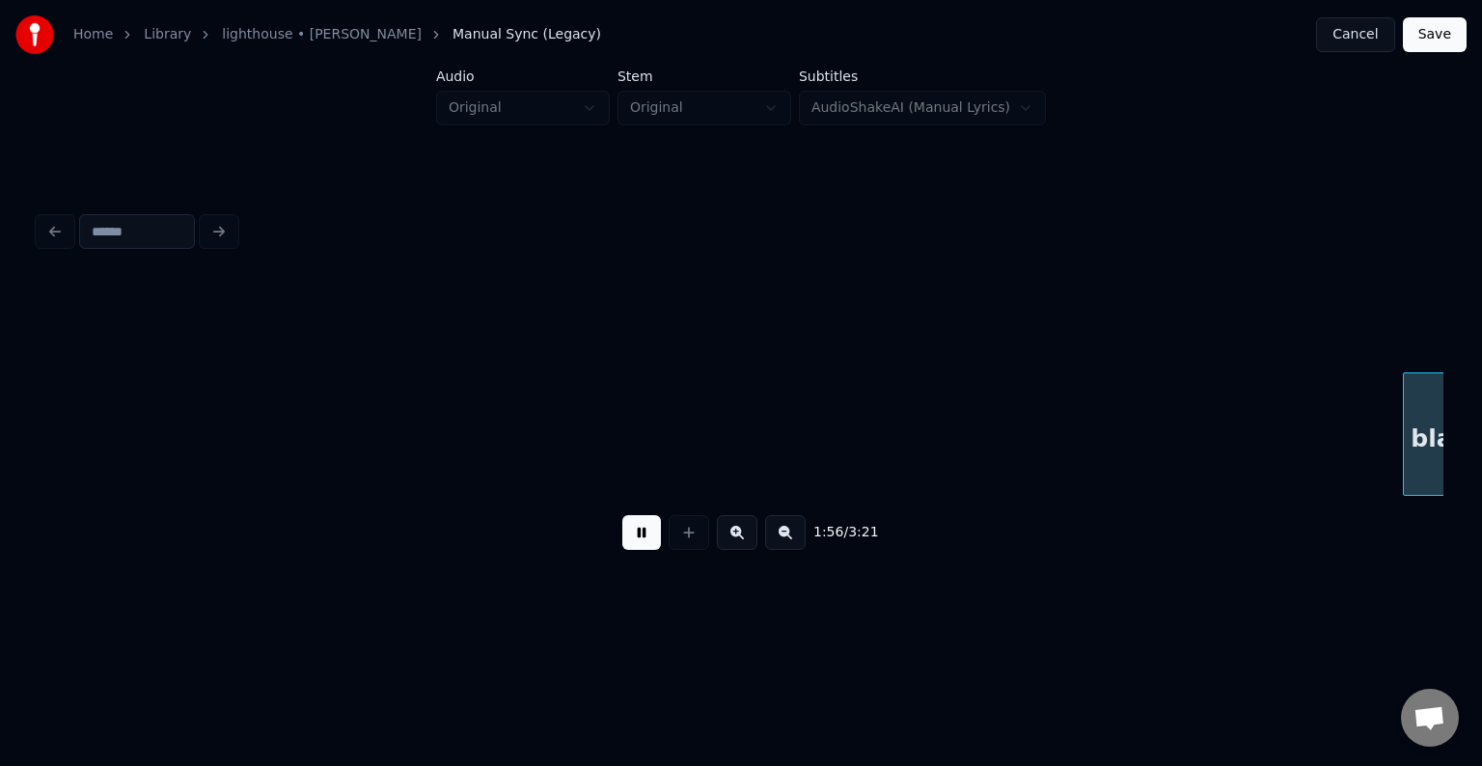
scroll to position [0, 16880]
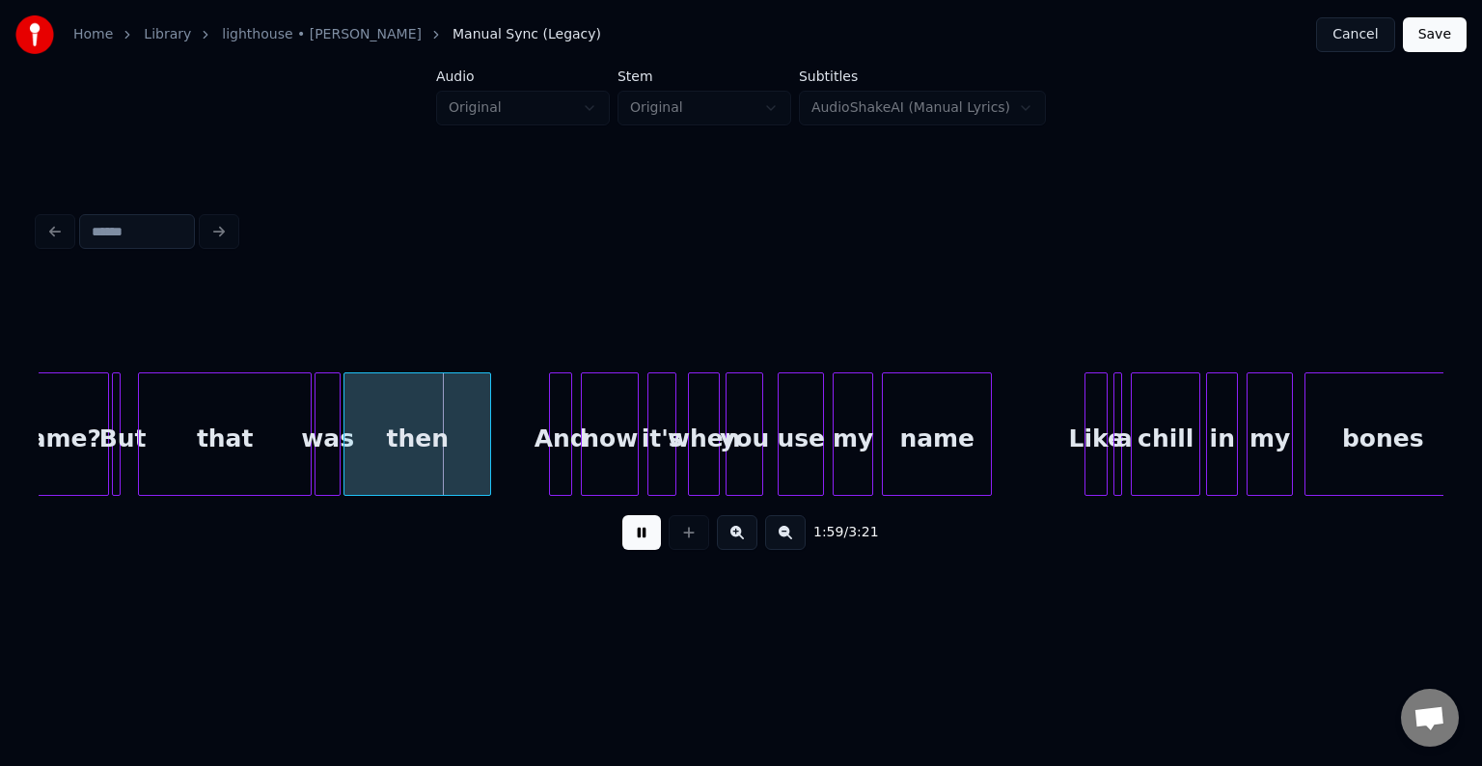
click at [641, 538] on button at bounding box center [641, 532] width 39 height 35
click at [127, 467] on div at bounding box center [129, 434] width 6 height 122
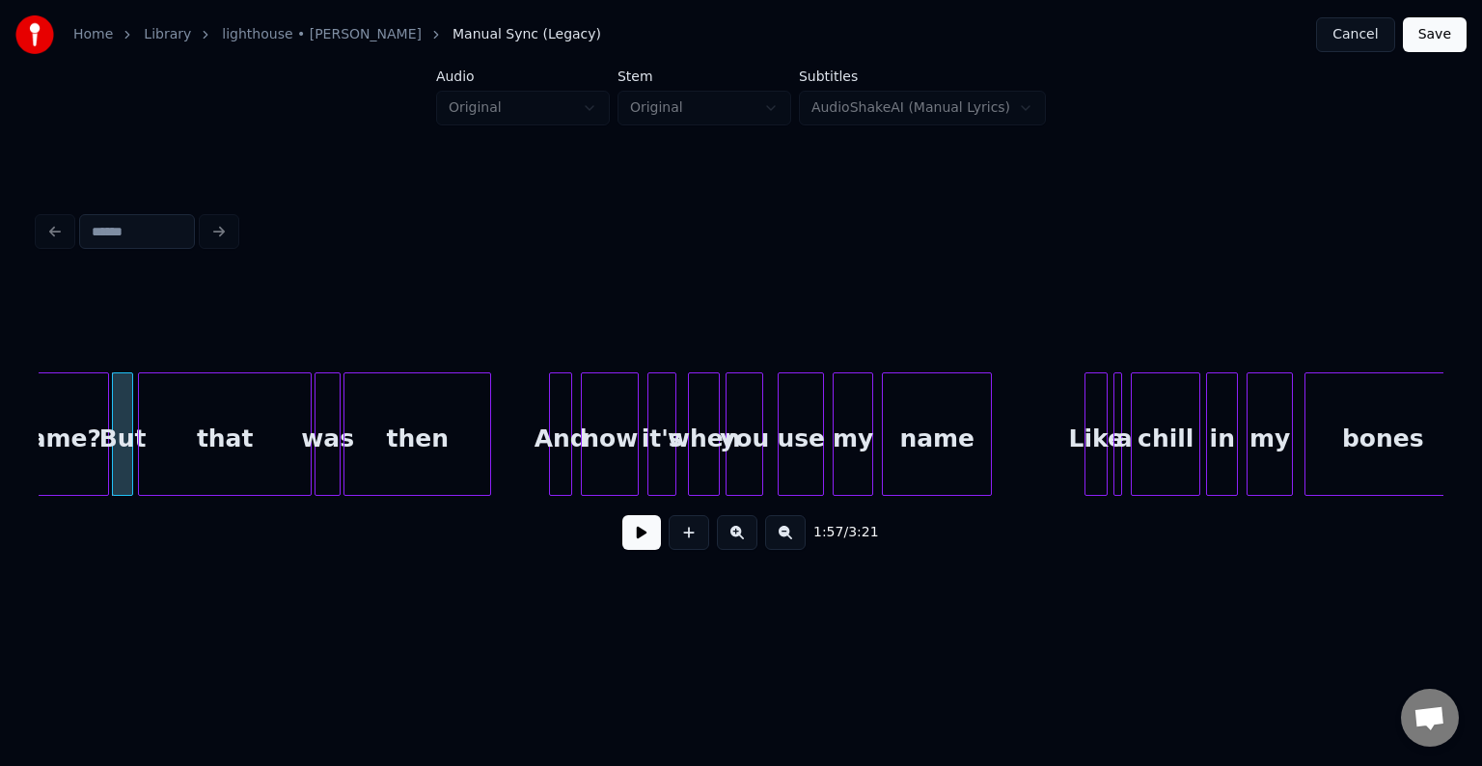
click at [644, 542] on button at bounding box center [641, 532] width 39 height 35
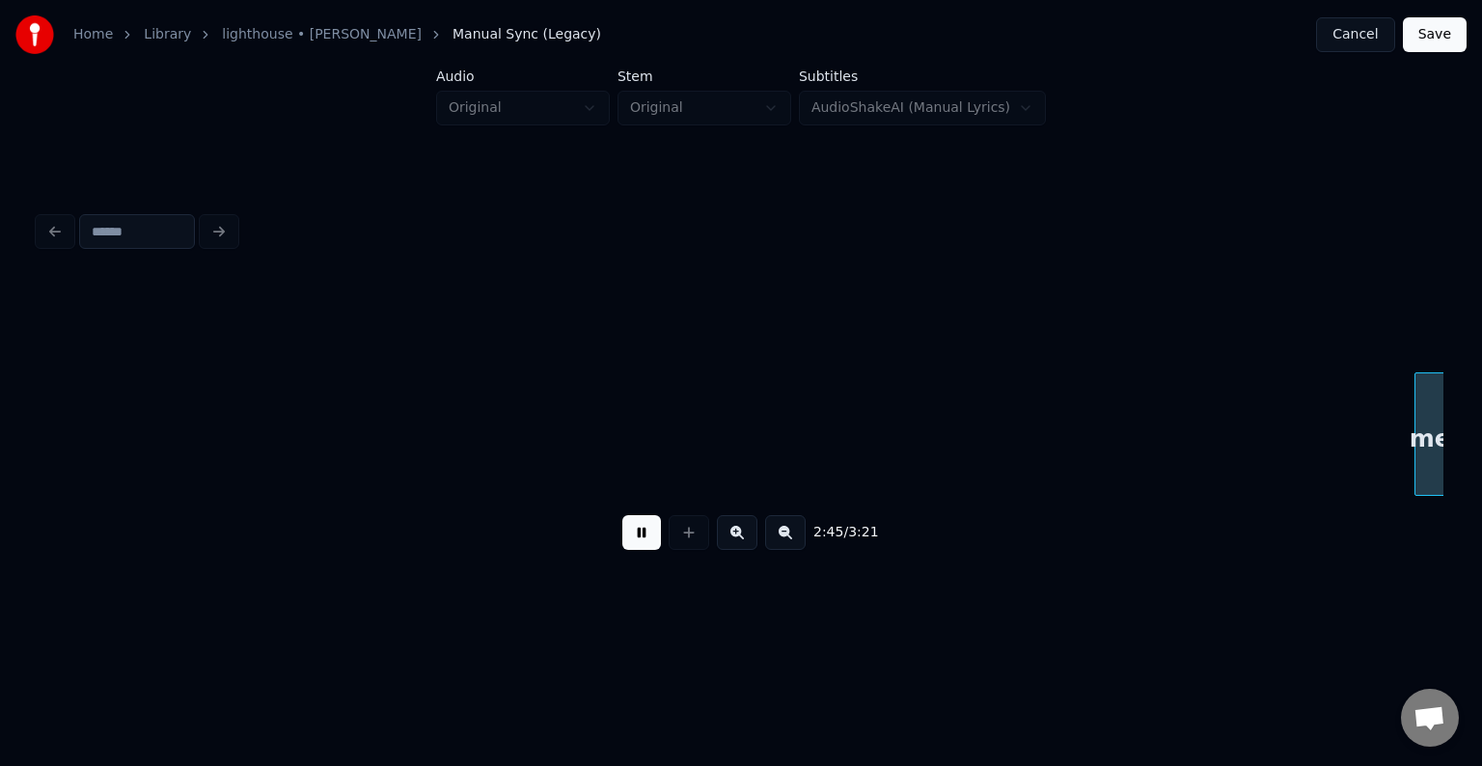
scroll to position [0, 23911]
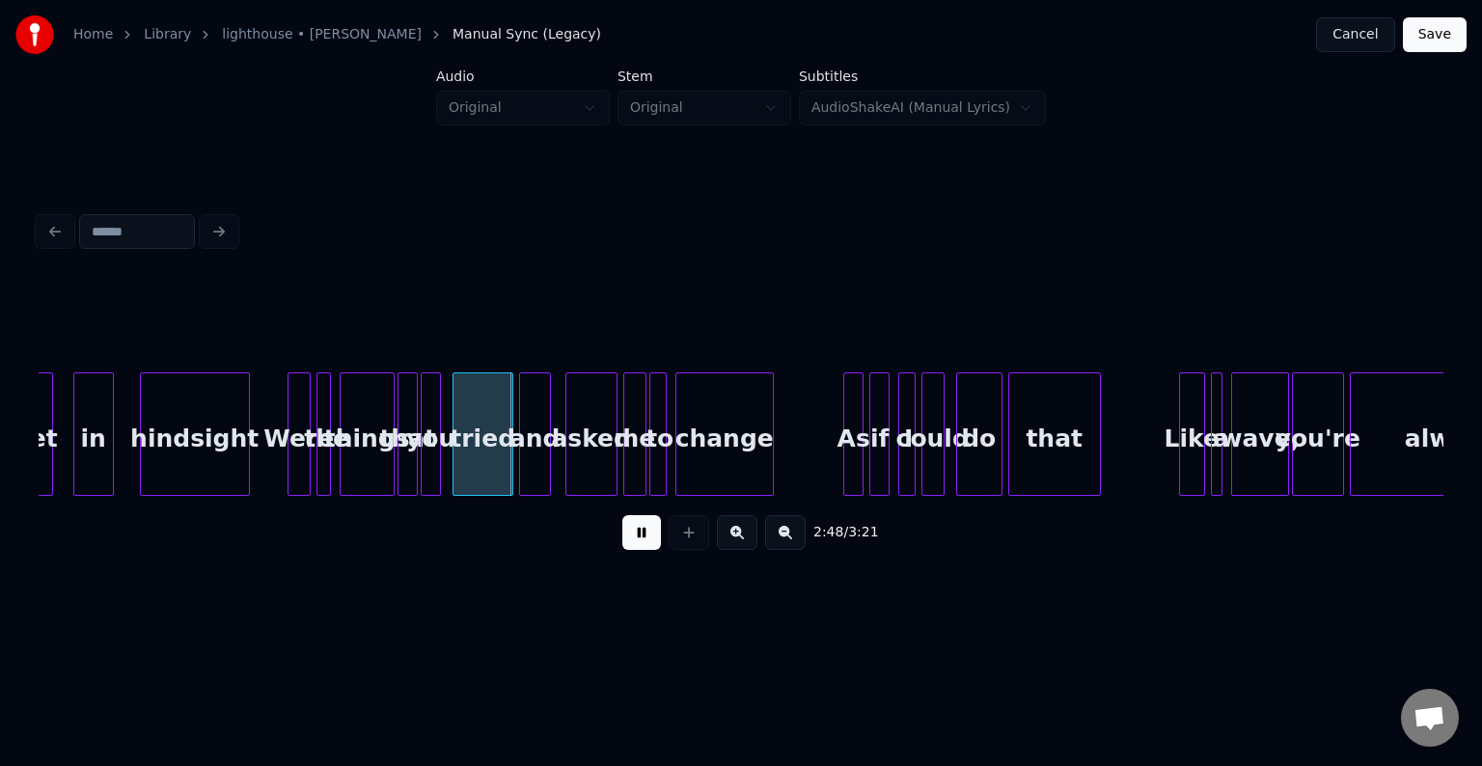
click at [197, 474] on div "hindsight" at bounding box center [195, 438] width 108 height 131
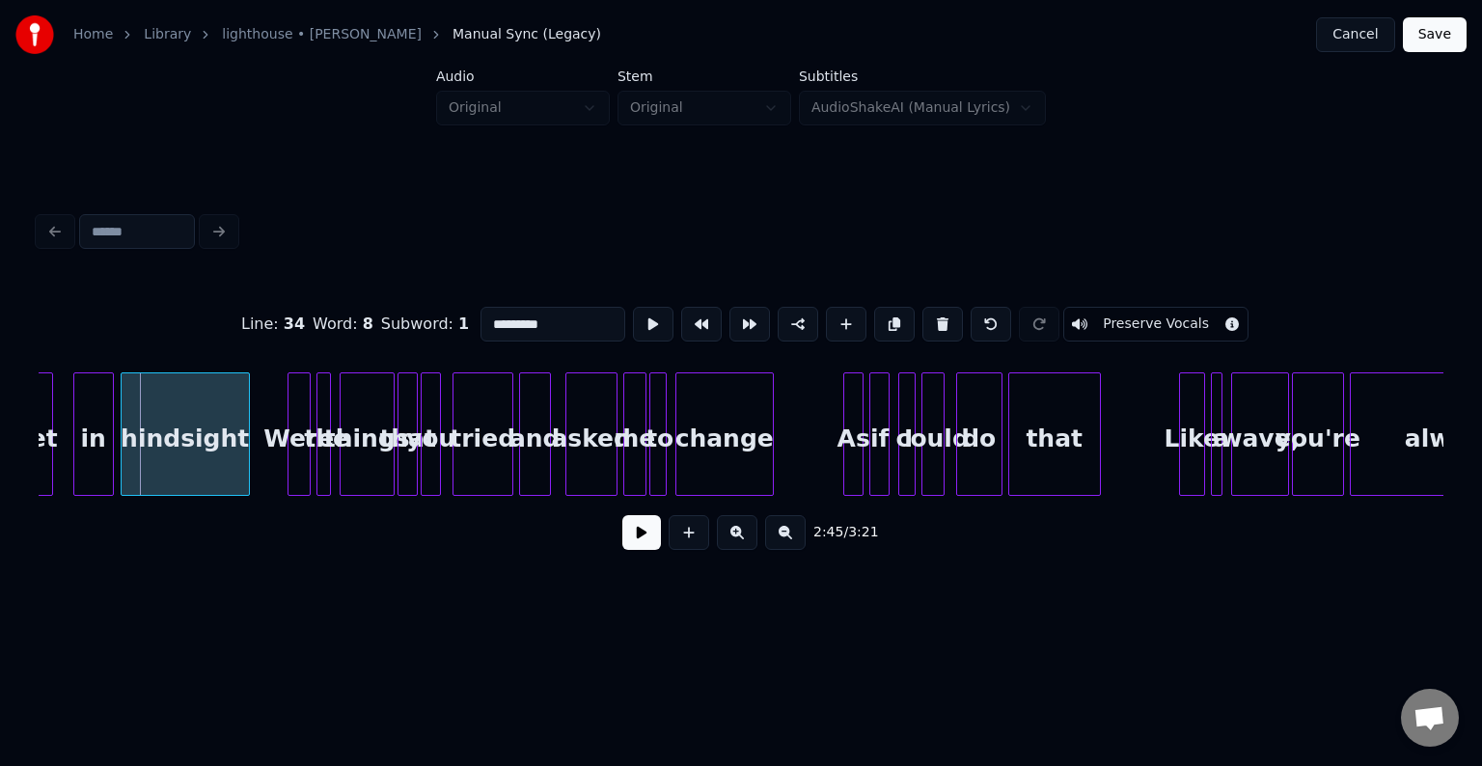
click at [124, 467] on div at bounding box center [125, 434] width 6 height 122
click at [642, 530] on button at bounding box center [641, 532] width 39 height 35
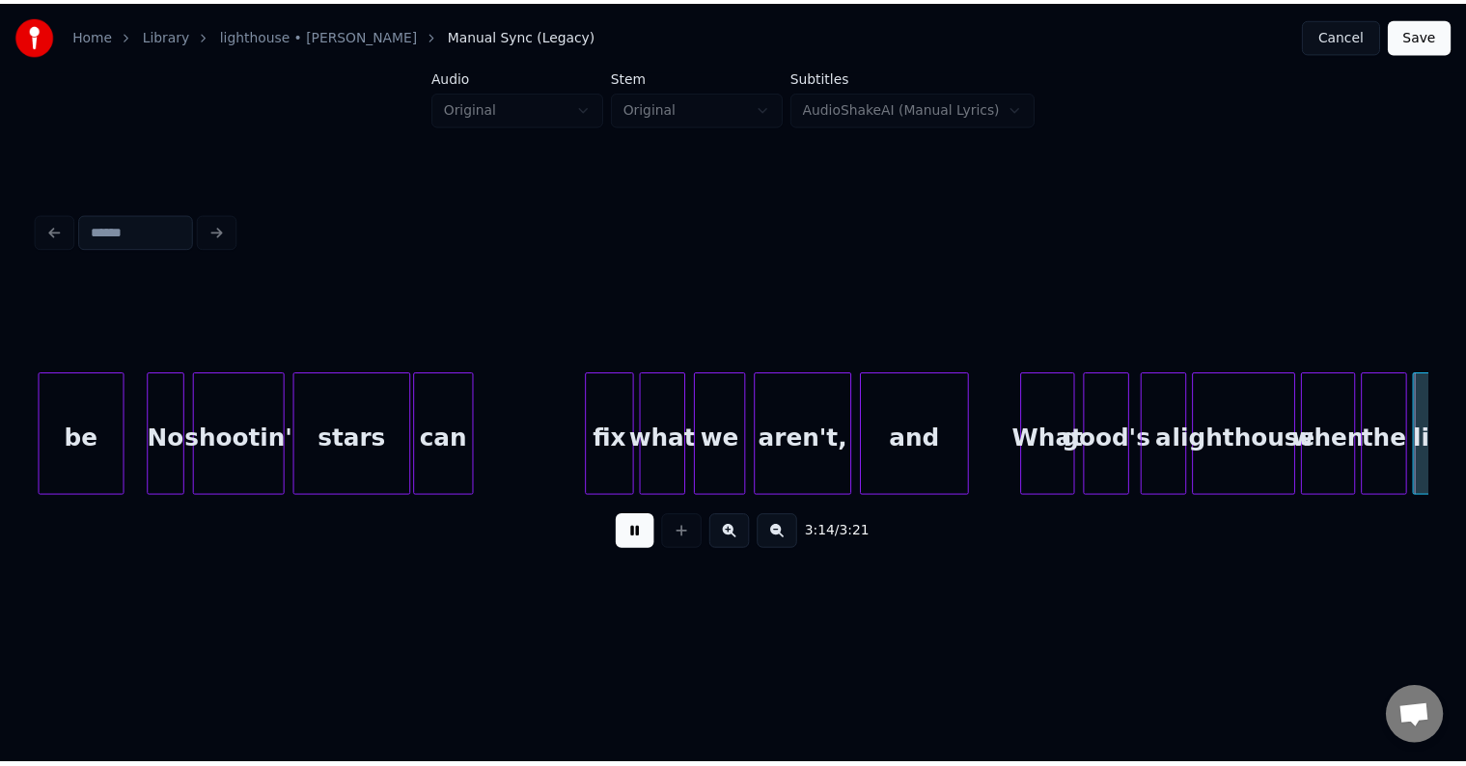
scroll to position [0, 27709]
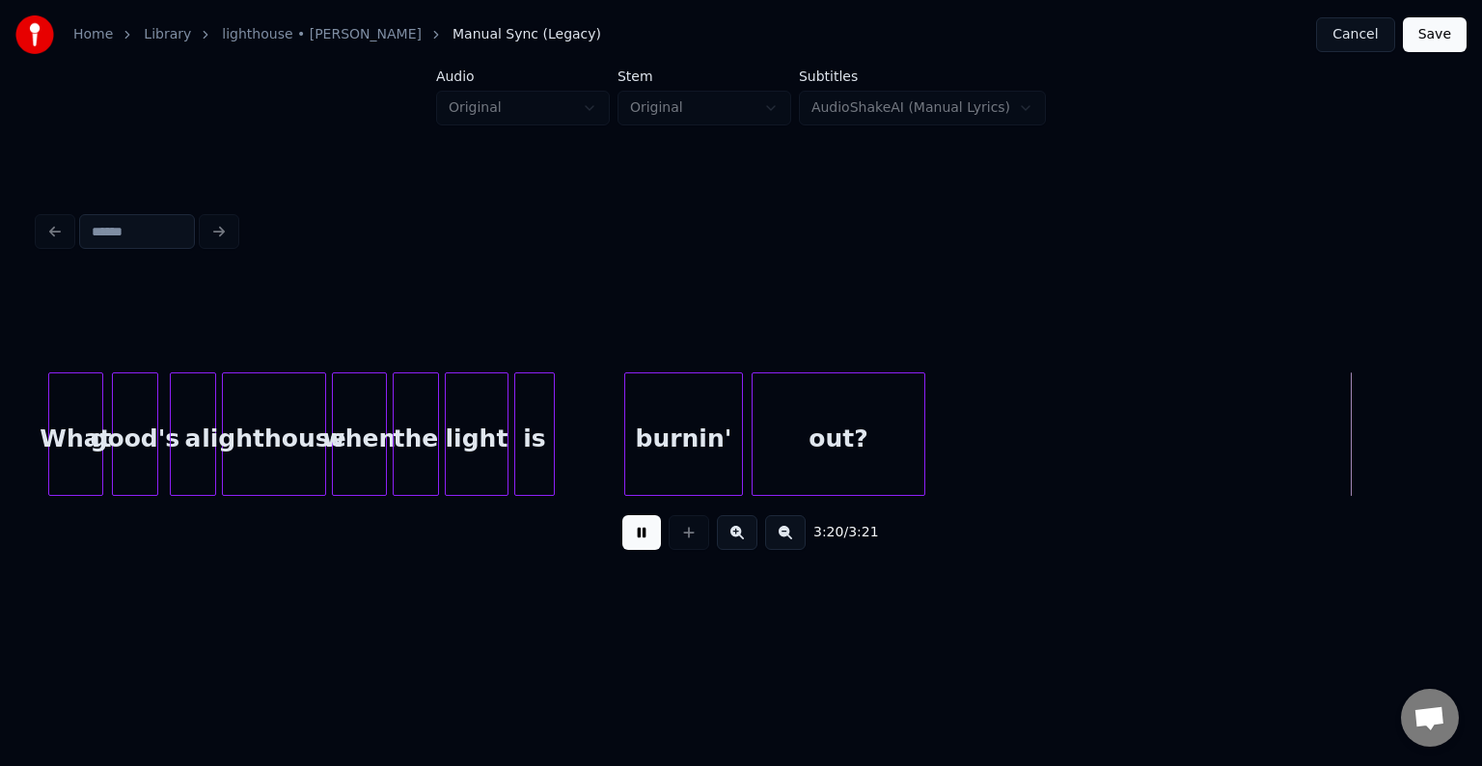
click at [1427, 27] on button "Save" at bounding box center [1435, 34] width 64 height 35
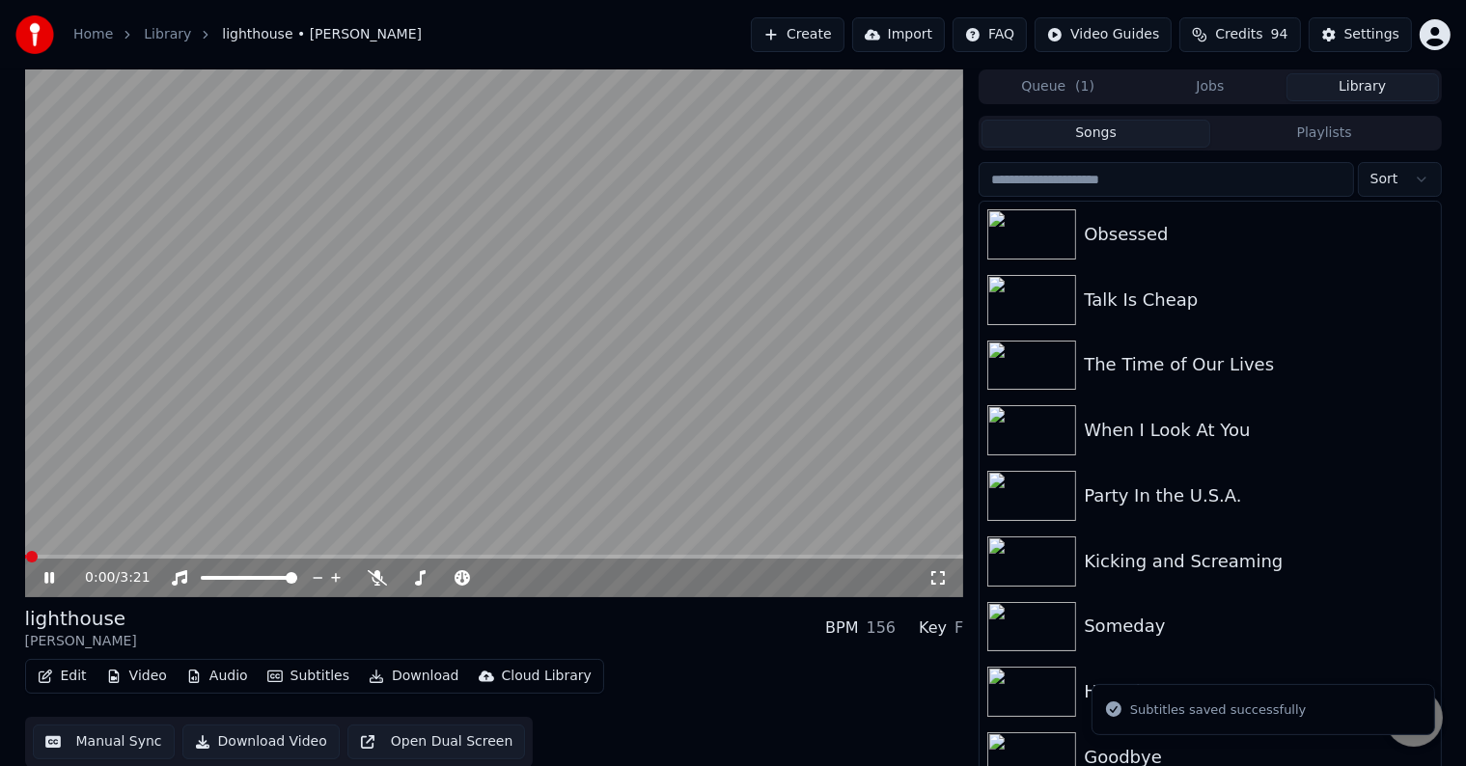
click at [390, 676] on button "Download" at bounding box center [414, 676] width 106 height 27
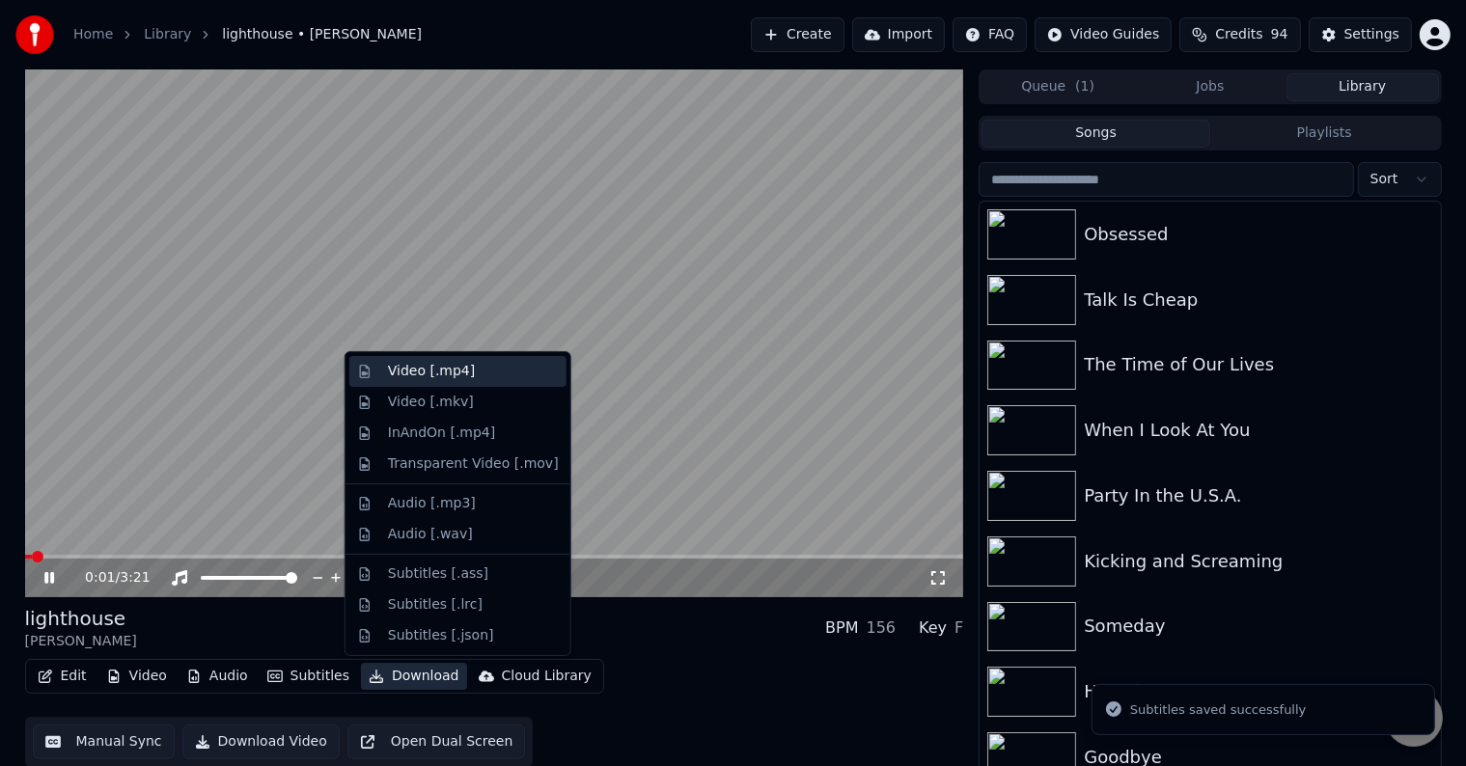
click at [405, 376] on div "Video [.mp4]" at bounding box center [431, 371] width 87 height 19
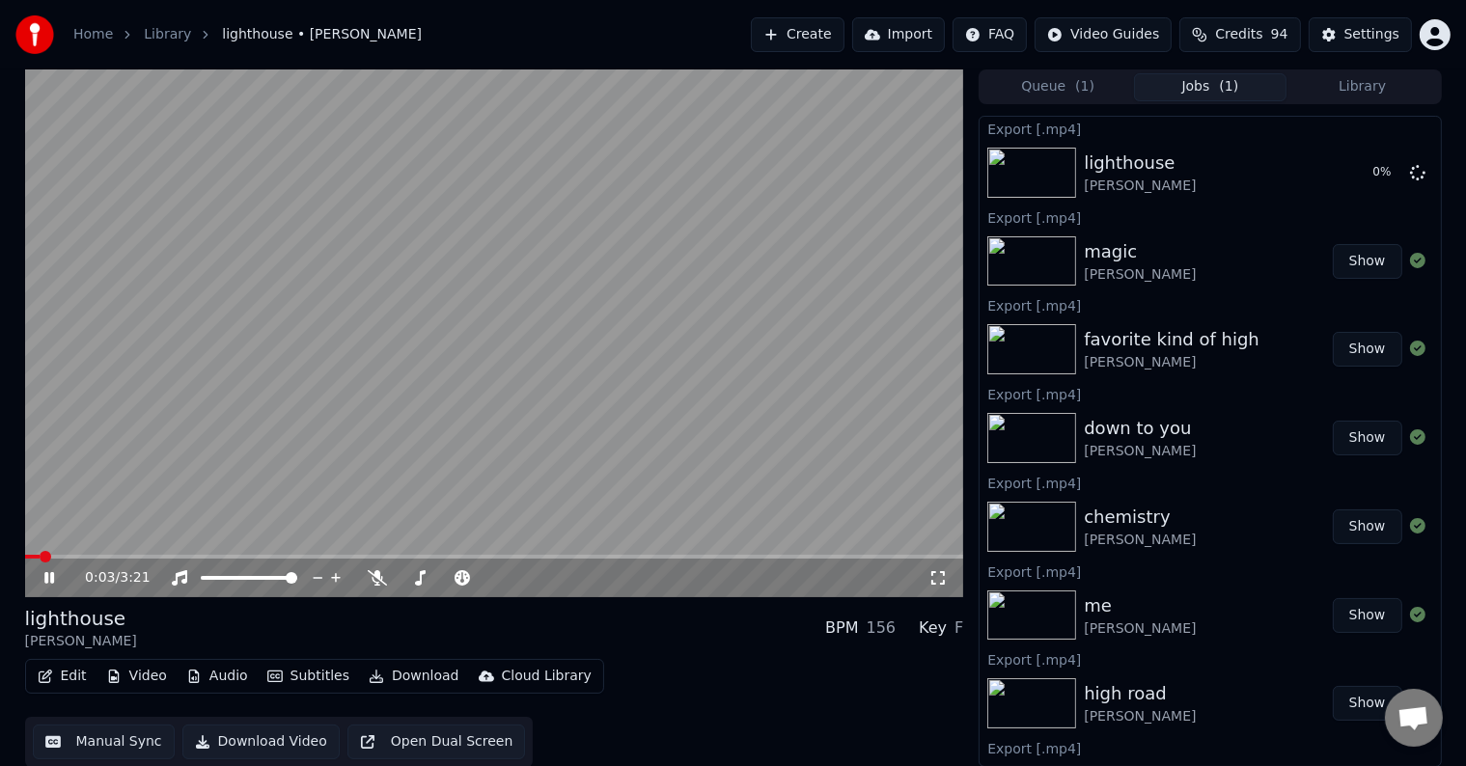
click at [54, 587] on div "0:03 / 3:21" at bounding box center [495, 577] width 924 height 19
click at [46, 580] on icon at bounding box center [49, 578] width 10 height 12
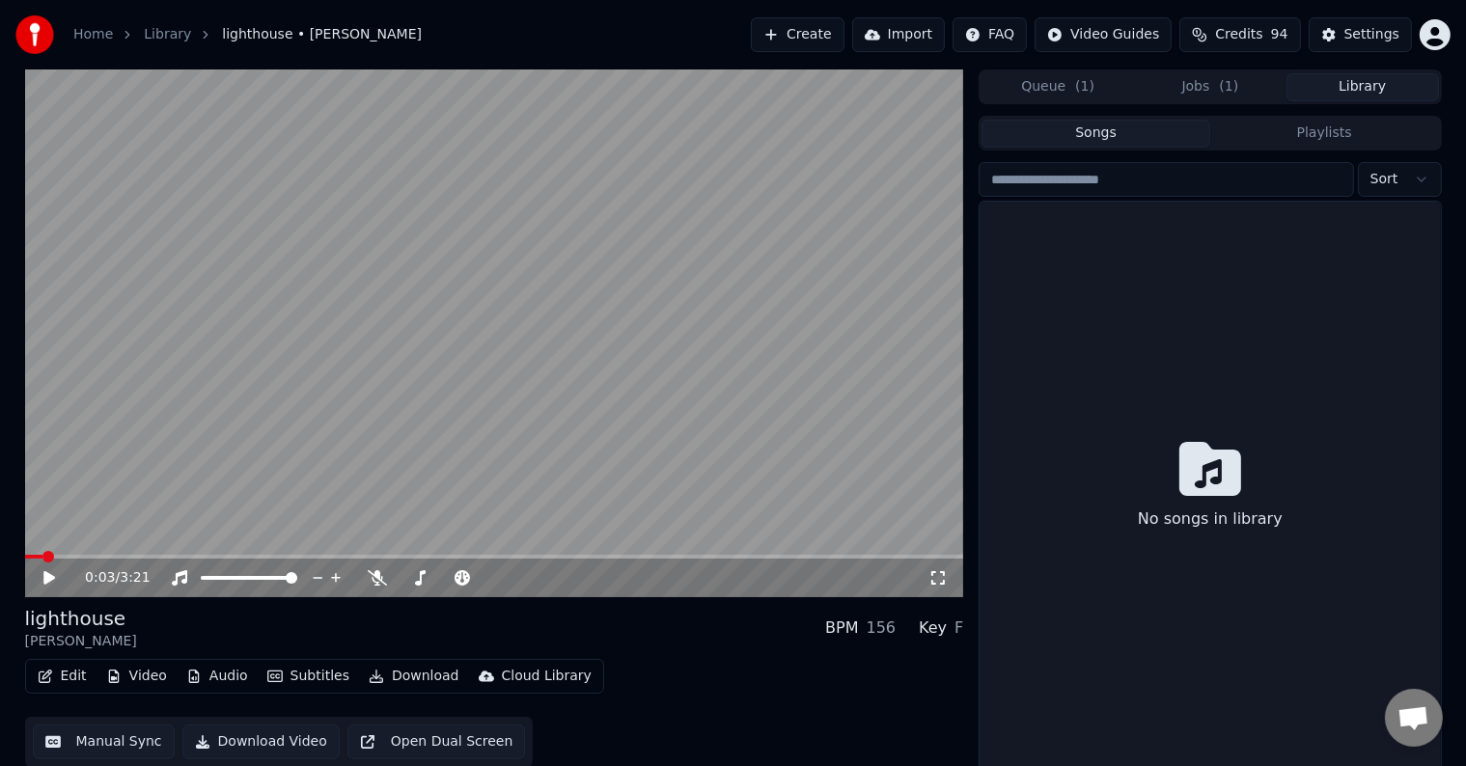
click at [1368, 84] on button "Library" at bounding box center [1362, 87] width 152 height 28
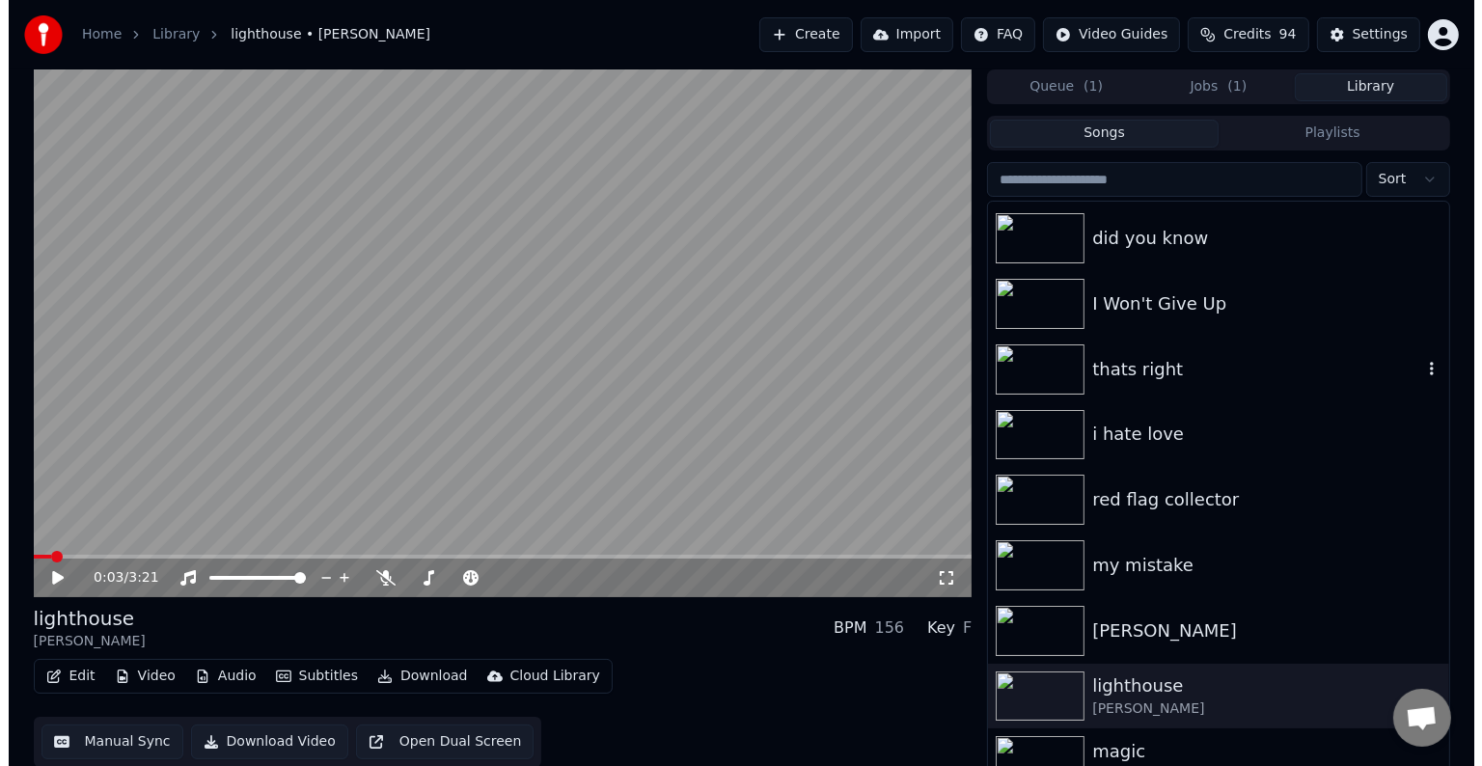
scroll to position [16137, 0]
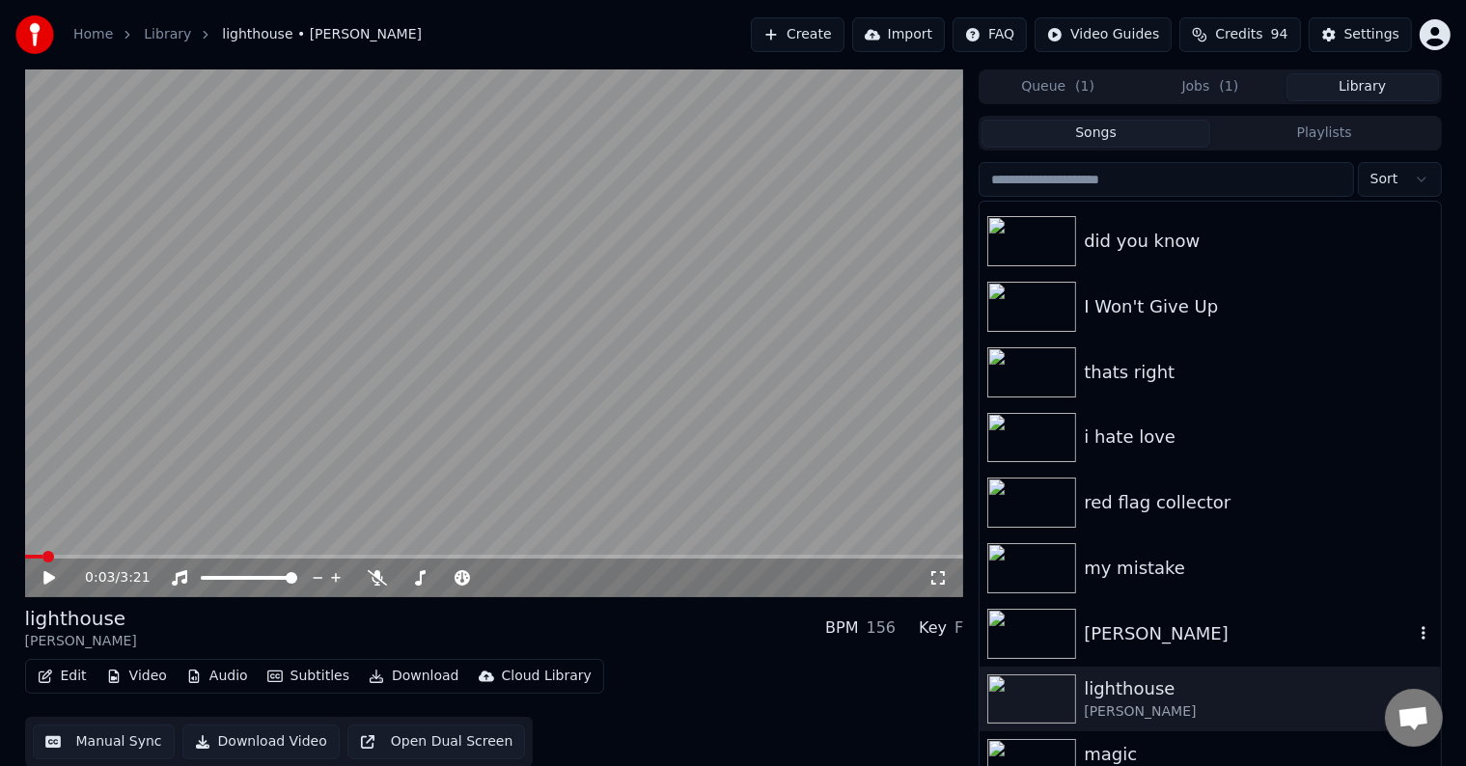
click at [1140, 635] on div "[PERSON_NAME]" at bounding box center [1248, 634] width 329 height 27
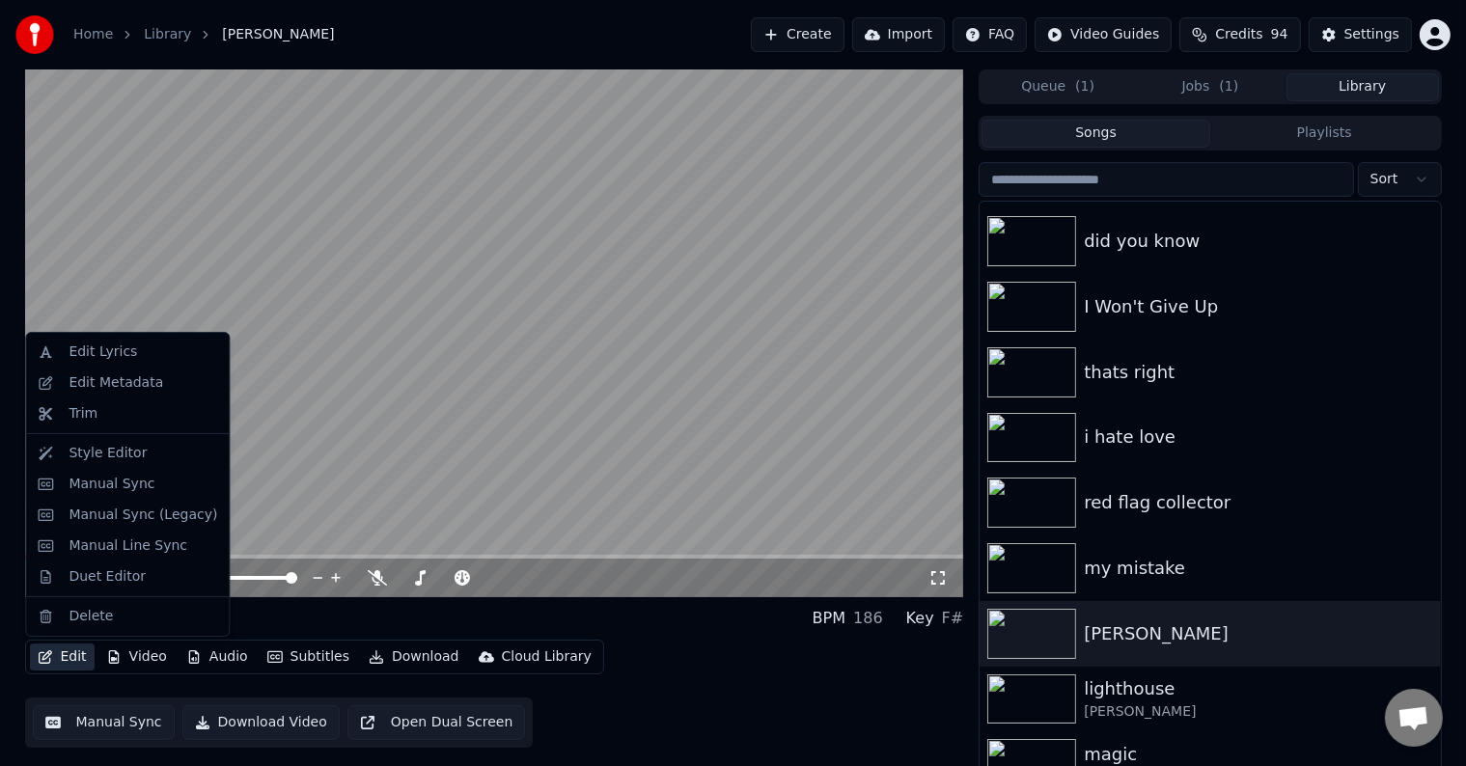
click at [46, 655] on icon "button" at bounding box center [45, 657] width 15 height 14
click at [116, 375] on div "Edit Metadata" at bounding box center [116, 382] width 95 height 19
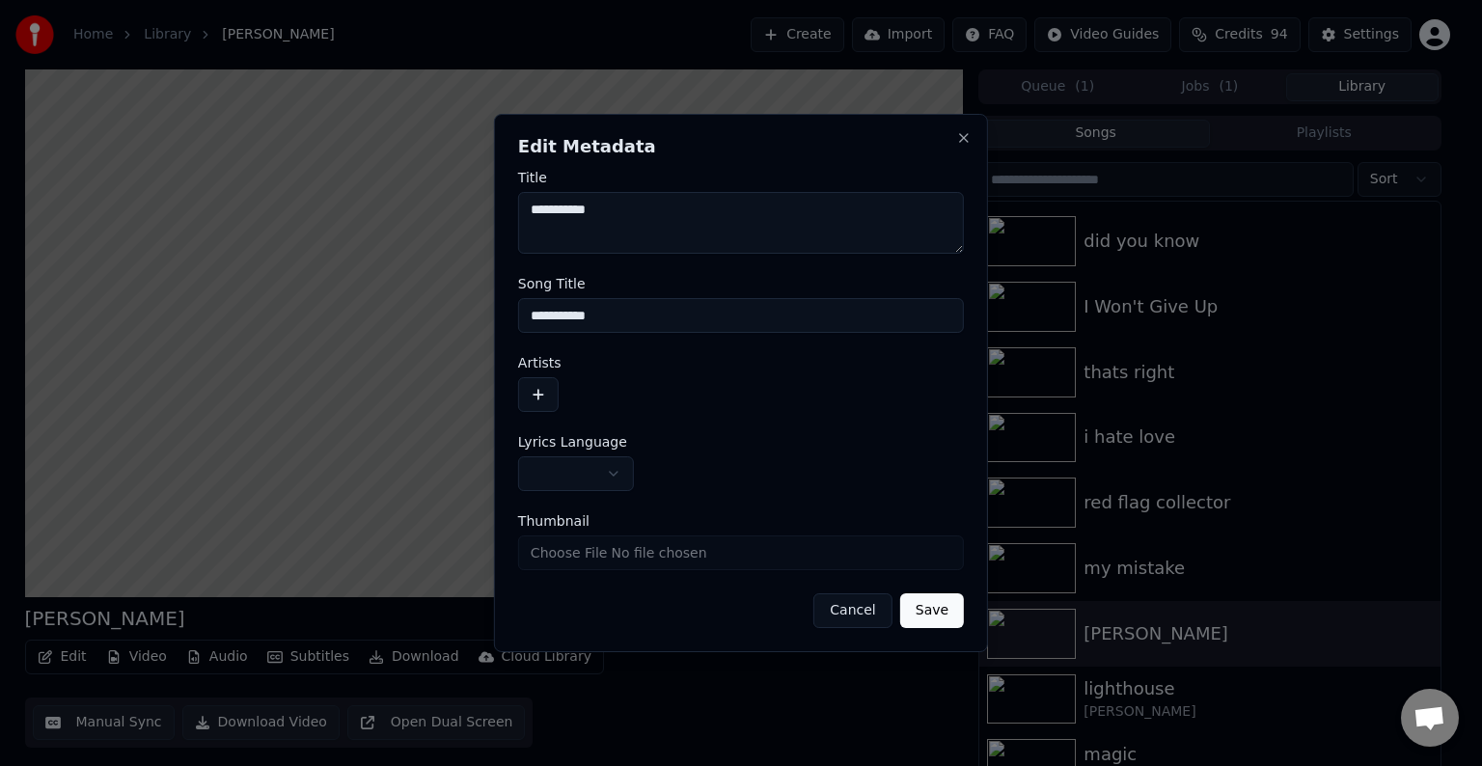
click at [572, 467] on body "Home Library [PERSON_NAME] Create Import FAQ Video Guides Credits 94 Settings […" at bounding box center [733, 383] width 1466 height 766
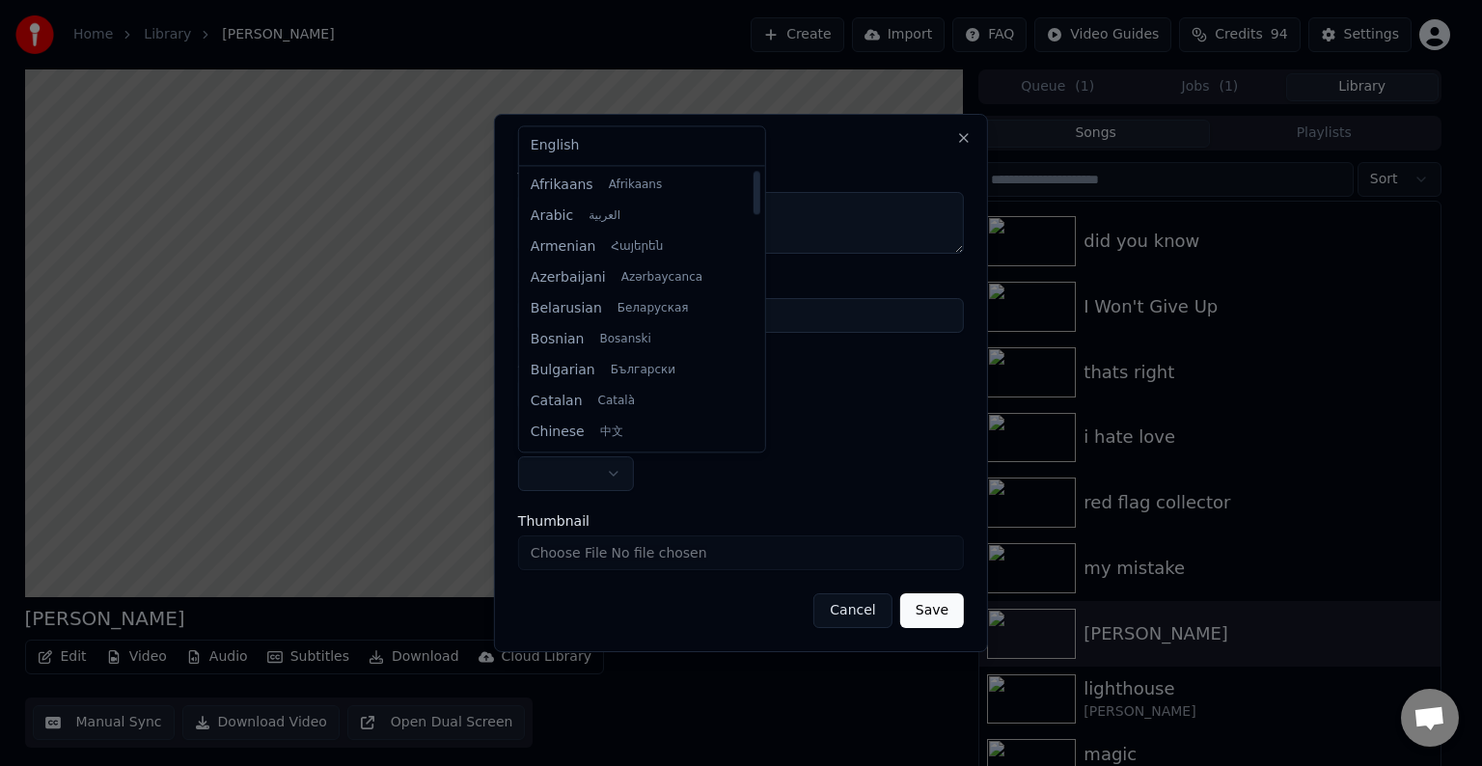
select select "**"
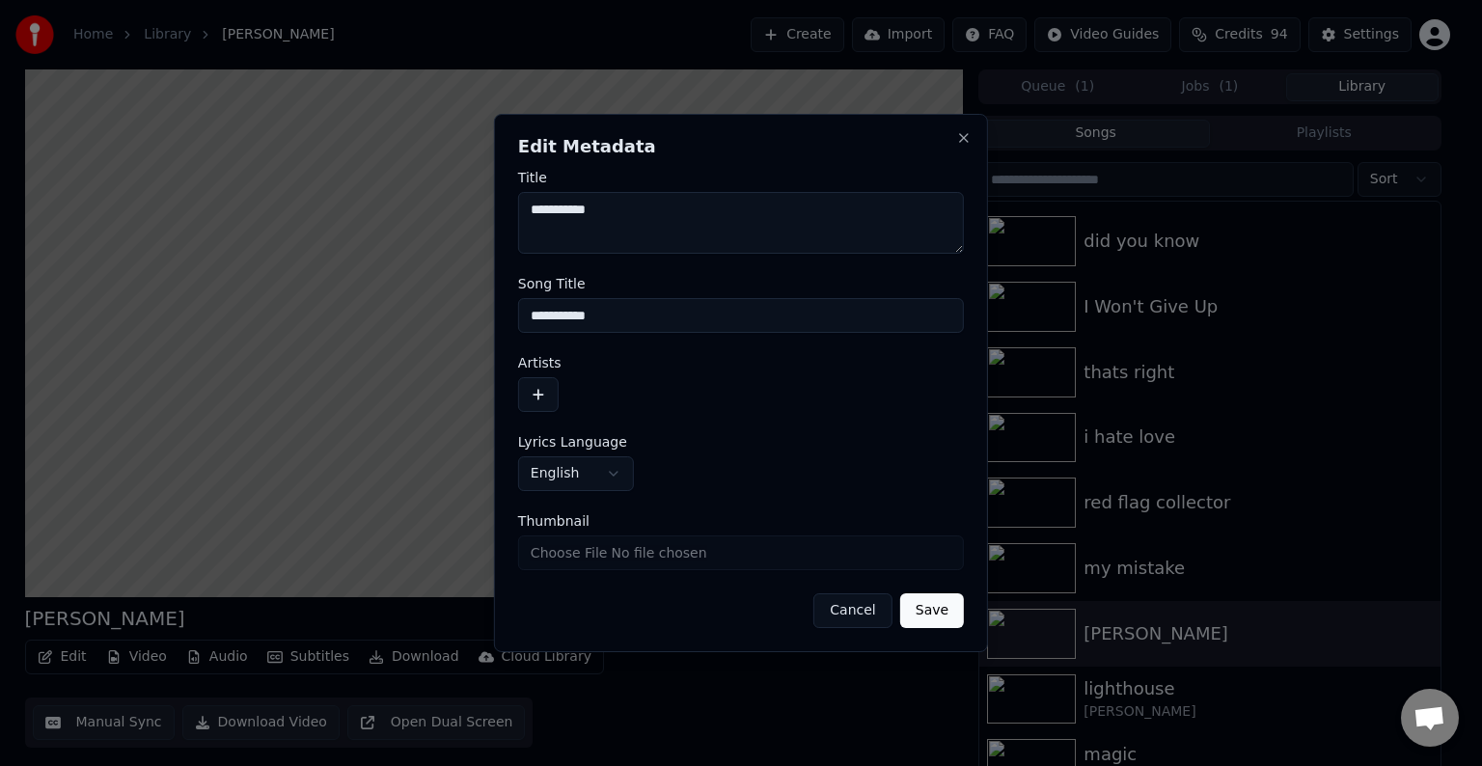
click at [538, 405] on button "button" at bounding box center [538, 394] width 41 height 35
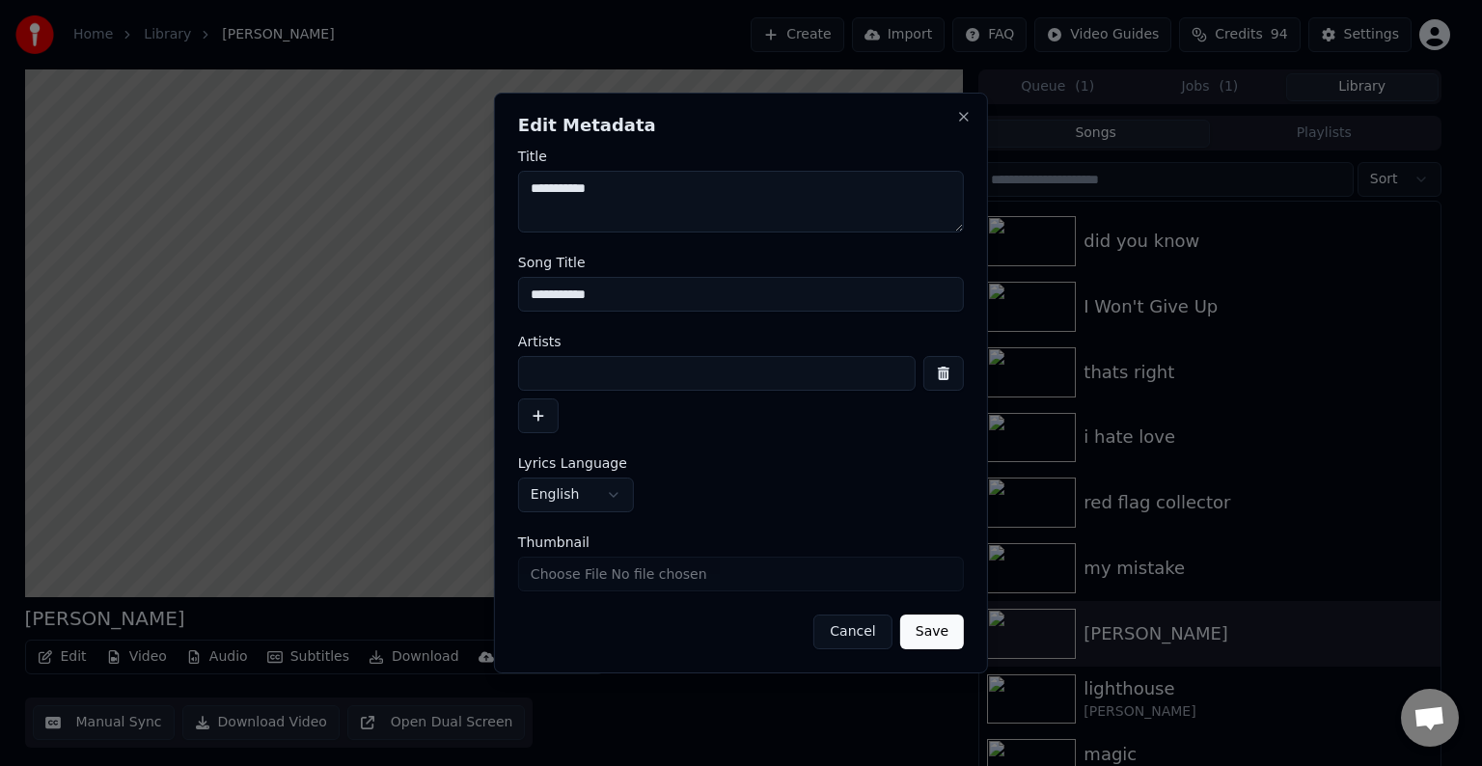
click at [539, 386] on input at bounding box center [717, 373] width 398 height 35
type input "**********"
click at [534, 302] on input "**********" at bounding box center [741, 294] width 446 height 35
click at [569, 293] on input "**********" at bounding box center [741, 294] width 446 height 35
type input "**********"
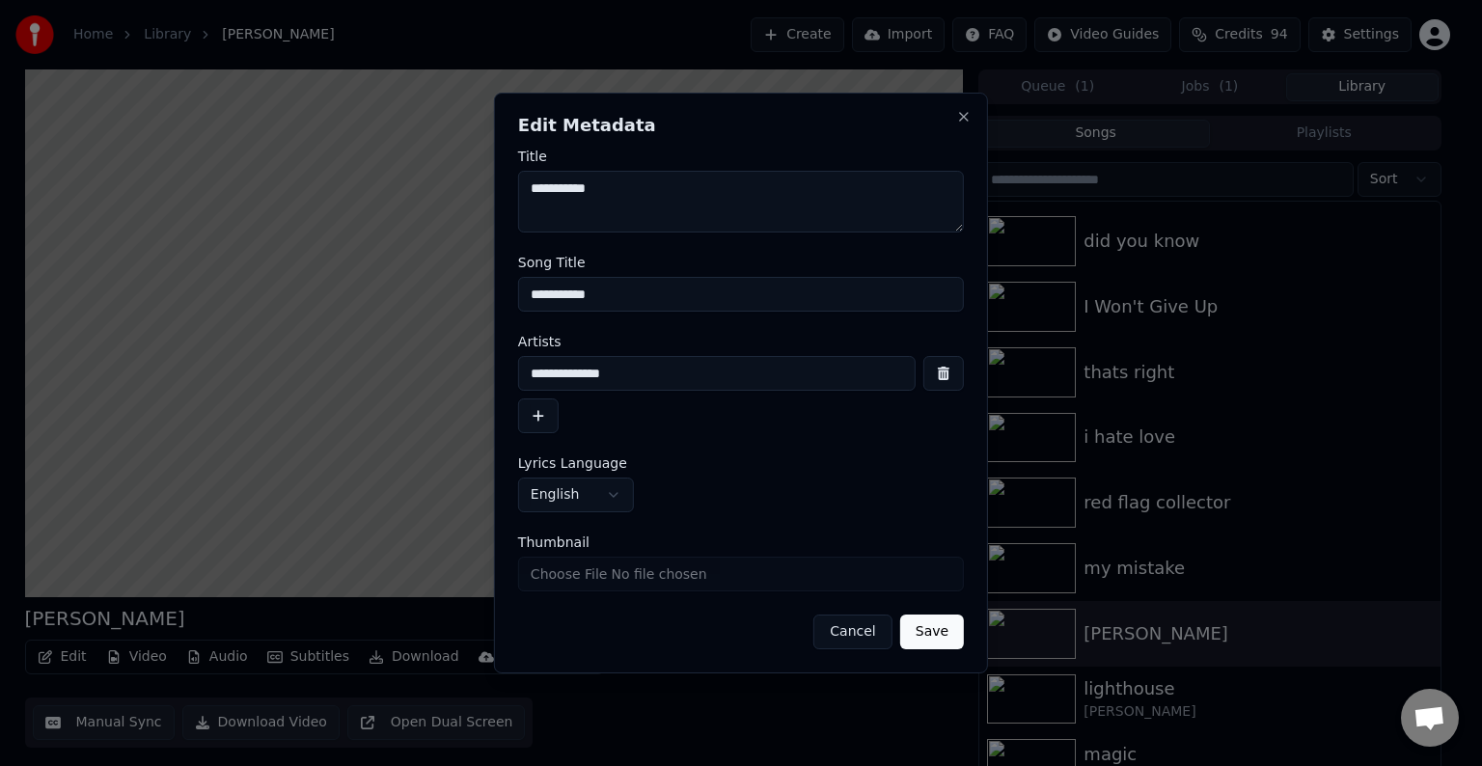
click at [900, 615] on button "Save" at bounding box center [932, 632] width 64 height 35
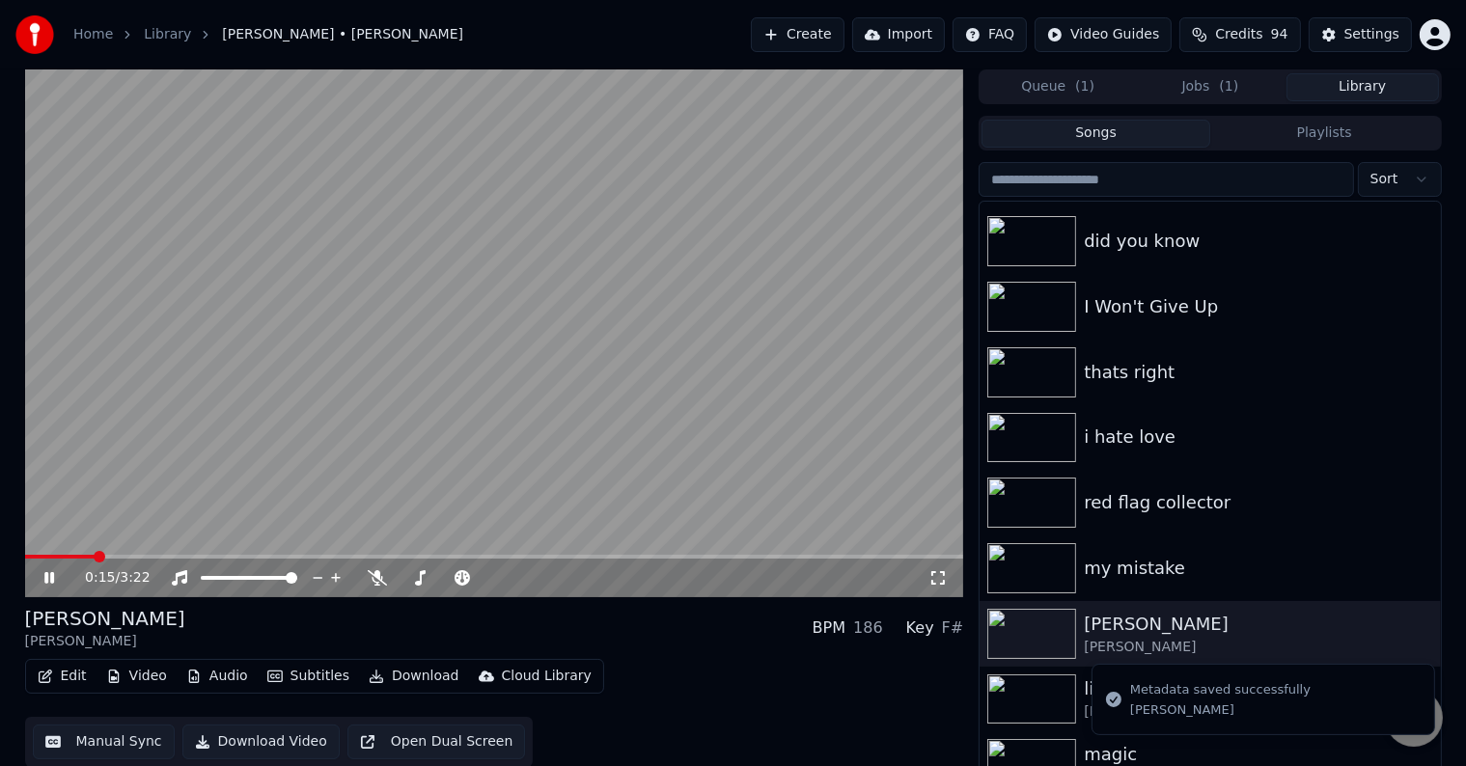
click at [50, 580] on icon at bounding box center [49, 578] width 10 height 12
click at [47, 677] on icon "button" at bounding box center [45, 677] width 15 height 14
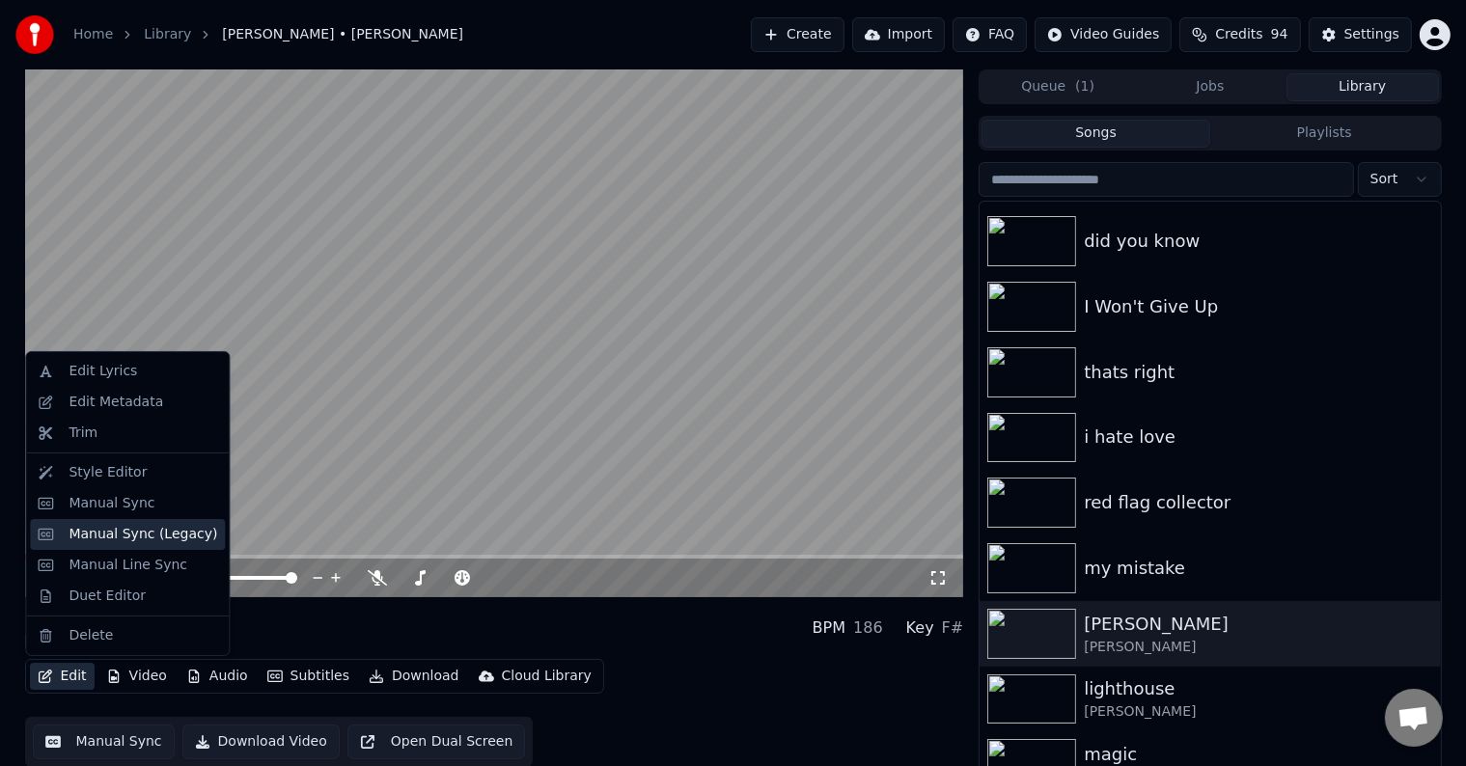
click at [162, 538] on div "Manual Sync (Legacy)" at bounding box center [143, 534] width 149 height 19
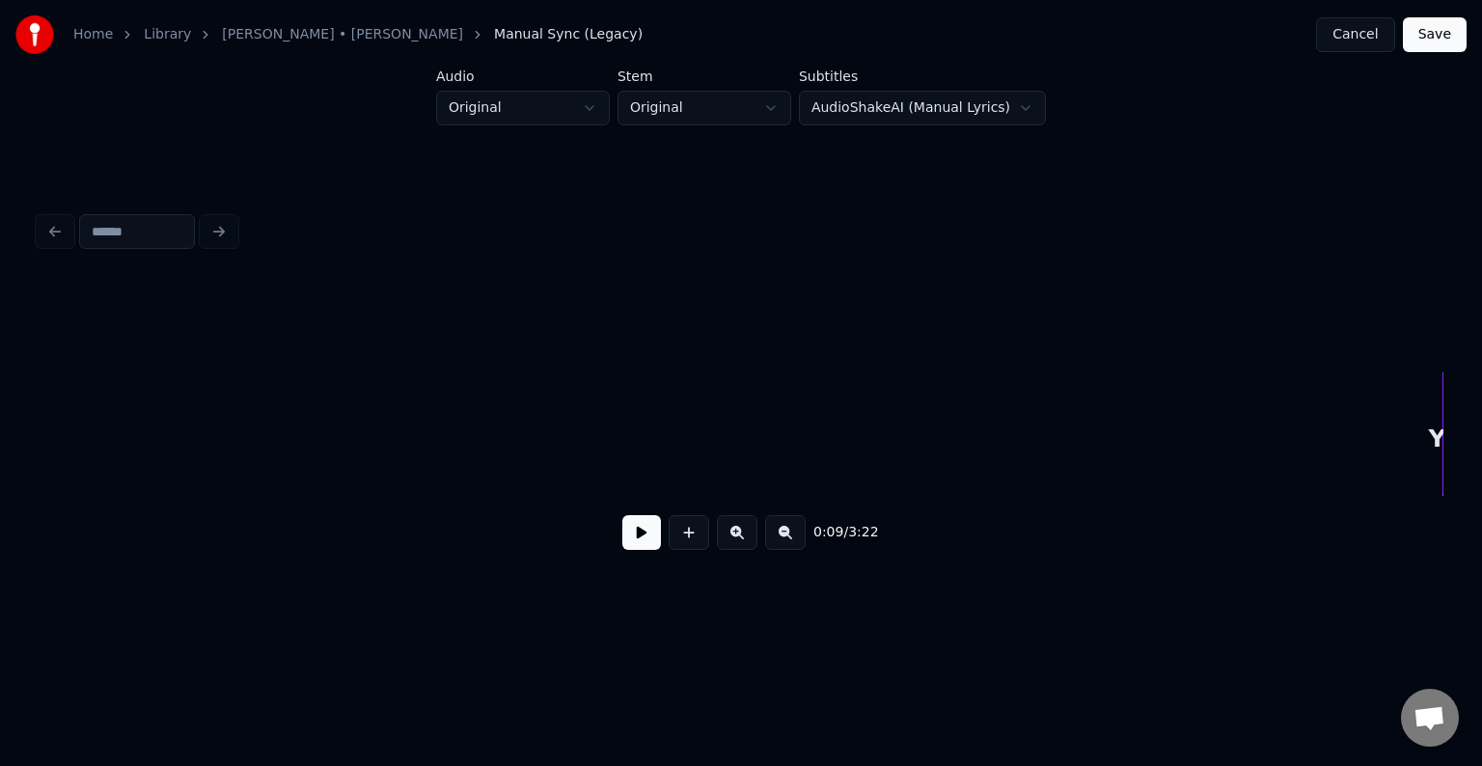
click at [644, 538] on button at bounding box center [641, 532] width 39 height 35
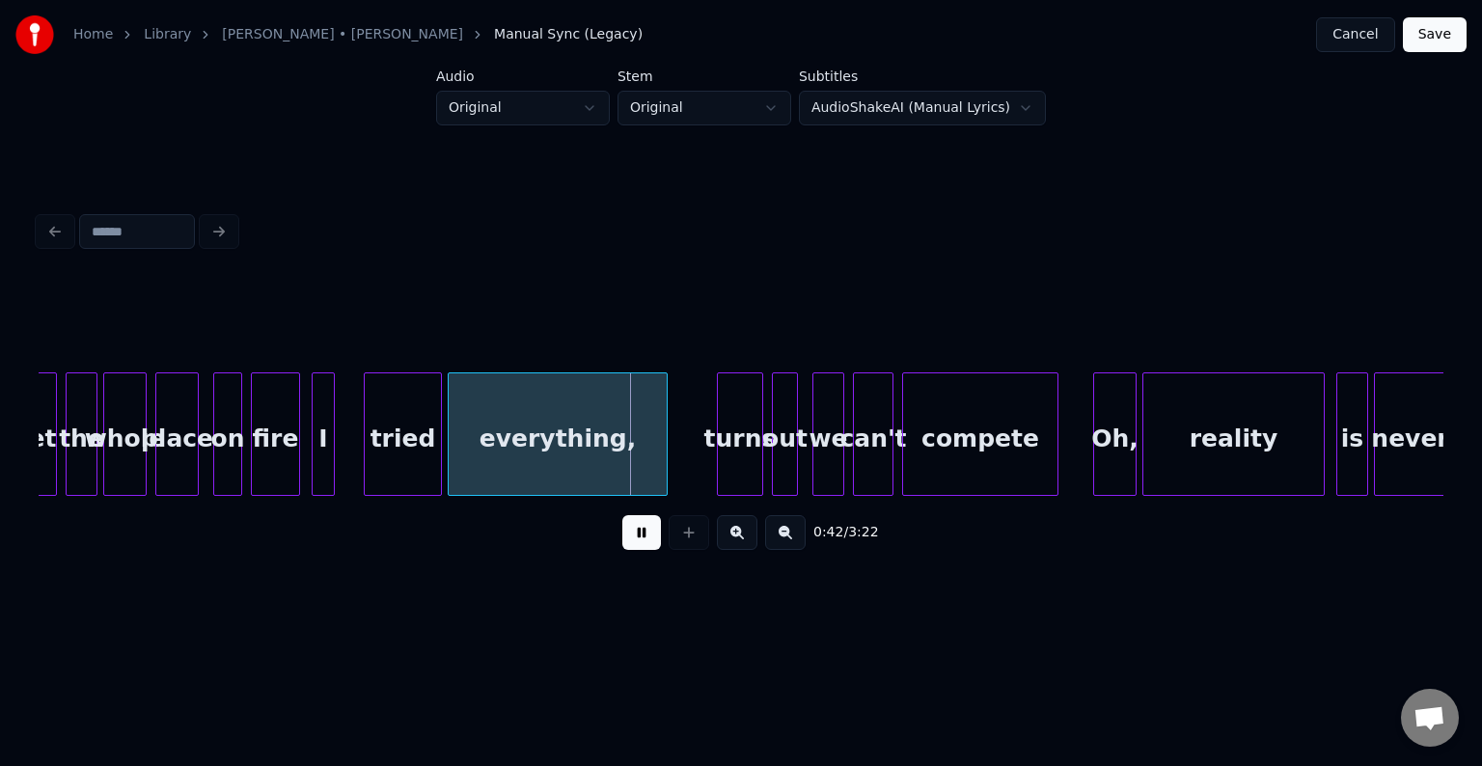
click at [629, 515] on div "0:42 / 3:22" at bounding box center [741, 532] width 1405 height 73
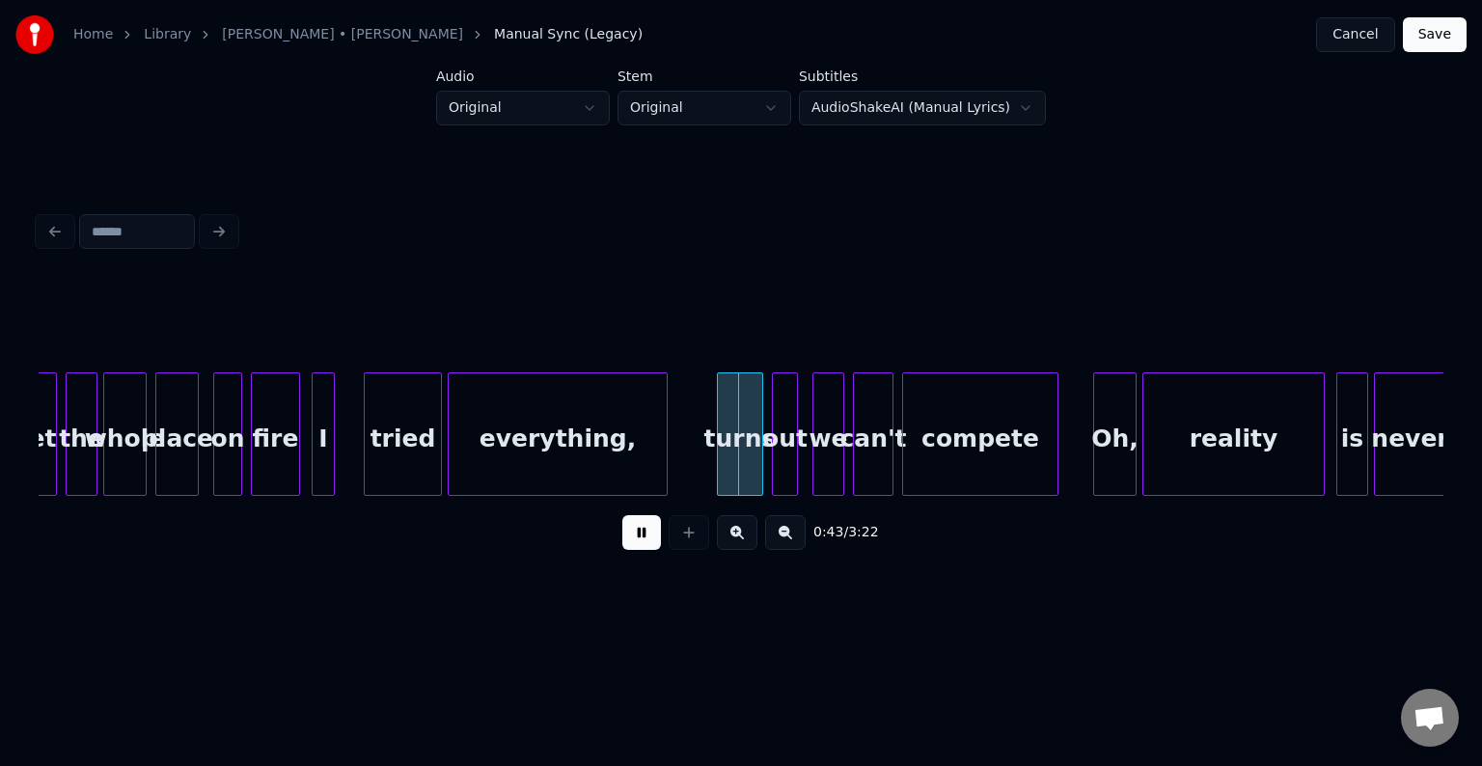
click at [634, 533] on button at bounding box center [641, 532] width 39 height 35
click at [344, 456] on div "I" at bounding box center [346, 438] width 21 height 131
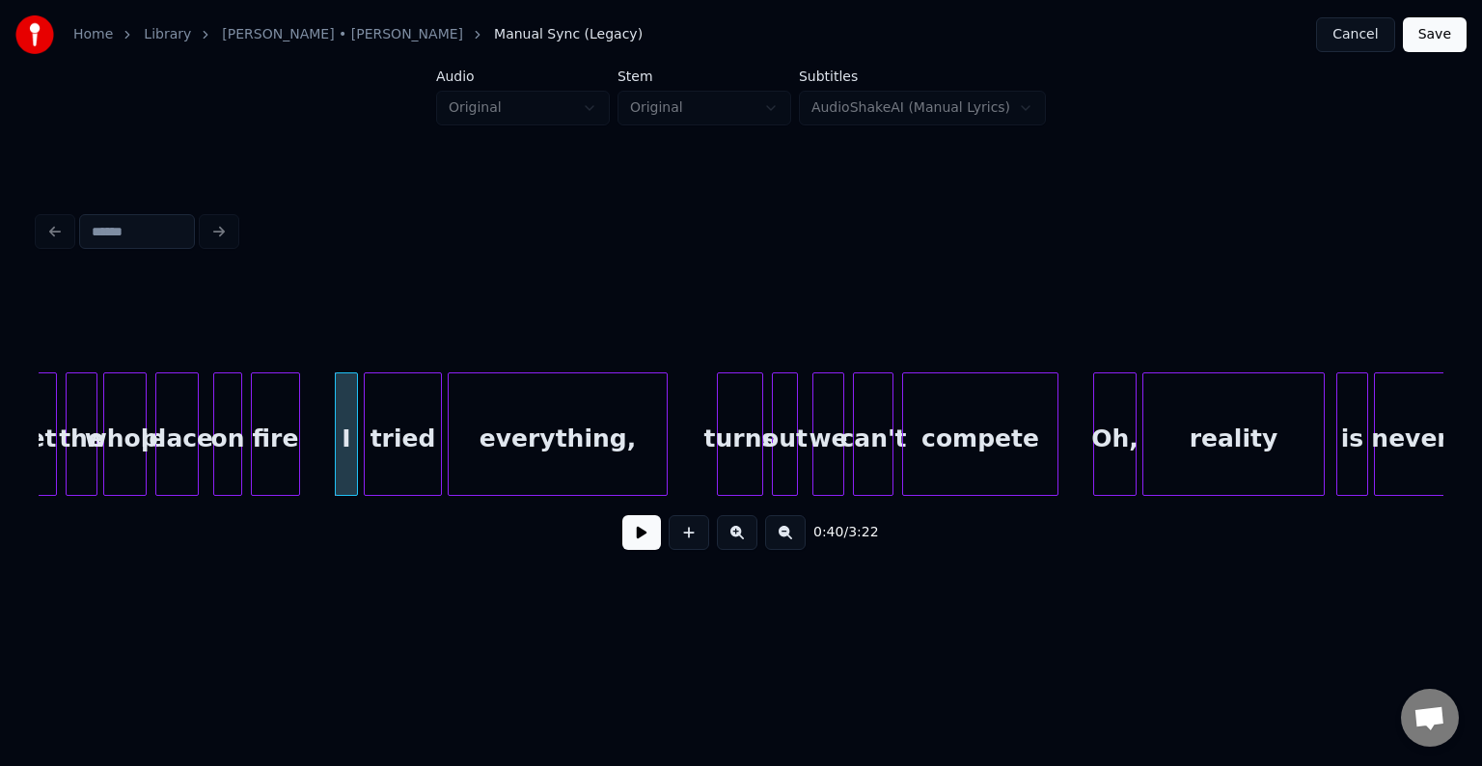
click at [637, 549] on button at bounding box center [641, 532] width 39 height 35
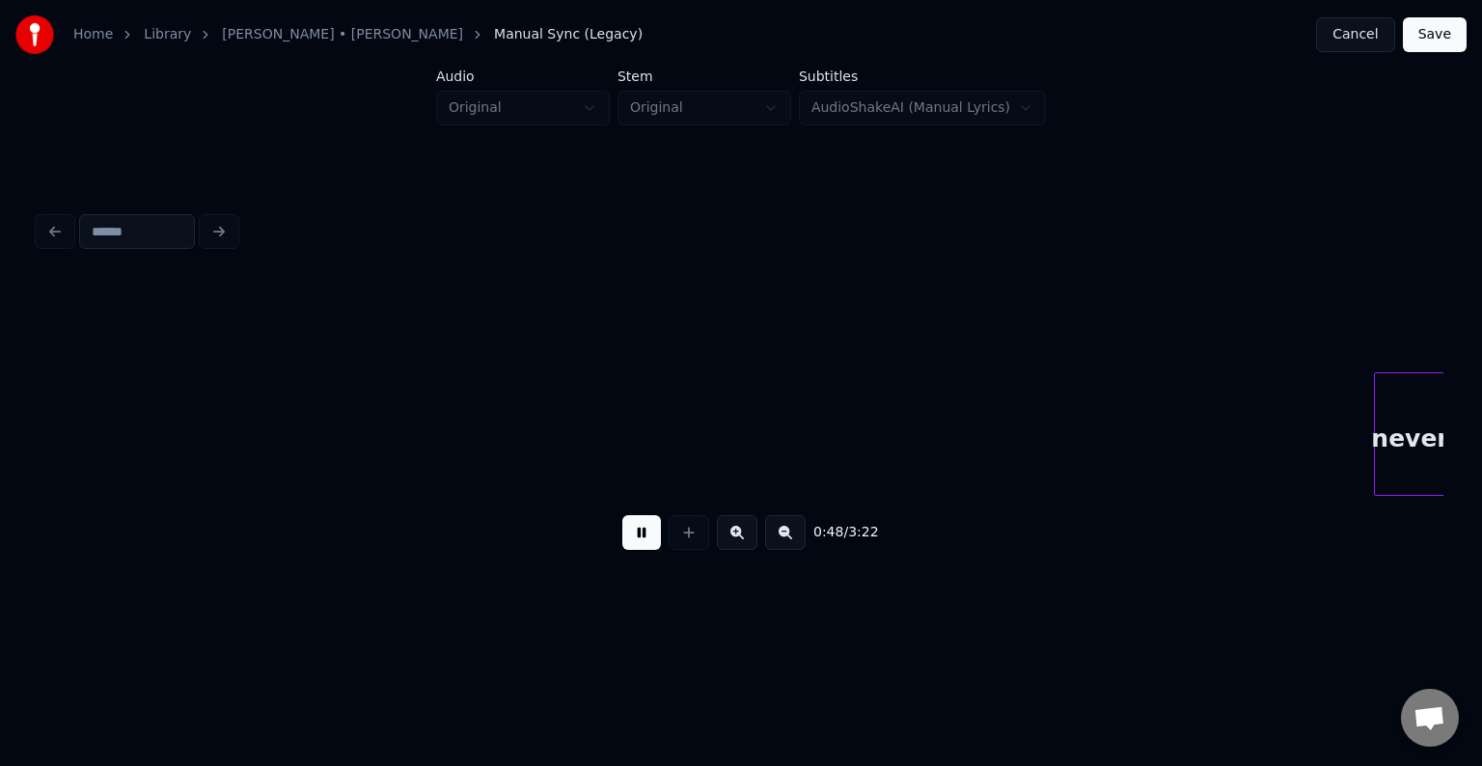
scroll to position [0, 7030]
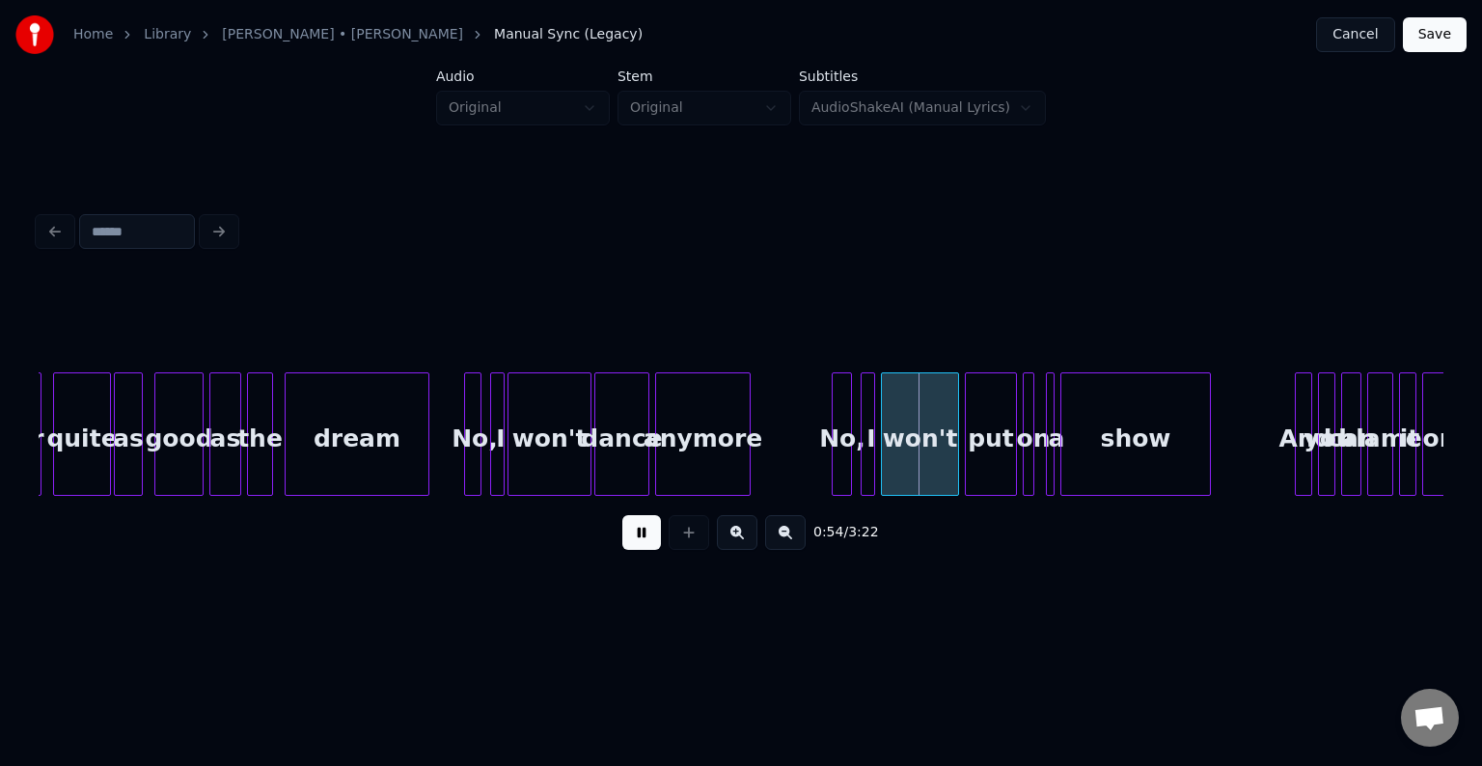
click at [637, 549] on button at bounding box center [641, 532] width 39 height 35
click at [808, 470] on div at bounding box center [809, 434] width 6 height 122
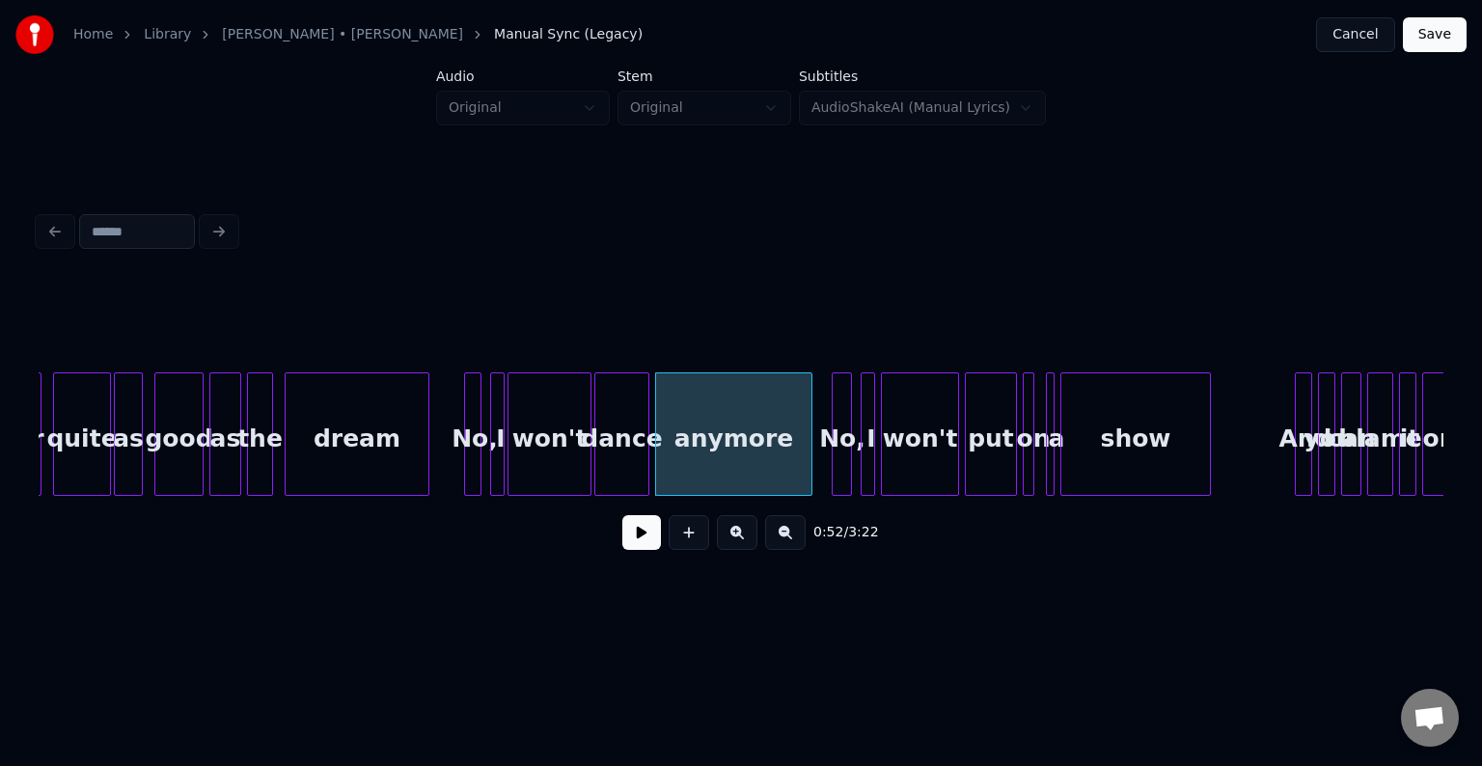
click at [633, 544] on button at bounding box center [641, 532] width 39 height 35
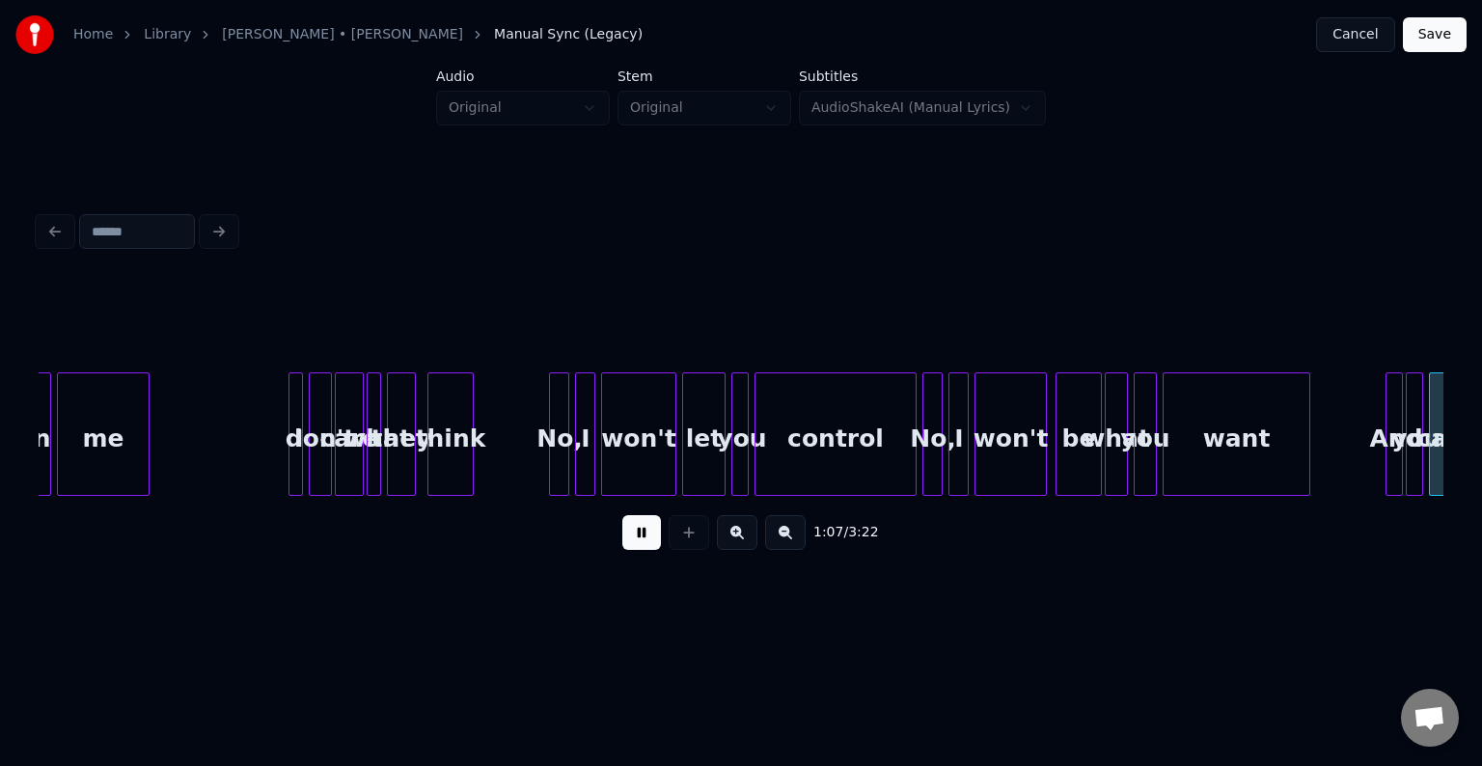
scroll to position [0, 9843]
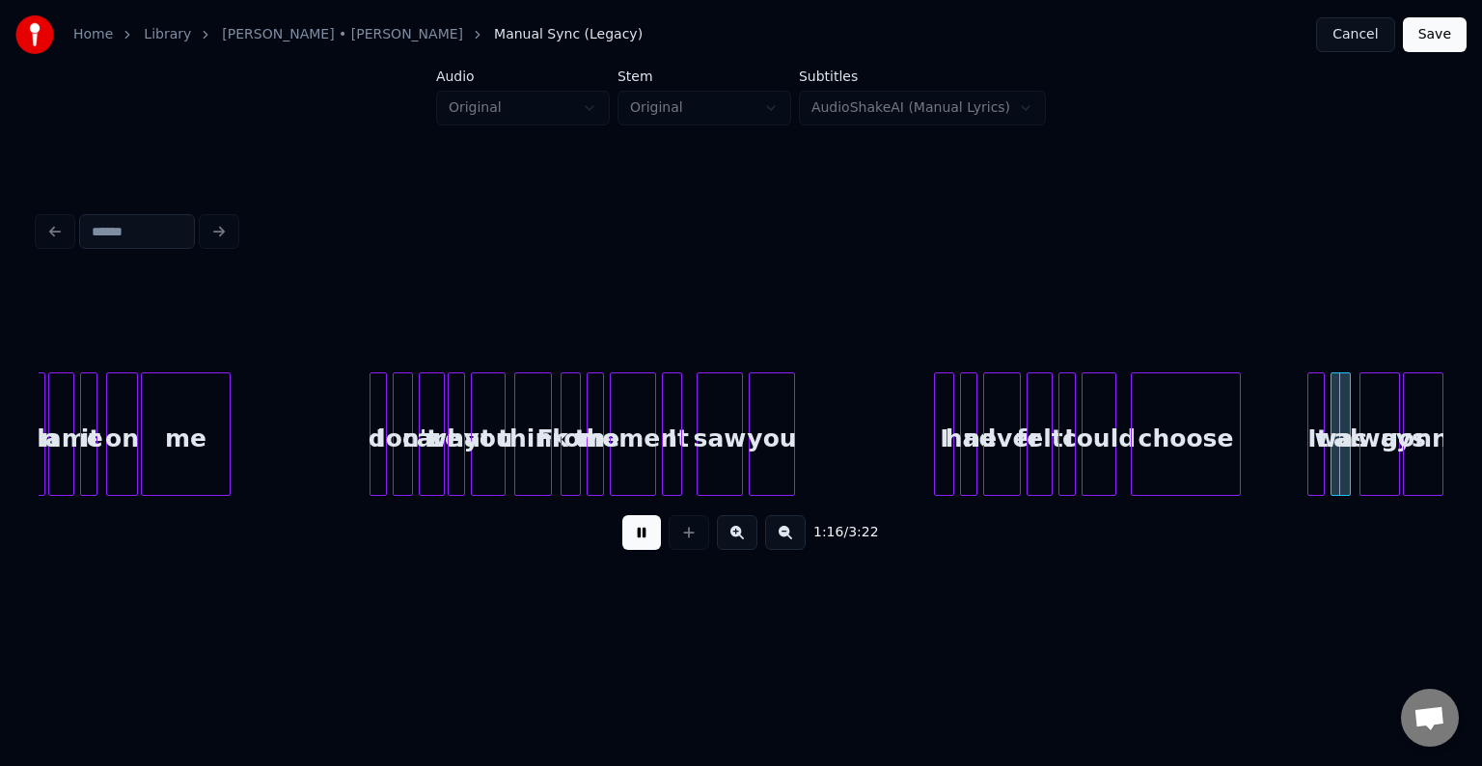
click at [648, 545] on button at bounding box center [641, 532] width 39 height 35
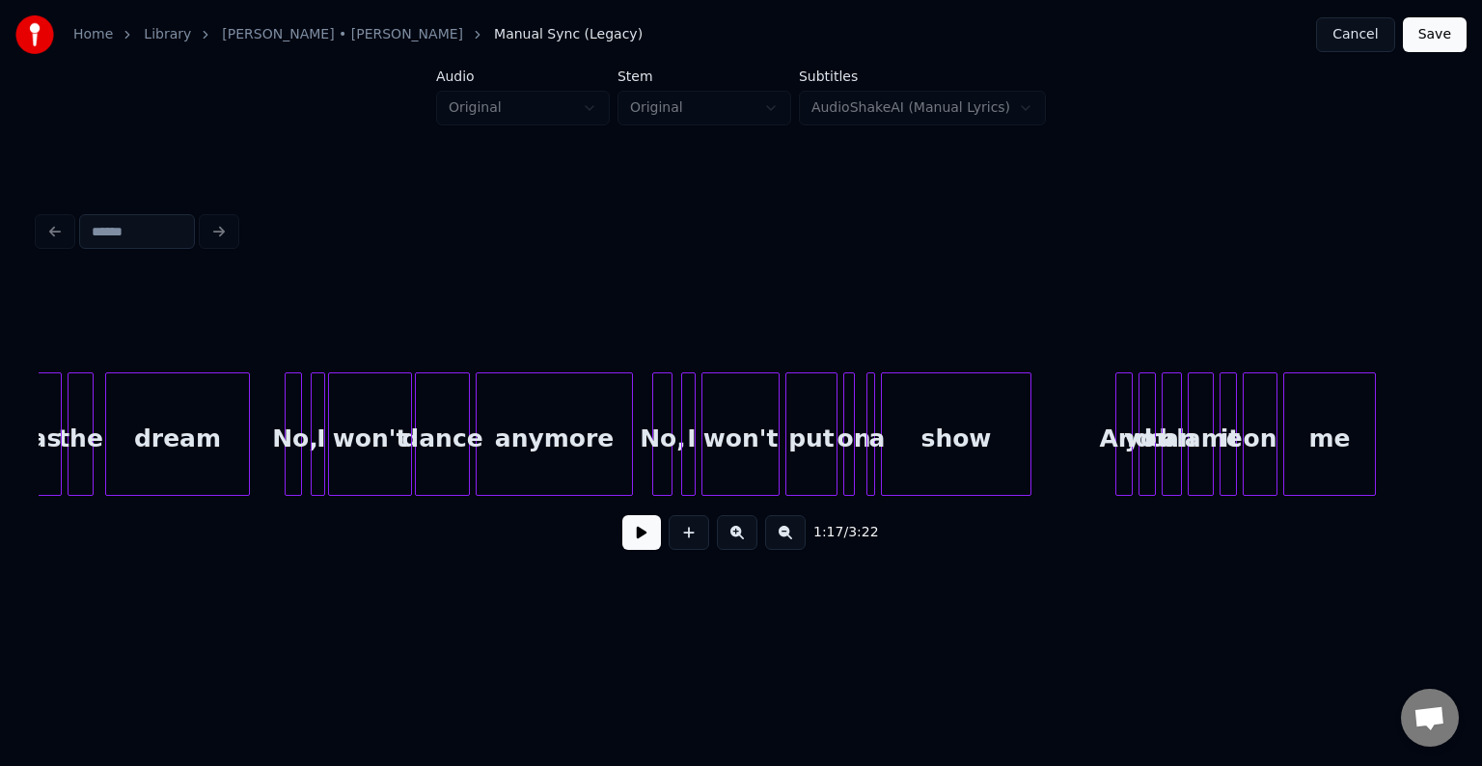
scroll to position [0, 7242]
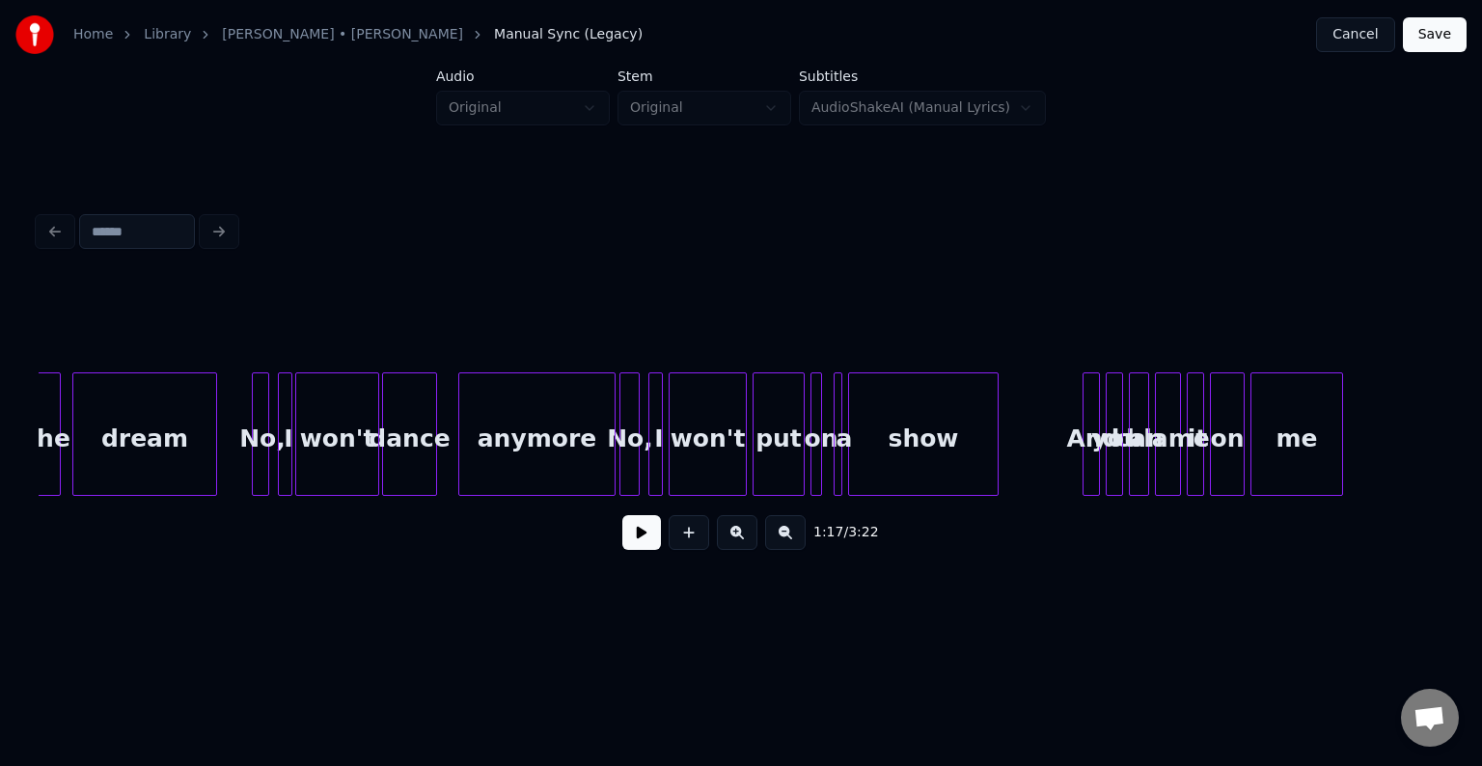
click at [608, 481] on div "anymore" at bounding box center [536, 438] width 155 height 131
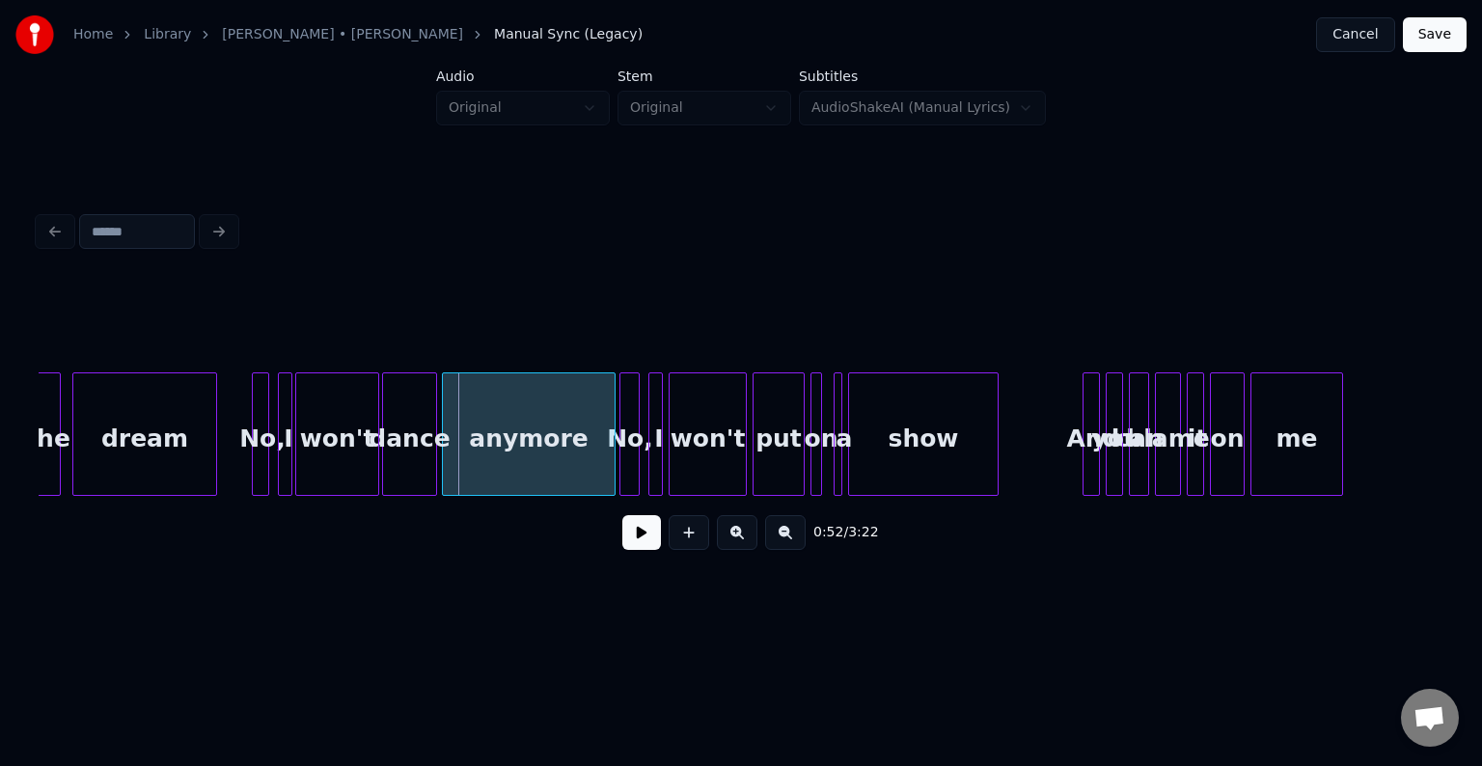
click at [444, 473] on div at bounding box center [446, 434] width 6 height 122
click at [624, 531] on button at bounding box center [641, 532] width 39 height 35
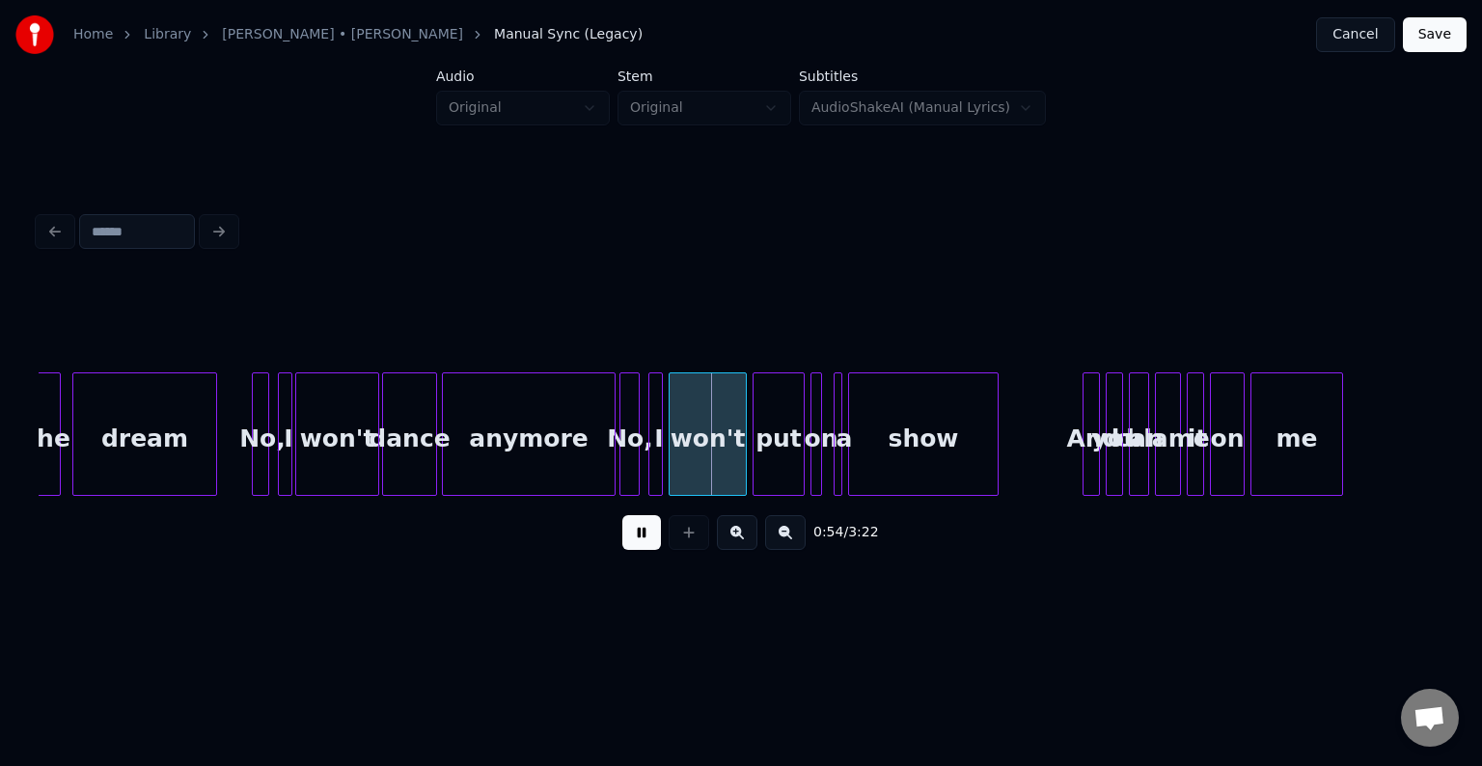
click at [624, 531] on button at bounding box center [641, 532] width 39 height 35
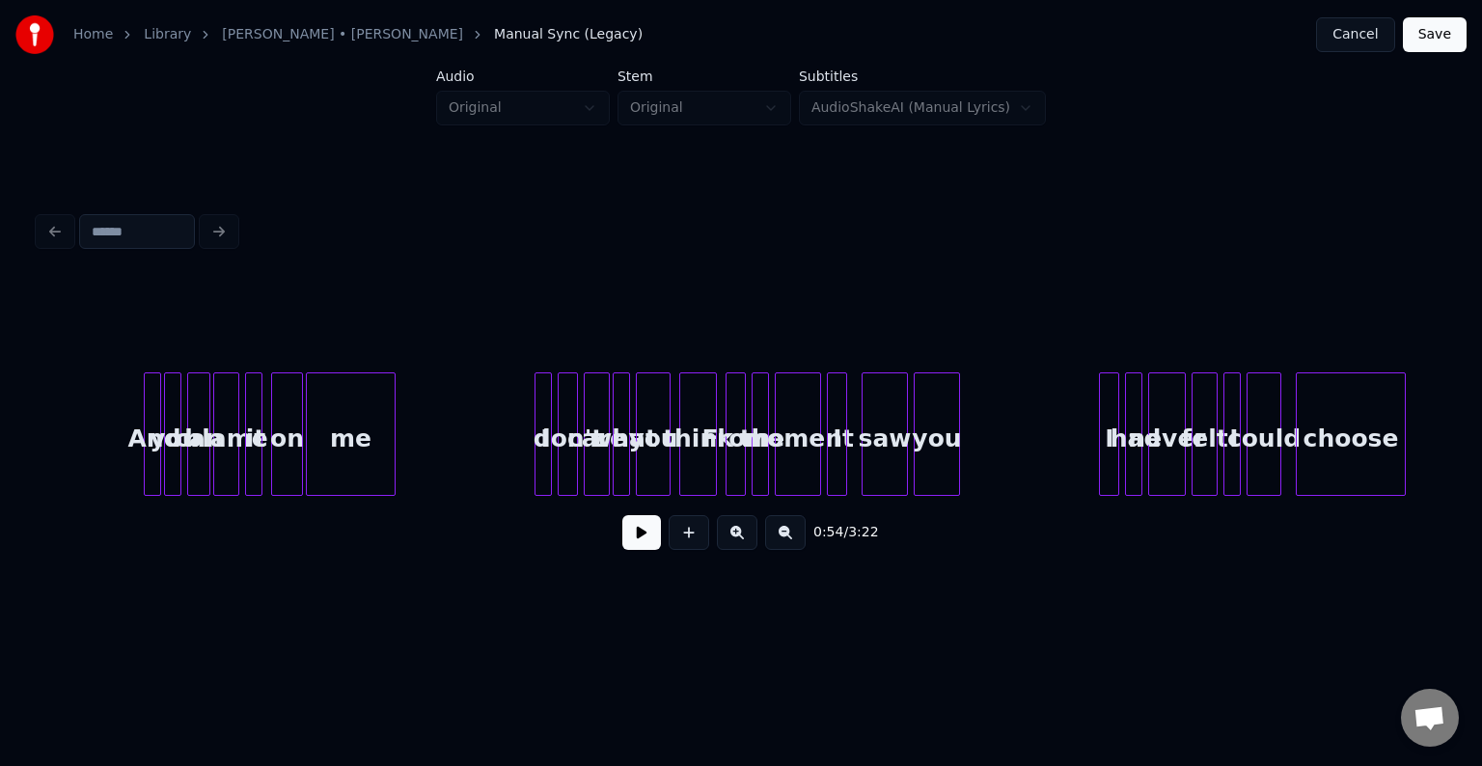
scroll to position [0, 9744]
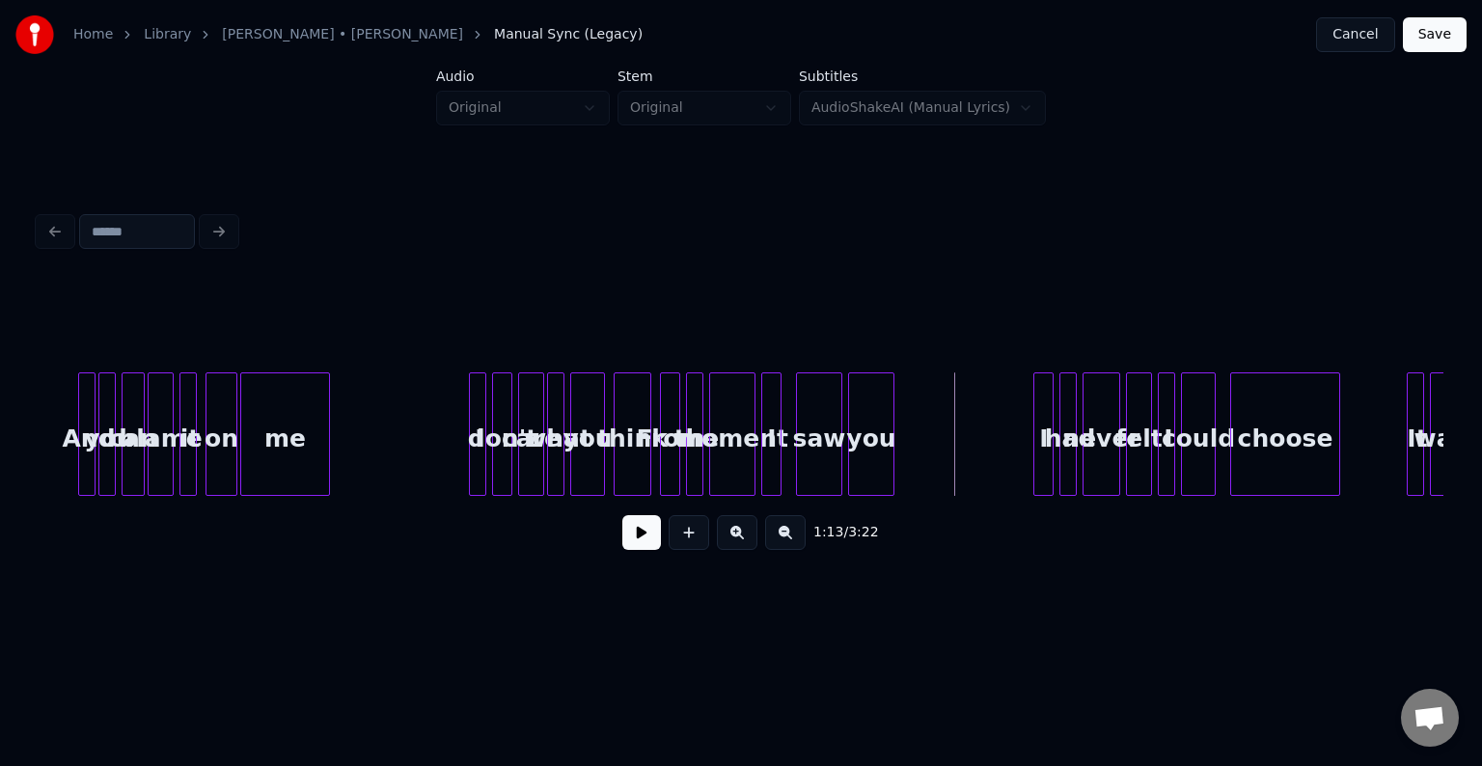
click at [642, 540] on button at bounding box center [641, 532] width 39 height 35
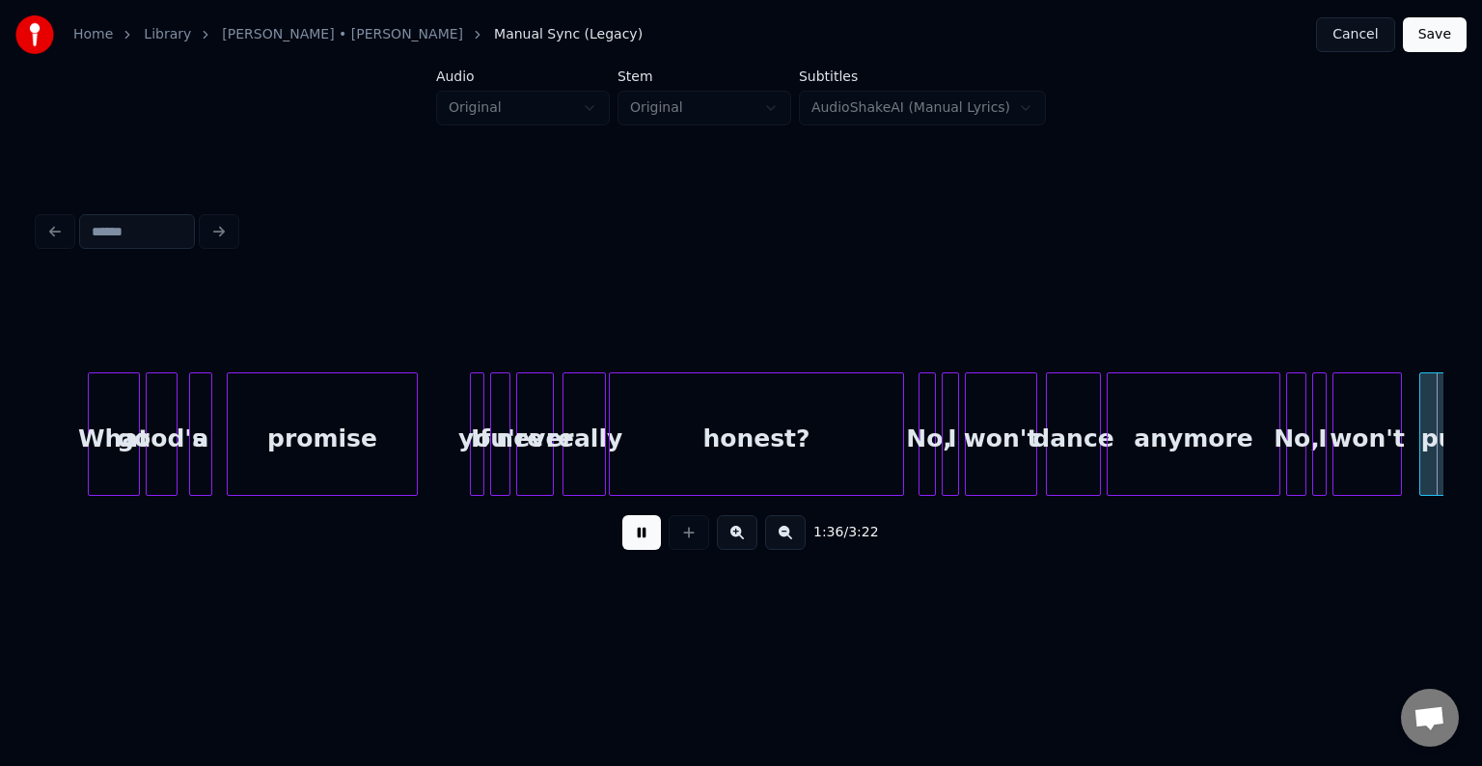
scroll to position [0, 13959]
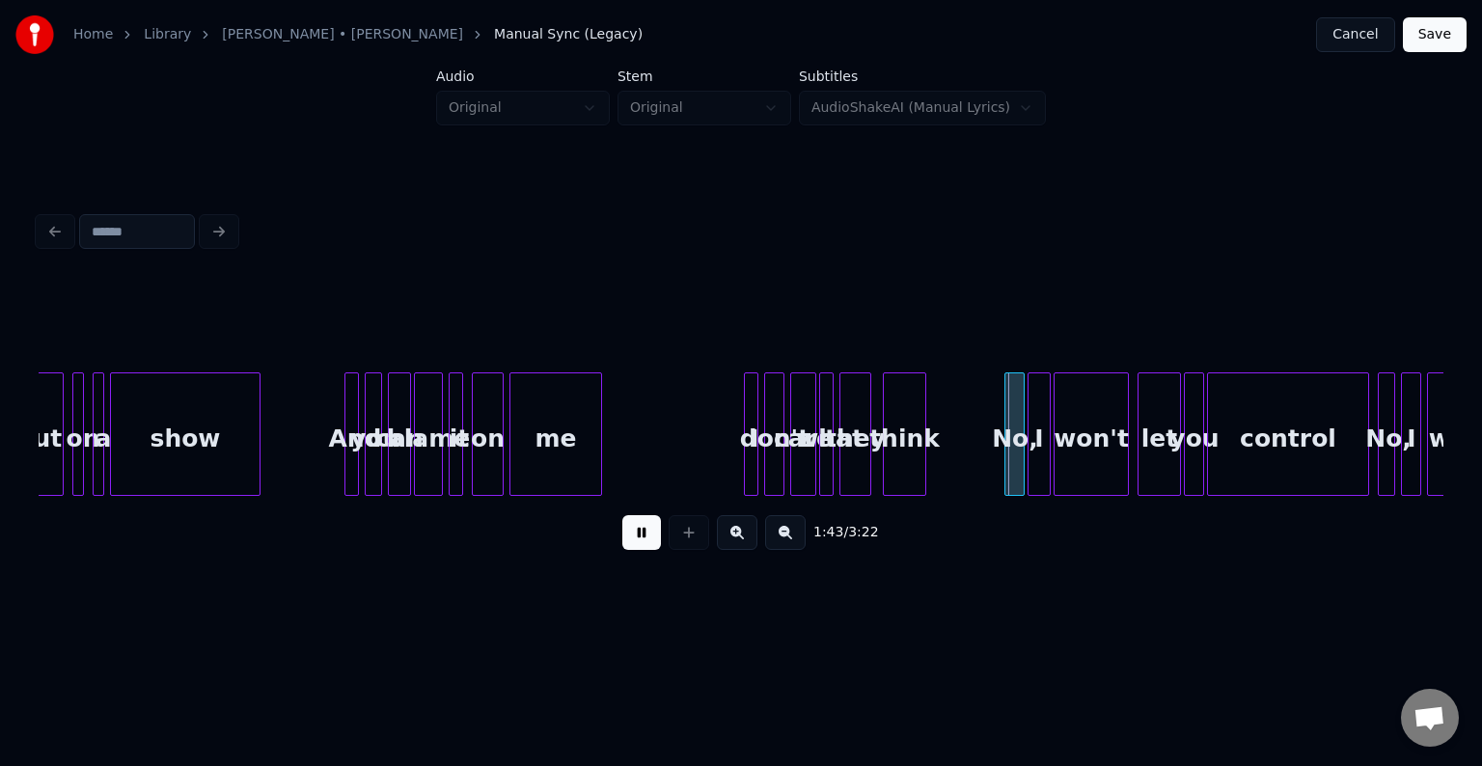
click at [642, 540] on button at bounding box center [641, 532] width 39 height 35
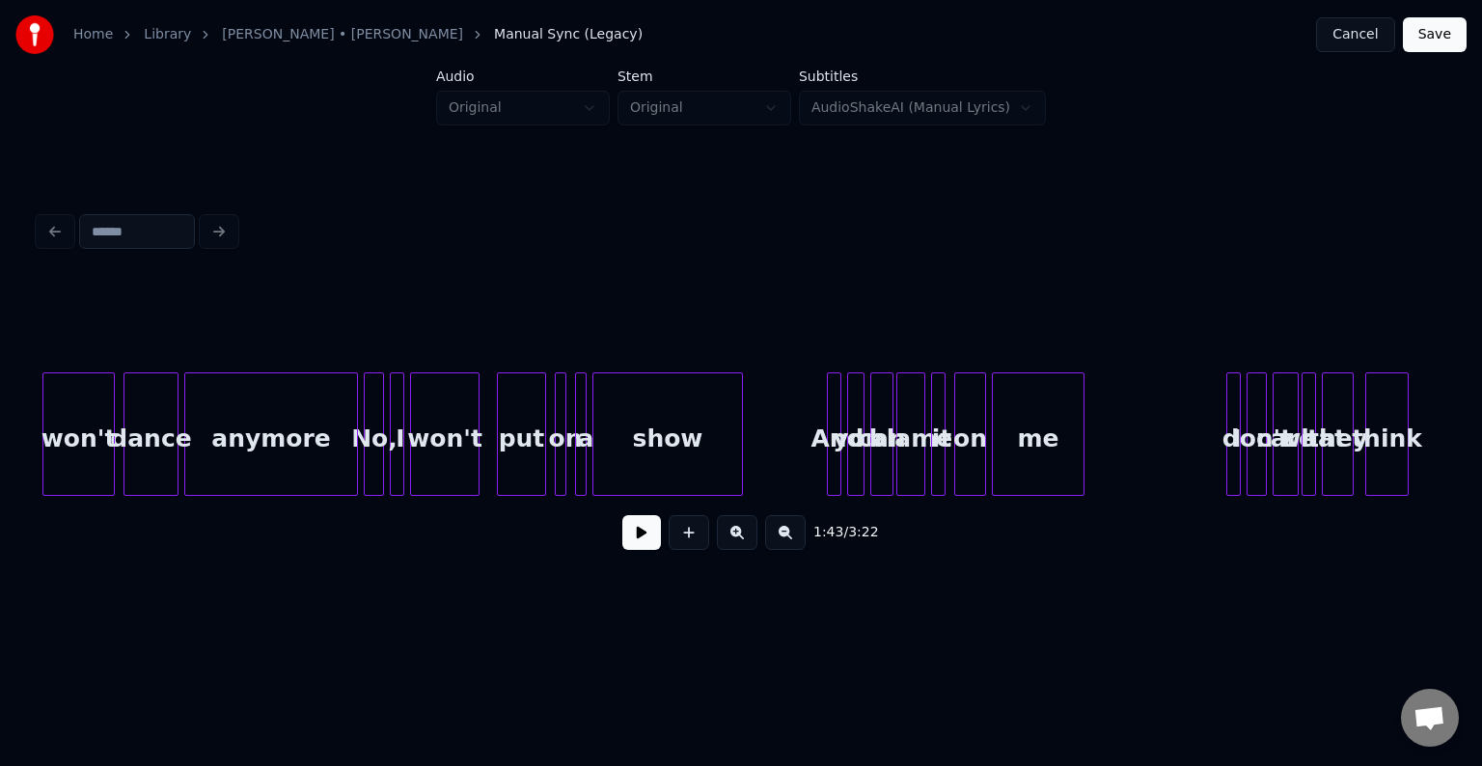
scroll to position [0, 13457]
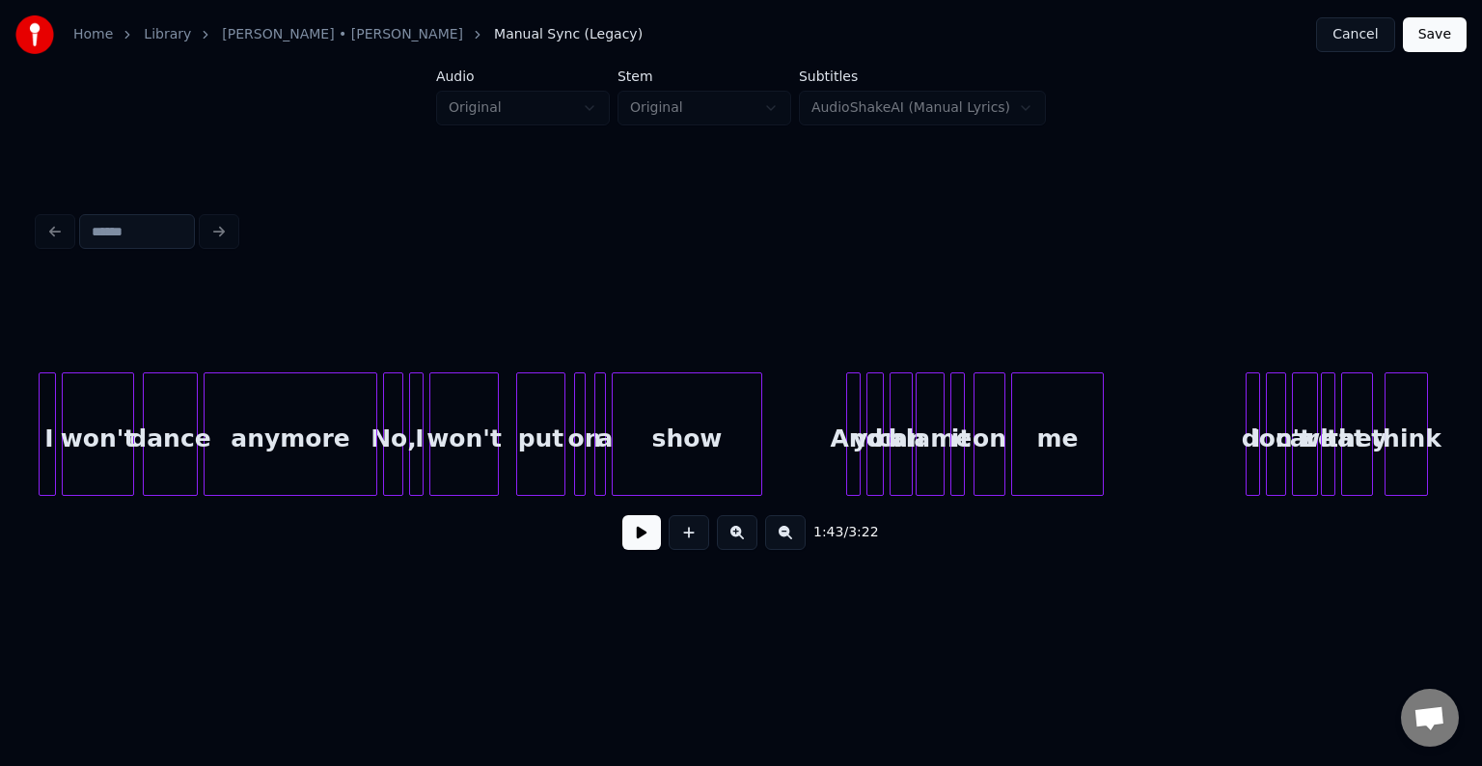
click at [644, 544] on button at bounding box center [641, 532] width 39 height 35
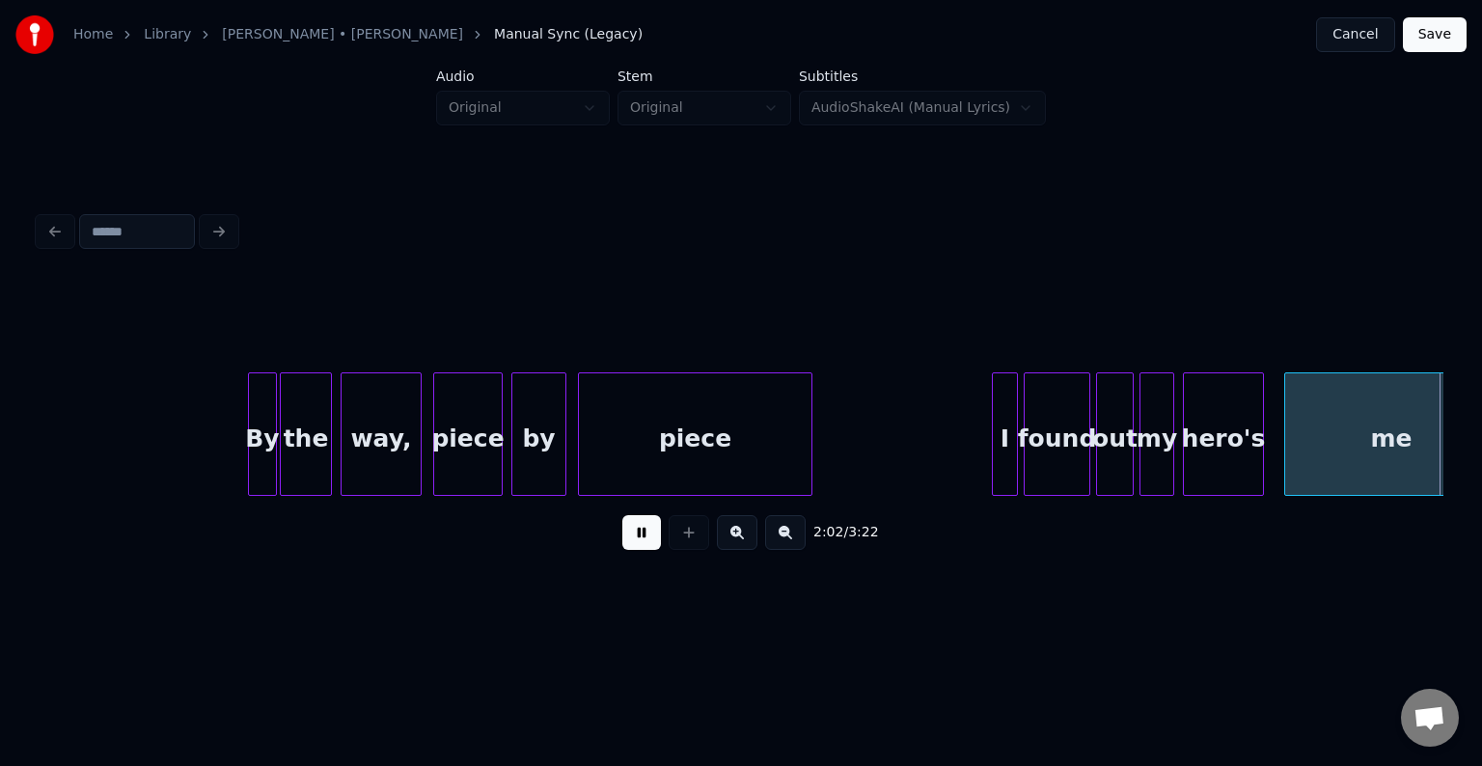
scroll to position [0, 17769]
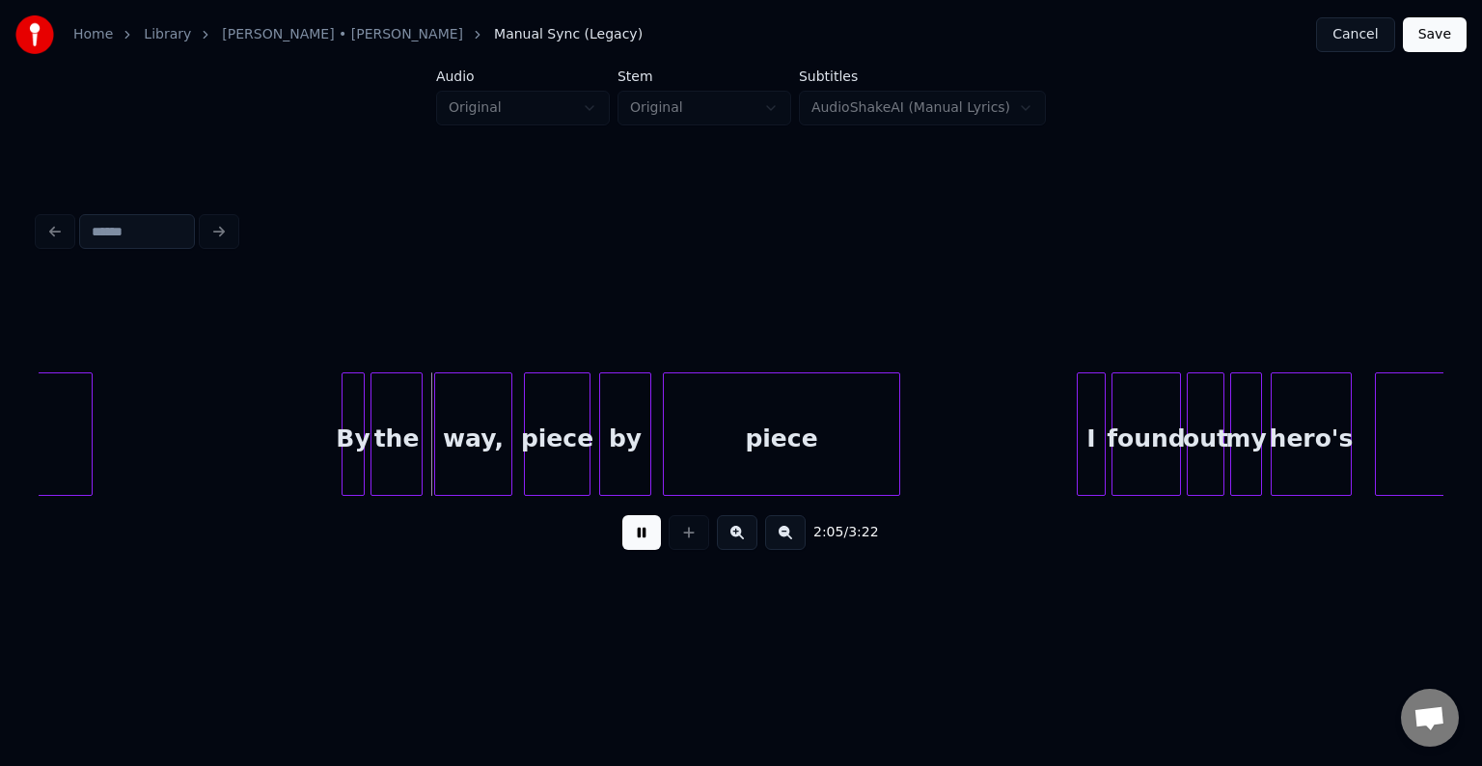
click at [622, 515] on button at bounding box center [641, 532] width 39 height 35
click at [644, 544] on button at bounding box center [641, 532] width 39 height 35
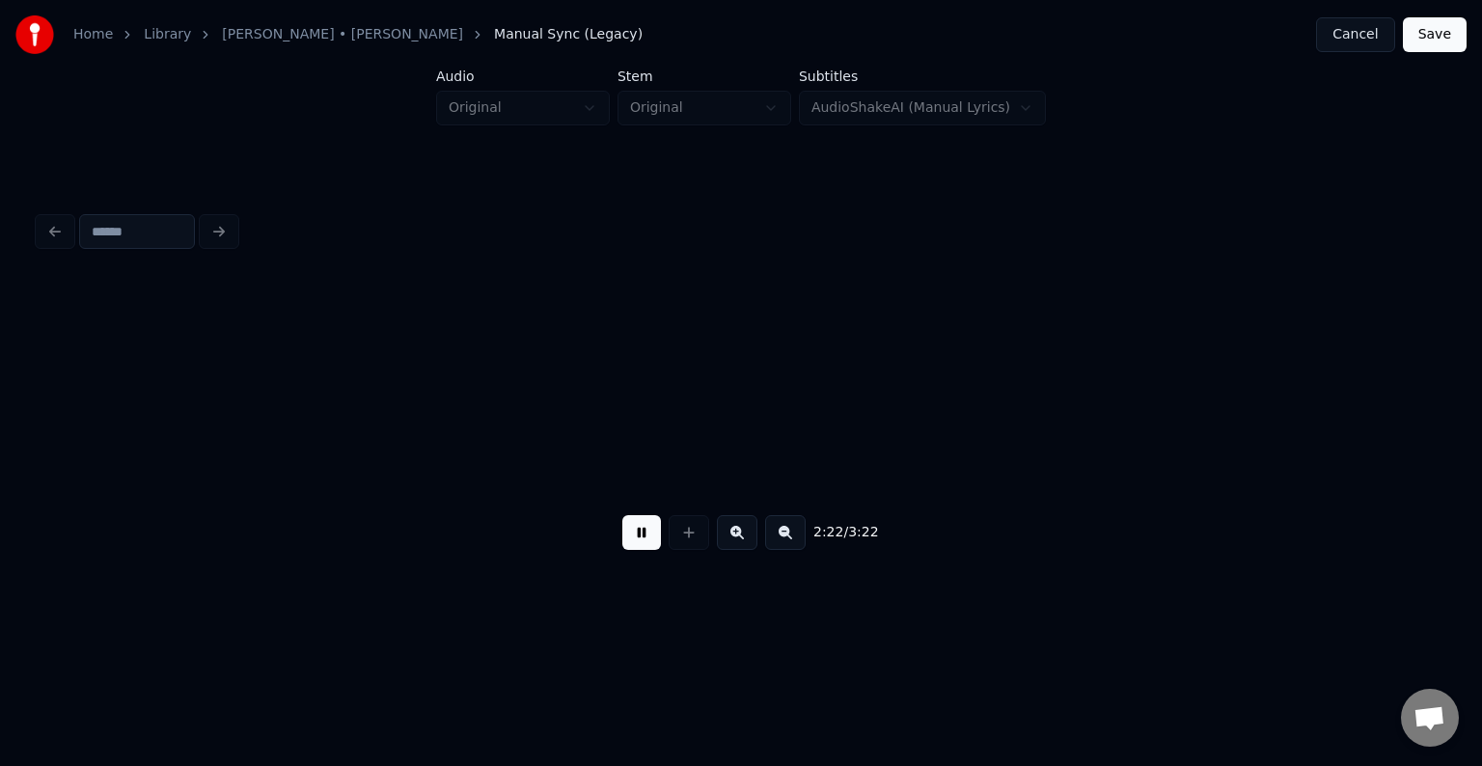
scroll to position [0, 20583]
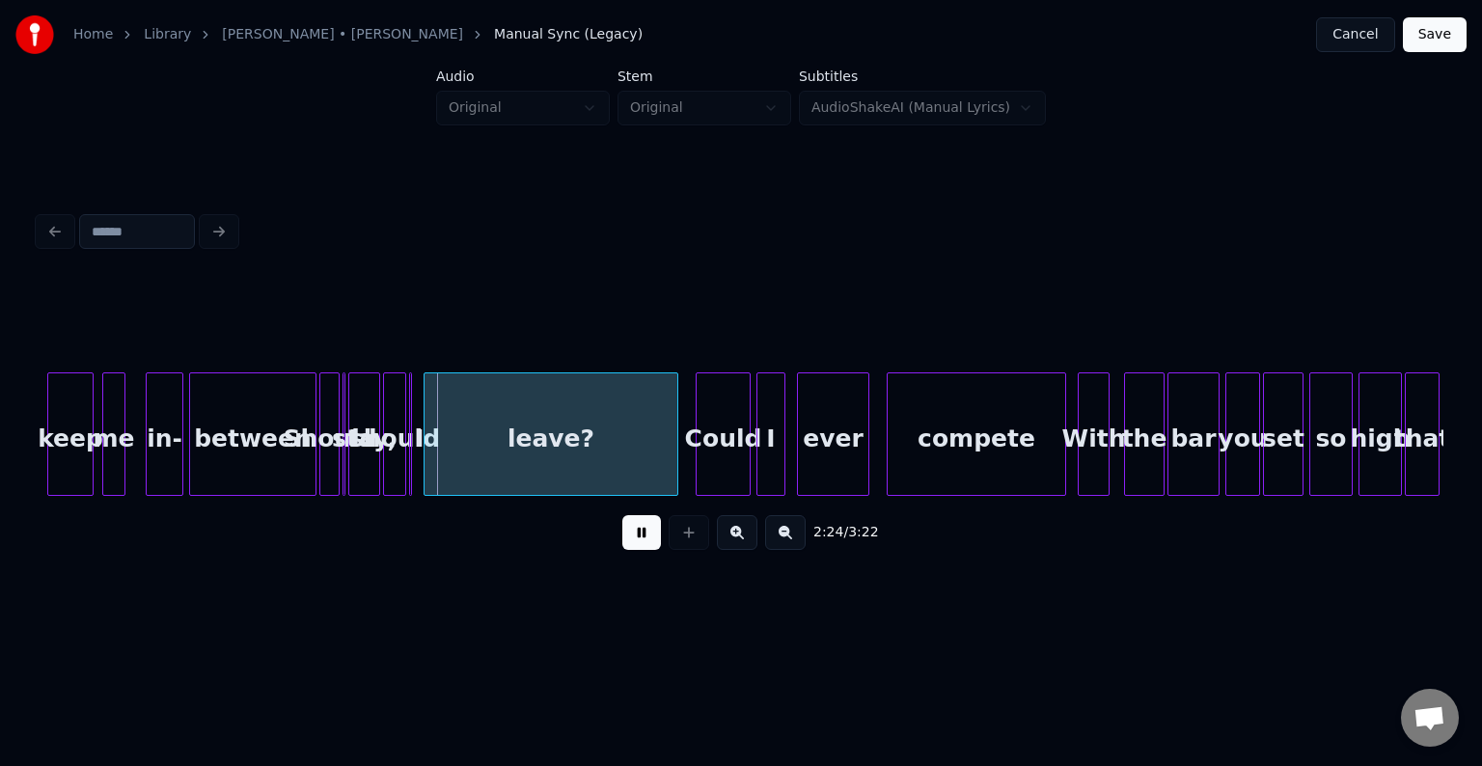
click at [644, 544] on button at bounding box center [641, 532] width 39 height 35
click at [345, 464] on div at bounding box center [347, 434] width 6 height 122
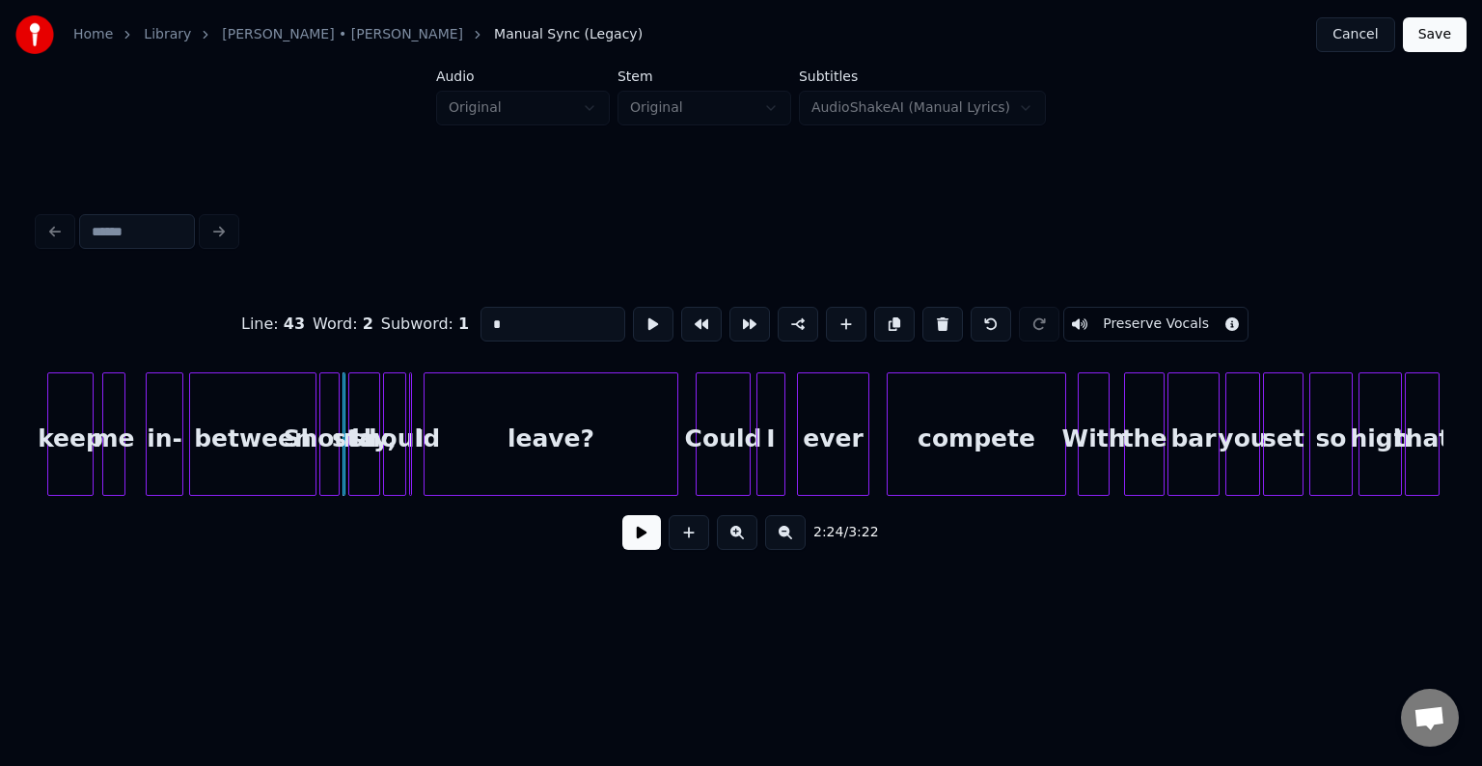
click at [412, 474] on div at bounding box center [413, 434] width 6 height 122
click at [353, 441] on div at bounding box center [352, 434] width 6 height 122
click at [340, 461] on div at bounding box center [342, 434] width 6 height 122
type input "*"
click at [636, 548] on button at bounding box center [641, 532] width 39 height 35
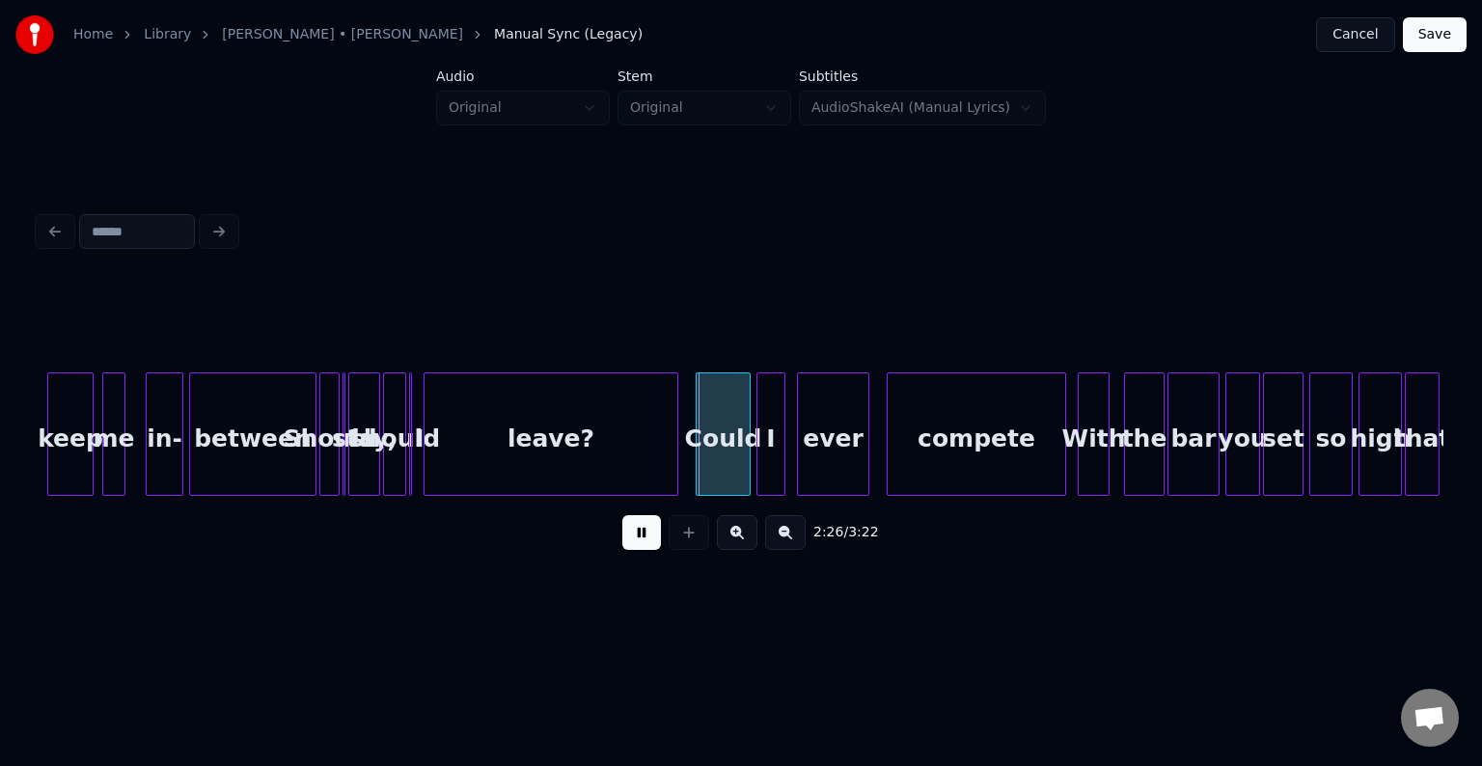
click at [328, 469] on div "Should" at bounding box center [329, 438] width 19 height 131
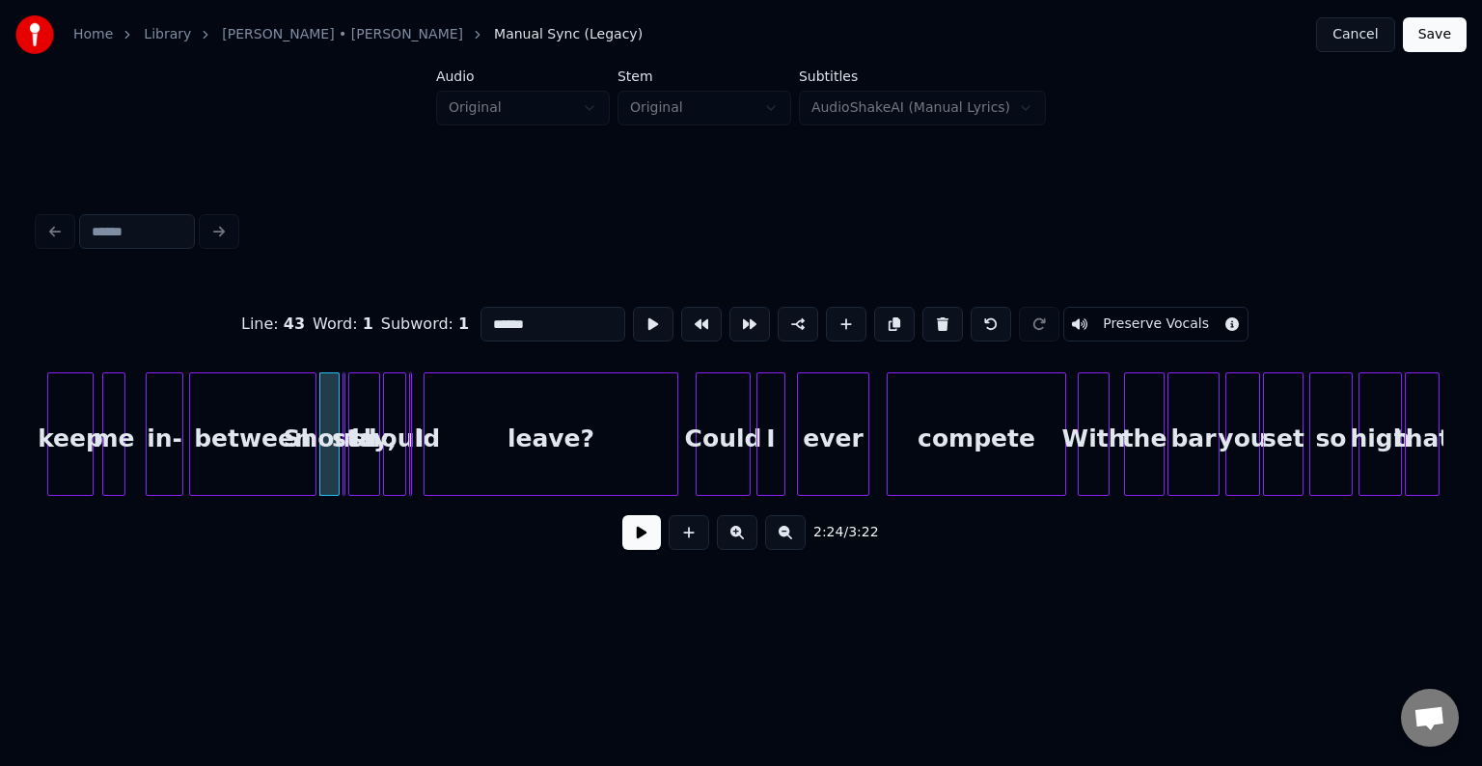
click at [634, 537] on button at bounding box center [641, 532] width 39 height 35
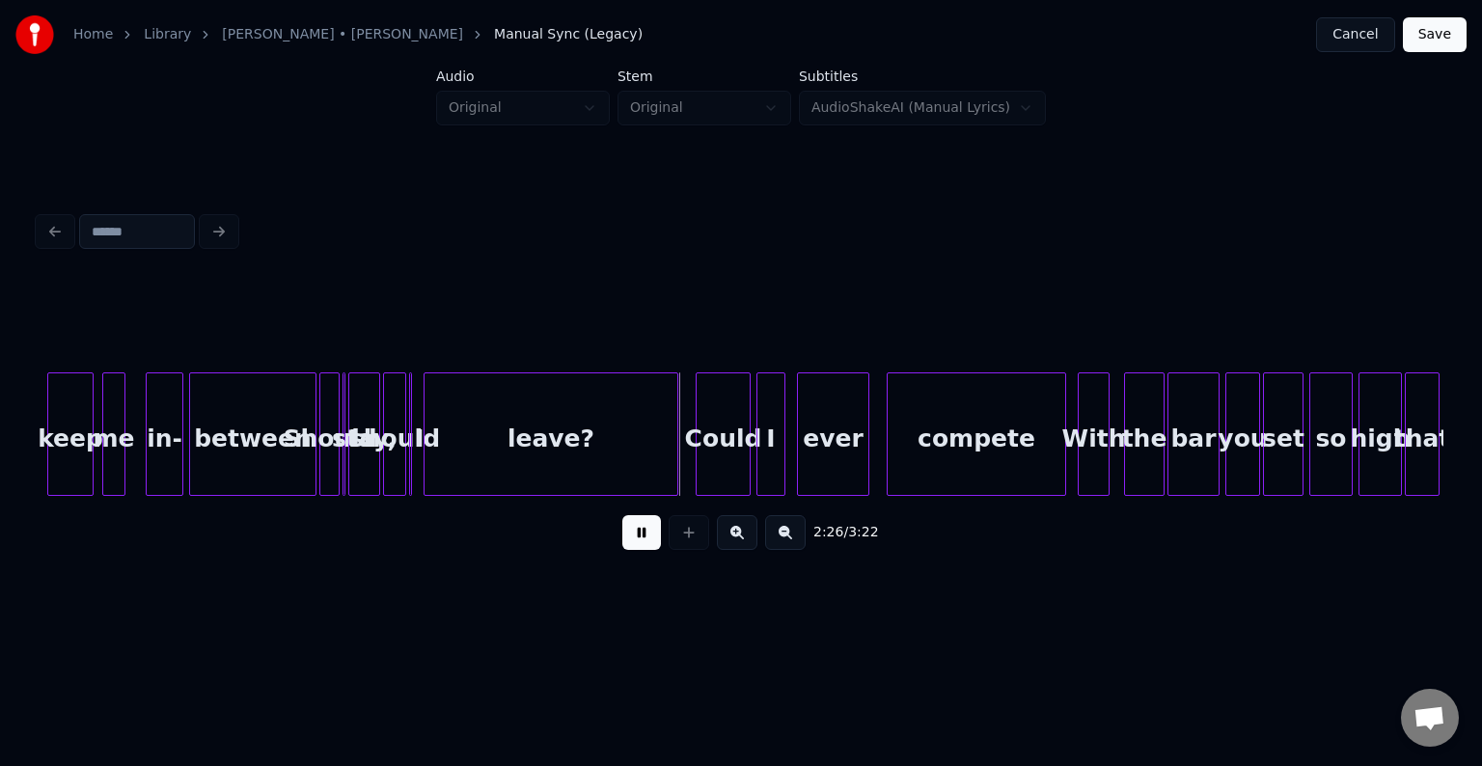
click at [634, 537] on button at bounding box center [641, 532] width 39 height 35
click at [503, 472] on div "leave?" at bounding box center [551, 438] width 253 height 131
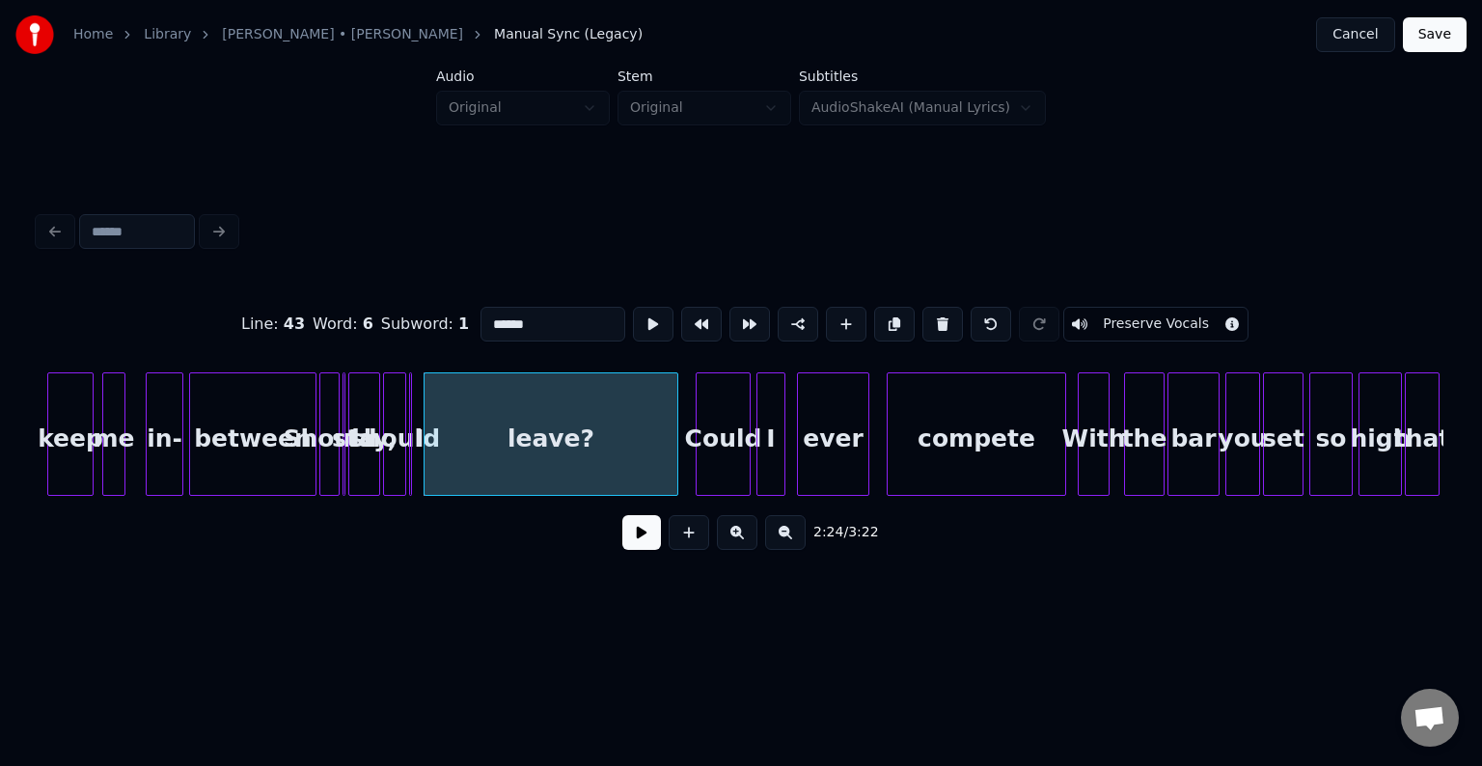
click at [634, 550] on button at bounding box center [641, 532] width 39 height 35
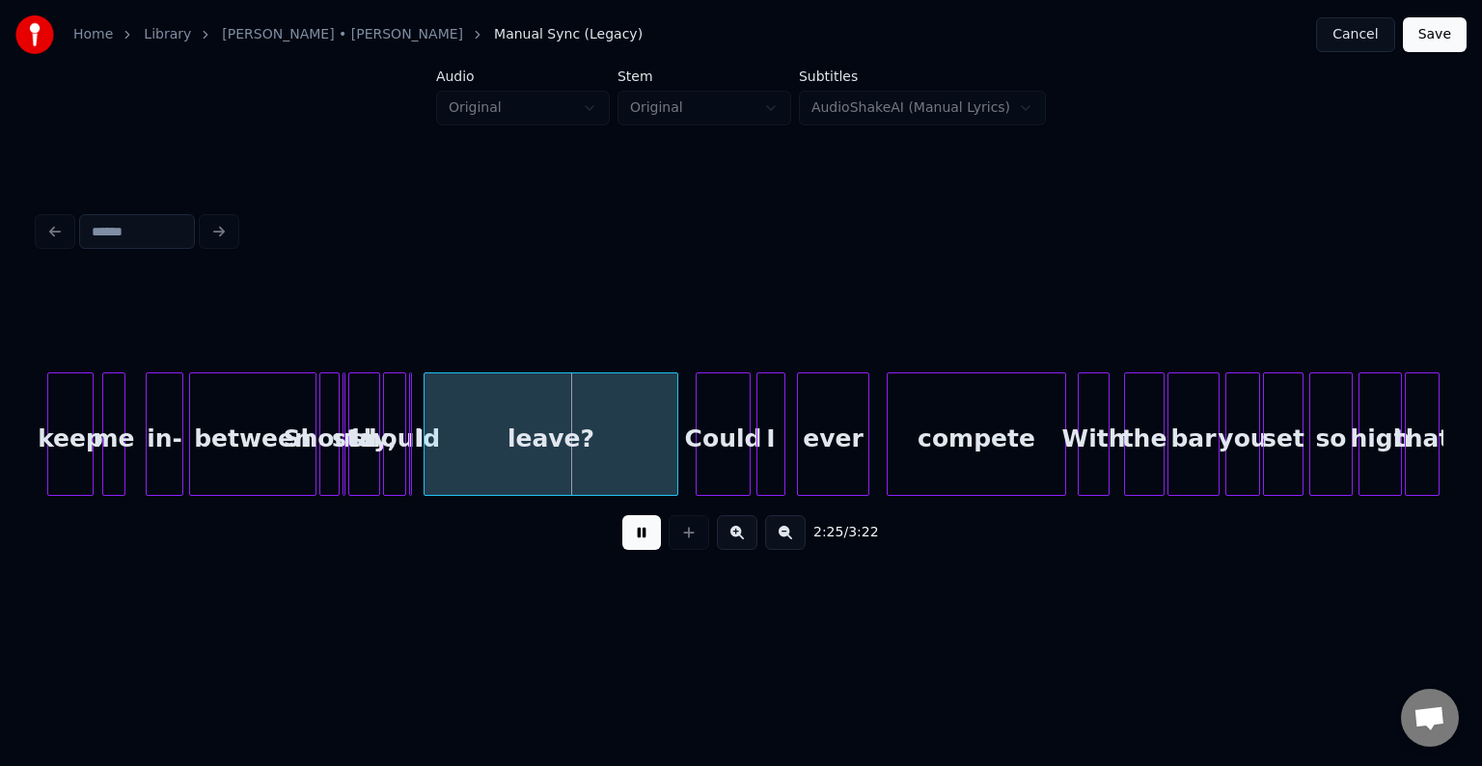
click at [634, 550] on button at bounding box center [641, 532] width 39 height 35
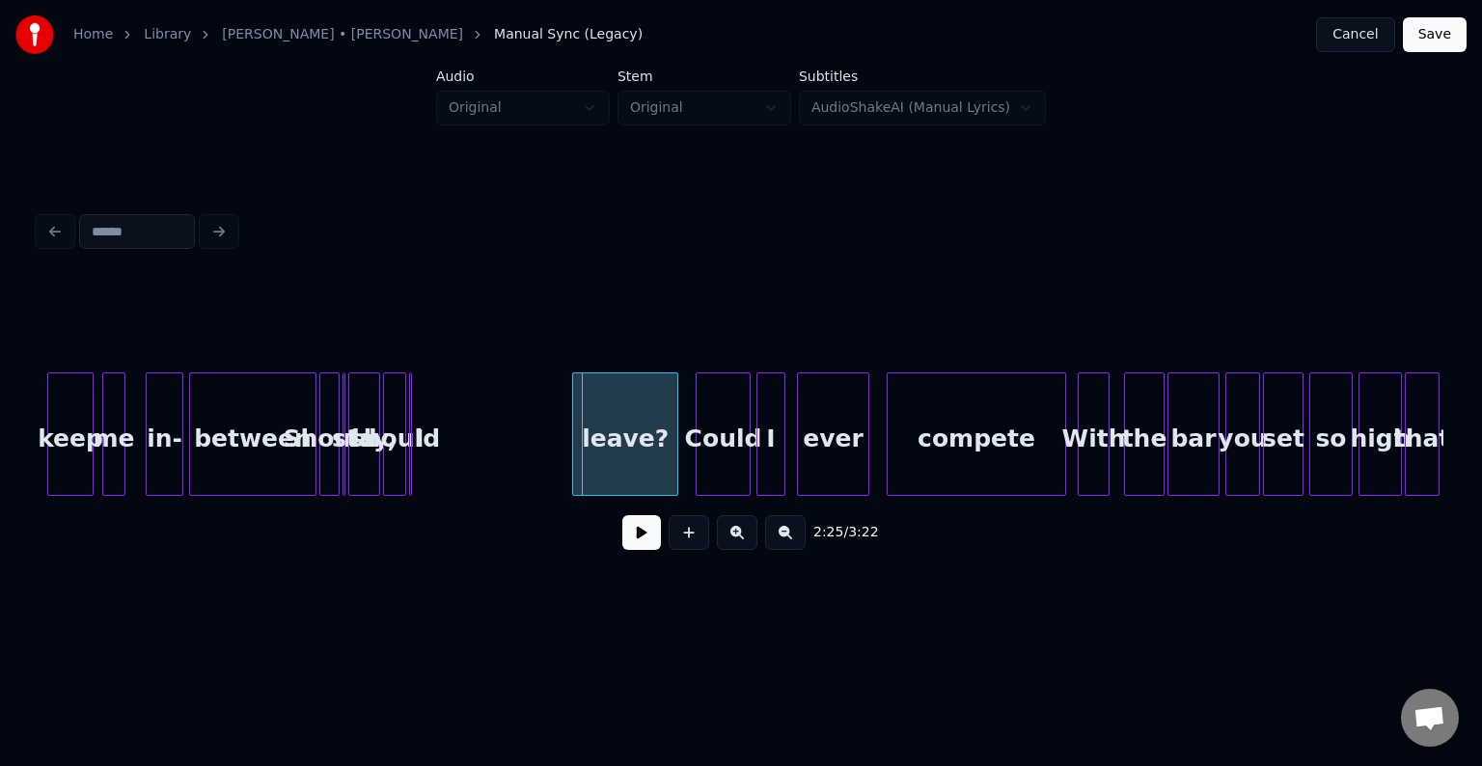
click at [573, 486] on div "leave?" at bounding box center [625, 435] width 106 height 124
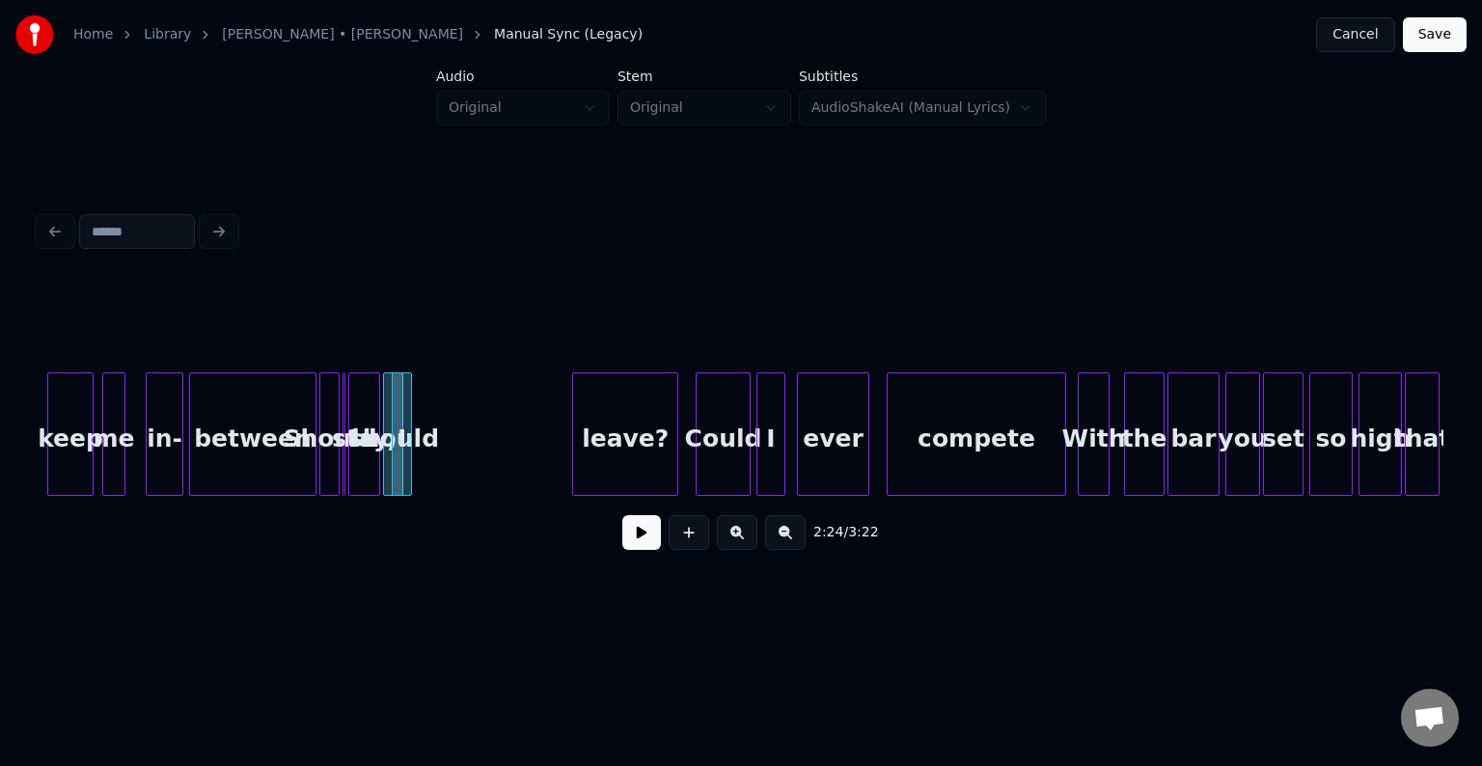
click at [428, 472] on div at bounding box center [425, 434] width 6 height 122
click at [552, 478] on div "I" at bounding box center [548, 438] width 38 height 131
click at [641, 540] on button at bounding box center [641, 532] width 39 height 35
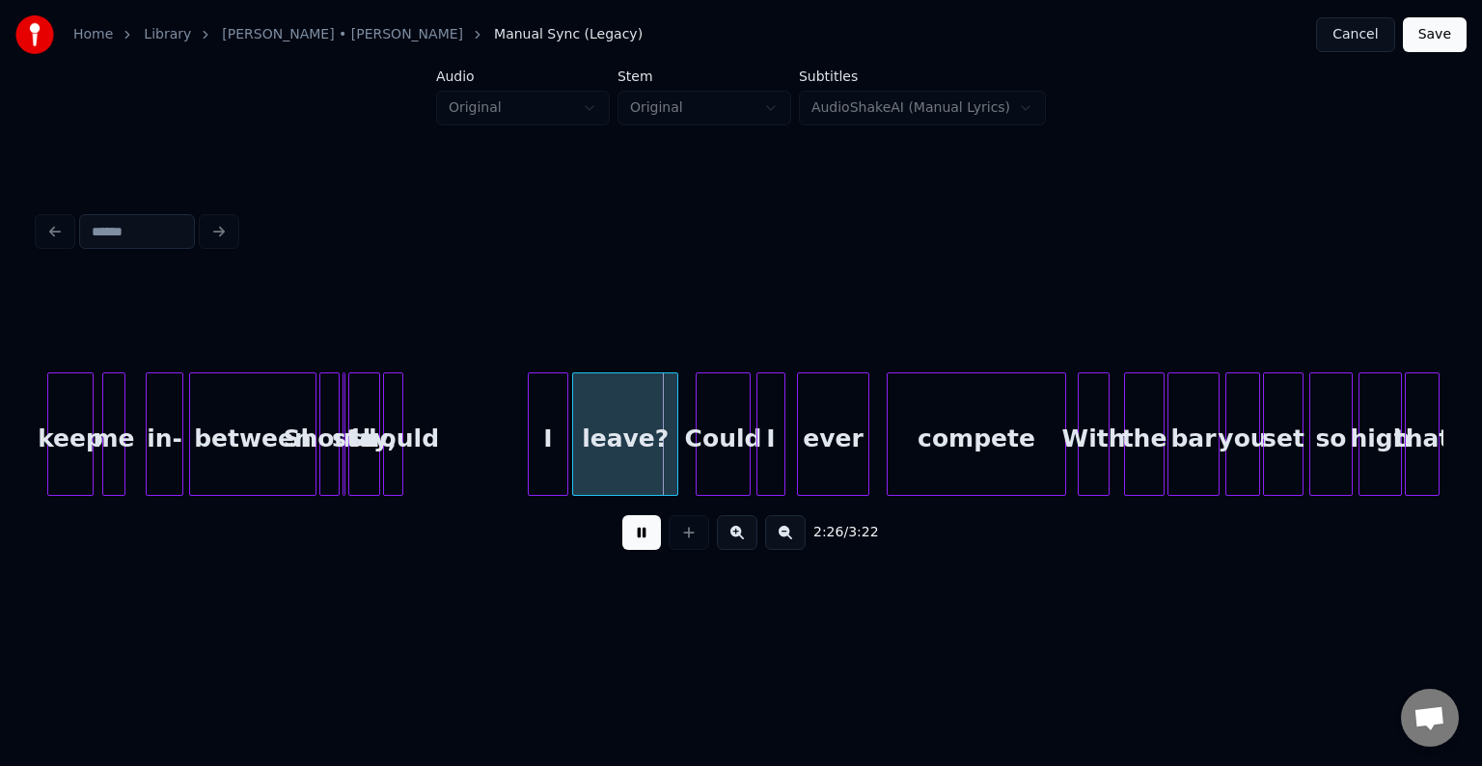
click at [641, 540] on button at bounding box center [641, 532] width 39 height 35
click at [422, 464] on div at bounding box center [422, 434] width 6 height 122
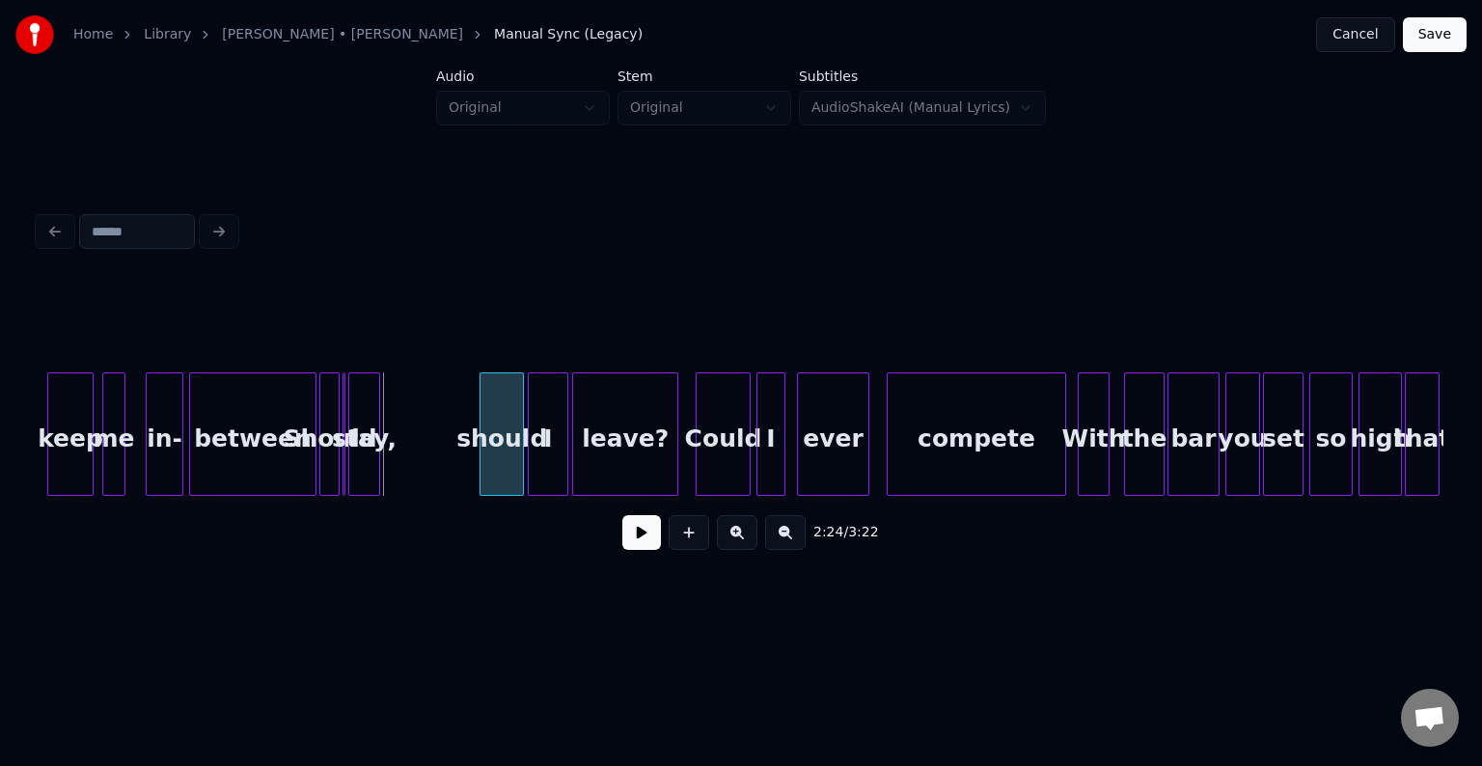
click at [506, 477] on div "should" at bounding box center [502, 438] width 42 height 131
click at [458, 489] on div "keep me in- between Should I stay, should I leave? Could I ever compete With th…" at bounding box center [741, 435] width 1405 height 124
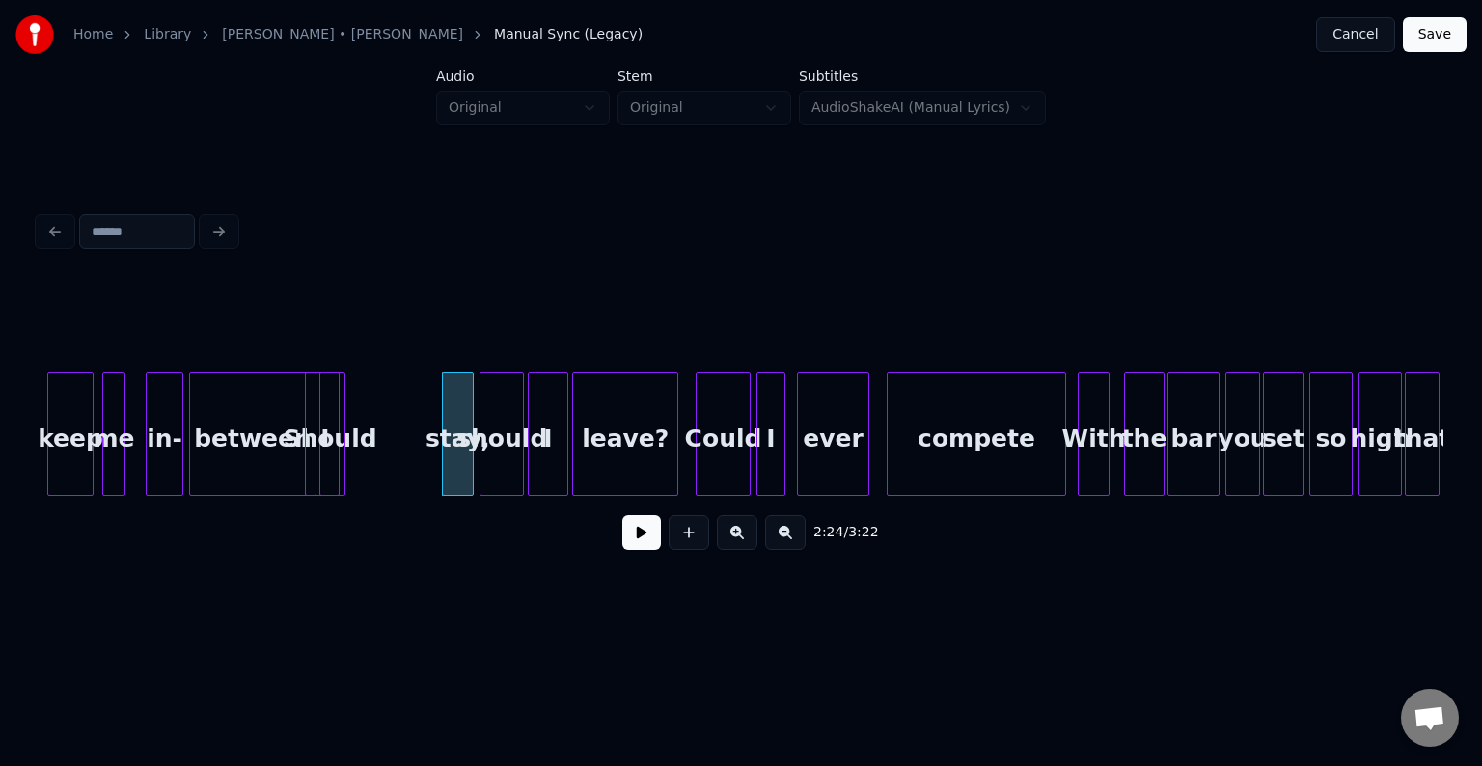
click at [382, 489] on div "keep me in- between Should I stay, should I leave? Could I ever compete With th…" at bounding box center [741, 435] width 1405 height 124
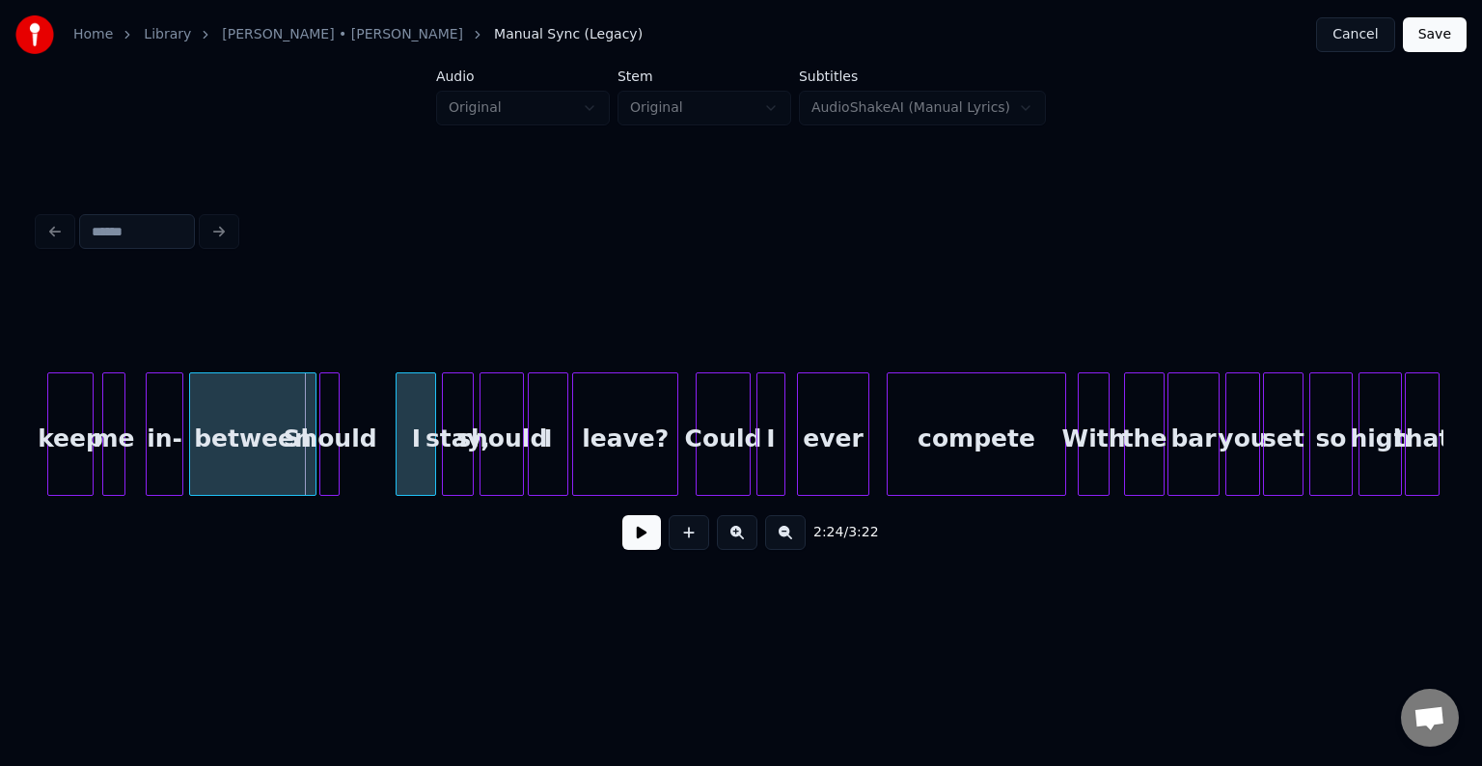
click at [419, 470] on div "I" at bounding box center [416, 438] width 39 height 131
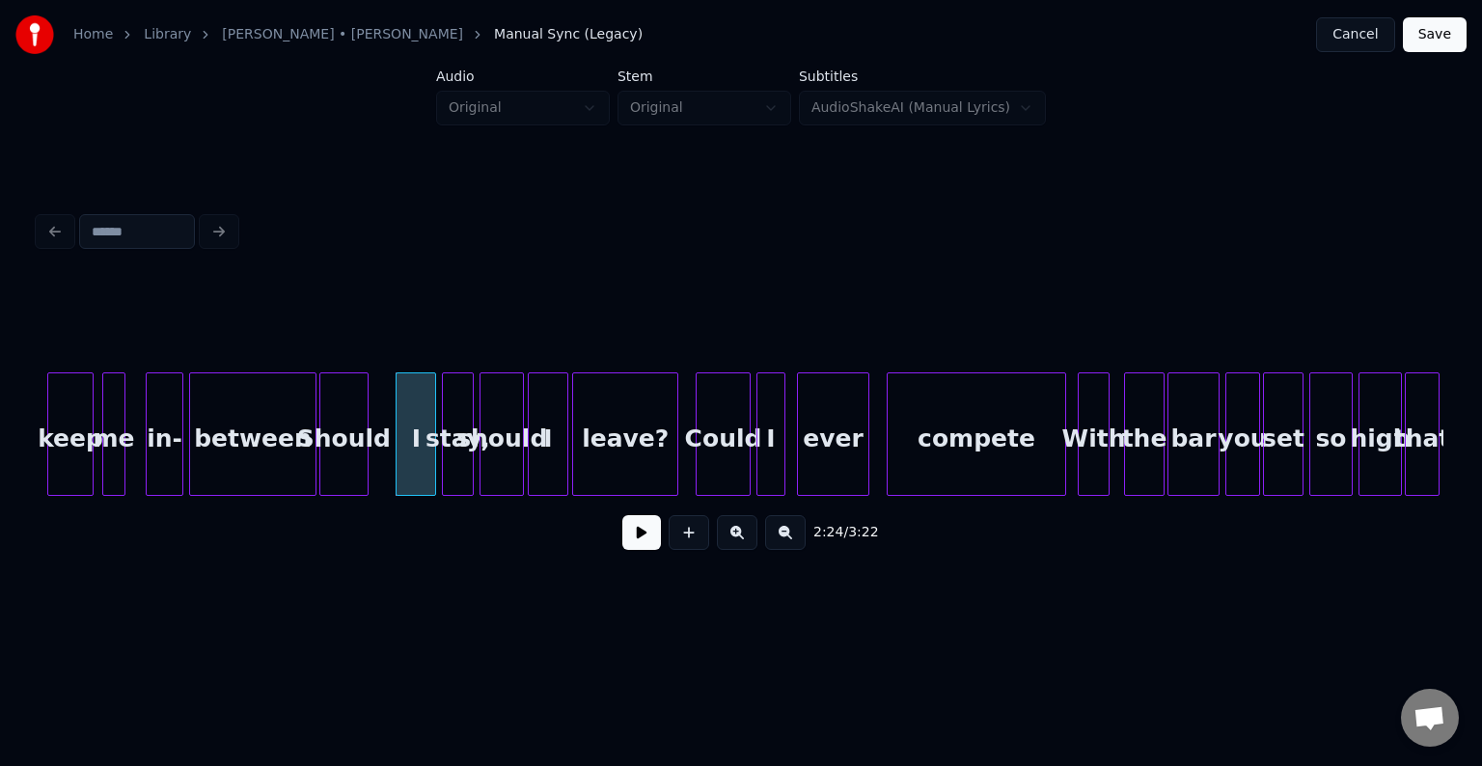
click at [364, 478] on div at bounding box center [365, 434] width 6 height 122
click at [352, 471] on div "Should" at bounding box center [343, 438] width 47 height 131
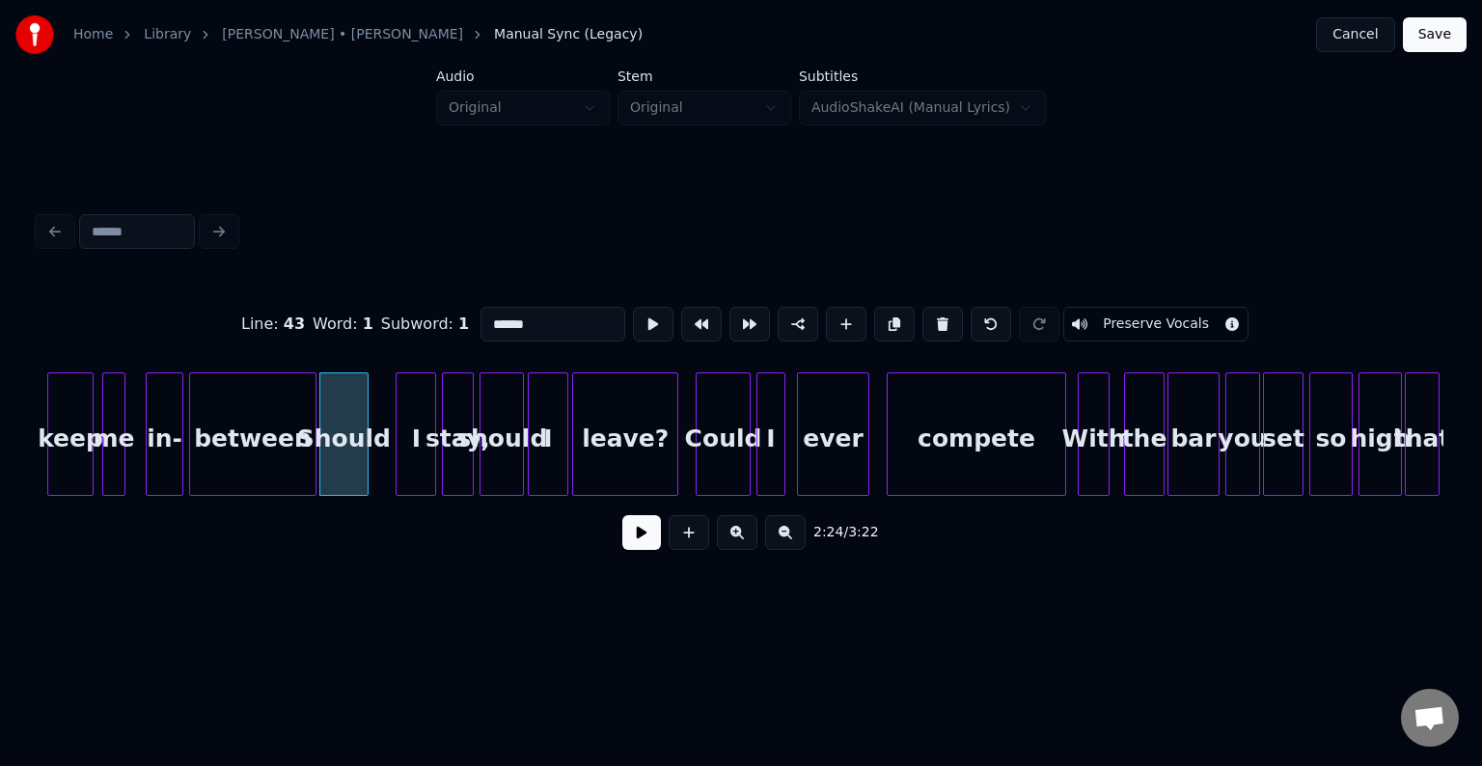
click at [627, 539] on button at bounding box center [641, 532] width 39 height 35
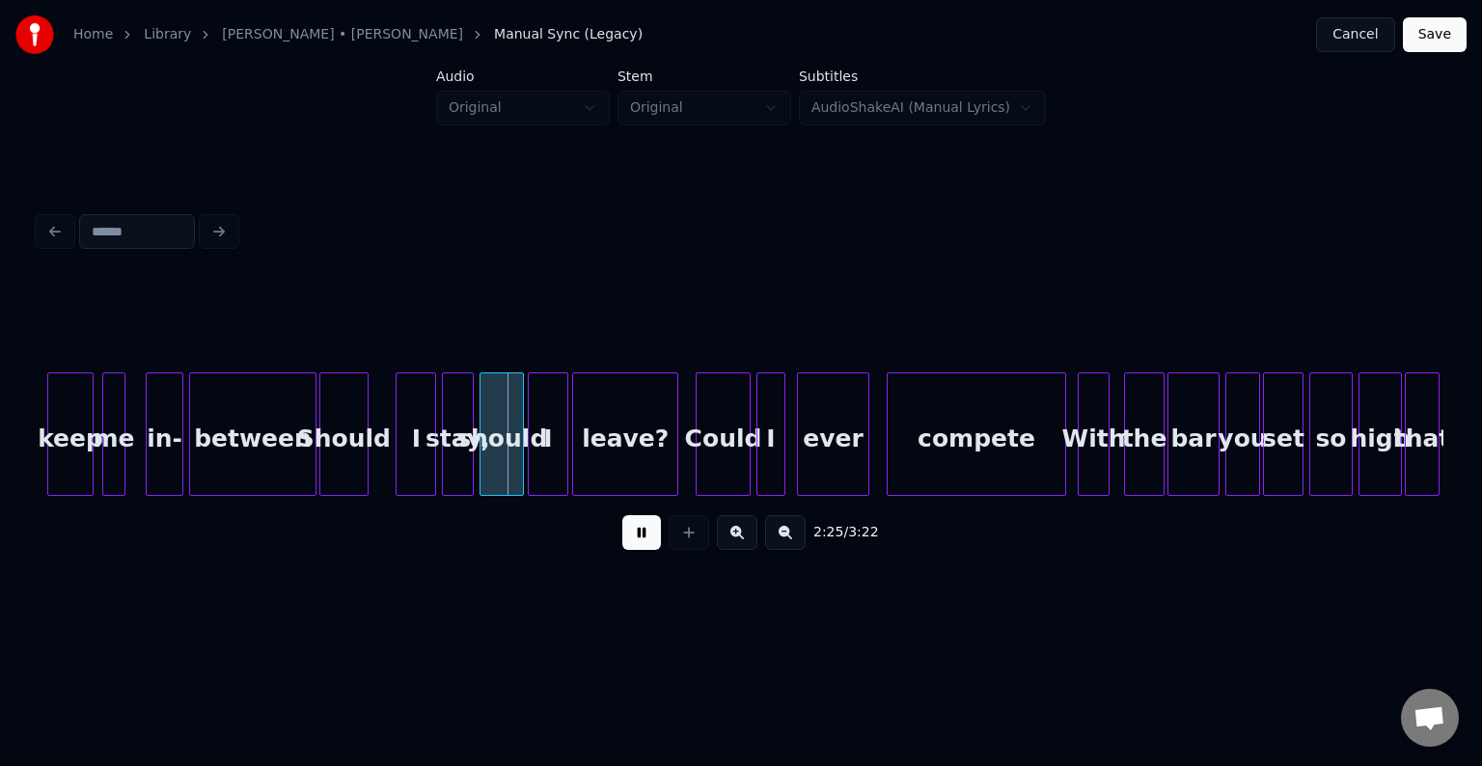
click at [627, 539] on button at bounding box center [641, 532] width 39 height 35
click at [402, 461] on div "I" at bounding box center [395, 438] width 39 height 131
click at [425, 467] on div at bounding box center [428, 434] width 6 height 122
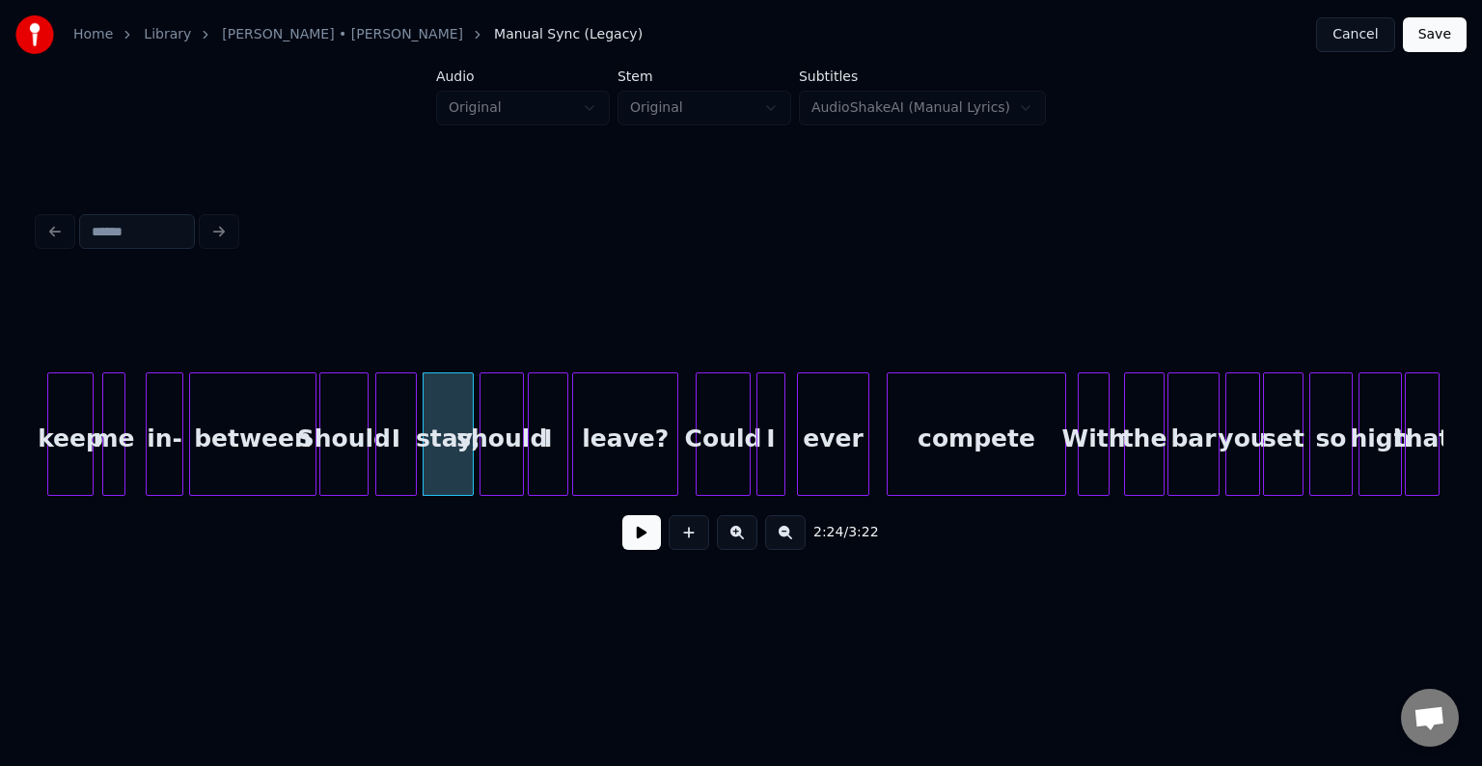
click at [351, 470] on div "Should" at bounding box center [343, 438] width 47 height 131
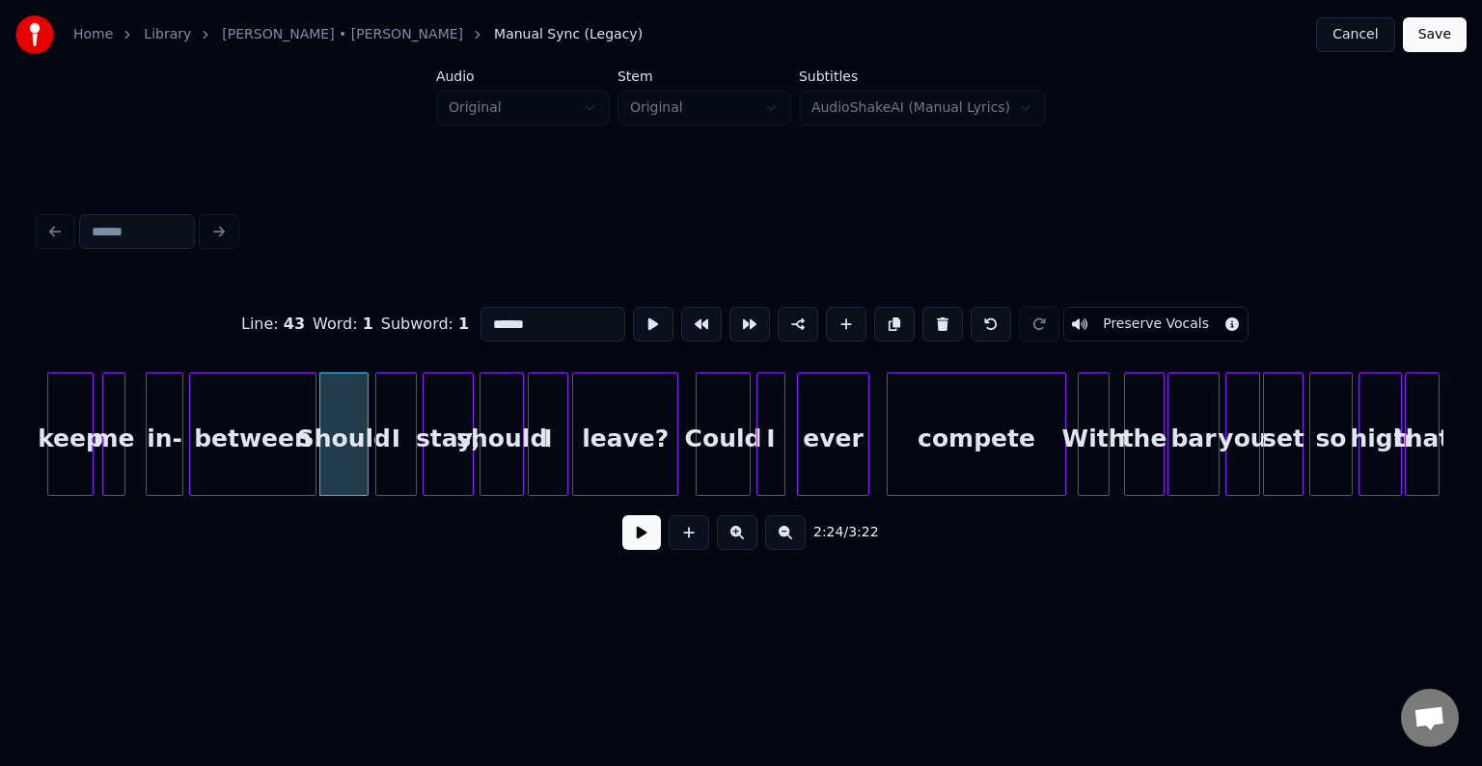
click at [640, 541] on button at bounding box center [641, 532] width 39 height 35
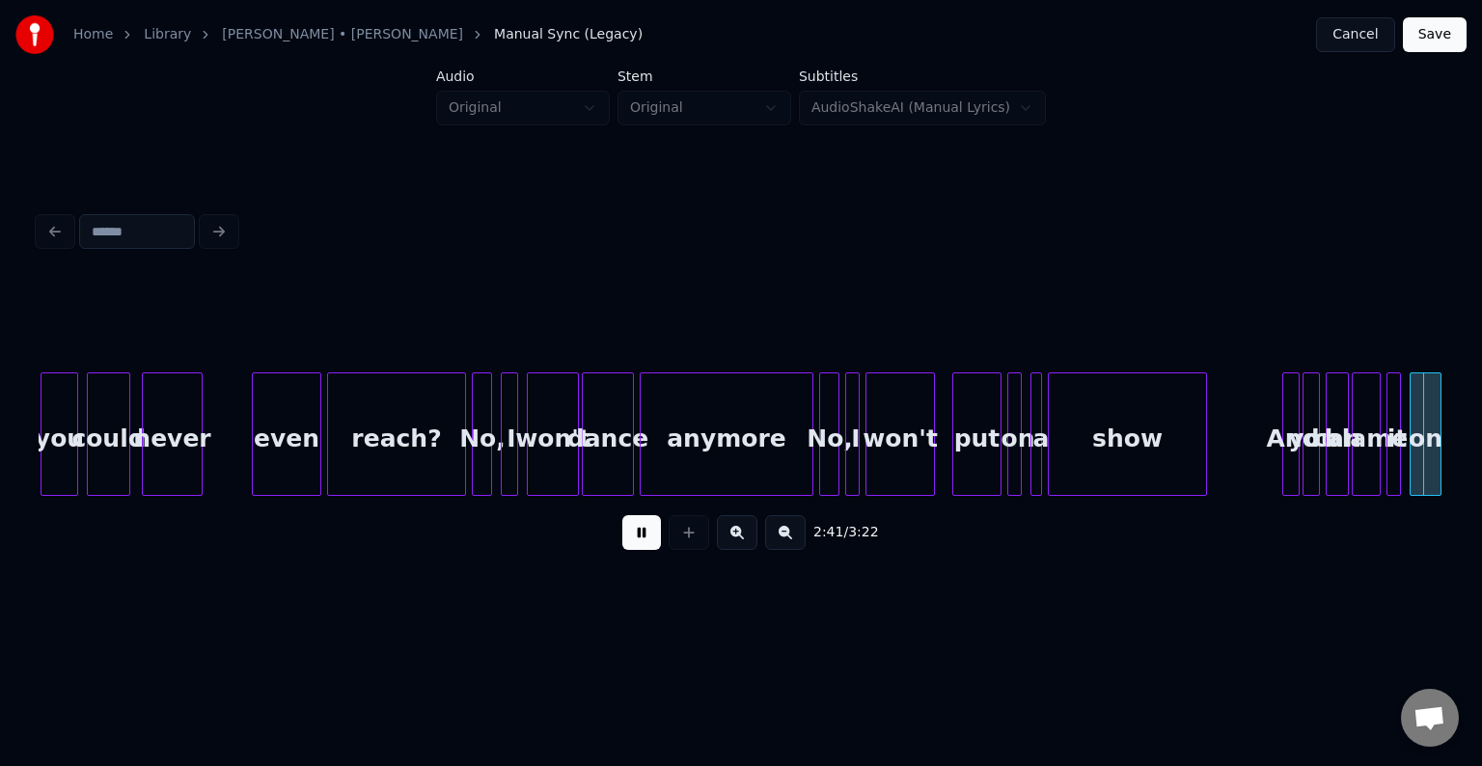
scroll to position [0, 23393]
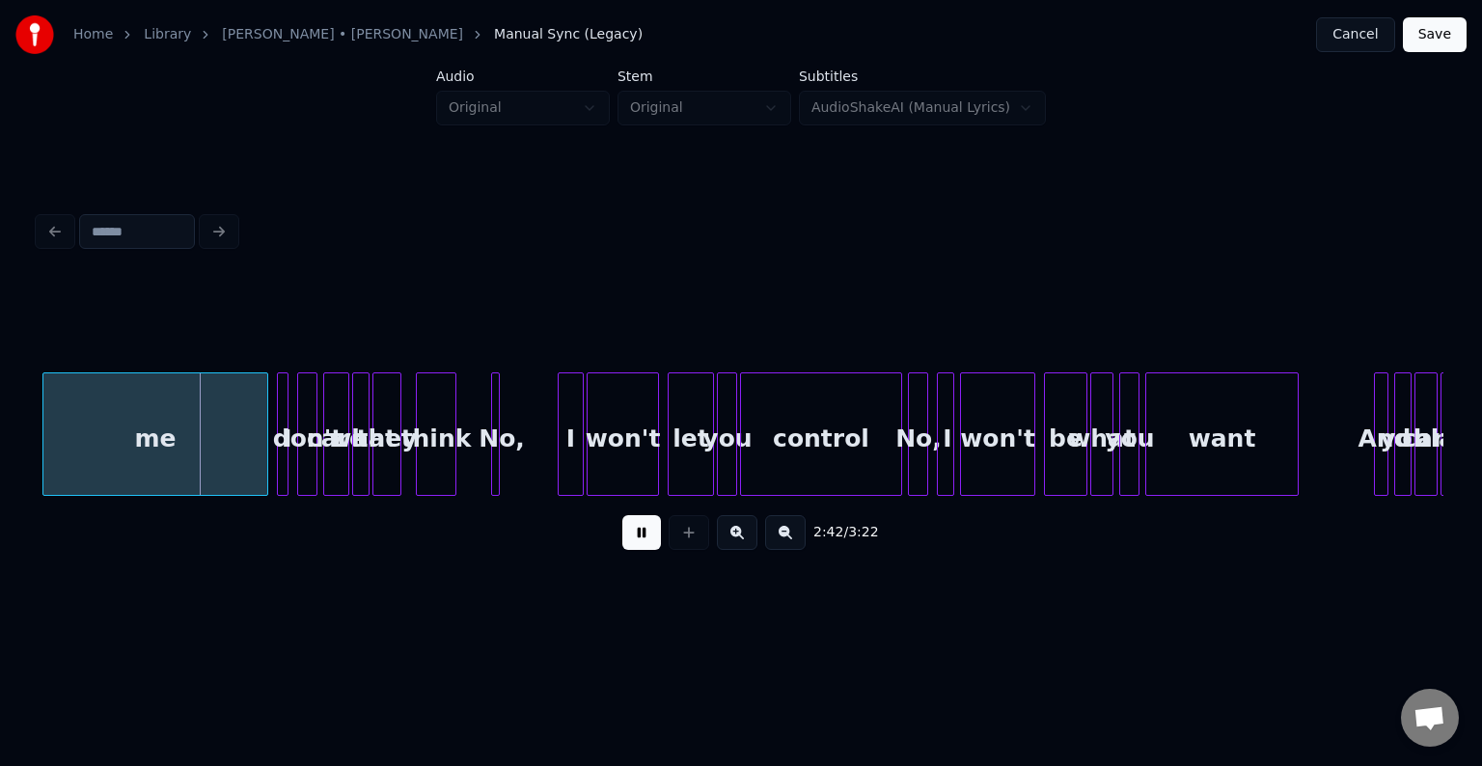
click at [640, 541] on button at bounding box center [641, 532] width 39 height 35
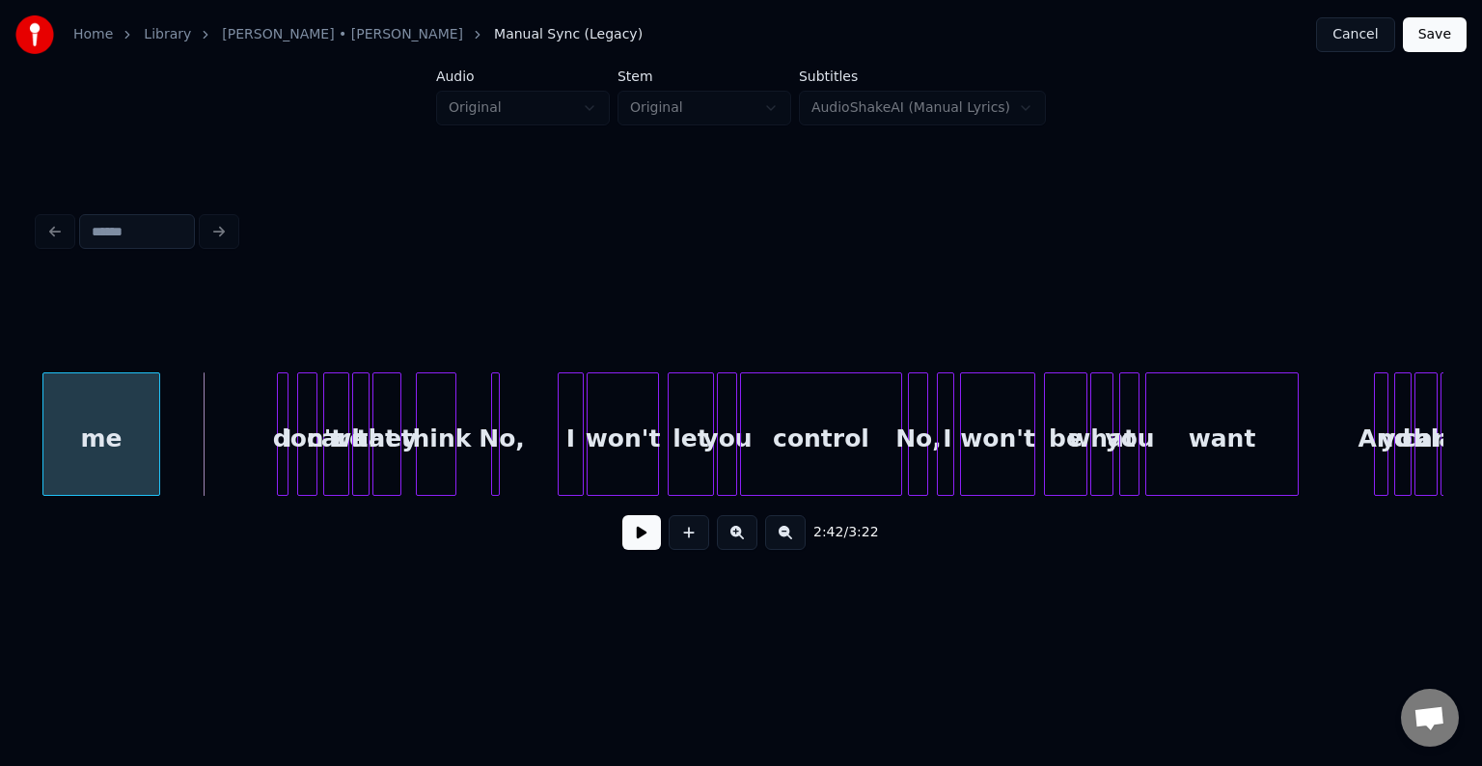
click at [156, 459] on div at bounding box center [156, 434] width 6 height 122
click at [650, 534] on button at bounding box center [641, 532] width 39 height 35
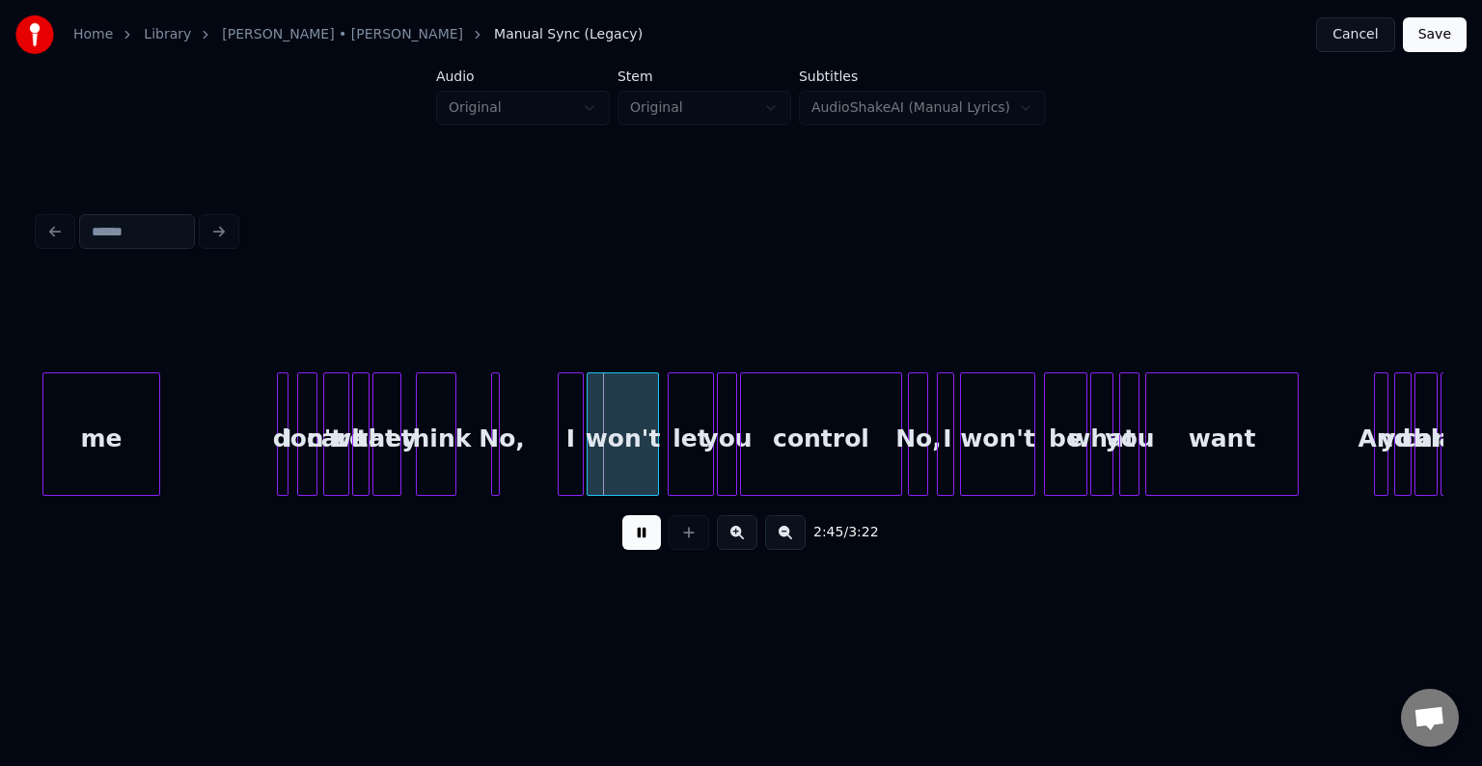
click at [650, 534] on button at bounding box center [641, 532] width 39 height 35
click at [513, 458] on div at bounding box center [514, 434] width 6 height 122
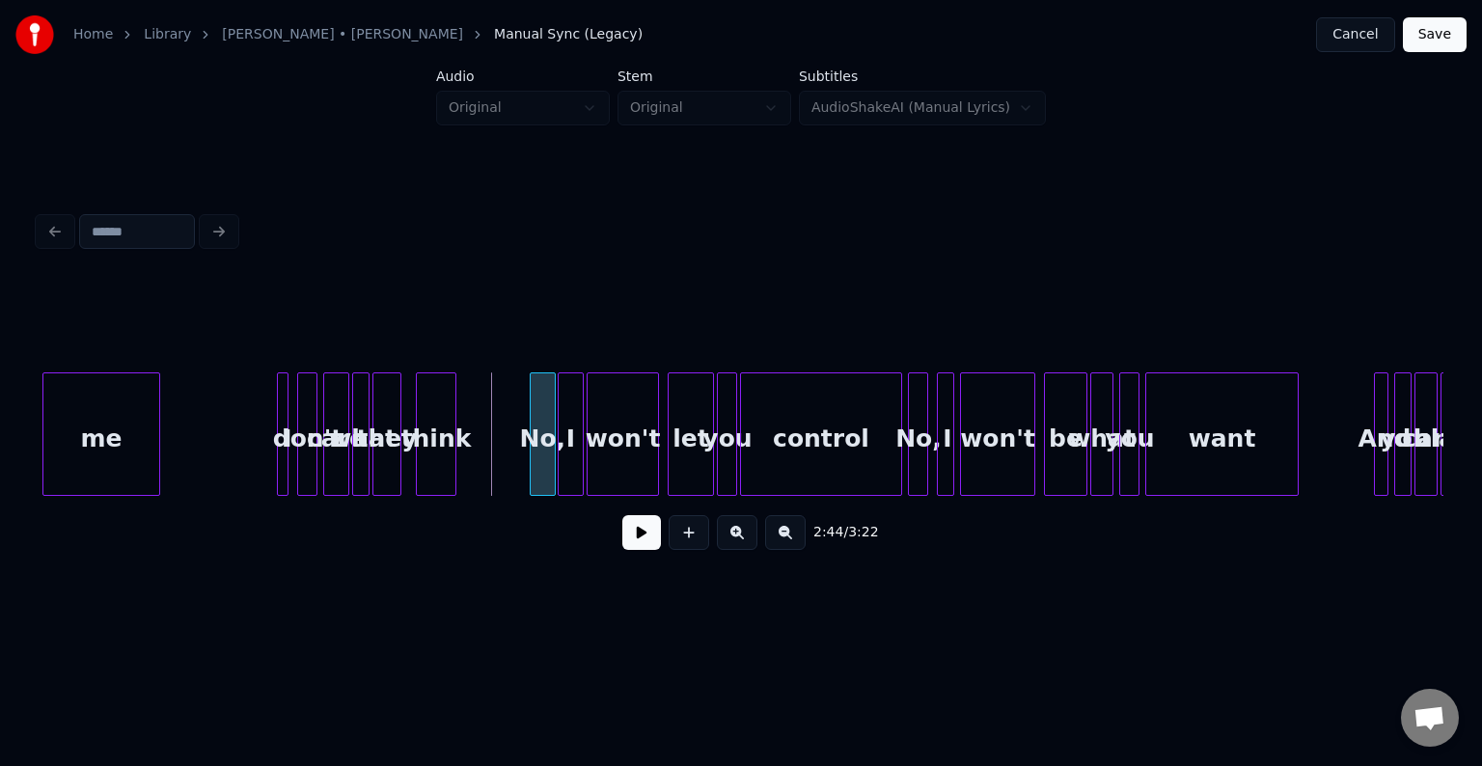
click at [538, 468] on div "No," at bounding box center [543, 438] width 24 height 131
click at [633, 539] on button at bounding box center [641, 532] width 39 height 35
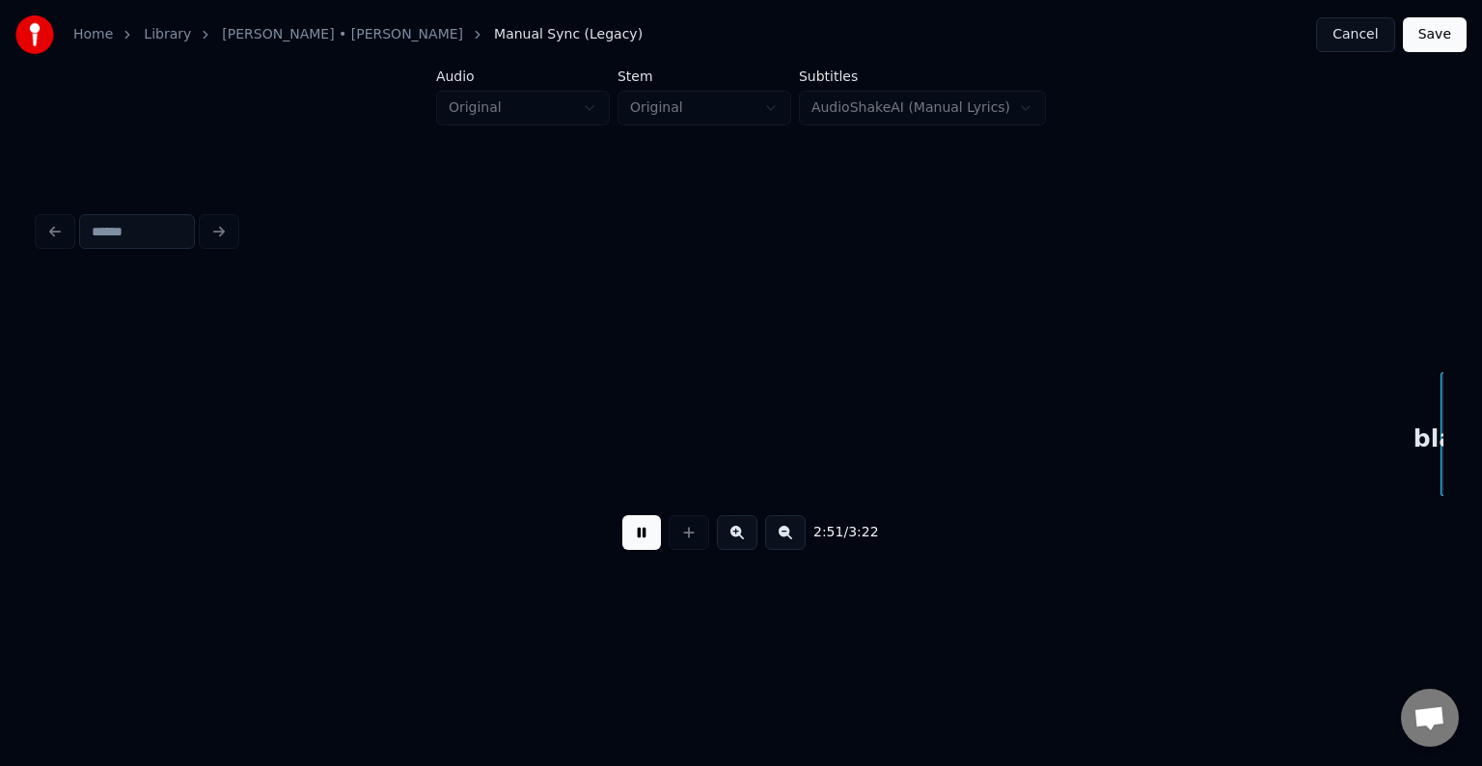
scroll to position [0, 24798]
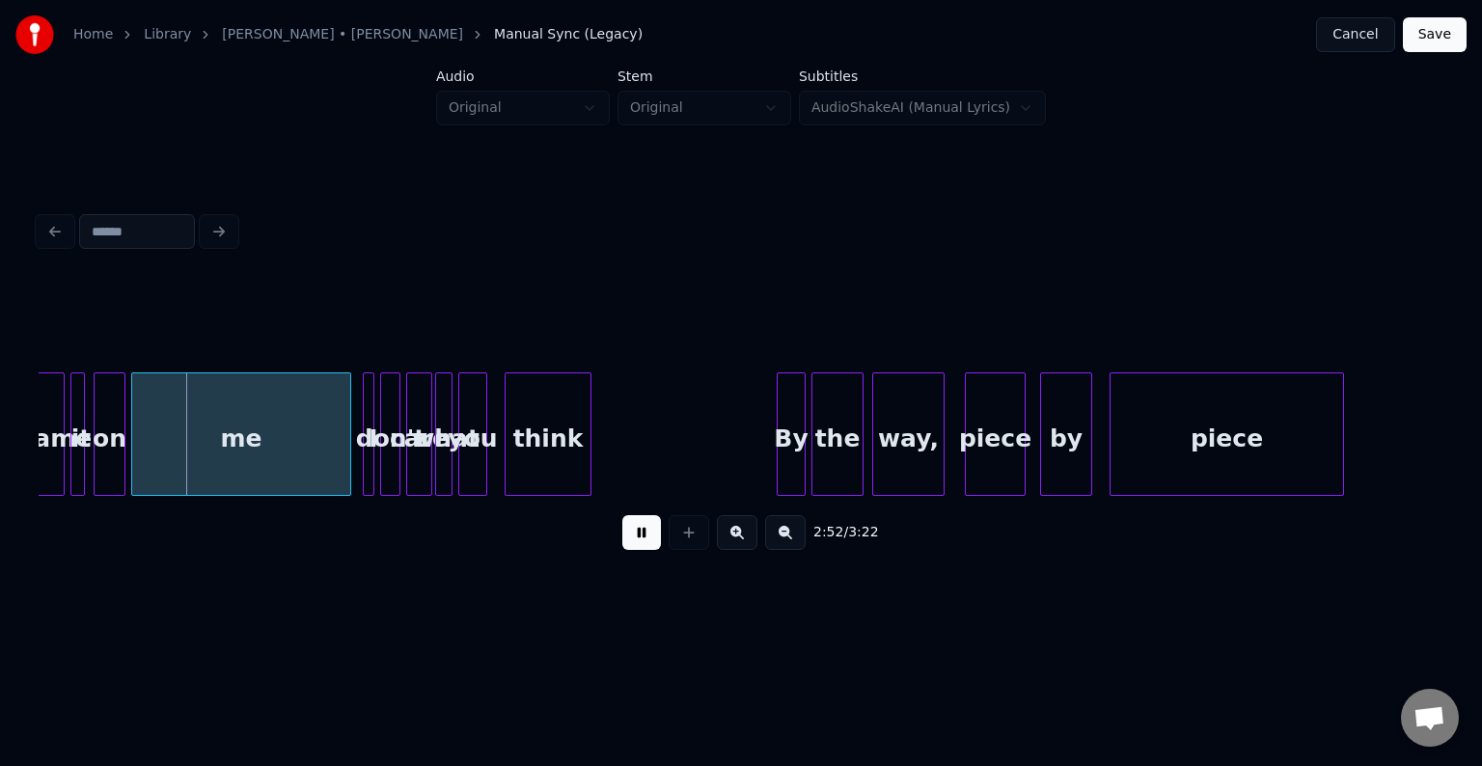
click at [633, 539] on button at bounding box center [641, 532] width 39 height 35
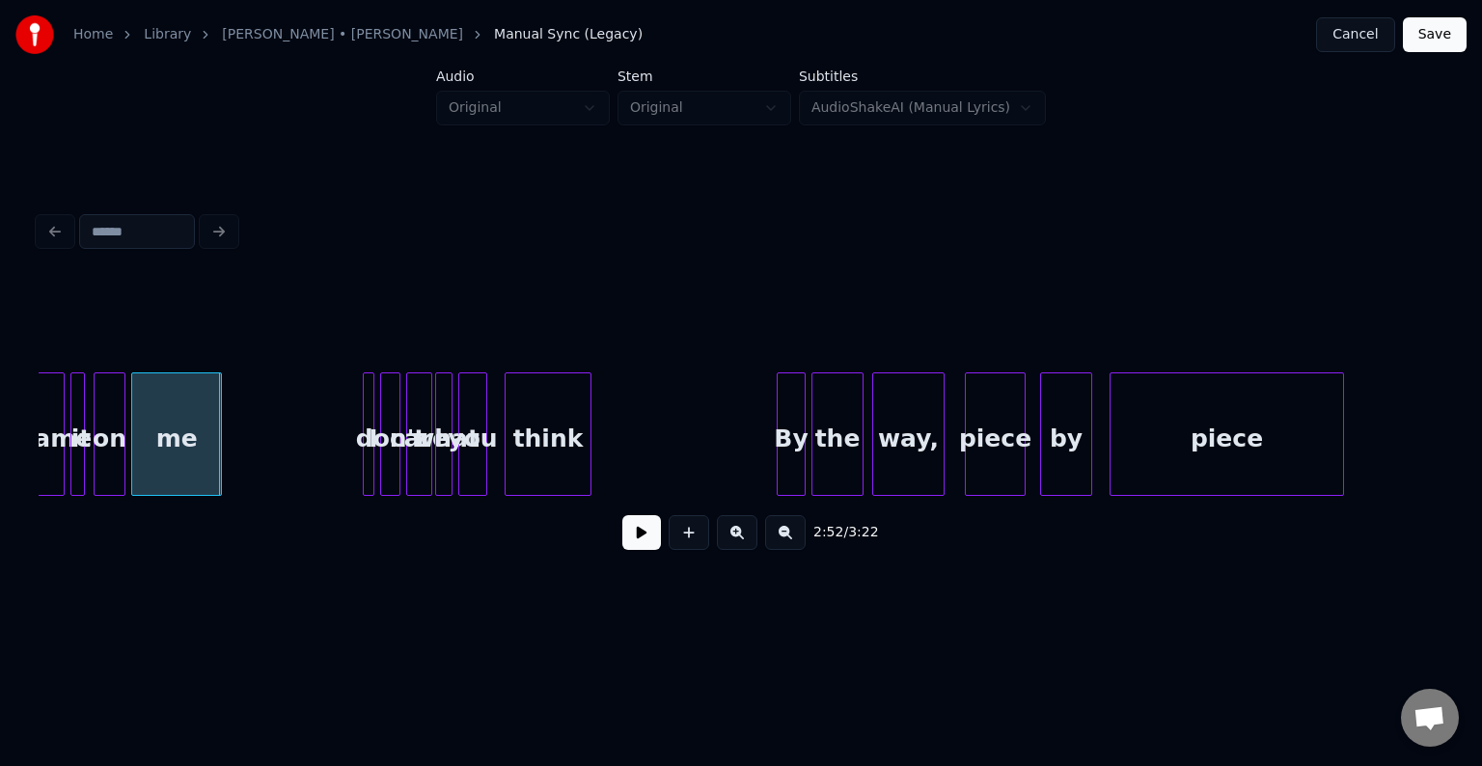
click at [218, 455] on div at bounding box center [218, 434] width 6 height 122
click at [638, 540] on button at bounding box center [641, 532] width 39 height 35
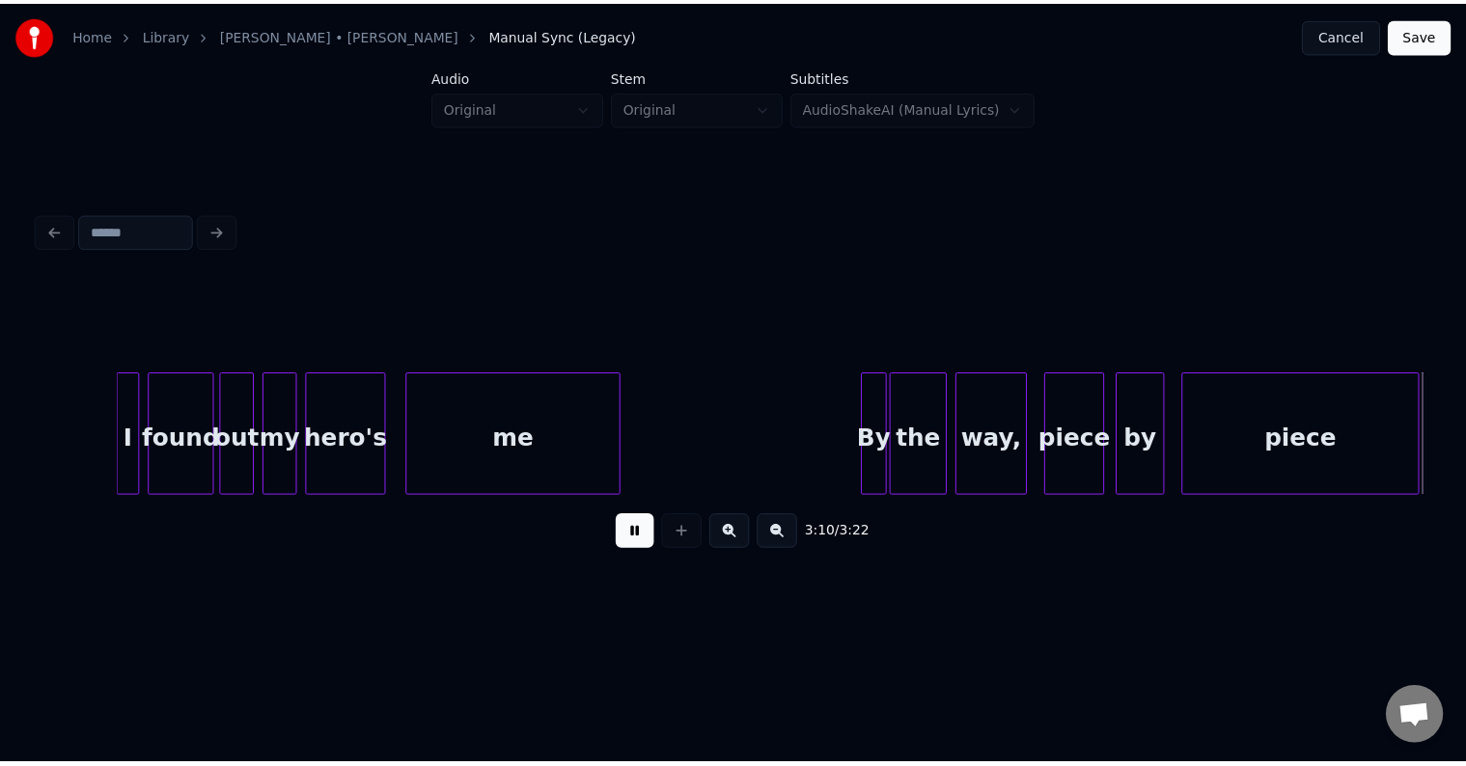
scroll to position [0, 27611]
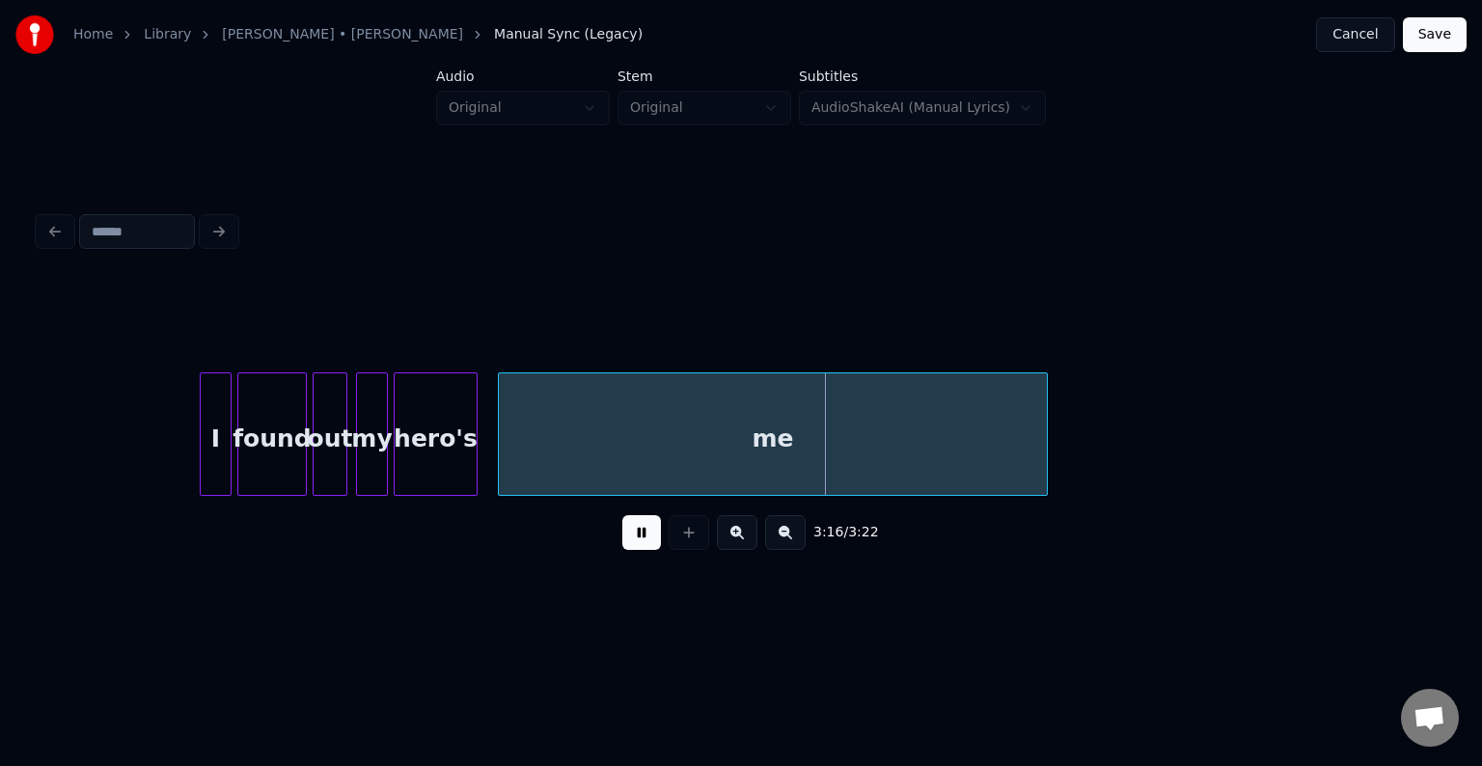
click at [638, 540] on button at bounding box center [641, 532] width 39 height 35
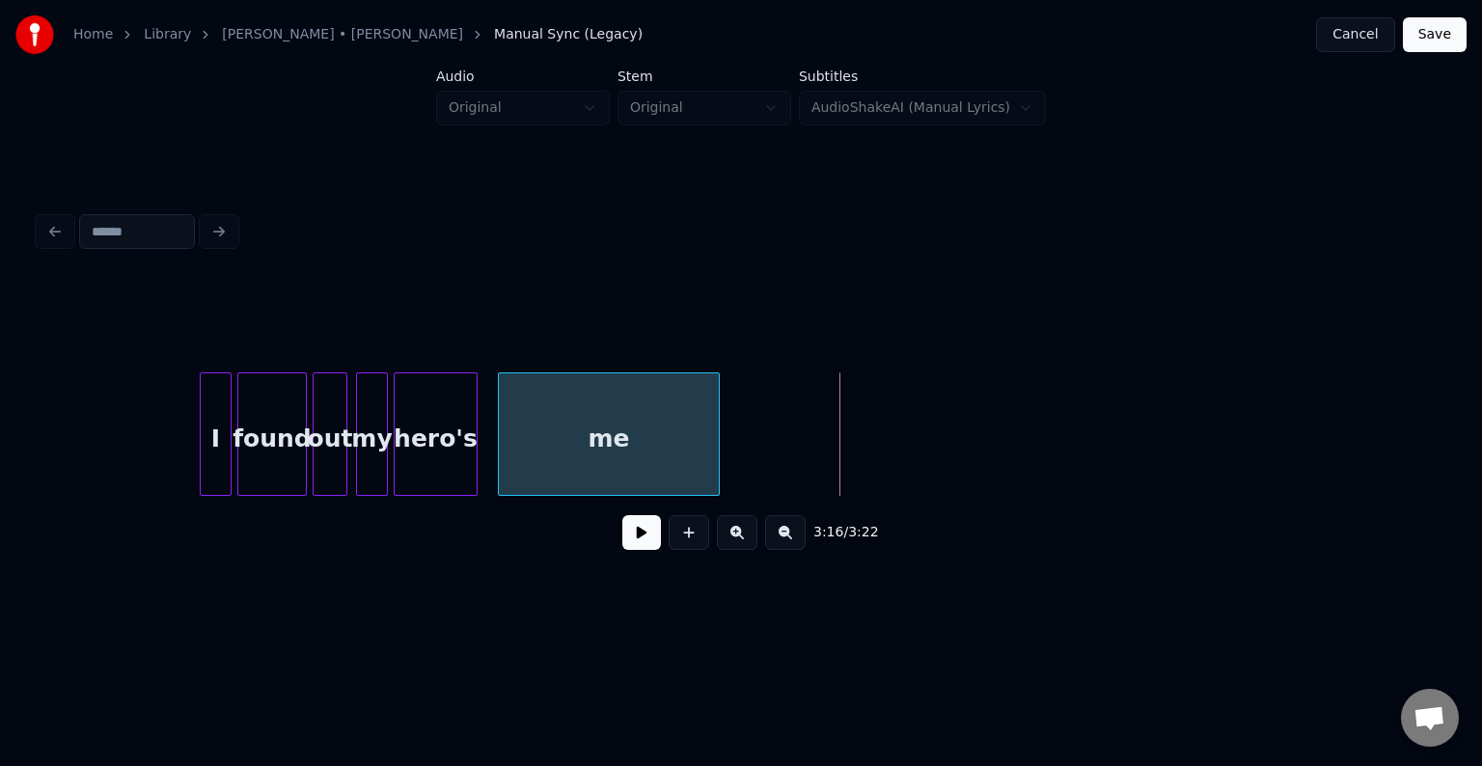
click at [714, 448] on div at bounding box center [716, 434] width 6 height 122
click at [635, 539] on button at bounding box center [641, 532] width 39 height 35
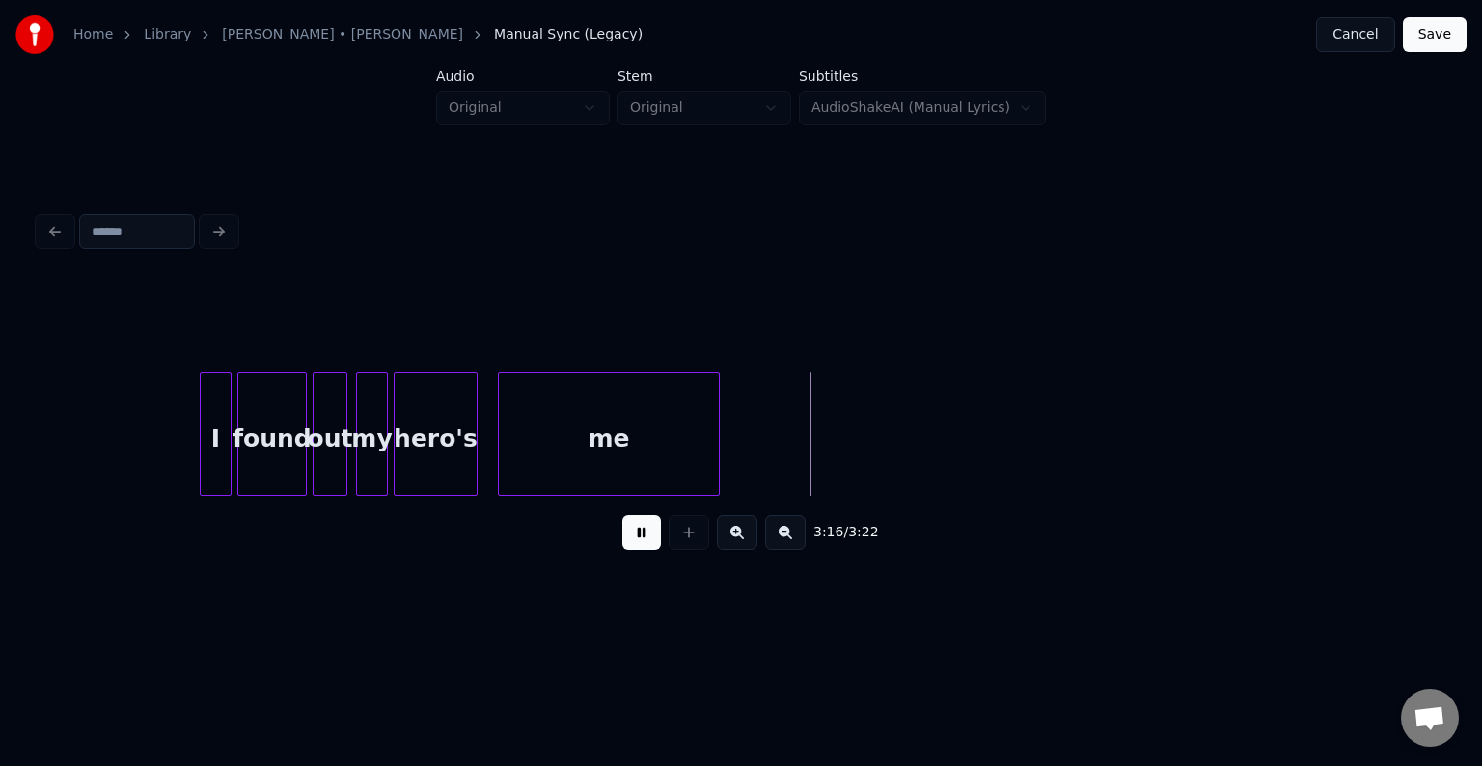
click at [1441, 32] on button "Save" at bounding box center [1435, 34] width 64 height 35
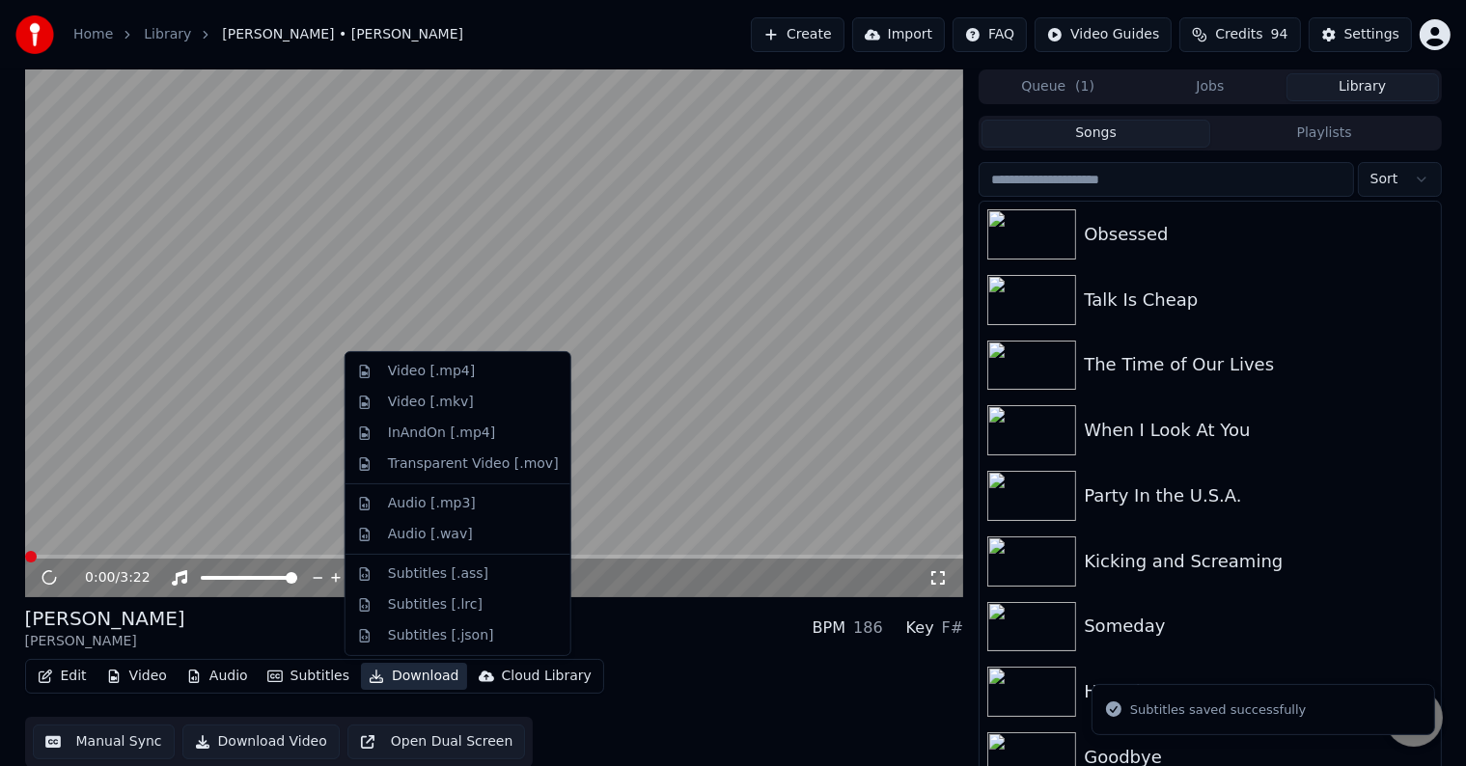
click at [405, 676] on button "Download" at bounding box center [414, 676] width 106 height 27
click at [400, 374] on div "Video [.mp4]" at bounding box center [431, 371] width 87 height 19
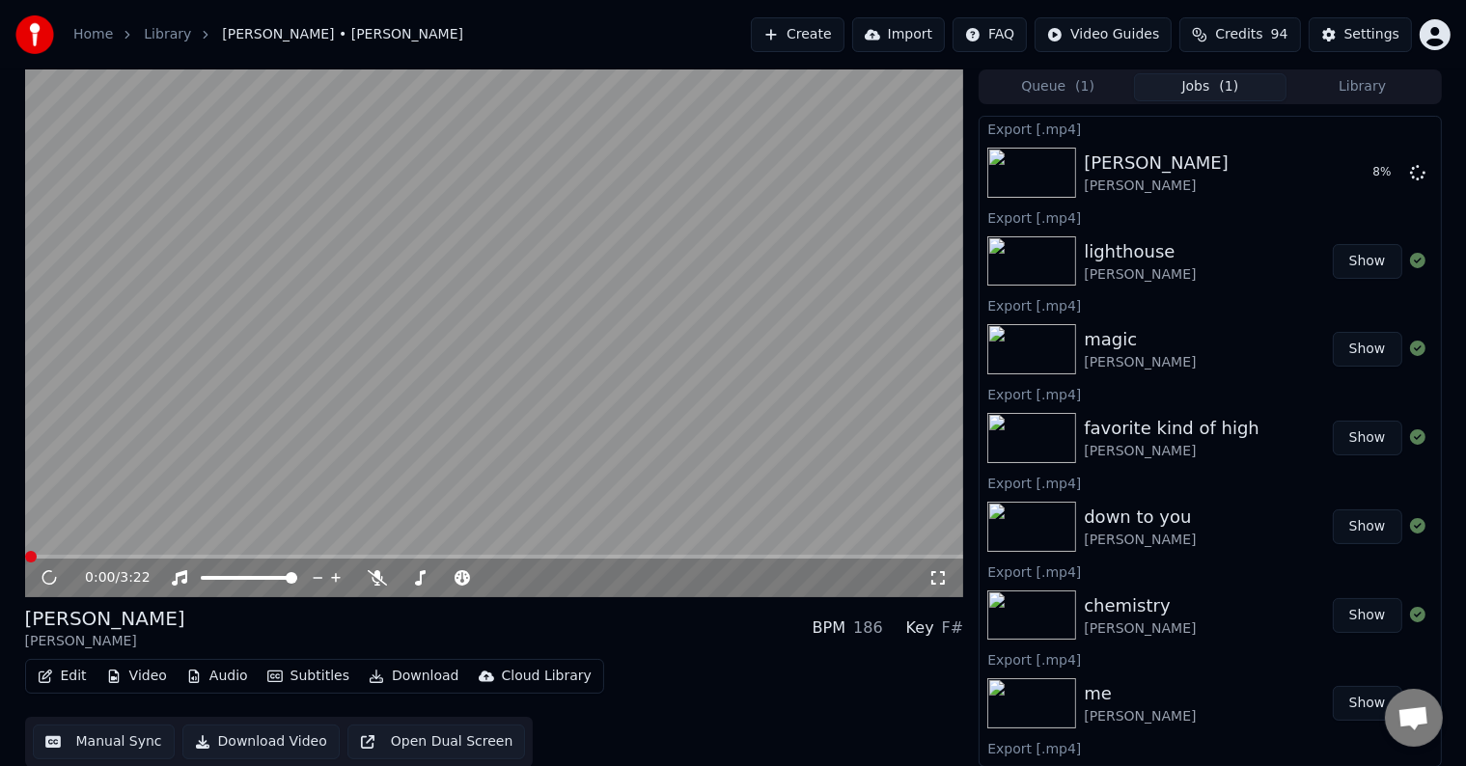
click at [50, 581] on icon at bounding box center [50, 577] width 18 height 19
click at [50, 579] on icon at bounding box center [49, 578] width 10 height 12
click at [50, 579] on icon at bounding box center [49, 578] width 12 height 14
click at [50, 579] on icon at bounding box center [49, 578] width 10 height 12
